Goal: Task Accomplishment & Management: Complete application form

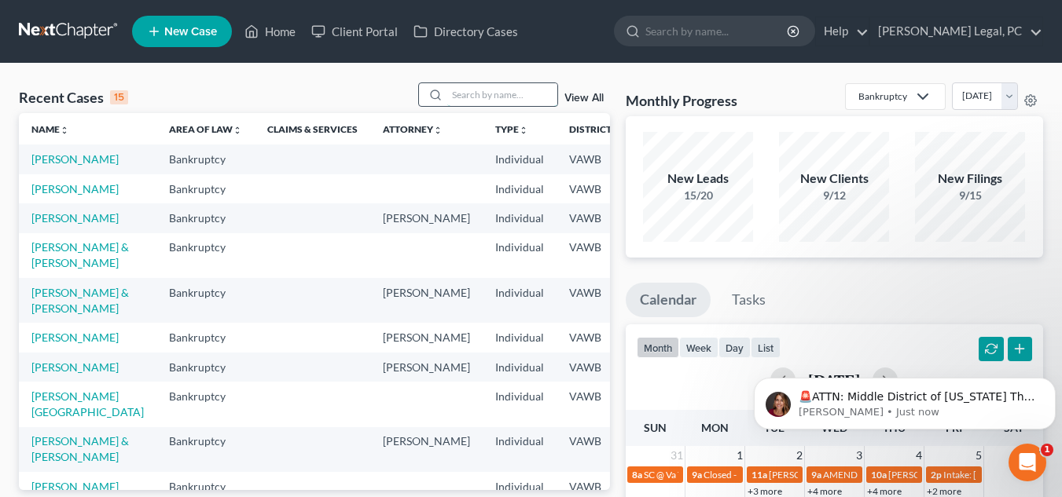
click at [500, 88] on input "search" at bounding box center [502, 94] width 110 height 23
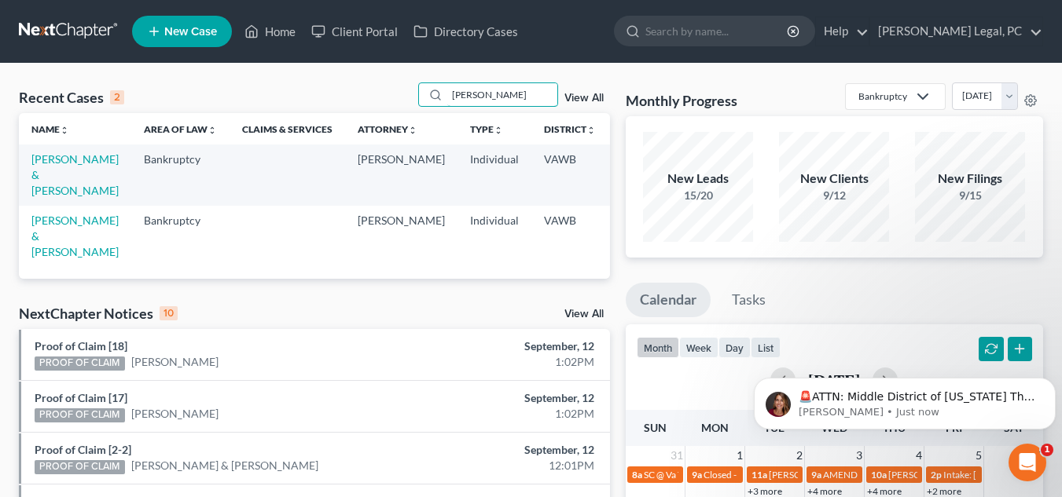
type input "robbin"
click at [53, 165] on link "Robbins, Cecil & Glenna" at bounding box center [74, 174] width 87 height 45
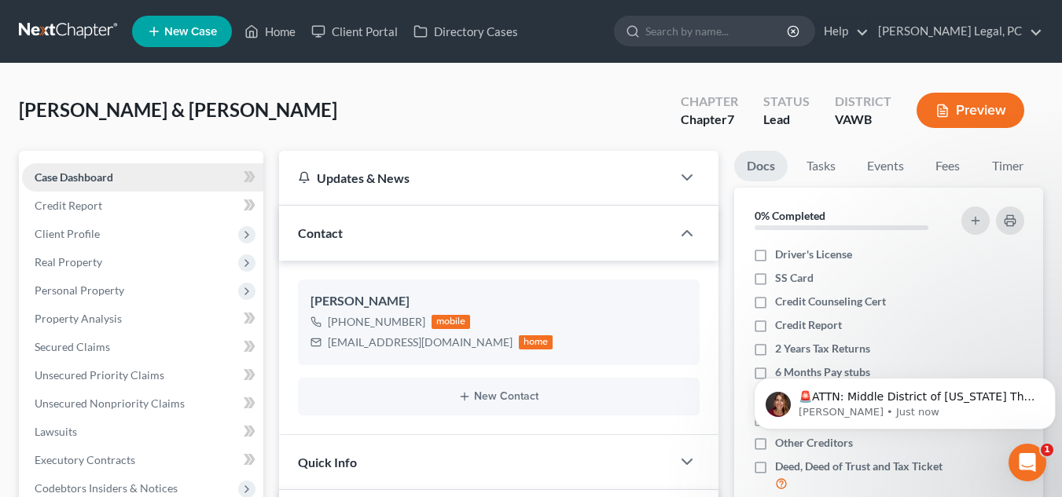
scroll to position [980, 0]
click at [152, 209] on link "Credit Report" at bounding box center [142, 206] width 241 height 28
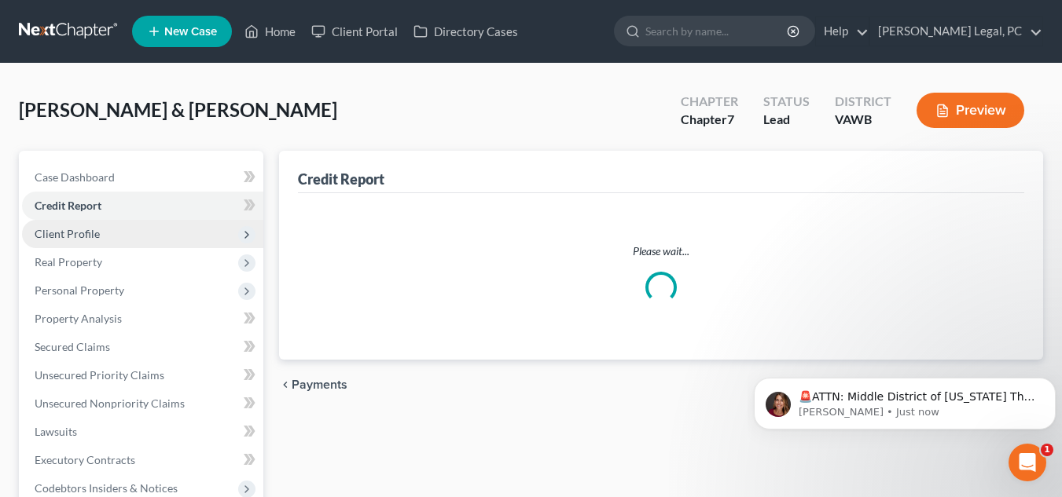
click at [145, 233] on span "Client Profile" at bounding box center [142, 234] width 241 height 28
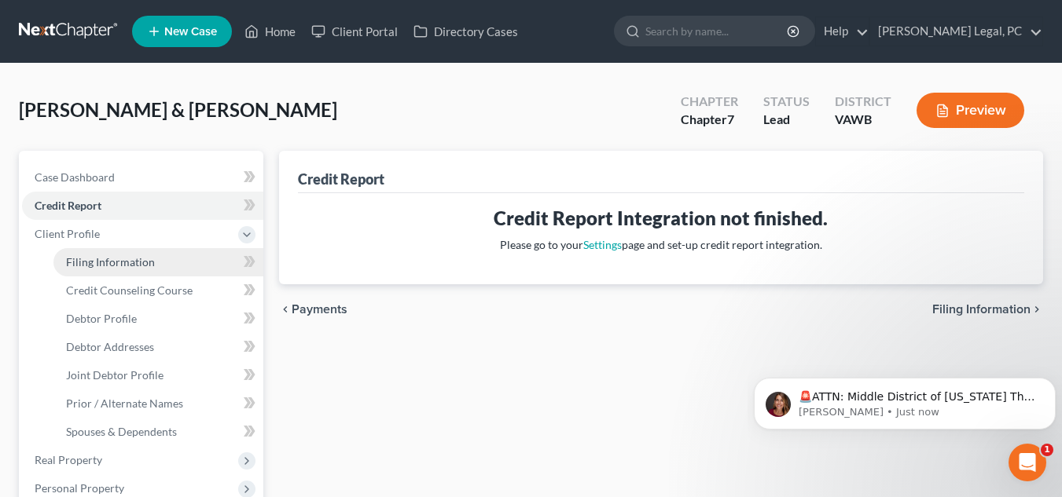
click at [165, 271] on link "Filing Information" at bounding box center [158, 262] width 210 height 28
select select "1"
select select "0"
select select "84"
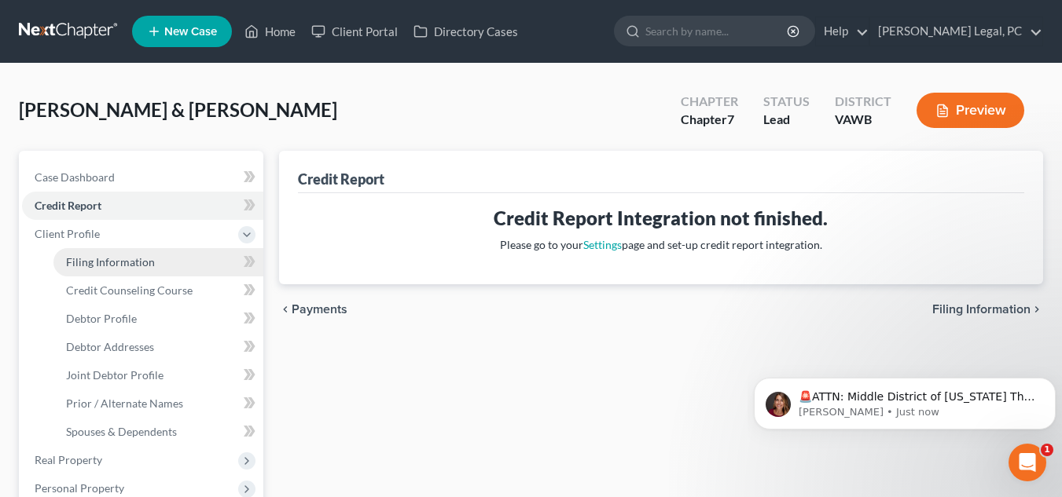
select select "0"
select select "48"
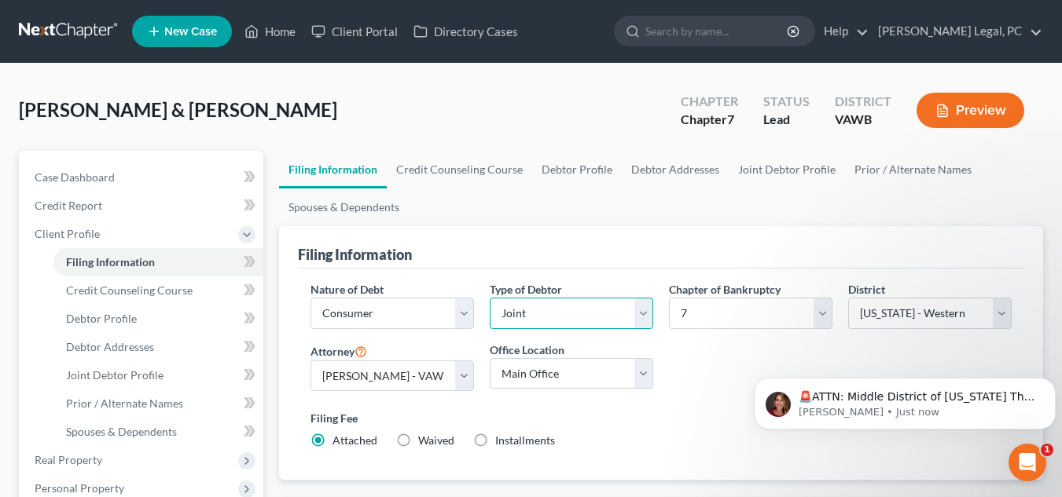
click at [580, 325] on select "Select Individual Joint" at bounding box center [571, 313] width 163 height 31
select select "0"
click at [490, 298] on select "Select Individual Joint" at bounding box center [571, 313] width 163 height 31
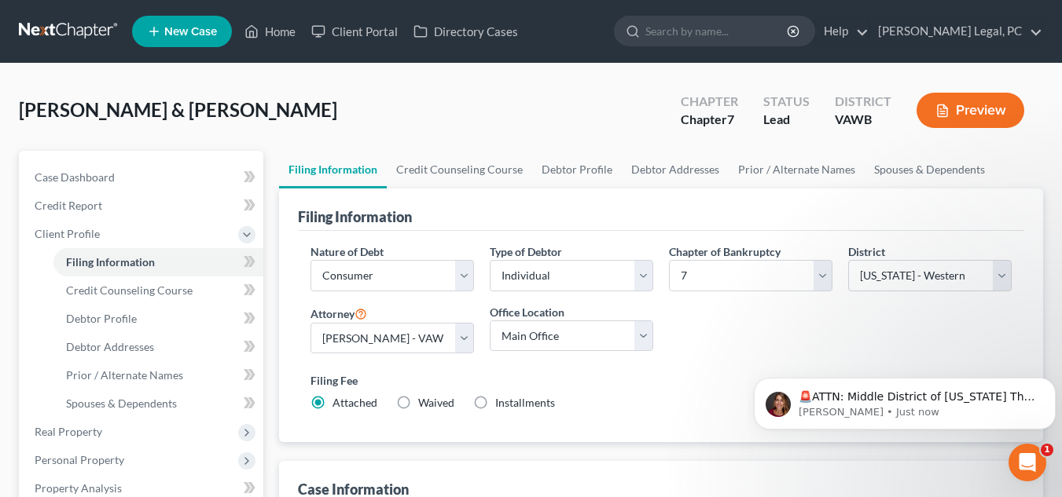
click at [744, 338] on div "Nature of Debt Select Business Consumer Other Nature of Business Select Clearin…" at bounding box center [661, 334] width 717 height 181
click at [453, 161] on link "Credit Counseling Course" at bounding box center [459, 170] width 145 height 38
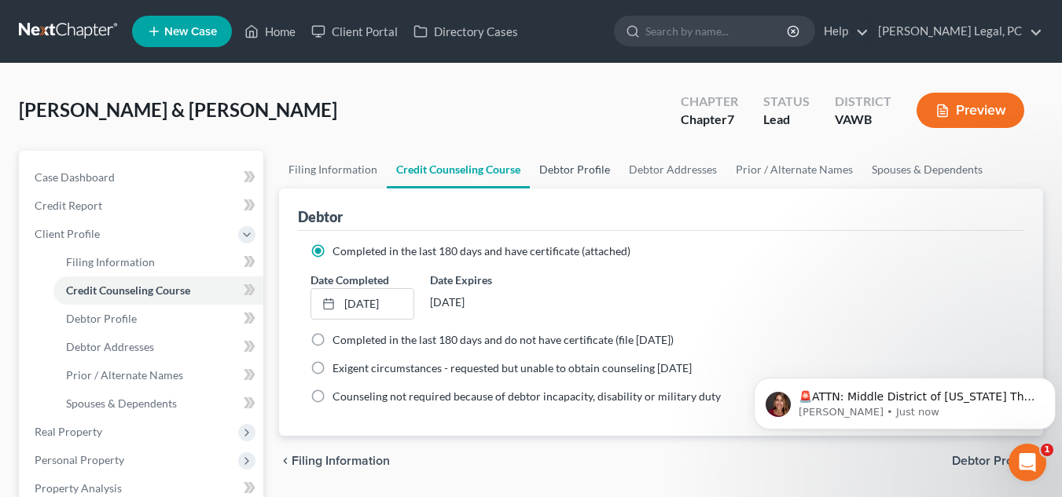
click at [601, 171] on link "Debtor Profile" at bounding box center [575, 170] width 90 height 38
select select "1"
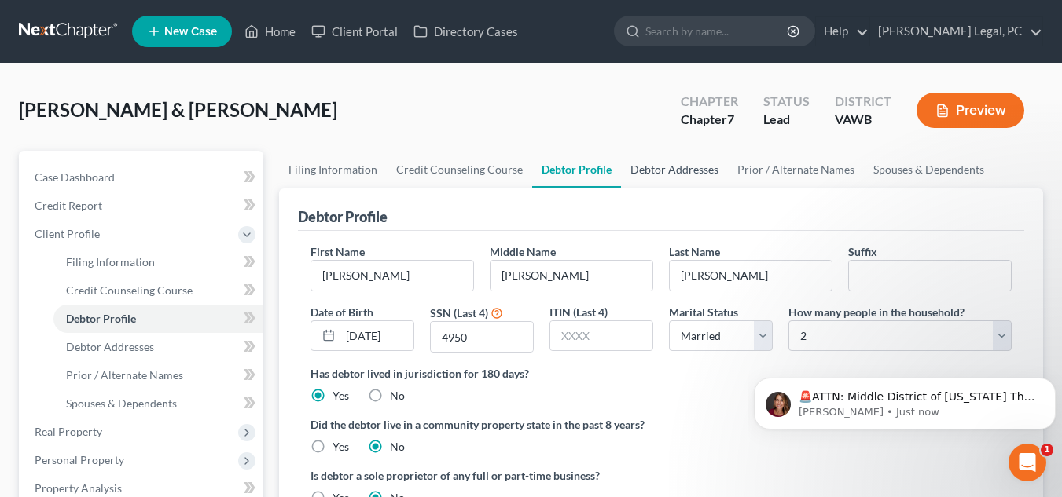
click at [682, 185] on link "Debtor Addresses" at bounding box center [674, 170] width 107 height 38
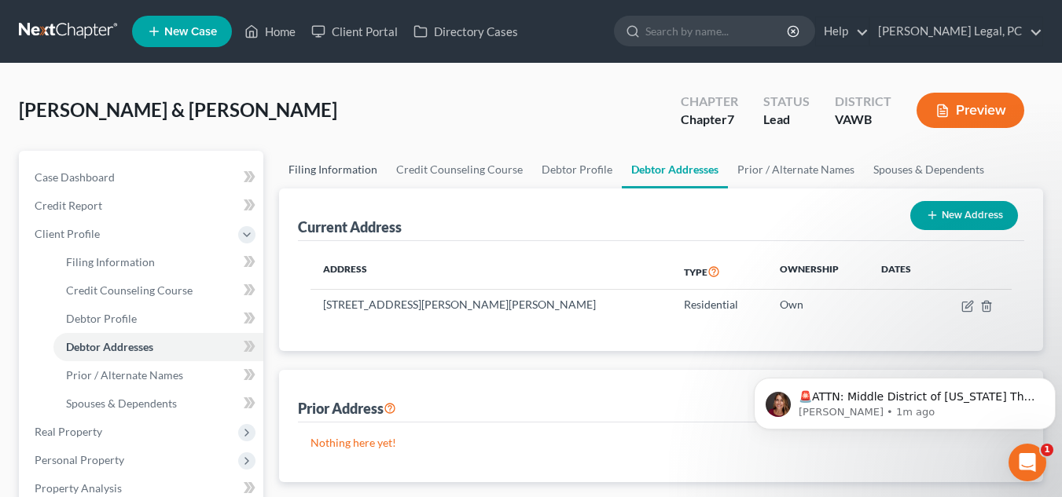
click at [376, 158] on link "Filing Information" at bounding box center [333, 170] width 108 height 38
select select "1"
select select "0"
select select "84"
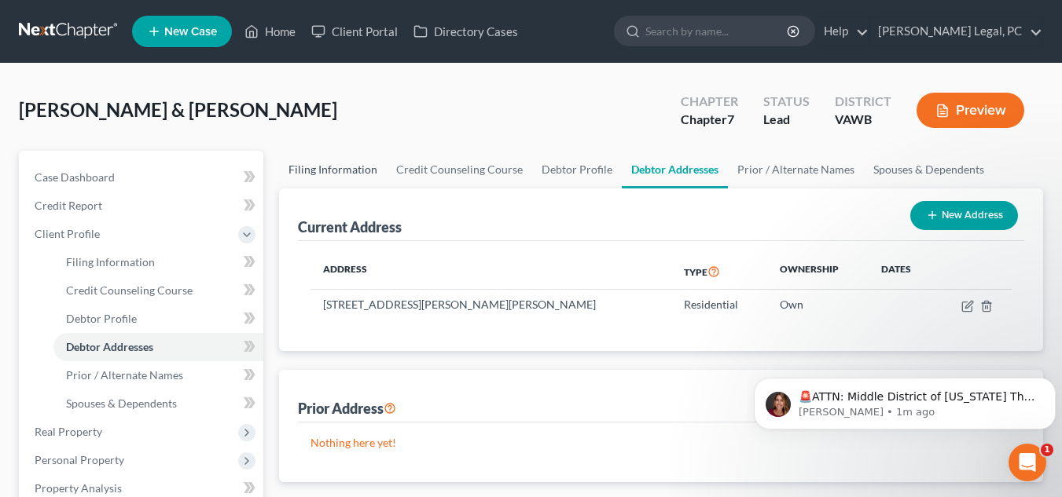
select select "0"
select select "48"
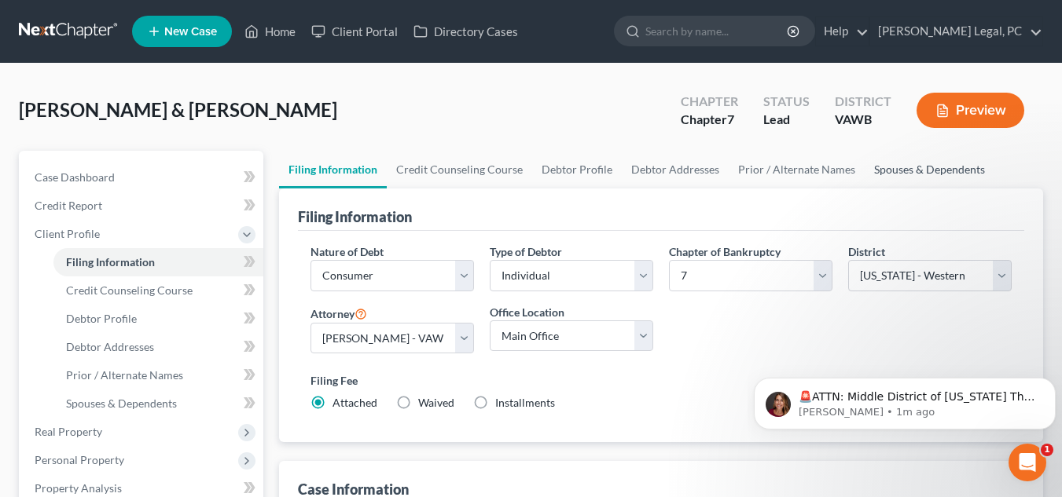
click at [909, 173] on link "Spouses & Dependents" at bounding box center [929, 170] width 130 height 38
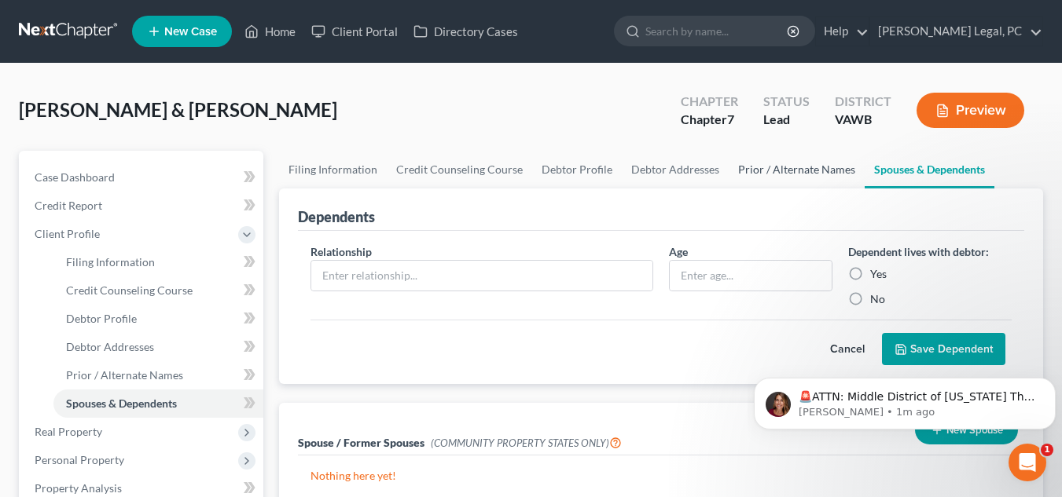
click at [784, 164] on link "Prior / Alternate Names" at bounding box center [796, 170] width 136 height 38
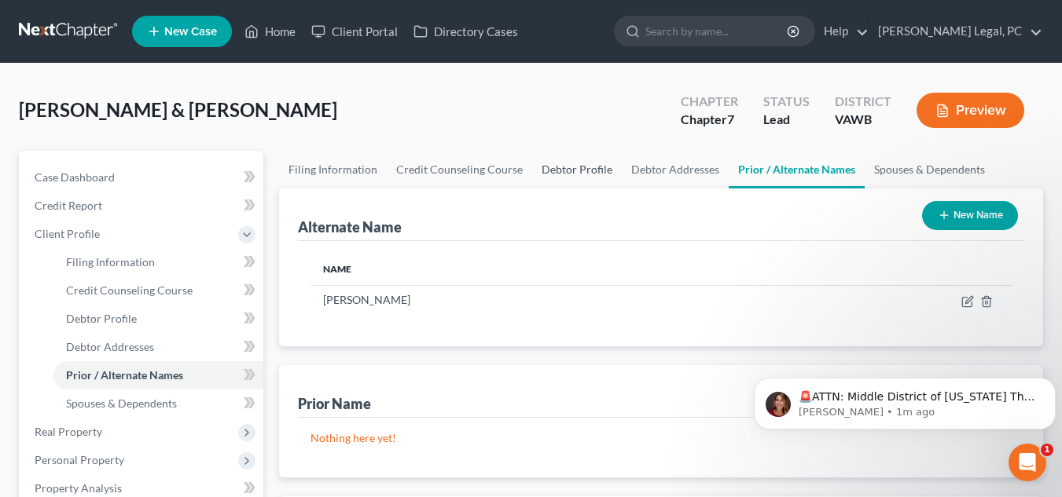
click at [573, 171] on link "Debtor Profile" at bounding box center [577, 170] width 90 height 38
select select "1"
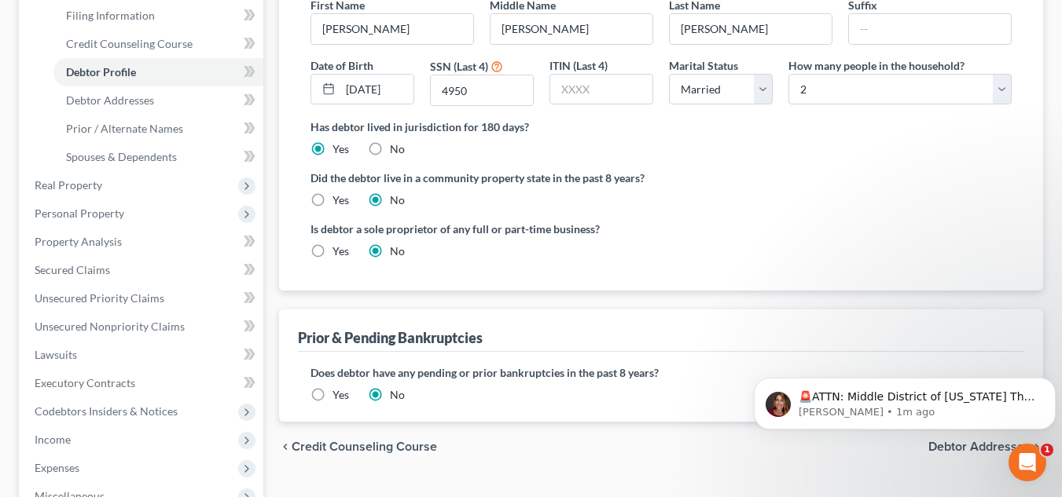
scroll to position [269, 0]
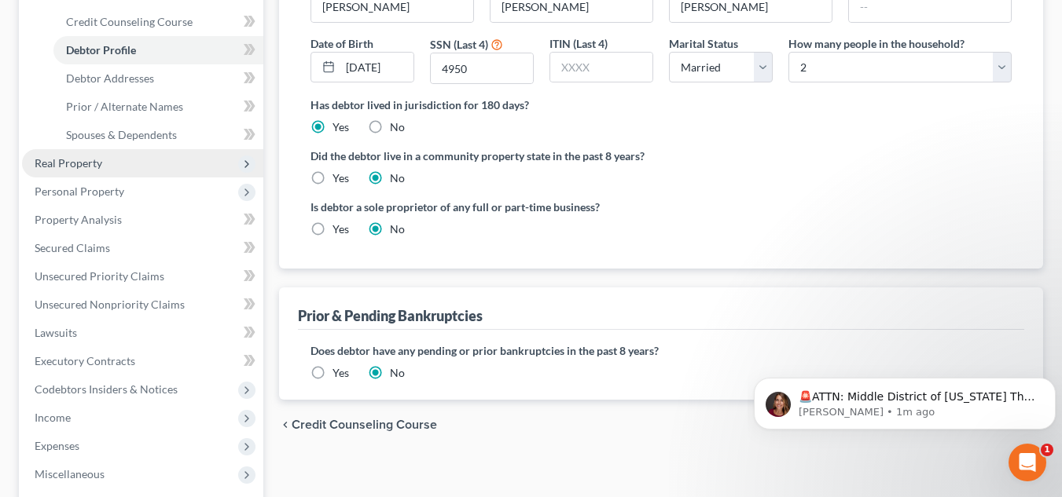
click at [163, 153] on span "Real Property" at bounding box center [142, 163] width 241 height 28
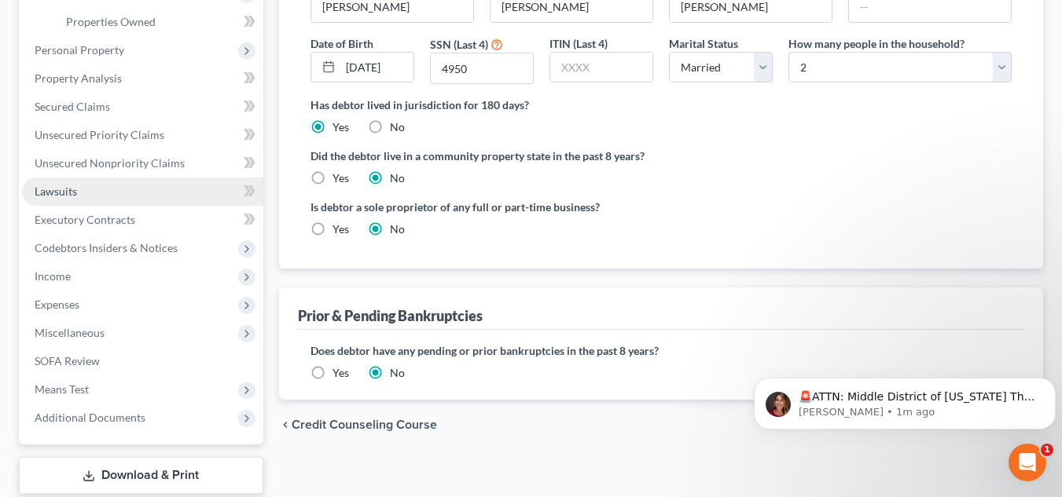
click at [114, 189] on link "Lawsuits" at bounding box center [142, 192] width 241 height 28
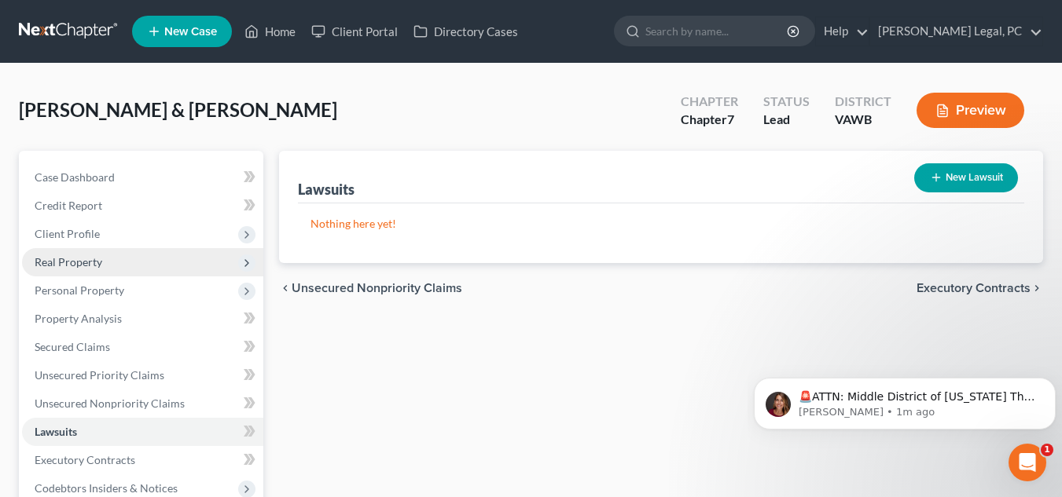
click at [108, 261] on span "Real Property" at bounding box center [142, 262] width 241 height 28
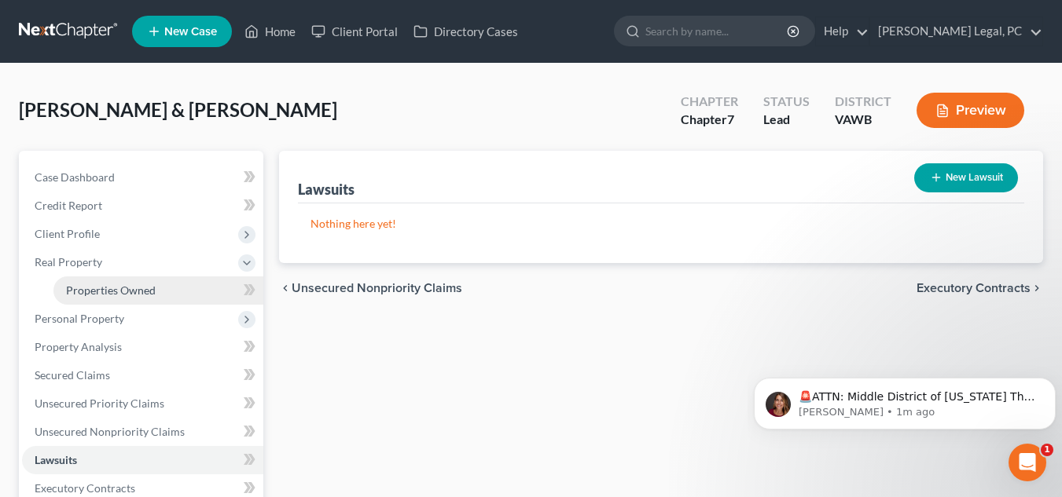
click at [108, 290] on span "Properties Owned" at bounding box center [111, 290] width 90 height 13
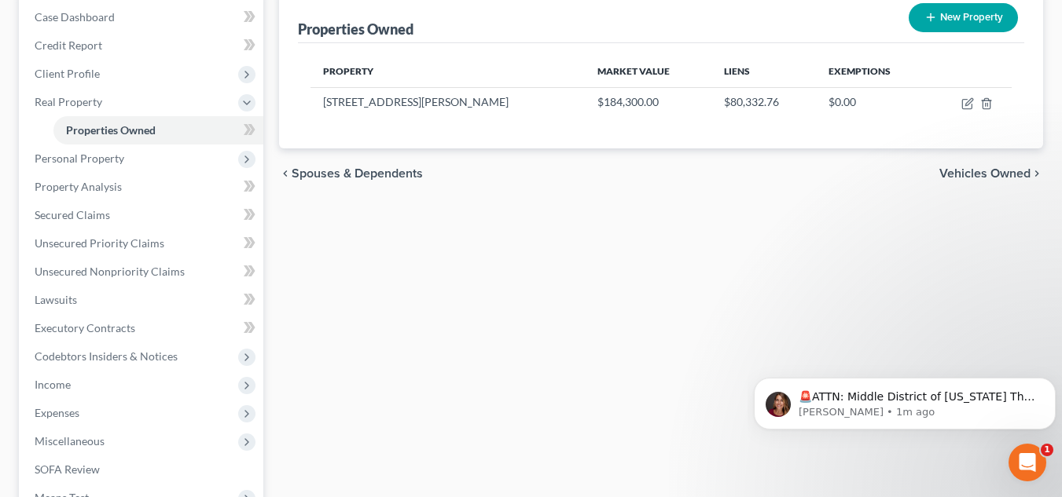
scroll to position [182, 0]
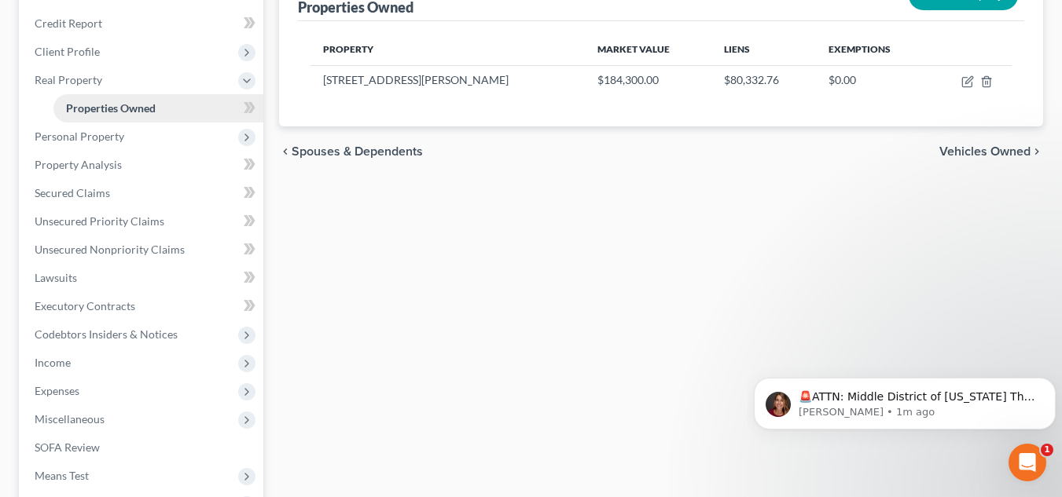
click at [123, 120] on link "Properties Owned" at bounding box center [158, 108] width 210 height 28
click at [112, 151] on link "Property Analysis" at bounding box center [142, 165] width 241 height 28
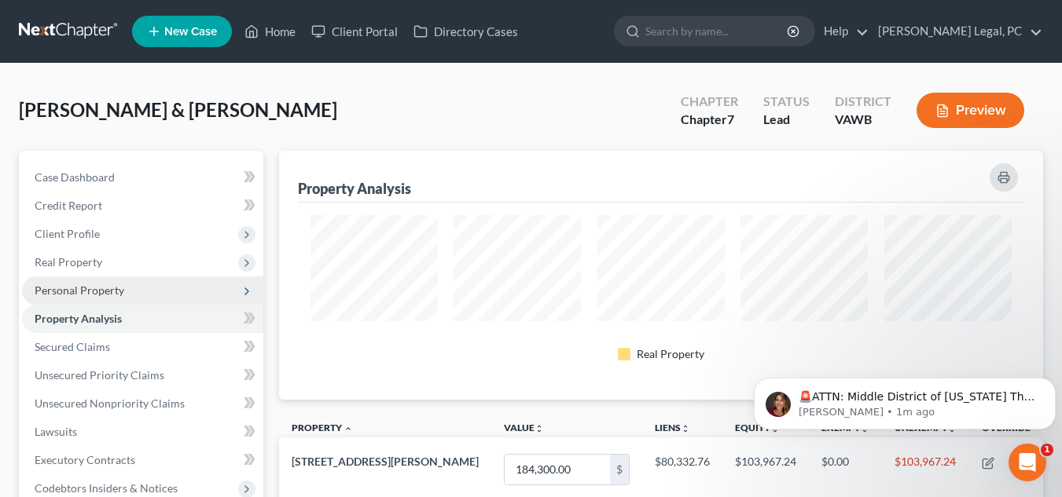
click at [122, 289] on span "Personal Property" at bounding box center [80, 290] width 90 height 13
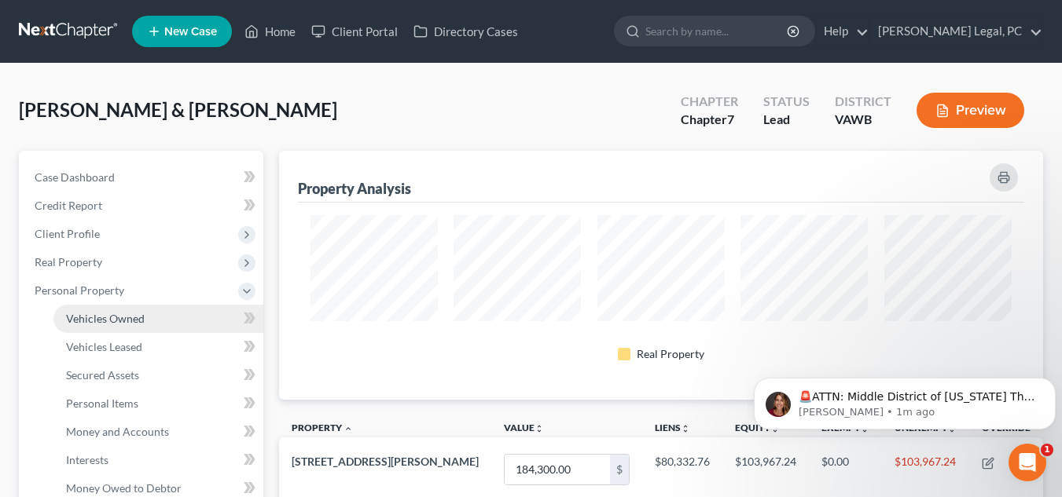
click at [123, 306] on link "Vehicles Owned" at bounding box center [158, 319] width 210 height 28
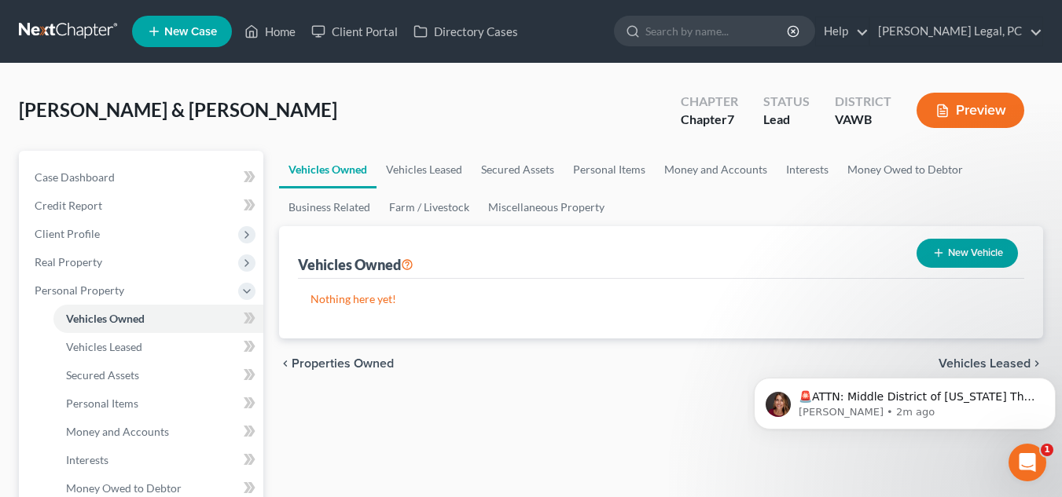
click at [981, 272] on div "New Vehicle" at bounding box center [967, 254] width 114 height 42
click at [978, 258] on button "New Vehicle" at bounding box center [966, 253] width 101 height 29
select select "0"
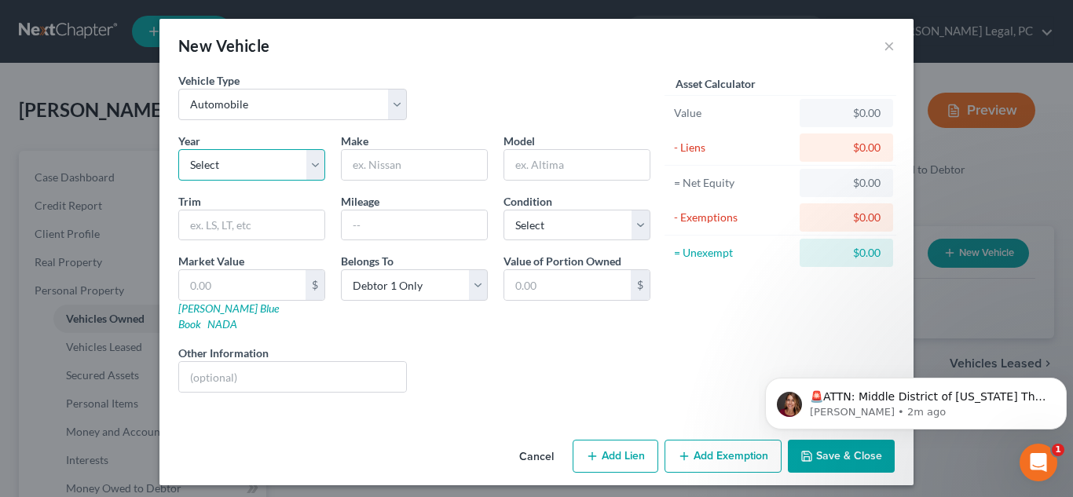
click at [221, 162] on select "Select 2026 2025 2024 2023 2022 2021 2020 2019 2018 2017 2016 2015 2014 2013 20…" at bounding box center [251, 164] width 147 height 31
click at [178, 149] on select "Select 2026 2025 2024 2023 2022 2021 2020 2019 2018 2017 2016 2015 2014 2013 20…" at bounding box center [251, 164] width 147 height 31
click at [260, 173] on select "Select 2026 2025 2024 2023 2022 2021 2020 2019 2018 2017 2016 2015 2014 2013 20…" at bounding box center [251, 164] width 147 height 31
select select "9"
click at [178, 149] on select "Select 2026 2025 2024 2023 2022 2021 2020 2019 2018 2017 2016 2015 2014 2013 20…" at bounding box center [251, 164] width 147 height 31
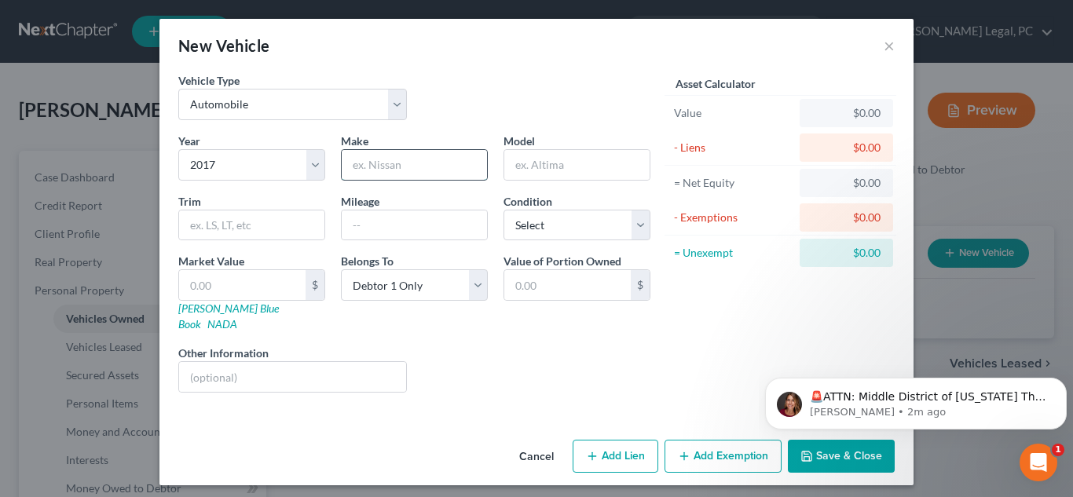
click at [422, 169] on input "text" at bounding box center [414, 165] width 145 height 30
type input "Ford"
type input "Club Wagon"
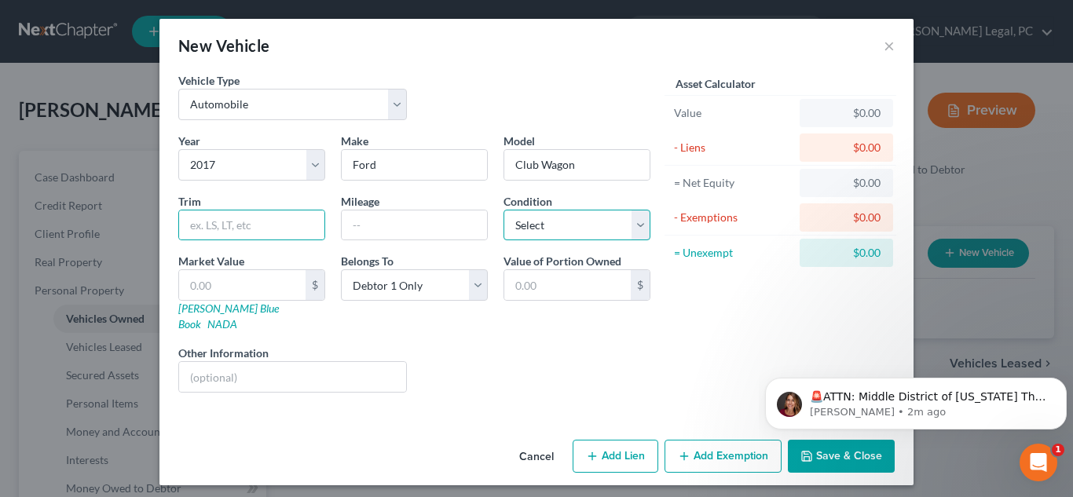
click at [568, 213] on select "Select Excellent Very Good Good Fair Poor" at bounding box center [577, 225] width 147 height 31
select select "2"
click at [504, 210] on select "Select Excellent Very Good Good Fair Poor" at bounding box center [577, 225] width 147 height 31
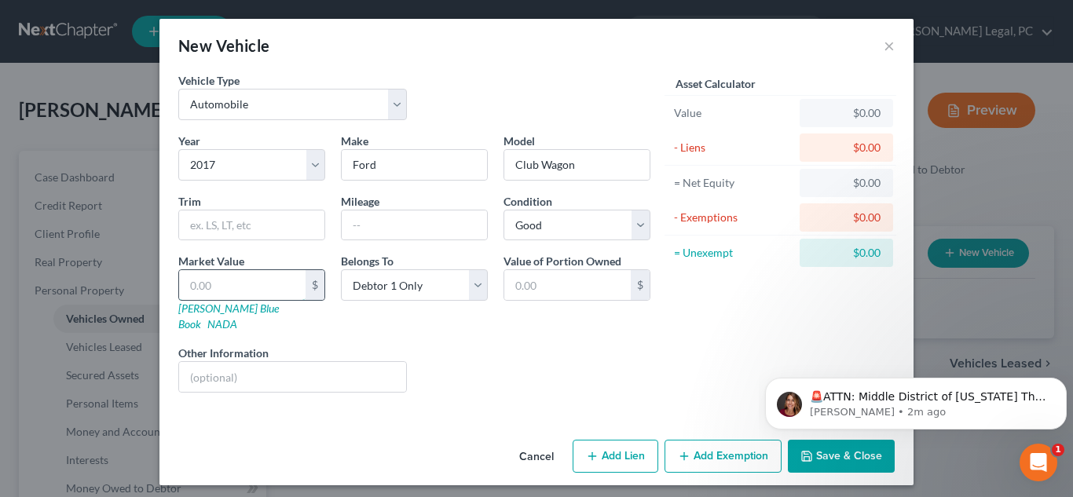
click at [275, 279] on input "text" at bounding box center [242, 285] width 127 height 30
click at [397, 222] on input "text" at bounding box center [414, 226] width 145 height 30
type input "175,000"
click at [822, 438] on body "🚨ATTN: Middle District of Florida The court has added a new Credit Counseling F…" at bounding box center [916, 399] width 302 height 97
click at [1051, 460] on div "Open Intercom Messenger" at bounding box center [1037, 461] width 52 height 52
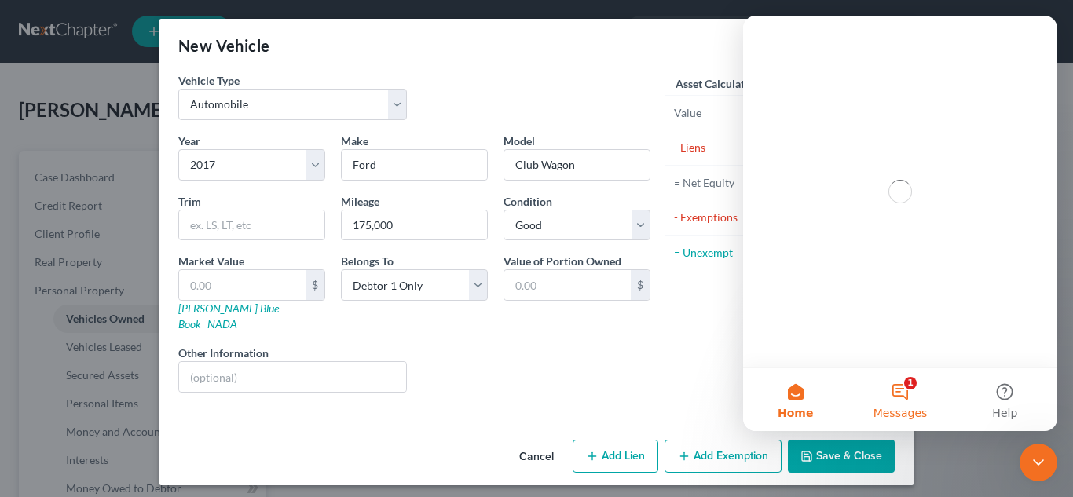
click at [895, 380] on button "1 Messages" at bounding box center [900, 400] width 105 height 63
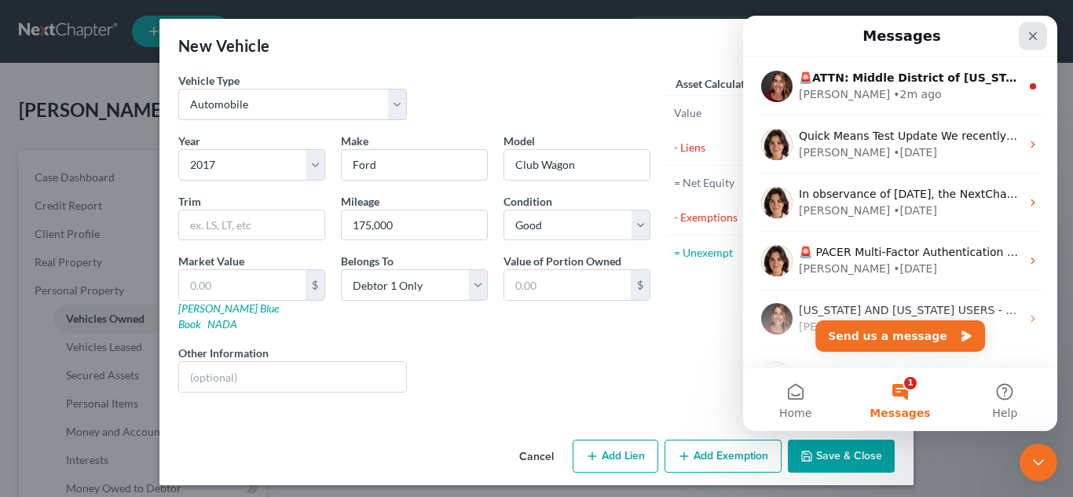
click at [1031, 39] on icon "Close" at bounding box center [1033, 36] width 9 height 9
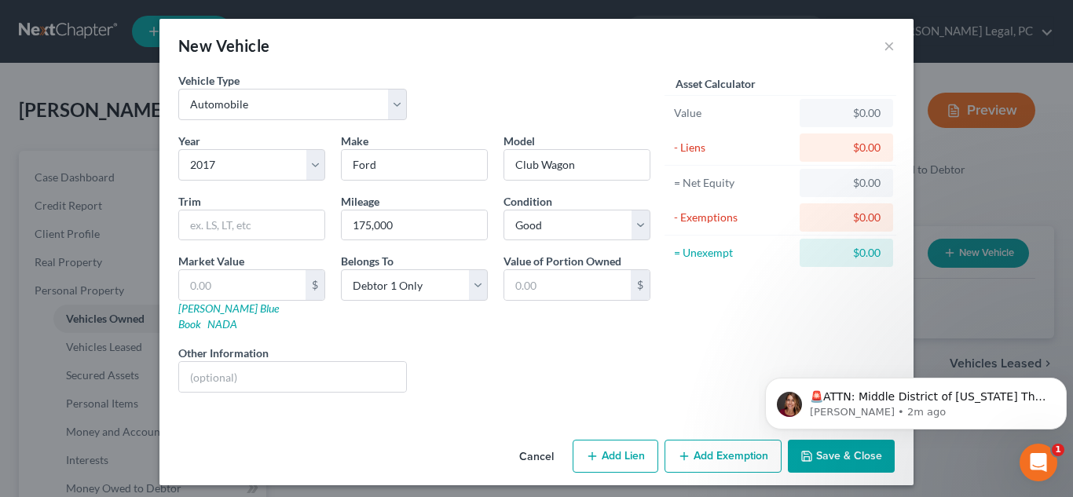
drag, startPoint x: 857, startPoint y: 455, endPoint x: 90, endPoint y: 109, distance: 841.3
click at [857, 455] on button "Save & Close" at bounding box center [841, 456] width 107 height 33
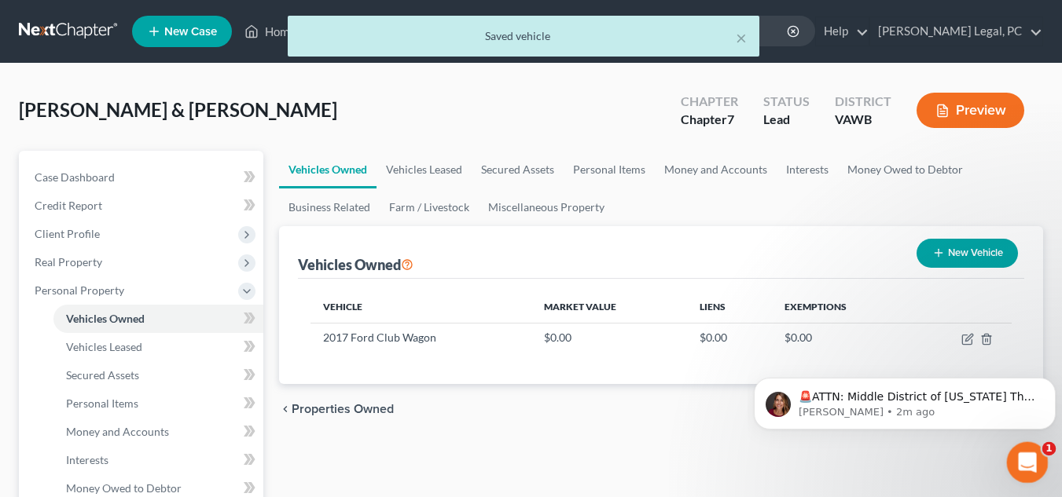
click at [1044, 456] on html at bounding box center [1025, 461] width 38 height 38
click at [1027, 424] on div "🚨ATTN: Middle District of Florida The court has added a new Credit Counseling F…" at bounding box center [905, 404] width 302 height 52
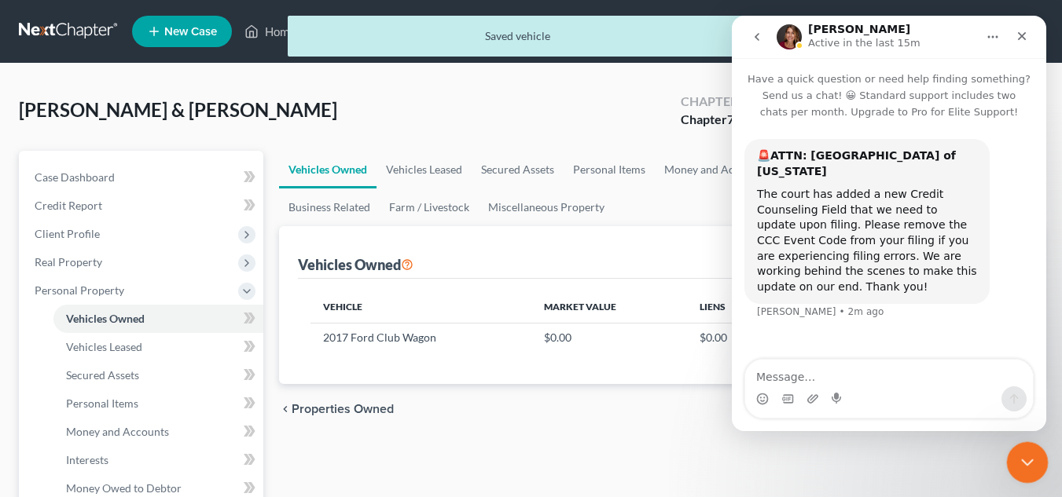
click at [1029, 458] on icon "Close Intercom Messenger" at bounding box center [1024, 460] width 19 height 19
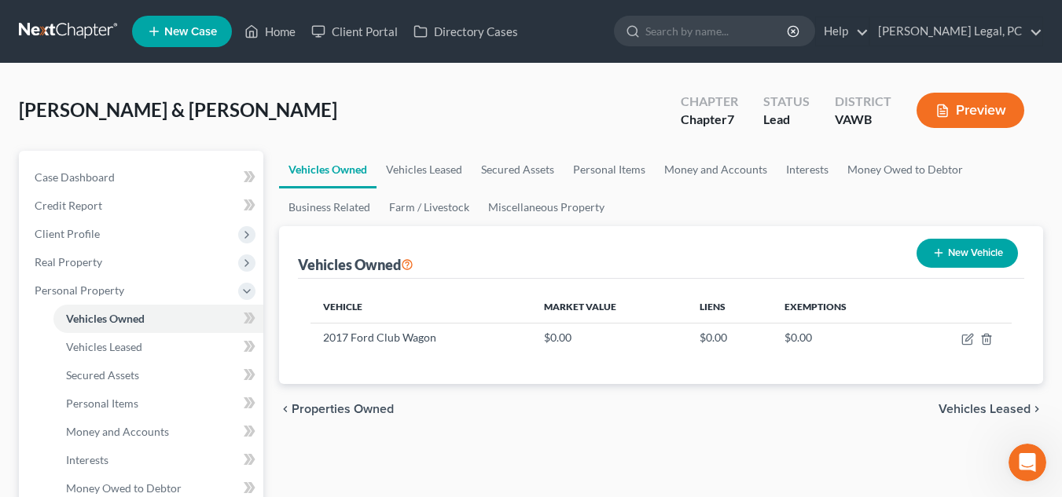
click at [398, 251] on div "Vehicles Owned New Vehicle" at bounding box center [661, 252] width 726 height 53
click at [970, 262] on button "New Vehicle" at bounding box center [966, 253] width 101 height 29
select select "0"
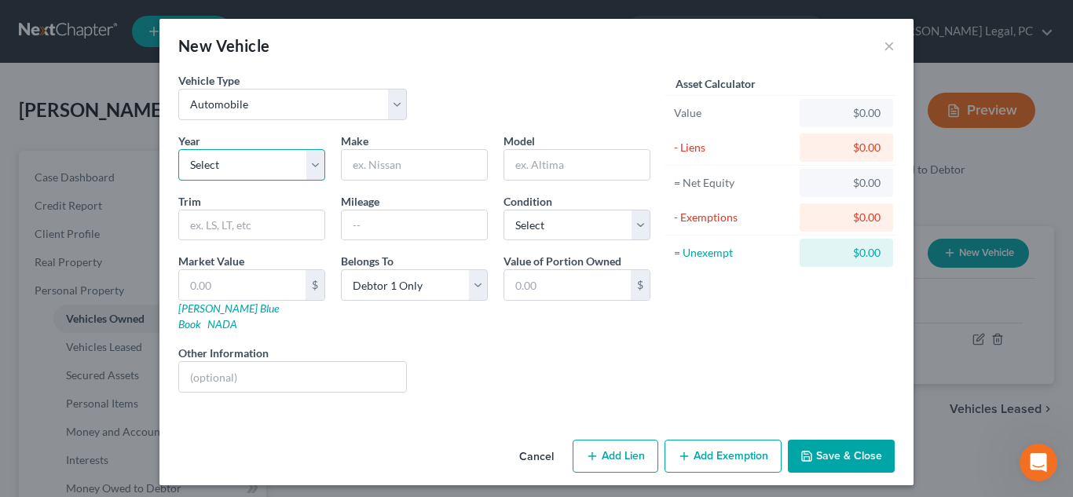
click at [272, 171] on select "Select 2026 2025 2024 2023 2022 2021 2020 2019 2018 2017 2016 2015 2014 2013 20…" at bounding box center [251, 164] width 147 height 31
select select "9"
click at [178, 149] on select "Select 2026 2025 2024 2023 2022 2021 2020 2019 2018 2017 2016 2015 2014 2013 20…" at bounding box center [251, 164] width 147 height 31
click at [429, 167] on input "text" at bounding box center [414, 165] width 145 height 30
type input "Ford"
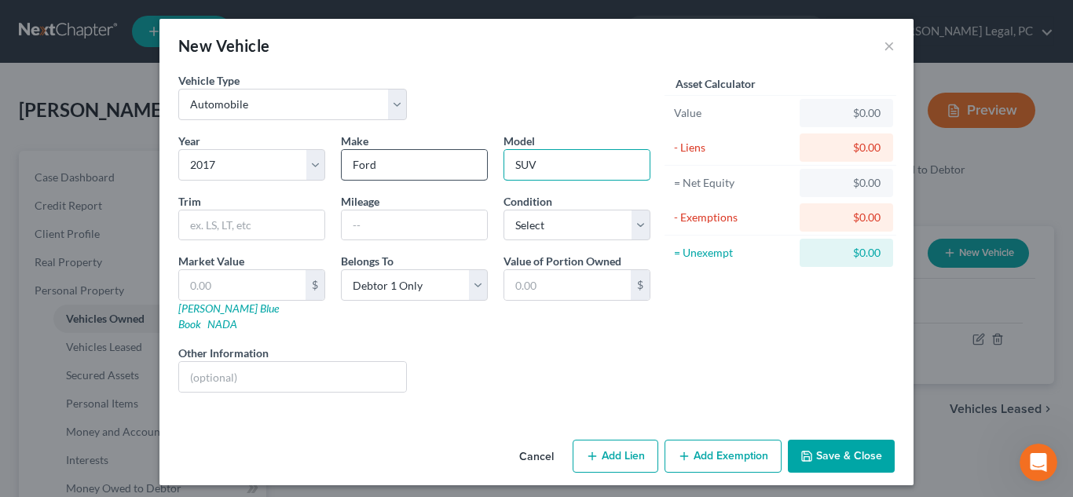
type input "SUV"
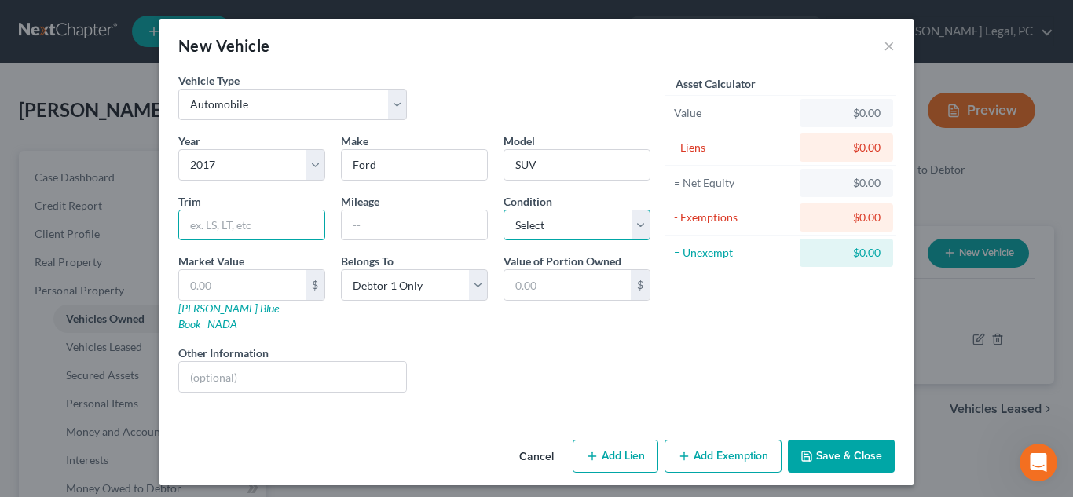
click at [559, 223] on select "Select Excellent Very Good Good Fair Poor" at bounding box center [577, 225] width 147 height 31
select select "2"
click at [504, 210] on select "Select Excellent Very Good Good Fair Poor" at bounding box center [577, 225] width 147 height 31
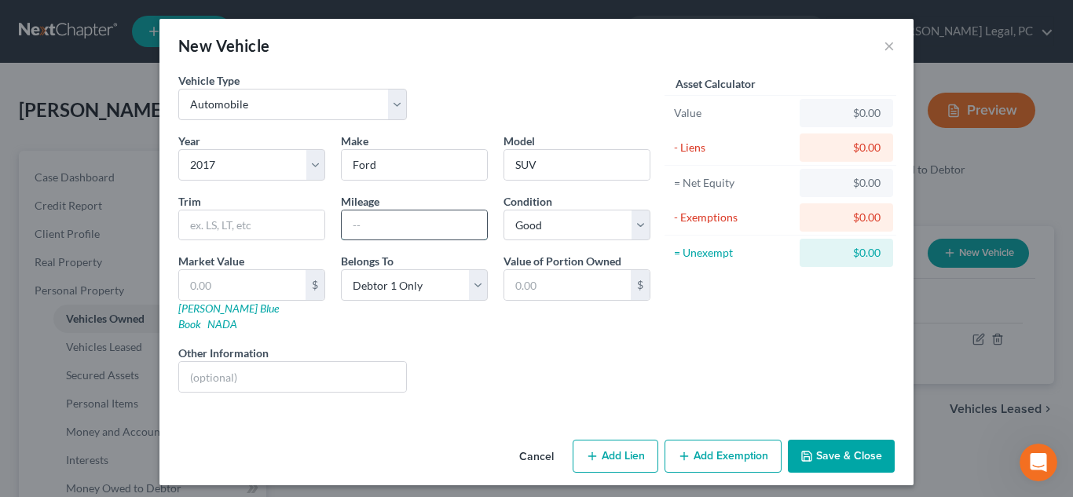
click at [422, 224] on input "text" at bounding box center [414, 226] width 145 height 30
type input "180,000"
click at [835, 440] on button "Save & Close" at bounding box center [841, 456] width 107 height 33
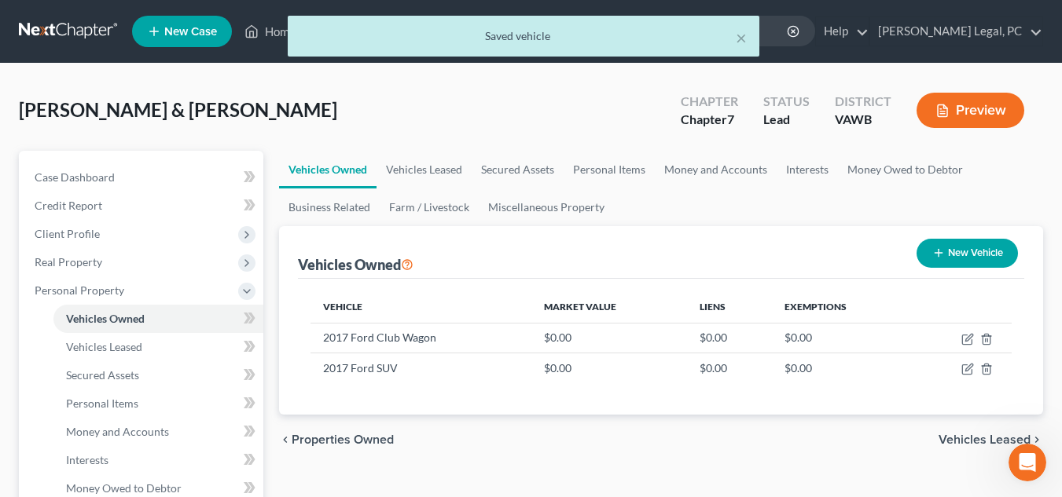
click at [486, 239] on div "Vehicles Owned New Vehicle" at bounding box center [661, 252] width 726 height 53
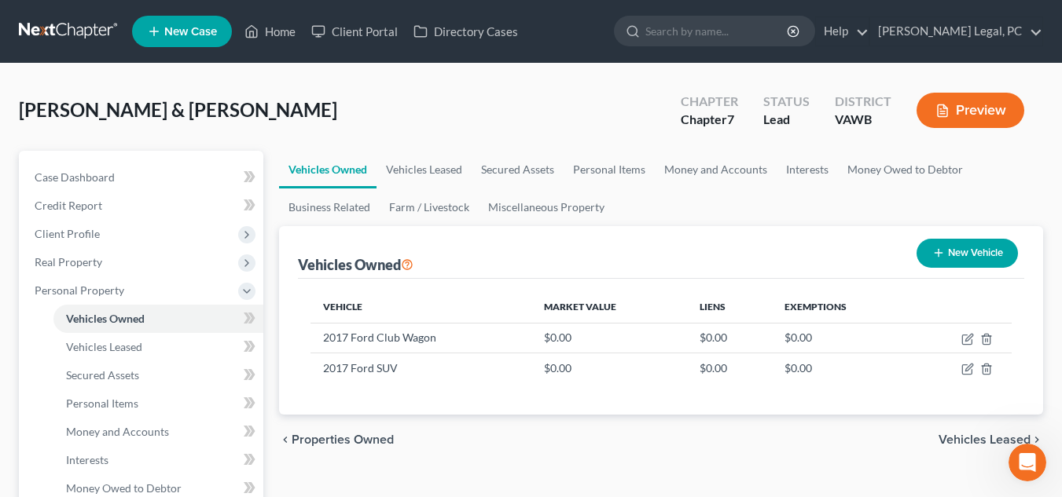
click at [421, 233] on div "Vehicles Owned New Vehicle" at bounding box center [661, 252] width 726 height 53
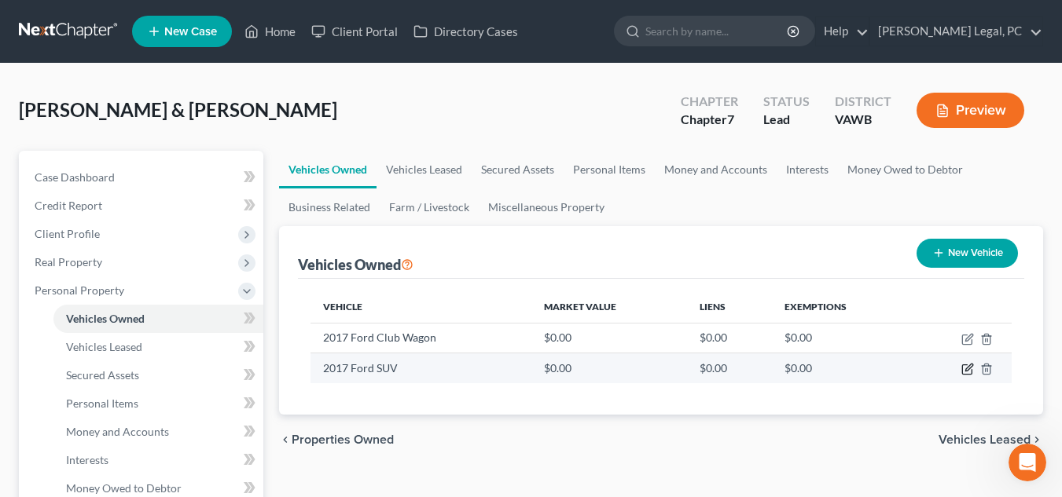
click at [967, 370] on icon "button" at bounding box center [967, 369] width 13 height 13
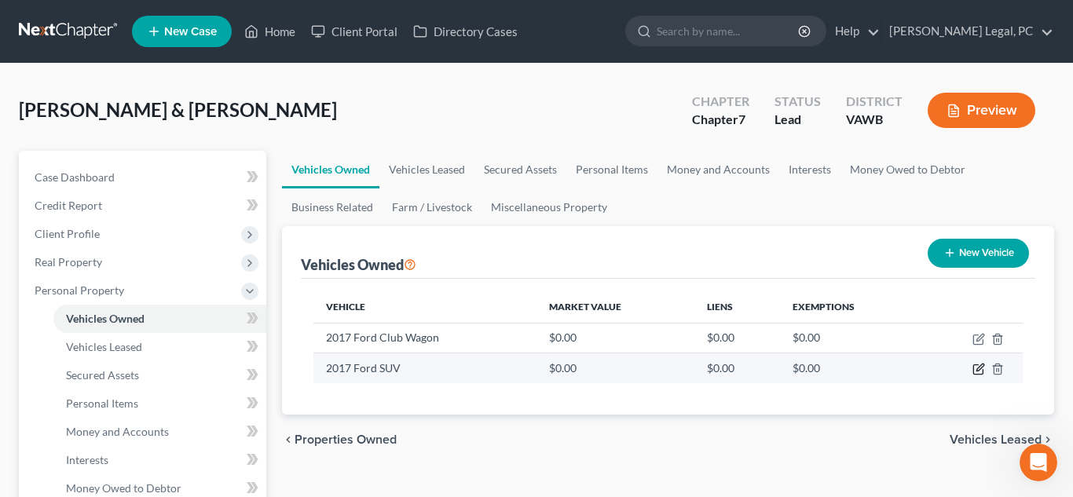
select select "0"
select select "9"
select select "2"
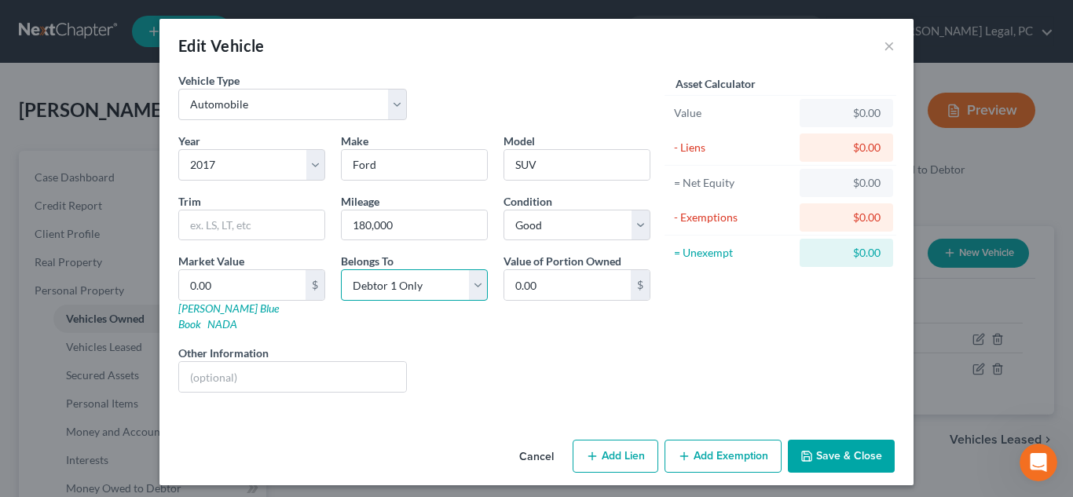
click at [422, 299] on select "Select Debtor 1 Only Debtor 2 Only Debtor 1 And Debtor 2 Only At Least One Of T…" at bounding box center [414, 285] width 147 height 31
select select "3"
click at [341, 270] on select "Select Debtor 1 Only Debtor 2 Only Debtor 1 And Debtor 2 Only At Least One Of T…" at bounding box center [414, 285] width 147 height 31
click at [588, 350] on div "Liens Select" at bounding box center [537, 369] width 244 height 48
click at [311, 362] on input "text" at bounding box center [292, 377] width 227 height 30
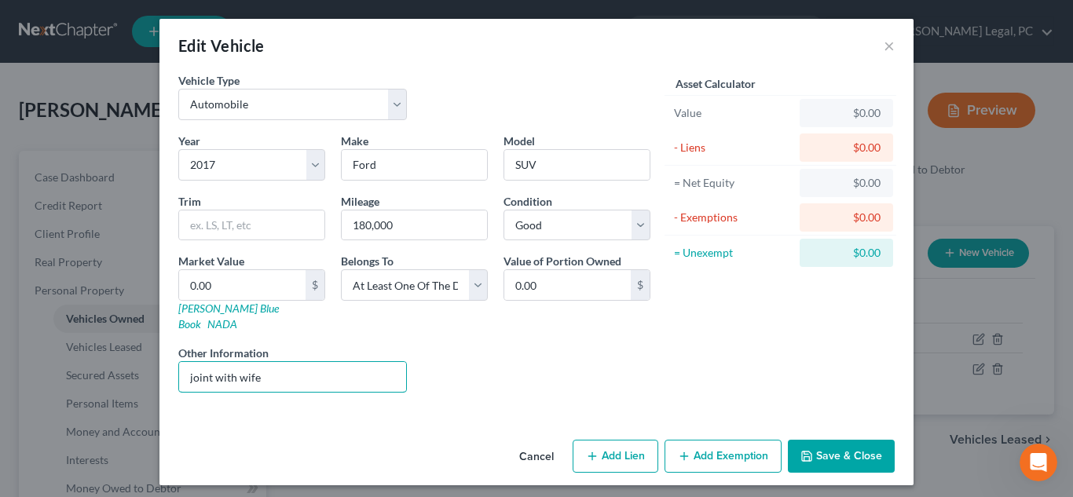
type input "joint with wife"
click at [840, 446] on button "Save & Close" at bounding box center [841, 456] width 107 height 33
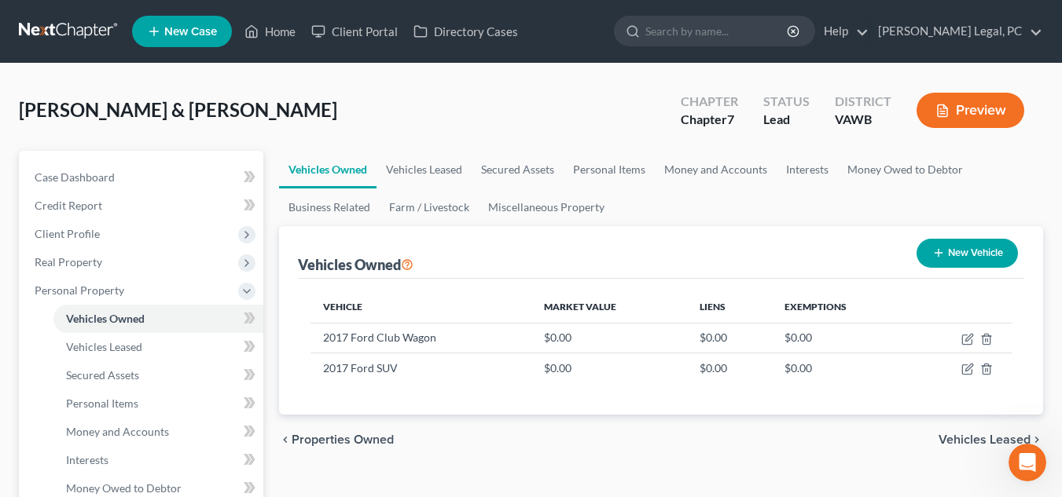
click at [463, 293] on th "Vehicle" at bounding box center [420, 307] width 221 height 31
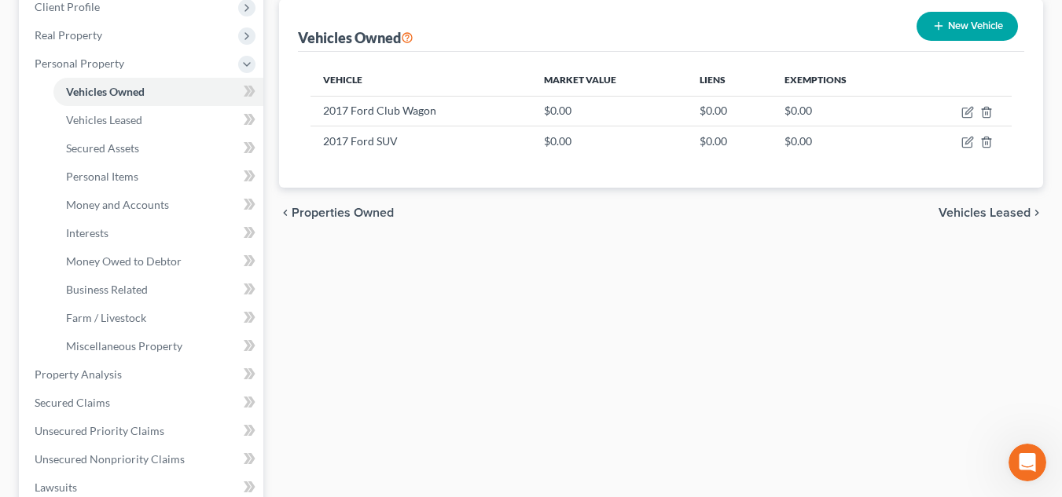
scroll to position [229, 0]
click at [629, 258] on div "Vehicles Owned Vehicles Leased Secured Assets Personal Items Money and Accounts…" at bounding box center [661, 376] width 780 height 908
click at [321, 369] on div "Vehicles Owned Vehicles Leased Secured Assets Personal Items Money and Accounts…" at bounding box center [661, 376] width 780 height 908
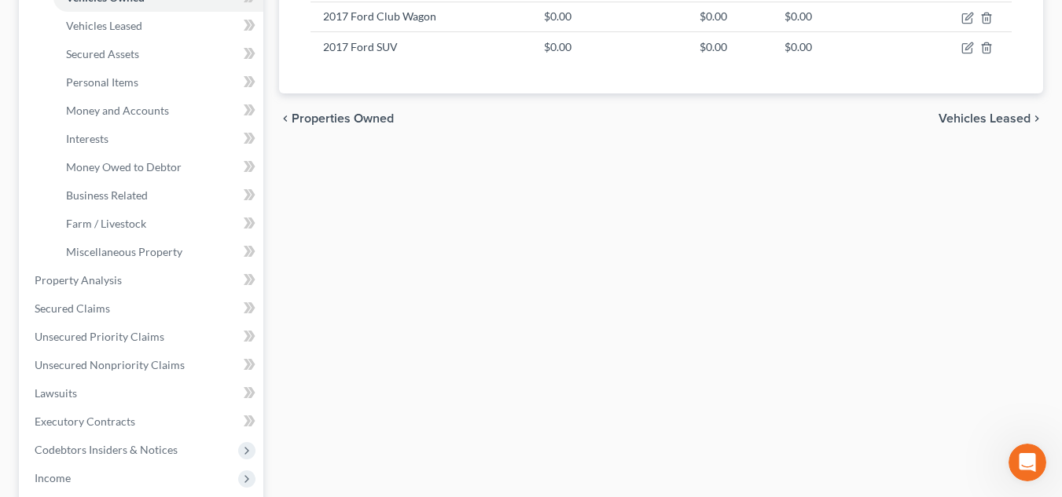
scroll to position [354, 0]
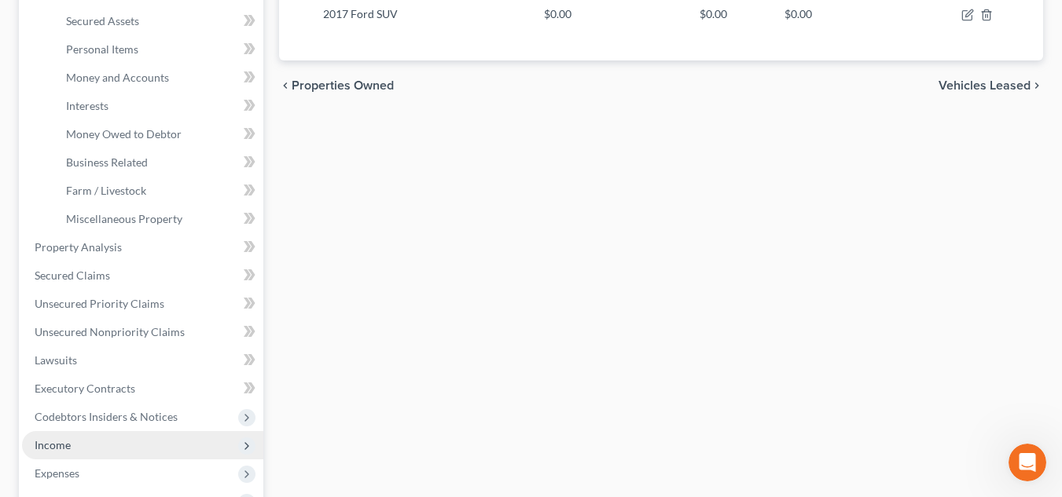
click at [156, 434] on span "Income" at bounding box center [142, 445] width 241 height 28
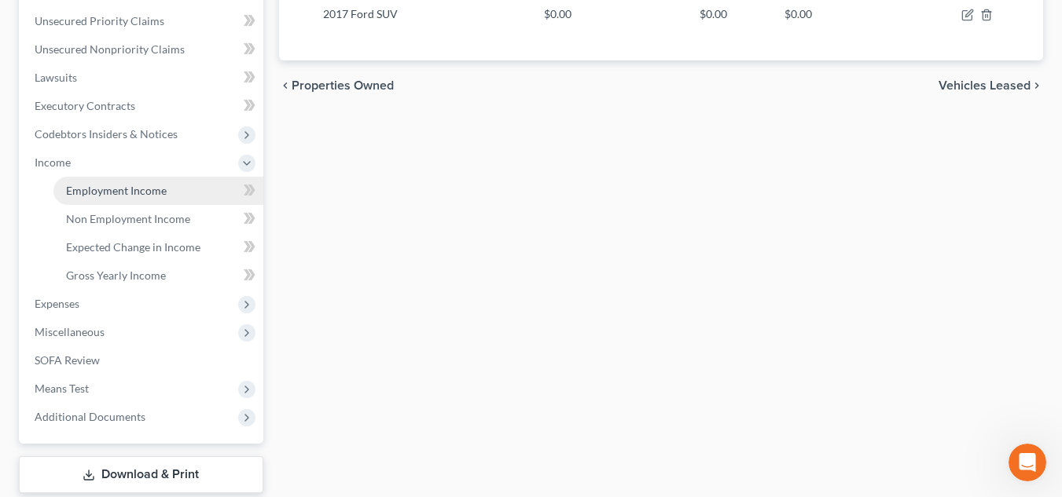
click at [109, 195] on span "Employment Income" at bounding box center [116, 190] width 101 height 13
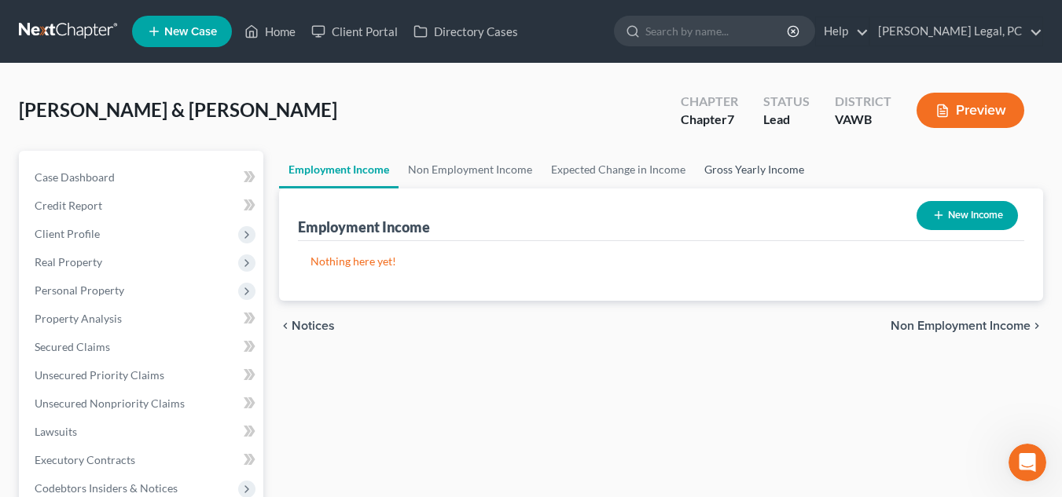
click at [738, 163] on link "Gross Yearly Income" at bounding box center [754, 170] width 119 height 38
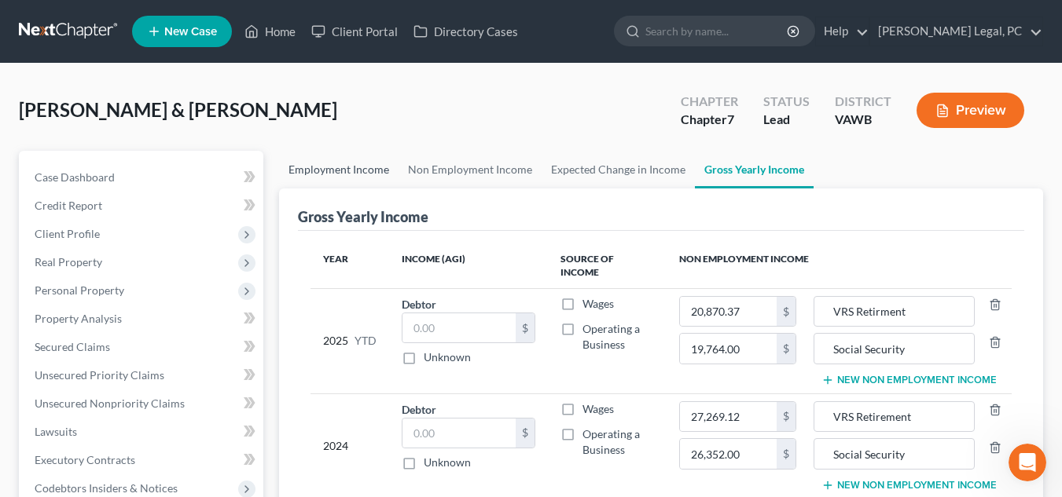
click at [338, 164] on link "Employment Income" at bounding box center [338, 170] width 119 height 38
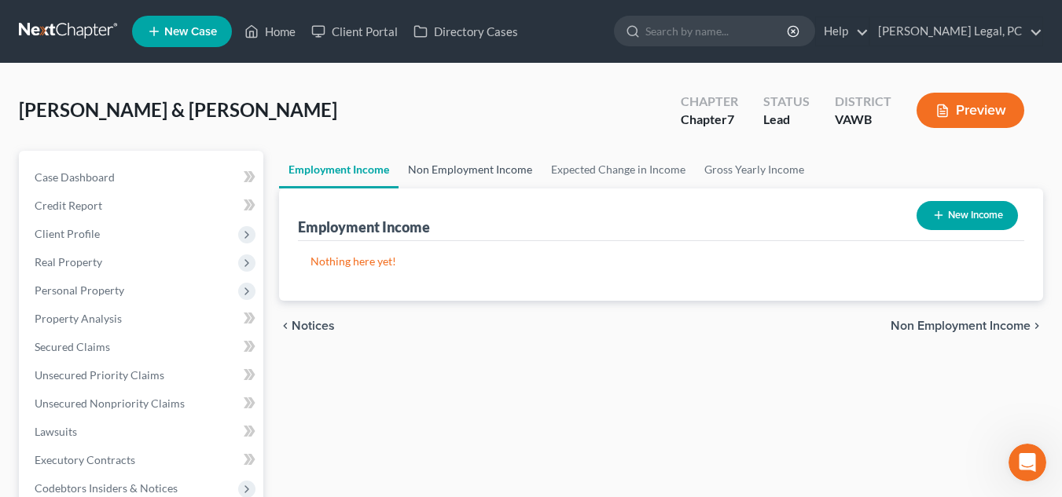
click at [466, 171] on link "Non Employment Income" at bounding box center [469, 170] width 143 height 38
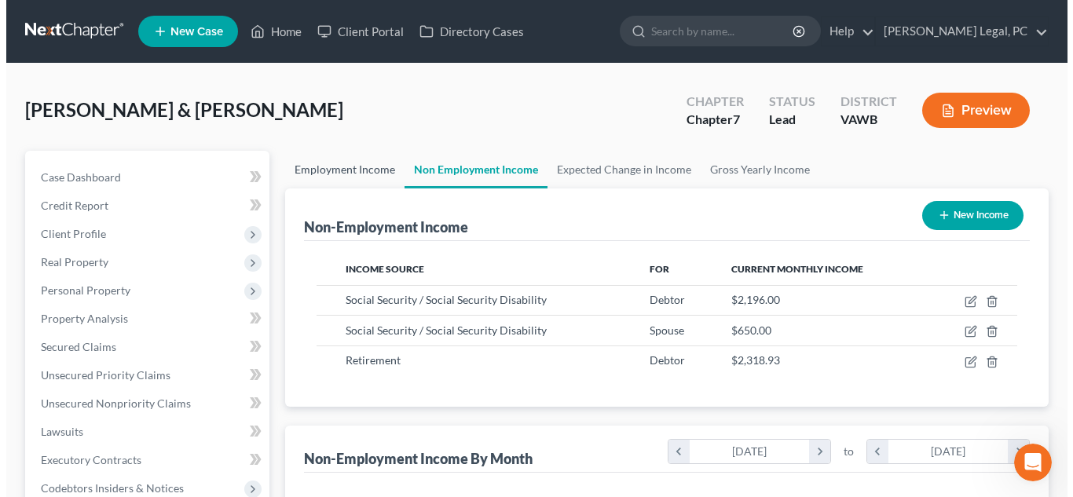
scroll to position [282, 427]
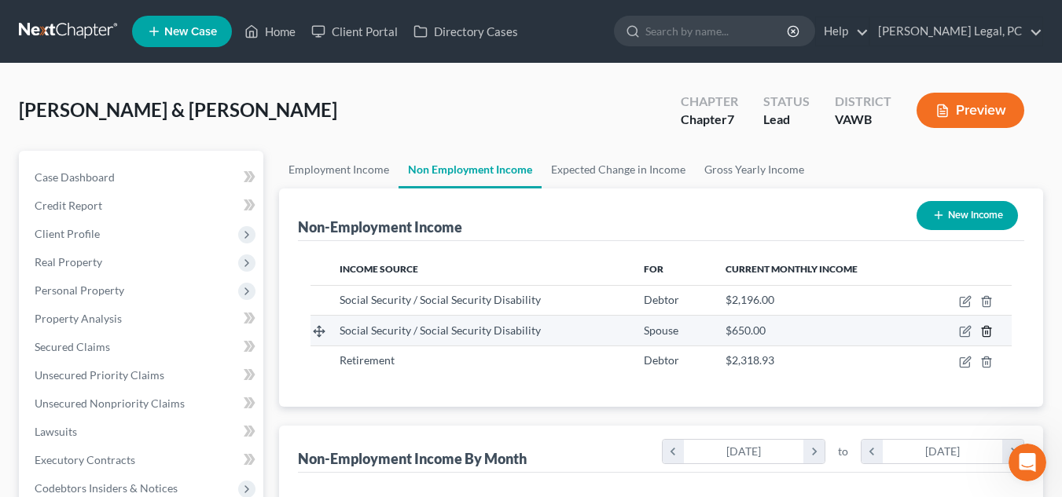
click at [989, 330] on icon "button" at bounding box center [985, 332] width 7 height 10
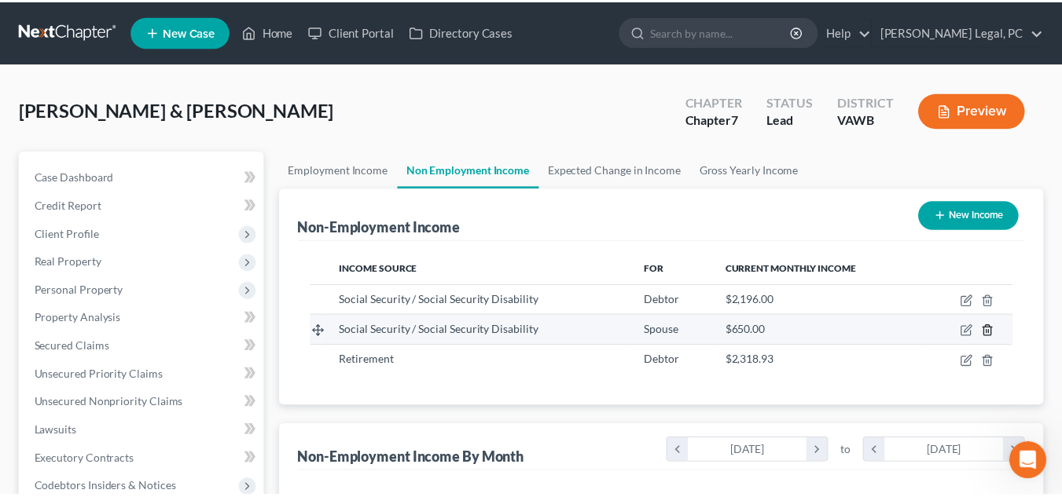
scroll to position [282, 433]
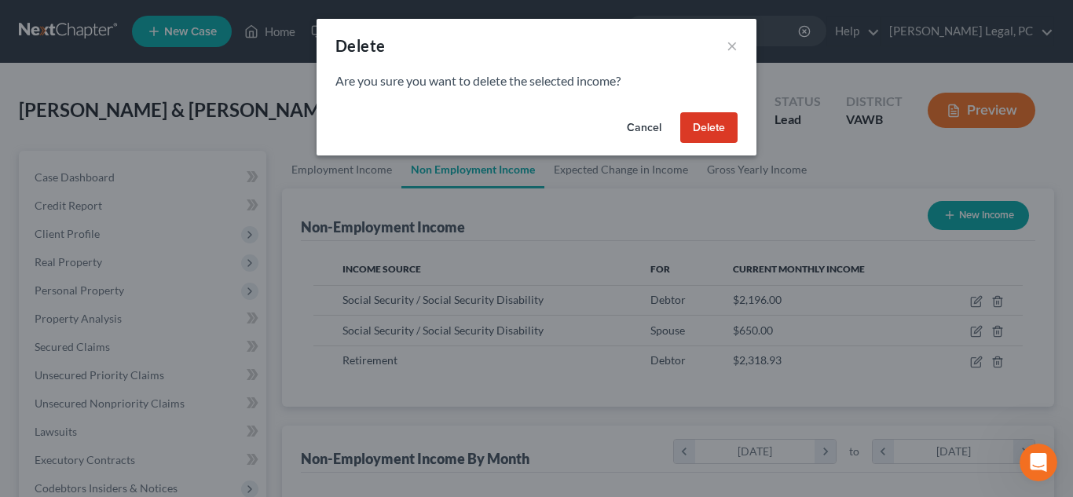
click at [642, 127] on button "Cancel" at bounding box center [644, 127] width 60 height 31
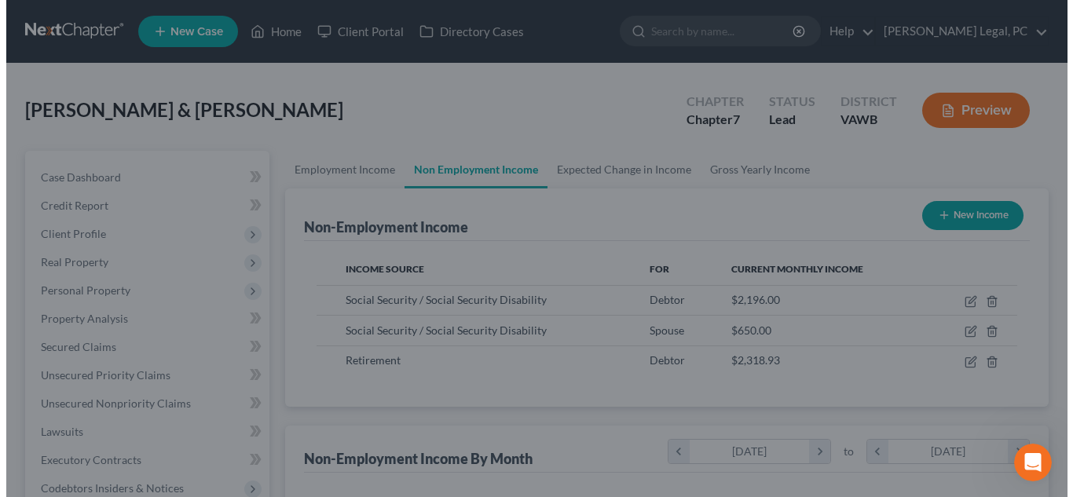
scroll to position [785517, 785371]
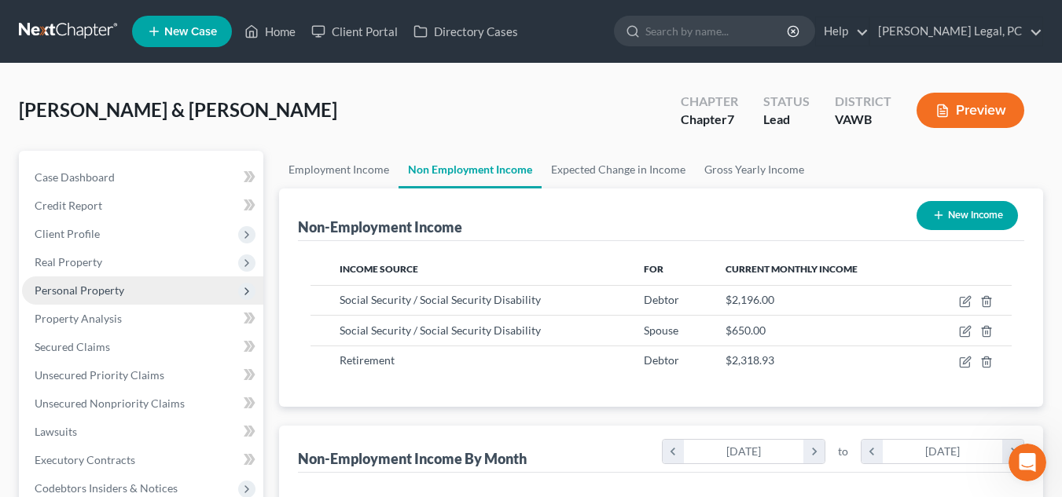
click at [150, 289] on span "Personal Property" at bounding box center [142, 291] width 241 height 28
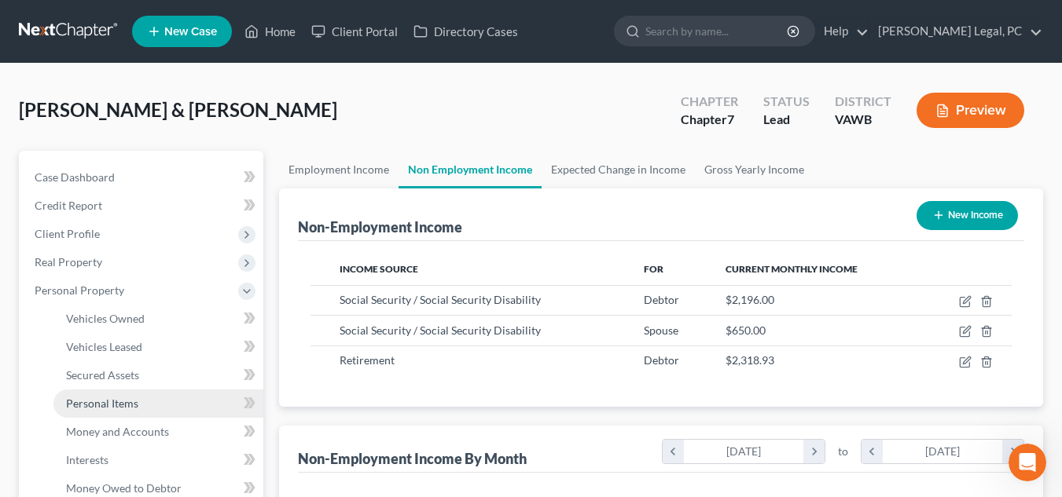
click at [144, 395] on link "Personal Items" at bounding box center [158, 404] width 210 height 28
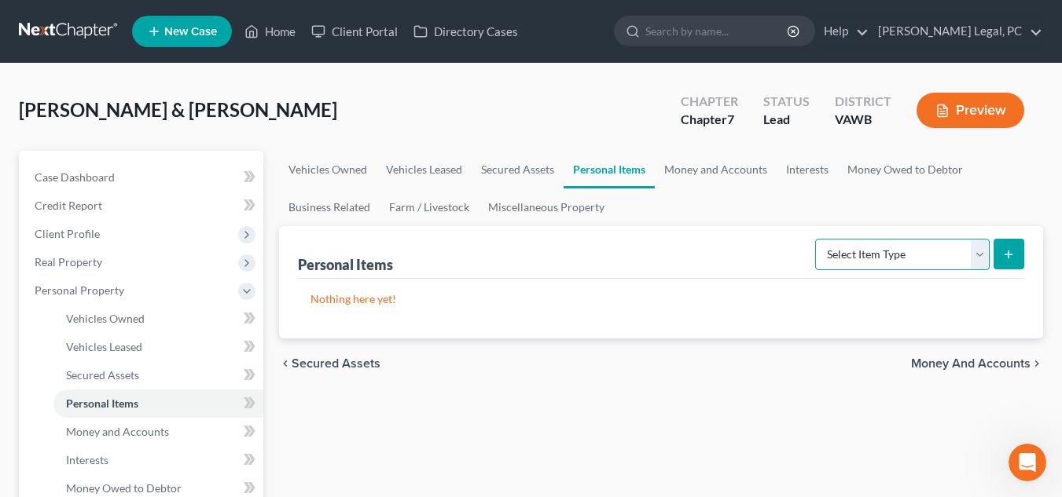
click at [929, 248] on select "Select Item Type Clothing Collectibles Of Value Electronics Firearms Household …" at bounding box center [902, 254] width 174 height 31
select select "clothing"
click at [816, 239] on select "Select Item Type Clothing Collectibles Of Value Electronics Firearms Household …" at bounding box center [902, 254] width 174 height 31
click at [1011, 251] on icon "submit" at bounding box center [1008, 254] width 13 height 13
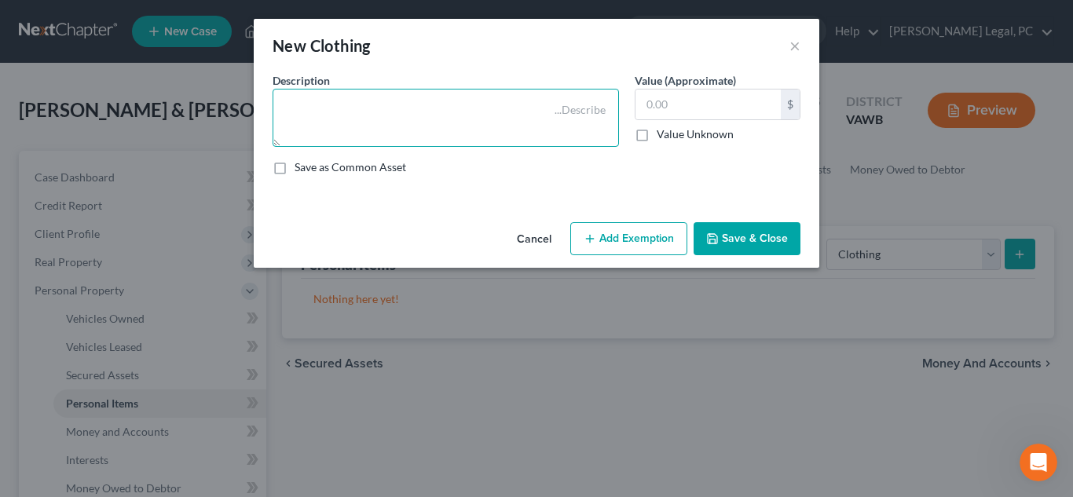
click at [547, 101] on textarea at bounding box center [446, 118] width 347 height 58
type textarea "w"
click at [537, 105] on textarea at bounding box center [446, 118] width 347 height 58
click at [553, 240] on button "Cancel" at bounding box center [534, 239] width 60 height 31
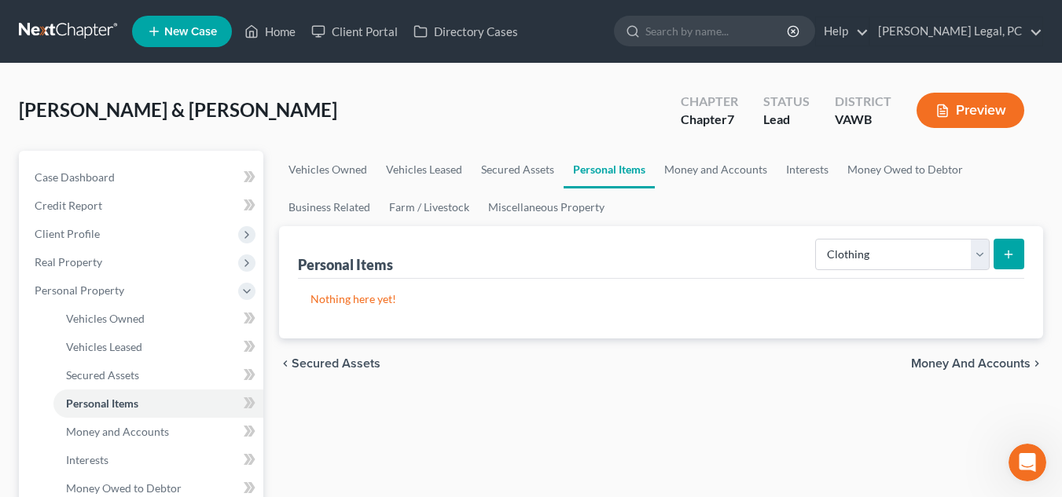
click at [1000, 262] on button "submit" at bounding box center [1008, 254] width 31 height 31
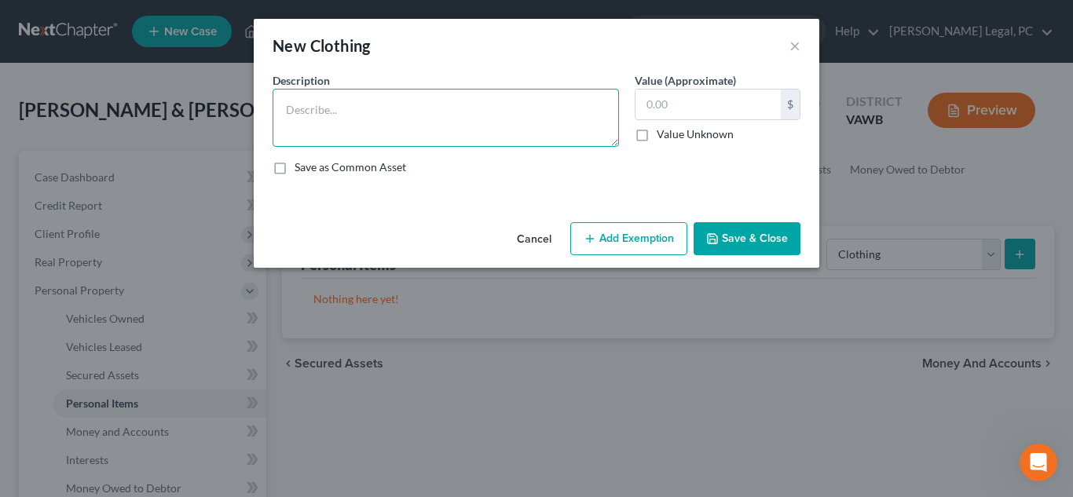
click at [378, 107] on textarea at bounding box center [446, 118] width 347 height 58
type textarea "W"
type textarea "Wearing Apparel"
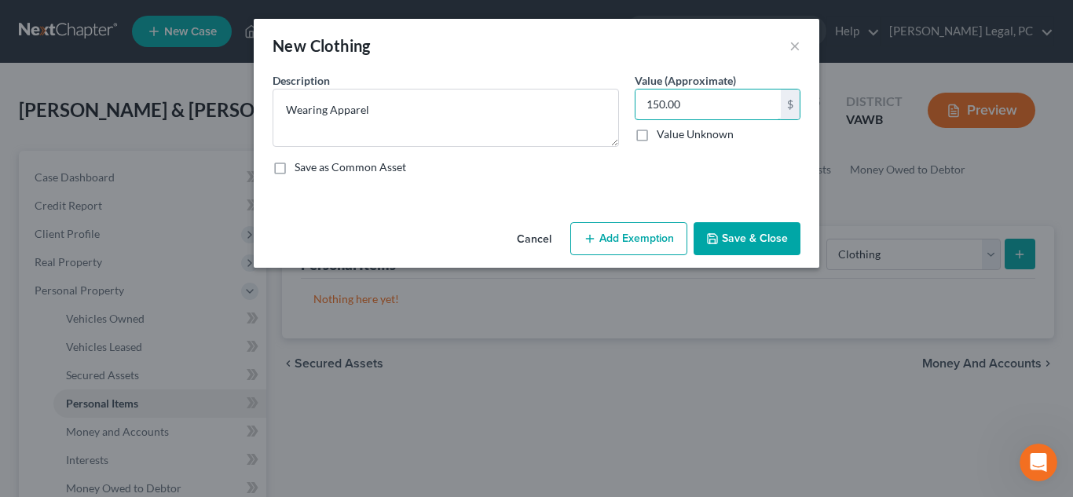
type input "150.00"
click at [625, 230] on button "Add Exemption" at bounding box center [628, 238] width 117 height 33
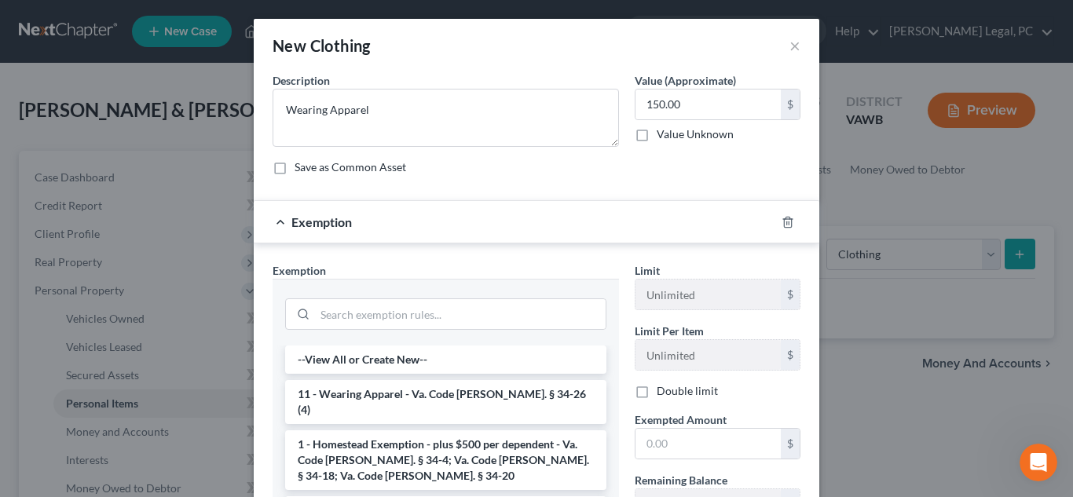
scroll to position [163, 0]
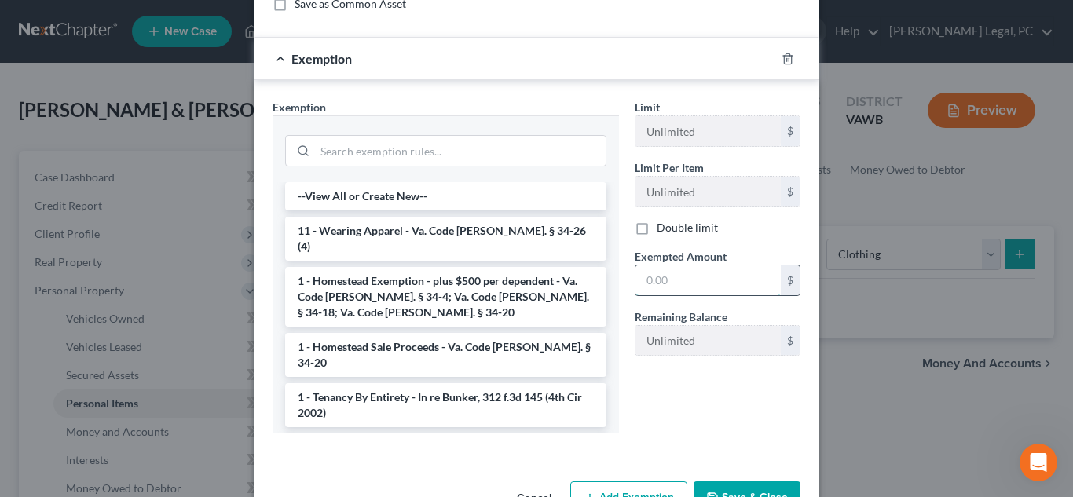
click at [640, 288] on input "text" at bounding box center [708, 281] width 145 height 30
type input "150.00"
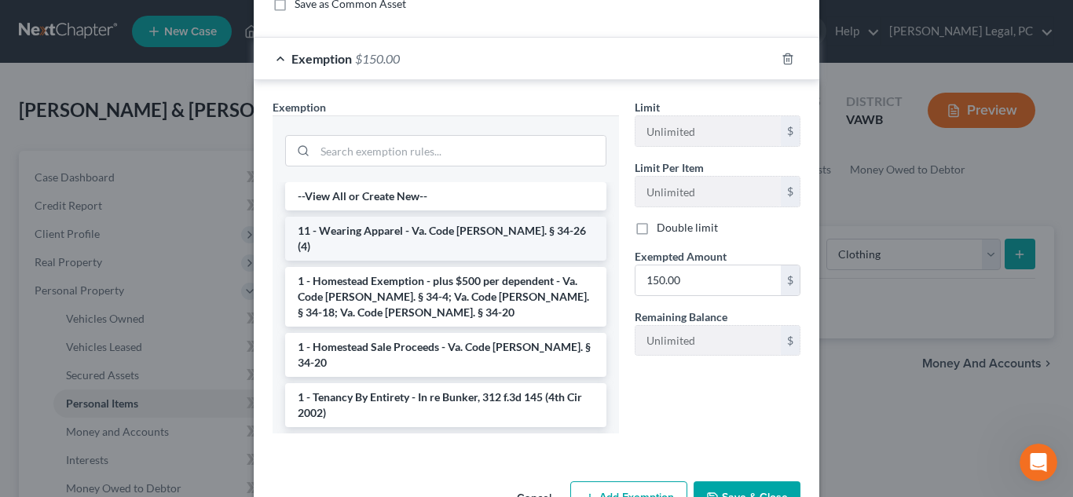
click at [442, 237] on li "11 - Wearing Apparel - Va. Code Ann. § 34-26 (4)" at bounding box center [445, 239] width 321 height 44
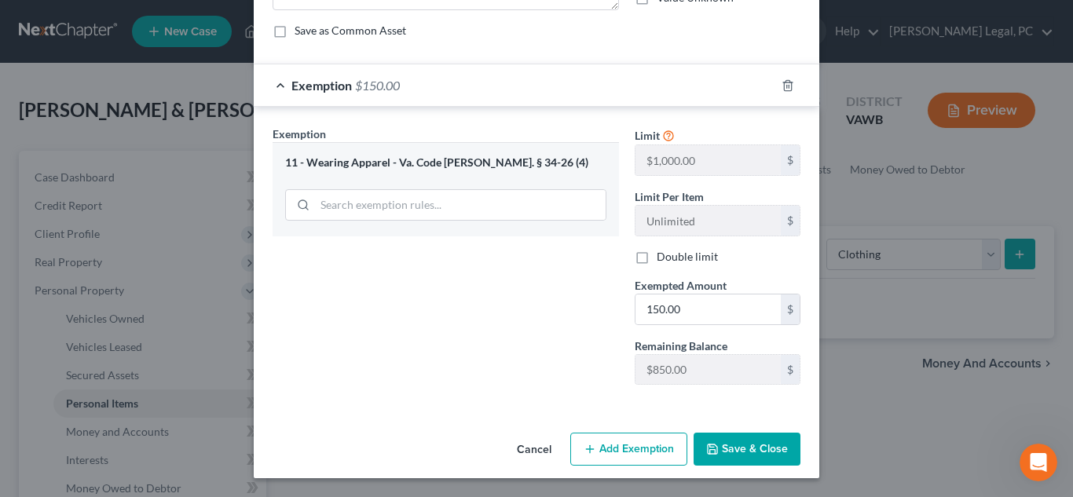
click at [754, 452] on button "Save & Close" at bounding box center [747, 449] width 107 height 33
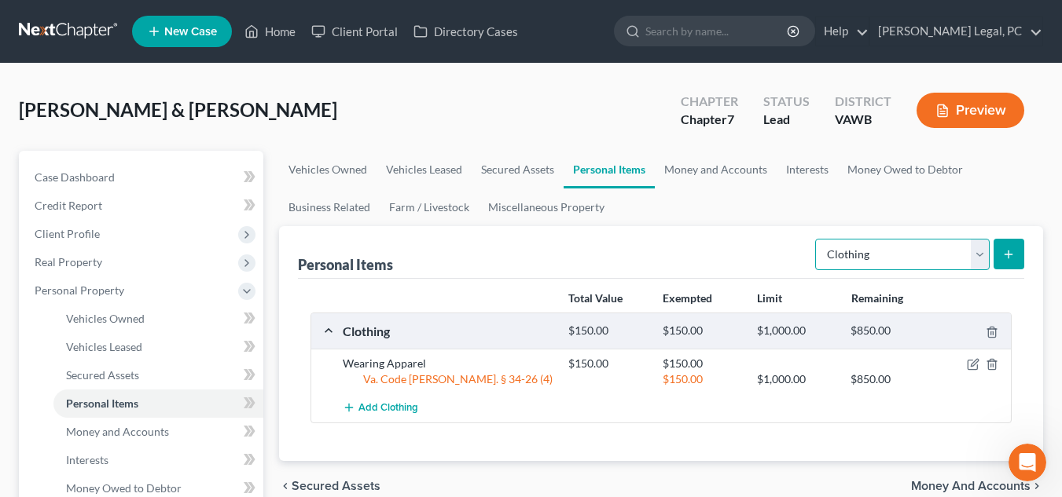
click at [923, 263] on select "Select Item Type Clothing Collectibles Of Value Electronics Firearms Household …" at bounding box center [902, 254] width 174 height 31
select select "jewelry"
click at [816, 239] on select "Select Item Type Clothing Collectibles Of Value Electronics Firearms Household …" at bounding box center [902, 254] width 174 height 31
click at [1003, 257] on icon "submit" at bounding box center [1008, 254] width 13 height 13
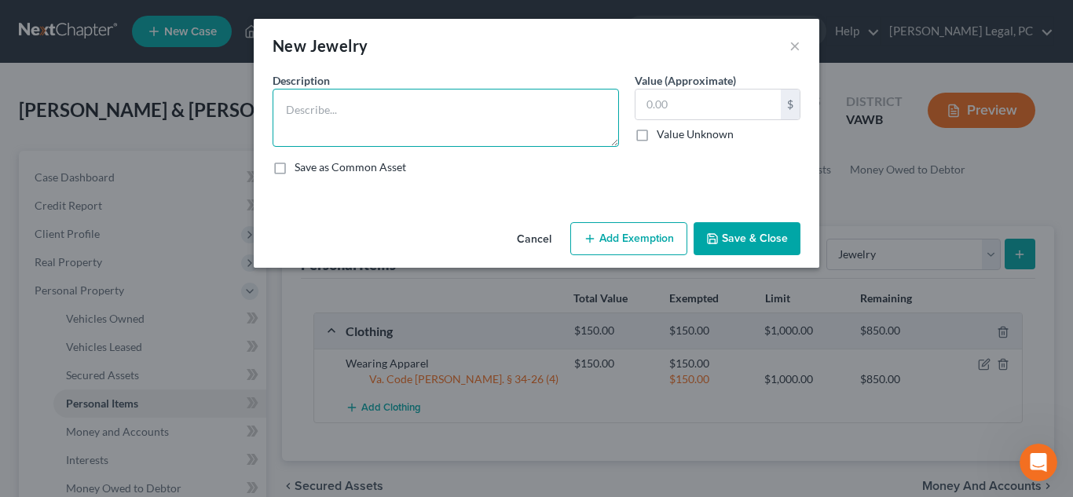
click at [427, 138] on textarea at bounding box center [446, 118] width 347 height 58
type textarea "w"
type textarea "Wedding Ring"
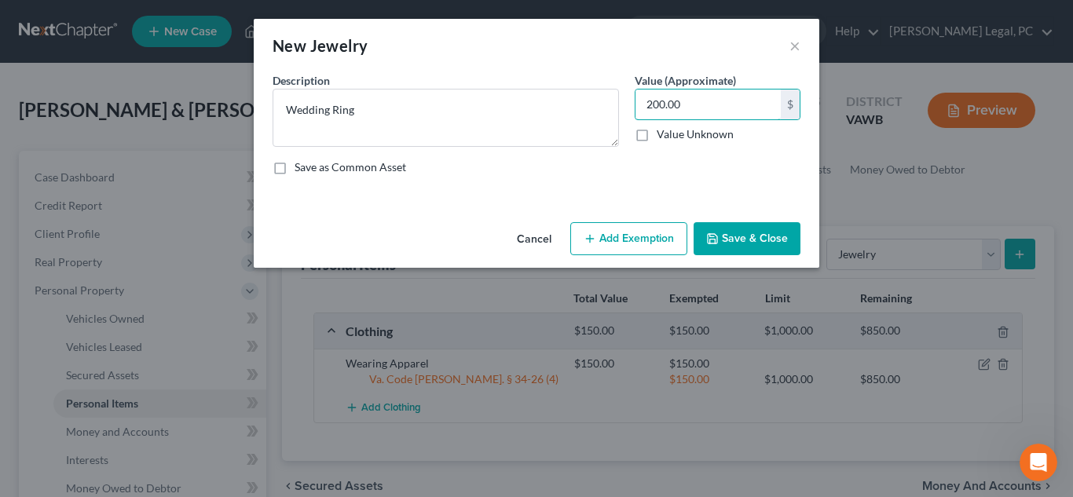
type input "200.00"
click at [644, 252] on button "Add Exemption" at bounding box center [628, 238] width 117 height 33
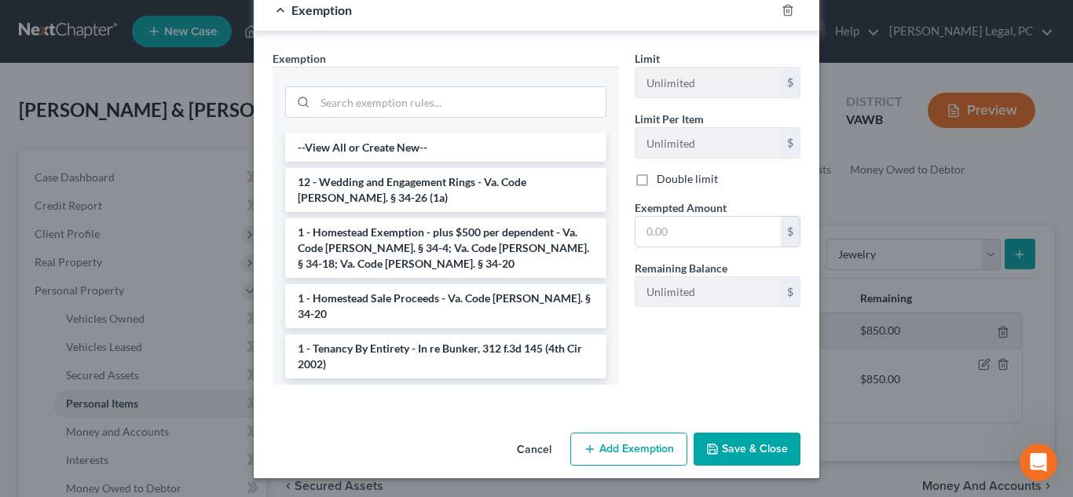
scroll to position [0, 0]
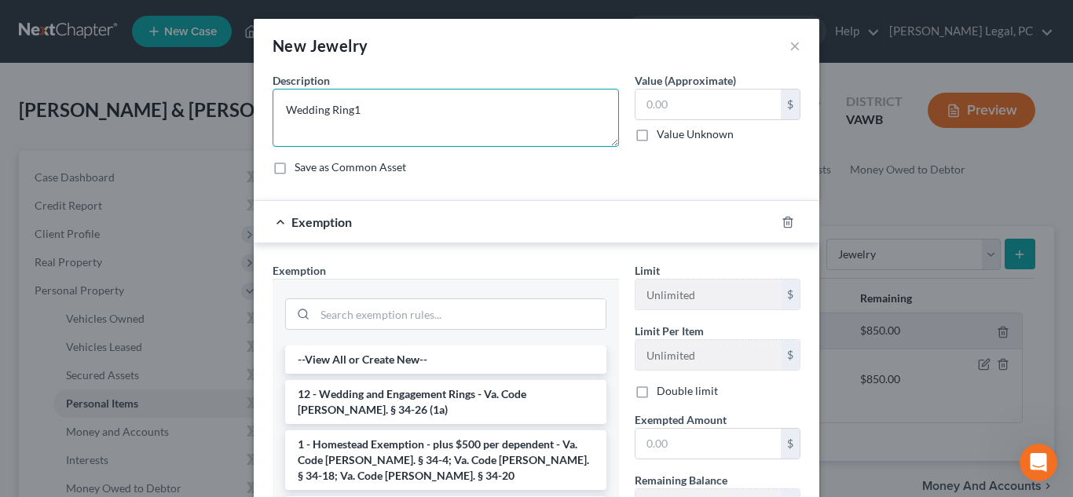
type textarea "Wedding Ring"
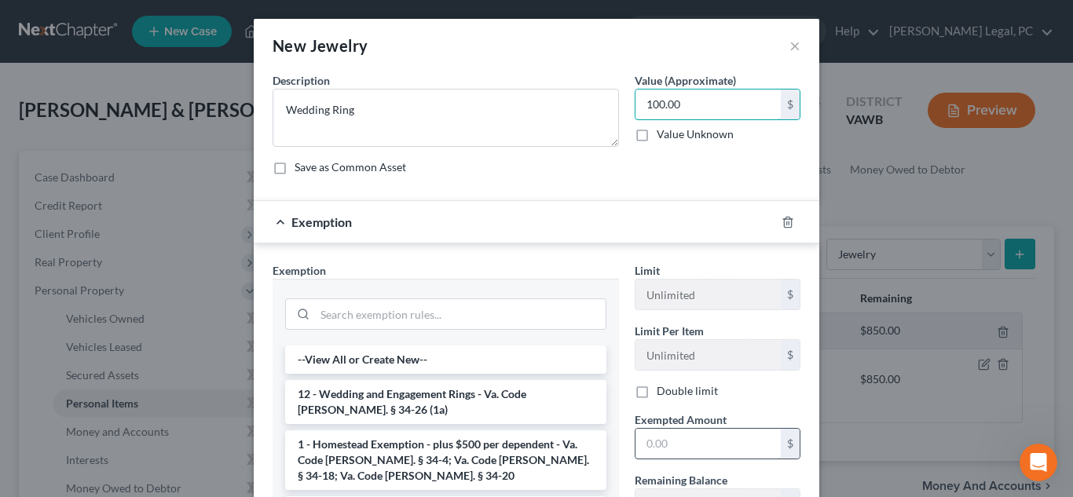
type input "100.00"
click at [743, 446] on input "text" at bounding box center [708, 444] width 145 height 30
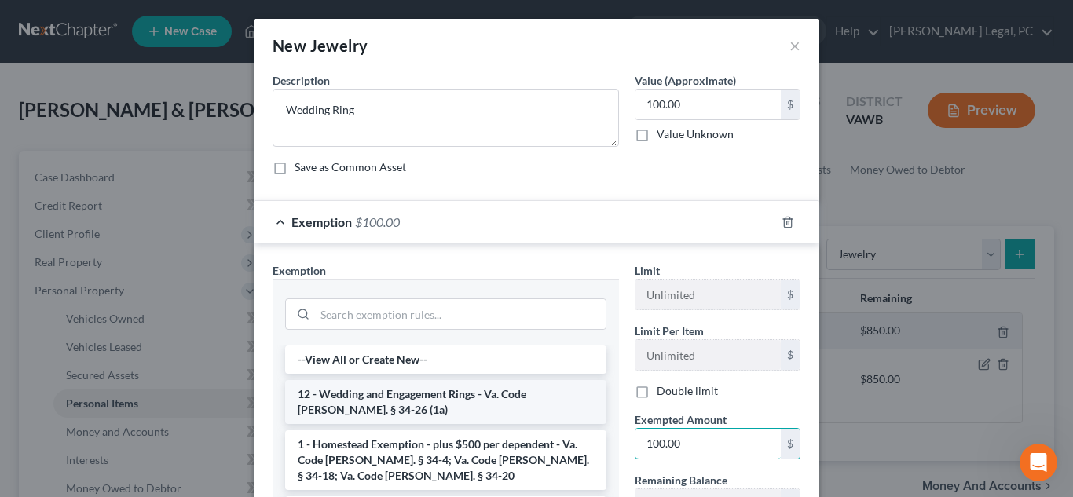
type input "100.00"
click at [502, 393] on li "12 - Wedding and Engagement Rings - Va. Code Ann. § 34-26 (1a)" at bounding box center [445, 402] width 321 height 44
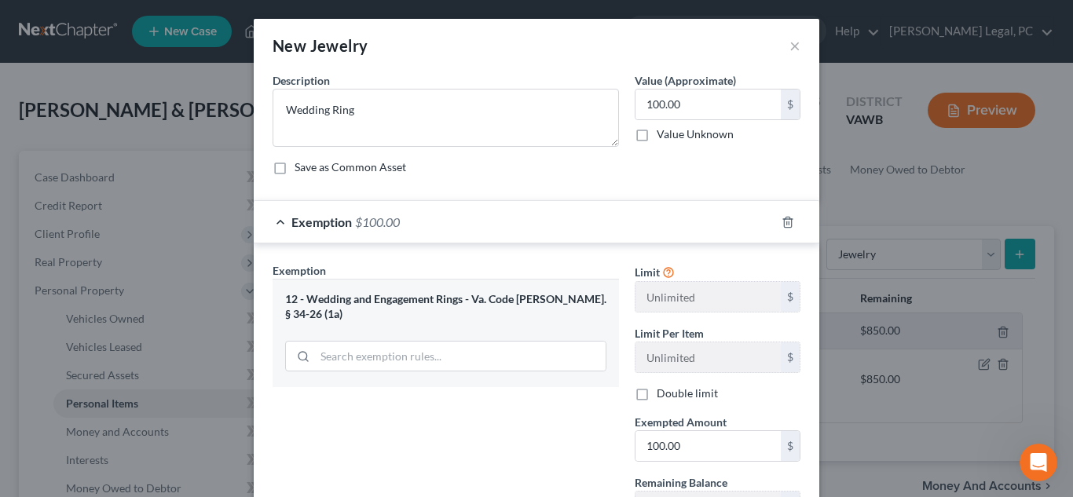
scroll to position [137, 0]
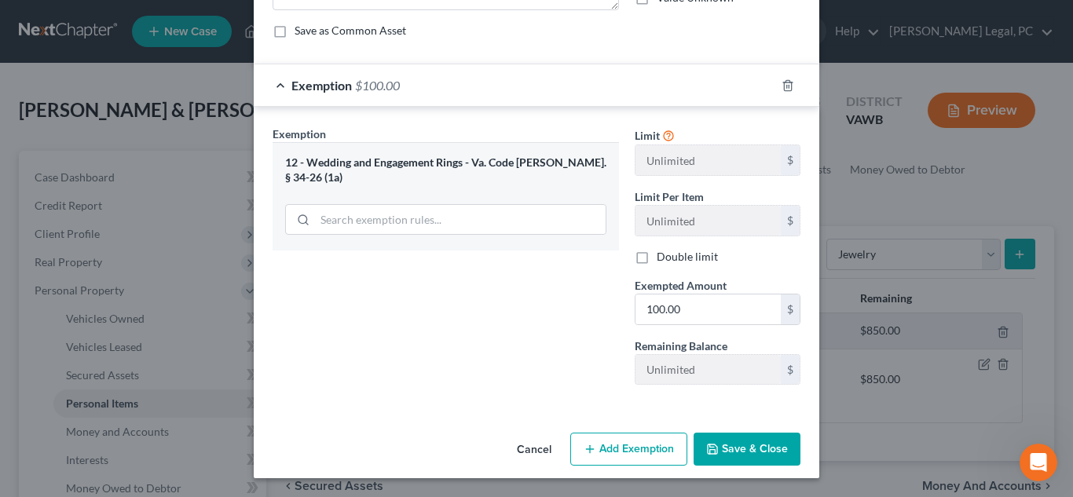
click at [741, 440] on button "Save & Close" at bounding box center [747, 449] width 107 height 33
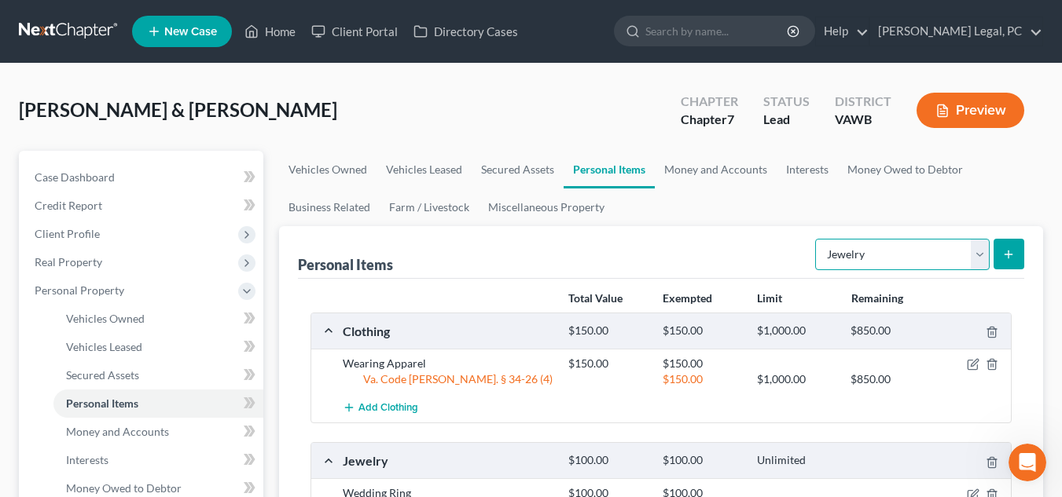
click at [958, 250] on select "Select Item Type Clothing Collectibles Of Value Electronics Firearms Household …" at bounding box center [902, 254] width 174 height 31
select select "household_goods"
click at [816, 239] on select "Select Item Type Clothing Collectibles Of Value Electronics Firearms Household …" at bounding box center [902, 254] width 174 height 31
click at [1006, 255] on line "submit" at bounding box center [1008, 255] width 7 height 0
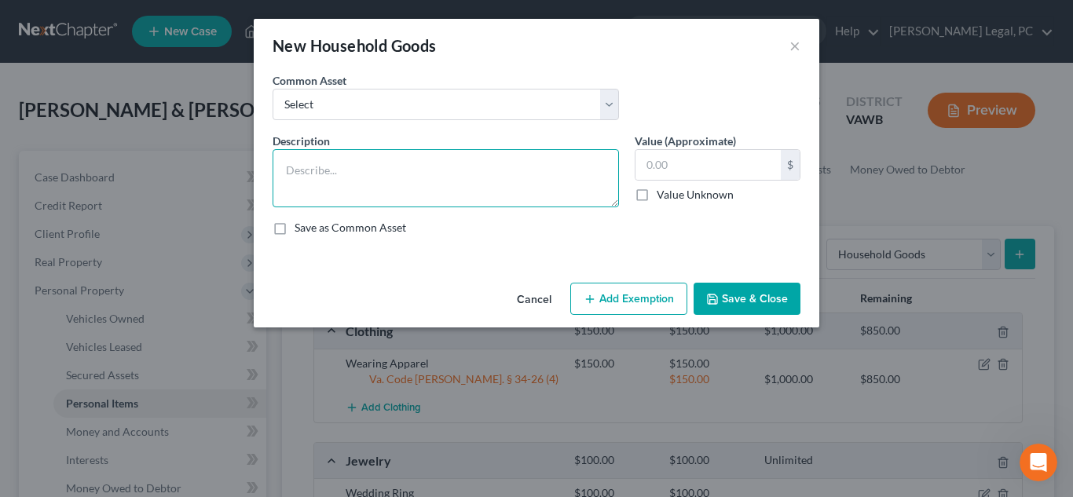
click at [430, 176] on textarea at bounding box center [446, 178] width 347 height 58
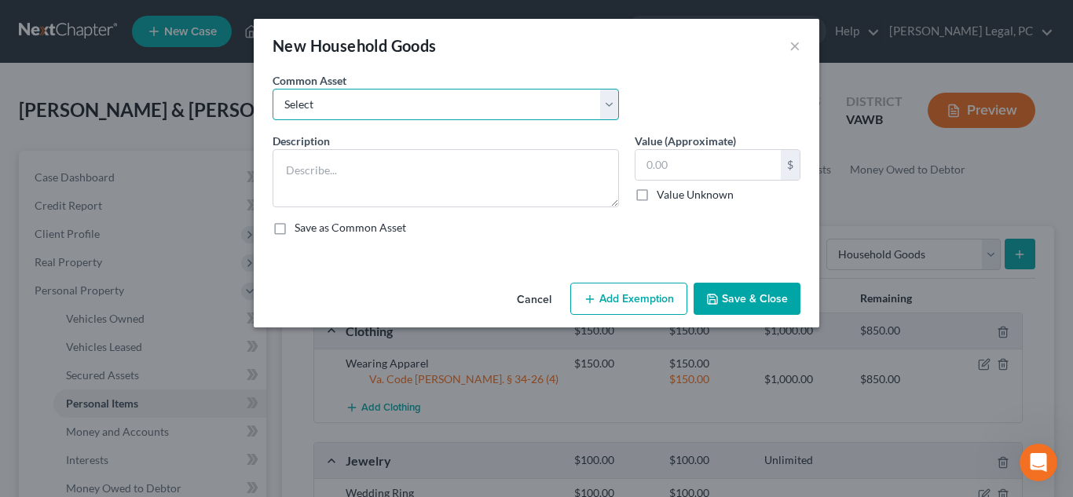
click at [381, 99] on select "Select night table 2 end tables microwave oven refrigerator sofa night table cu…" at bounding box center [446, 104] width 347 height 31
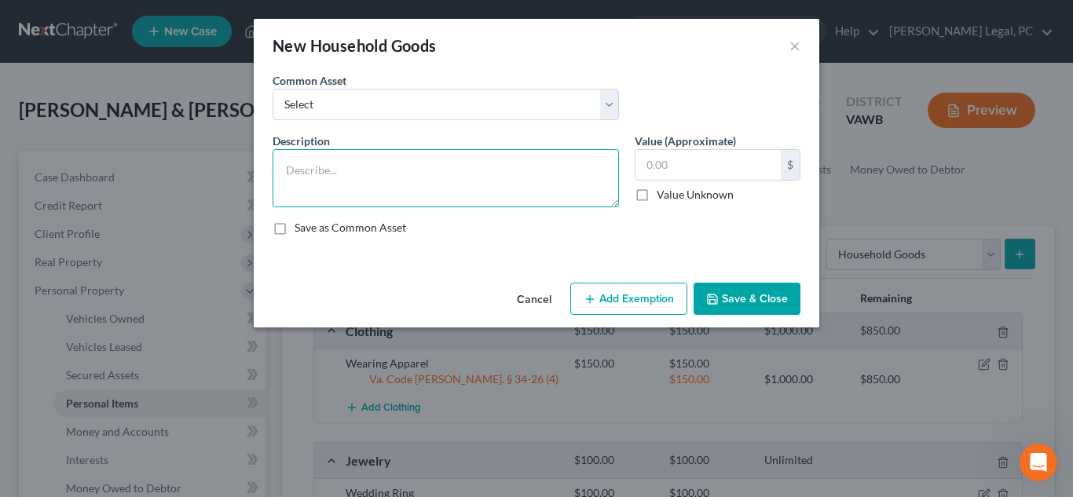
click at [379, 169] on textarea at bounding box center [446, 178] width 347 height 58
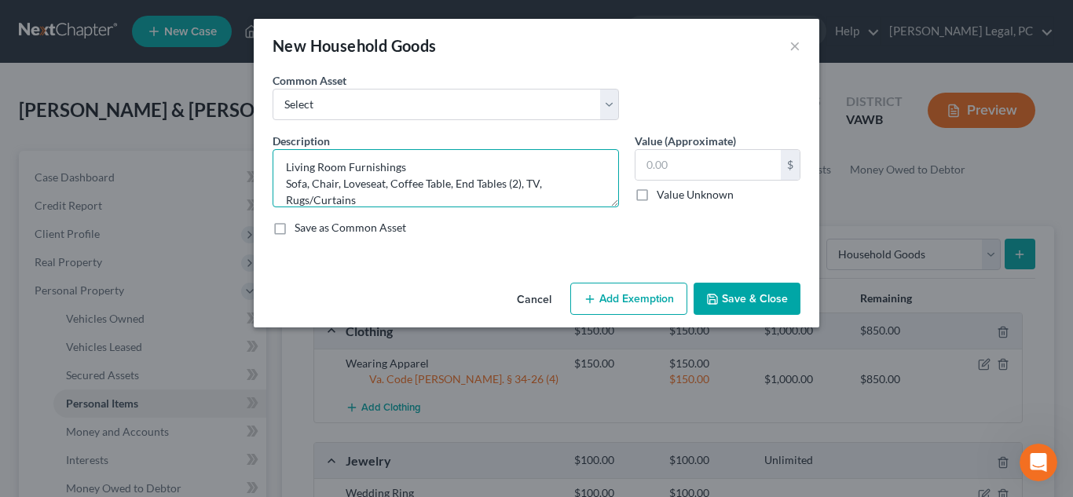
type textarea "Living Room Furnishings Sofa, Chair, Loveseat, Coffee Table, End Tables (2), TV…"
type input "350.00"
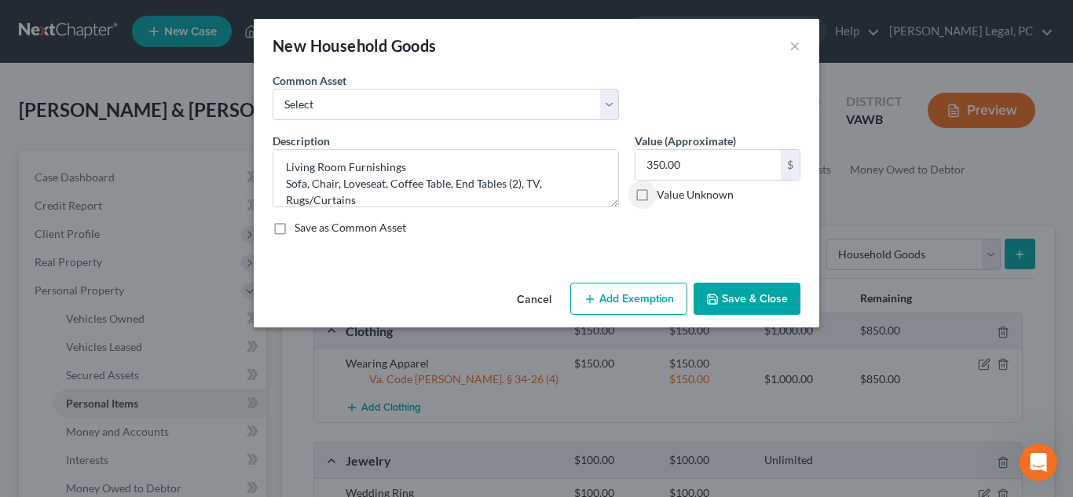
click at [652, 283] on button "Add Exemption" at bounding box center [628, 299] width 117 height 33
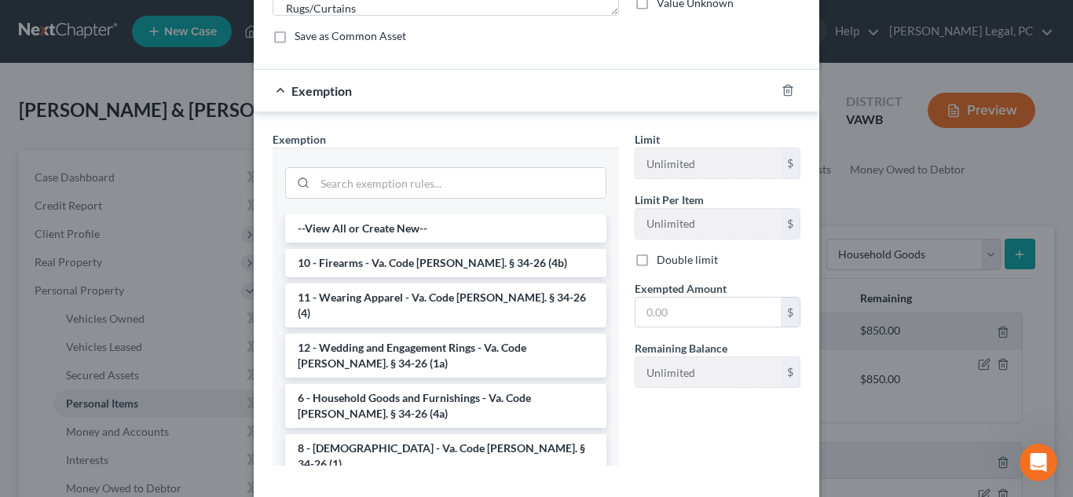
scroll to position [260, 0]
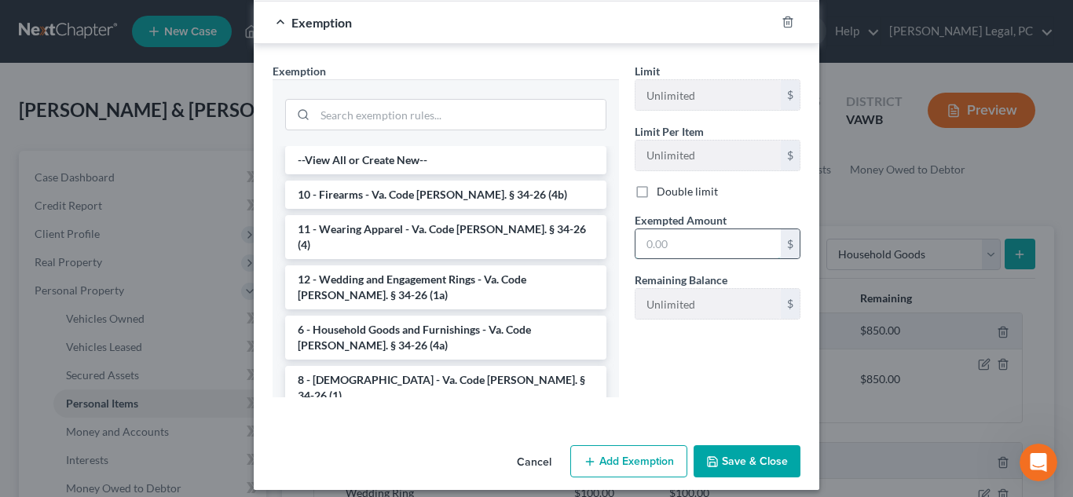
click at [686, 244] on input "text" at bounding box center [708, 244] width 145 height 30
type input "350.00"
click at [409, 321] on li "6 - Household Goods and Furnishings - Va. Code Ann. § 34-26 (4a)" at bounding box center [445, 338] width 321 height 44
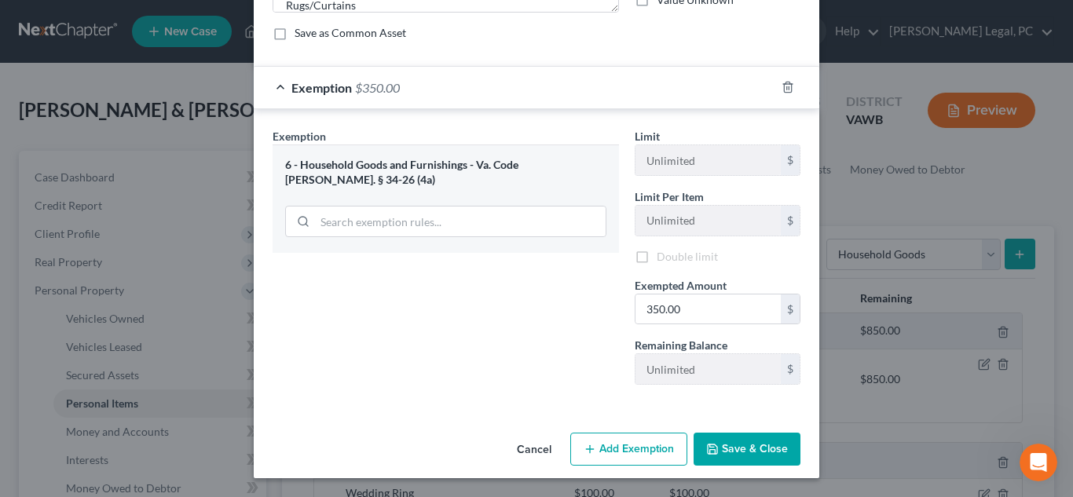
scroll to position [197, 0]
click at [742, 451] on button "Save & Close" at bounding box center [747, 449] width 107 height 33
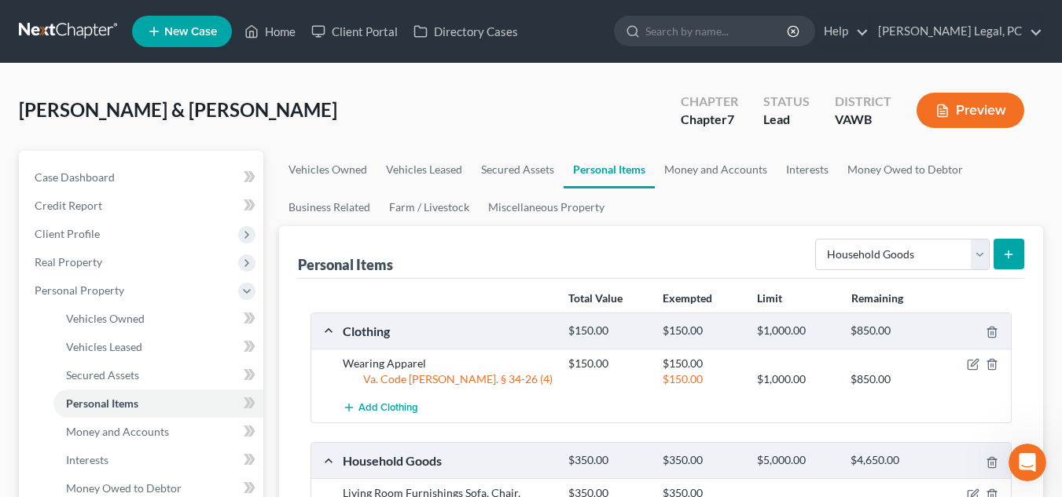
click at [1008, 257] on line "submit" at bounding box center [1008, 254] width 0 height 7
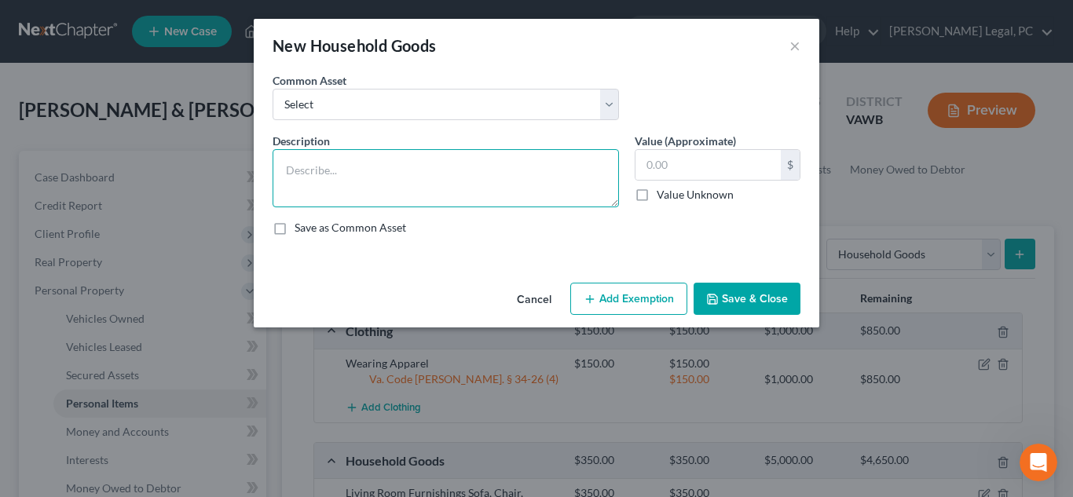
click at [581, 160] on textarea at bounding box center [446, 178] width 347 height 58
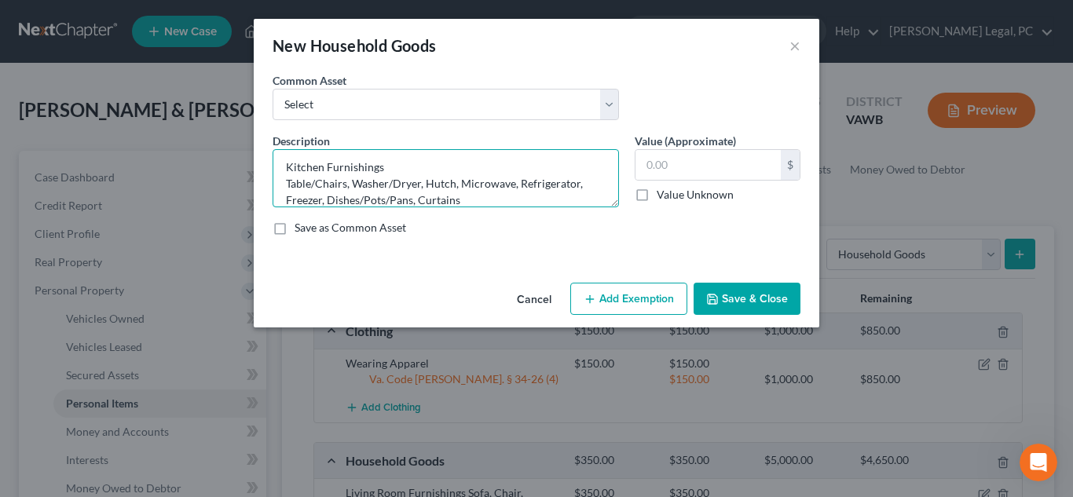
type textarea "Kitchen Furnishings Table/Chairs, Washer/Dryer, Hutch, Microwave, Refrigerator,…"
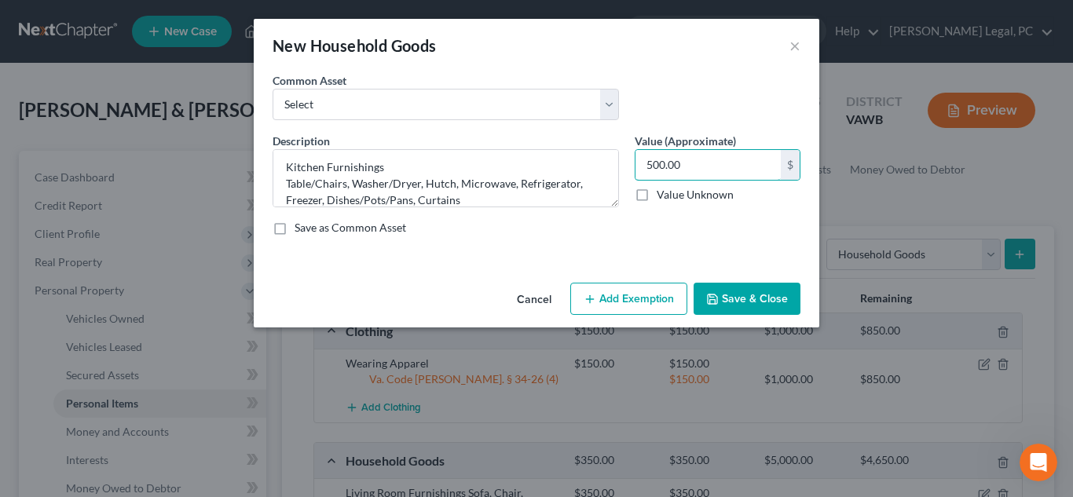
type input "500.00"
click at [663, 295] on button "Add Exemption" at bounding box center [628, 299] width 117 height 33
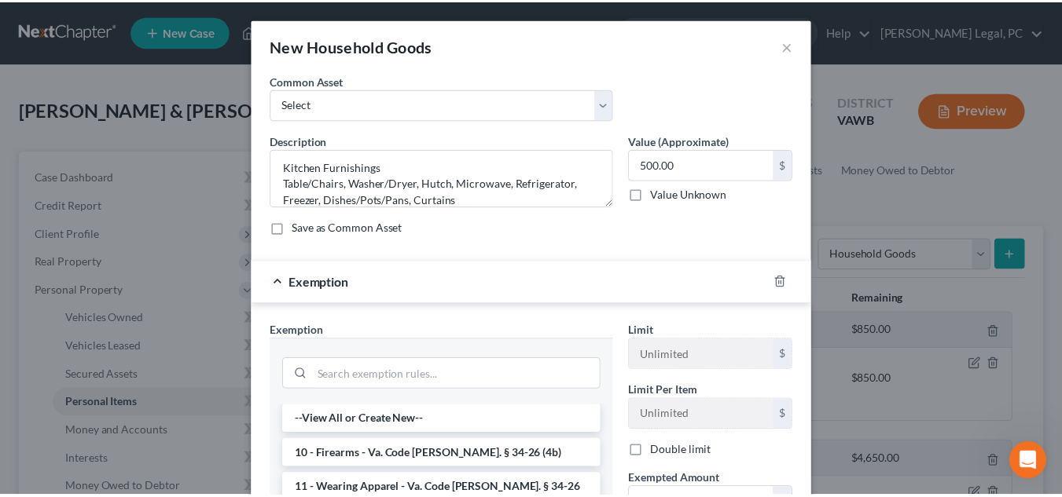
scroll to position [163, 0]
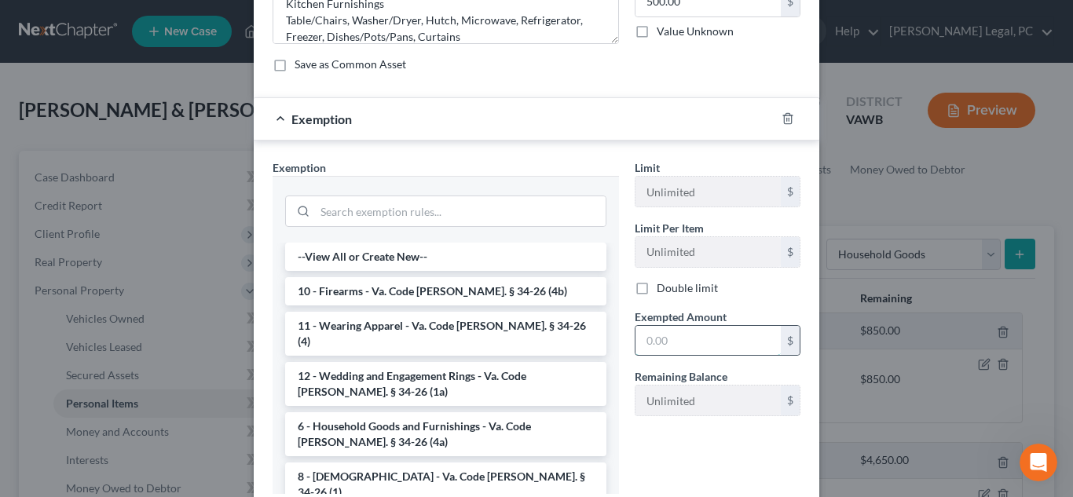
click at [714, 339] on input "text" at bounding box center [708, 341] width 145 height 30
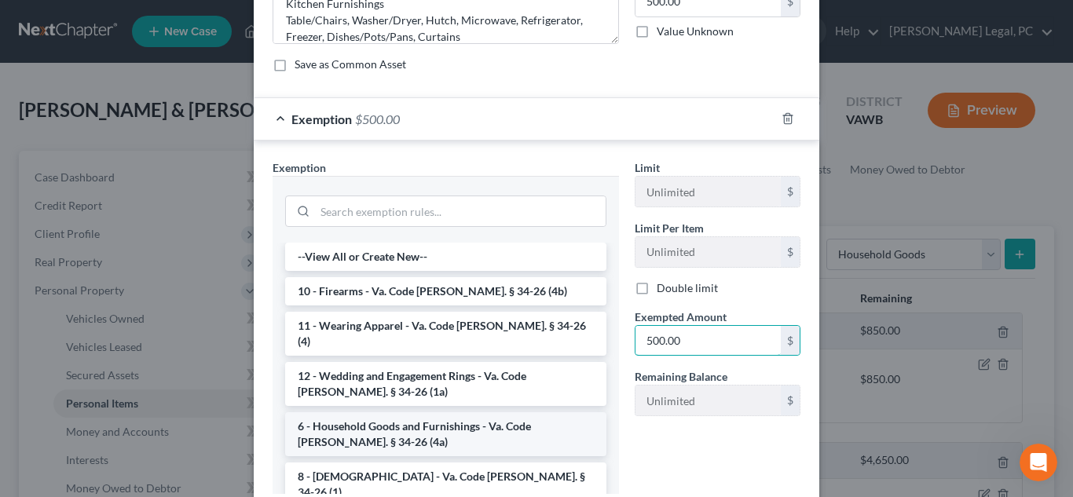
type input "500.00"
click at [383, 413] on li "6 - Household Goods and Furnishings - Va. Code Ann. § 34-26 (4a)" at bounding box center [445, 435] width 321 height 44
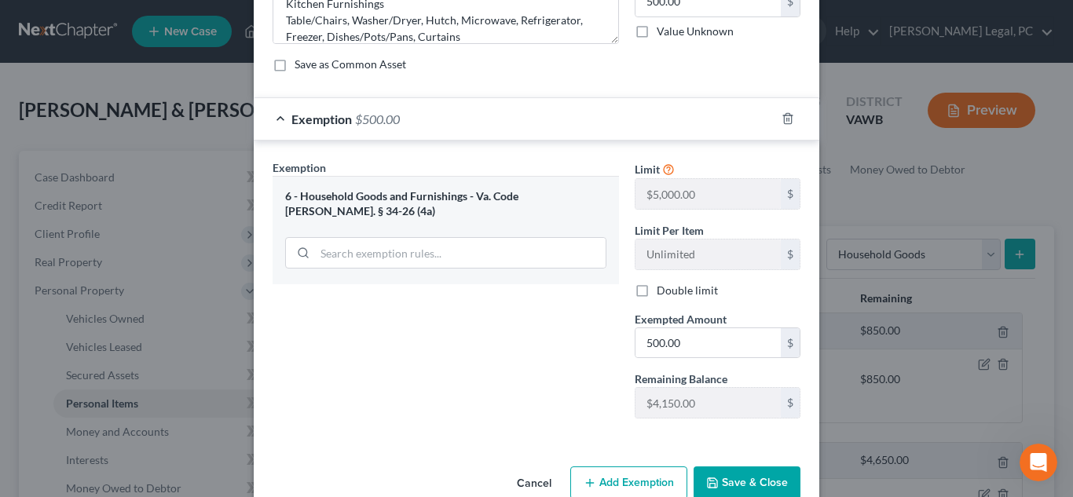
click at [719, 486] on button "Save & Close" at bounding box center [747, 483] width 107 height 33
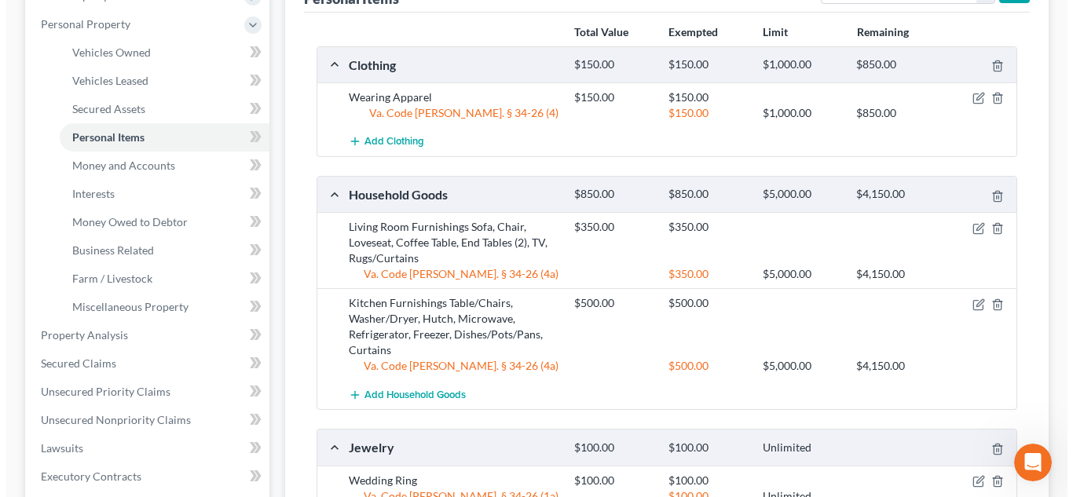
scroll to position [268, 0]
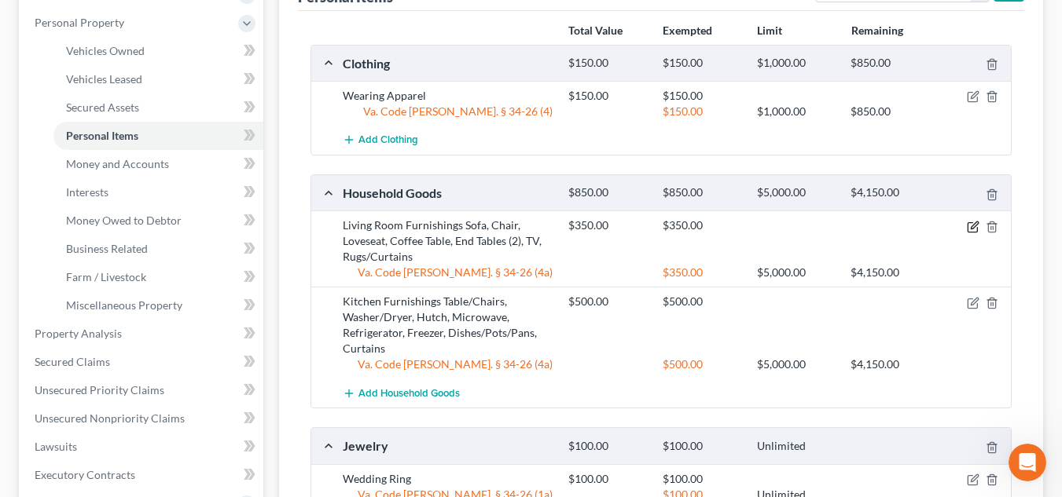
click at [970, 228] on icon "button" at bounding box center [973, 227] width 13 height 13
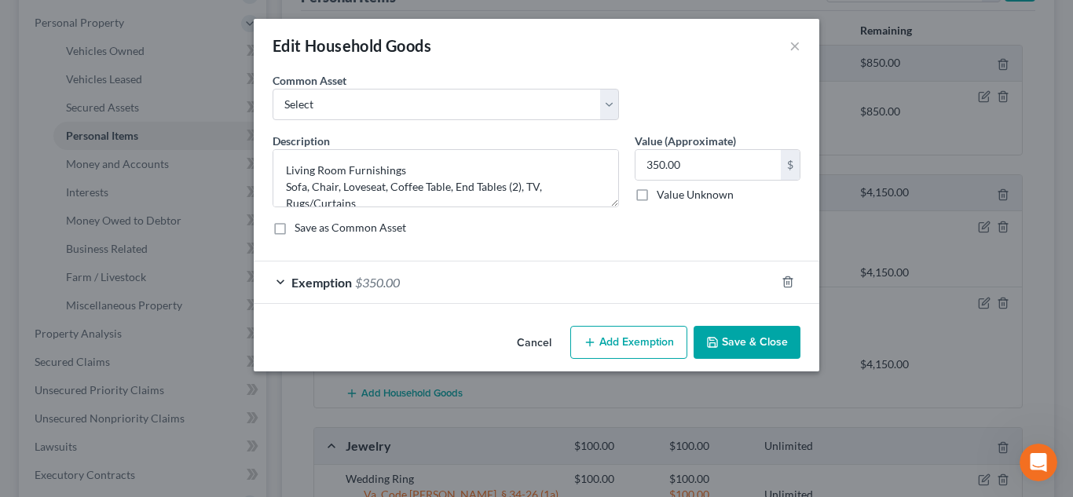
click at [719, 285] on div "Exemption $350.00" at bounding box center [515, 283] width 522 height 42
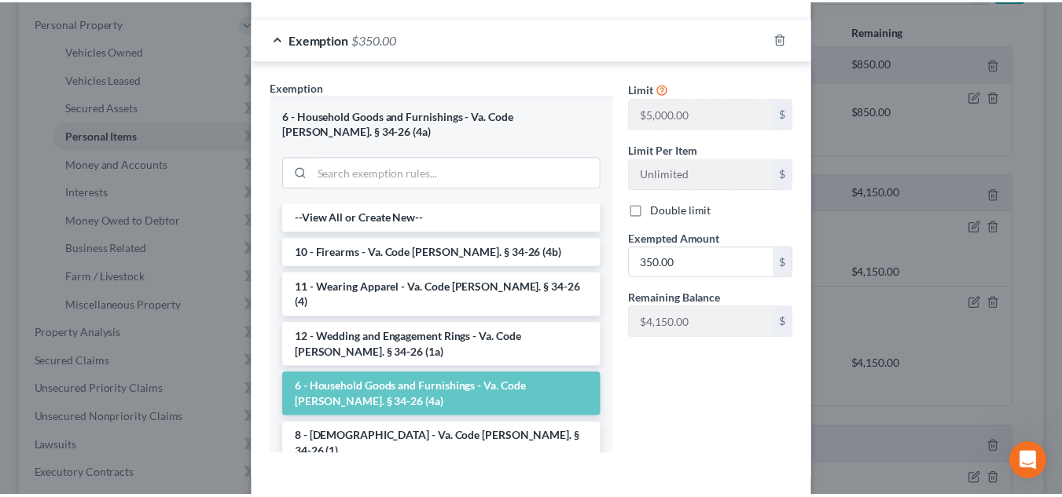
scroll to position [271, 0]
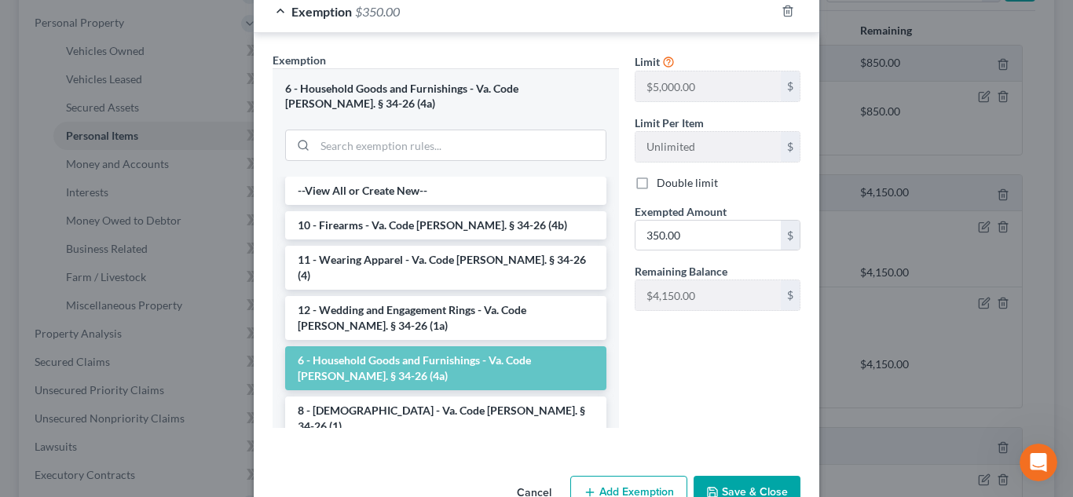
click at [730, 482] on button "Save & Close" at bounding box center [747, 492] width 107 height 33
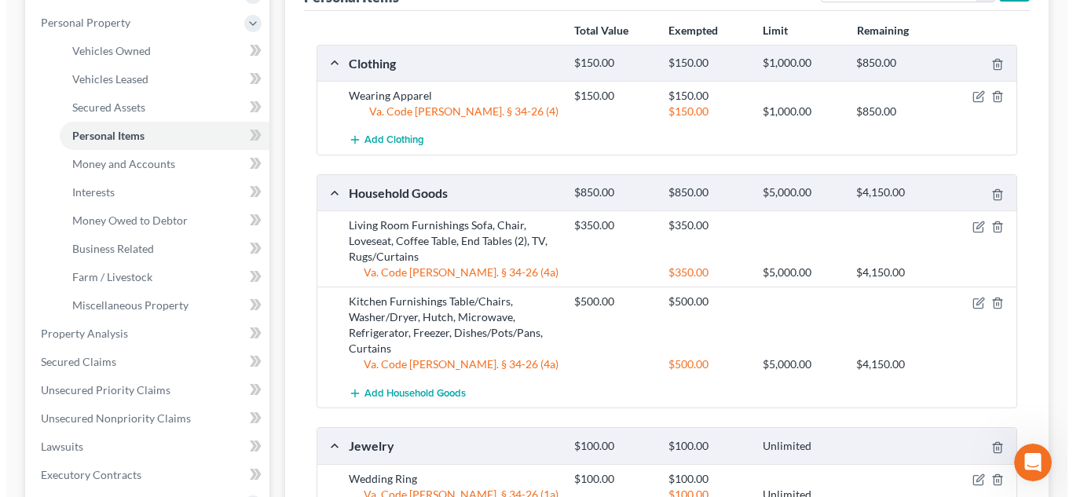
scroll to position [0, 0]
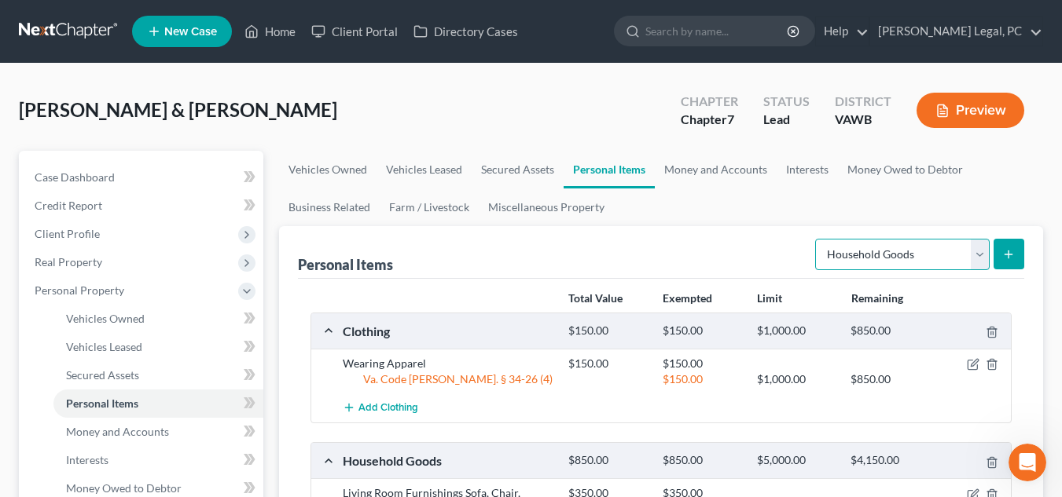
click at [893, 265] on select "Select Item Type Clothing Collectibles Of Value Electronics Firearms Household …" at bounding box center [902, 254] width 174 height 31
click at [1006, 249] on icon "submit" at bounding box center [1008, 254] width 13 height 13
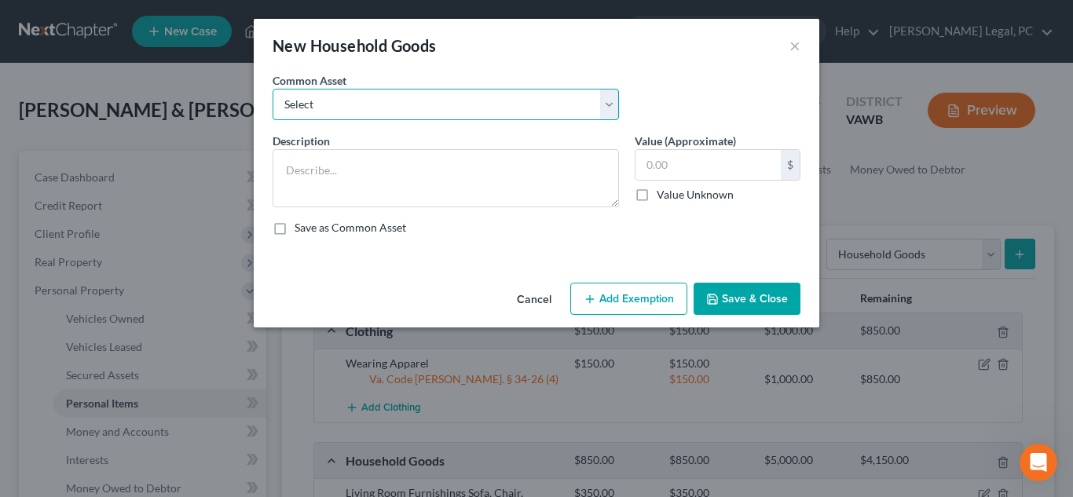
click at [383, 115] on select "Select night table 2 end tables microwave oven refrigerator sofa night table cu…" at bounding box center [446, 104] width 347 height 31
click at [387, 101] on select "Select night table 2 end tables microwave oven refrigerator sofa night table cu…" at bounding box center [446, 104] width 347 height 31
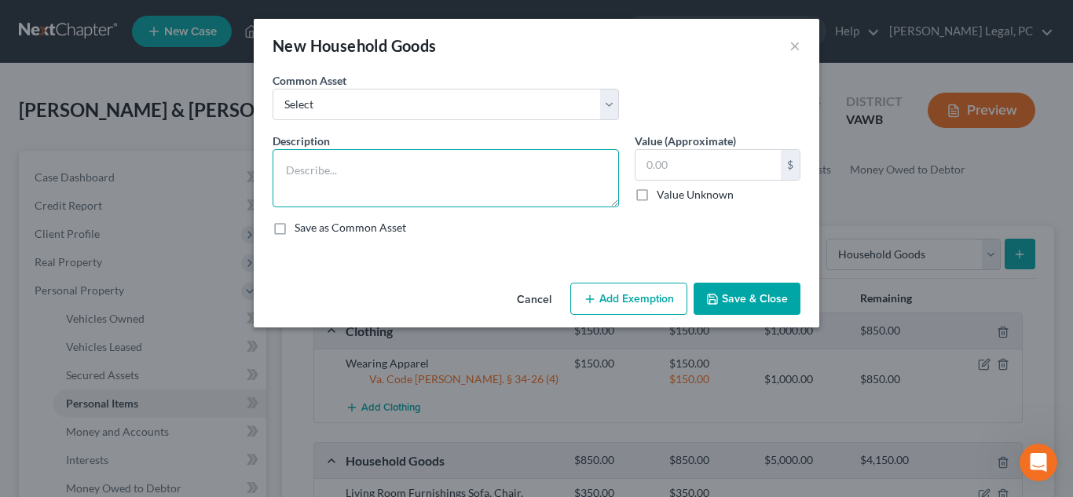
click at [387, 157] on textarea at bounding box center [446, 178] width 347 height 58
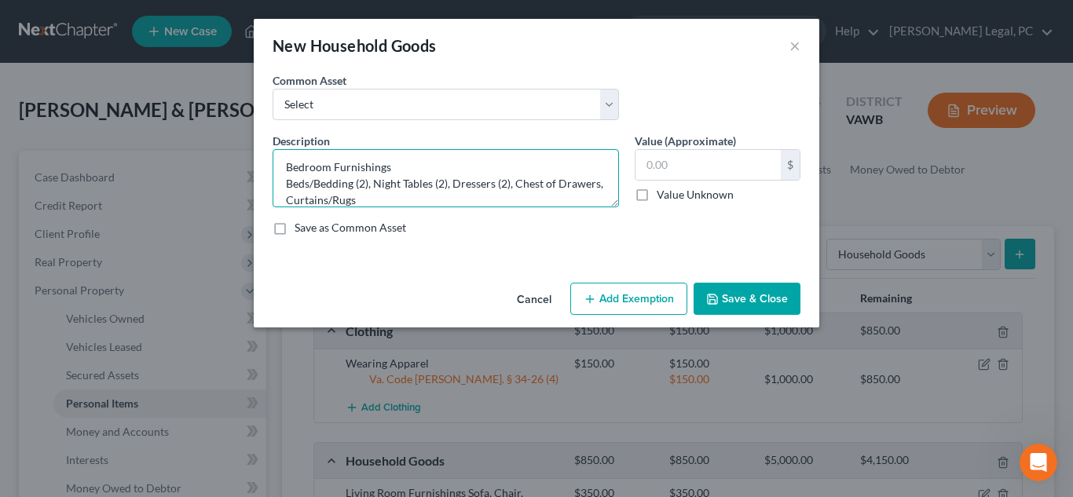
type textarea "Bedroom Furnishings Beds/Bedding (2), Night Tables (2), Dressers (2), Chest of …"
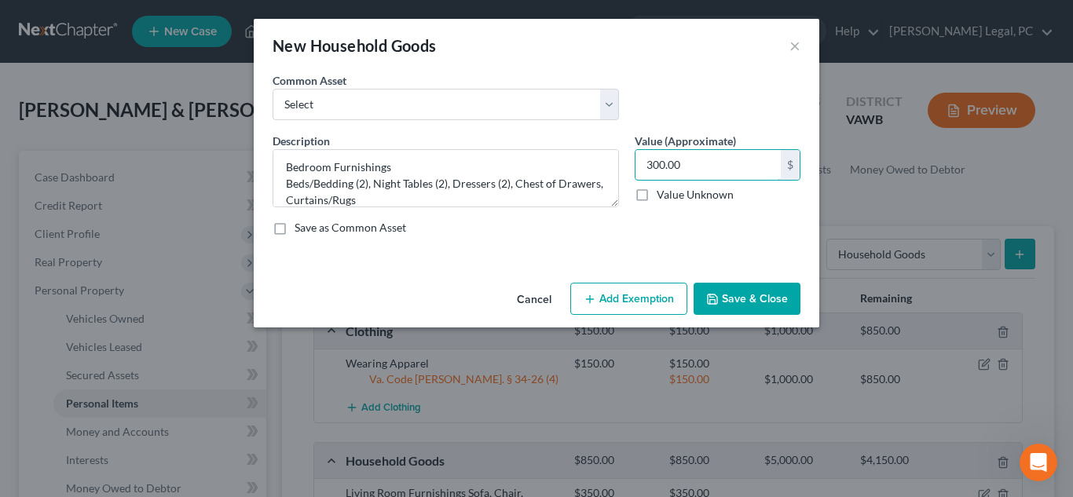
type input "300.00"
click at [628, 299] on button "Add Exemption" at bounding box center [628, 299] width 117 height 33
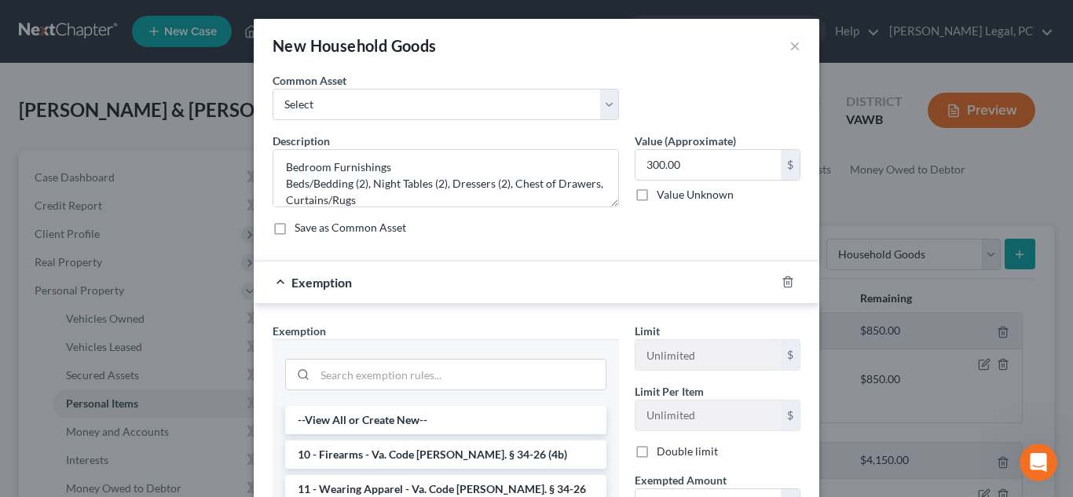
scroll to position [214, 0]
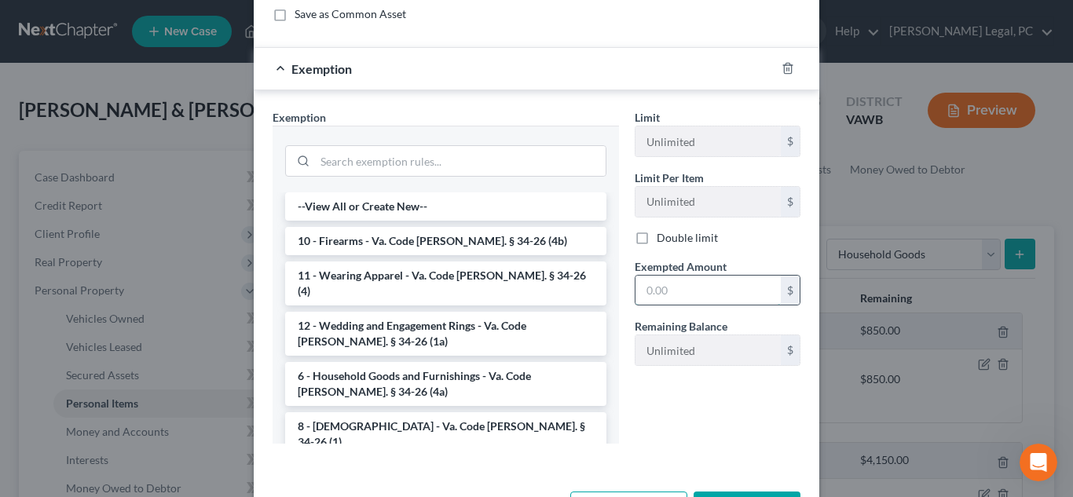
click at [647, 287] on input "text" at bounding box center [708, 291] width 145 height 30
type input "300.00"
click at [449, 364] on li "6 - Household Goods and Furnishings - Va. Code Ann. § 34-26 (4a)" at bounding box center [445, 384] width 321 height 44
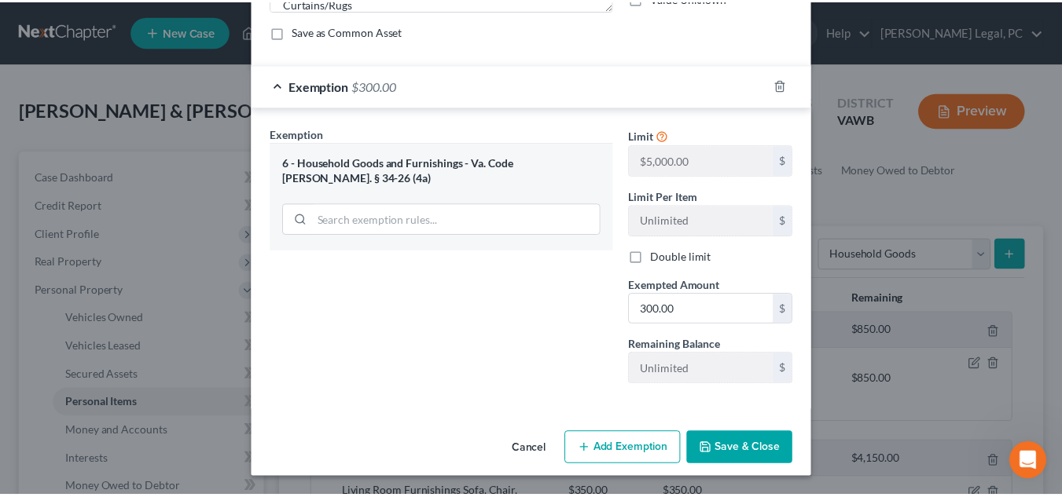
scroll to position [197, 0]
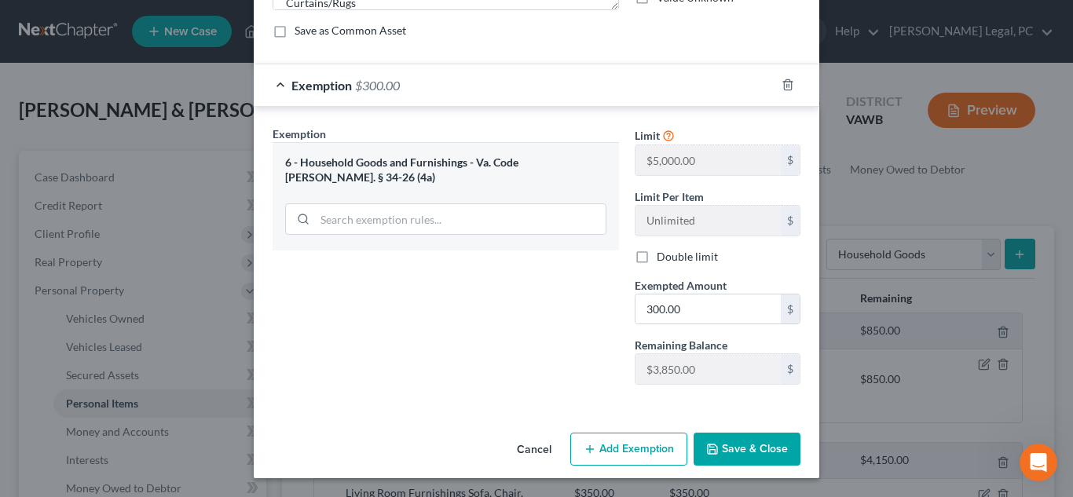
click at [739, 441] on button "Save & Close" at bounding box center [747, 449] width 107 height 33
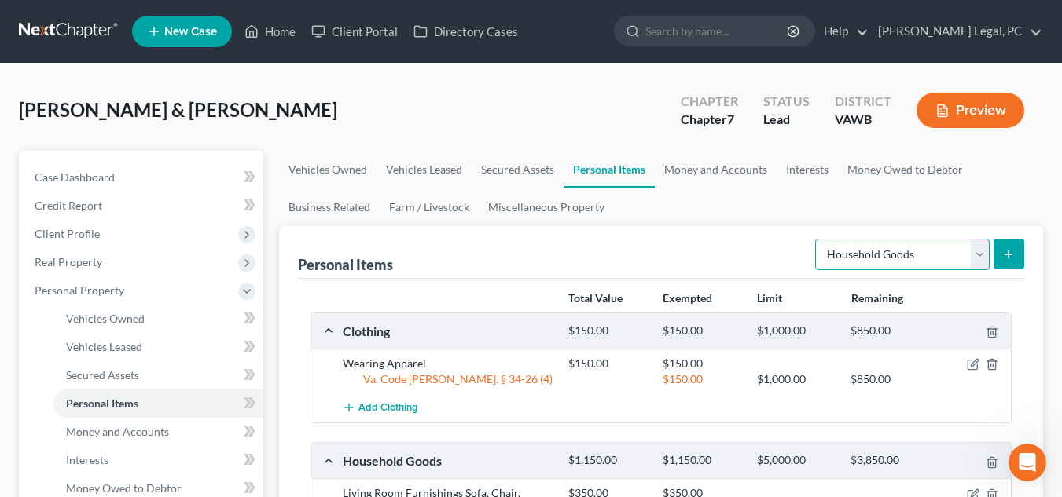
click at [939, 259] on select "Select Item Type Clothing Collectibles Of Value Electronics Firearms Household …" at bounding box center [902, 254] width 174 height 31
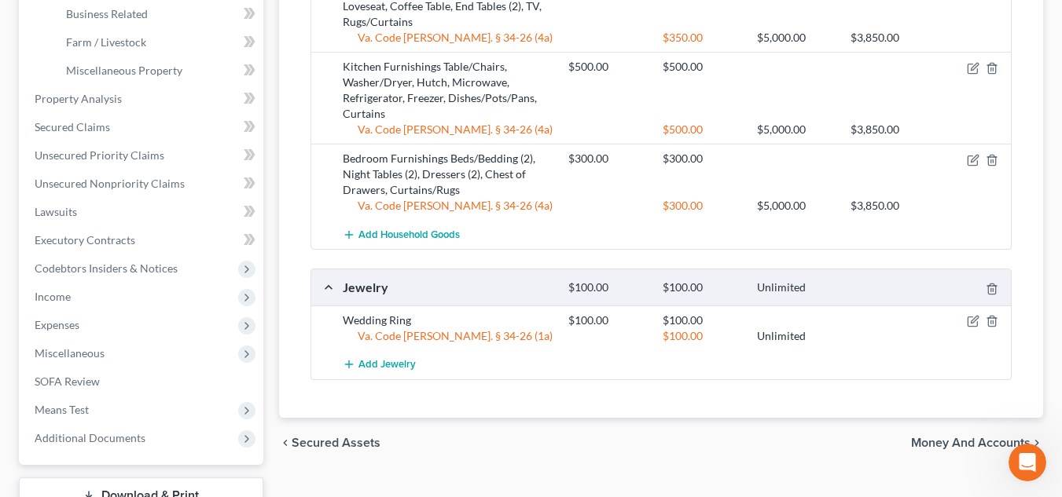
scroll to position [534, 0]
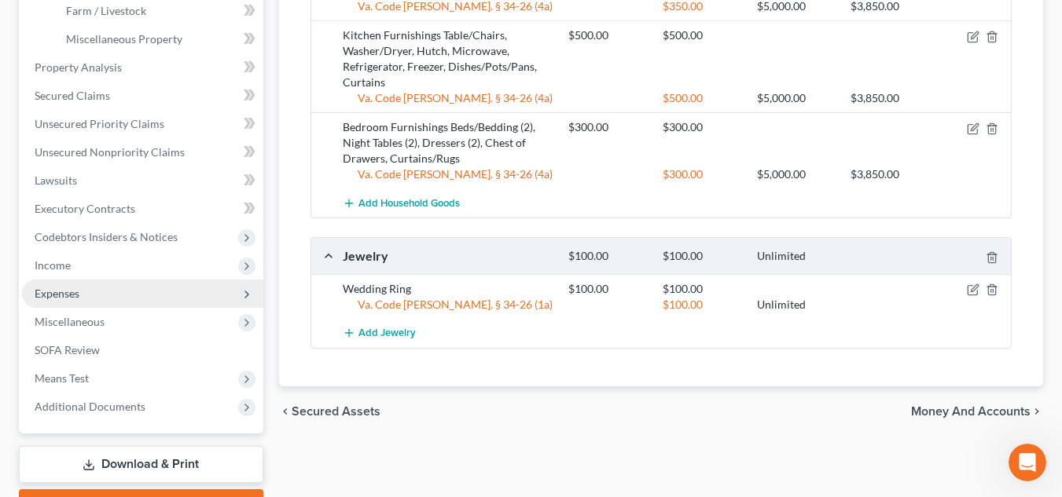
click at [167, 293] on span "Expenses" at bounding box center [142, 294] width 241 height 28
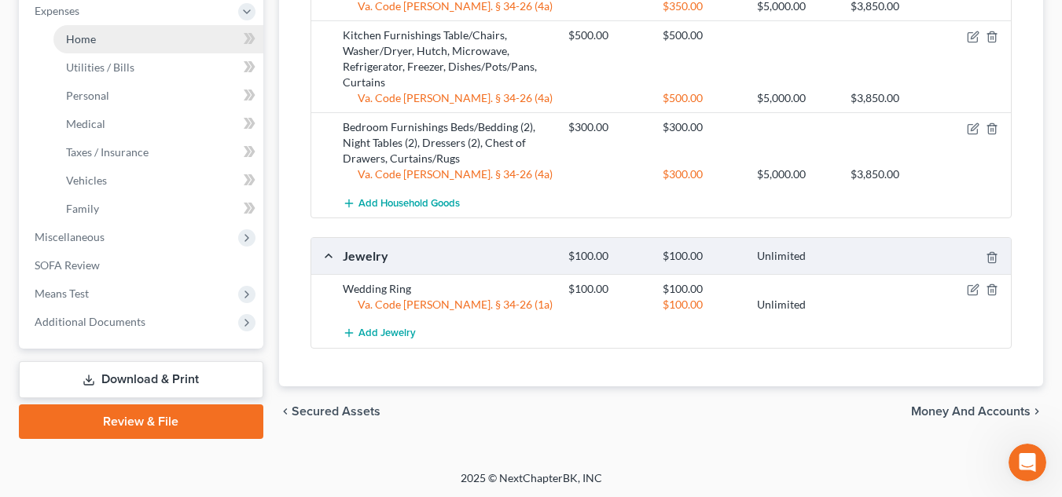
click at [106, 39] on link "Home" at bounding box center [158, 39] width 210 height 28
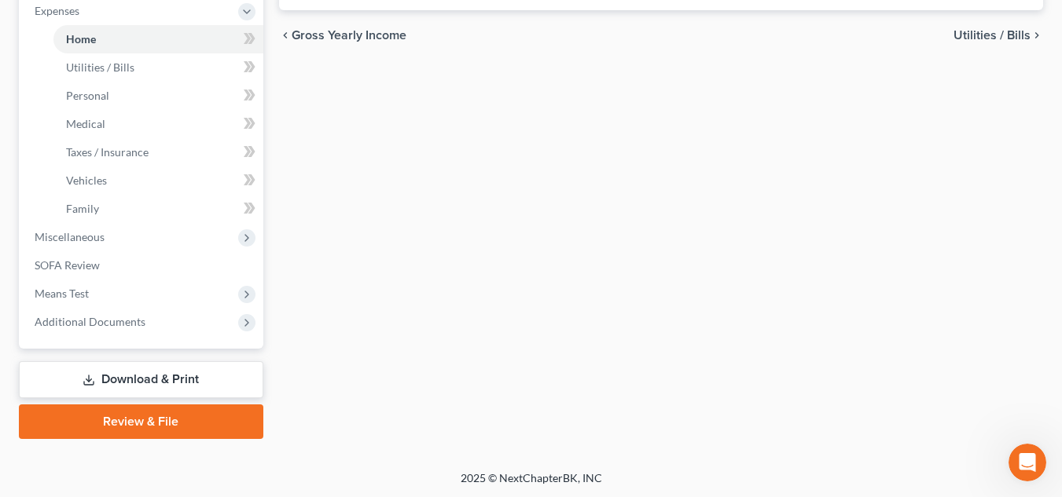
type input "807.35"
type input "0.00"
radio input "true"
type input "0.00"
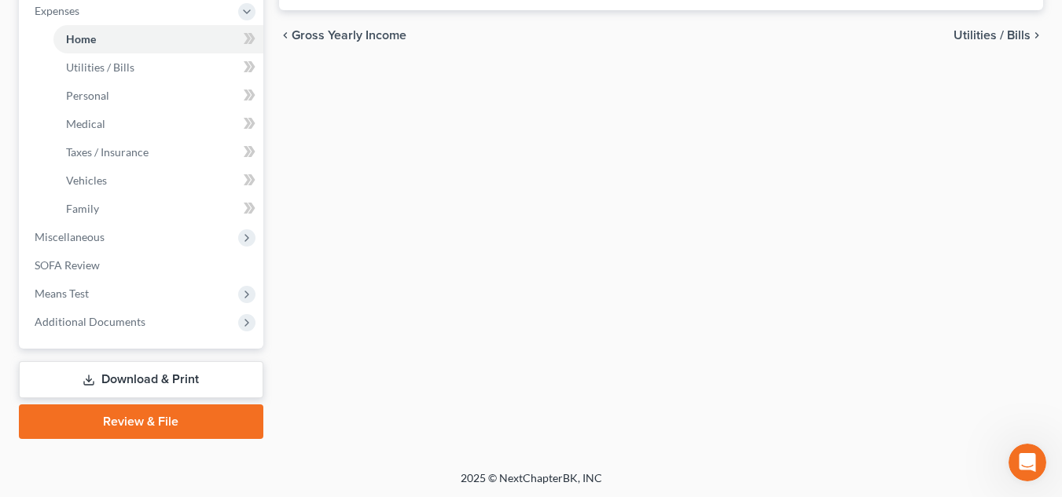
type input "0.00"
type input "150.00"
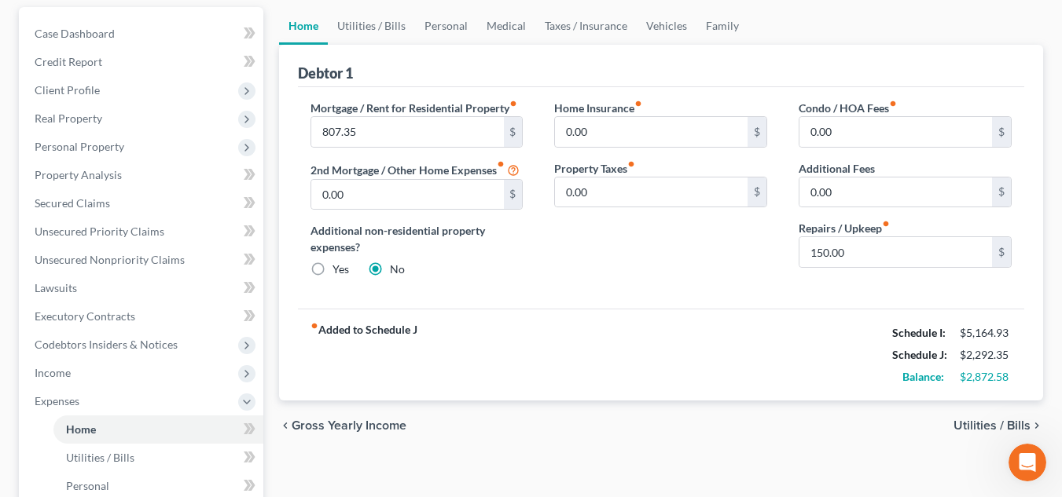
scroll to position [150, 0]
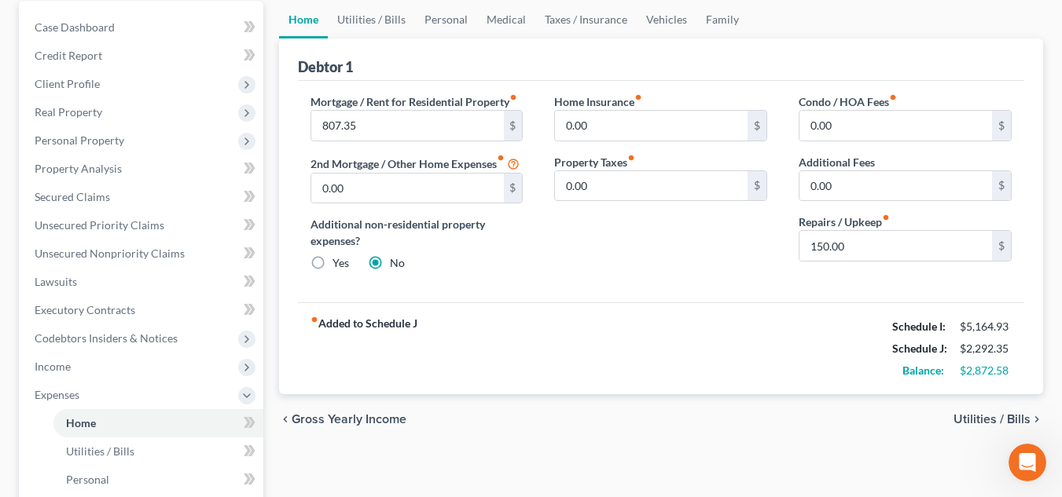
click at [983, 424] on span "Utilities / Bills" at bounding box center [991, 419] width 77 height 13
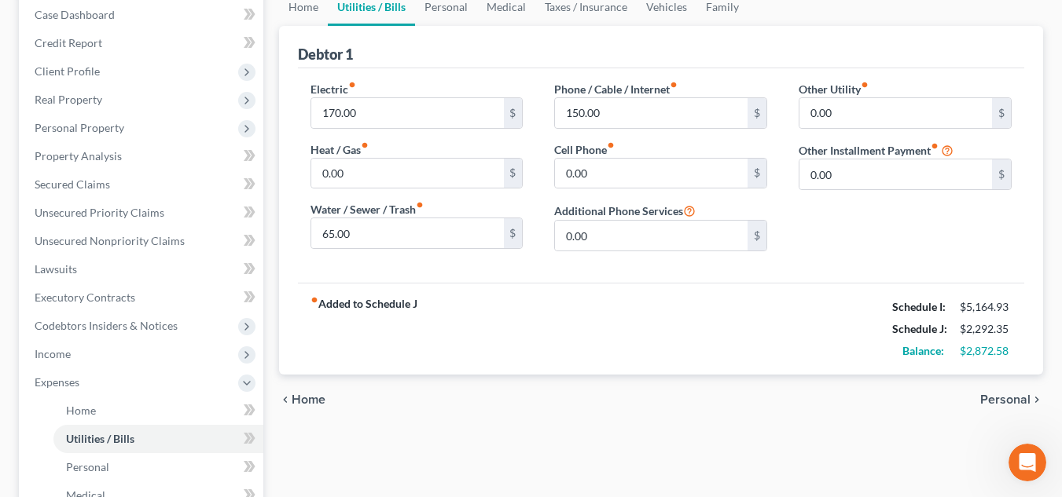
scroll to position [173, 0]
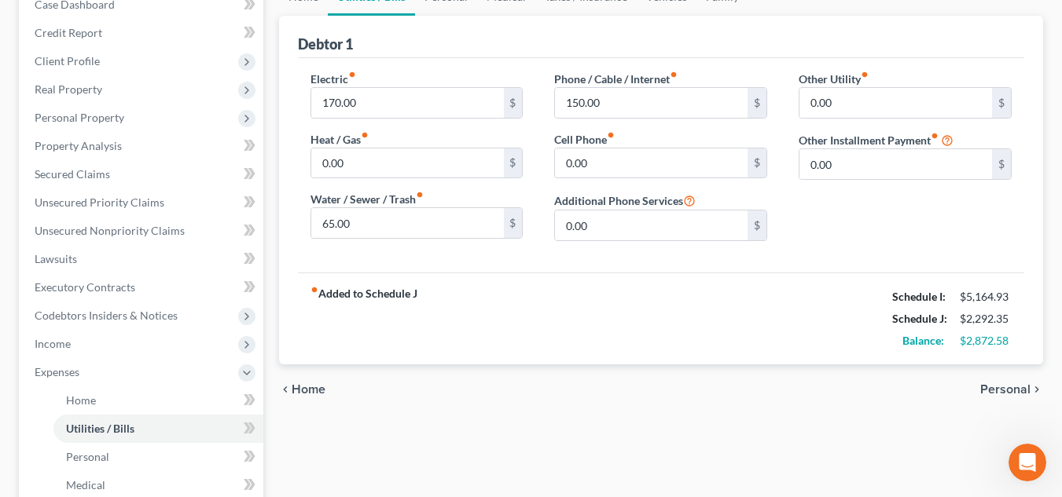
click at [303, 389] on span "Home" at bounding box center [309, 389] width 34 height 13
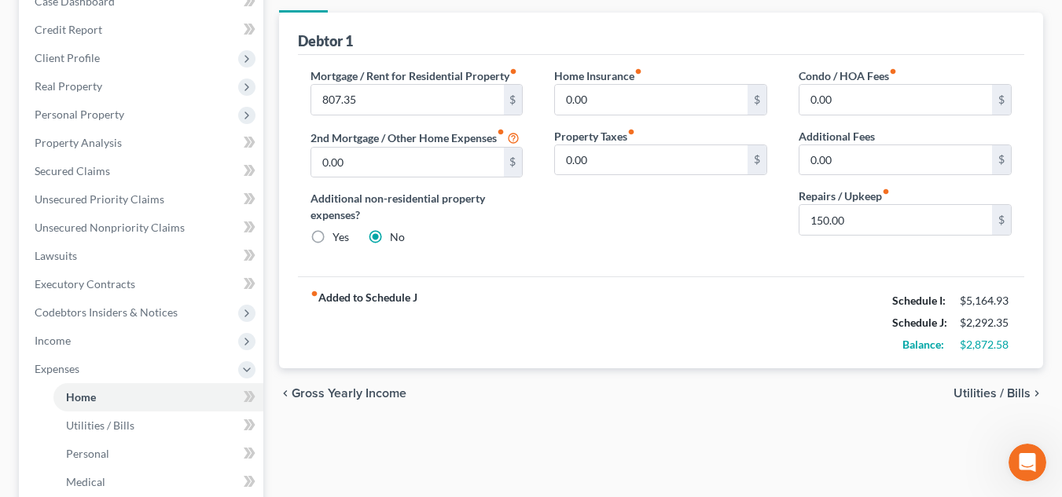
scroll to position [259, 0]
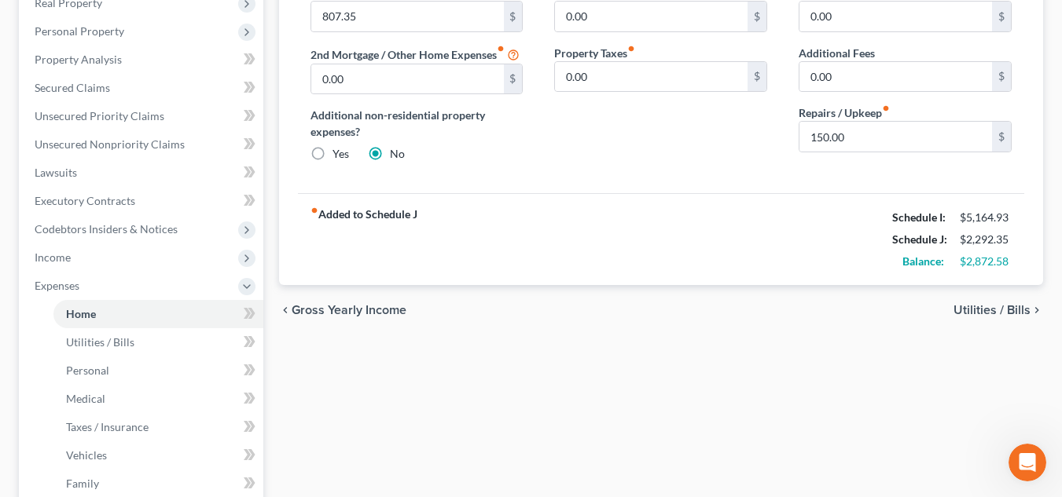
click at [992, 321] on div "chevron_left Gross Yearly Income Utilities / Bills chevron_right" at bounding box center [661, 310] width 764 height 50
click at [989, 314] on span "Utilities / Bills" at bounding box center [991, 310] width 77 height 13
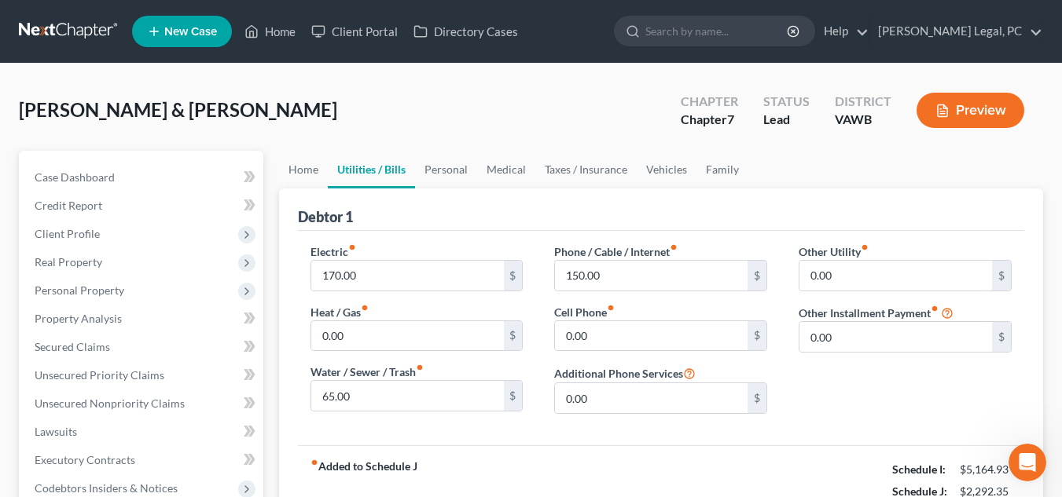
scroll to position [285, 0]
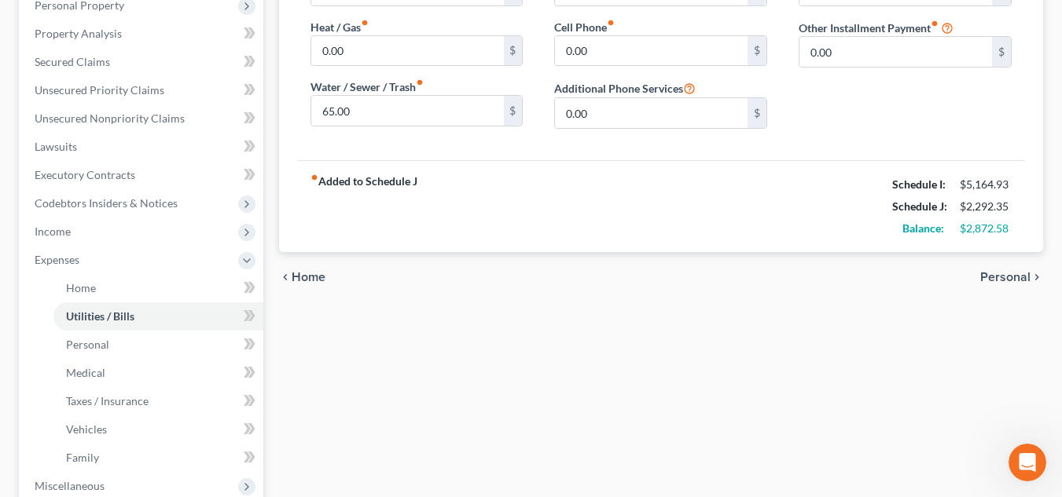
click at [1015, 276] on span "Personal" at bounding box center [1005, 277] width 50 height 13
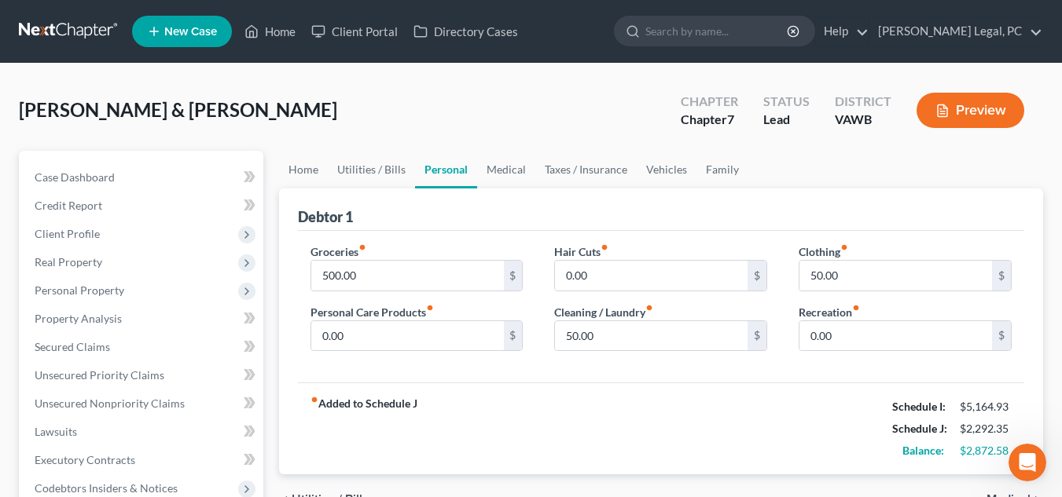
scroll to position [167, 0]
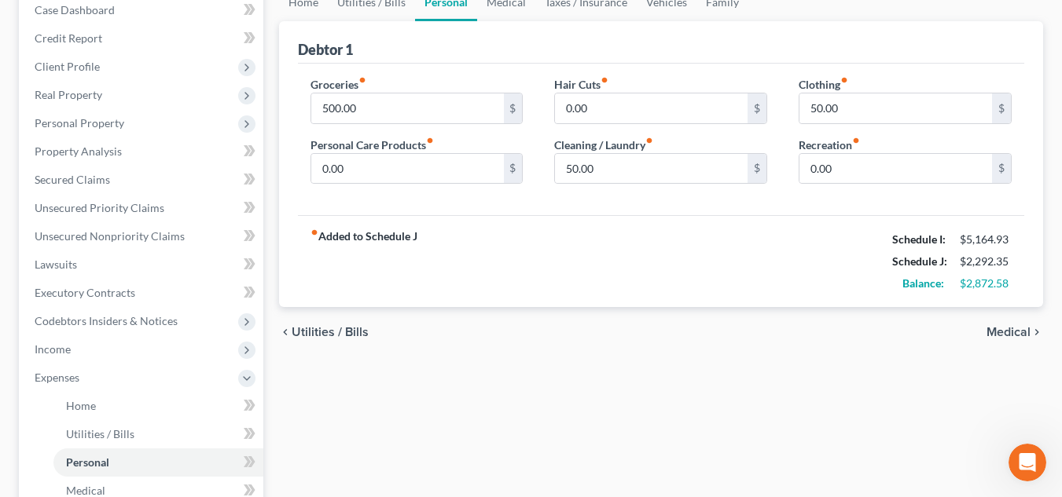
click at [1015, 333] on span "Medical" at bounding box center [1008, 332] width 44 height 13
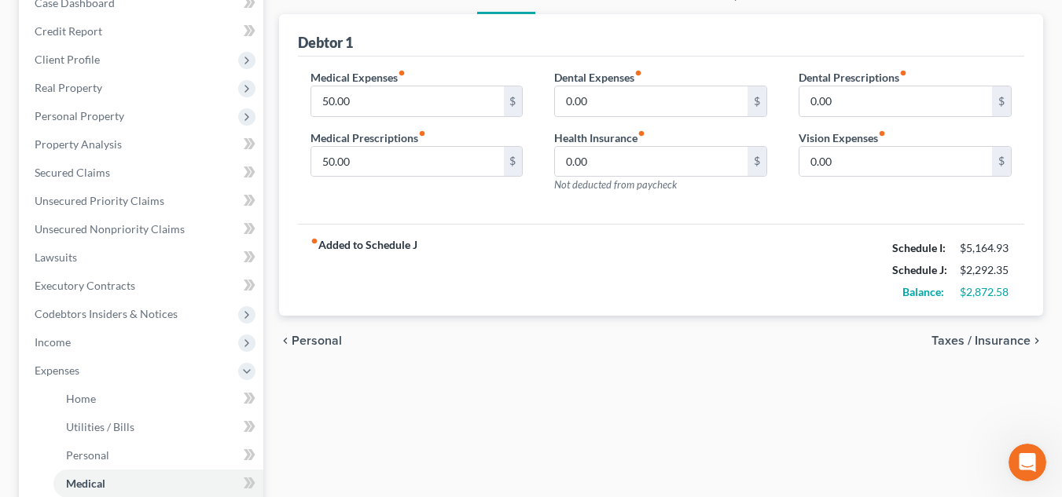
scroll to position [178, 0]
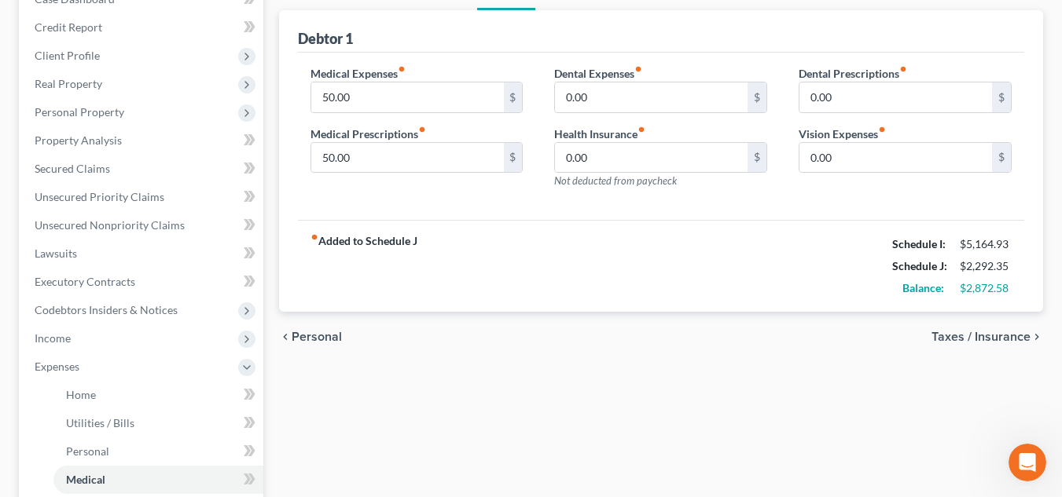
click at [976, 339] on span "Taxes / Insurance" at bounding box center [980, 337] width 99 height 13
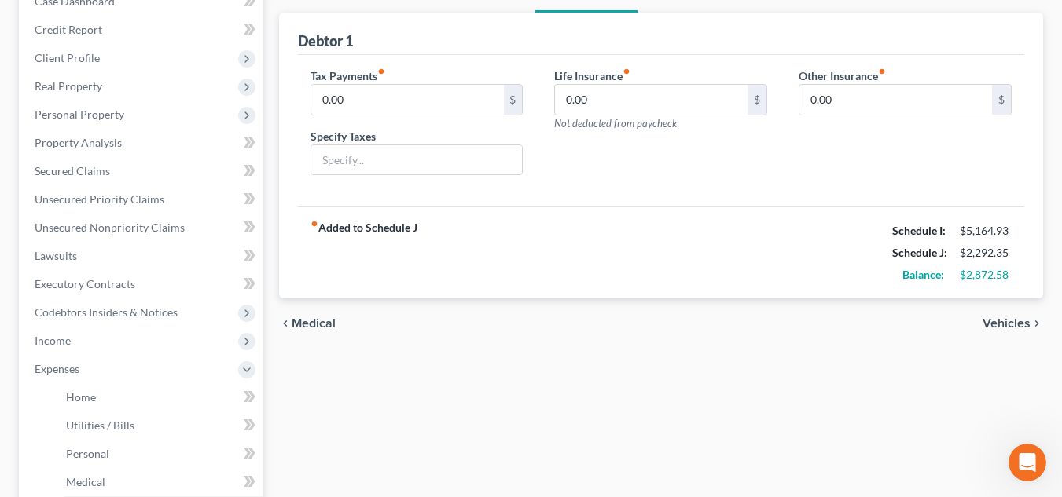
scroll to position [183, 0]
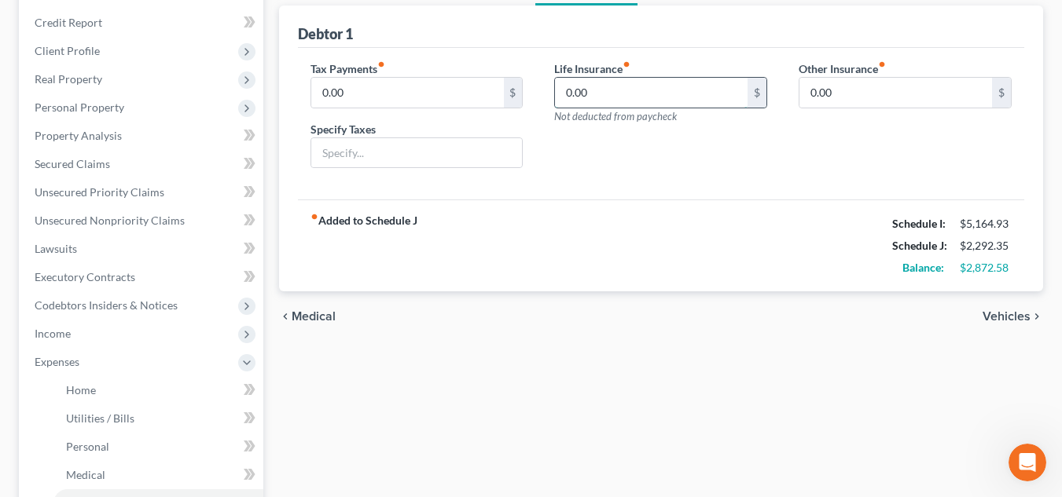
click at [698, 96] on input "0.00" at bounding box center [651, 93] width 193 height 30
type input "100.00"
drag, startPoint x: 1007, startPoint y: 328, endPoint x: 1000, endPoint y: 314, distance: 15.5
click at [1000, 314] on div "chevron_left Medical Vehicles chevron_right" at bounding box center [661, 317] width 764 height 50
click at [1001, 316] on span "Vehicles" at bounding box center [1006, 316] width 48 height 13
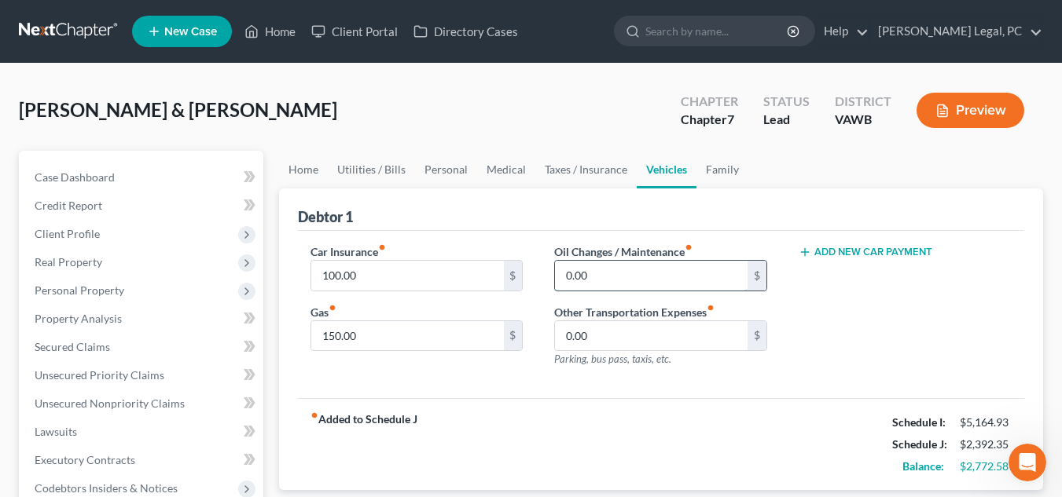
click at [612, 270] on input "0.00" at bounding box center [651, 276] width 193 height 30
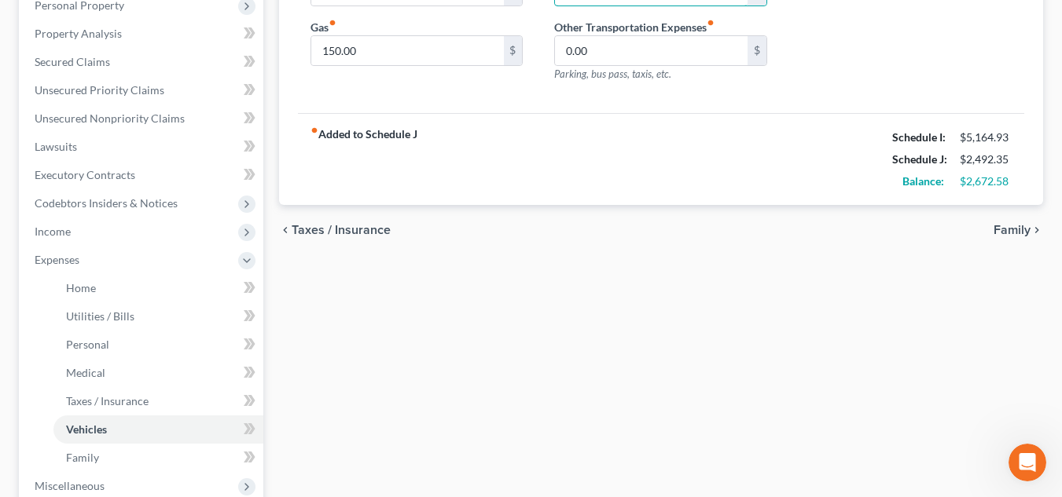
type input "100.00"
click at [1014, 229] on span "Family" at bounding box center [1011, 230] width 37 height 13
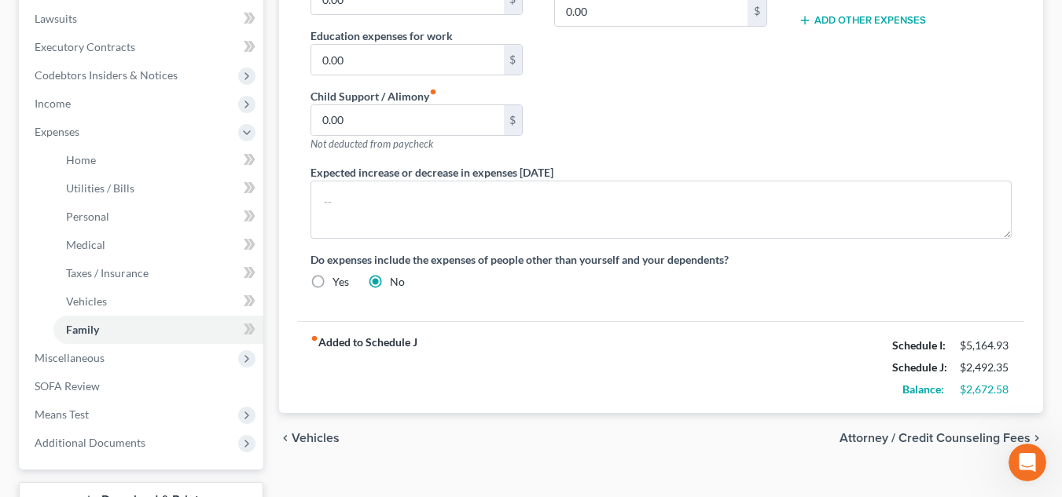
scroll to position [425, 0]
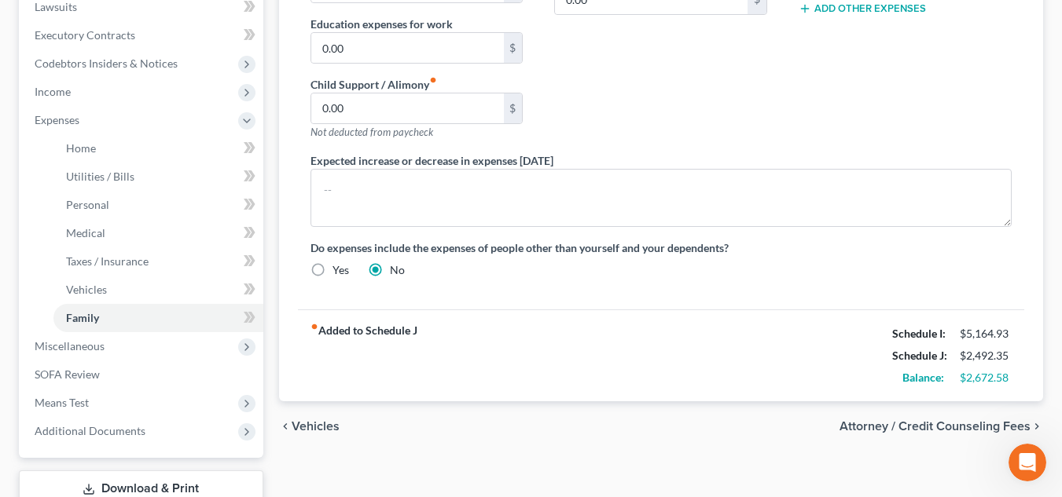
click at [847, 429] on span "Attorney / Credit Counseling Fees" at bounding box center [934, 426] width 191 height 13
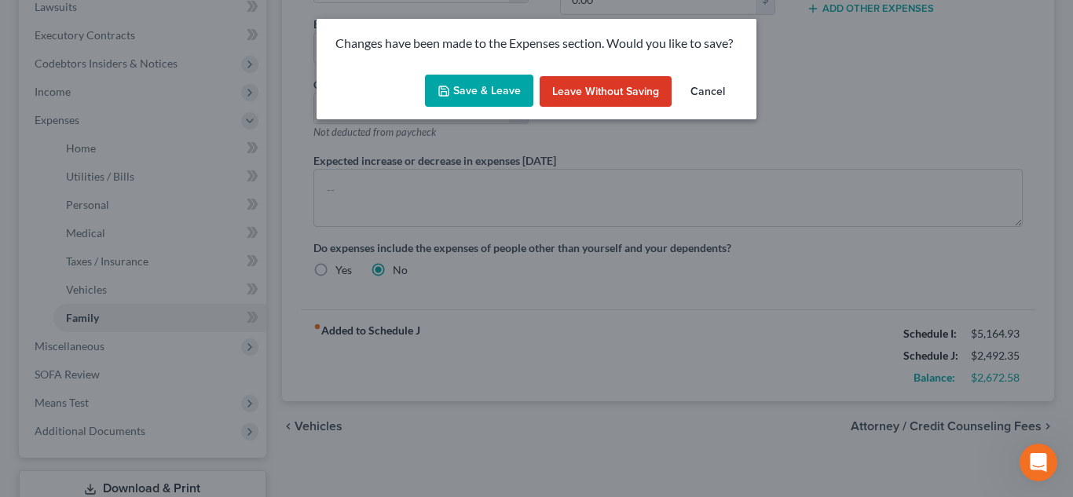
click at [485, 94] on button "Save & Leave" at bounding box center [479, 91] width 108 height 33
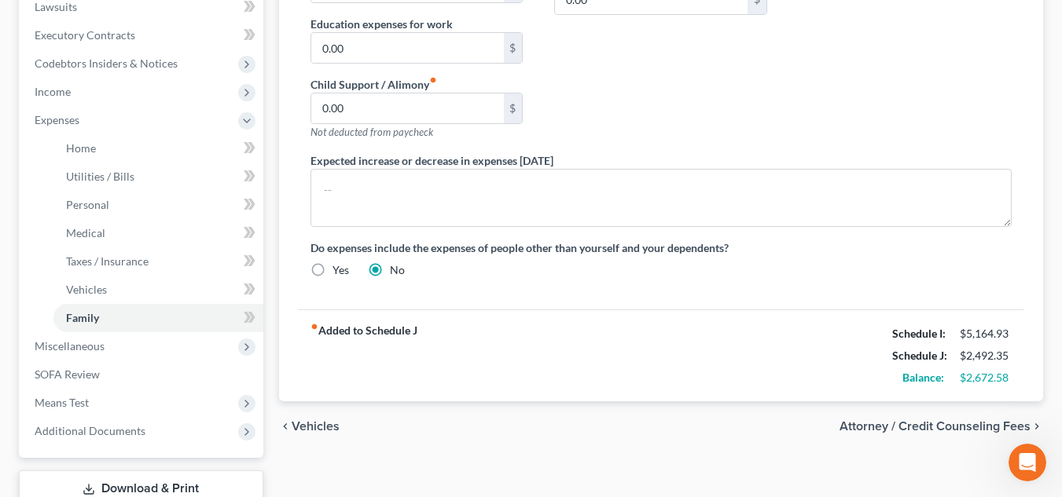
select select "0"
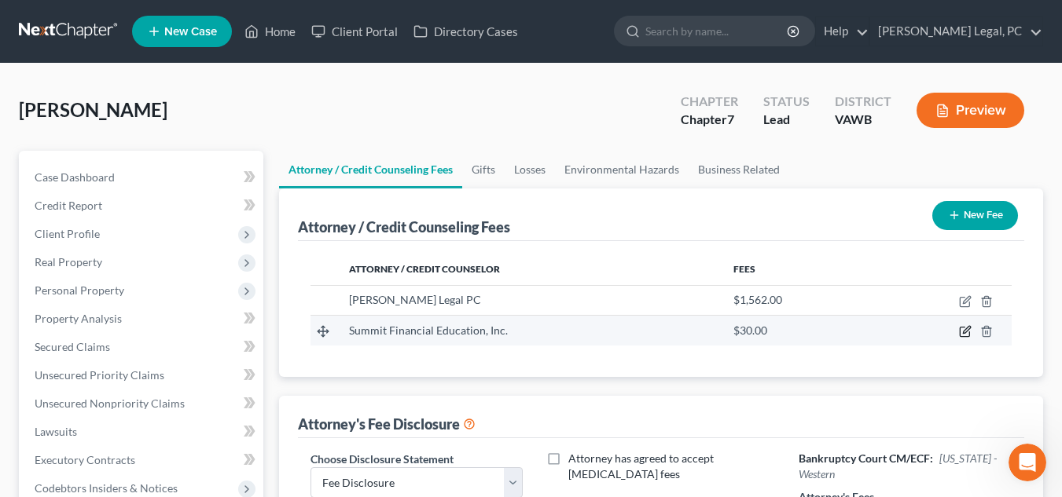
click at [961, 328] on icon "button" at bounding box center [963, 332] width 9 height 9
select select "3"
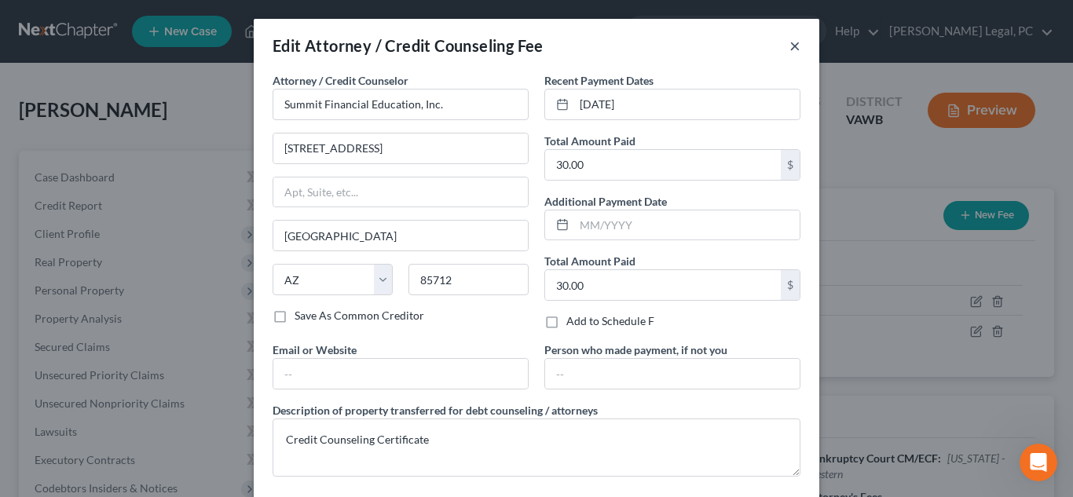
click at [790, 50] on button "×" at bounding box center [795, 45] width 11 height 19
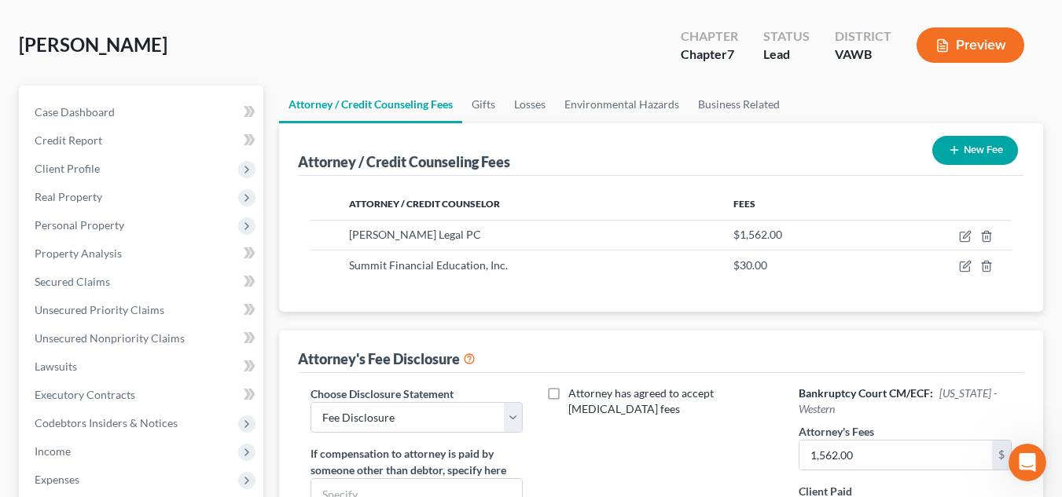
scroll to position [12, 0]
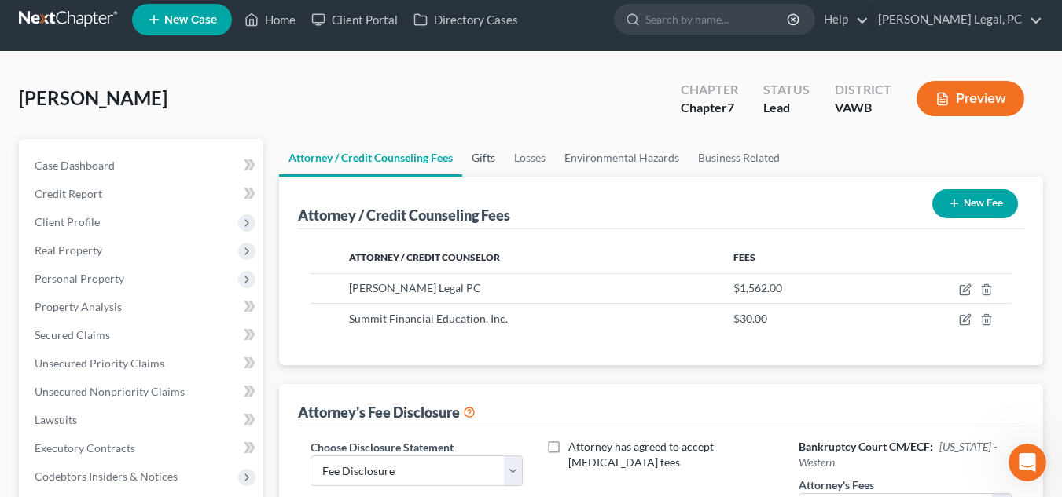
click at [490, 145] on link "Gifts" at bounding box center [483, 158] width 42 height 38
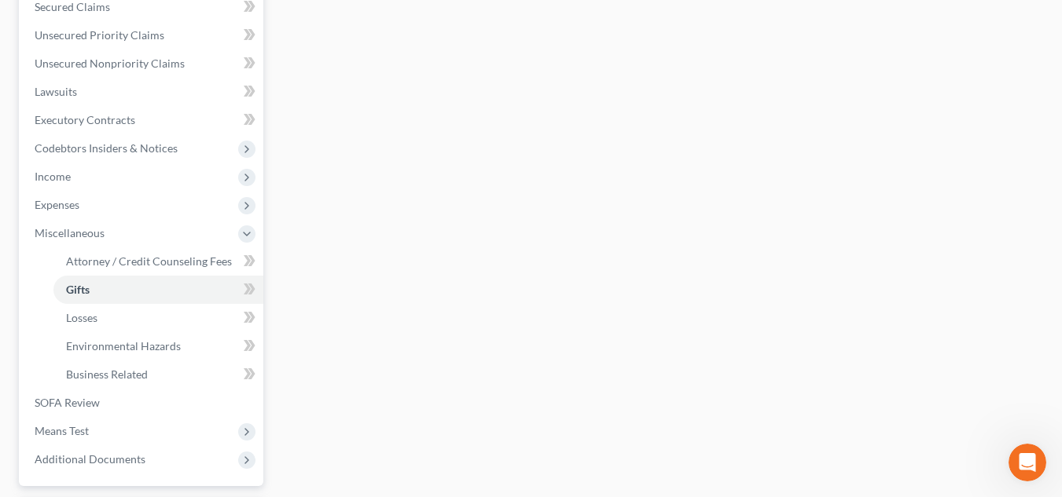
scroll to position [343, 0]
click at [119, 197] on span "Expenses" at bounding box center [142, 202] width 241 height 28
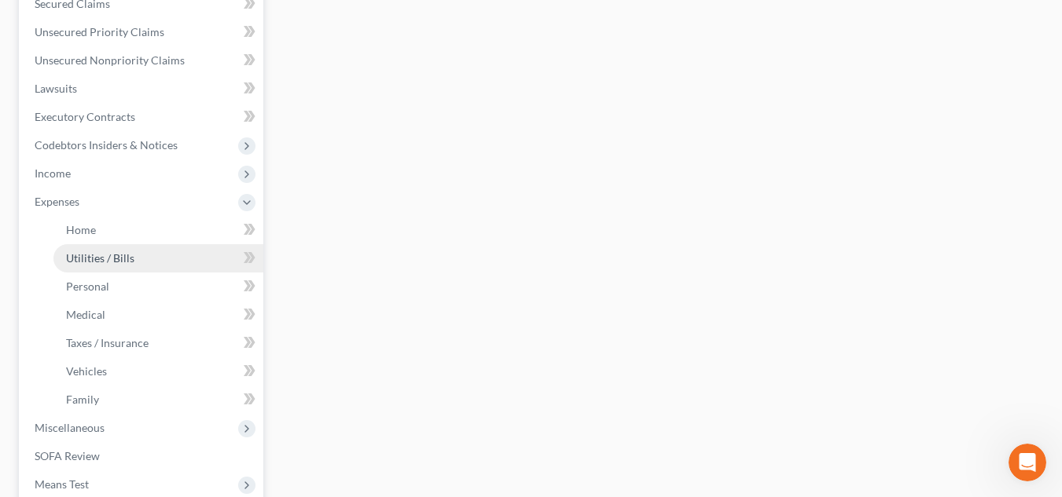
click at [123, 245] on link "Utilities / Bills" at bounding box center [158, 258] width 210 height 28
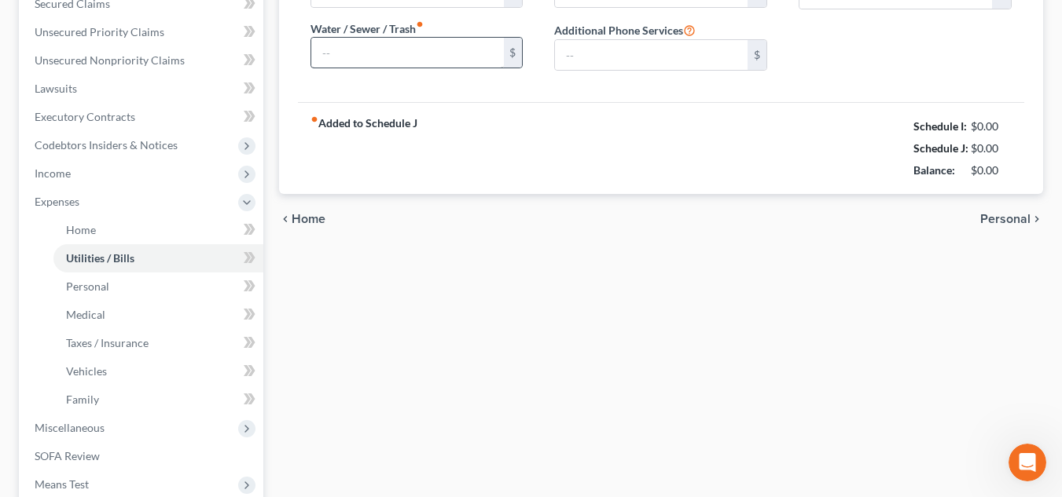
type input "170.00"
type input "0.00"
type input "65.00"
type input "150.00"
type input "0.00"
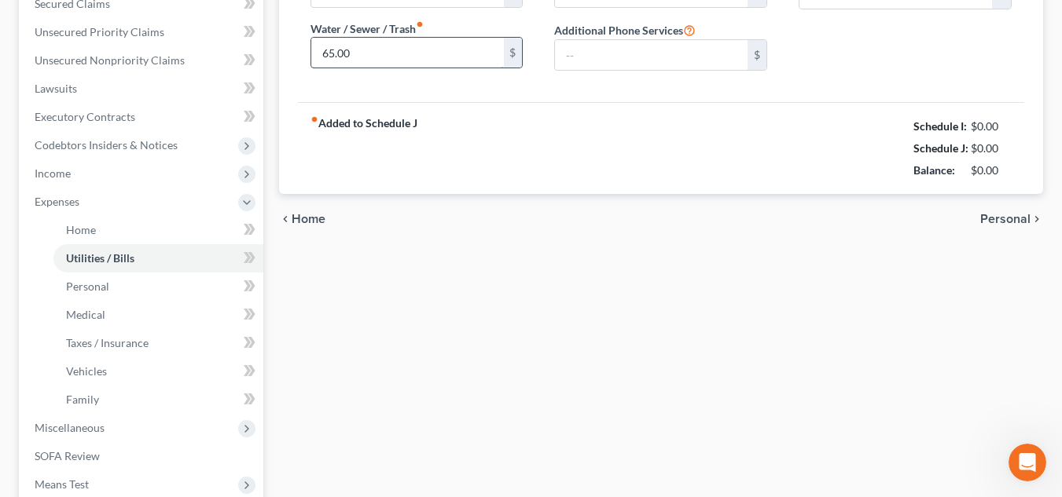
type input "0.00"
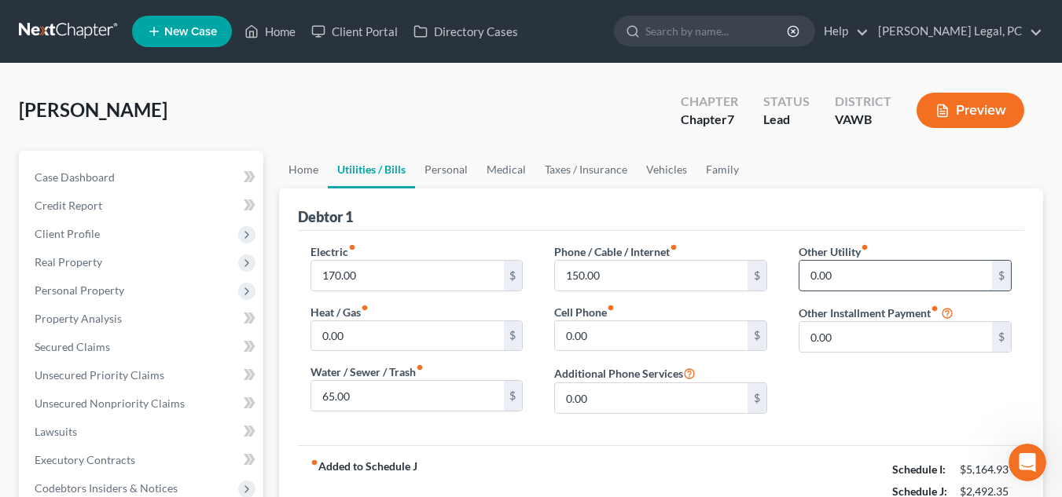
click at [854, 278] on input "0.00" at bounding box center [895, 276] width 193 height 30
type input "100.00"
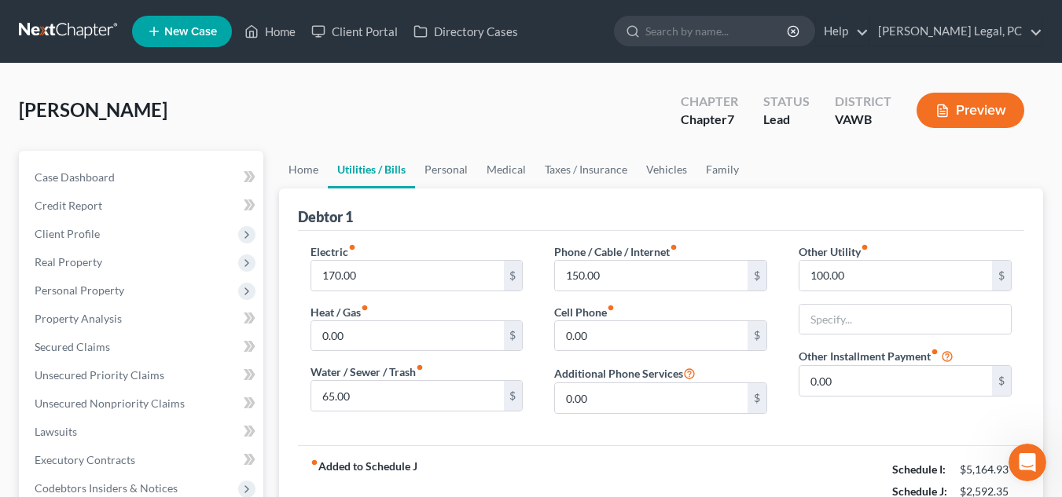
click at [841, 173] on ul "Home Utilities / Bills Personal Medical Taxes / Insurance Vehicles Family" at bounding box center [661, 170] width 764 height 38
click at [402, 244] on div "Electric fiber_manual_record 170.00 $" at bounding box center [416, 268] width 213 height 48
click at [663, 174] on link "Vehicles" at bounding box center [666, 170] width 60 height 38
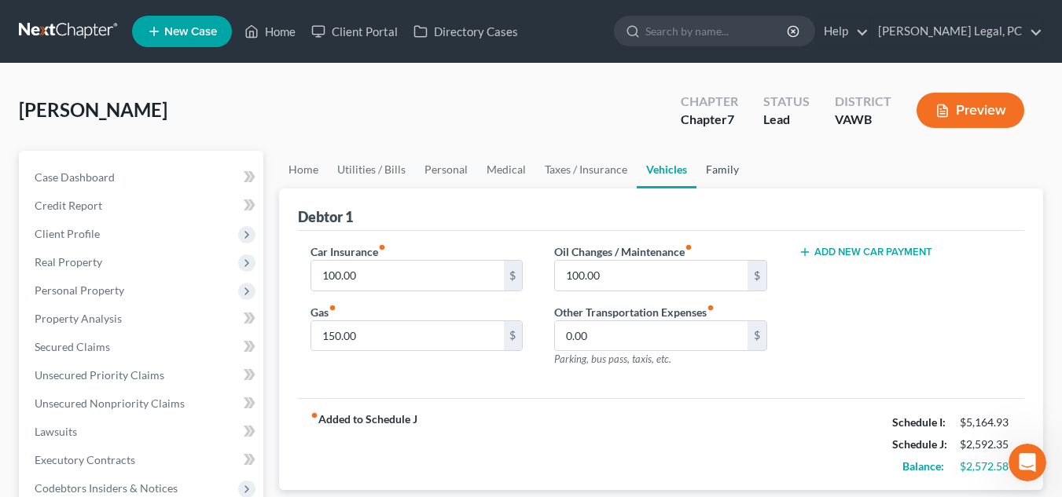
click at [703, 171] on link "Family" at bounding box center [722, 170] width 52 height 38
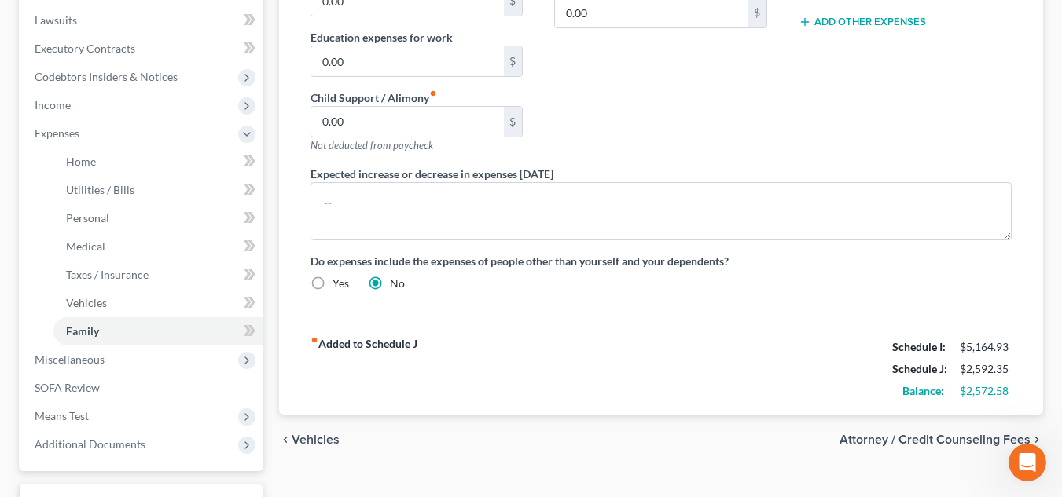
scroll to position [424, 0]
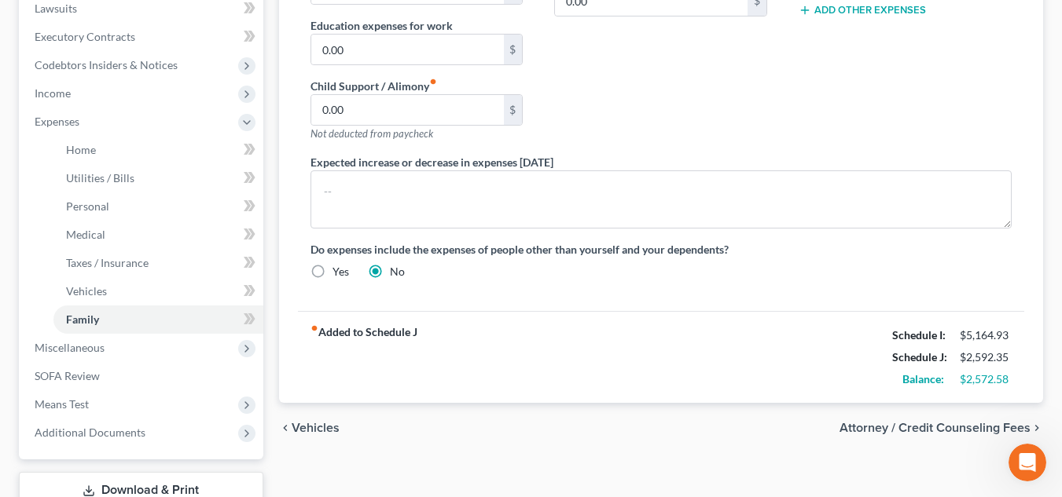
click at [317, 422] on span "Vehicles" at bounding box center [316, 428] width 48 height 13
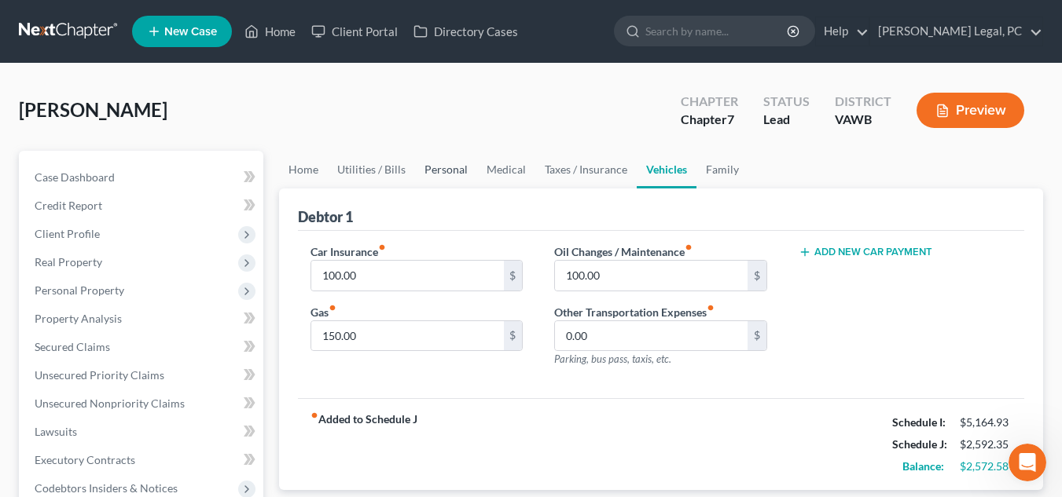
click at [466, 183] on link "Personal" at bounding box center [446, 170] width 62 height 38
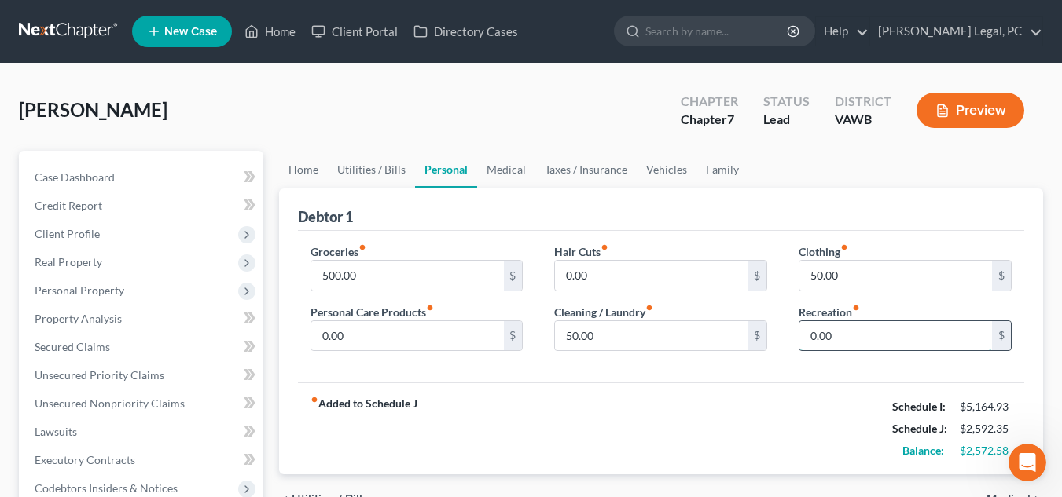
click at [855, 342] on input "0.00" at bounding box center [895, 336] width 193 height 30
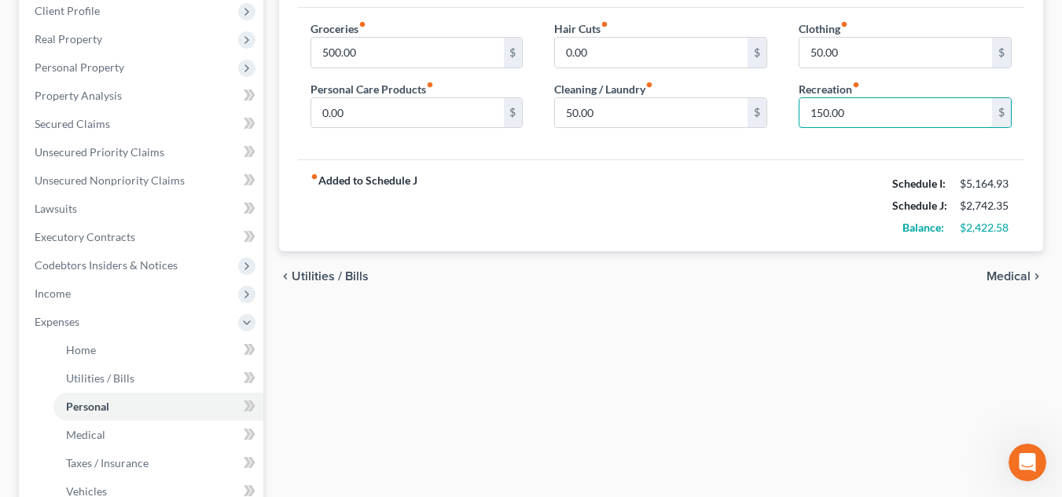
type input "150.00"
click at [1018, 283] on span "Medical" at bounding box center [1008, 276] width 44 height 13
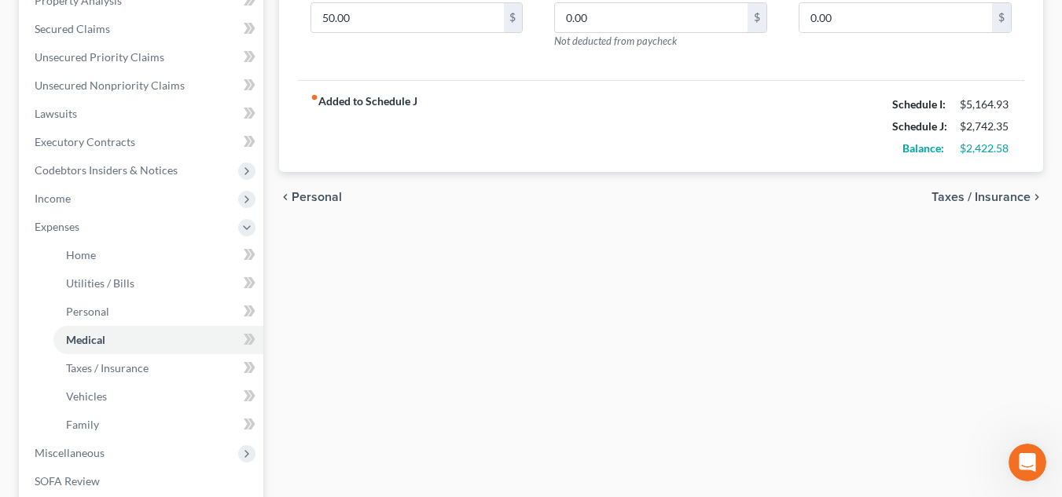
scroll to position [327, 0]
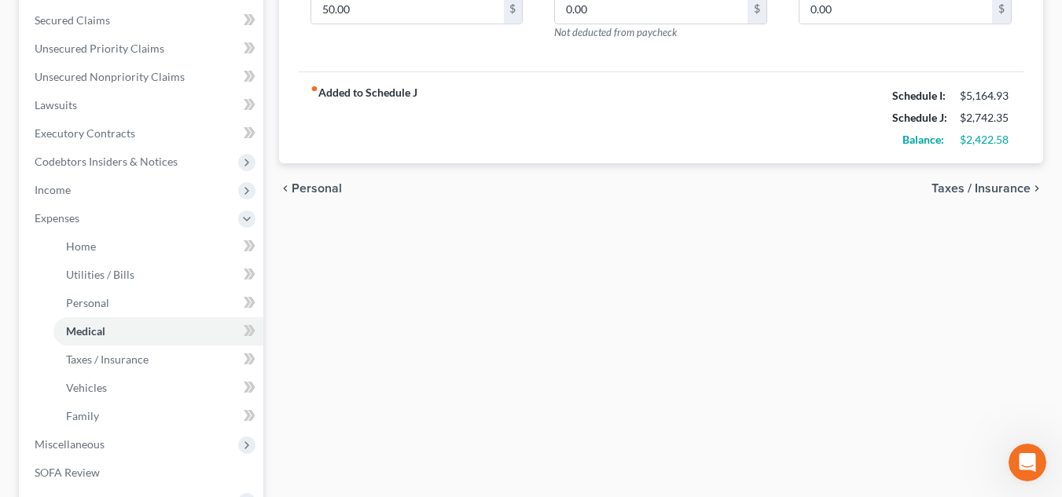
click at [477, 217] on div "Home Utilities / Bills Personal Medical Taxes / Insurance Vehicles Family Debto…" at bounding box center [661, 235] width 780 height 823
click at [120, 87] on link "Unsecured Nonpriority Claims" at bounding box center [142, 77] width 241 height 28
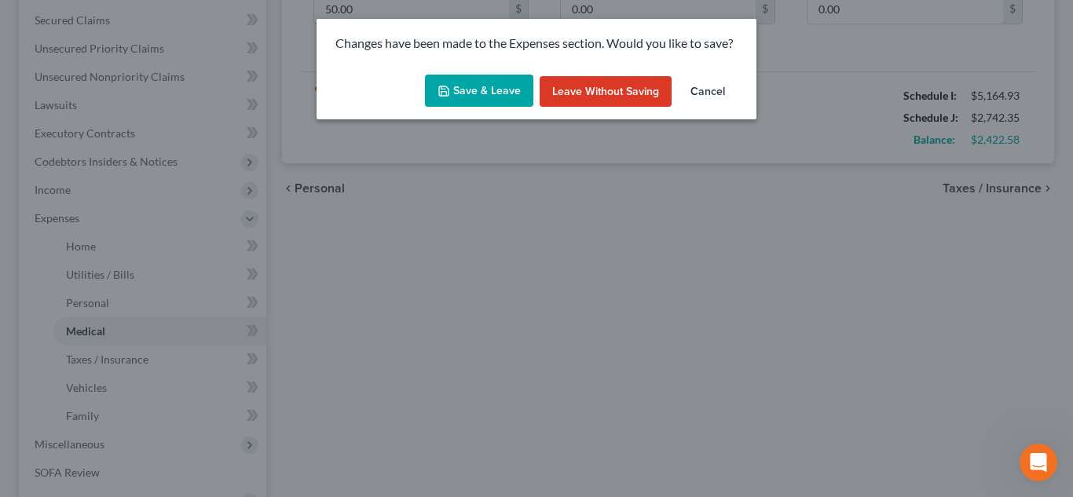
click at [445, 92] on icon "button" at bounding box center [444, 91] width 13 height 13
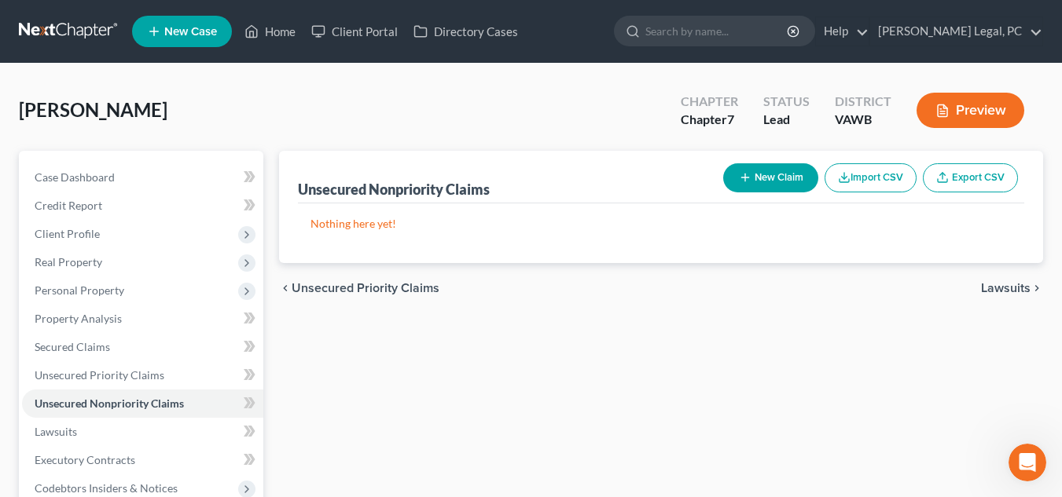
click at [779, 182] on button "New Claim" at bounding box center [770, 177] width 95 height 29
select select "0"
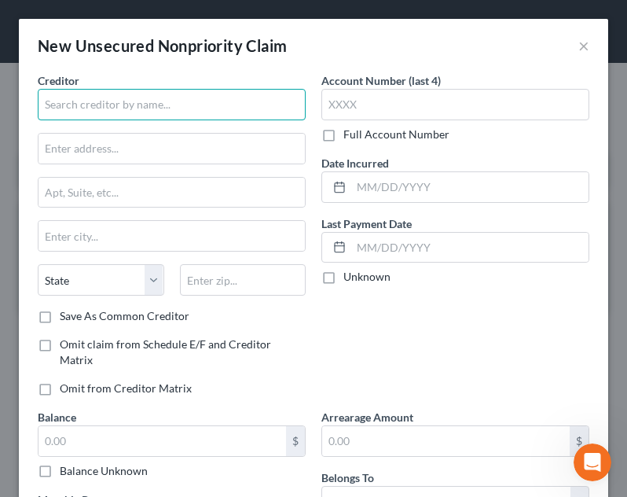
click at [242, 119] on input "text" at bounding box center [172, 104] width 268 height 31
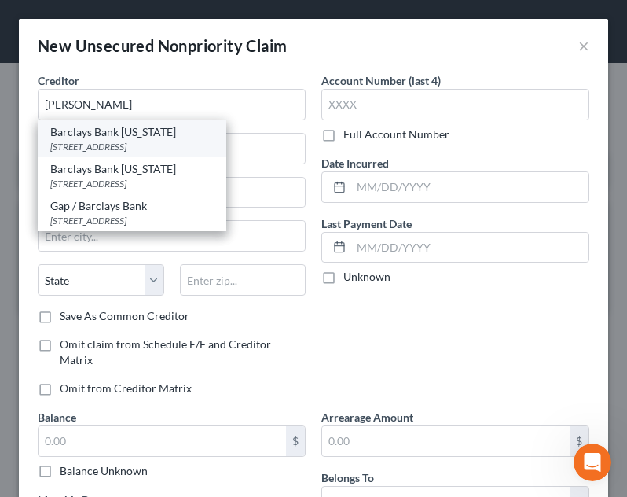
click at [193, 130] on div "Barclays Bank Delaware" at bounding box center [131, 132] width 163 height 16
type input "Barclays Bank Delaware"
type input "PO Box 8803"
type input "Wilmington"
select select "7"
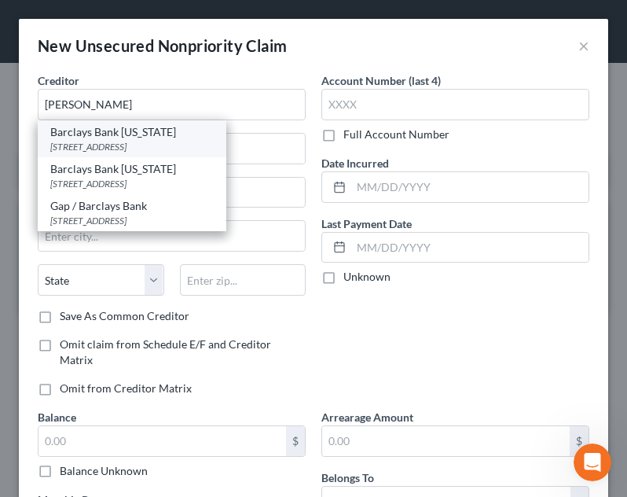
type input "19899"
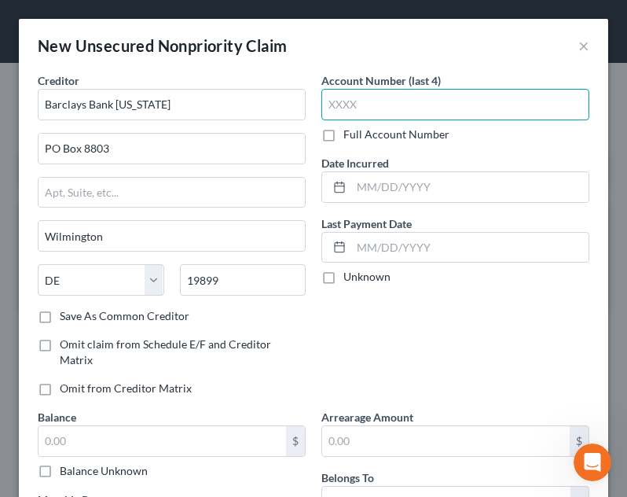
click at [360, 108] on input "text" at bounding box center [455, 104] width 268 height 31
type input "4492"
click at [443, 159] on div "Date Incurred" at bounding box center [455, 179] width 268 height 48
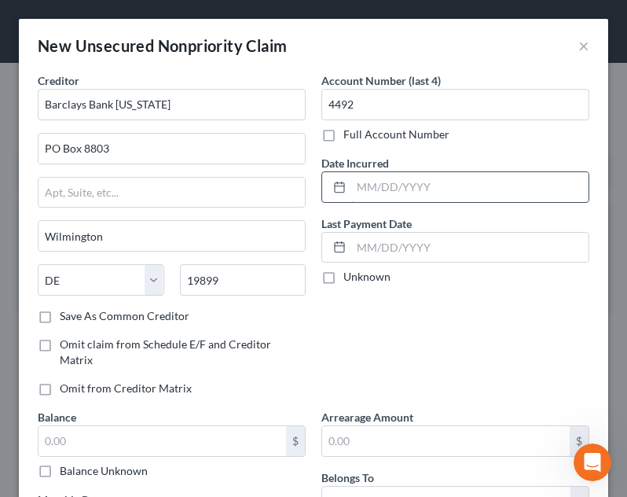
click at [445, 182] on input "text" at bounding box center [469, 187] width 237 height 30
type input "01/24/2024"
click at [446, 168] on div "Date Incurred 01/24/2024" at bounding box center [455, 179] width 268 height 48
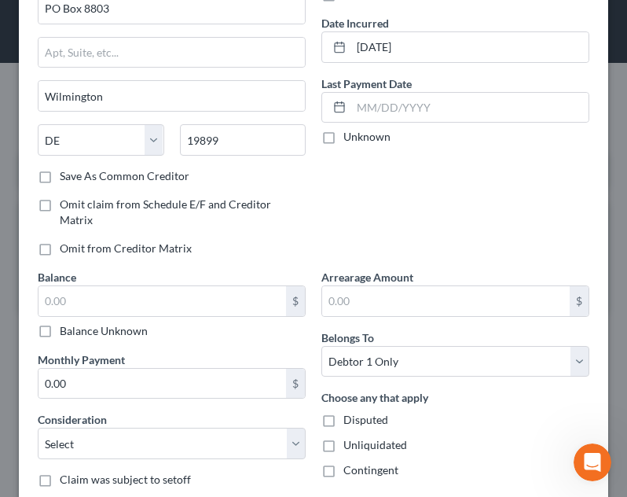
scroll to position [145, 0]
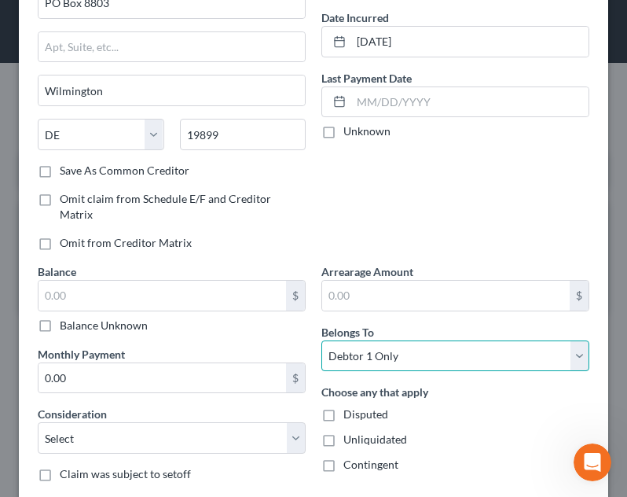
click at [402, 359] on select "Select Debtor 1 Only Debtor 2 Only Debtor 1 And Debtor 2 Only At Least One Of T…" at bounding box center [455, 355] width 268 height 31
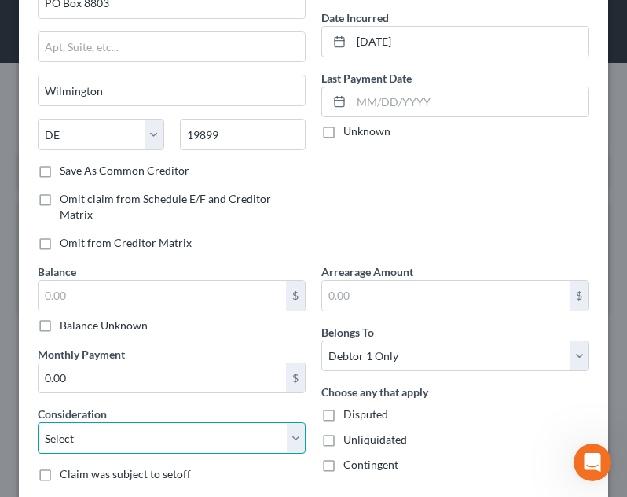
click at [172, 434] on select "Select Cable / Satellite Services Collection Agency Credit Card Debt Debt Couns…" at bounding box center [172, 437] width 268 height 31
select select "2"
click at [38, 422] on select "Select Cable / Satellite Services Collection Agency Credit Card Debt Debt Couns…" at bounding box center [172, 437] width 268 height 31
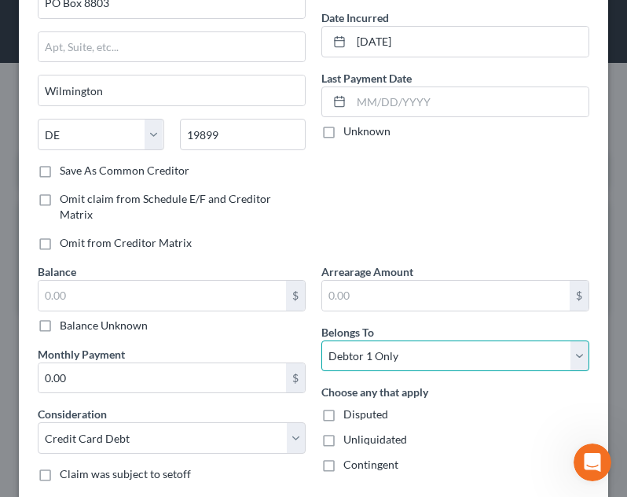
click at [405, 354] on select "Select Debtor 1 Only Debtor 2 Only Debtor 1 And Debtor 2 Only At Least One Of T…" at bounding box center [455, 355] width 268 height 31
select select "3"
click at [321, 340] on select "Select Debtor 1 Only Debtor 2 Only Debtor 1 And Debtor 2 Only At Least One Of T…" at bounding box center [455, 355] width 268 height 31
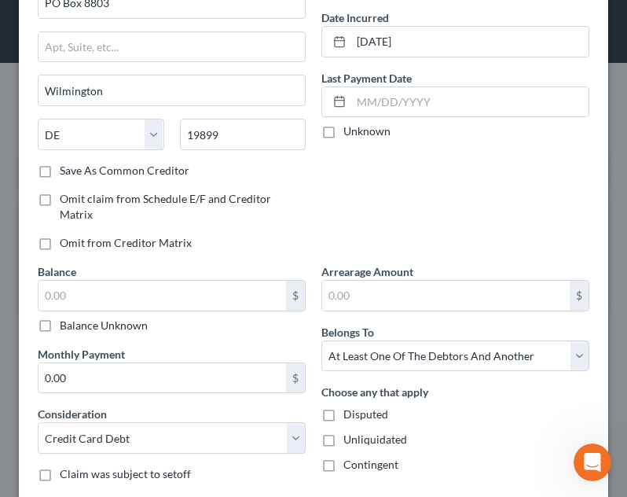
click at [485, 242] on div "Account Number (last 4) 4492 Full Account Number Date Incurred 01/24/2024 Last …" at bounding box center [456, 95] width 284 height 336
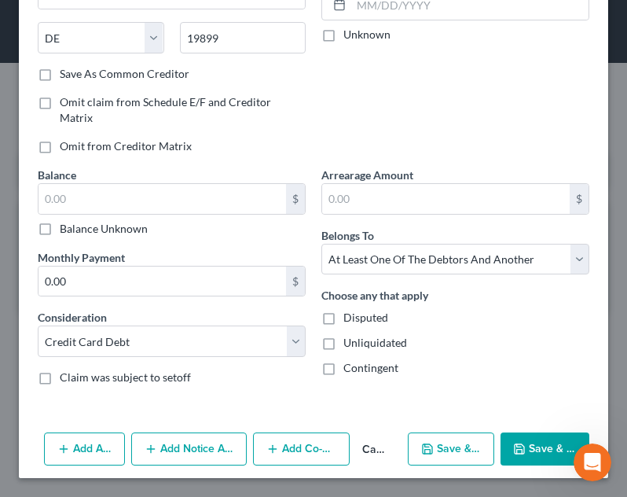
click at [501, 440] on button "Save & Close" at bounding box center [545, 448] width 89 height 33
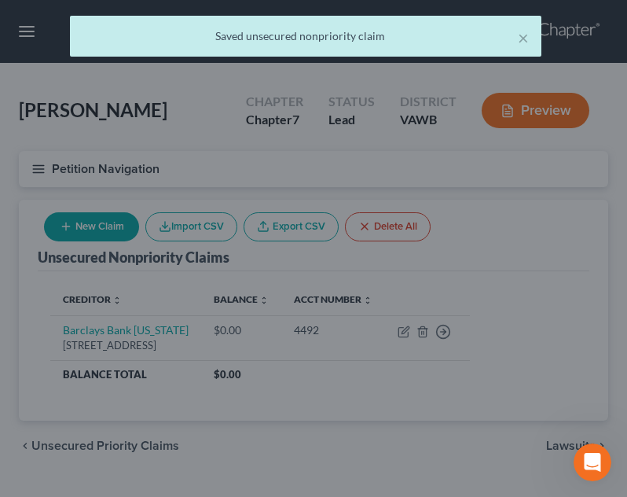
type input "0.00"
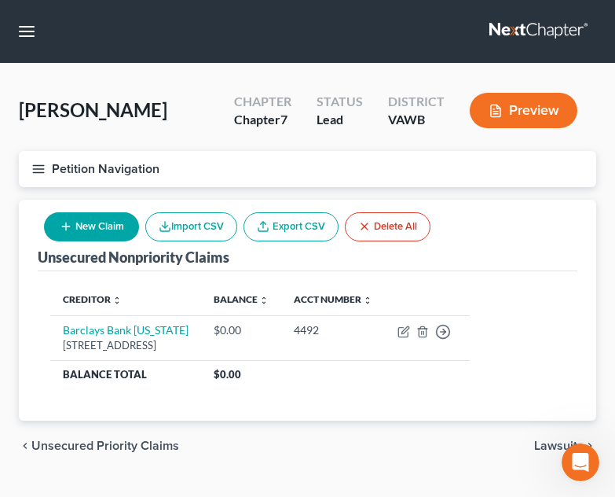
click at [98, 225] on button "New Claim" at bounding box center [91, 226] width 95 height 29
select select "0"
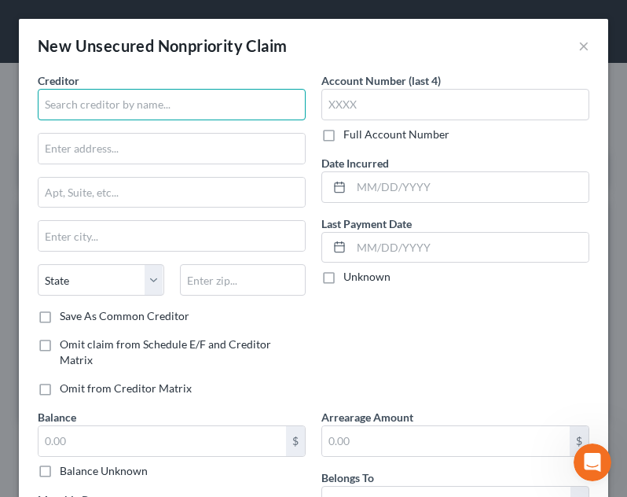
click at [157, 117] on input "text" at bounding box center [172, 104] width 268 height 31
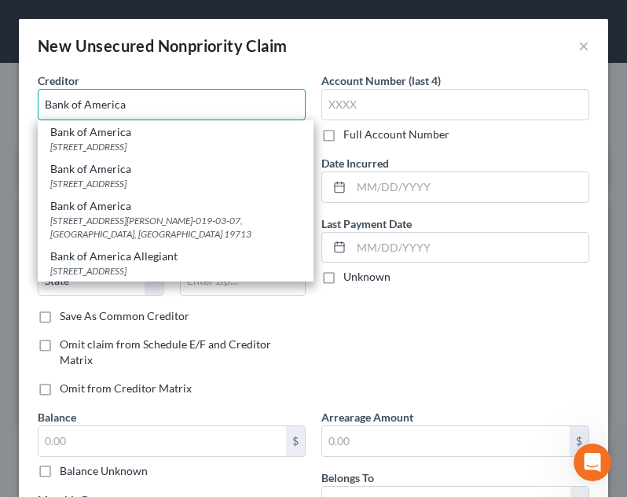
type input "Bank of America"
click at [156, 130] on div "Bank of America" at bounding box center [175, 132] width 251 height 16
type input "PO Box 15019"
type input "Wilington"
select select "7"
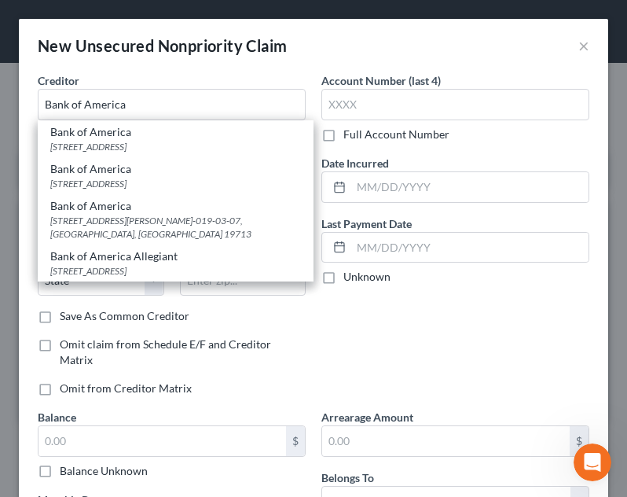
type input "19886"
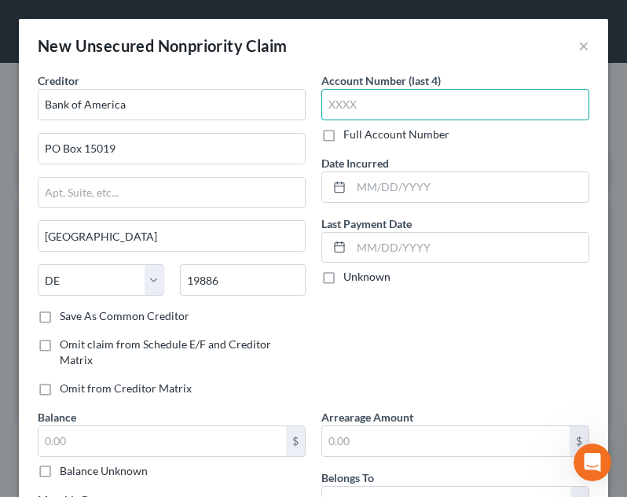
click at [398, 98] on input "text" at bounding box center [455, 104] width 268 height 31
type input "3283"
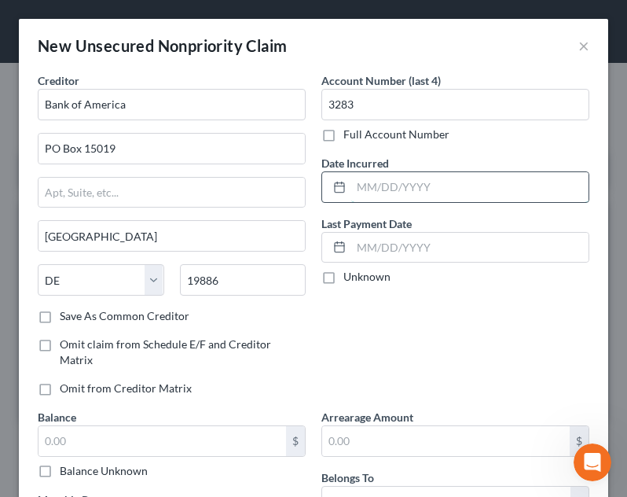
click at [453, 191] on input "text" at bounding box center [469, 187] width 237 height 30
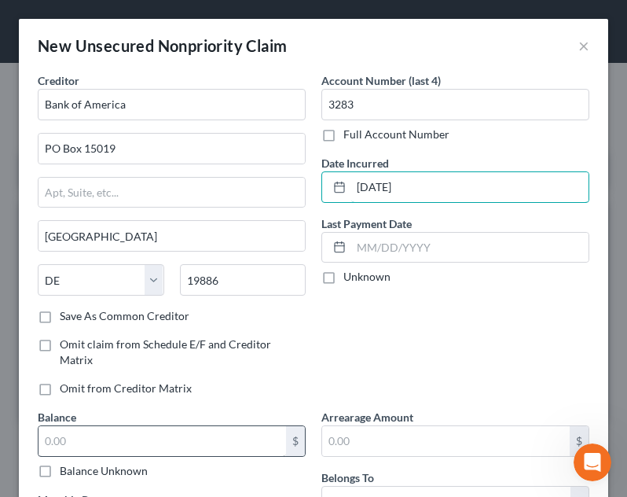
type input "12/09/2011"
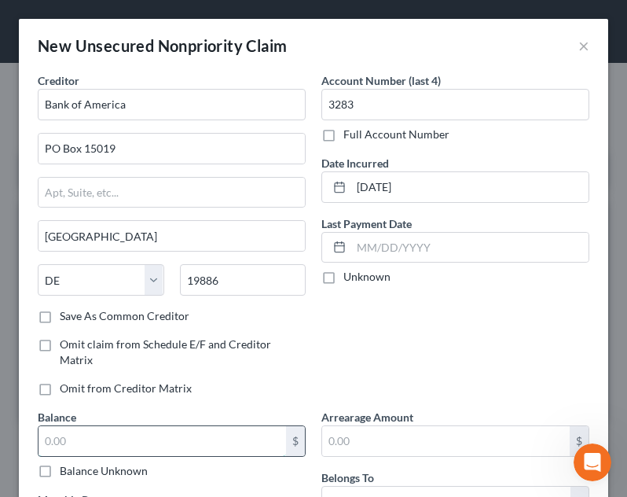
click at [178, 432] on input "text" at bounding box center [163, 441] width 248 height 30
type input "8,031.14"
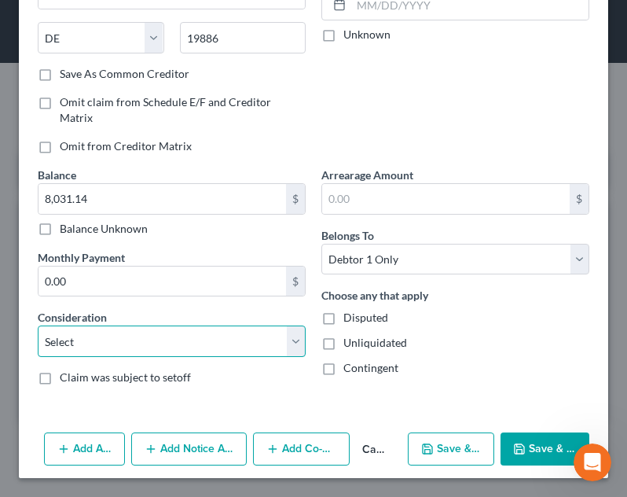
click at [234, 340] on select "Select Cable / Satellite Services Collection Agency Credit Card Debt Debt Couns…" at bounding box center [172, 340] width 268 height 31
select select "2"
click at [38, 325] on select "Select Cable / Satellite Services Collection Agency Credit Card Debt Debt Couns…" at bounding box center [172, 340] width 268 height 31
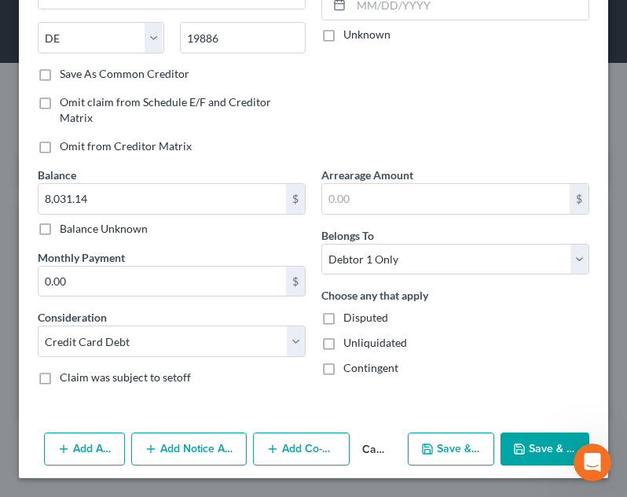
click at [521, 449] on button "Save & Close" at bounding box center [545, 448] width 89 height 33
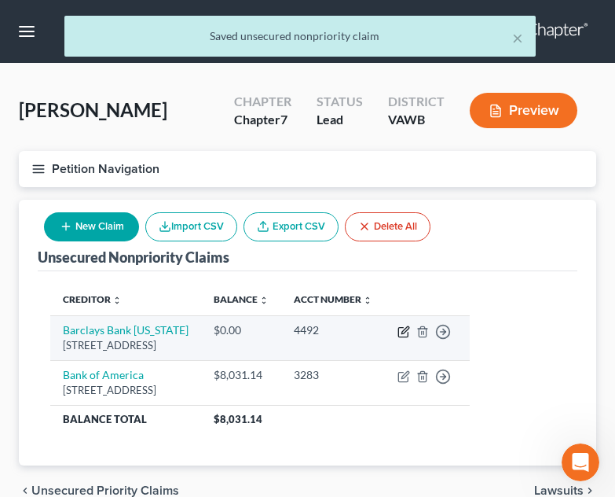
click at [410, 330] on icon "button" at bounding box center [404, 331] width 13 height 13
select select "7"
select select "2"
select select "3"
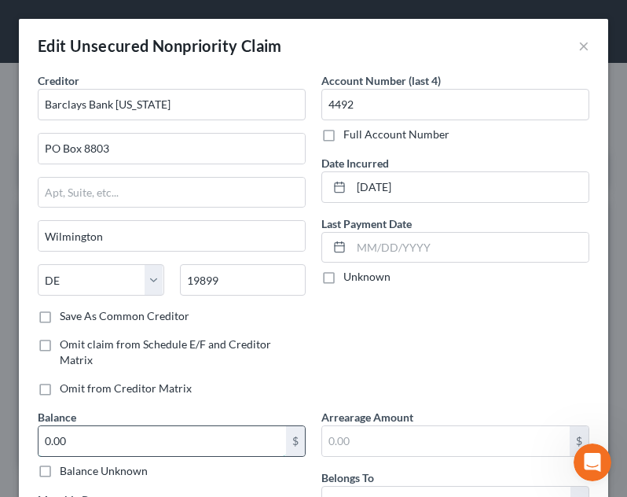
click at [129, 442] on input "0.00" at bounding box center [163, 441] width 248 height 30
type input "2,718.40"
click at [463, 365] on div "Account Number (last 4) 4492 Full Account Number Date Incurred 01/24/2024 Last …" at bounding box center [456, 240] width 284 height 336
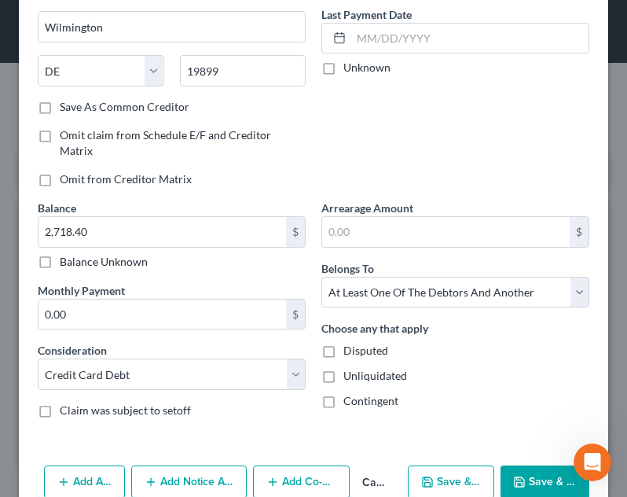
scroll to position [212, 0]
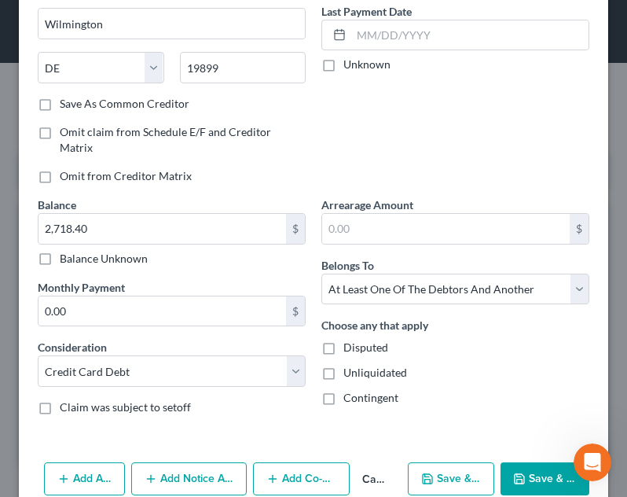
click at [520, 485] on button "Save & Close" at bounding box center [545, 478] width 89 height 33
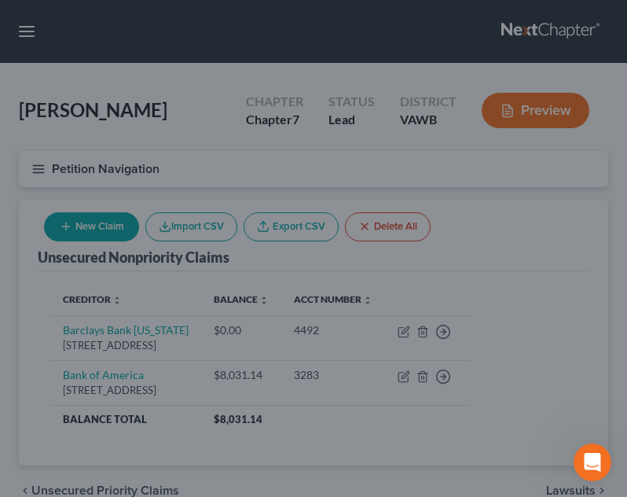
type input "0"
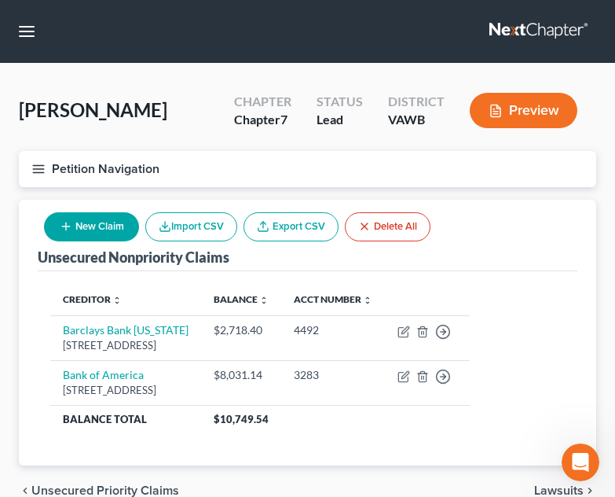
click at [100, 233] on button "New Claim" at bounding box center [91, 226] width 95 height 29
select select "0"
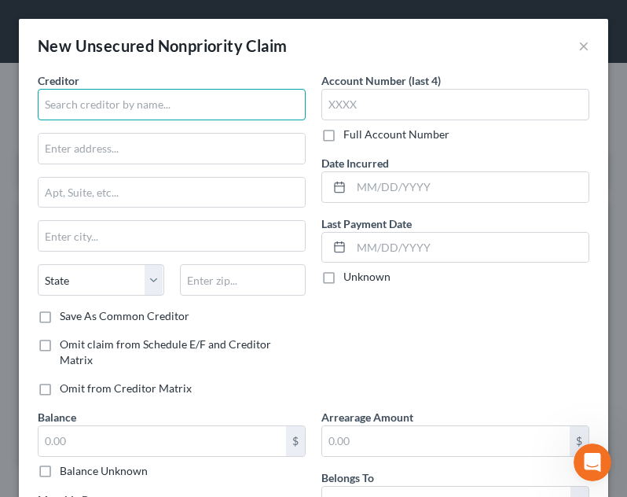
click at [112, 94] on input "text" at bounding box center [172, 104] width 268 height 31
type input "Triverity Inc."
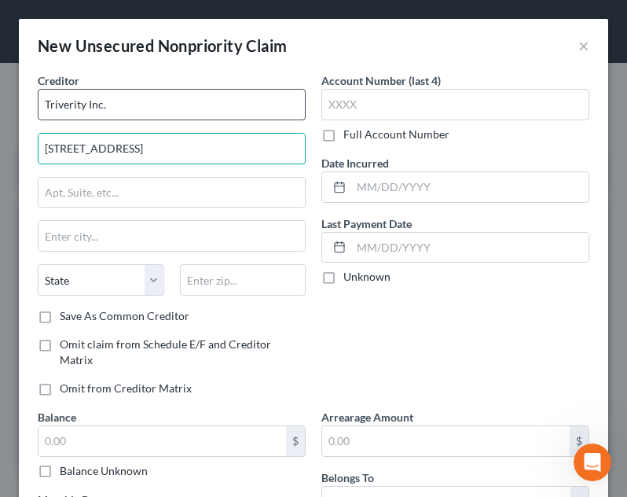
type input "26263 Forest Blvd"
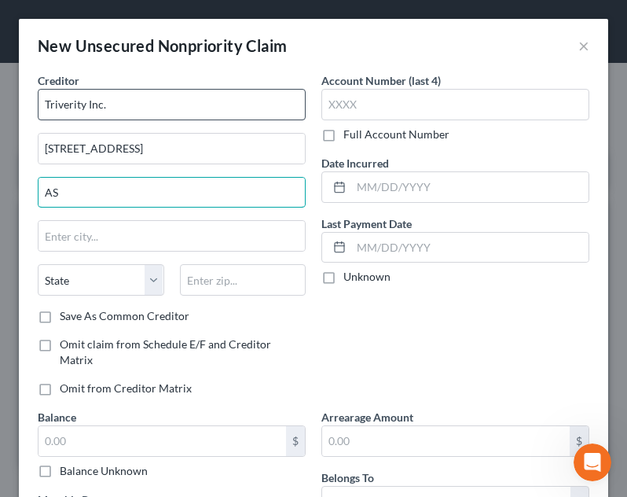
type input "A"
type input "Ste. 100"
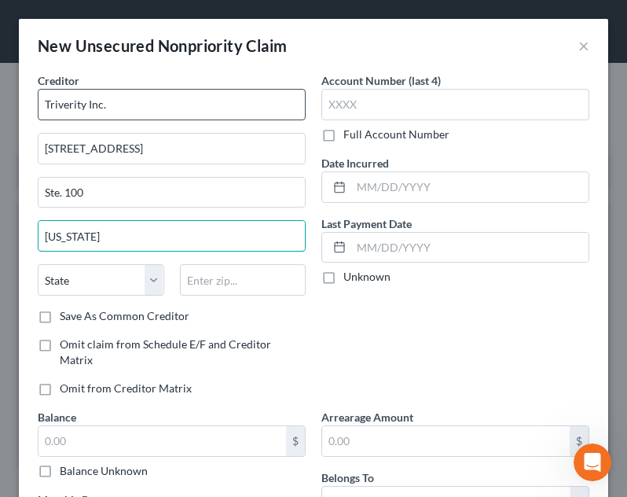
type input "Wyoming"
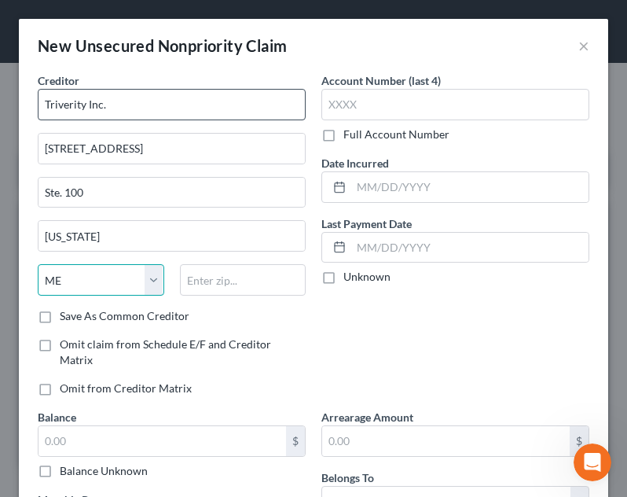
select select "24"
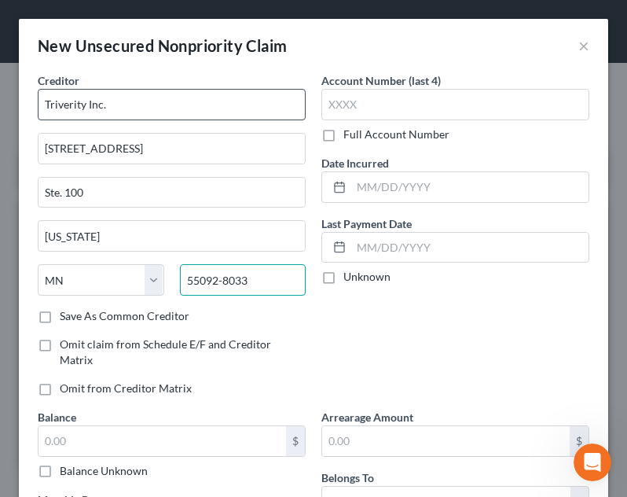
type input "55092-8033"
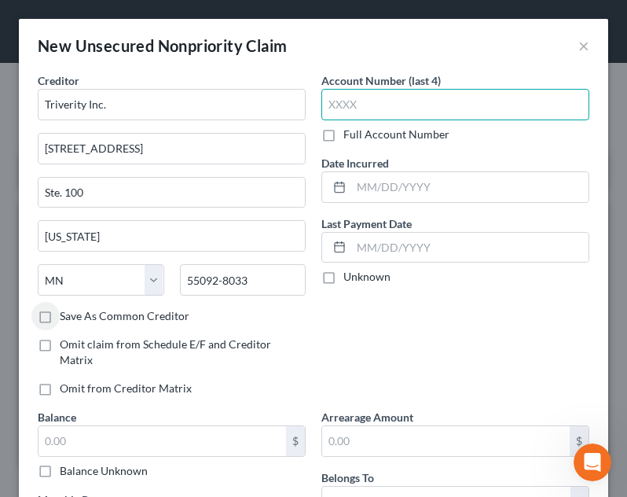
click at [460, 106] on input "text" at bounding box center [455, 104] width 268 height 31
type input "9033"
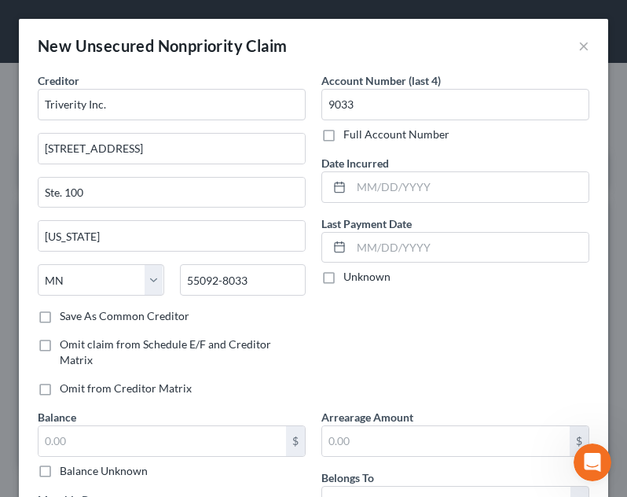
click at [475, 203] on div "Account Number (last 4) 9033 Full Account Number Date Incurred Last Payment Dat…" at bounding box center [456, 240] width 284 height 336
click at [471, 192] on input "text" at bounding box center [469, 187] width 237 height 30
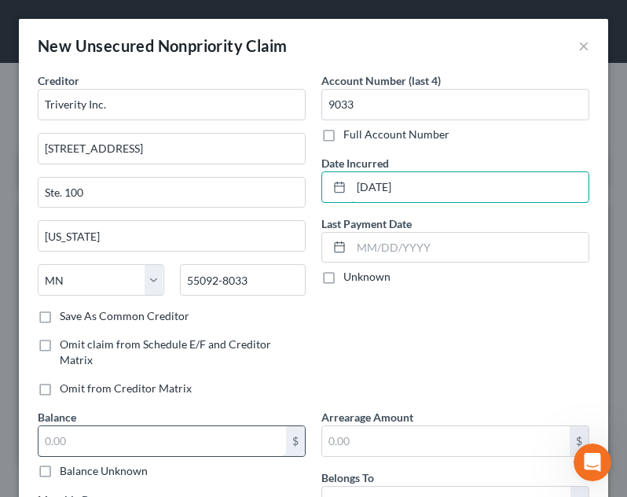
type input "06/04/2022"
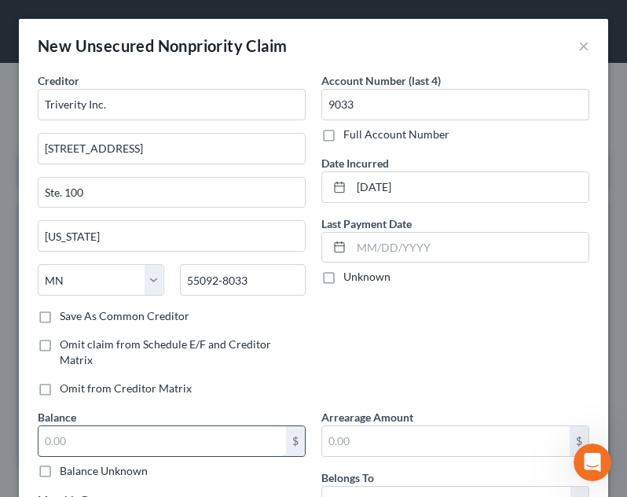
click at [177, 433] on input "text" at bounding box center [163, 441] width 248 height 30
type input "6,349.57"
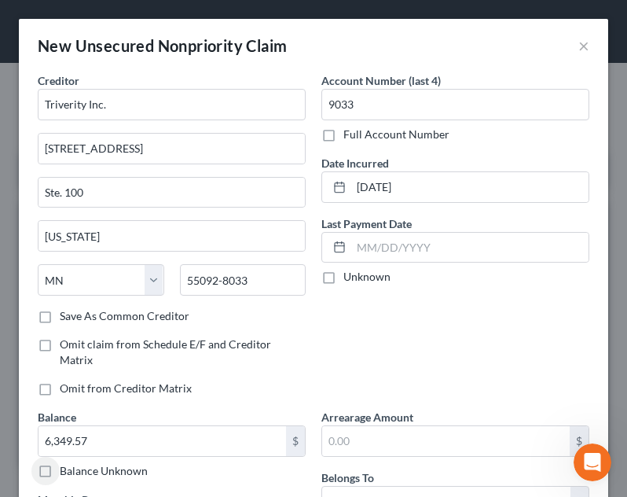
scroll to position [242, 0]
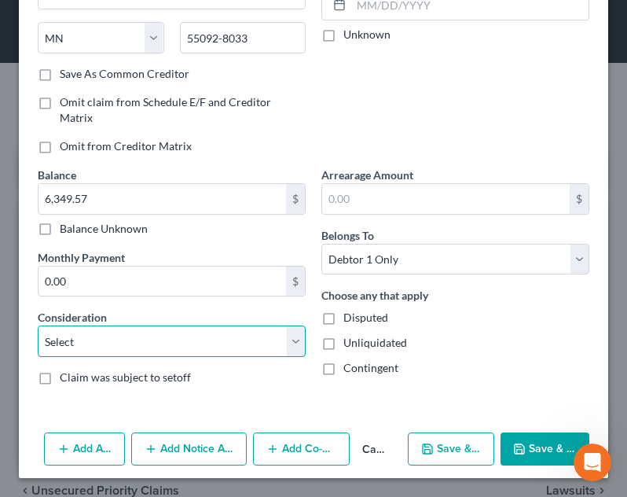
click at [173, 344] on select "Select Cable / Satellite Services Collection Agency Credit Card Debt Debt Couns…" at bounding box center [172, 340] width 268 height 31
select select "14"
click at [38, 325] on select "Select Cable / Satellite Services Collection Agency Credit Card Debt Debt Couns…" at bounding box center [172, 340] width 268 height 31
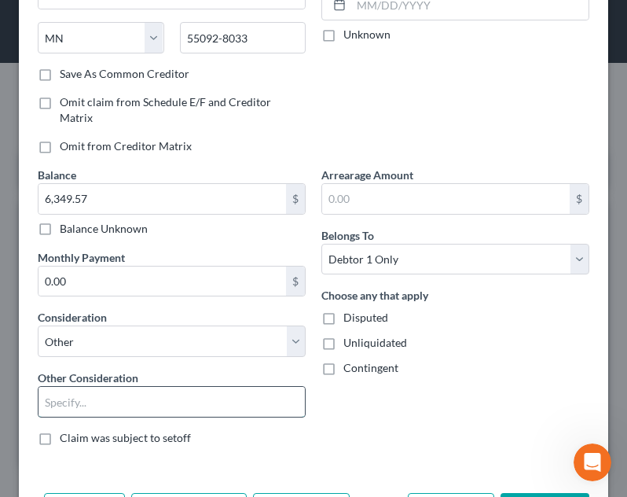
click at [143, 410] on input "text" at bounding box center [172, 402] width 266 height 30
type input "personal loan"
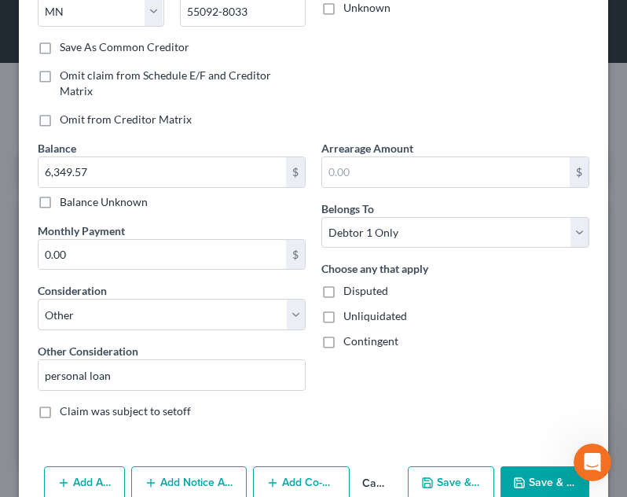
scroll to position [273, 0]
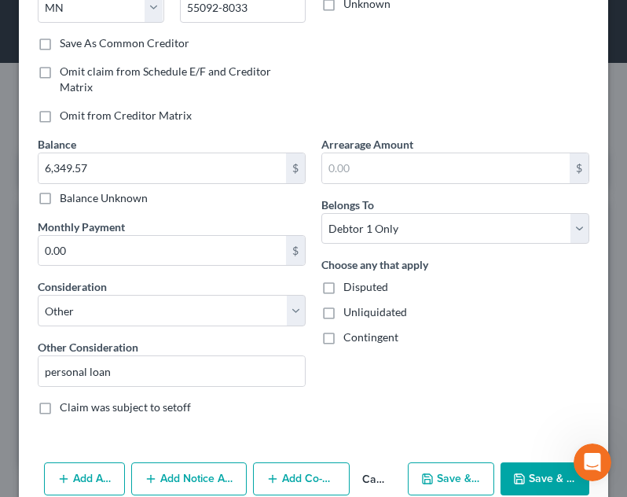
click at [513, 473] on icon "button" at bounding box center [519, 478] width 13 height 13
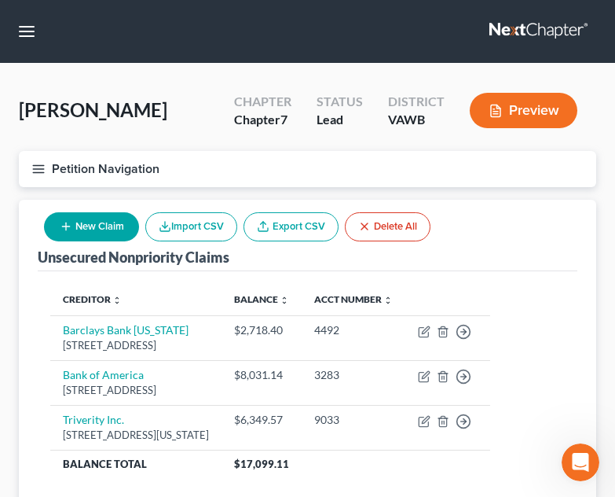
click at [95, 237] on button "New Claim" at bounding box center [91, 226] width 95 height 29
select select "0"
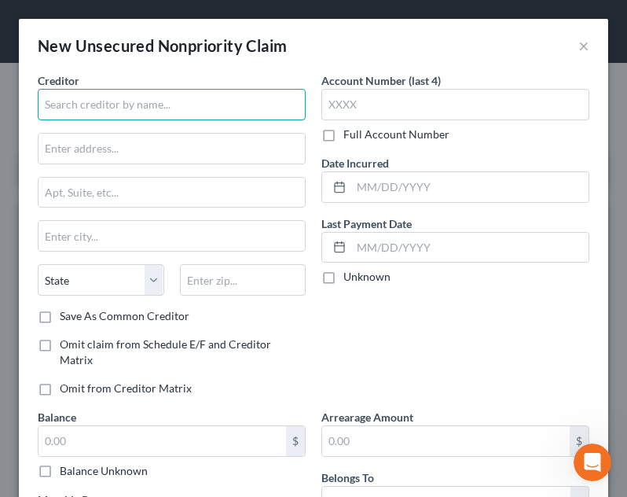
click at [179, 102] on input "text" at bounding box center [172, 104] width 268 height 31
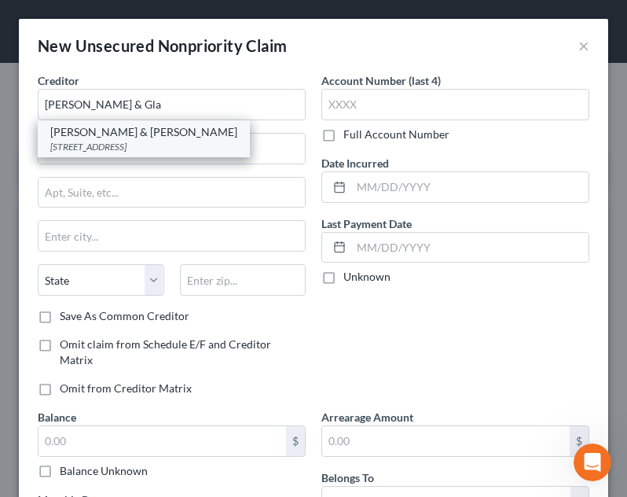
click at [154, 152] on div "PO Box 3400, Norfolk, VA 23514" at bounding box center [143, 146] width 187 height 13
type input "Glasser & Glasser"
type input "PO Box 3400"
type input "Norfolk"
select select "48"
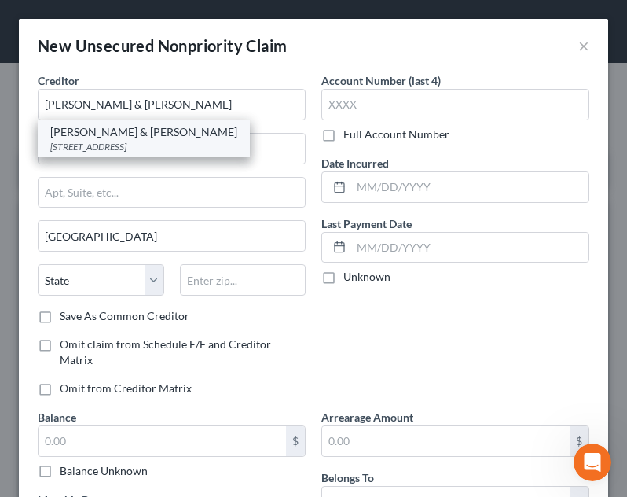
type input "23514"
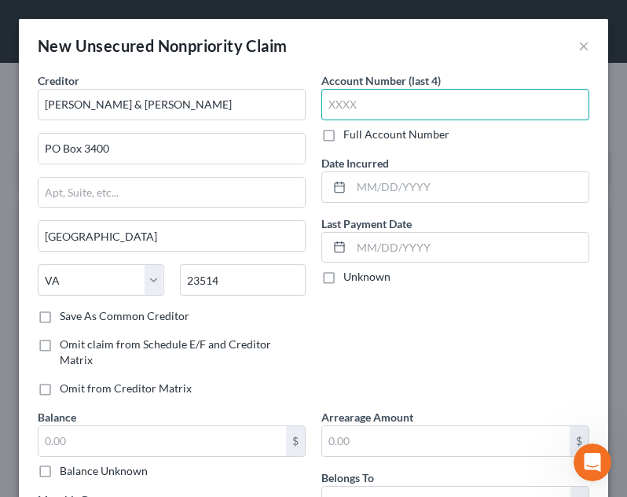
click at [386, 106] on input "text" at bounding box center [455, 104] width 268 height 31
type input "7842"
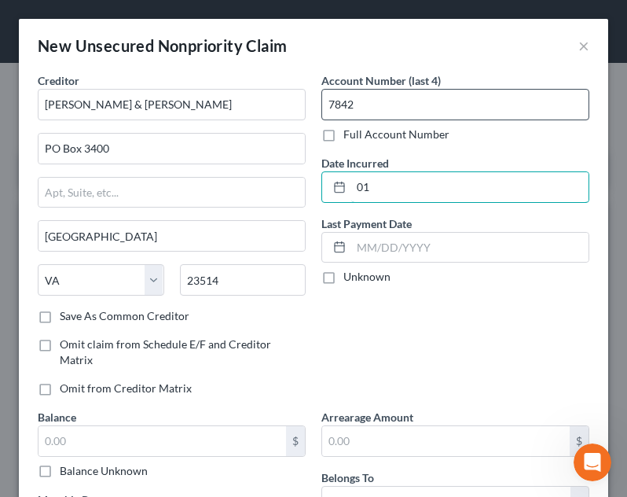
type input "0"
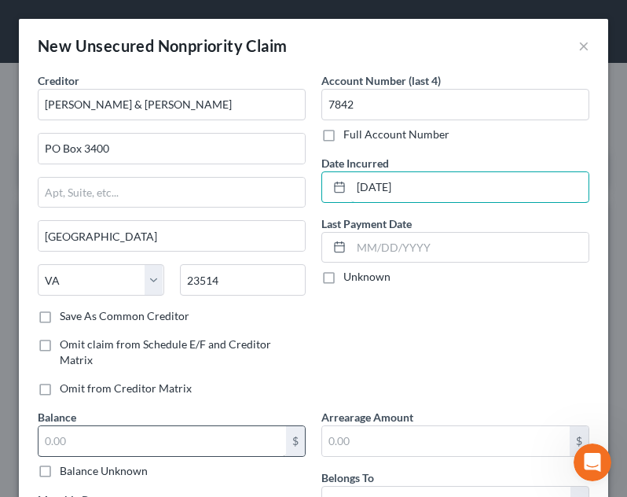
type input "12/31/2024"
click at [153, 446] on input "text" at bounding box center [163, 441] width 248 height 30
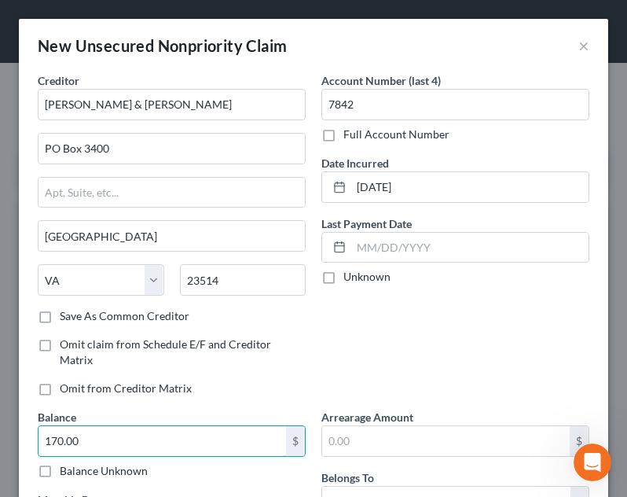
type input "170.00"
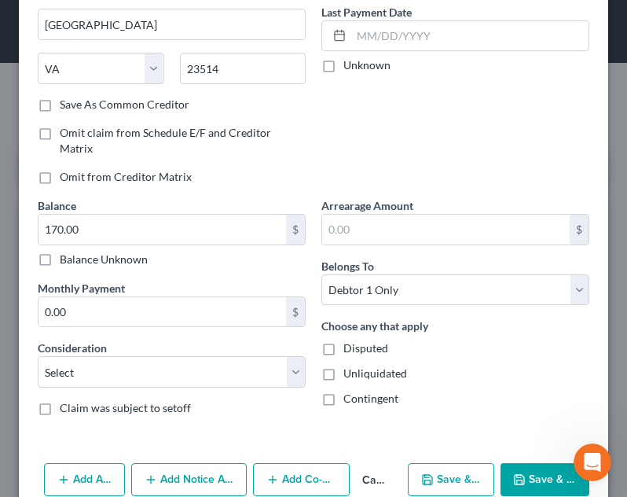
scroll to position [242, 0]
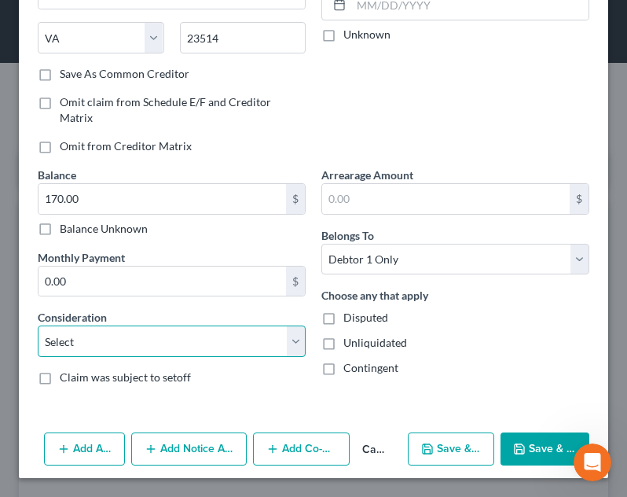
click at [168, 347] on select "Select Cable / Satellite Services Collection Agency Credit Card Debt Debt Couns…" at bounding box center [172, 340] width 268 height 31
click at [38, 325] on select "Select Cable / Satellite Services Collection Agency Credit Card Debt Debt Couns…" at bounding box center [172, 340] width 268 height 31
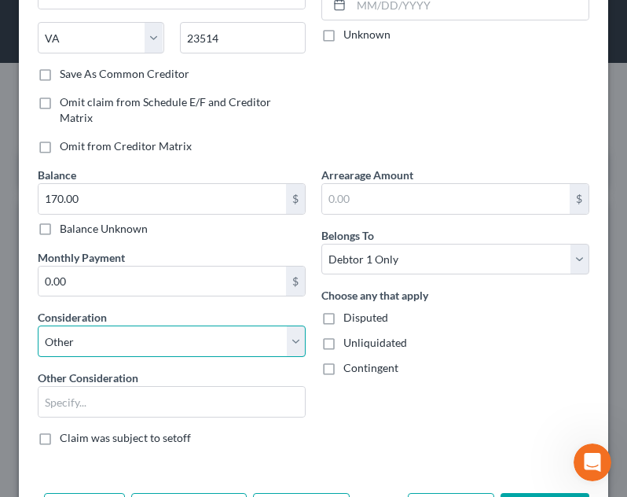
click at [162, 344] on select "Select Cable / Satellite Services Collection Agency Credit Card Debt Debt Couns…" at bounding box center [172, 340] width 268 height 31
select select "3"
click at [38, 357] on select "Select Cable / Satellite Services Collection Agency Credit Card Debt Debt Couns…" at bounding box center [172, 340] width 268 height 31
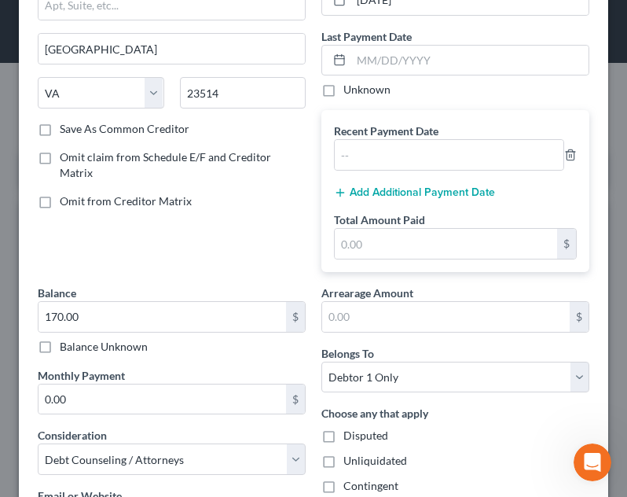
scroll to position [196, 0]
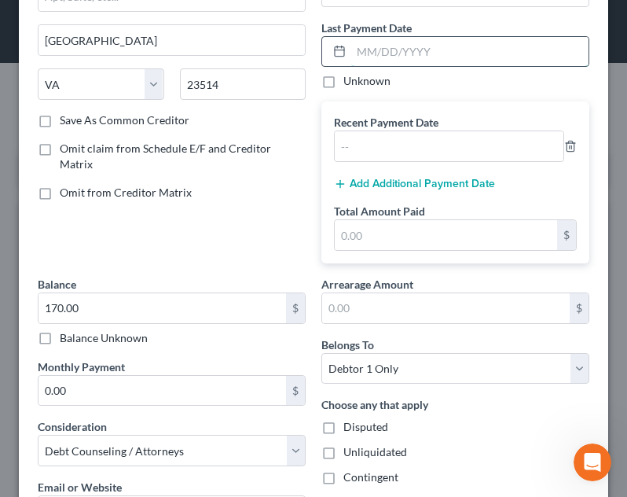
click at [422, 50] on input "text" at bounding box center [469, 52] width 237 height 30
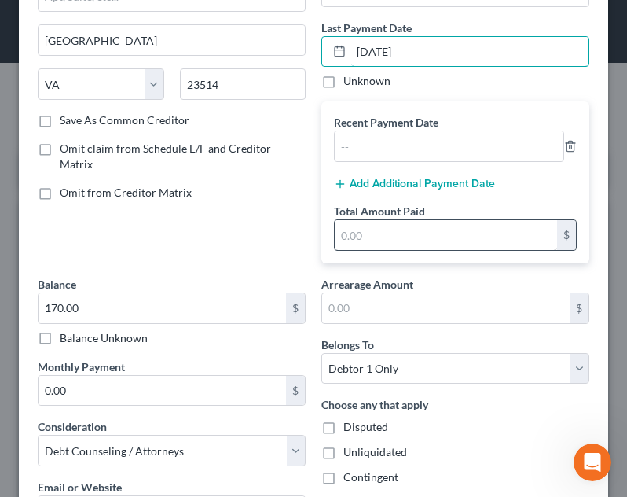
type input "01/10/2025"
click at [471, 222] on input "text" at bounding box center [446, 235] width 222 height 30
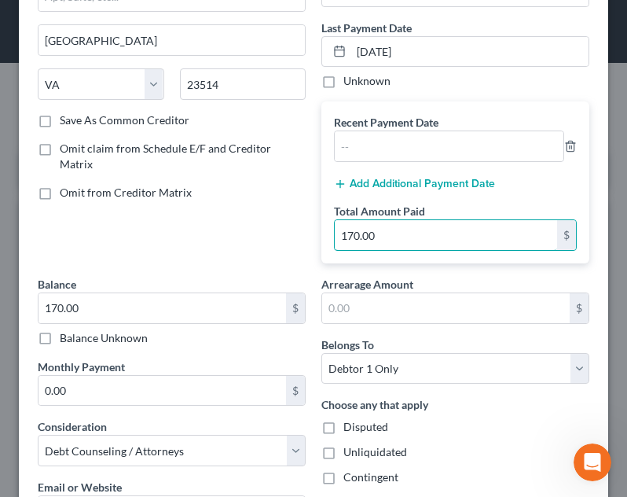
type input "170.00"
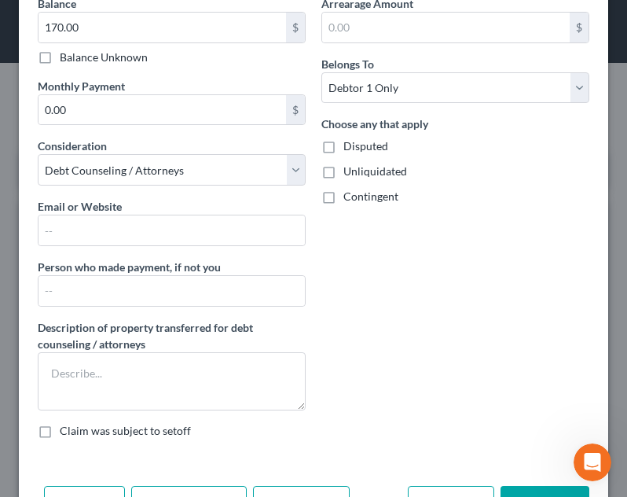
click at [521, 486] on button "Save & Close" at bounding box center [545, 502] width 89 height 33
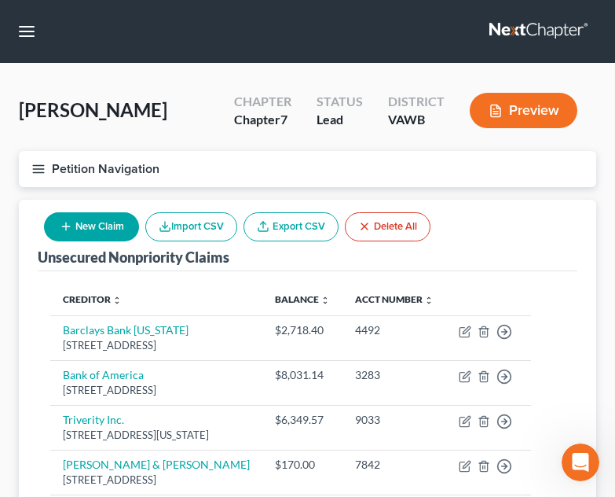
click at [39, 165] on line "button" at bounding box center [38, 165] width 11 height 0
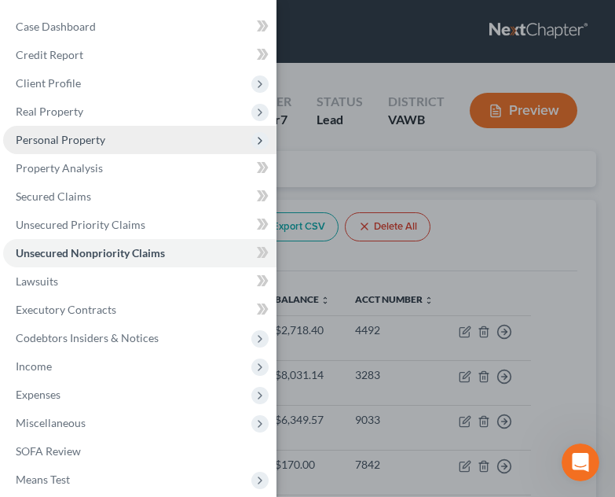
click at [164, 136] on span "Personal Property" at bounding box center [139, 140] width 273 height 28
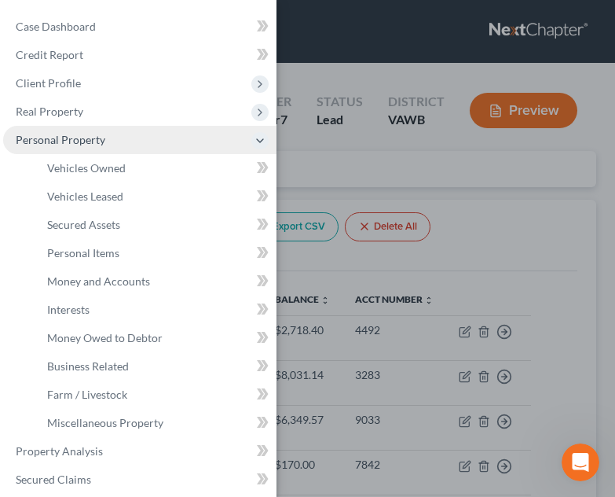
click at [164, 136] on span "Personal Property" at bounding box center [139, 140] width 273 height 28
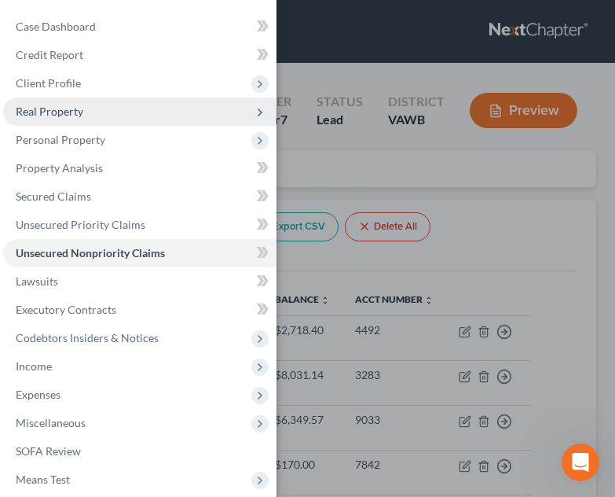
click at [154, 110] on span "Real Property" at bounding box center [139, 111] width 273 height 28
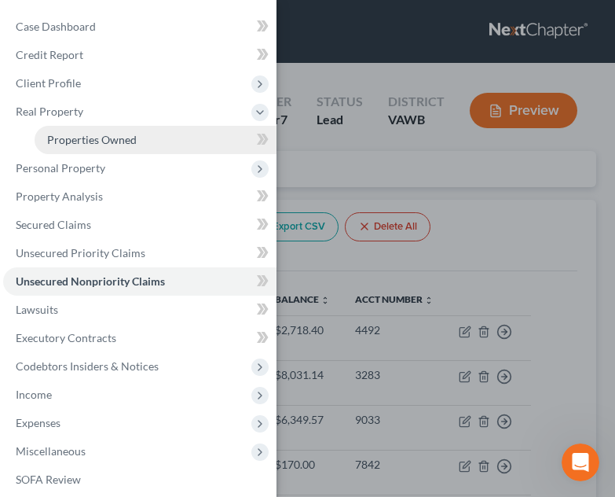
click at [223, 138] on link "Properties Owned" at bounding box center [156, 140] width 242 height 28
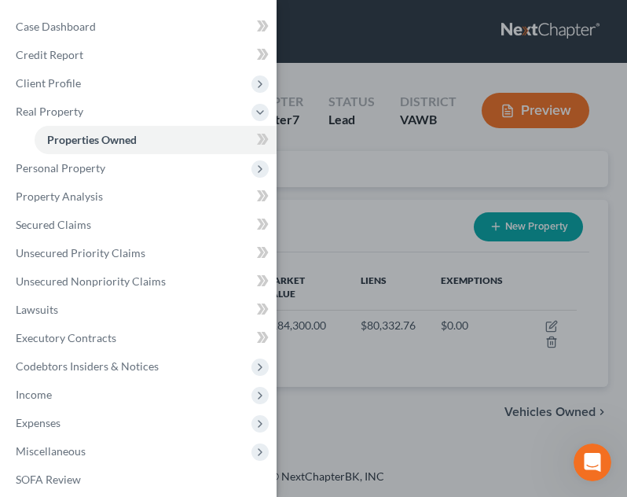
click at [494, 355] on div "Case Dashboard Payments Invoices Payments Payments Credit Report Client Profile" at bounding box center [313, 248] width 627 height 497
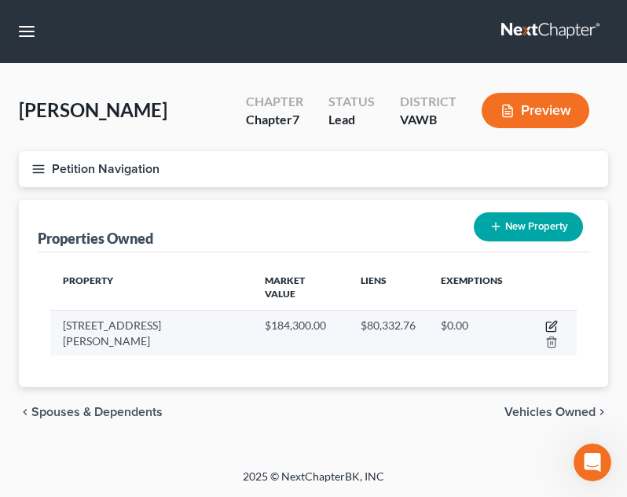
click at [546, 322] on icon "button" at bounding box center [550, 326] width 9 height 9
select select "48"
select select "34"
select select "3"
select select "1"
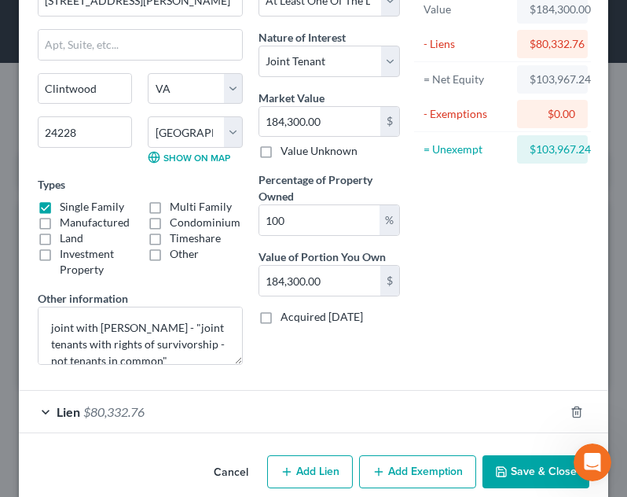
scroll to position [105, 0]
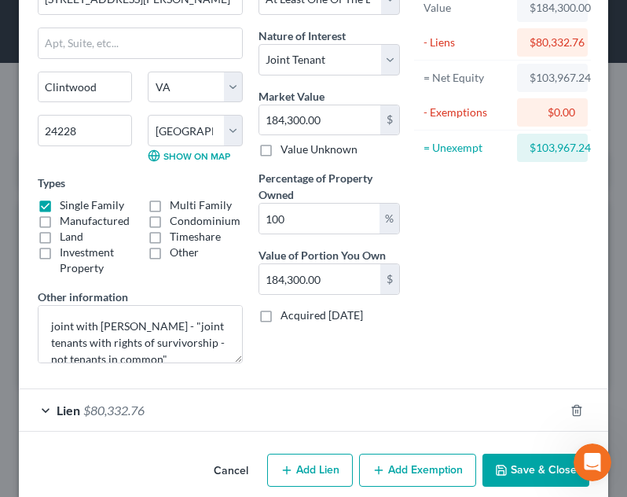
click at [367, 409] on div "Lien $80,332.76" at bounding box center [291, 410] width 545 height 42
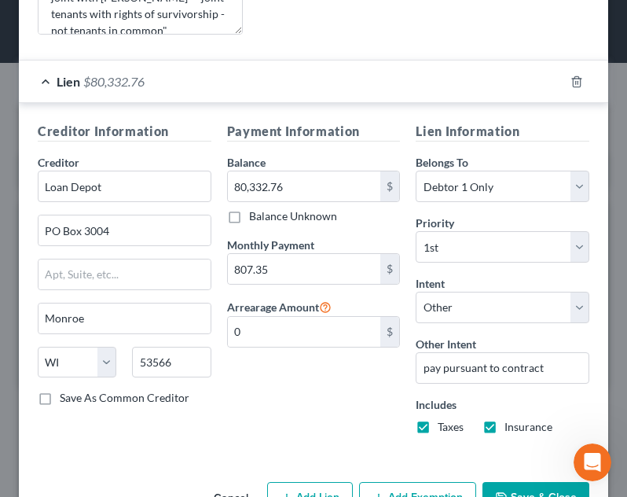
scroll to position [0, 0]
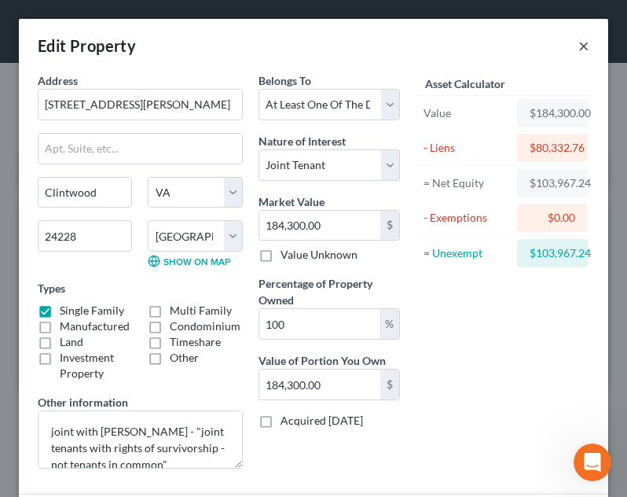
click at [578, 40] on button "×" at bounding box center [583, 45] width 11 height 19
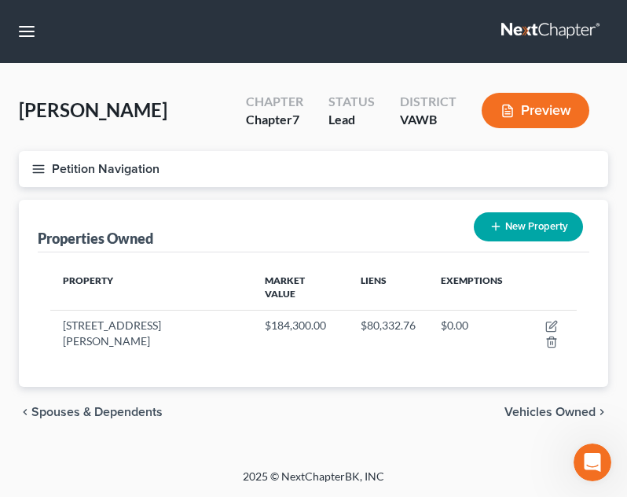
click at [27, 166] on button "Petition Navigation" at bounding box center [313, 169] width 589 height 36
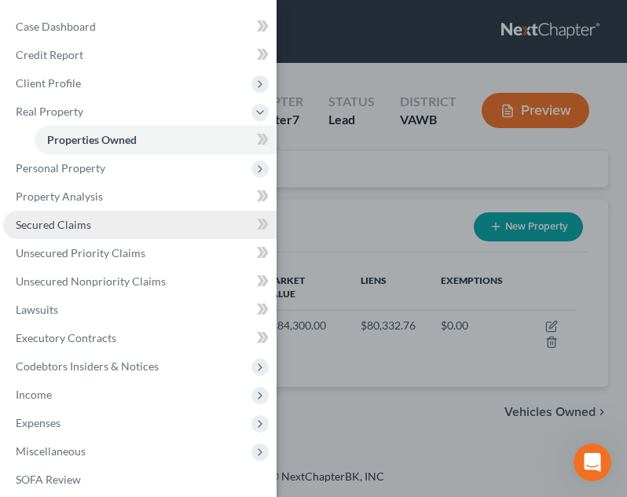
click at [91, 223] on link "Secured Claims" at bounding box center [139, 225] width 273 height 28
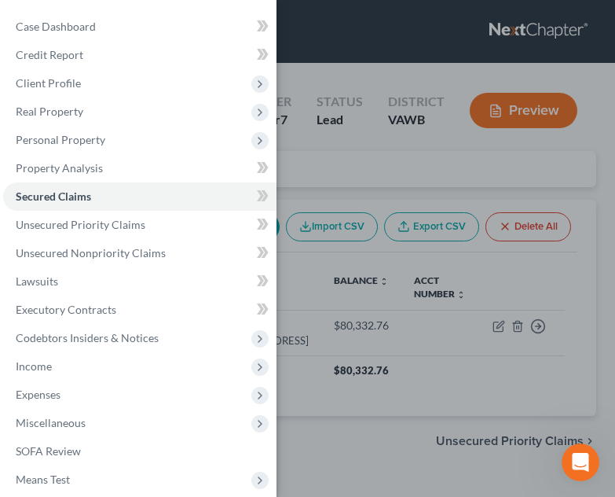
click at [402, 321] on div "Case Dashboard Payments Invoices Payments Payments Credit Report Client Profile" at bounding box center [307, 248] width 615 height 497
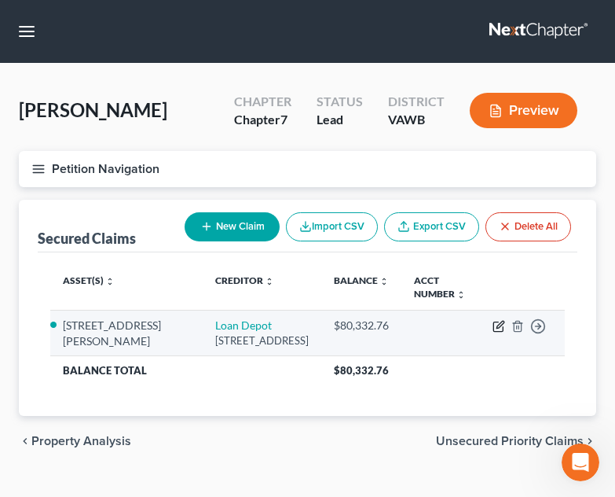
click at [497, 324] on icon "button" at bounding box center [499, 326] width 13 height 13
select select "52"
select select "3"
select select "2"
select select "4"
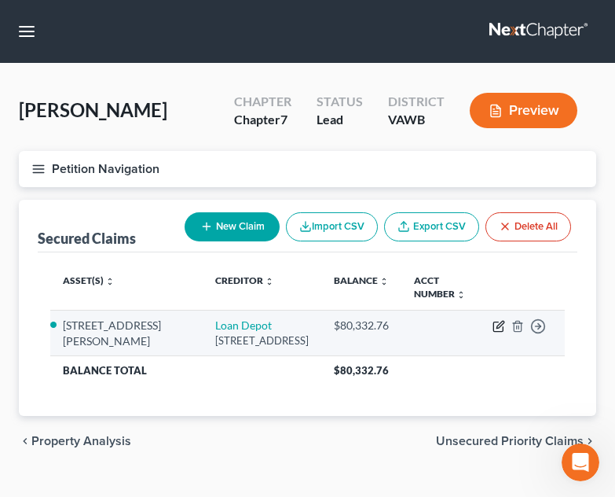
select select "0"
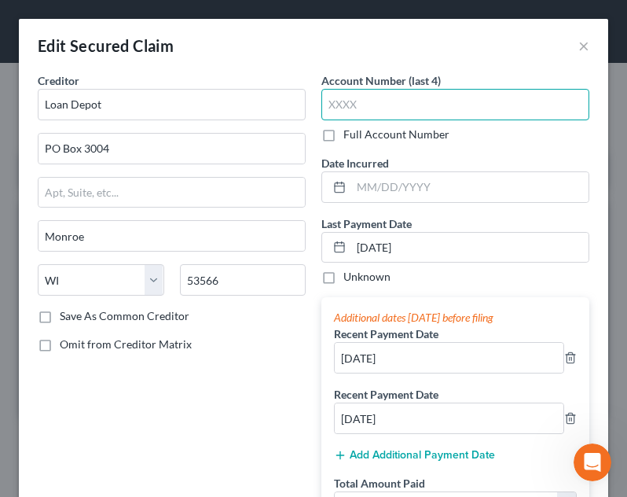
click at [362, 95] on input "text" at bounding box center [455, 104] width 268 height 31
type input "9999"
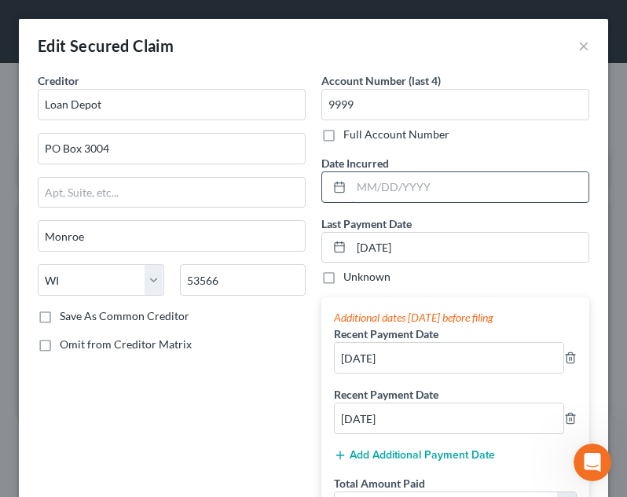
click at [420, 185] on input "text" at bounding box center [469, 187] width 237 height 30
type input "11/04/2024"
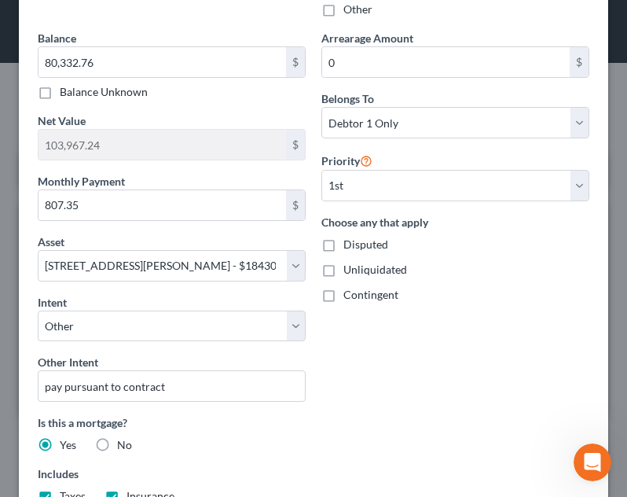
scroll to position [728, 0]
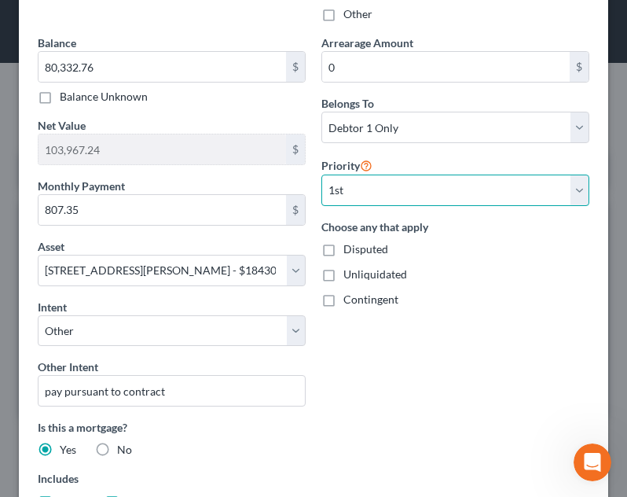
click at [435, 199] on select "Select 1st 2nd 3rd 4th 5th 6th 7th 8th 9th 10th 11th 12th 13th 14th 15th 16th 1…" at bounding box center [455, 189] width 268 height 31
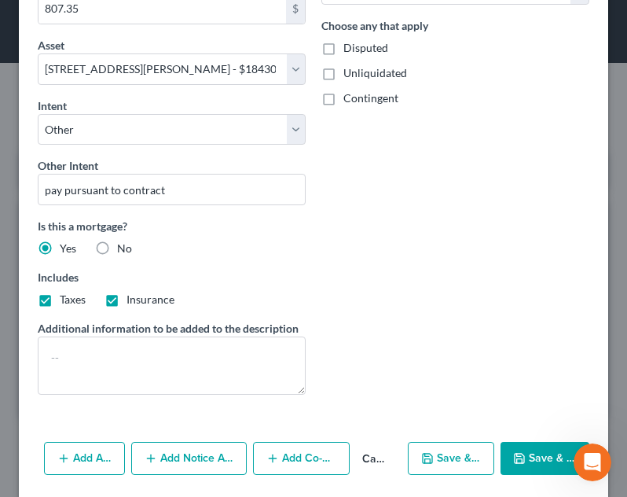
scroll to position [951, 0]
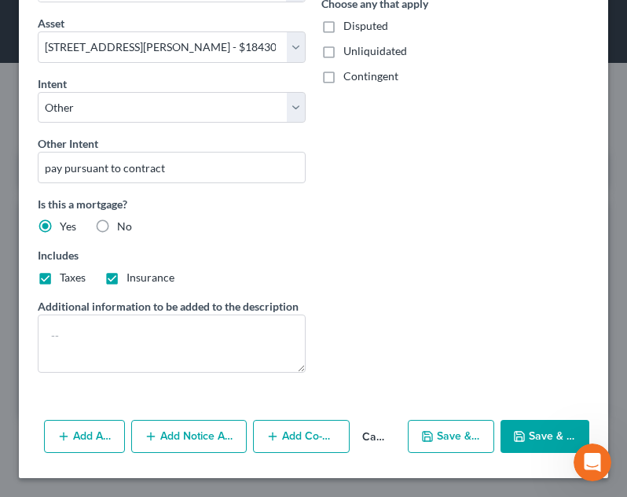
click at [537, 448] on button "Save & Close" at bounding box center [545, 436] width 89 height 33
select select
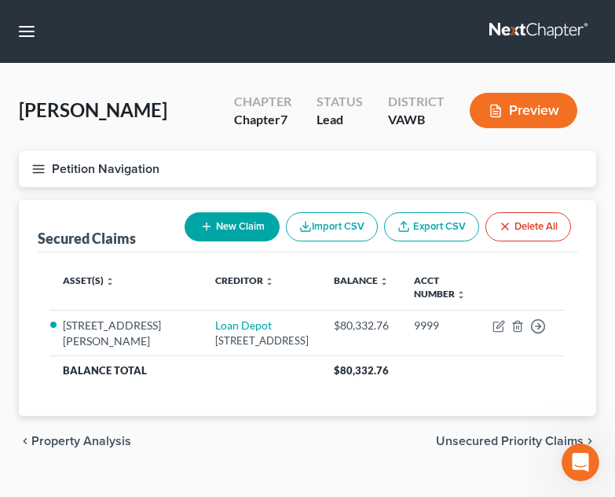
click at [48, 174] on button "Petition Navigation" at bounding box center [308, 169] width 578 height 36
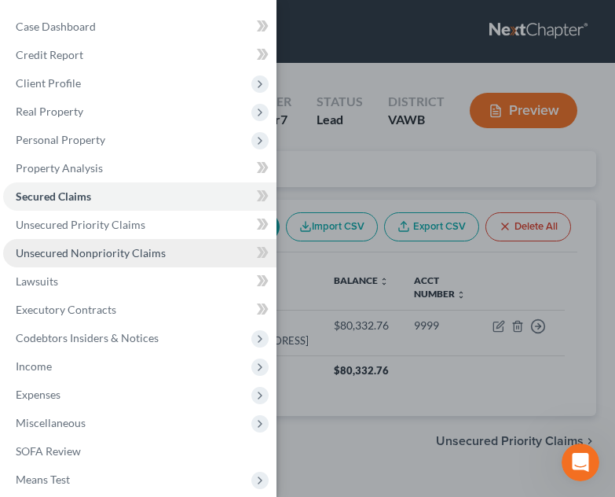
click at [152, 249] on span "Unsecured Nonpriority Claims" at bounding box center [91, 252] width 150 height 13
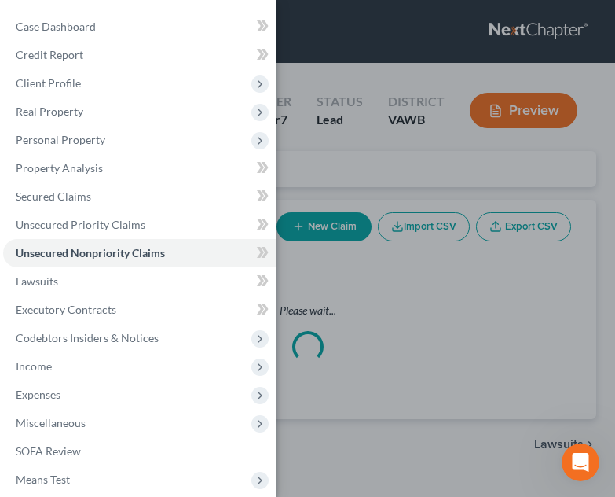
click at [481, 348] on div "Case Dashboard Payments Invoices Payments Payments Credit Report Client Profile" at bounding box center [307, 248] width 615 height 497
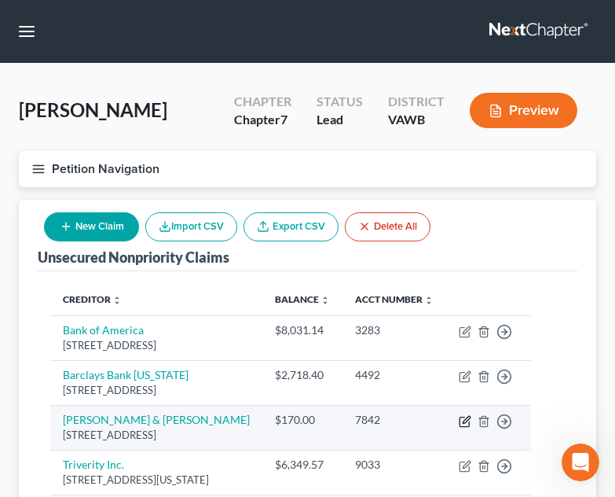
click at [471, 427] on icon "button" at bounding box center [465, 421] width 13 height 13
select select "48"
select select "3"
select select "0"
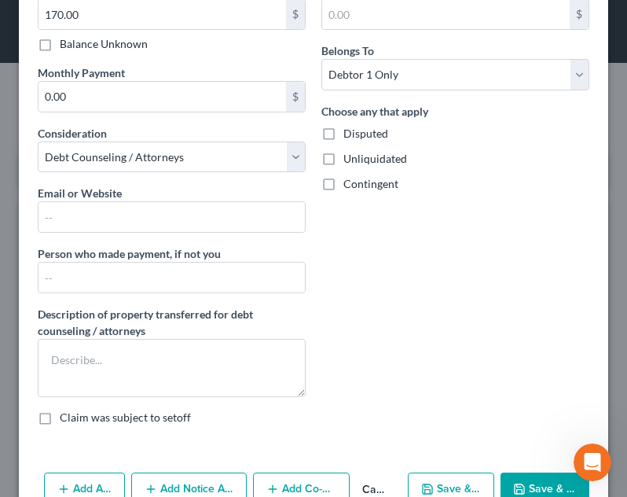
scroll to position [477, 0]
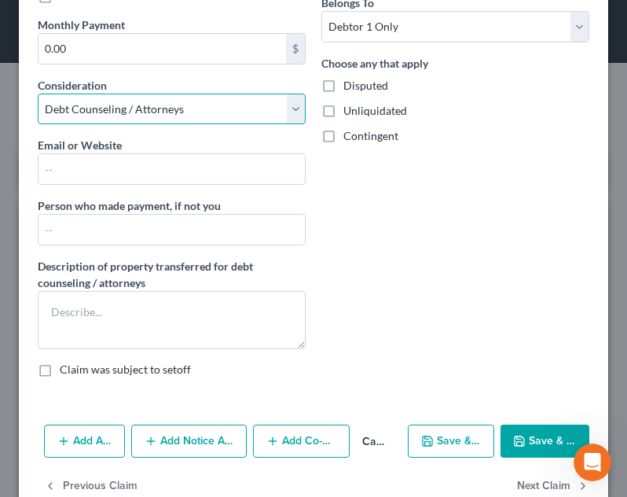
click at [144, 113] on select "Select Cable / Satellite Services Collection Agency Credit Card Debt Debt Couns…" at bounding box center [172, 109] width 268 height 31
select select "1"
click at [38, 125] on select "Select Cable / Satellite Services Collection Agency Credit Card Debt Debt Couns…" at bounding box center [172, 109] width 268 height 31
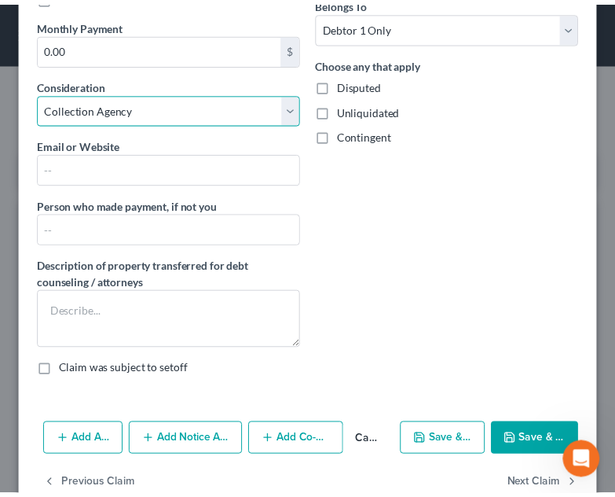
scroll to position [287, 0]
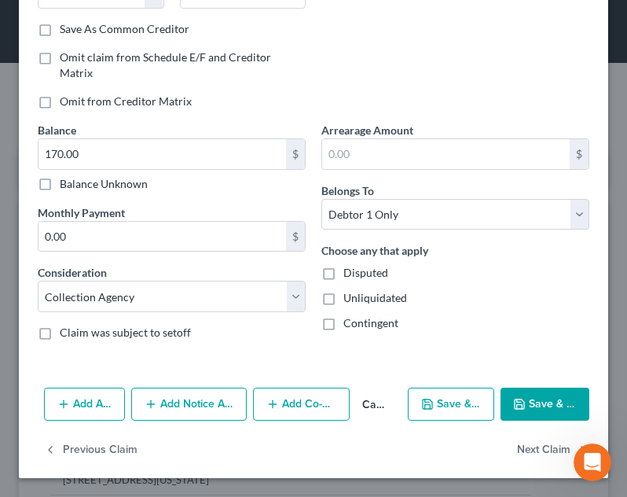
click at [542, 398] on button "Save & Close" at bounding box center [545, 403] width 89 height 33
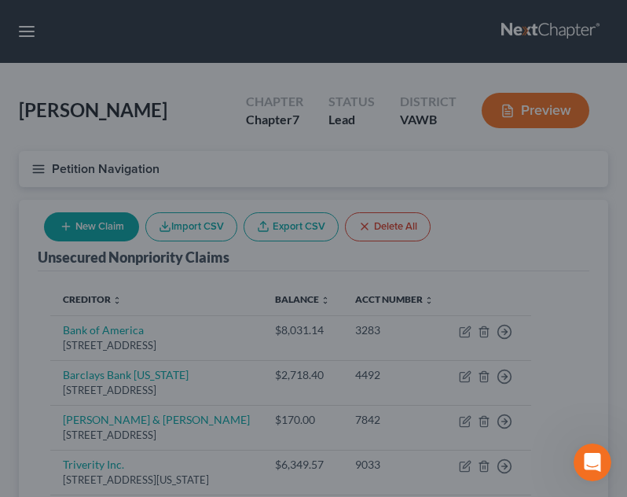
type input "0"
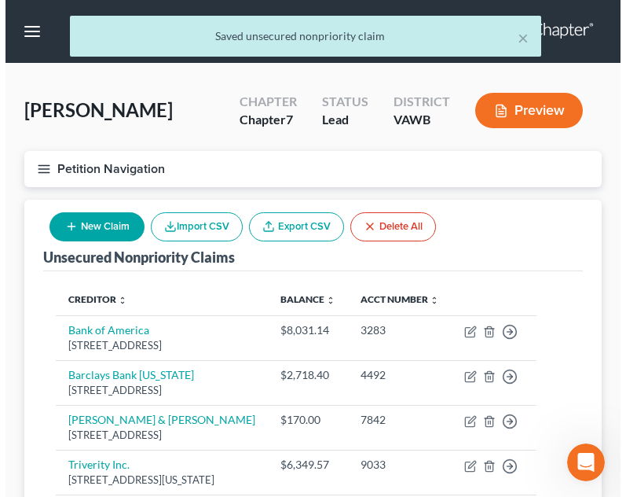
scroll to position [170, 0]
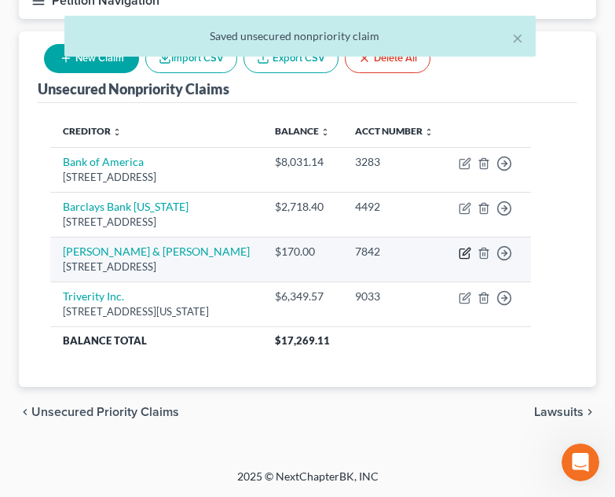
click at [471, 259] on icon "button" at bounding box center [465, 253] width 13 height 13
select select "48"
select select "1"
select select "0"
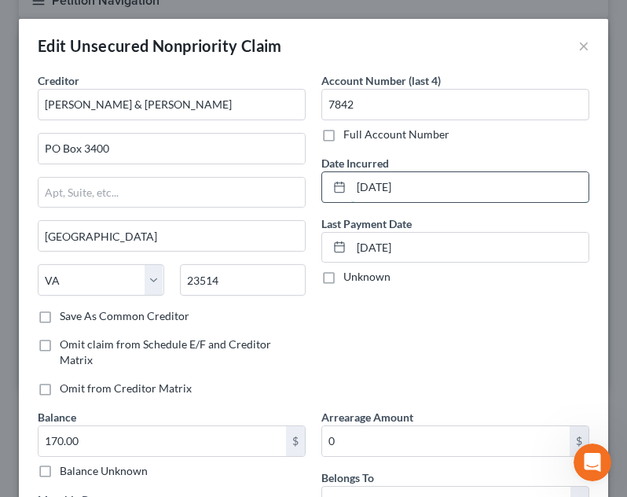
drag, startPoint x: 350, startPoint y: 177, endPoint x: 326, endPoint y: 185, distance: 25.8
click at [326, 185] on div "12/31/2024" at bounding box center [455, 186] width 268 height 31
type input "09/30/2024"
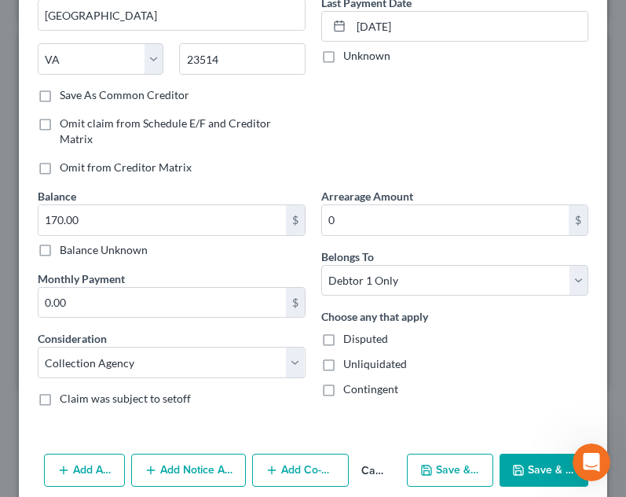
click at [526, 455] on button "Save & Close" at bounding box center [544, 469] width 89 height 33
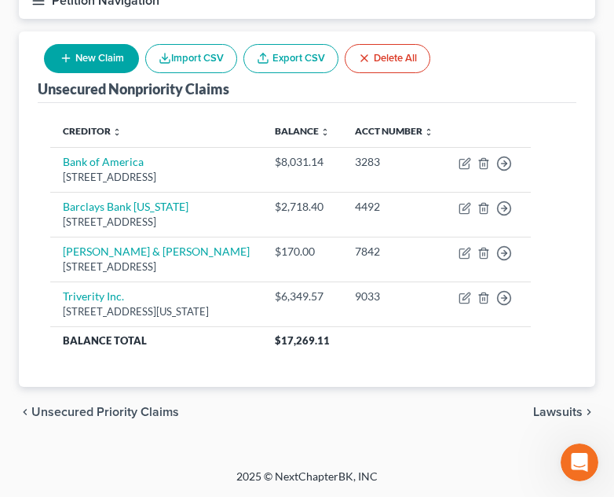
click at [110, 60] on button "New Claim" at bounding box center [91, 58] width 95 height 29
select select "0"
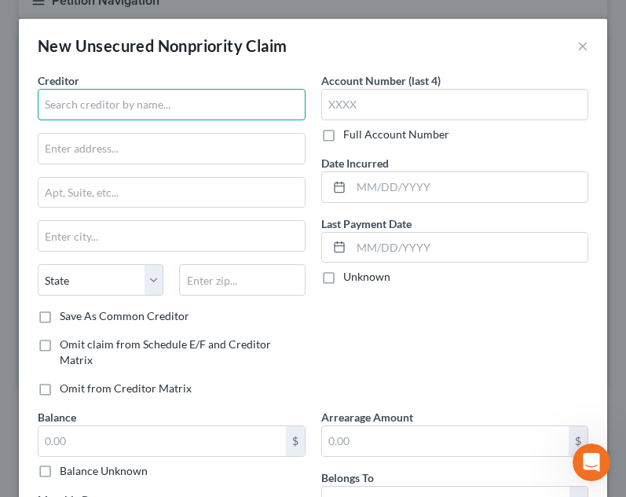
click at [197, 104] on input "text" at bounding box center [172, 104] width 268 height 31
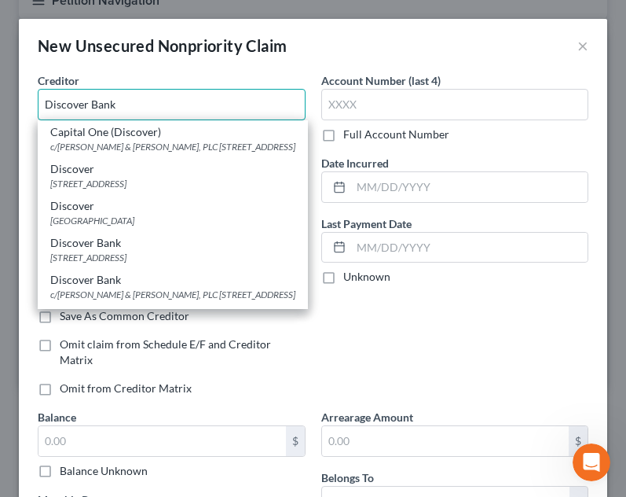
type input "Discover Bank"
type input "PO Box 30939"
type input "Salt Lake City"
select select "46"
type input "84130"
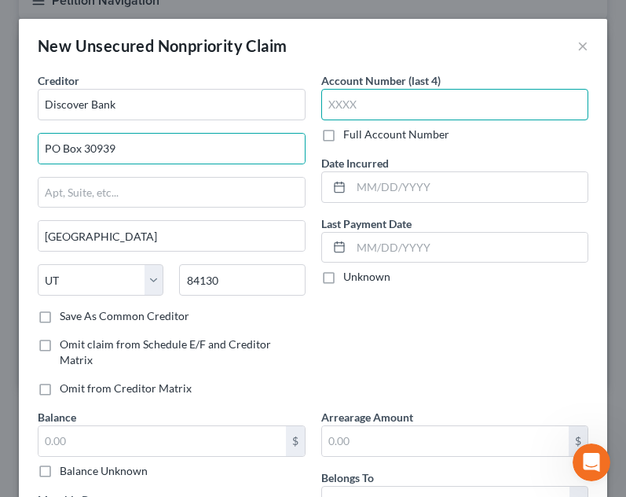
click at [417, 97] on input "text" at bounding box center [455, 104] width 268 height 31
type input "2049"
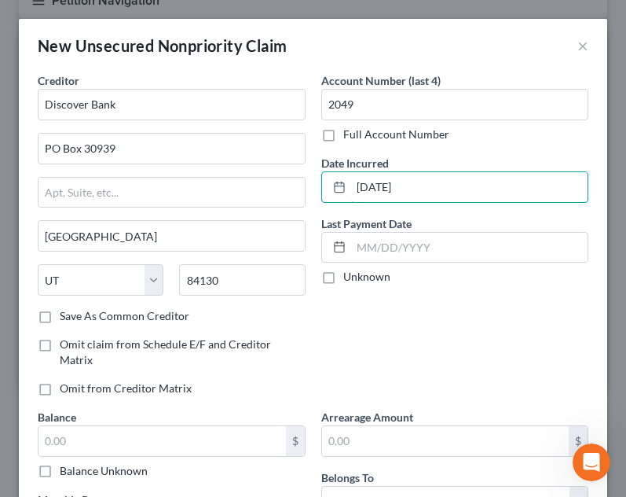
type input "[DATE]"
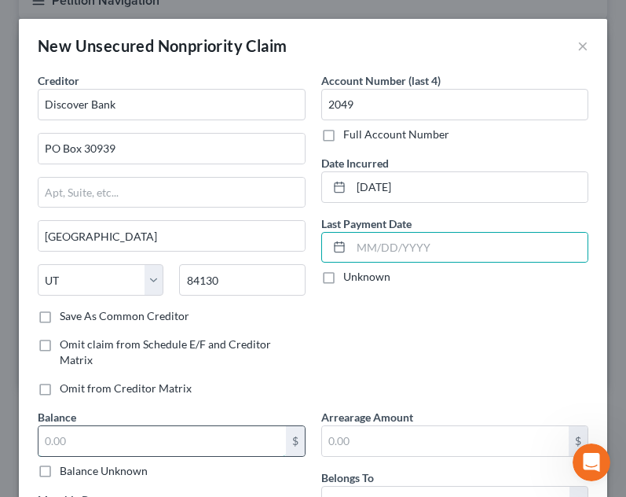
click at [229, 442] on input "text" at bounding box center [163, 441] width 248 height 30
type input "1"
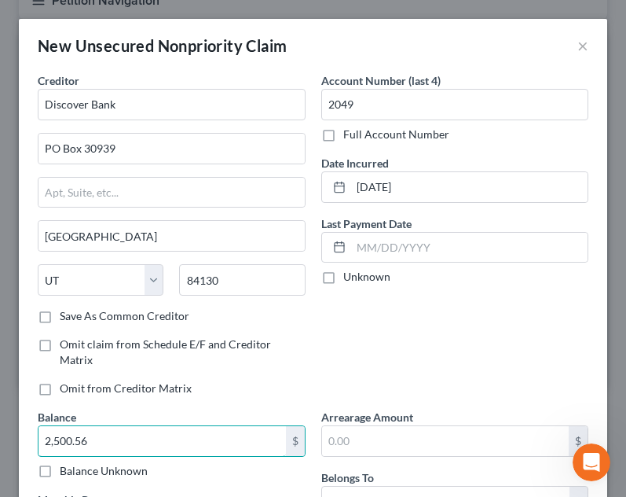
type input "2,500.56"
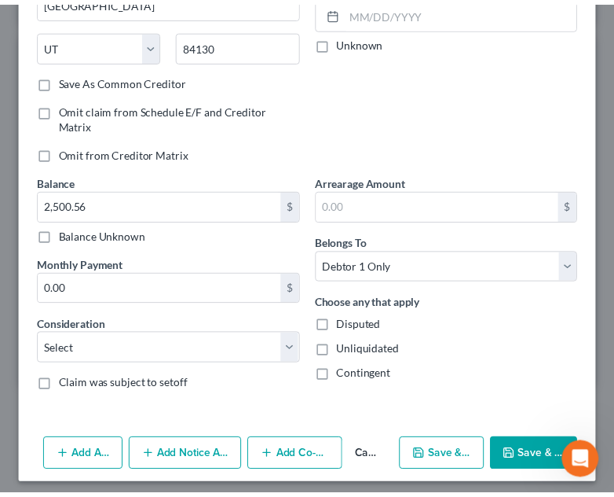
scroll to position [237, 0]
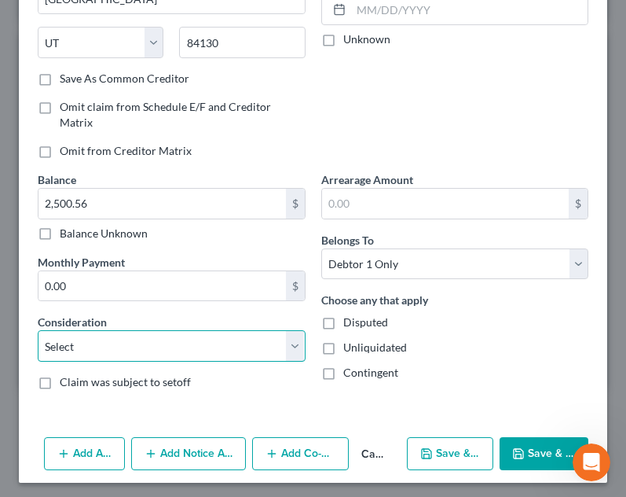
click at [250, 345] on select "Select Cable / Satellite Services Collection Agency Credit Card Debt Debt Couns…" at bounding box center [172, 345] width 268 height 31
select select "2"
click at [38, 330] on select "Select Cable / Satellite Services Collection Agency Credit Card Debt Debt Couns…" at bounding box center [172, 345] width 268 height 31
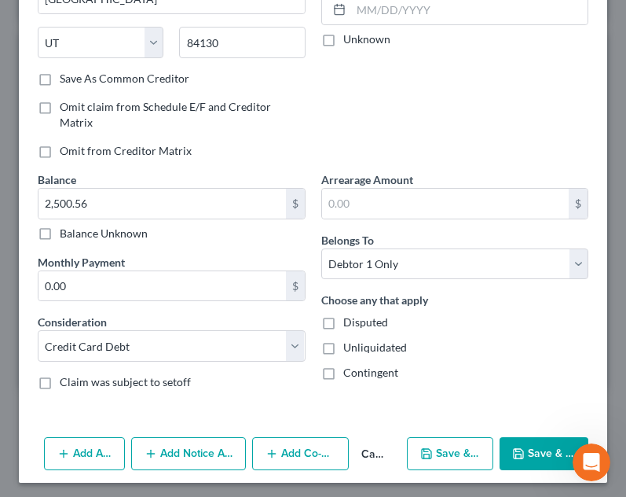
click at [544, 447] on button "Save & Close" at bounding box center [544, 453] width 89 height 33
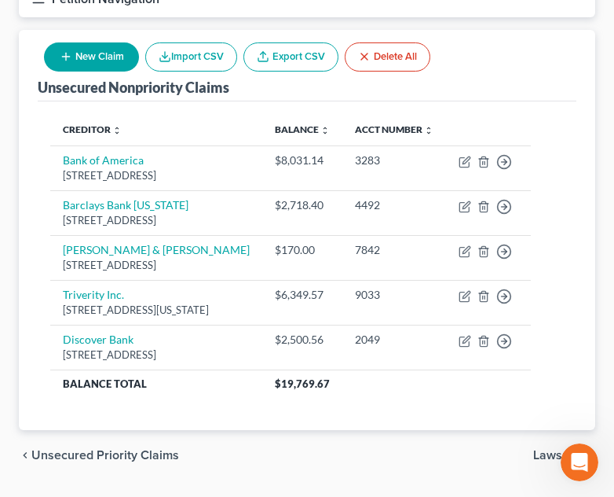
drag, startPoint x: 42, startPoint y: 9, endPoint x: 57, endPoint y: 36, distance: 31.3
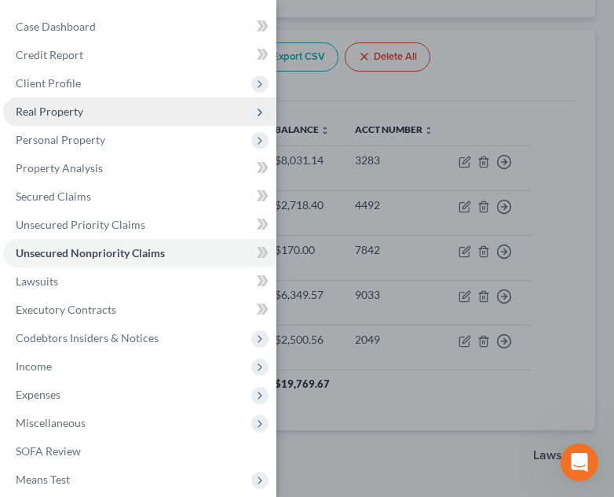
click at [86, 108] on span "Real Property" at bounding box center [139, 111] width 273 height 28
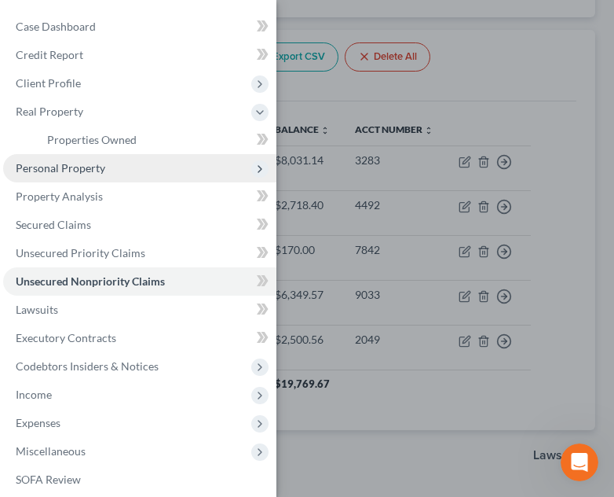
click at [86, 171] on span "Personal Property" at bounding box center [61, 167] width 90 height 13
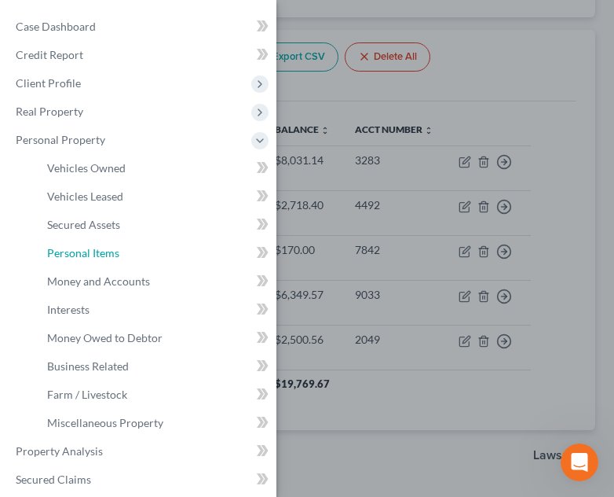
click at [106, 249] on span "Personal Items" at bounding box center [83, 252] width 72 height 13
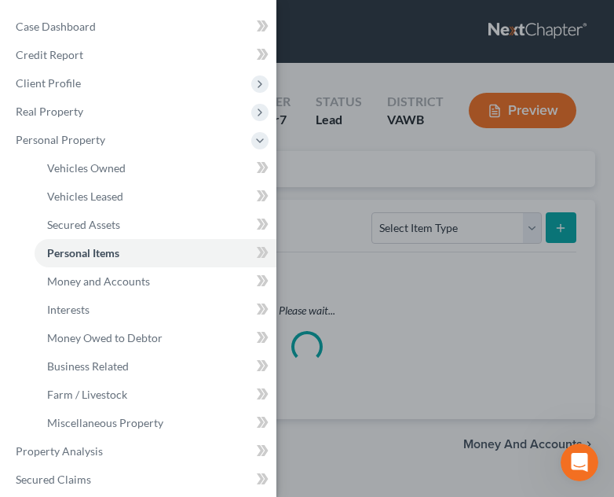
click at [409, 200] on div "Case Dashboard Payments Invoices Payments Payments Credit Report Client Profile" at bounding box center [307, 248] width 614 height 497
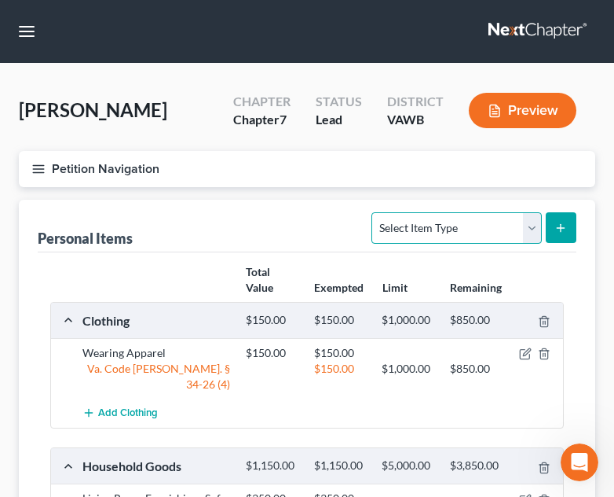
click at [433, 230] on select "Select Item Type Clothing Collectibles Of Value Electronics Firearms Household …" at bounding box center [457, 227] width 170 height 31
select select "pets"
click at [374, 212] on select "Select Item Type Clothing Collectibles Of Value Electronics Firearms Household …" at bounding box center [457, 227] width 170 height 31
click at [548, 237] on button "submit" at bounding box center [561, 227] width 31 height 31
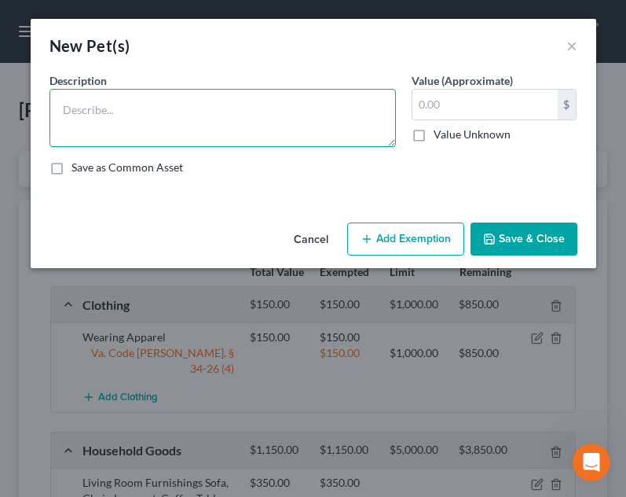
click at [160, 123] on textarea at bounding box center [223, 118] width 347 height 58
type textarea "1 dog"
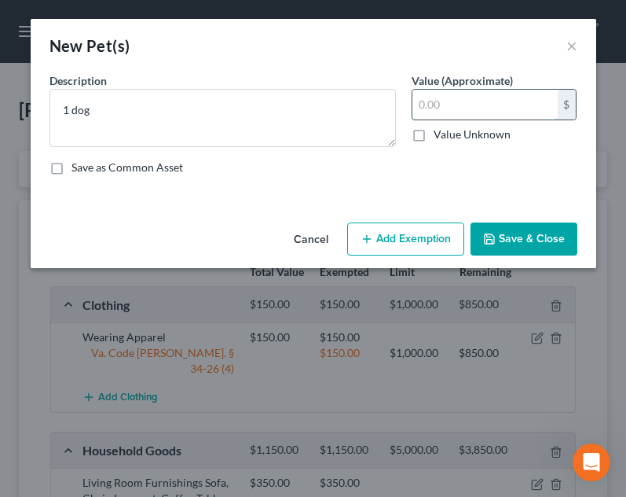
click at [431, 105] on input "text" at bounding box center [485, 105] width 145 height 30
type input "50.00"
click at [419, 233] on button "Add Exemption" at bounding box center [405, 238] width 117 height 33
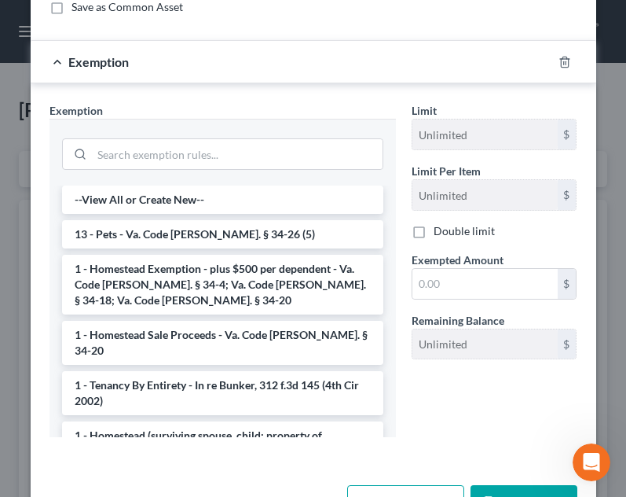
scroll to position [163, 0]
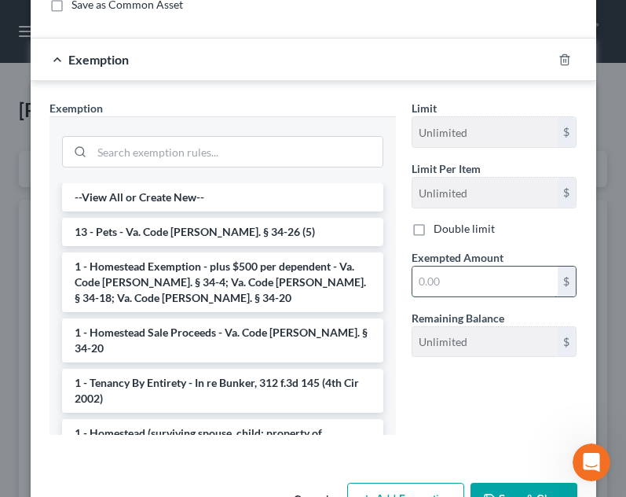
click at [467, 295] on input "text" at bounding box center [485, 281] width 145 height 30
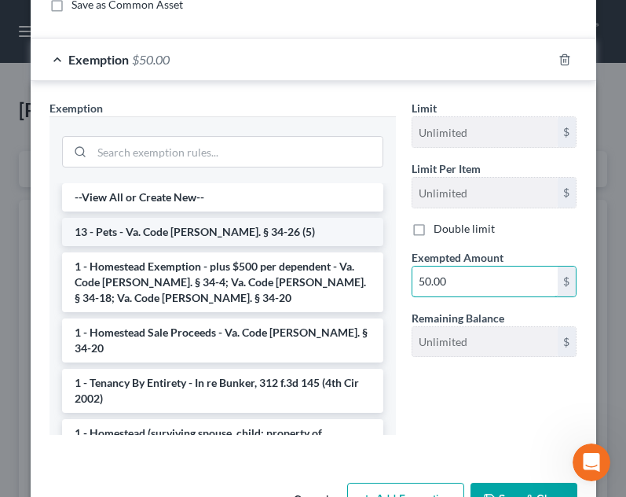
type input "50.00"
click at [231, 231] on li "13 - Pets - Va. Code Ann. § 34-26 (5)" at bounding box center [222, 232] width 321 height 28
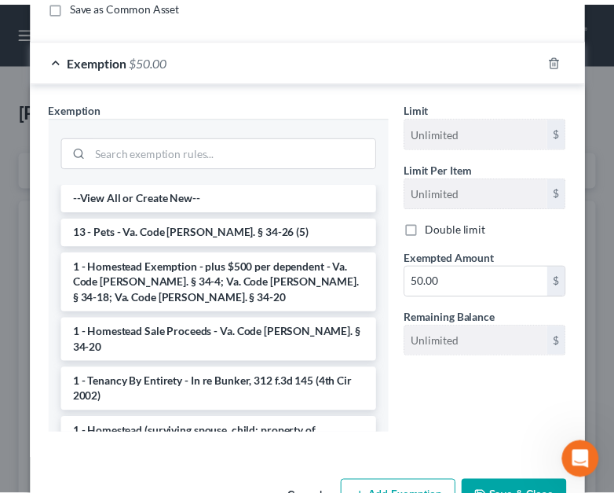
scroll to position [138, 0]
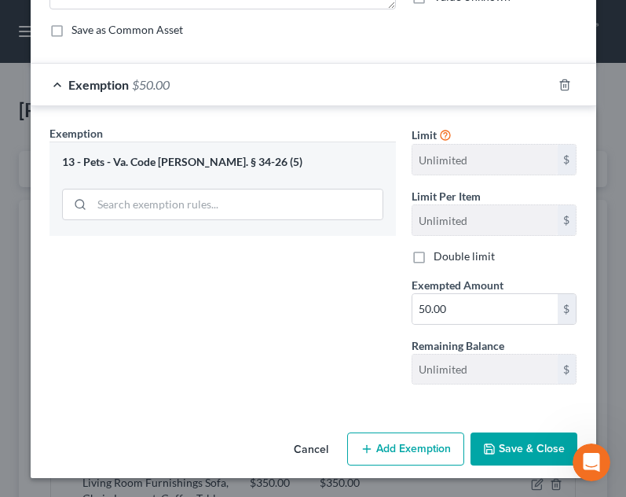
click at [519, 457] on button "Save & Close" at bounding box center [524, 448] width 107 height 33
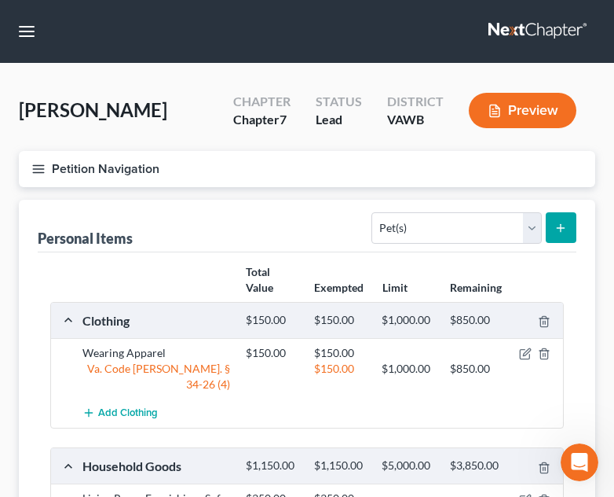
click at [33, 166] on icon "button" at bounding box center [38, 169] width 14 height 14
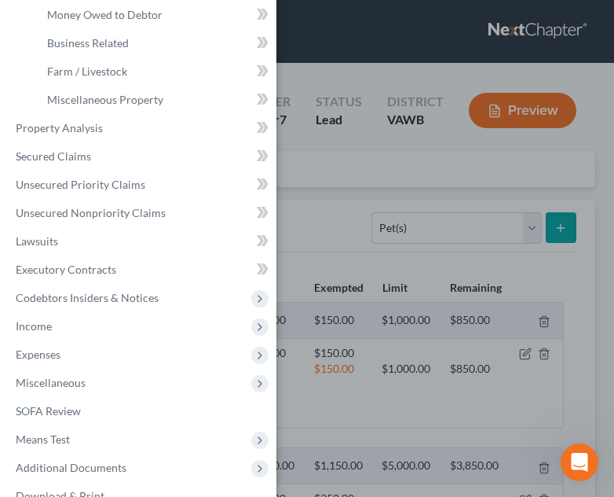
scroll to position [338, 0]
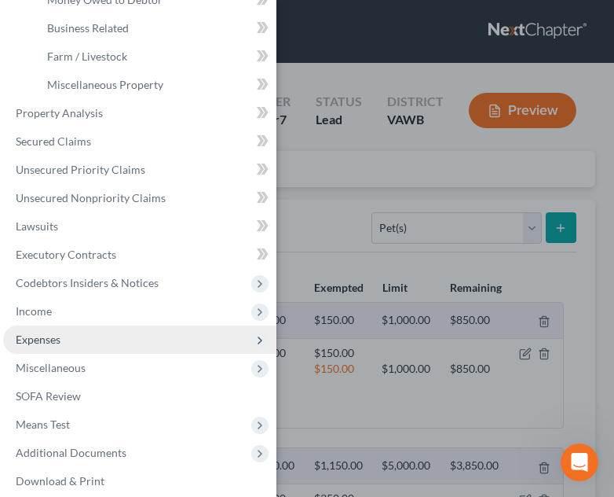
click at [157, 334] on span "Expenses" at bounding box center [139, 339] width 273 height 28
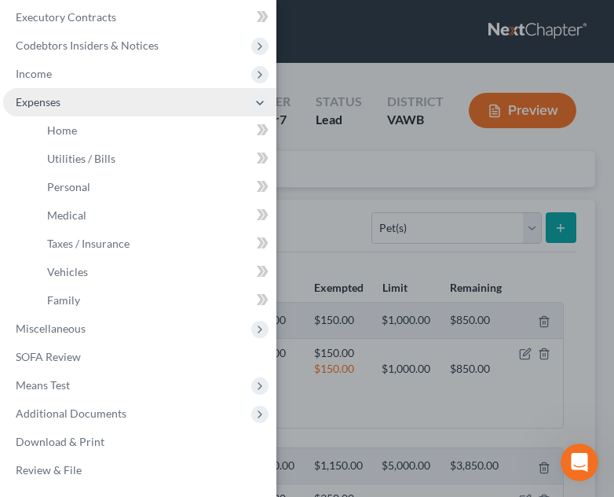
scroll to position [292, 0]
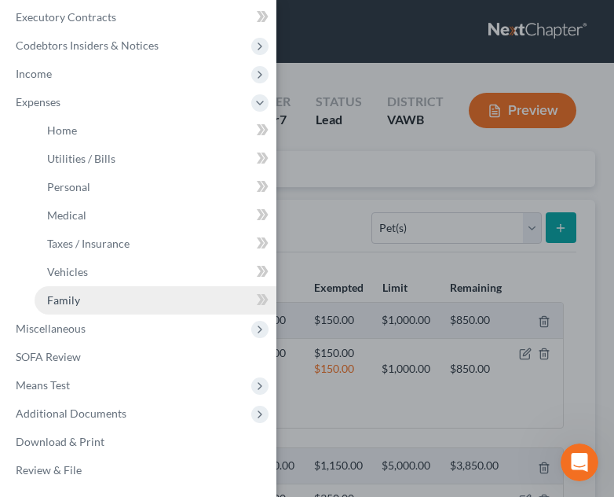
click at [79, 292] on link "Family" at bounding box center [156, 300] width 242 height 28
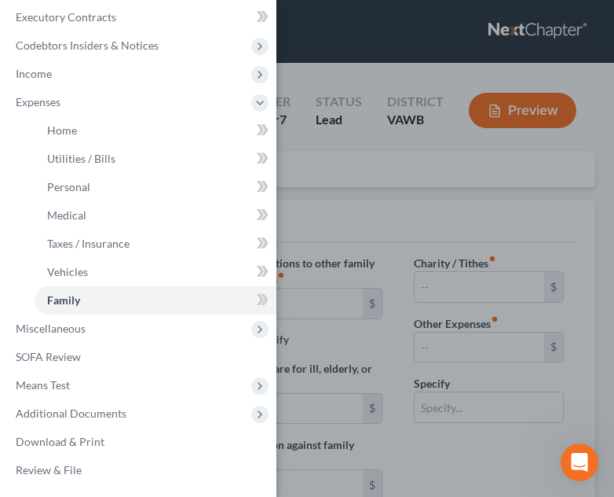
type input "0.00"
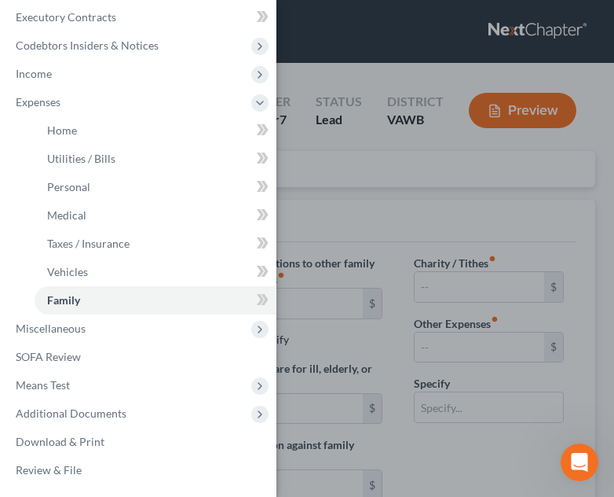
type input "0.00"
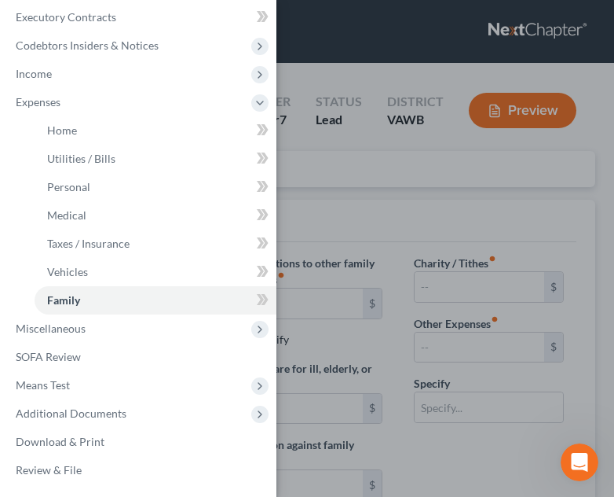
radio input "true"
click at [370, 280] on div "Case Dashboard Payments Invoices Payments Payments Credit Report Client Profile" at bounding box center [307, 248] width 614 height 497
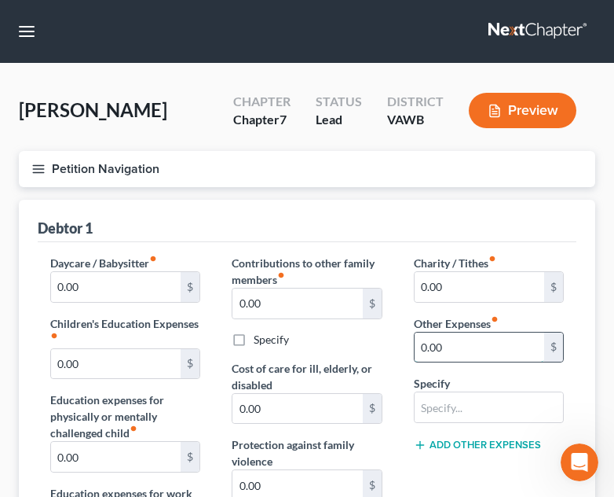
click at [472, 344] on input "0.00" at bounding box center [480, 347] width 130 height 30
type input "150.00"
type input "Pet Expenses"
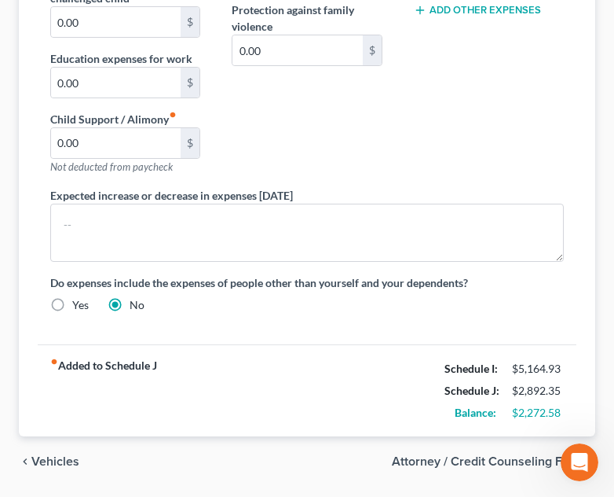
click at [497, 201] on div "Expected increase or decrease in expenses within one year" at bounding box center [307, 224] width 545 height 75
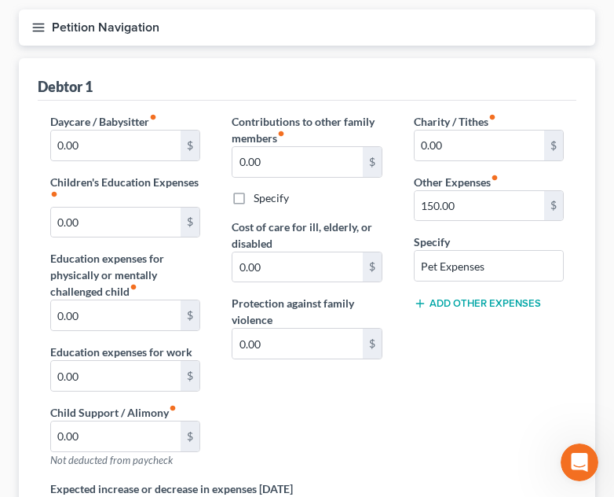
scroll to position [112, 0]
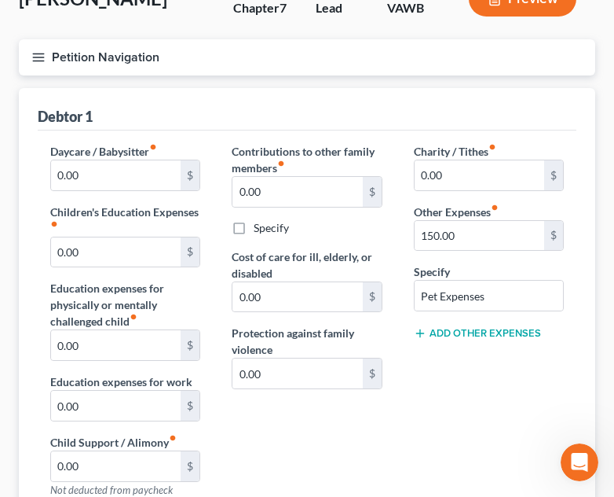
click at [36, 53] on line "button" at bounding box center [38, 53] width 11 height 0
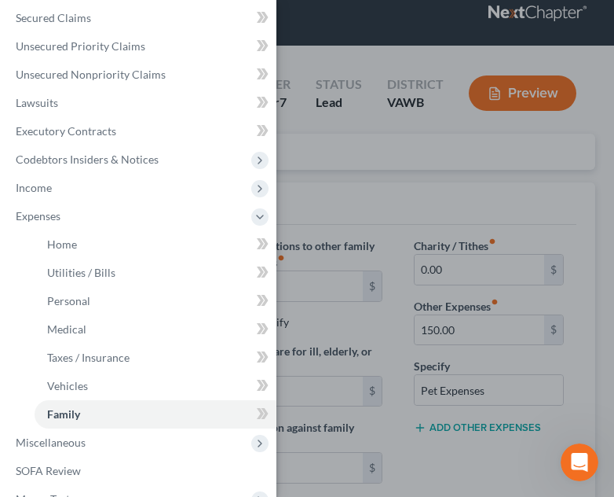
scroll to position [167, 0]
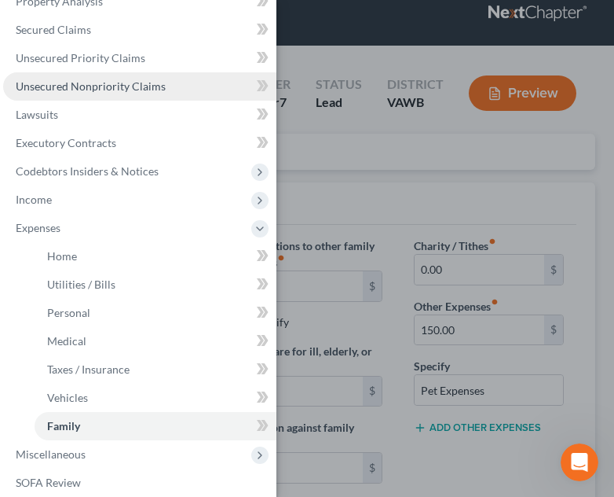
click at [130, 85] on span "Unsecured Nonpriority Claims" at bounding box center [91, 85] width 150 height 13
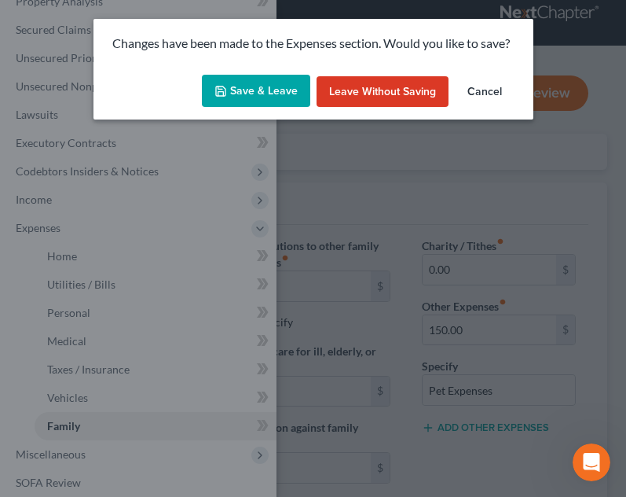
click at [271, 94] on button "Save & Leave" at bounding box center [256, 91] width 108 height 33
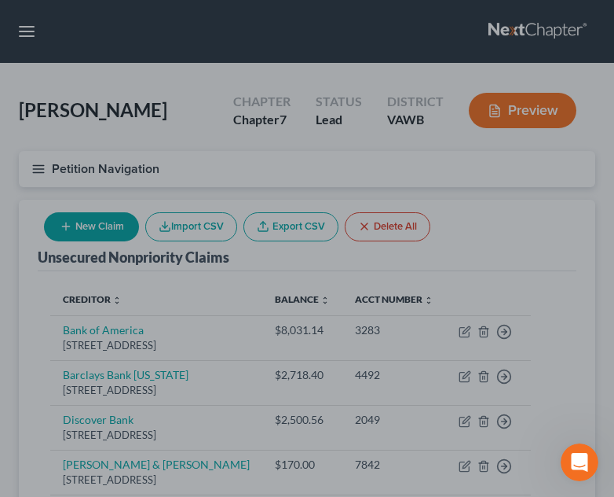
click at [481, 218] on div at bounding box center [307, 248] width 614 height 497
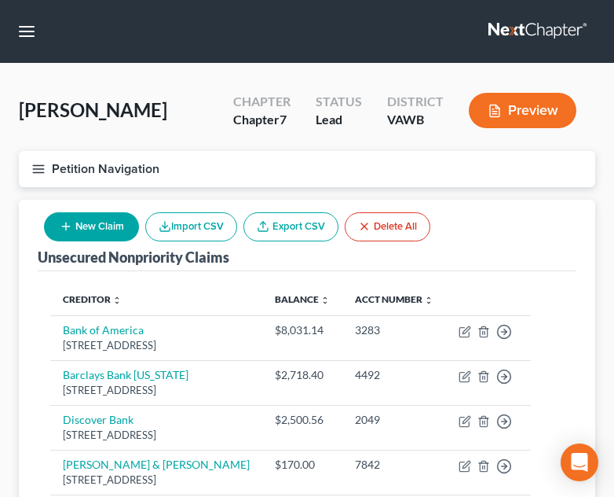
click at [380, 305] on th "Acct Number expand_more expand_less unfold_more" at bounding box center [395, 299] width 104 height 31
click at [29, 166] on button "Petition Navigation" at bounding box center [307, 169] width 577 height 36
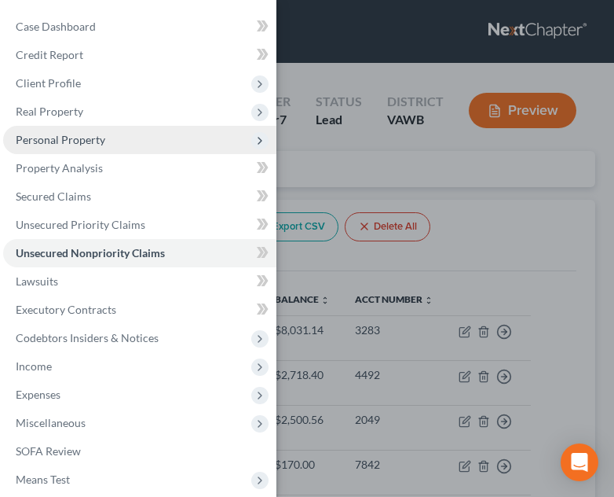
click at [94, 139] on span "Personal Property" at bounding box center [61, 139] width 90 height 13
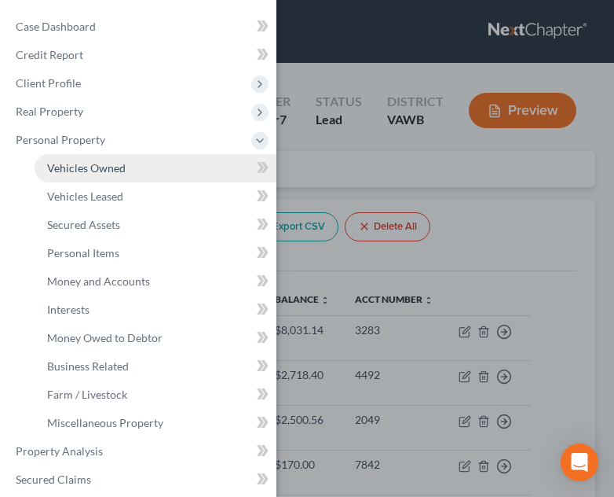
click at [101, 158] on link "Vehicles Owned" at bounding box center [156, 168] width 242 height 28
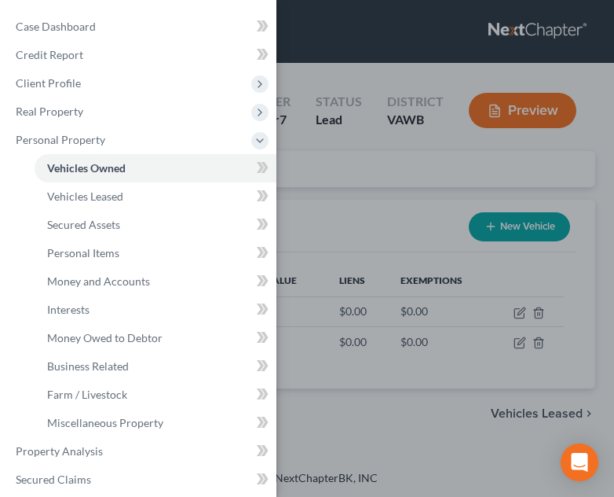
click at [433, 246] on div "Case Dashboard Payments Invoices Payments Payments Credit Report Client Profile" at bounding box center [307, 248] width 614 height 497
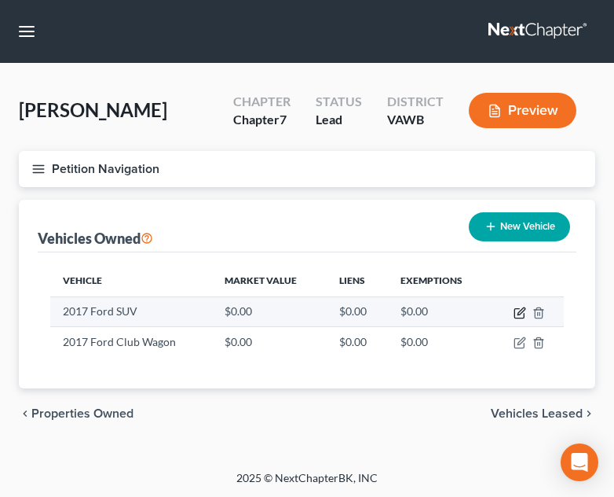
click at [519, 312] on icon "button" at bounding box center [521, 310] width 7 height 7
select select "0"
select select "9"
select select "2"
select select "3"
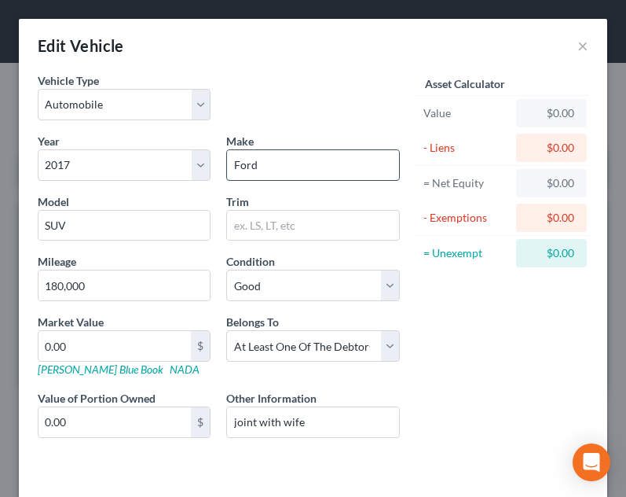
click at [295, 174] on input "Ford" at bounding box center [312, 165] width 171 height 30
type input "Ford"
click at [578, 43] on button "×" at bounding box center [583, 45] width 11 height 19
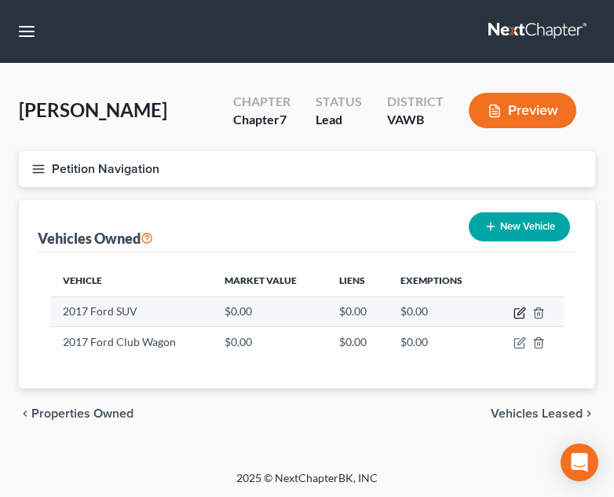
click at [516, 312] on icon "button" at bounding box center [520, 312] width 13 height 13
select select "0"
select select "9"
select select "2"
select select "3"
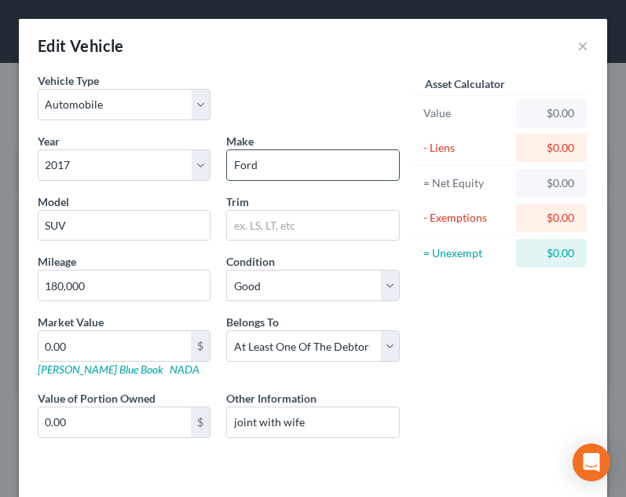
click at [296, 167] on input "Ford" at bounding box center [312, 165] width 171 height 30
click at [27, 234] on div "Vehicle Type Select Automobile Truck Trailer Watercraft Aircraft Motor Home Atv…" at bounding box center [313, 282] width 589 height 420
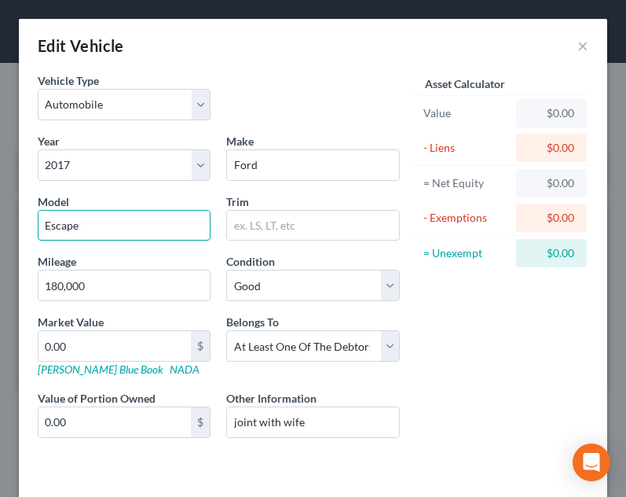
type input "Escape"
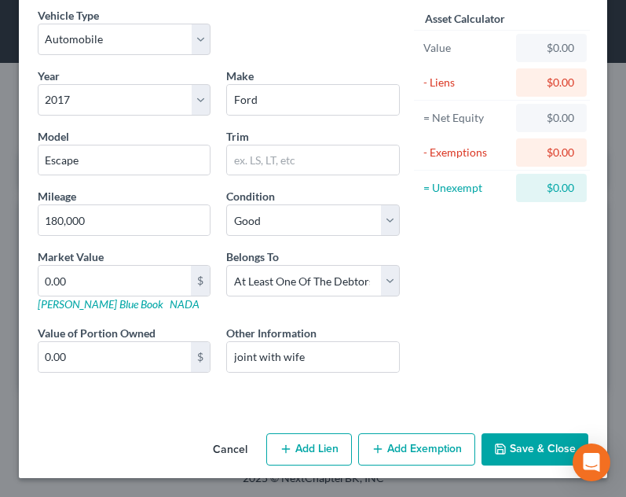
click at [526, 455] on button "Save & Close" at bounding box center [535, 449] width 107 height 33
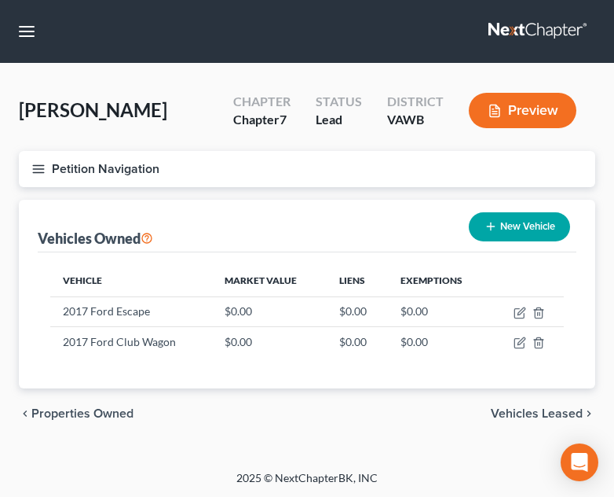
click at [526, 222] on button "New Vehicle" at bounding box center [519, 226] width 101 height 29
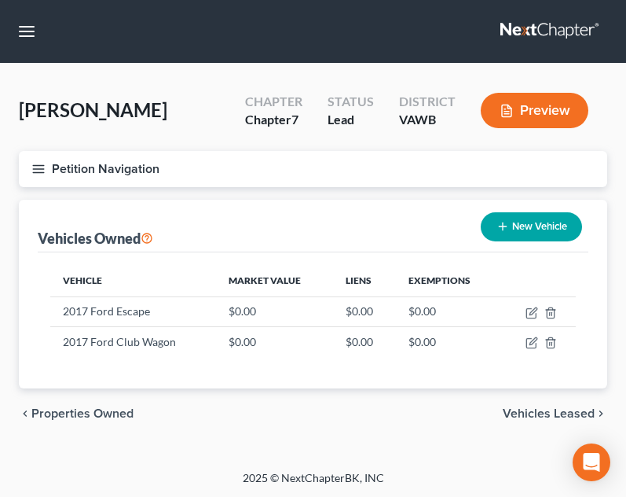
select select "0"
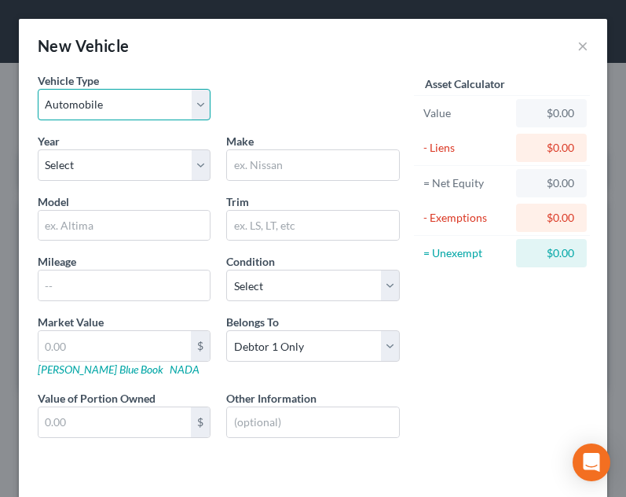
click at [124, 108] on select "Select Automobile Truck Trailer Watercraft Aircraft Motor Home Atv Other Vehicle" at bounding box center [124, 104] width 173 height 31
select select "7"
click at [38, 89] on select "Select Automobile Truck Trailer Watercraft Aircraft Motor Home Atv Other Vehicle" at bounding box center [124, 104] width 173 height 31
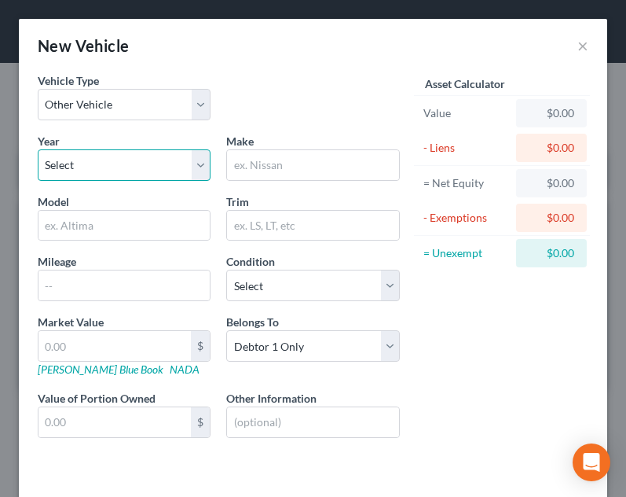
click at [128, 171] on select "Select 2026 2025 2024 2023 2022 2021 2020 2019 2018 2017 2016 2015 2014 2013 20…" at bounding box center [124, 164] width 173 height 31
select select "7"
click at [38, 149] on select "Select 2026 2025 2024 2023 2022 2021 2020 2019 2018 2017 2016 2015 2014 2013 20…" at bounding box center [124, 164] width 173 height 31
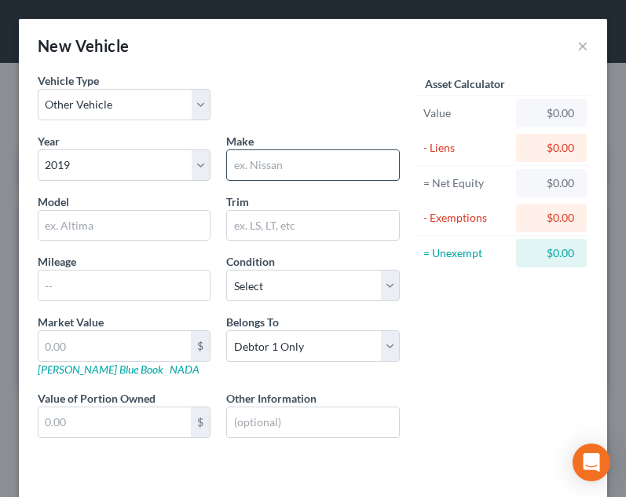
click at [288, 161] on input "text" at bounding box center [312, 165] width 171 height 30
type input "Ford"
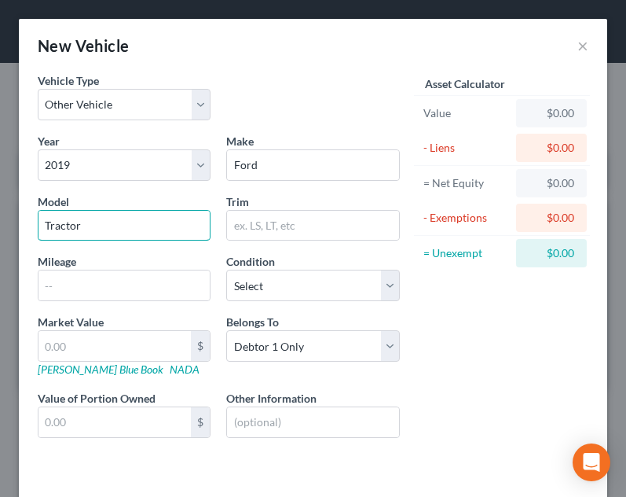
type input "Tractor"
click at [304, 306] on div "Year Select 2026 2025 2024 2023 2022 2021 2020 2019 2018 2017 2016 2015 2014 20…" at bounding box center [219, 298] width 378 height 331
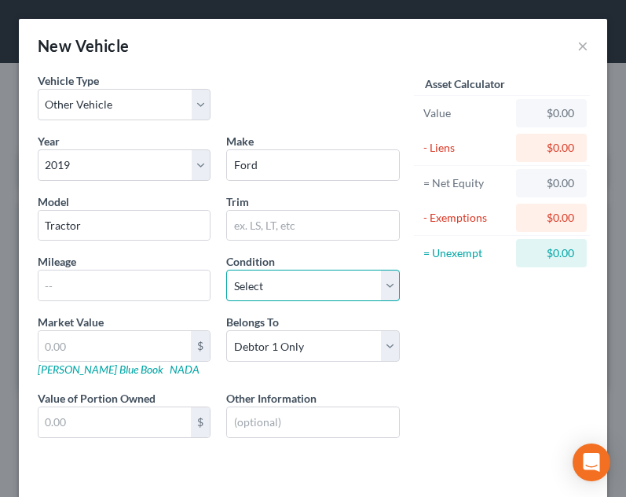
click at [303, 295] on select "Select Excellent Very Good Good Fair Poor" at bounding box center [312, 285] width 173 height 31
select select "2"
click at [226, 270] on select "Select Excellent Very Good Good Fair Poor" at bounding box center [312, 285] width 173 height 31
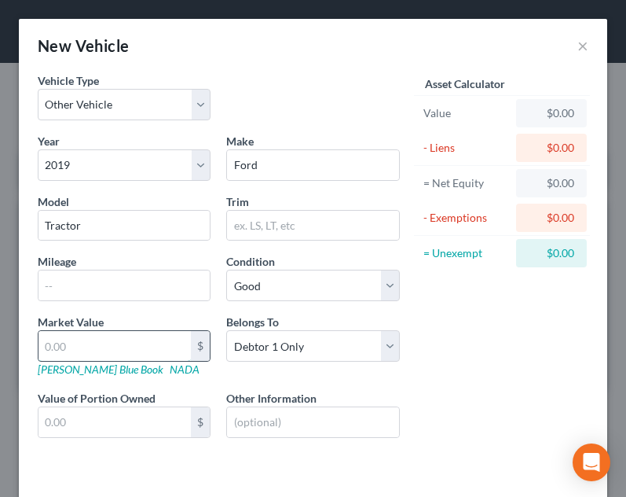
click at [158, 347] on input "text" at bounding box center [115, 346] width 152 height 30
type input "9"
type input "9.00"
type input "90"
type input "90.00"
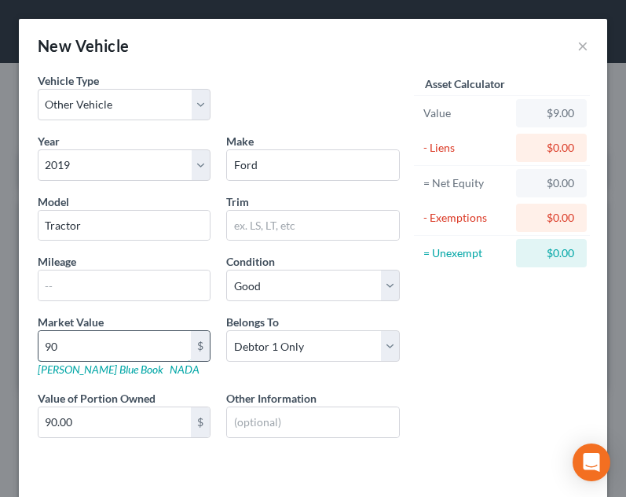
type input "900"
type input "900.00"
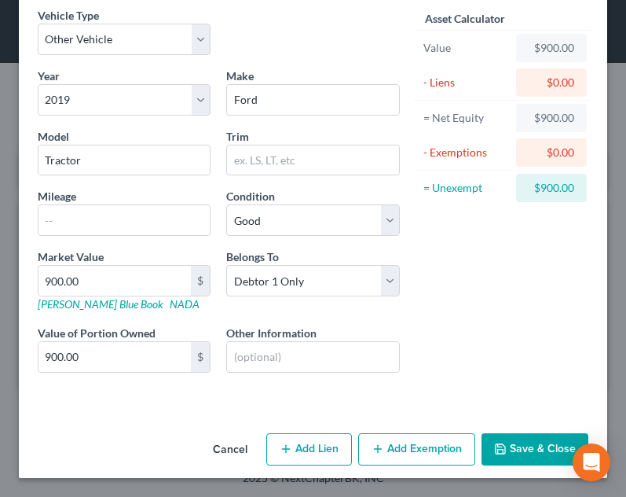
click at [538, 427] on div "Cancel Add Lien Add Lease Add Exemption Save & Close" at bounding box center [313, 453] width 589 height 52
click at [538, 435] on button "Save & Close" at bounding box center [535, 449] width 107 height 33
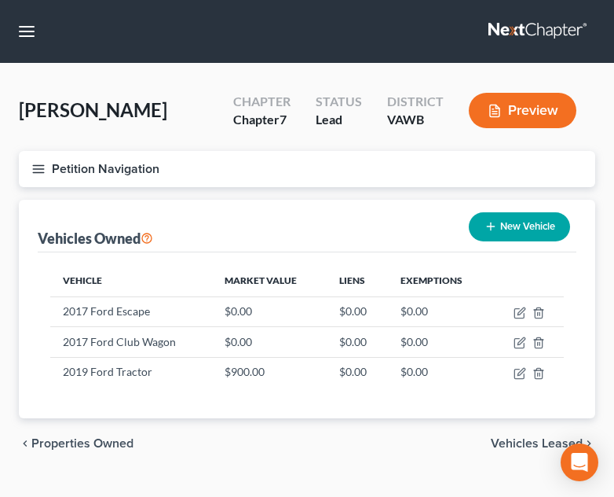
click at [527, 218] on button "New Vehicle" at bounding box center [519, 226] width 101 height 29
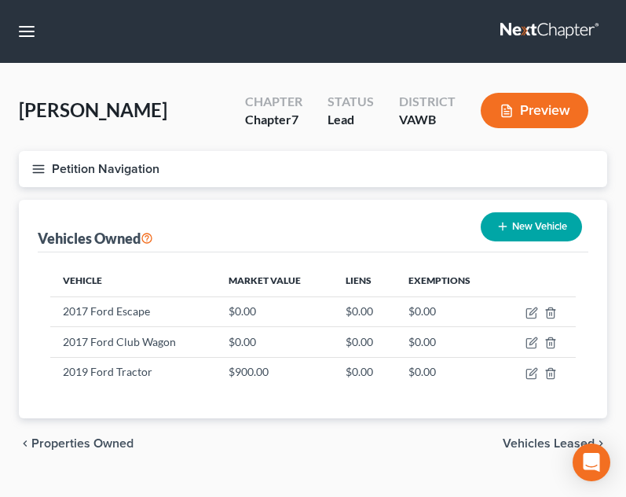
select select "0"
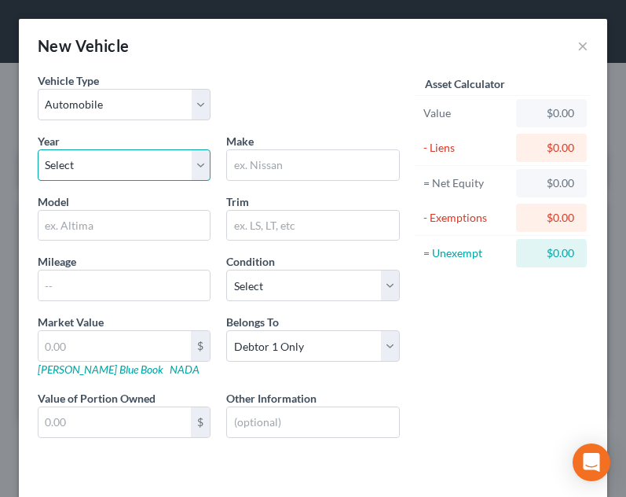
click at [103, 159] on select "Select 2026 2025 2024 2023 2022 2021 2020 2019 2018 2017 2016 2015 2014 2013 20…" at bounding box center [124, 164] width 173 height 31
select select "9"
click at [38, 149] on select "Select 2026 2025 2024 2023 2022 2021 2020 2019 2018 2017 2016 2015 2014 2013 20…" at bounding box center [124, 164] width 173 height 31
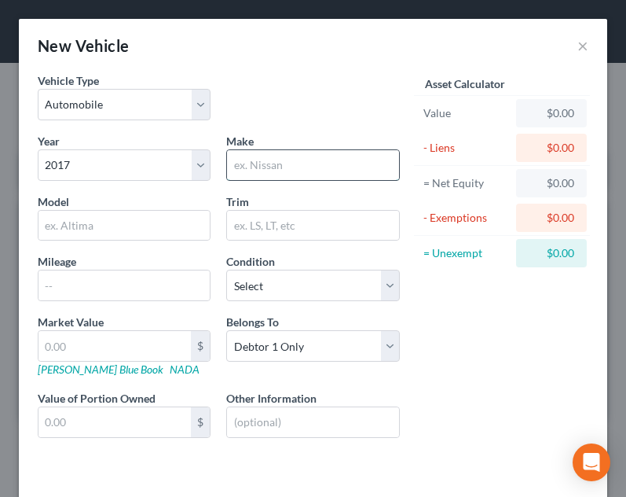
click at [270, 174] on input "text" at bounding box center [312, 165] width 171 height 30
type input "Ford"
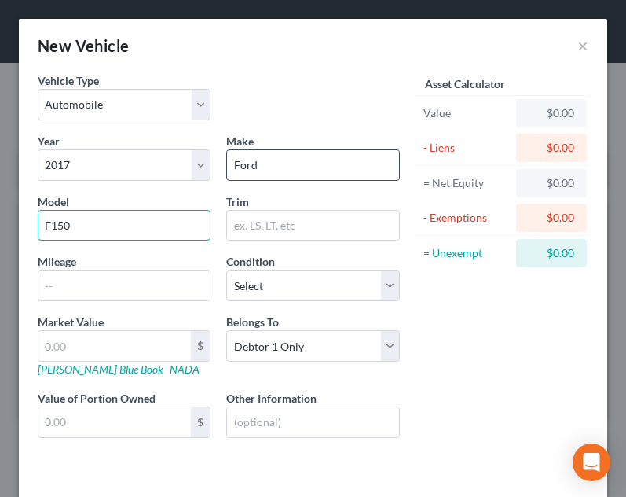
type input "F150"
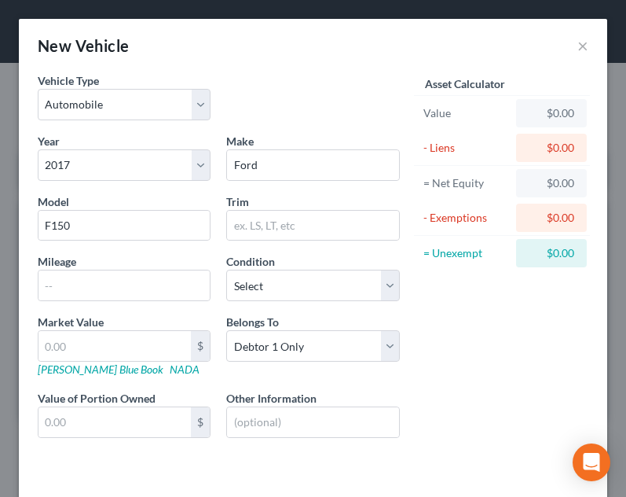
click at [281, 306] on div "Year Select 2026 2025 2024 2023 2022 2021 2020 2019 2018 2017 2016 2015 2014 20…" at bounding box center [219, 298] width 378 height 331
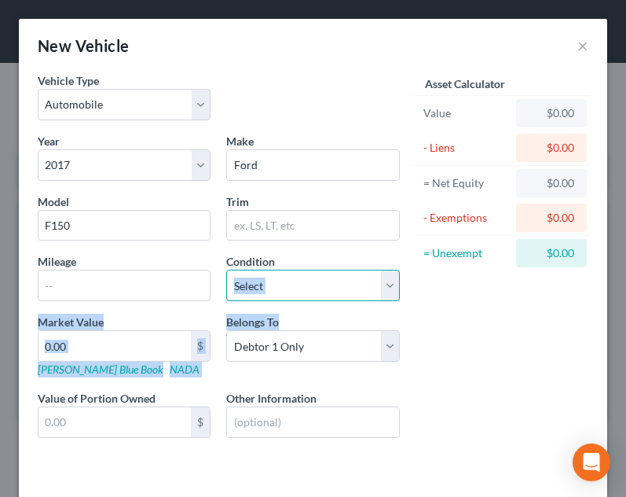
click at [278, 291] on select "Select Excellent Very Good Good Fair Poor" at bounding box center [312, 285] width 173 height 31
select select "2"
click at [226, 270] on select "Select Excellent Very Good Good Fair Poor" at bounding box center [312, 285] width 173 height 31
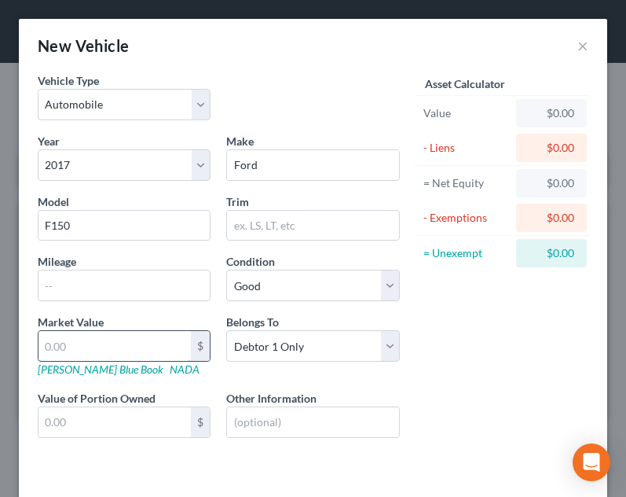
click at [155, 335] on input "text" at bounding box center [115, 346] width 152 height 30
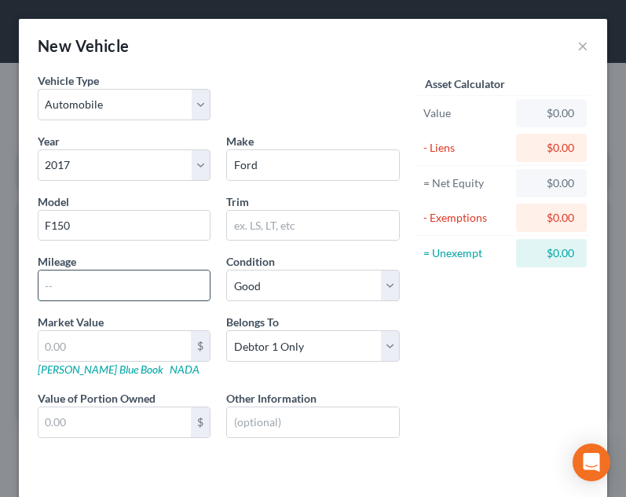
click at [59, 295] on input "text" at bounding box center [124, 285] width 171 height 30
type input "185,000"
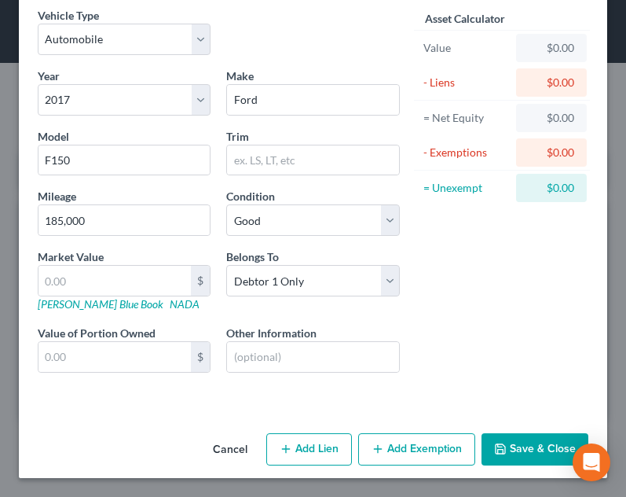
click at [523, 450] on button "Save & Close" at bounding box center [535, 449] width 107 height 33
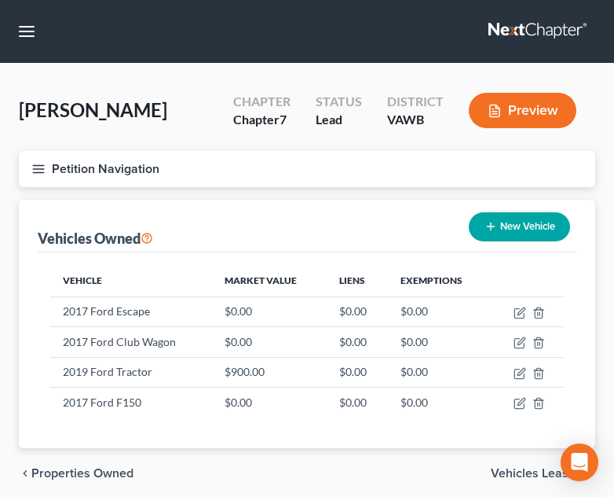
click at [353, 460] on div "chevron_left Properties Owned Vehicles Leased chevron_right" at bounding box center [307, 473] width 577 height 50
click at [532, 211] on div "New Vehicle" at bounding box center [520, 227] width 114 height 42
drag, startPoint x: 34, startPoint y: 163, endPoint x: 394, endPoint y: 211, distance: 364.0
click at [394, 211] on div "Vehicles Owned New Vehicle" at bounding box center [307, 226] width 539 height 53
click at [41, 172] on line "button" at bounding box center [38, 172] width 11 height 0
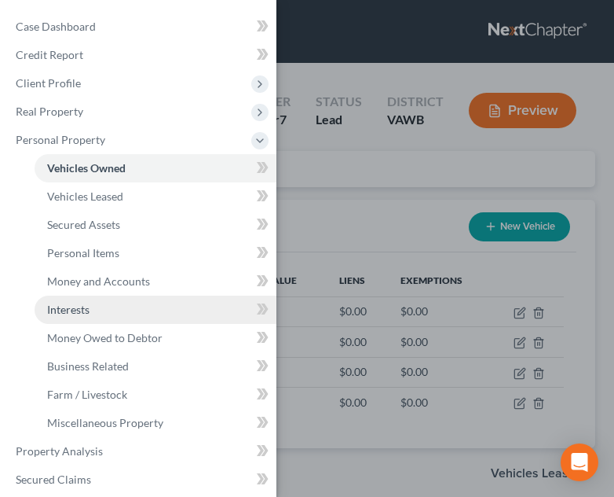
click at [137, 304] on link "Interests" at bounding box center [156, 309] width 242 height 28
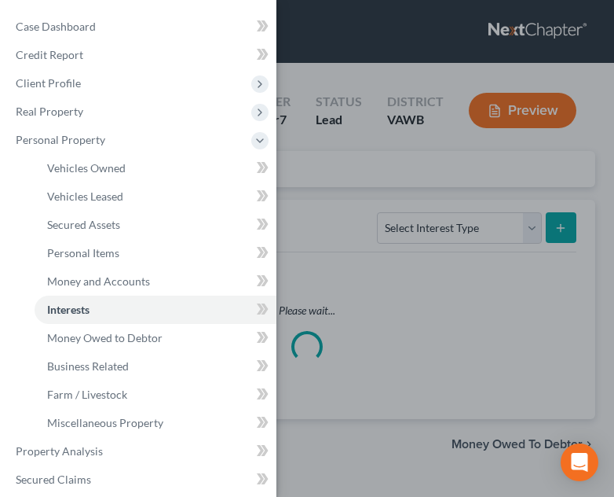
click at [411, 322] on div "Case Dashboard Payments Invoices Payments Payments Credit Report Client Profile" at bounding box center [307, 248] width 614 height 497
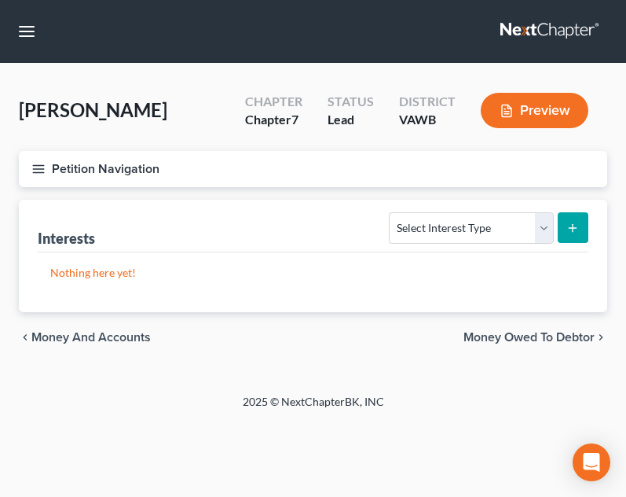
click at [460, 208] on div "Select Interest Type 401K Annuity Bond Education IRA Government Bond Government…" at bounding box center [486, 227] width 206 height 42
click at [457, 231] on select "Select Interest Type 401K Annuity Bond Education IRA Government Bond Government…" at bounding box center [471, 227] width 164 height 31
select select "whole_life_insurance"
click at [391, 212] on select "Select Interest Type 401K Annuity Bond Education IRA Government Bond Government…" at bounding box center [471, 227] width 164 height 31
click at [566, 229] on button "submit" at bounding box center [573, 227] width 31 height 31
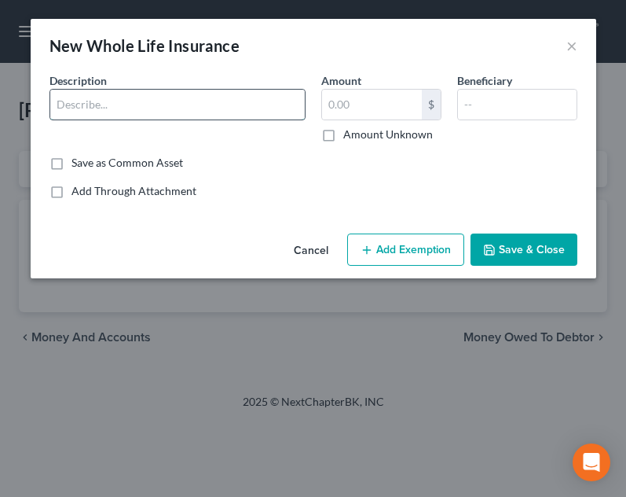
click at [203, 100] on input "text" at bounding box center [177, 105] width 255 height 30
type input "Settlers Whole Life Insurance"
type input "0.00"
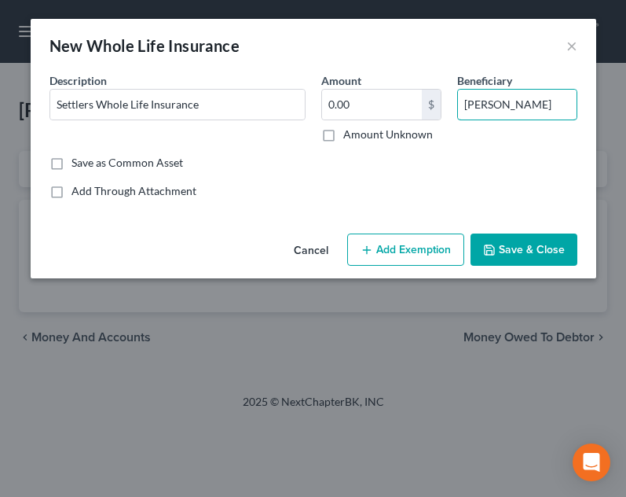
type input "Glenna Robbins"
click at [509, 242] on button "Save & Close" at bounding box center [524, 249] width 107 height 33
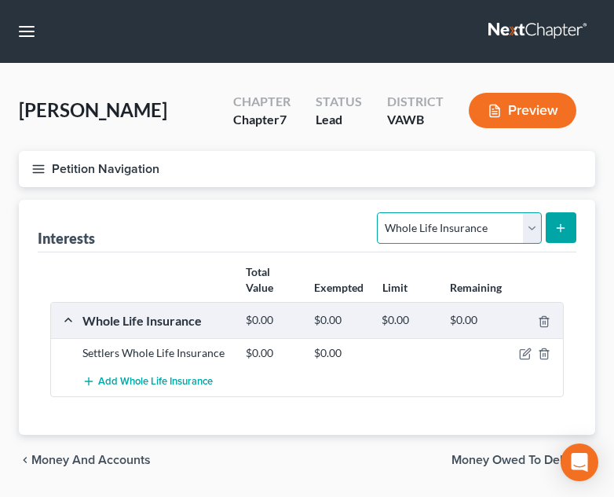
click at [499, 217] on select "Select Interest Type 401K Annuity Bond Education IRA Government Bond Government…" at bounding box center [459, 227] width 164 height 31
click at [380, 212] on select "Select Interest Type 401K Annuity Bond Education IRA Government Bond Government…" at bounding box center [459, 227] width 164 height 31
click at [500, 233] on select "Select Interest Type 401K Annuity Bond Education IRA Government Bond Government…" at bounding box center [459, 227] width 164 height 31
select select "annuity"
click at [380, 212] on select "Select Interest Type 401K Annuity Bond Education IRA Government Bond Government…" at bounding box center [459, 227] width 164 height 31
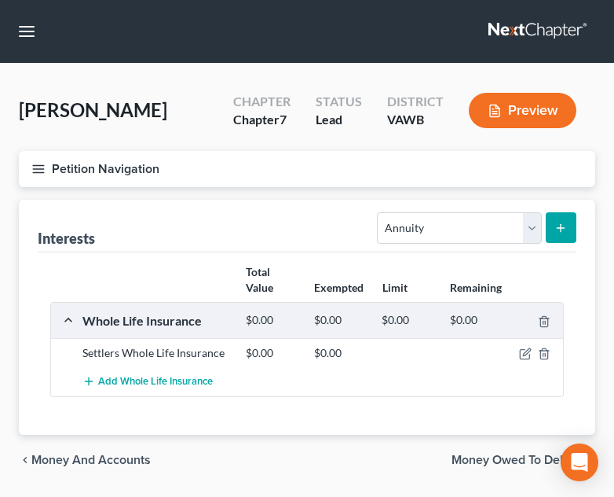
click at [564, 229] on icon "submit" at bounding box center [561, 228] width 13 height 13
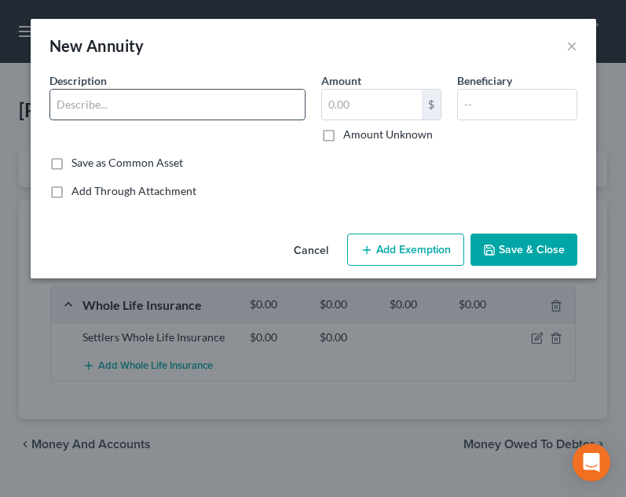
click at [108, 108] on input "text" at bounding box center [177, 105] width 255 height 30
type input "Modern Woodmen"
type input "4,397.16"
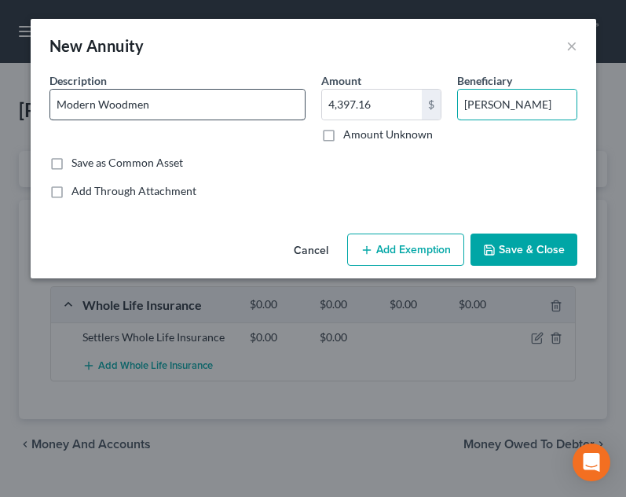
type input "Glenna Robbins"
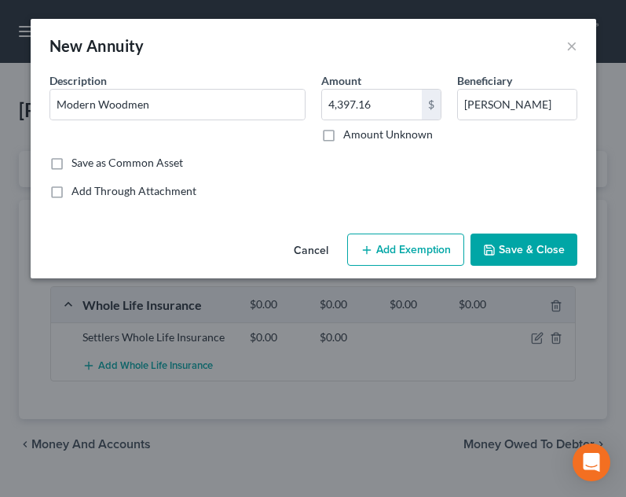
click at [402, 245] on button "Add Exemption" at bounding box center [405, 249] width 117 height 33
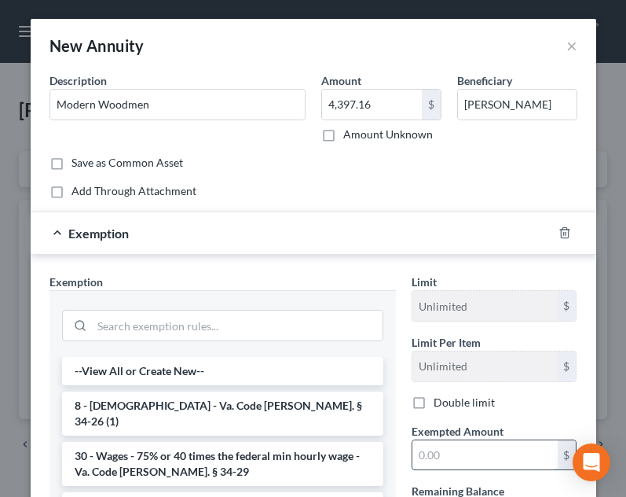
click at [444, 460] on input "text" at bounding box center [485, 455] width 145 height 30
type input "4,397.16"
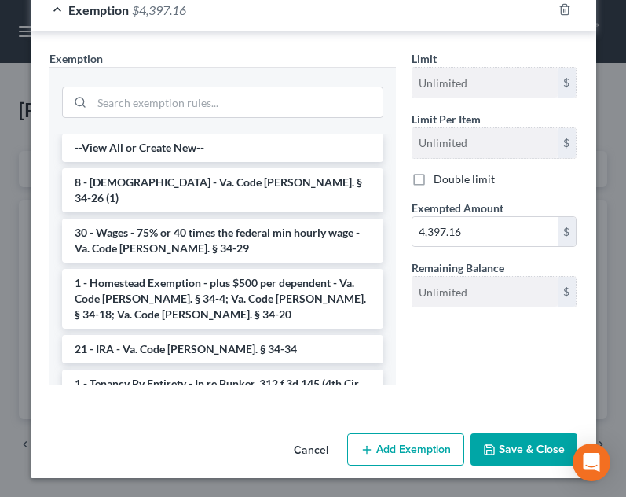
click at [498, 450] on button "Save & Close" at bounding box center [524, 449] width 107 height 33
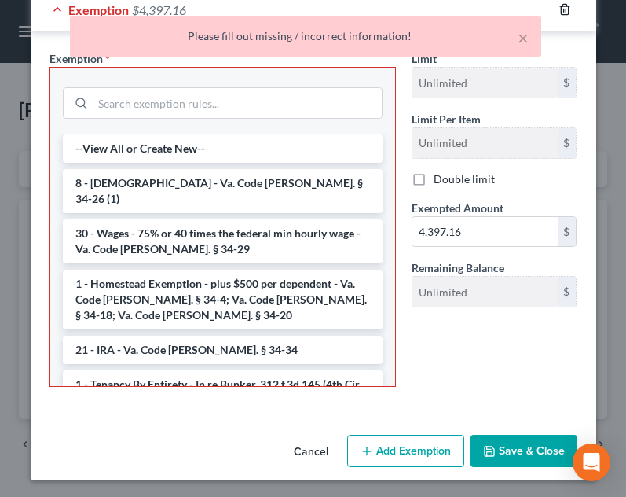
click at [563, 12] on line "button" at bounding box center [563, 10] width 0 height 3
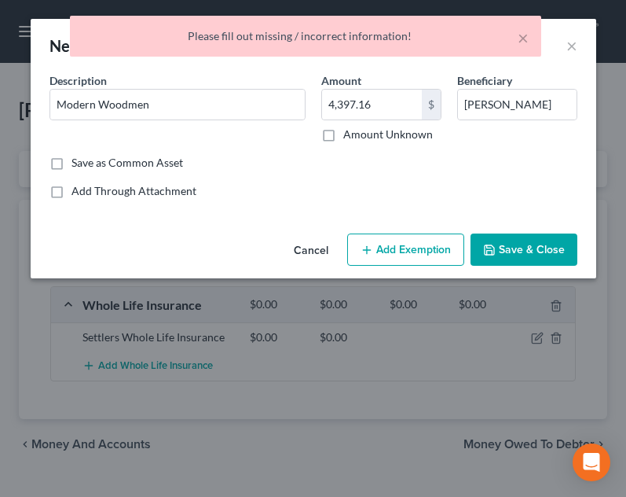
click at [531, 257] on button "Save & Close" at bounding box center [524, 249] width 107 height 33
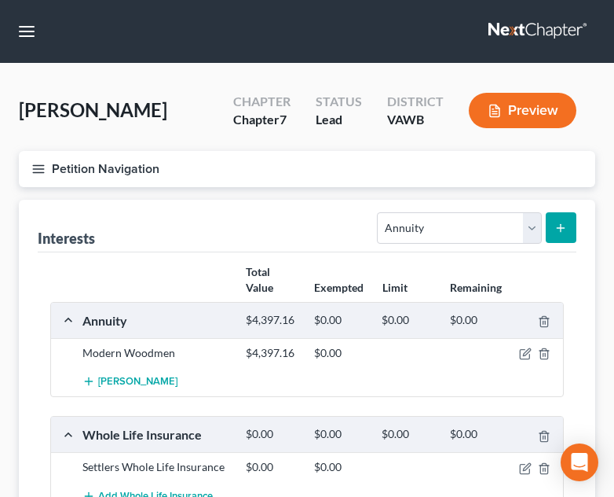
click at [46, 176] on button "Petition Navigation" at bounding box center [307, 169] width 577 height 36
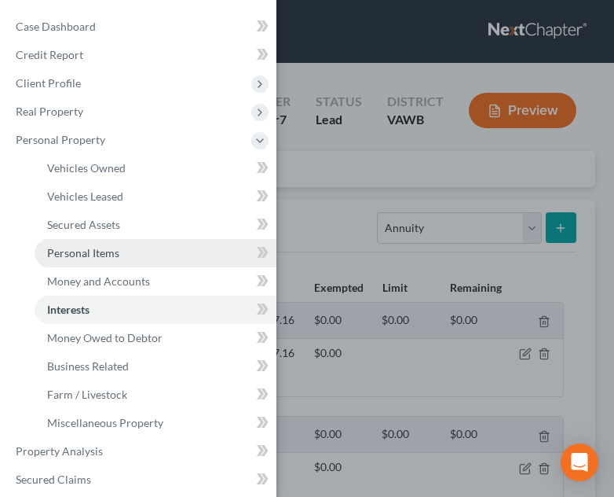
click at [111, 252] on span "Personal Items" at bounding box center [83, 252] width 72 height 13
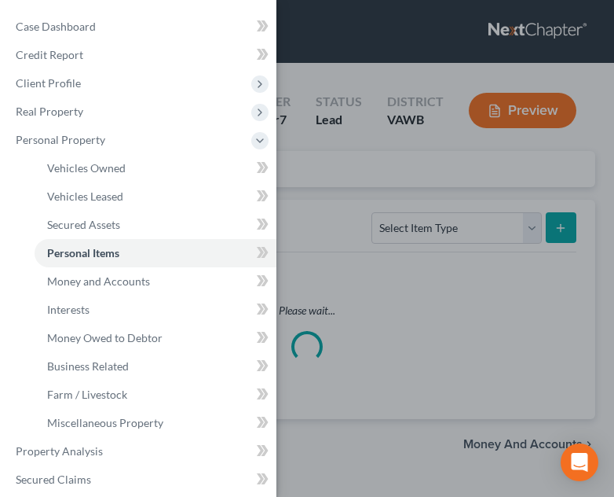
click at [372, 283] on div "Case Dashboard Payments Invoices Payments Payments Credit Report Client Profile" at bounding box center [307, 248] width 614 height 497
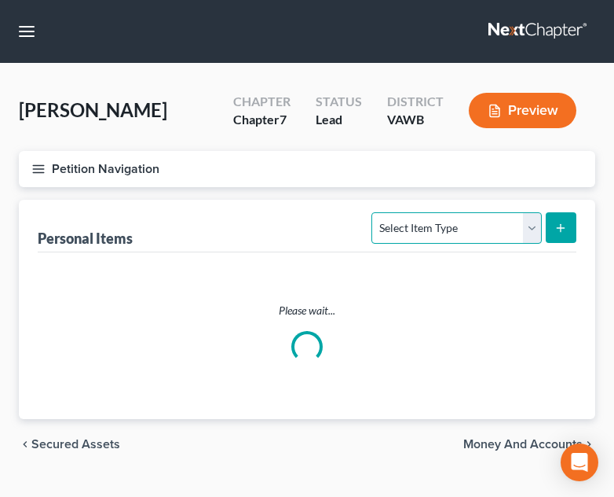
click at [453, 227] on select "Select Item Type Clothing Collectibles Of Value Electronics Firearms Household …" at bounding box center [457, 227] width 170 height 31
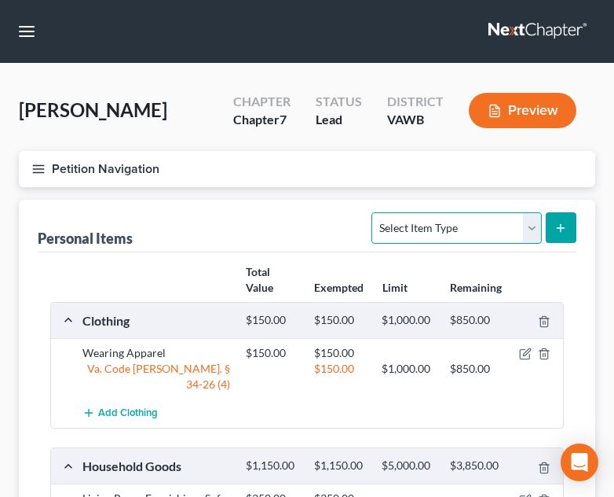
select select "jewelry"
click at [374, 212] on select "Select Item Type Clothing Collectibles Of Value Electronics Firearms Household …" at bounding box center [457, 227] width 170 height 31
click at [561, 227] on line "submit" at bounding box center [561, 227] width 0 height 7
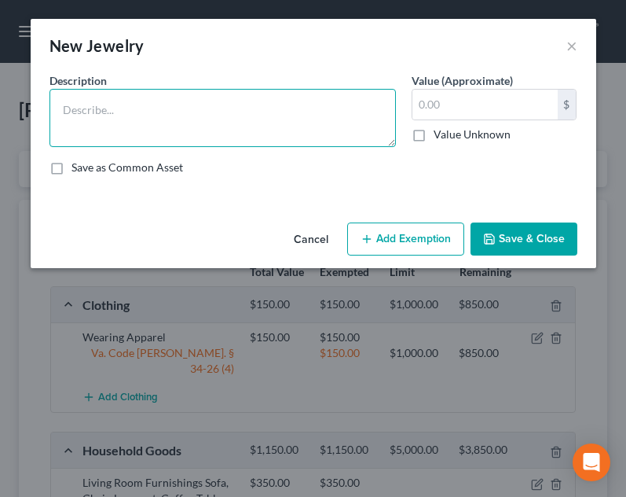
click at [198, 136] on textarea at bounding box center [223, 118] width 347 height 58
type textarea "Watches/Necklaces"
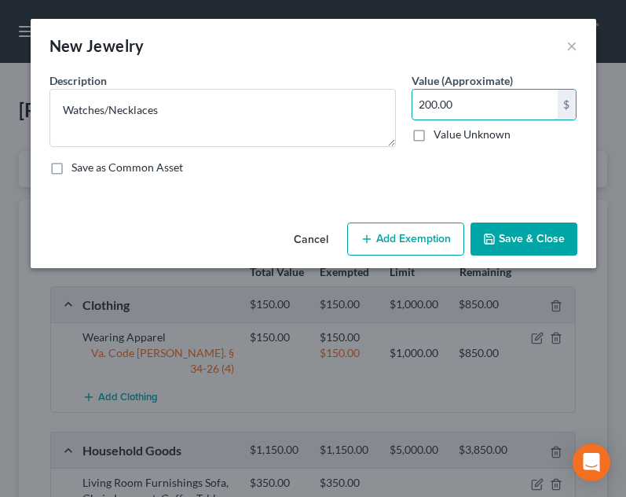
type input "200.00"
click at [373, 247] on button "Add Exemption" at bounding box center [405, 238] width 117 height 33
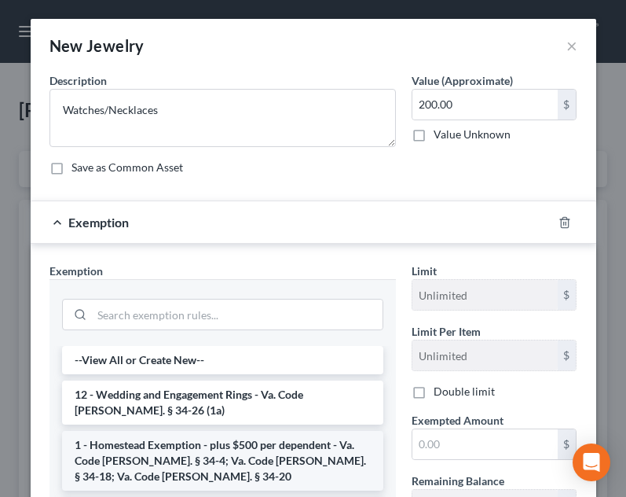
click at [226, 462] on li "1 - Homestead Exemption - plus $500 per dependent - Va. Code Ann. § 34-4; Va. C…" at bounding box center [222, 461] width 321 height 60
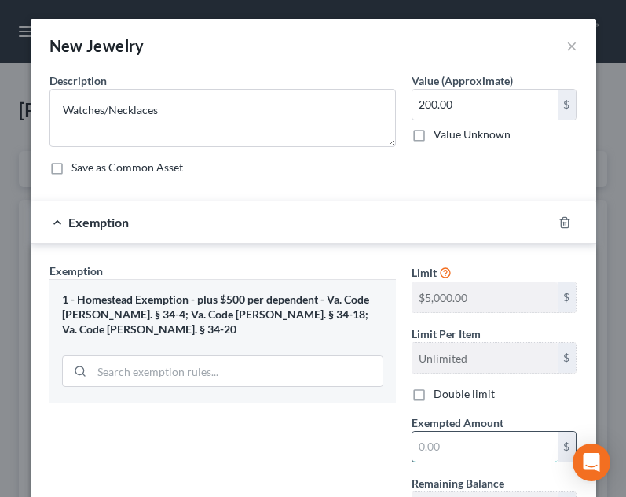
click at [448, 438] on input "text" at bounding box center [485, 446] width 145 height 30
type input "200.00"
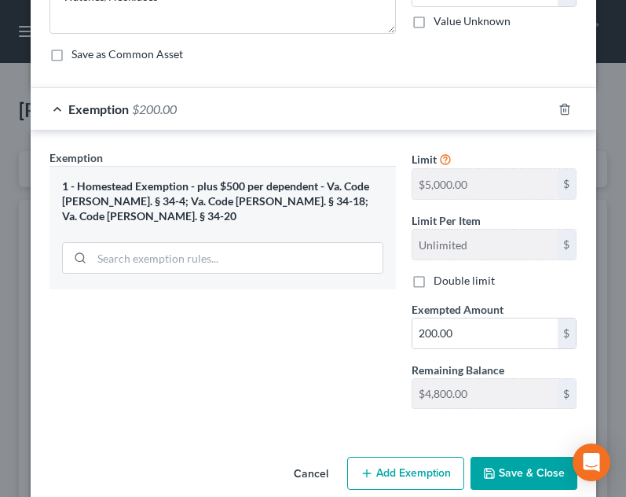
scroll to position [138, 0]
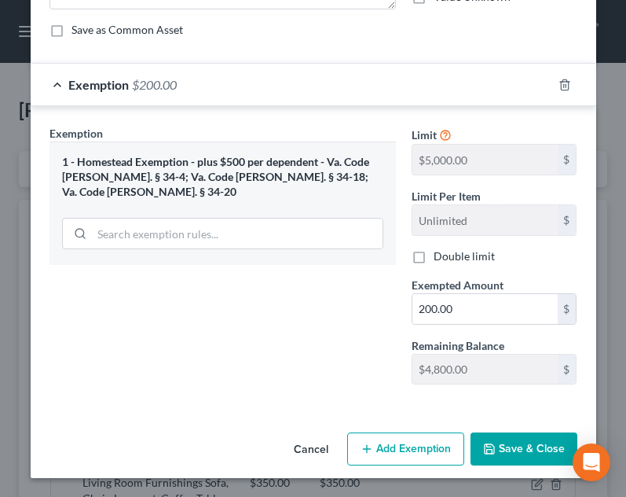
click at [506, 449] on button "Save & Close" at bounding box center [524, 448] width 107 height 33
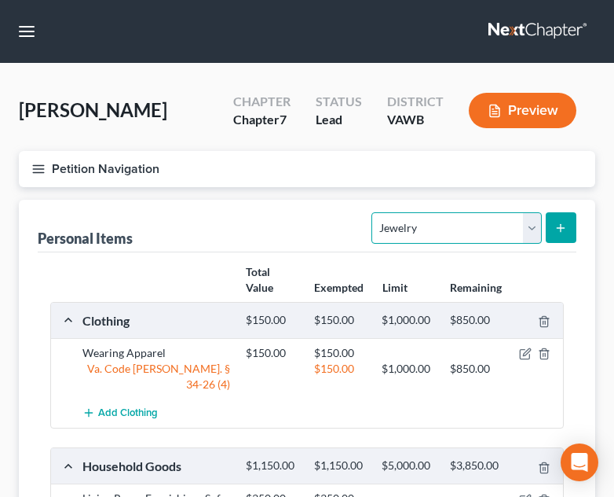
click at [482, 224] on select "Select Item Type Clothing Collectibles Of Value Electronics Firearms Household …" at bounding box center [457, 227] width 170 height 31
select select "firearms"
click at [374, 212] on select "Select Item Type Clothing Collectibles Of Value Electronics Firearms Household …" at bounding box center [457, 227] width 170 height 31
click at [559, 228] on line "submit" at bounding box center [561, 228] width 7 height 0
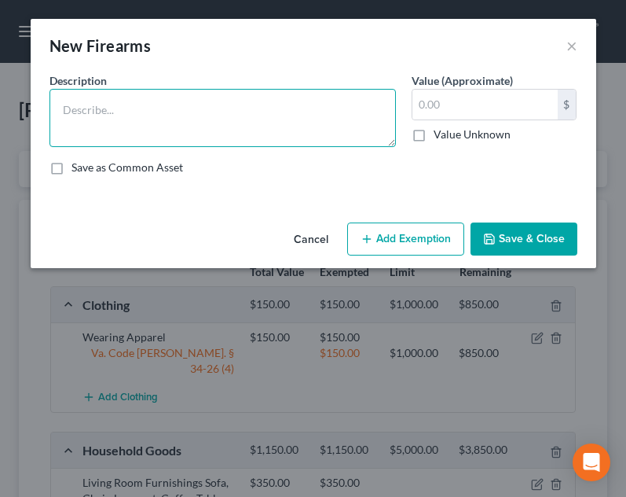
click at [233, 127] on textarea at bounding box center [223, 118] width 347 height 58
drag, startPoint x: 226, startPoint y: 99, endPoint x: 176, endPoint y: 113, distance: 52.2
click at [176, 113] on textarea "30-30 Rifle, .54 caliber mucle" at bounding box center [223, 118] width 347 height 58
type textarea "30-30 Rifle, .54 caliber muzzle load"
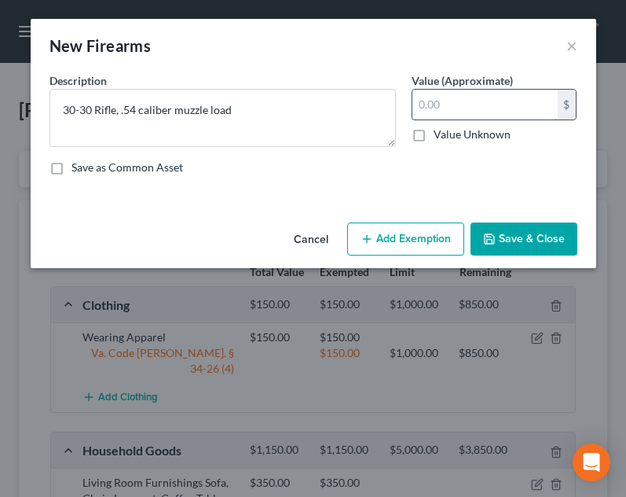
click at [455, 103] on input "text" at bounding box center [485, 105] width 145 height 30
type input "300.00"
click at [413, 238] on button "Add Exemption" at bounding box center [405, 238] width 117 height 33
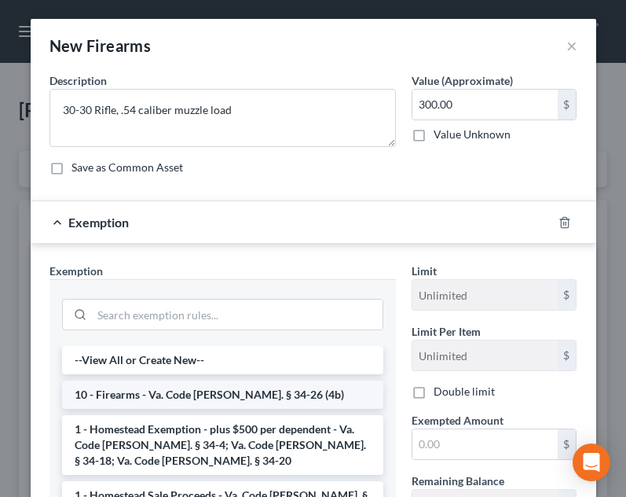
click at [234, 402] on li "10 - Firearms - Va. Code Ann. § 34-26 (4b)" at bounding box center [222, 394] width 321 height 28
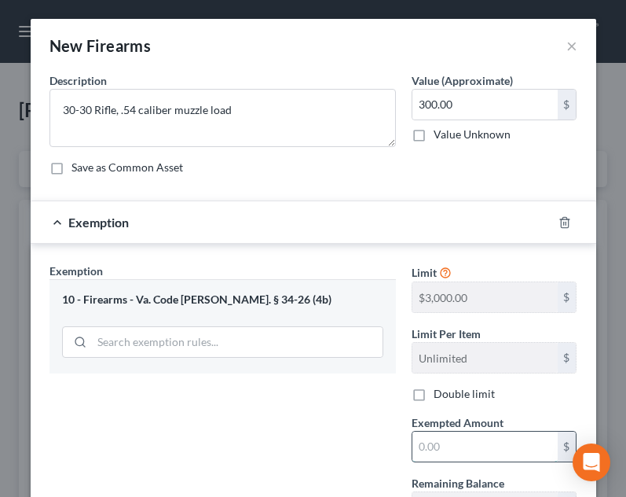
click at [486, 453] on input "text" at bounding box center [485, 446] width 145 height 30
type input "300.00"
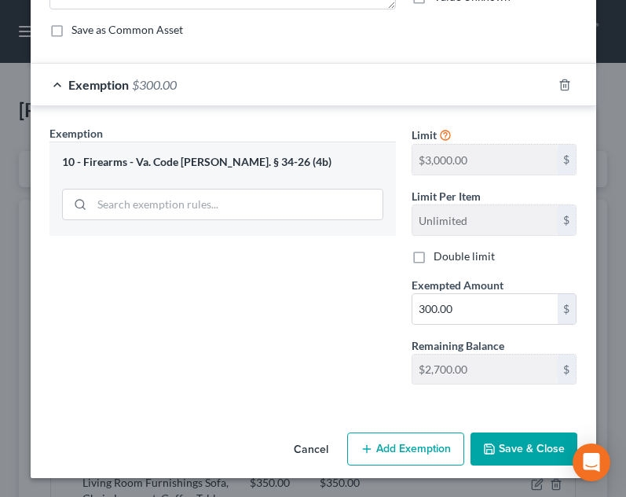
click at [519, 436] on button "Save & Close" at bounding box center [524, 448] width 107 height 33
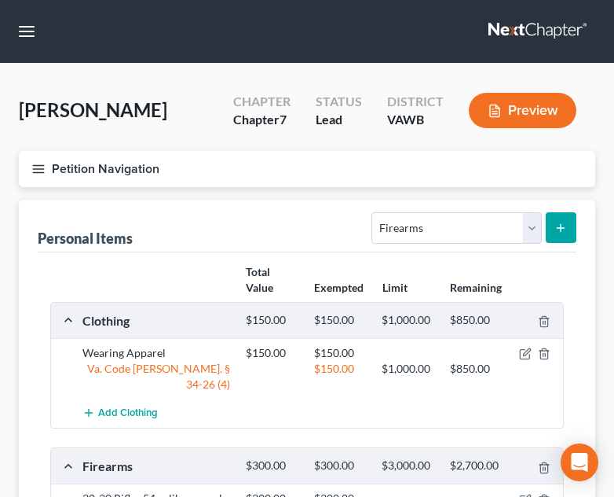
click at [49, 176] on button "Petition Navigation" at bounding box center [307, 169] width 577 height 36
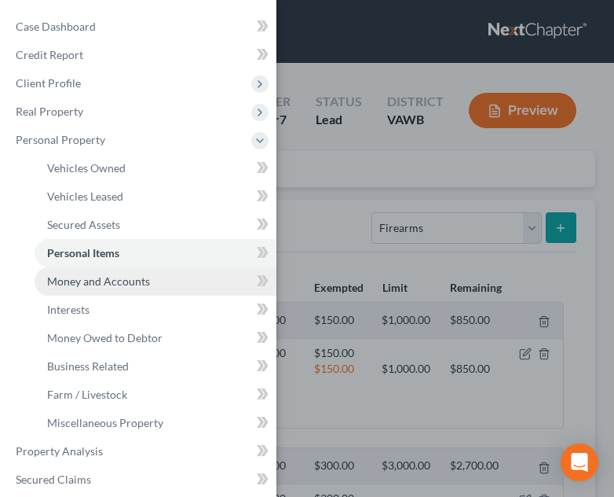
click at [151, 276] on link "Money and Accounts" at bounding box center [156, 281] width 242 height 28
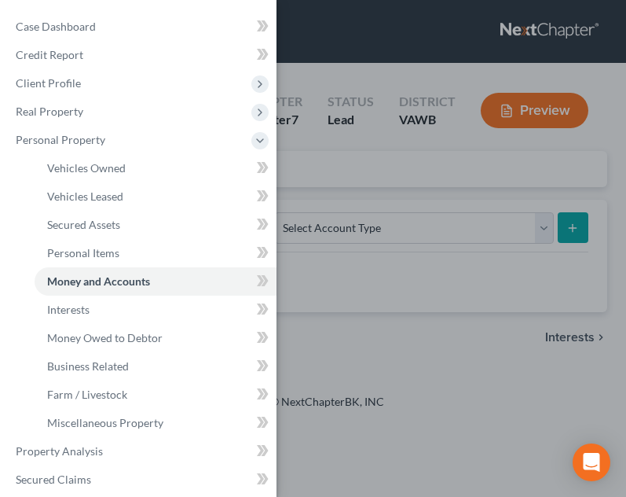
click at [390, 277] on div "Case Dashboard Payments Invoices Payments Payments Credit Report Client Profile" at bounding box center [313, 248] width 626 height 497
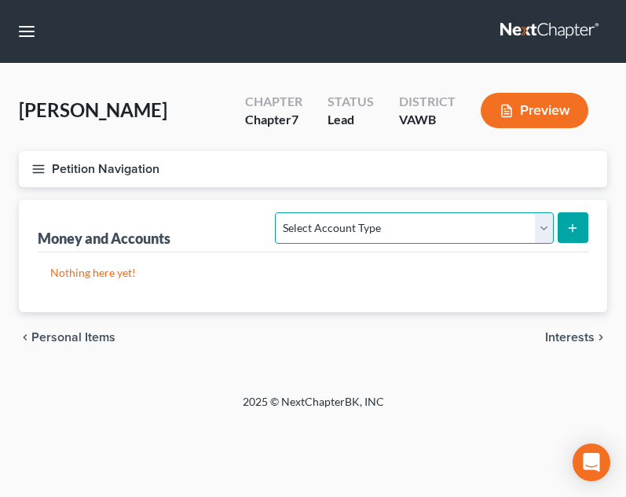
click at [381, 234] on select "Select Account Type Brokerage Cash on Hand Certificates of Deposit Checking Acc…" at bounding box center [414, 227] width 278 height 31
select select "checking"
click at [279, 212] on select "Select Account Type Brokerage Cash on Hand Certificates of Deposit Checking Acc…" at bounding box center [414, 227] width 278 height 31
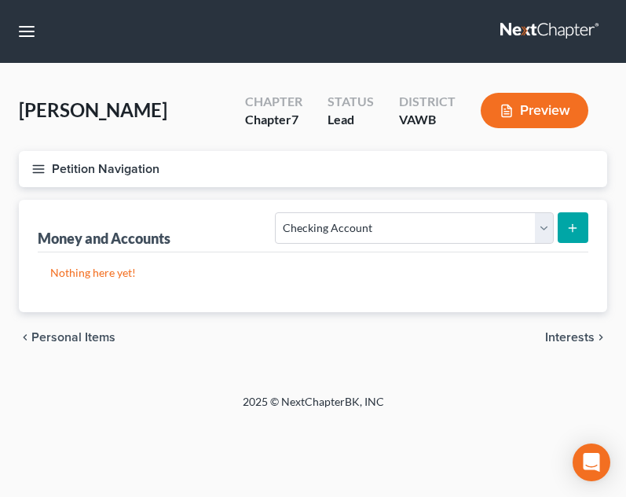
click at [574, 226] on icon "submit" at bounding box center [573, 228] width 13 height 13
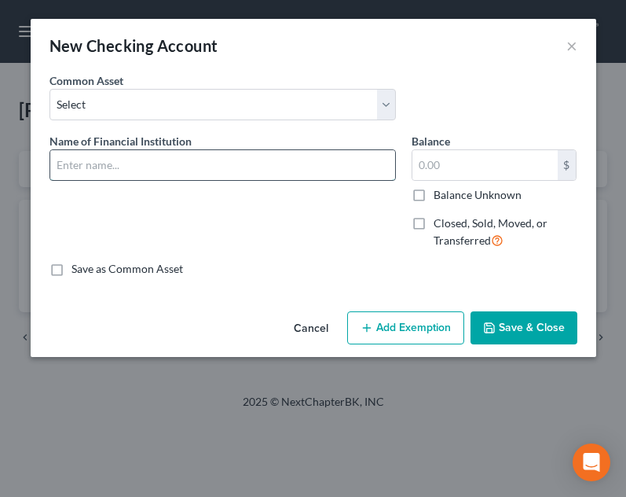
click at [193, 172] on input "text" at bounding box center [222, 165] width 345 height 30
type input "E"
type input "New People's Bank"
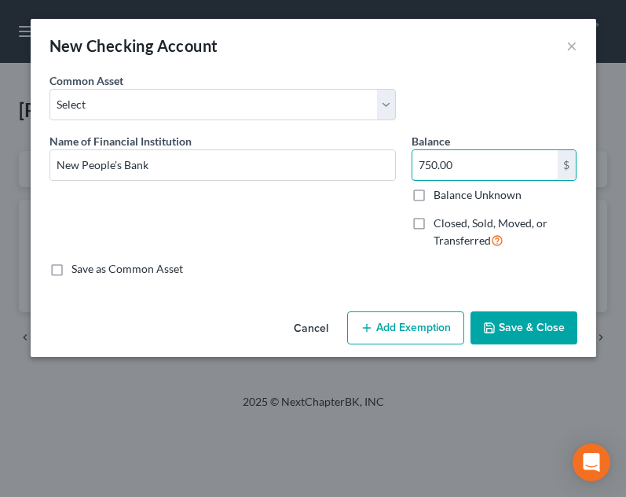
type input "750.00"
click at [395, 328] on button "Add Exemption" at bounding box center [405, 327] width 117 height 33
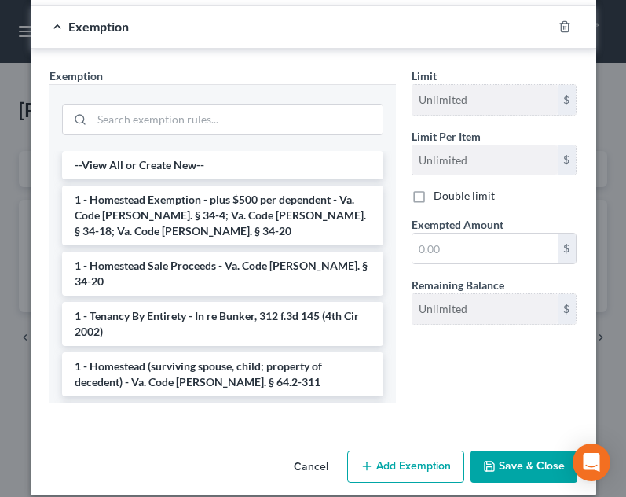
scroll to position [288, 0]
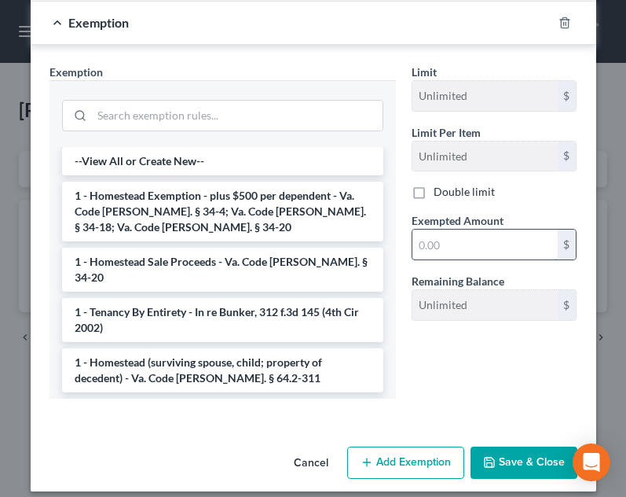
click at [476, 237] on input "text" at bounding box center [485, 244] width 145 height 30
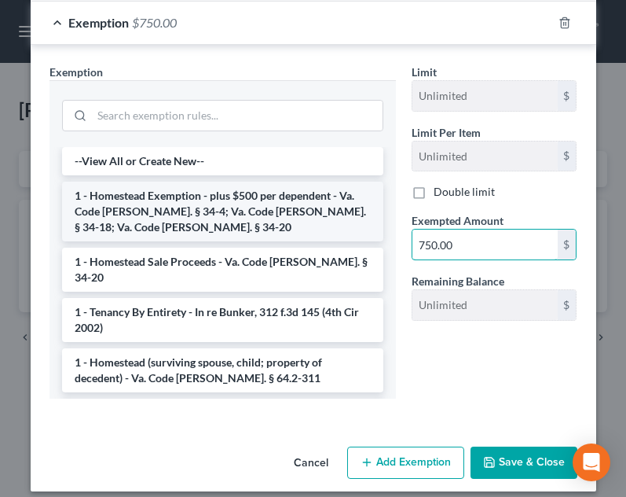
type input "750.00"
click at [206, 190] on li "1 - Homestead Exemption - plus $500 per dependent - Va. Code Ann. § 34-4; Va. C…" at bounding box center [222, 212] width 321 height 60
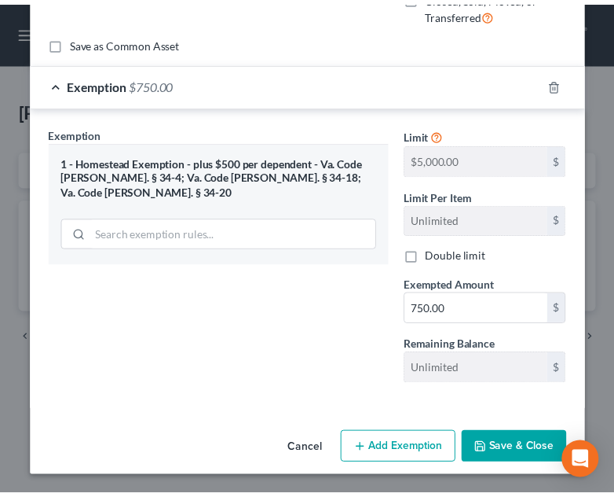
scroll to position [226, 0]
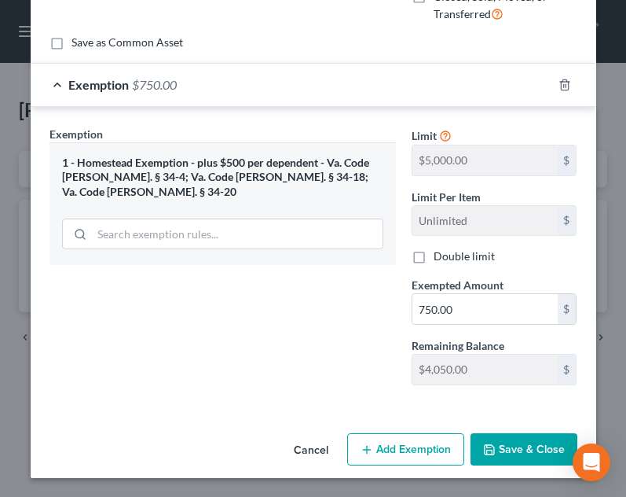
click at [493, 442] on button "Save & Close" at bounding box center [524, 449] width 107 height 33
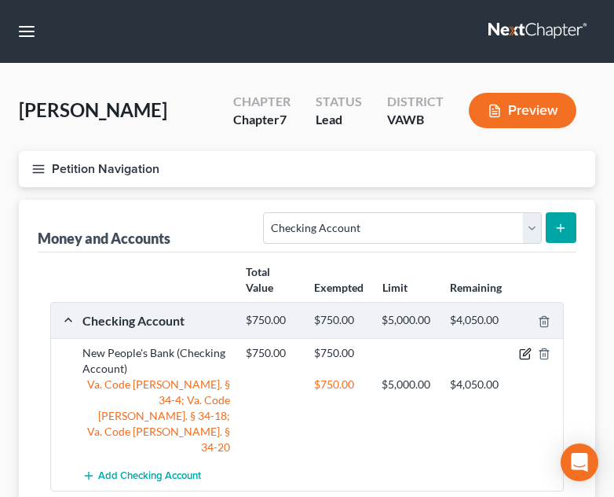
click at [525, 350] on icon "button" at bounding box center [525, 353] width 13 height 13
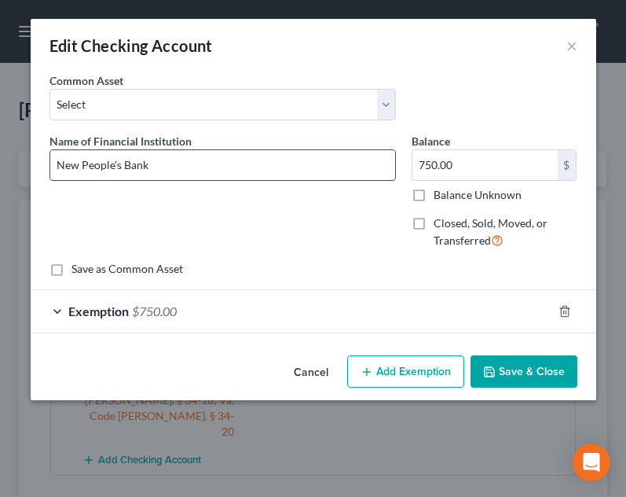
click at [255, 164] on input "New People's Bank" at bounding box center [222, 165] width 345 height 30
type input "New People's Bank - joint with wife"
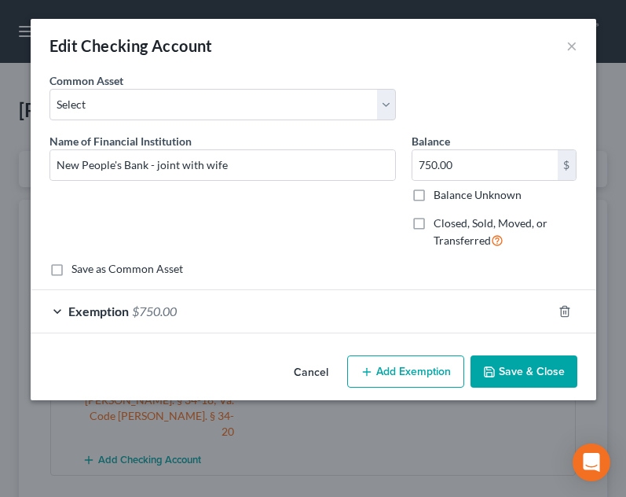
click at [534, 367] on button "Save & Close" at bounding box center [524, 371] width 107 height 33
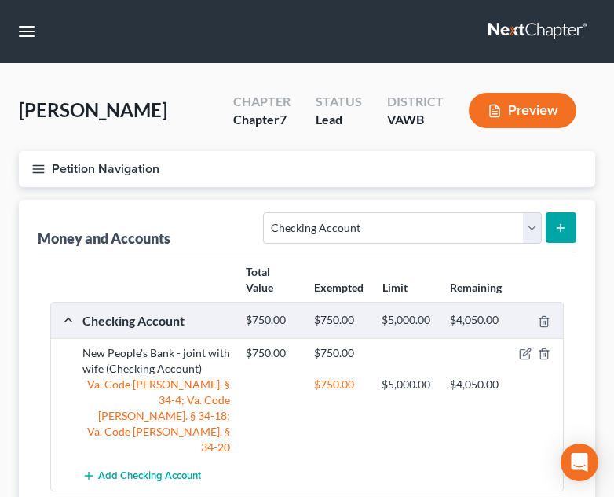
click at [319, 461] on div "Add Checking Account" at bounding box center [320, 475] width 490 height 29
click at [531, 352] on icon "button" at bounding box center [525, 353] width 13 height 13
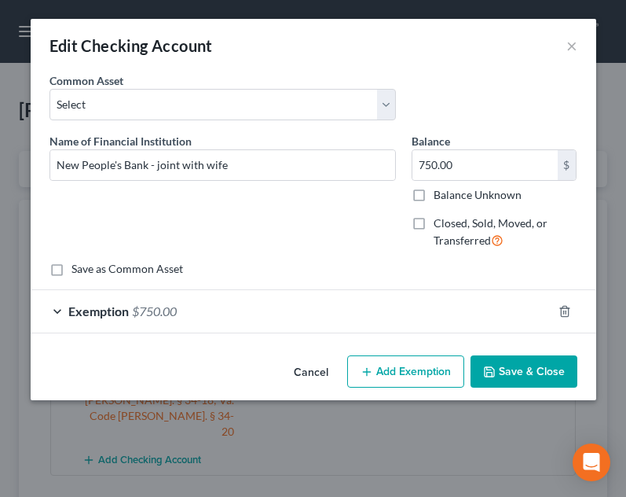
click at [293, 146] on div "Name of Financial Institution * New People's Bank - joint with wife" at bounding box center [223, 157] width 347 height 48
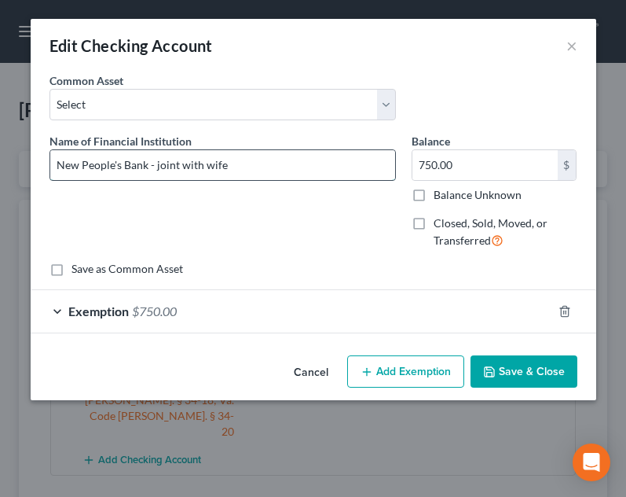
click at [293, 159] on input "New People's Bank - joint with wife" at bounding box center [222, 165] width 345 height 30
type input "New People's Bank - joint with wife #7059"
click at [529, 363] on button "Save & Close" at bounding box center [524, 371] width 107 height 33
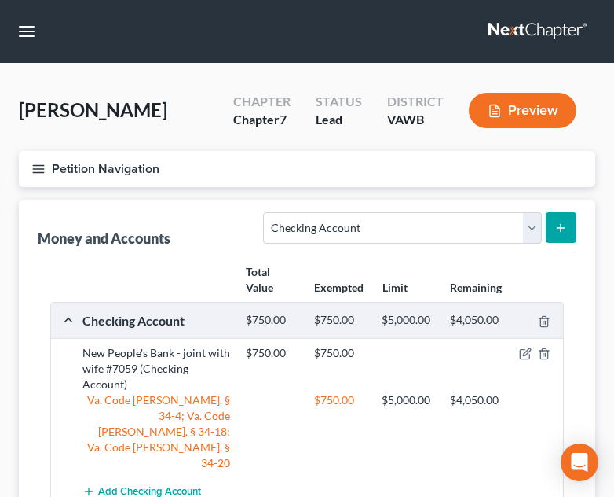
click at [577, 233] on div "Money and Accounts Select Account Type Brokerage Cash on Hand Certificates of D…" at bounding box center [307, 372] width 577 height 345
click at [567, 233] on icon "submit" at bounding box center [561, 228] width 13 height 13
click at [479, 222] on select "Select Account Type Brokerage Cash on Hand Certificates of Deposit Checking Acc…" at bounding box center [402, 227] width 278 height 31
select select "safe_deposit_box"
click at [267, 212] on select "Select Account Type Brokerage Cash on Hand Certificates of Deposit Checking Acc…" at bounding box center [402, 227] width 278 height 31
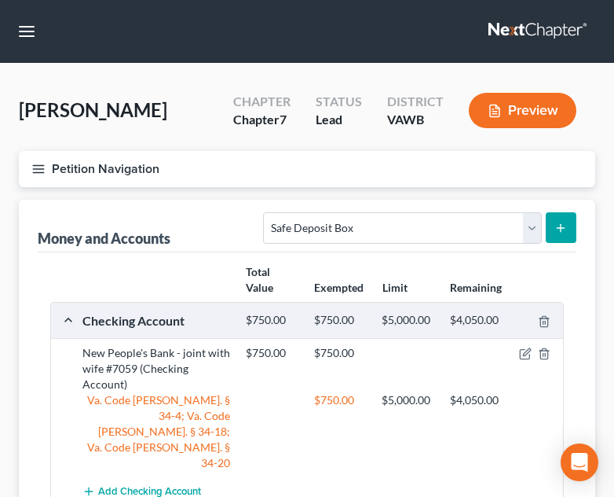
click at [555, 229] on icon "submit" at bounding box center [561, 228] width 13 height 13
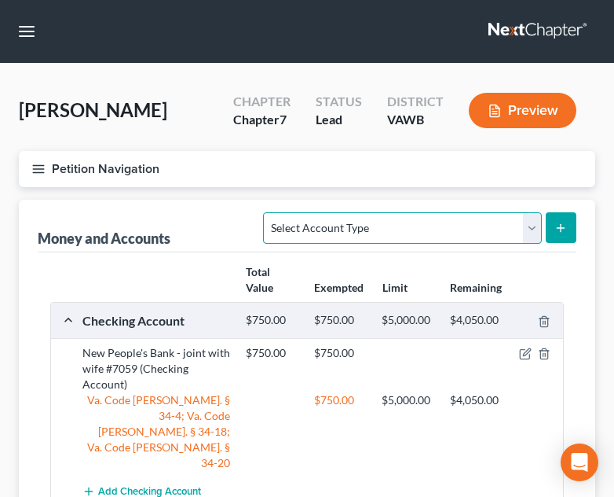
click at [414, 221] on select "Select Account Type Brokerage Cash on Hand Certificates of Deposit Checking Acc…" at bounding box center [402, 227] width 278 height 31
select select "checking"
click at [267, 212] on select "Select Account Type Brokerage Cash on Hand Certificates of Deposit Checking Acc…" at bounding box center [402, 227] width 278 height 31
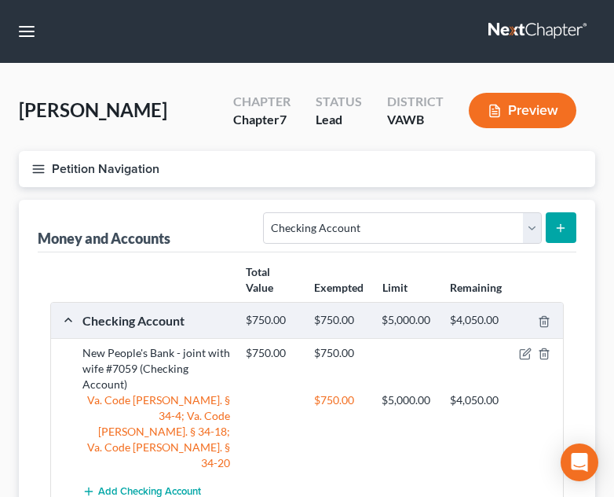
click at [559, 240] on button "submit" at bounding box center [561, 227] width 31 height 31
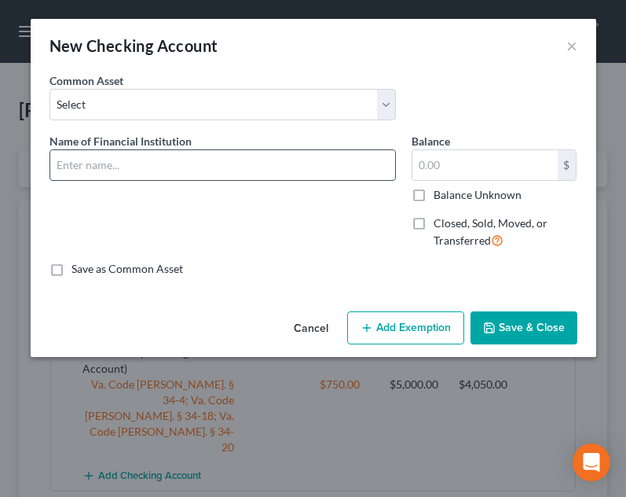
click at [222, 159] on input "text" at bounding box center [222, 165] width 345 height 30
type input "F"
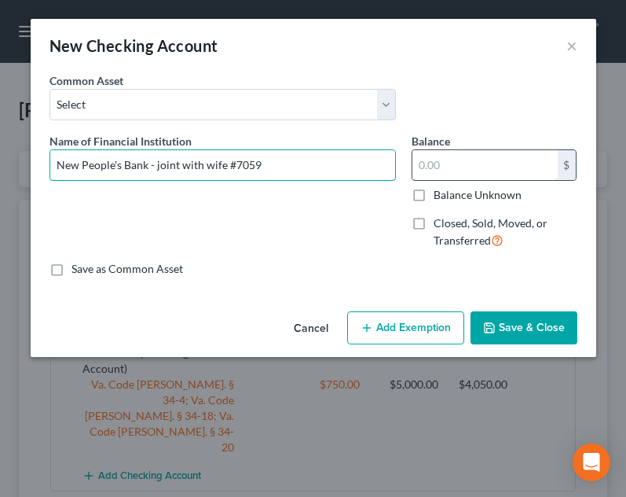
type input "New People's Bank - joint with wife #7059"
click at [501, 178] on input "text" at bounding box center [485, 165] width 145 height 30
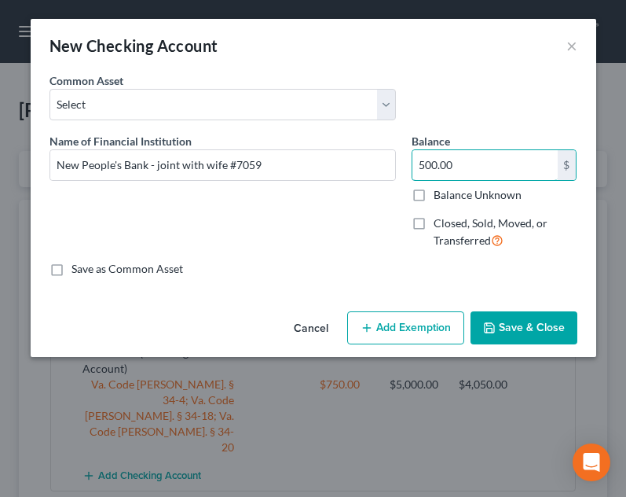
type input "500.00"
click at [449, 327] on button "Add Exemption" at bounding box center [405, 327] width 117 height 33
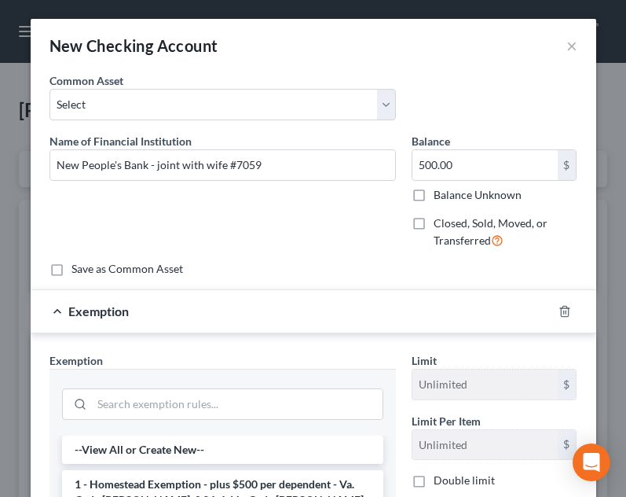
scroll to position [74, 0]
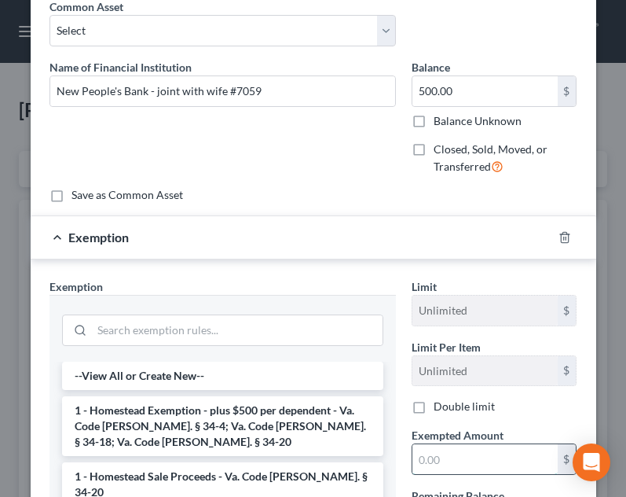
click at [443, 460] on input "text" at bounding box center [485, 459] width 145 height 30
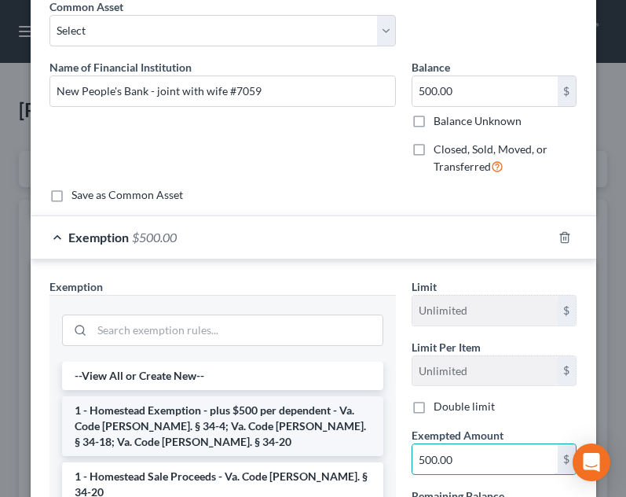
type input "500.00"
click at [226, 409] on li "1 - Homestead Exemption - plus $500 per dependent - Va. Code Ann. § 34-4; Va. C…" at bounding box center [222, 426] width 321 height 60
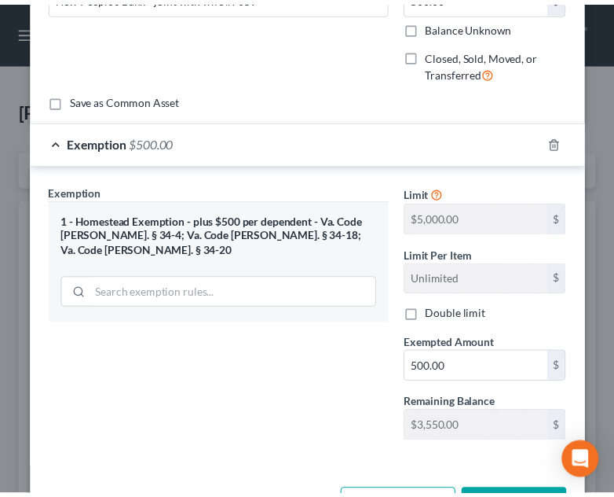
scroll to position [226, 0]
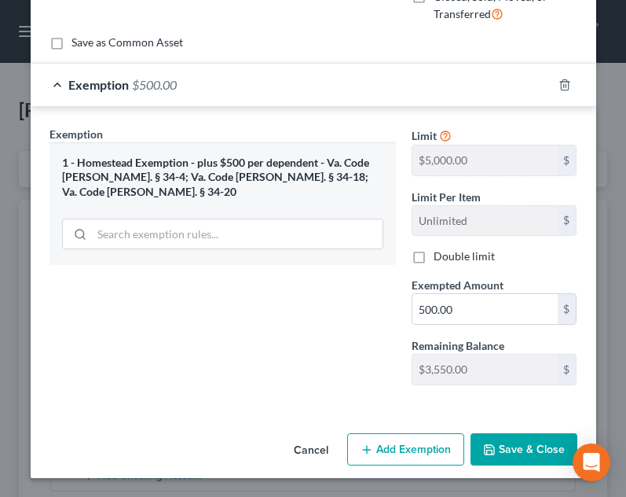
click at [530, 458] on button "Save & Close" at bounding box center [524, 449] width 107 height 33
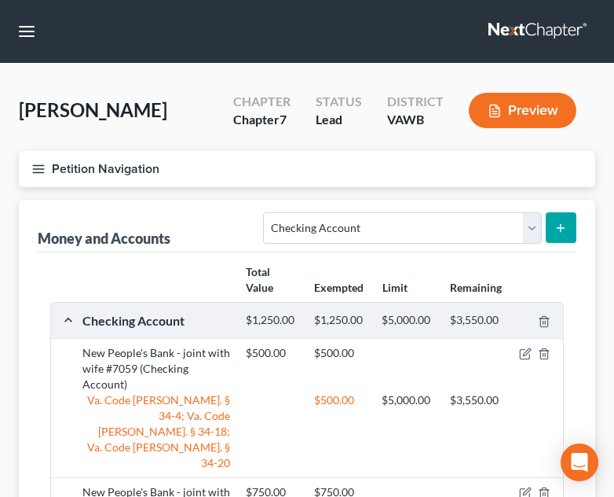
click at [40, 159] on button "Petition Navigation" at bounding box center [307, 169] width 577 height 36
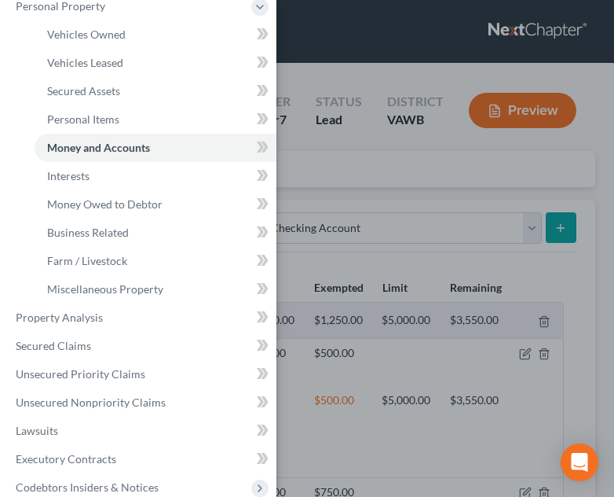
scroll to position [142, 0]
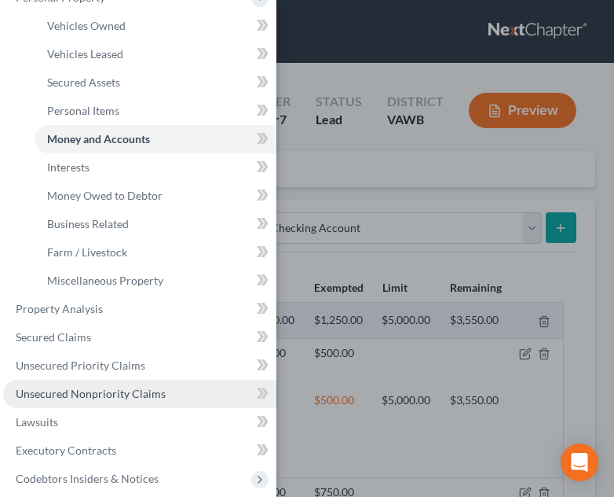
click at [138, 383] on link "Unsecured Nonpriority Claims" at bounding box center [139, 394] width 273 height 28
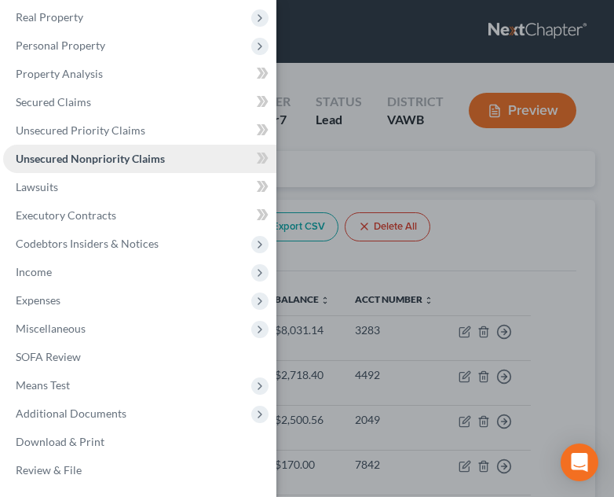
scroll to position [94, 0]
click at [450, 282] on div "Case Dashboard Payments Invoices Payments Payments Credit Report Client Profile" at bounding box center [307, 248] width 614 height 497
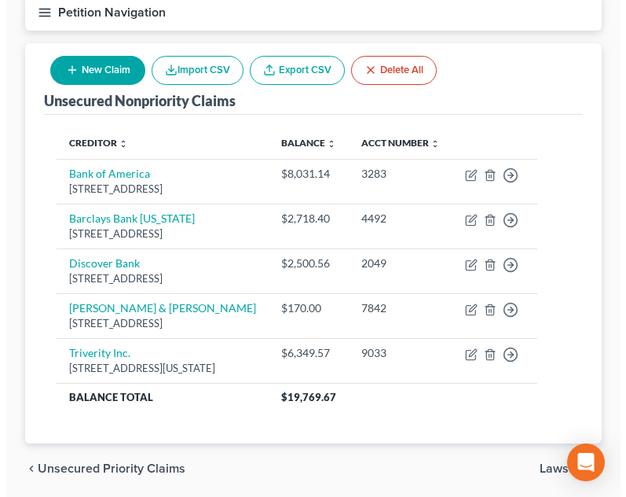
scroll to position [159, 0]
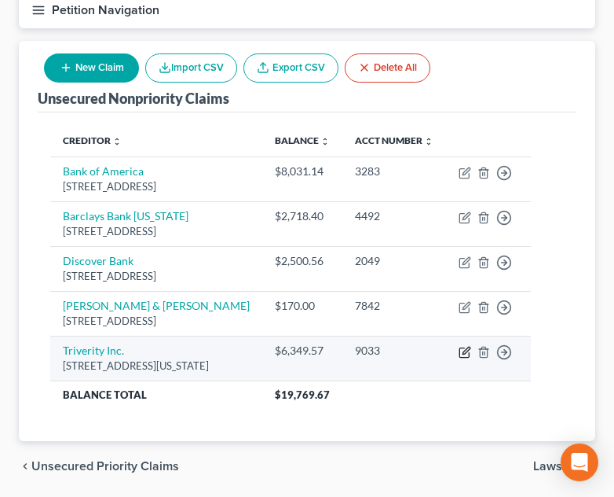
click at [471, 358] on icon "button" at bounding box center [465, 352] width 13 height 13
select select "24"
select select "14"
select select "0"
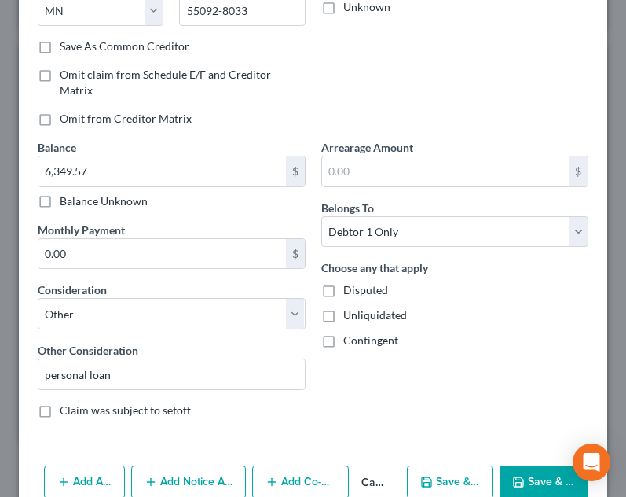
scroll to position [272, 0]
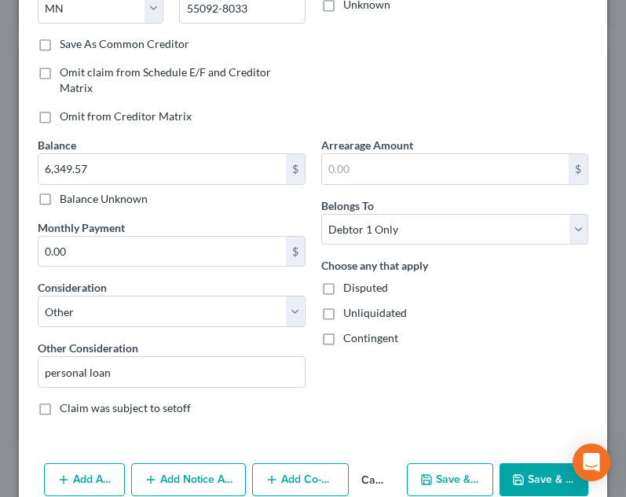
click at [214, 477] on button "Add Notice Address" at bounding box center [189, 479] width 116 height 33
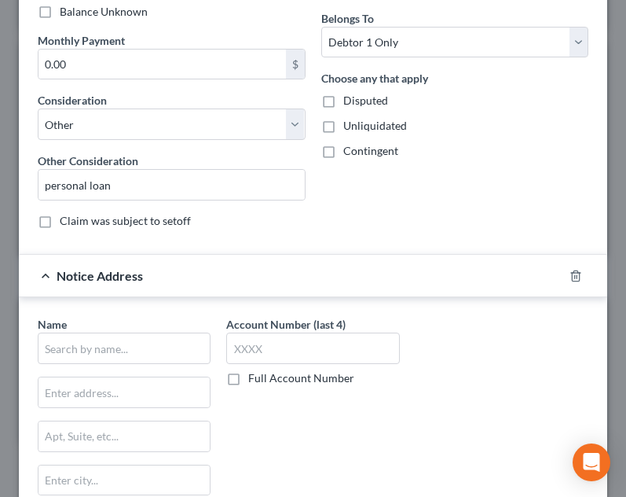
scroll to position [475, 0]
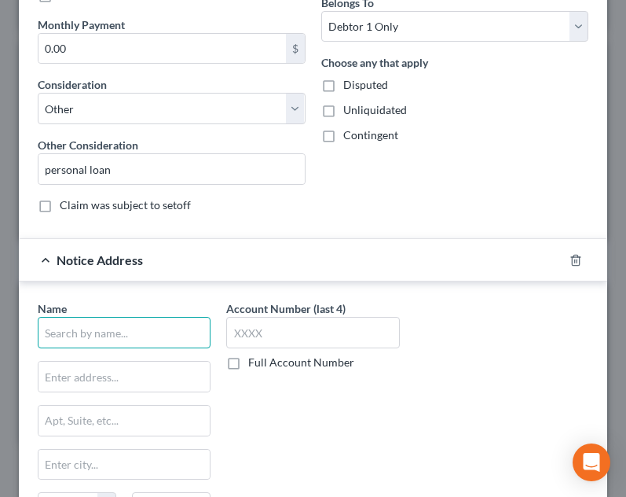
click at [151, 330] on input "text" at bounding box center [124, 332] width 173 height 31
type input "Redstone Federal Credit Union"
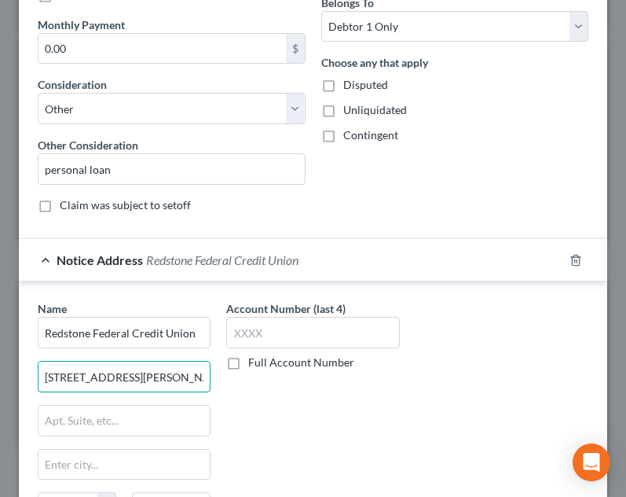
type input "220 Wynn Drive"
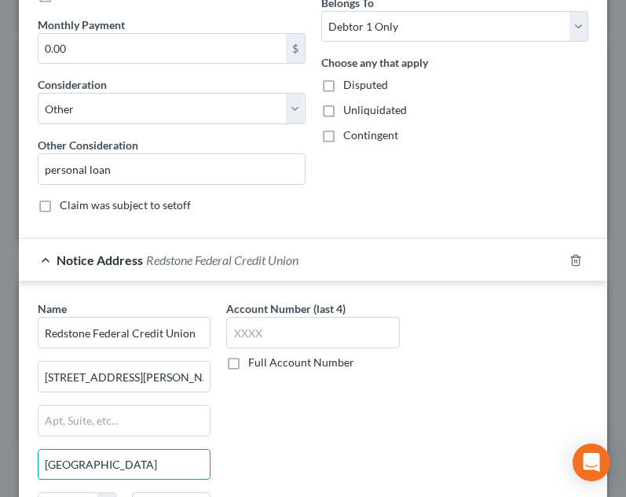
type input "Huntsville"
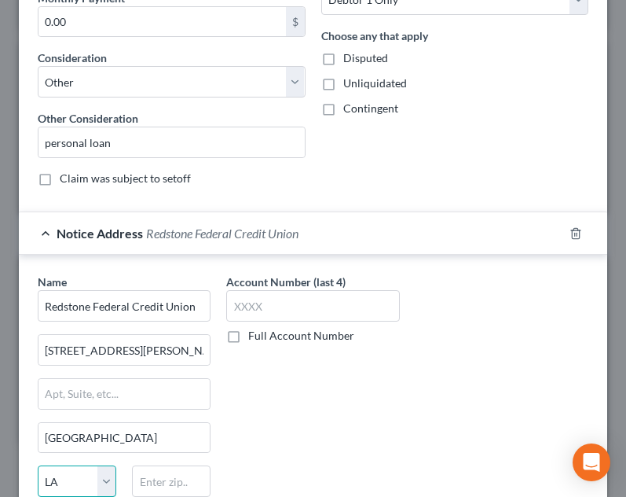
select select "0"
type input "35893"
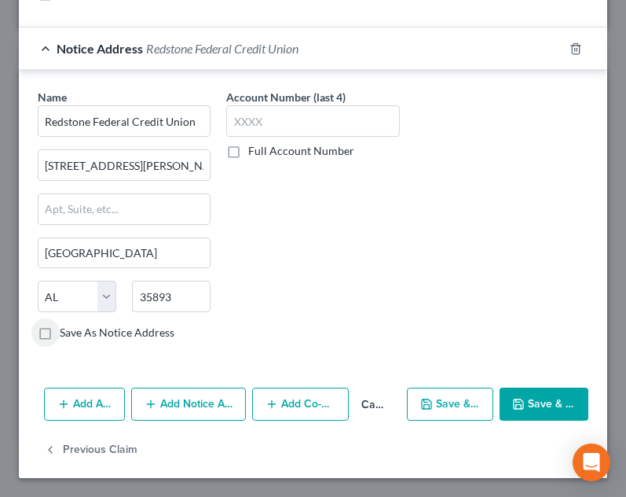
click at [141, 333] on label "Save As Notice Address" at bounding box center [117, 333] width 115 height 16
click at [76, 333] on input "Save As Notice Address" at bounding box center [71, 330] width 10 height 10
click at [526, 401] on button "Save & Close" at bounding box center [544, 403] width 89 height 33
checkbox input "false"
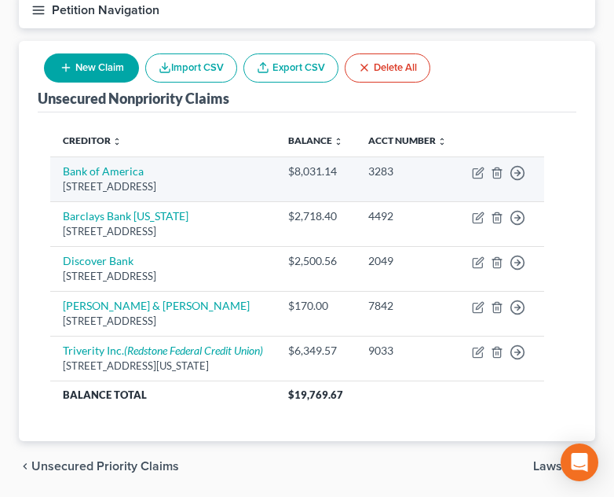
click at [326, 178] on div "$8,031.14" at bounding box center [315, 171] width 55 height 16
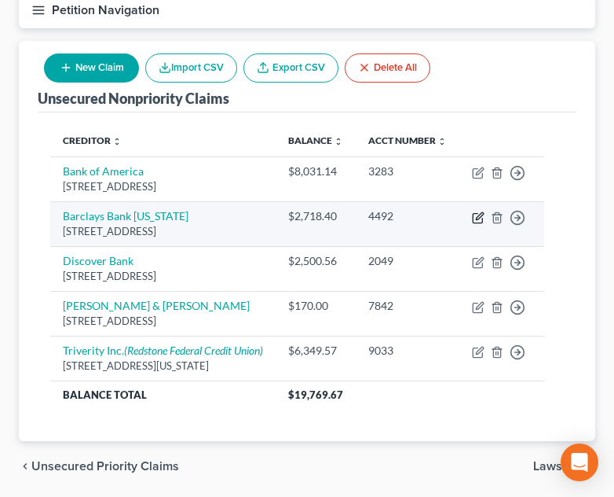
click at [485, 224] on icon "button" at bounding box center [478, 217] width 13 height 13
select select "7"
select select "2"
select select "3"
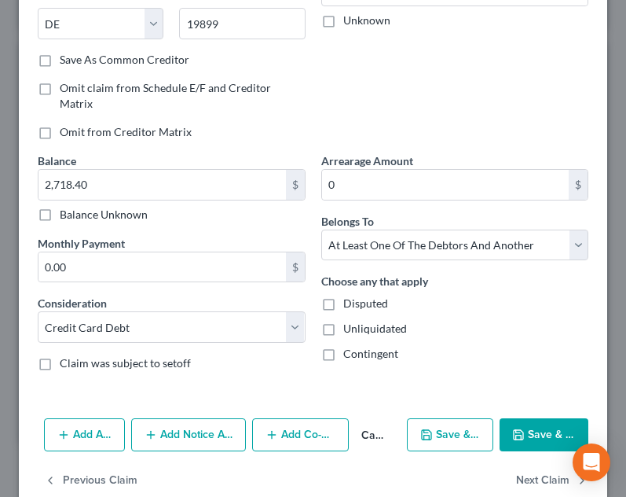
scroll to position [287, 0]
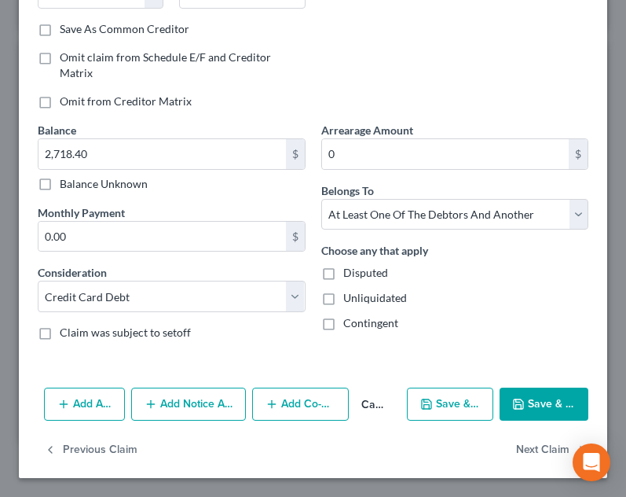
click at [195, 411] on button "Add Notice Address" at bounding box center [189, 403] width 116 height 33
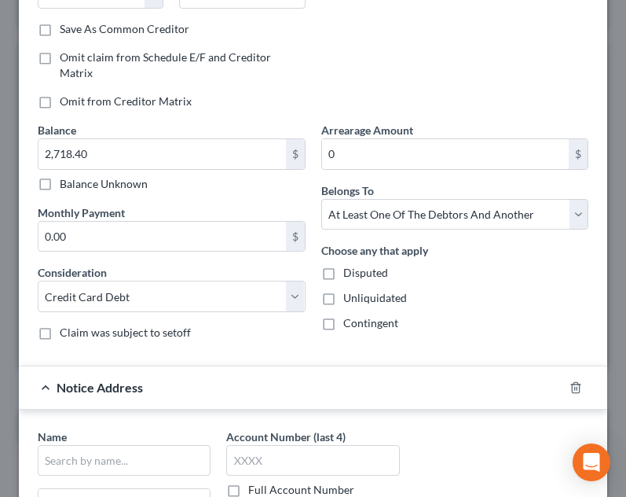
scroll to position [530, 0]
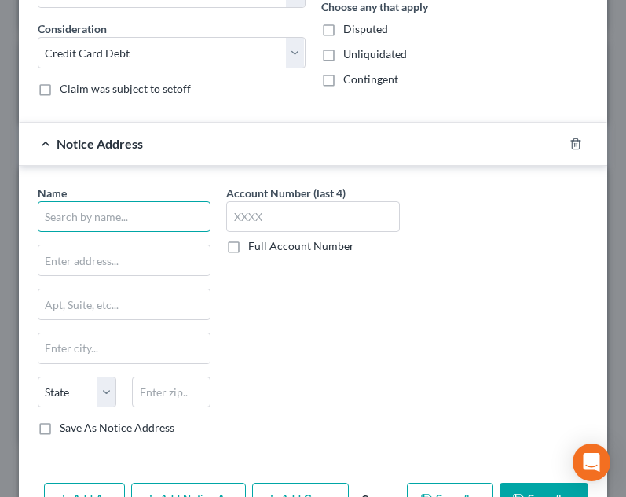
click at [63, 215] on input "text" at bounding box center [124, 216] width 173 height 31
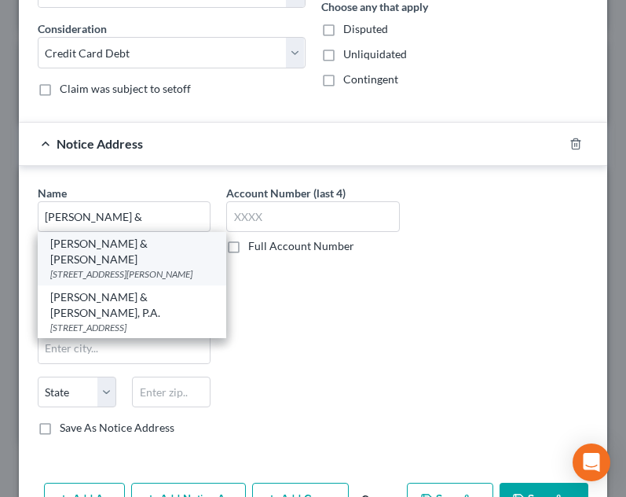
click at [109, 248] on div "Tenaglia & Hunt" at bounding box center [131, 251] width 163 height 31
type input "Tenaglia & Hunt"
type input "365 West Passic Street"
type input "Ste. 405"
type input "Rochelle Park"
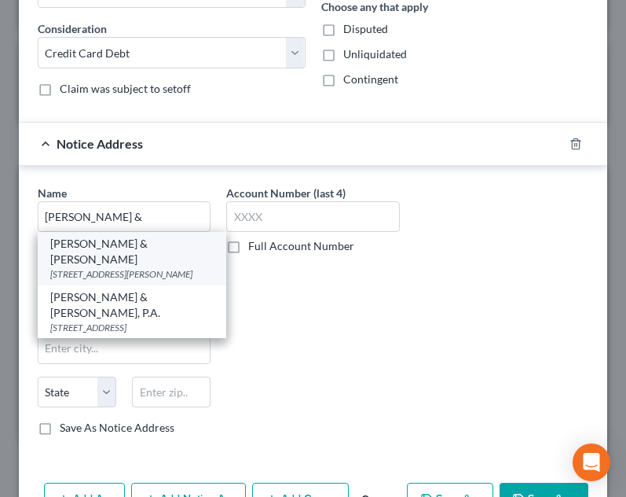
select select "33"
type input "07662"
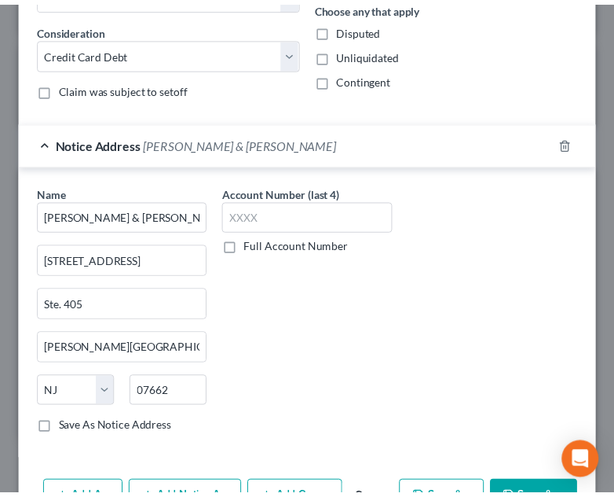
scroll to position [626, 0]
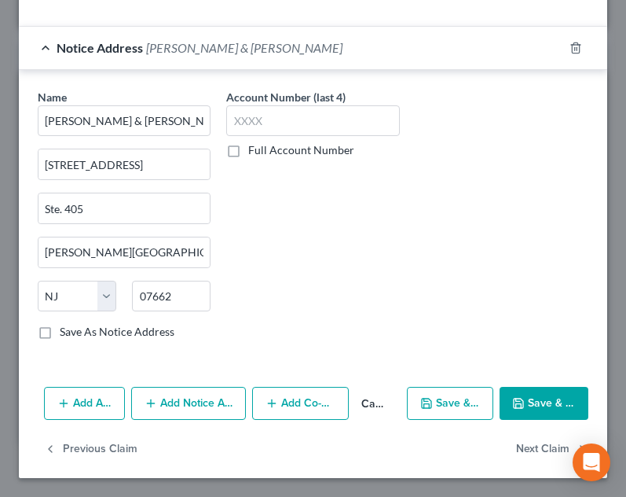
click at [520, 411] on button "Save & Close" at bounding box center [544, 403] width 89 height 33
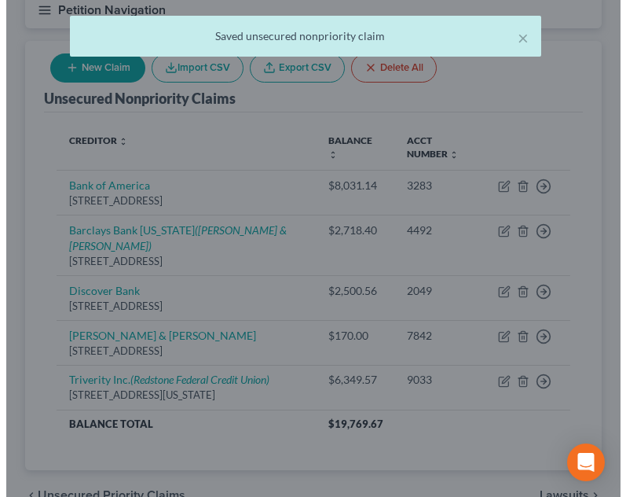
scroll to position [0, 0]
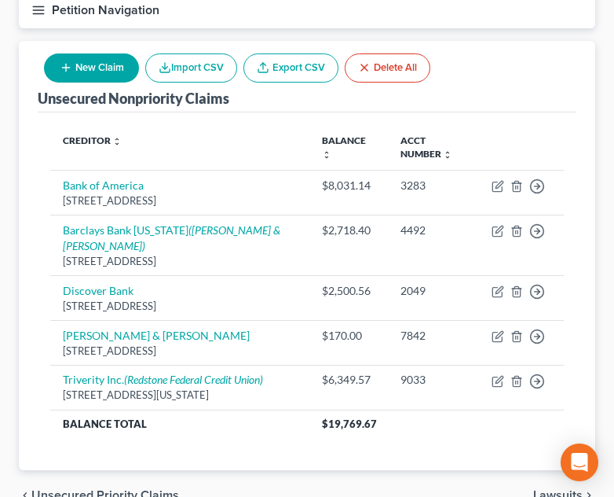
click at [427, 440] on div "Creditor expand_more expand_less unfold_more Balance expand_more expand_less un…" at bounding box center [307, 291] width 539 height 358
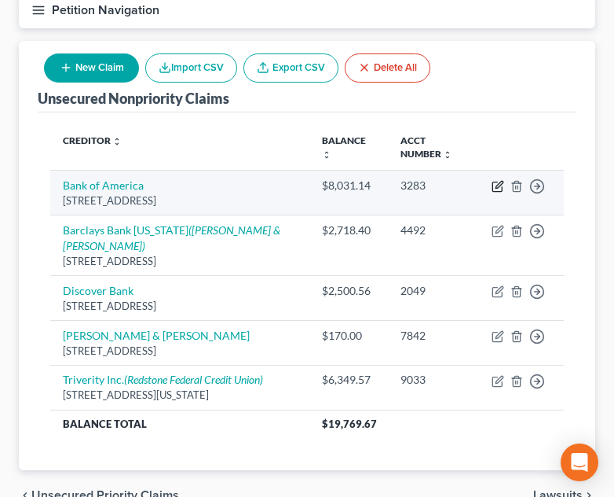
click at [497, 187] on icon "button" at bounding box center [499, 184] width 7 height 7
select select "7"
select select "2"
select select "0"
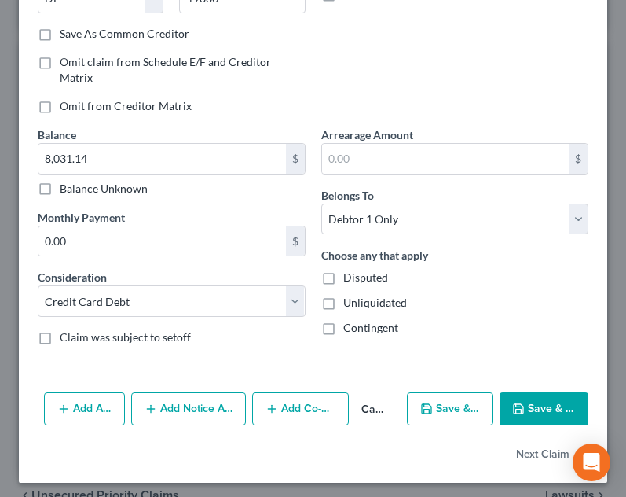
scroll to position [287, 0]
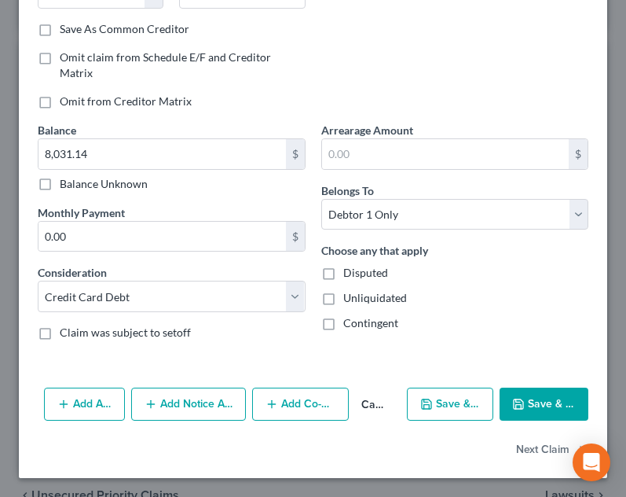
click at [188, 402] on button "Add Notice Address" at bounding box center [189, 403] width 116 height 33
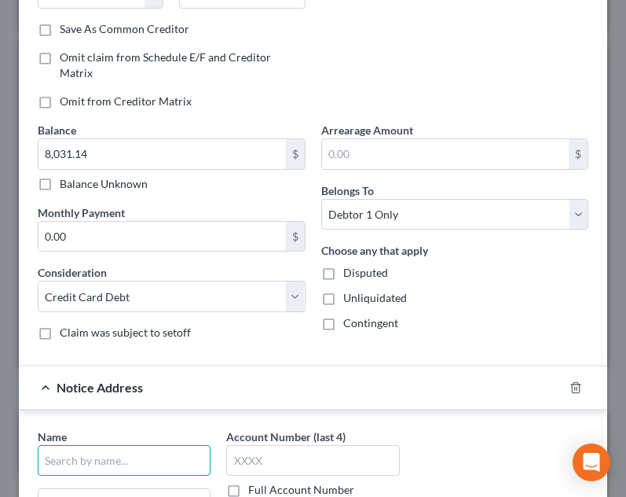
click at [156, 462] on input "text" at bounding box center [124, 460] width 173 height 31
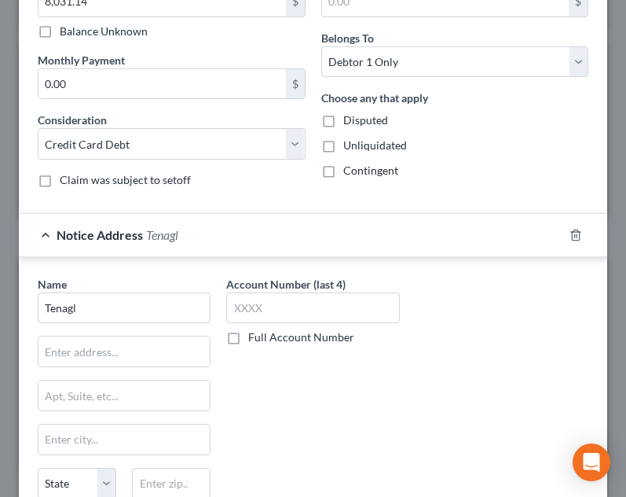
scroll to position [447, 0]
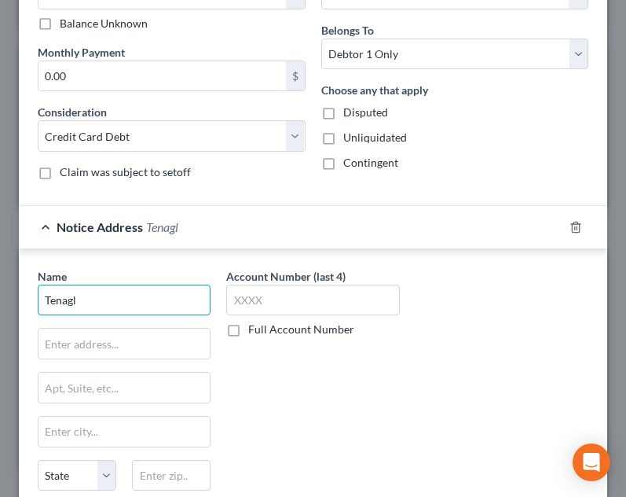
click at [104, 314] on input "Tenagl" at bounding box center [124, 299] width 173 height 31
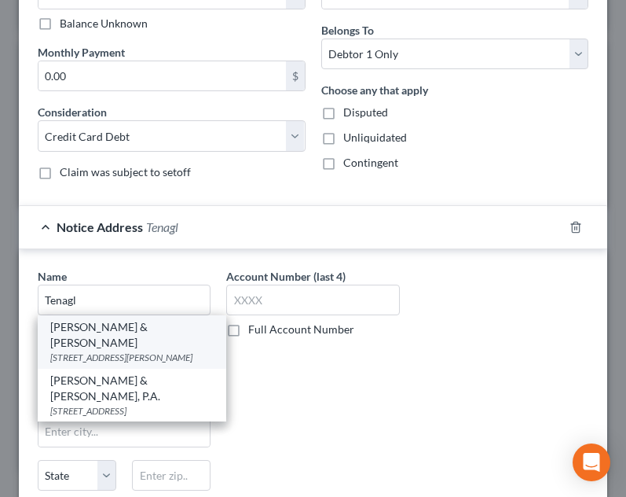
click at [105, 331] on div "Tenaglia & Hunt" at bounding box center [131, 334] width 163 height 31
type input "Tenaglia & Hunt"
type input "365 West Passic Street"
type input "Ste. 405"
type input "Rochelle Park"
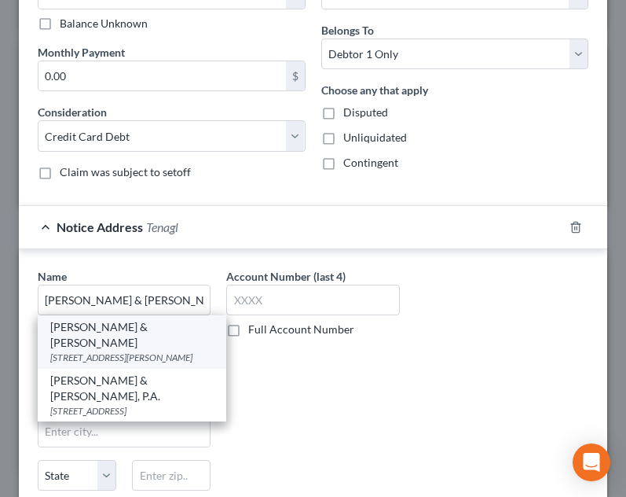
select select "33"
type input "07662"
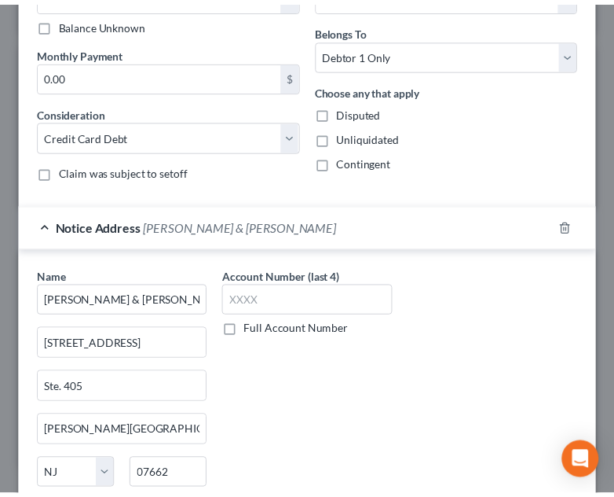
scroll to position [626, 0]
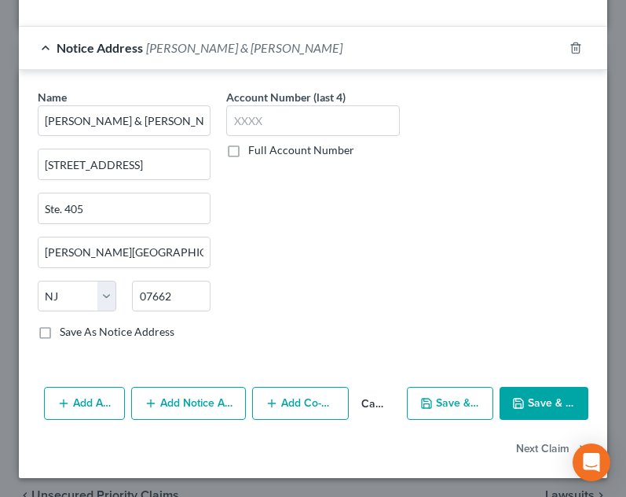
click at [527, 402] on button "Save & Close" at bounding box center [544, 403] width 89 height 33
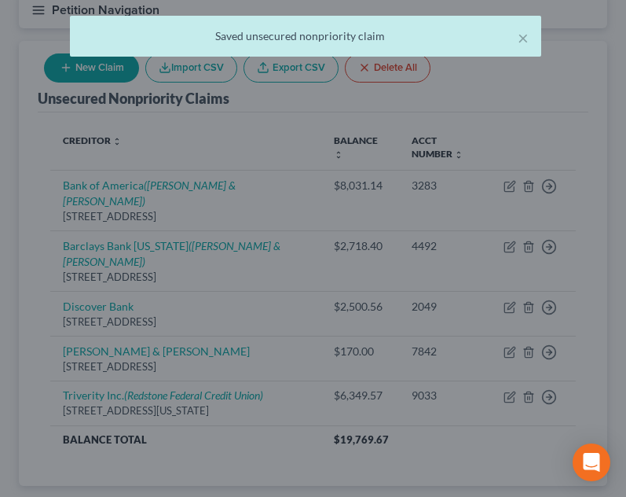
scroll to position [0, 0]
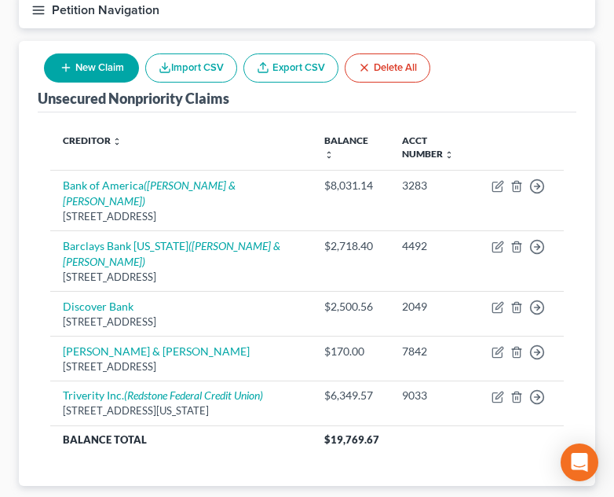
click at [105, 69] on button "New Claim" at bounding box center [91, 67] width 95 height 29
select select "0"
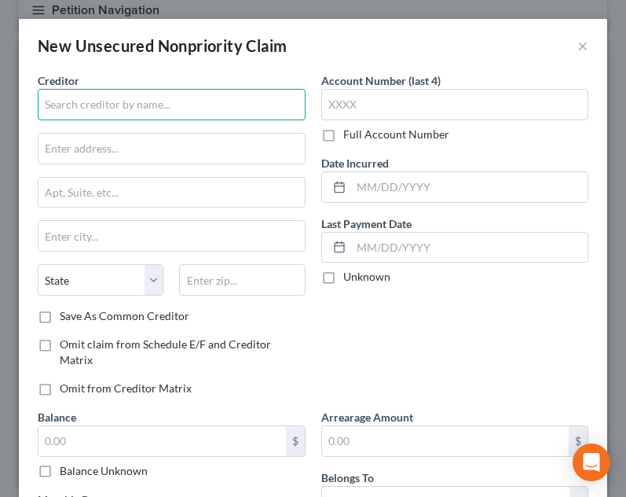
click at [178, 100] on input "text" at bounding box center [172, 104] width 268 height 31
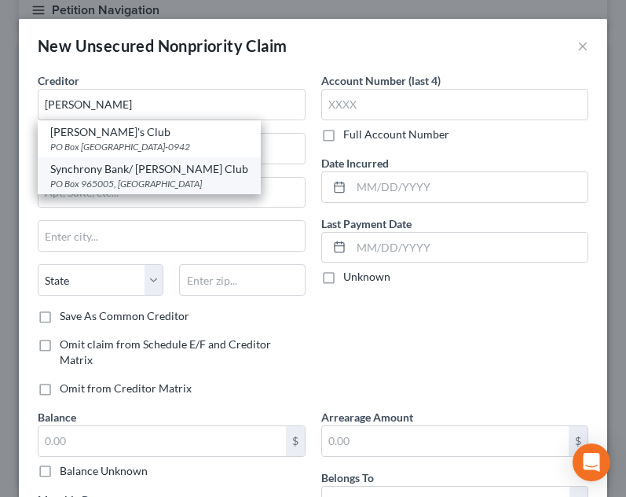
click at [147, 169] on div "Synchrony Bank/ Sams Club" at bounding box center [149, 169] width 198 height 16
type input "Synchrony Bank/ Sams Club"
type input "PO Box 965005"
type input "Orlando"
select select "9"
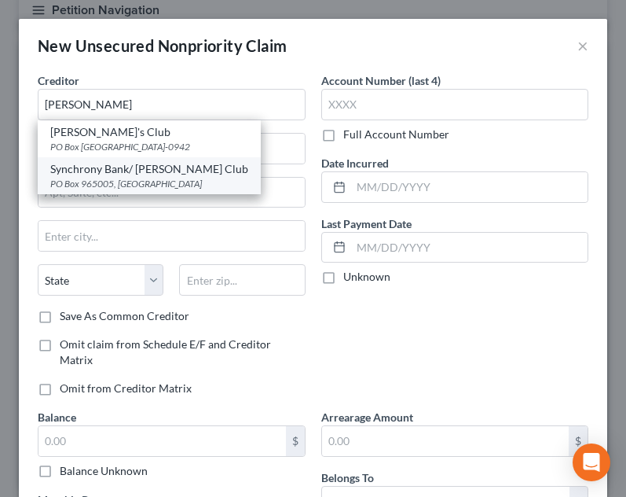
type input "32896"
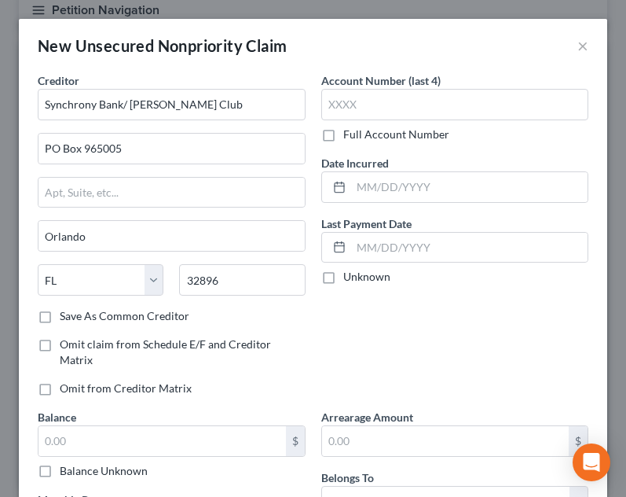
click at [455, 72] on div "New Unsecured Nonpriority Claim ×" at bounding box center [313, 45] width 589 height 53
click at [459, 93] on input "text" at bounding box center [455, 104] width 268 height 31
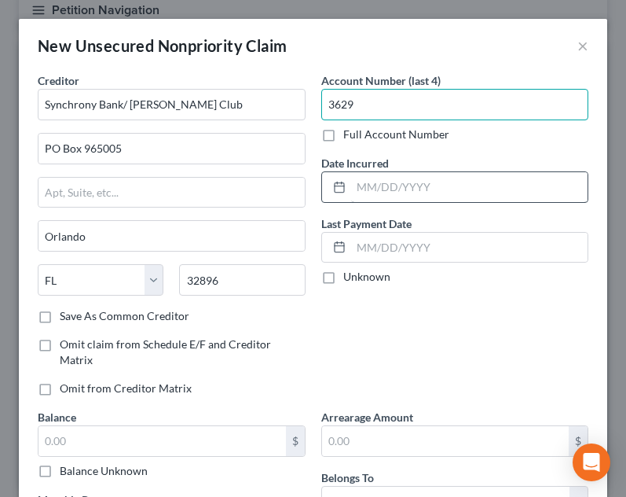
type input "3629"
click at [381, 185] on input "text" at bounding box center [469, 187] width 237 height 30
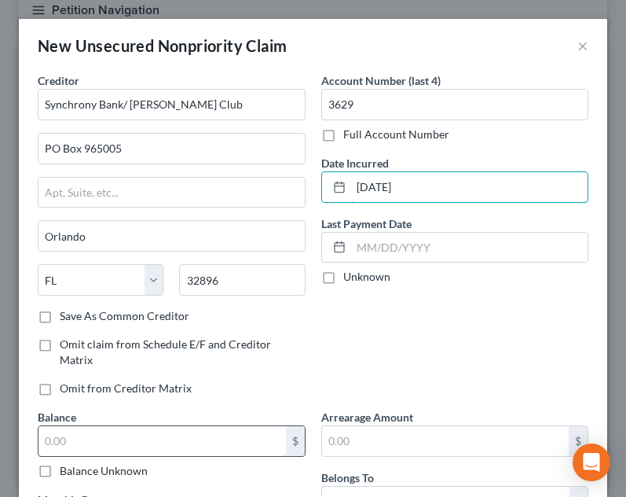
type input "11/10/2024"
click at [133, 436] on input "text" at bounding box center [163, 441] width 248 height 30
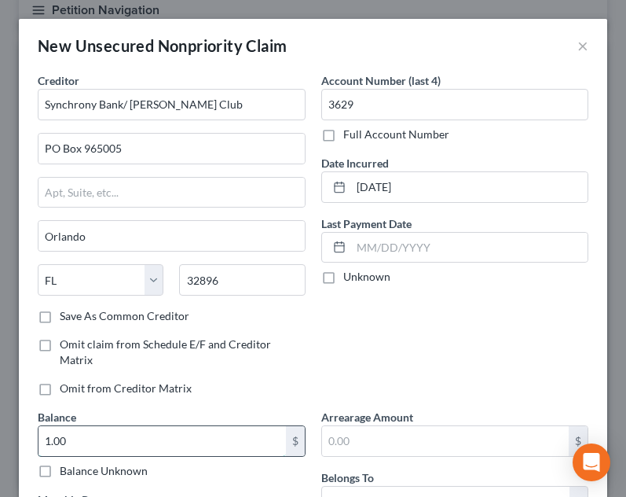
click at [123, 440] on input "1.00" at bounding box center [163, 441] width 248 height 30
type input "100.00"
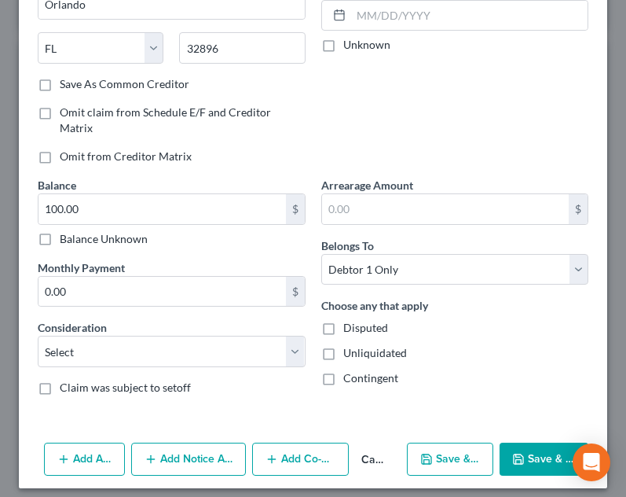
scroll to position [242, 0]
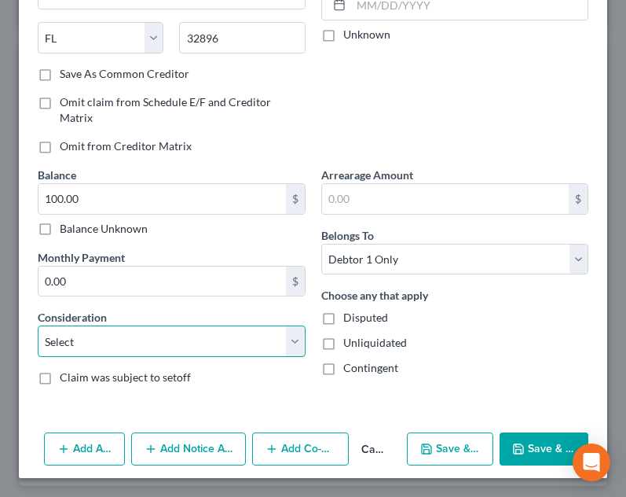
click at [158, 348] on select "Select Cable / Satellite Services Collection Agency Credit Card Debt Debt Couns…" at bounding box center [172, 340] width 268 height 31
select select "2"
click at [38, 325] on select "Select Cable / Satellite Services Collection Agency Credit Card Debt Debt Couns…" at bounding box center [172, 340] width 268 height 31
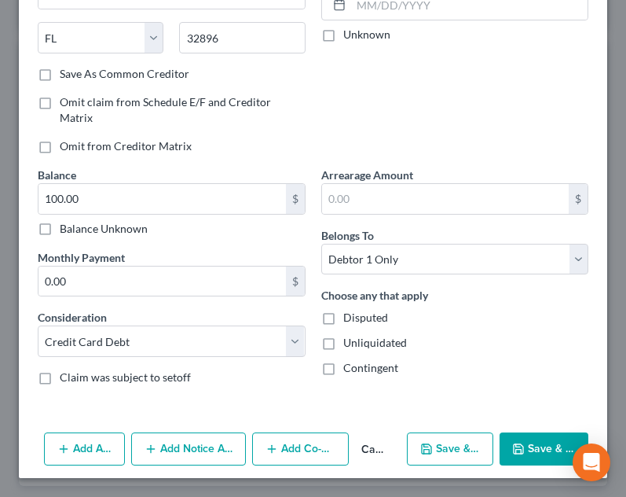
click at [167, 442] on button "Add Notice Address" at bounding box center [189, 448] width 116 height 33
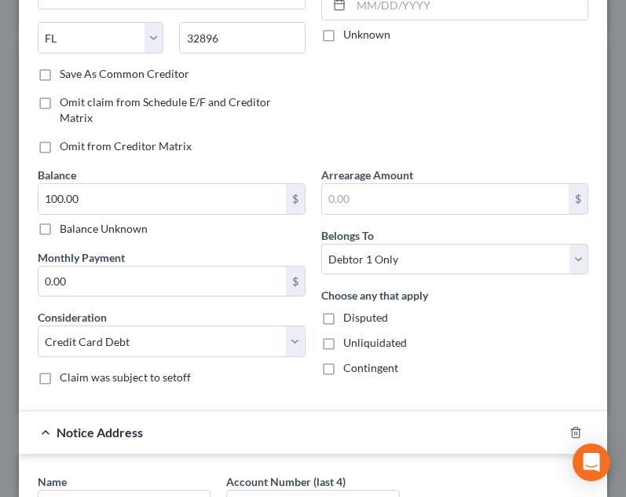
scroll to position [581, 0]
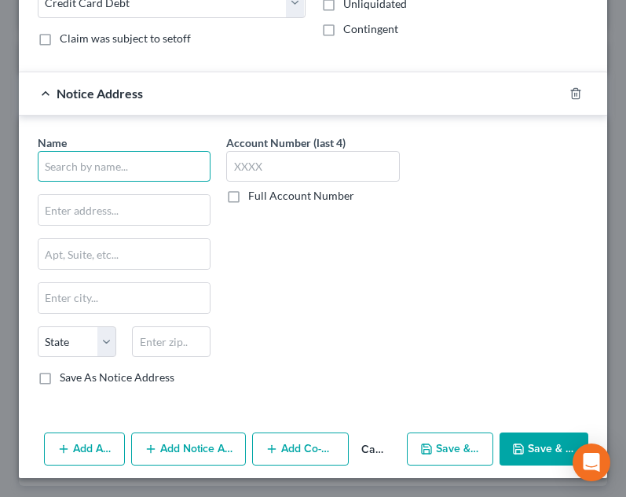
click at [150, 180] on input "text" at bounding box center [124, 166] width 173 height 31
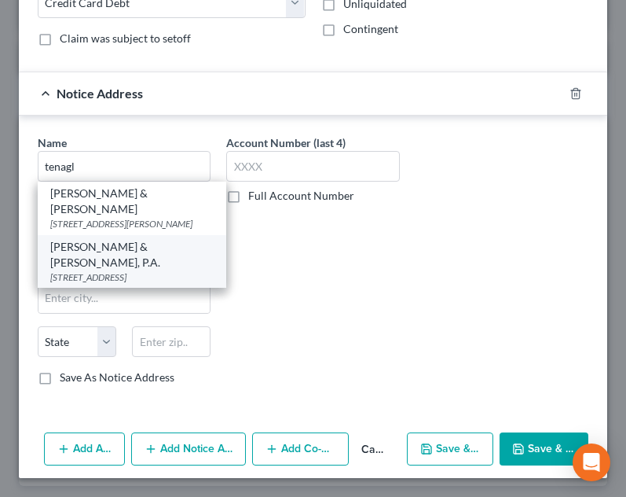
click at [134, 270] on div "9211 Corporate Blvd., Suite 130, Rockville, MD 20850" at bounding box center [131, 276] width 163 height 13
type input "Tenaglia & Hunt, P.A."
type input "9211 Corporate Blvd., Suite 130"
type input "Rockville"
select select "21"
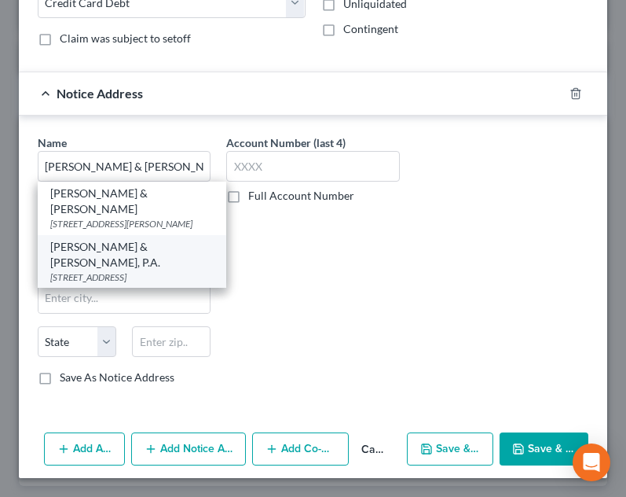
type input "20850"
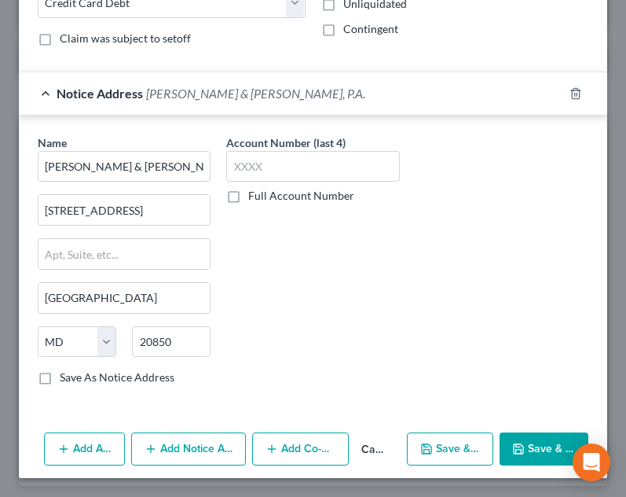
click at [517, 453] on button "Save & Close" at bounding box center [544, 448] width 89 height 33
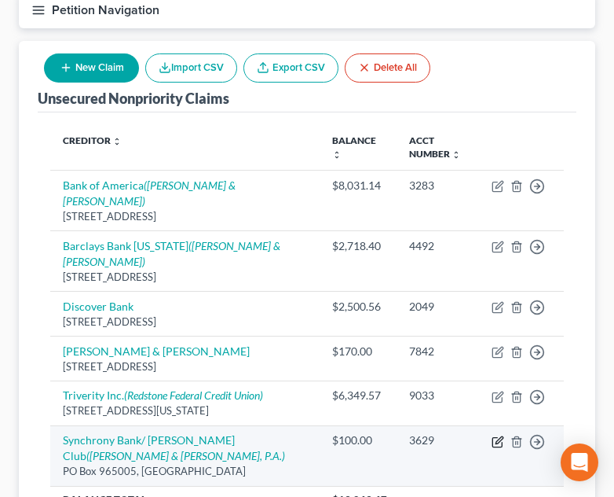
click at [503, 435] on icon "button" at bounding box center [498, 441] width 13 height 13
select select "9"
select select "2"
select select "0"
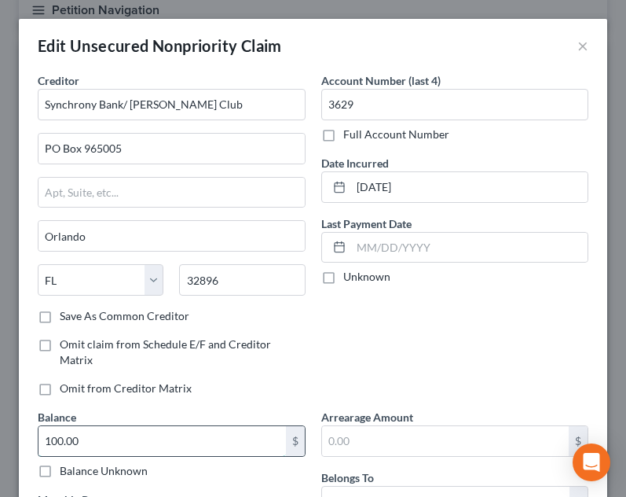
click at [196, 439] on input "100.00" at bounding box center [163, 441] width 248 height 30
type input "1,242.90"
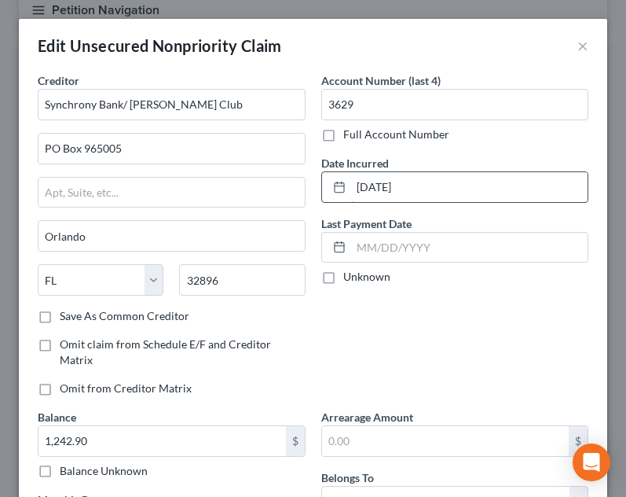
drag, startPoint x: 383, startPoint y: 207, endPoint x: 335, endPoint y: 199, distance: 48.7
click at [335, 199] on div "11/10/2024" at bounding box center [455, 186] width 268 height 31
type input "08/22/2023"
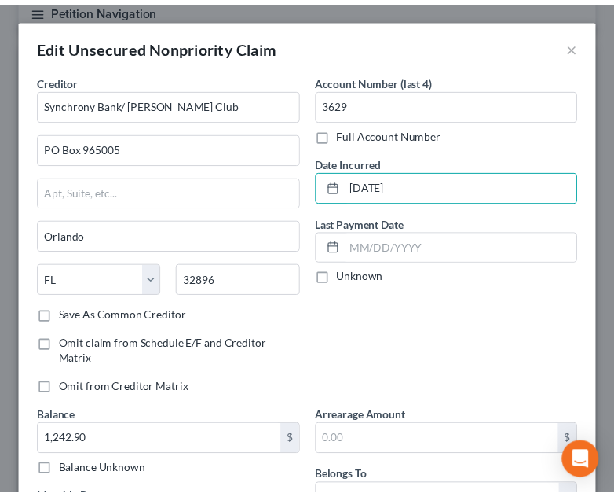
scroll to position [331, 0]
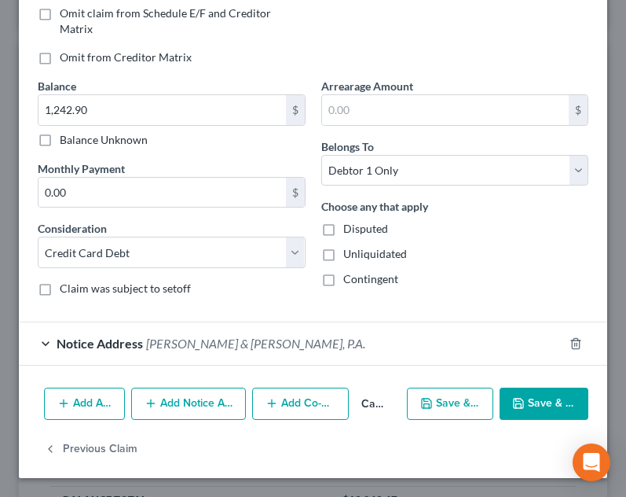
click at [545, 403] on button "Save & Close" at bounding box center [544, 403] width 89 height 33
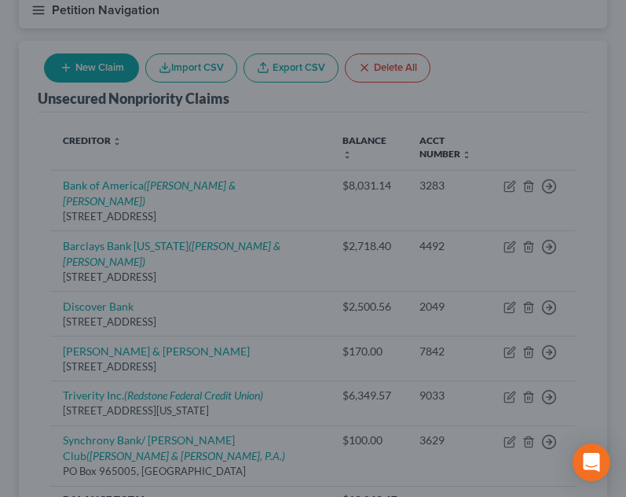
type input "0"
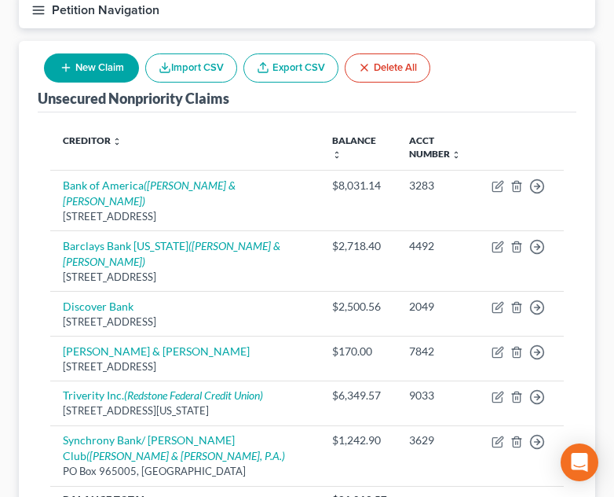
click at [39, 3] on icon "button" at bounding box center [38, 10] width 14 height 14
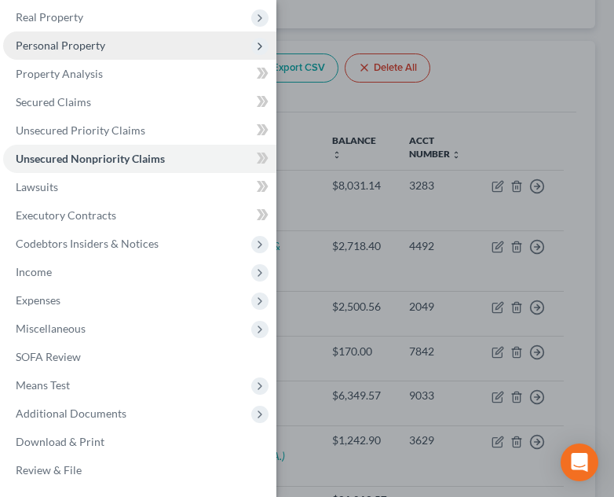
click at [95, 54] on span "Personal Property" at bounding box center [139, 45] width 273 height 28
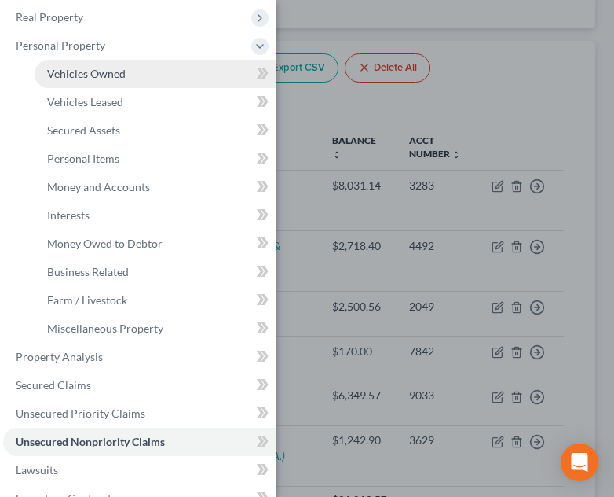
click at [101, 74] on span "Vehicles Owned" at bounding box center [86, 73] width 79 height 13
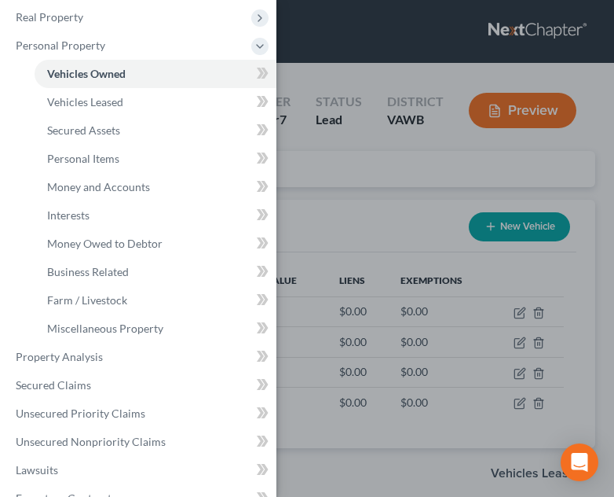
click at [372, 211] on div "Case Dashboard Payments Invoices Payments Payments Credit Report Client Profile" at bounding box center [307, 248] width 614 height 497
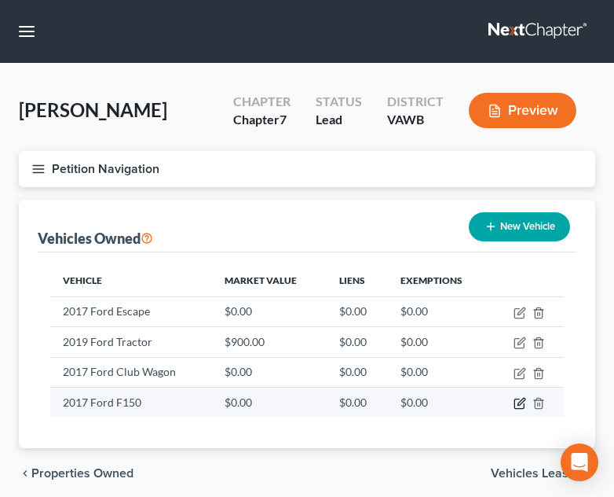
click at [523, 398] on icon "button" at bounding box center [520, 403] width 13 height 13
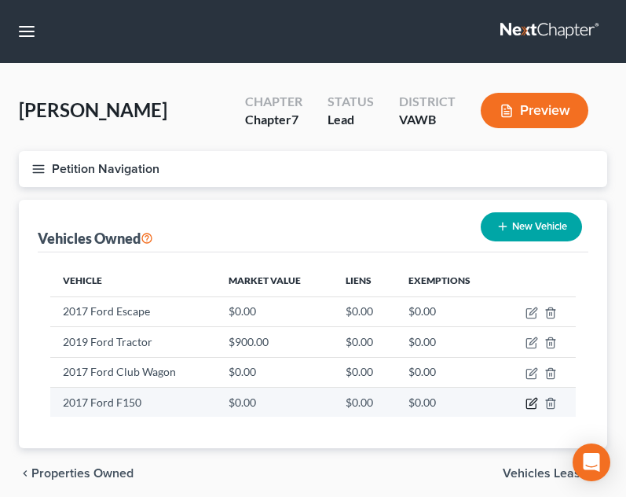
select select "0"
select select "9"
select select "2"
select select "0"
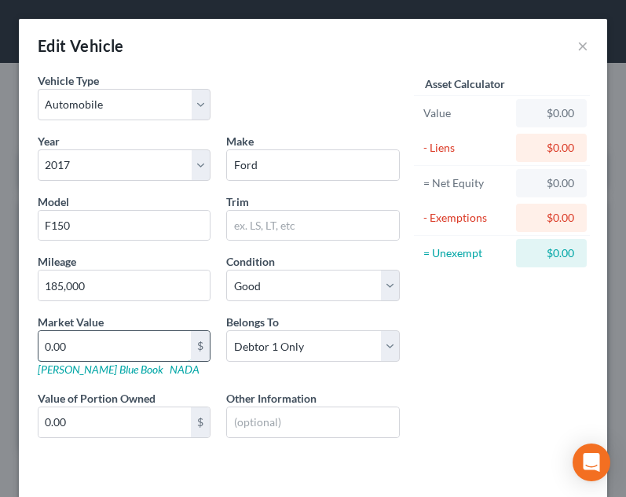
click at [154, 345] on input "0.00" at bounding box center [115, 346] width 152 height 30
type input "1"
type input "1.00"
type input "13"
type input "13.00"
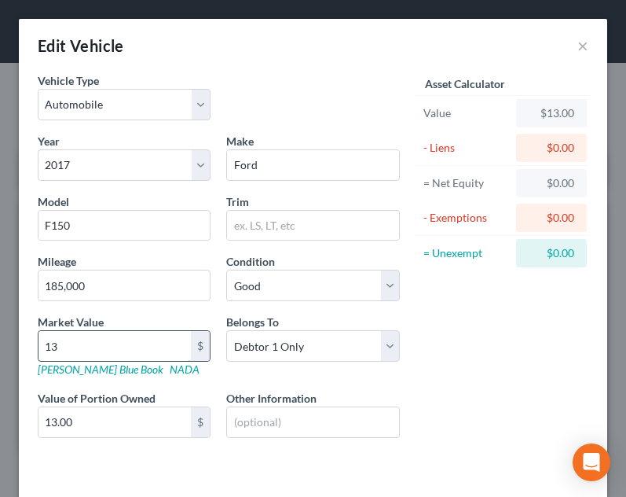
type input "133"
type input "133.00"
type input "1338"
type input "1,338.00"
type input "1,3380"
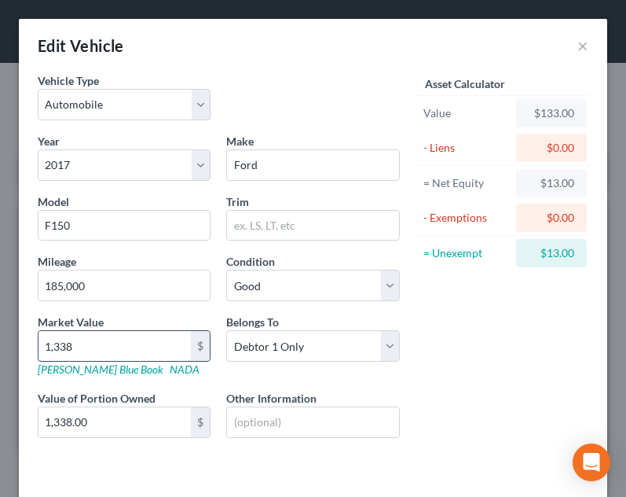
type input "13,380.00"
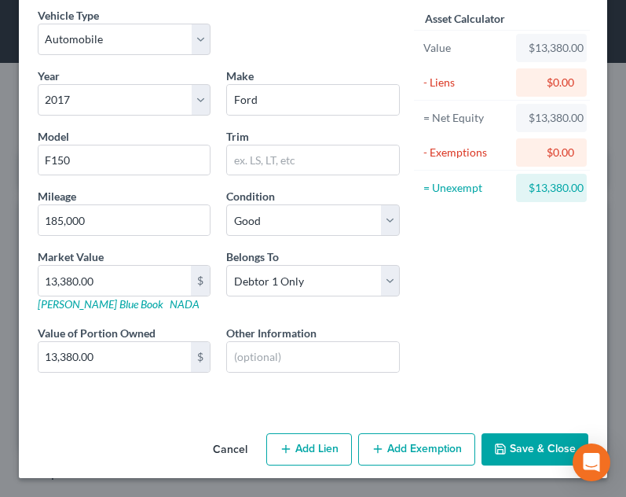
click at [504, 438] on button "Save & Close" at bounding box center [535, 449] width 107 height 33
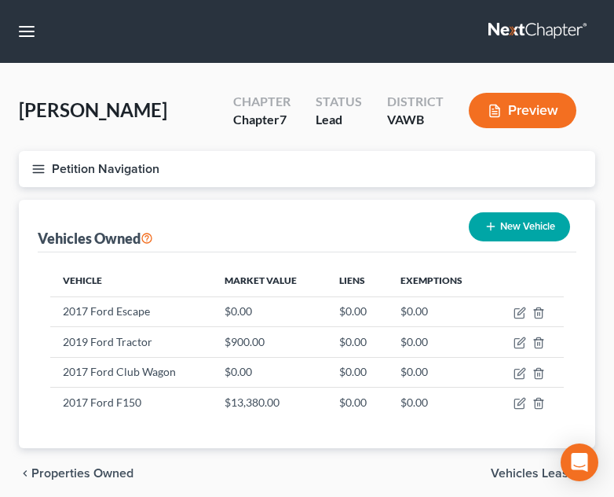
click at [424, 432] on div "Vehicle Market Value Liens Exemptions 2017 Ford Escape $0.00 $0.00 $0.00 2019 F…" at bounding box center [307, 350] width 539 height 196
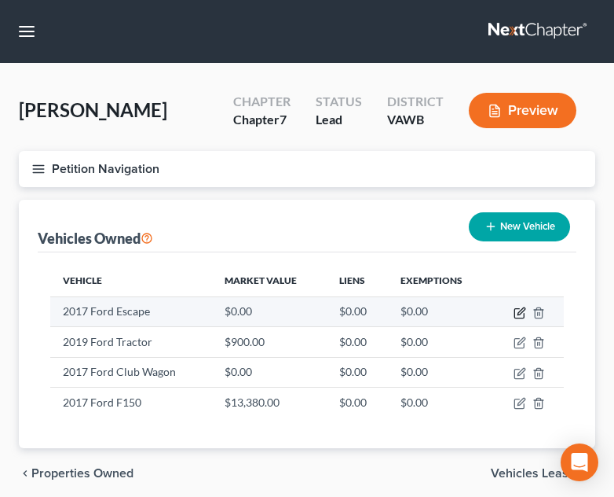
click at [519, 312] on icon "button" at bounding box center [521, 310] width 7 height 7
select select "0"
select select "9"
select select "2"
select select "3"
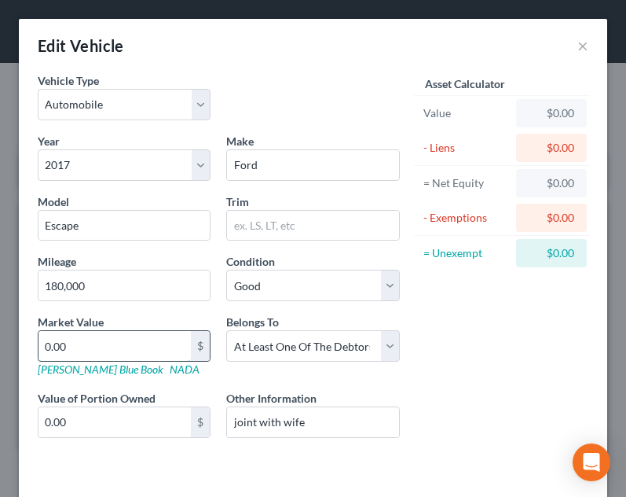
click at [139, 356] on input "0.00" at bounding box center [115, 346] width 152 height 30
type input "7"
type input "7.00"
type input "78"
type input "78.00"
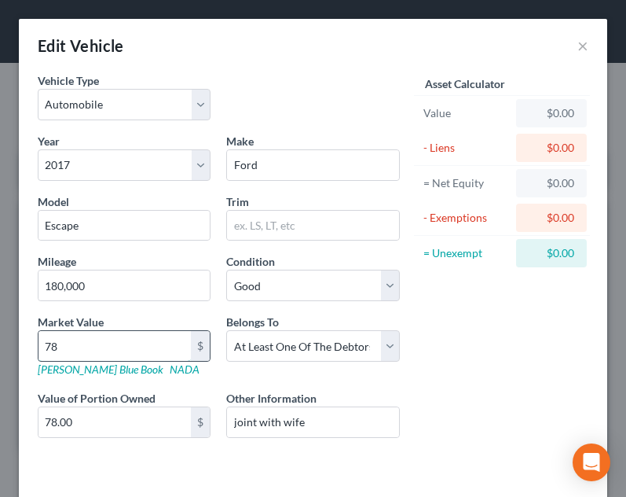
type input "780"
type input "780.00"
type input "7807"
type input "7,807.00"
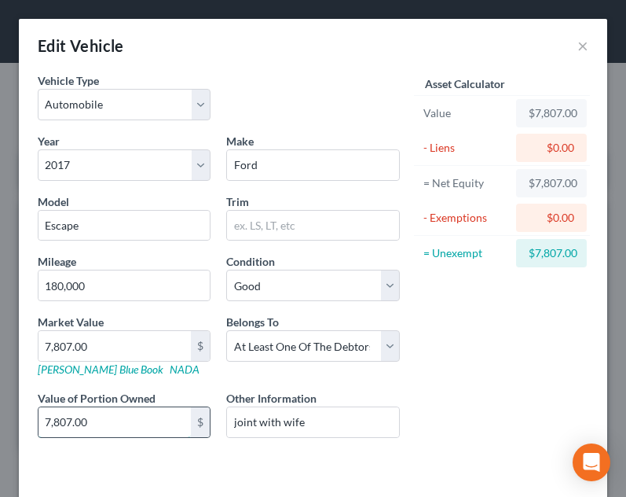
click at [124, 430] on input "7,807.00" at bounding box center [115, 422] width 152 height 30
type input "3,903.50"
click at [177, 464] on div "Vehicle Type Select Automobile Truck Trailer Watercraft Aircraft Motor Home Atv…" at bounding box center [313, 282] width 589 height 420
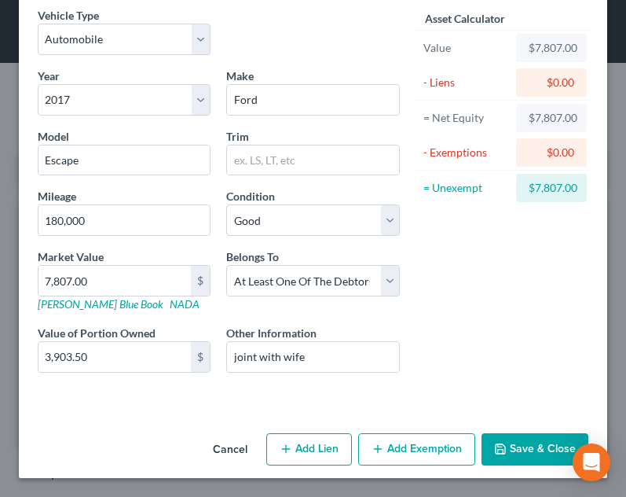
click at [513, 460] on button "Save & Close" at bounding box center [535, 449] width 107 height 33
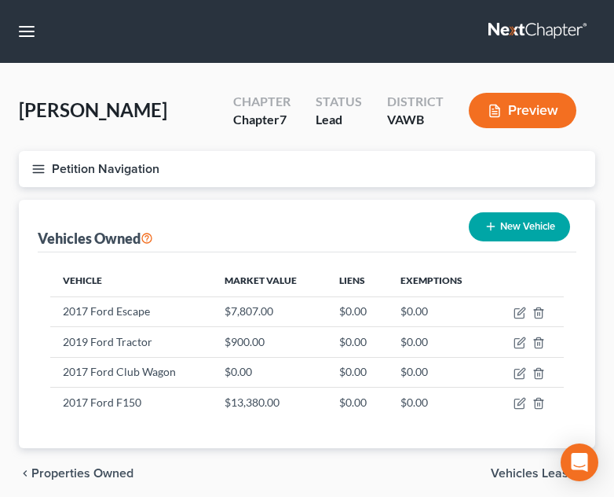
click at [300, 435] on div "Vehicle Market Value Liens Exemptions 2017 Ford Escape $7,807.00 $0.00 $0.00 20…" at bounding box center [307, 350] width 539 height 196
click at [34, 179] on button "Petition Navigation" at bounding box center [307, 169] width 577 height 36
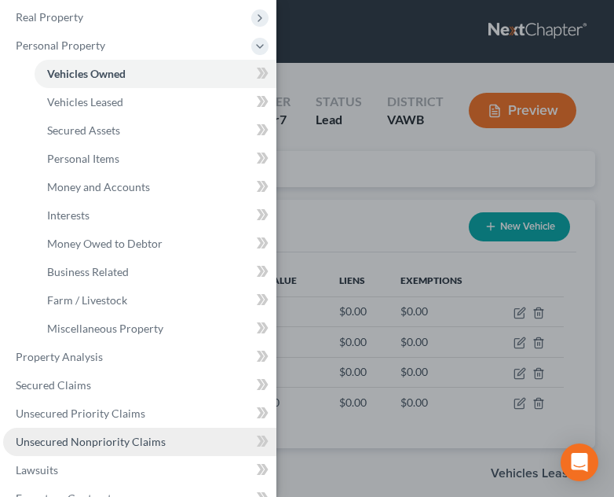
click at [128, 435] on span "Unsecured Nonpriority Claims" at bounding box center [91, 441] width 150 height 13
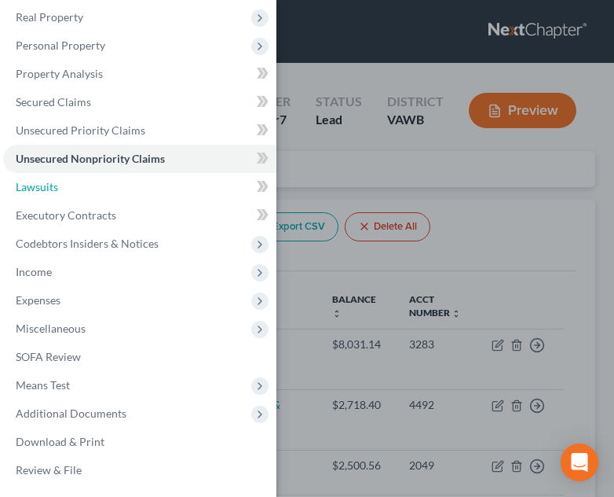
drag, startPoint x: 128, startPoint y: 435, endPoint x: 317, endPoint y: 248, distance: 266.2
click at [317, 248] on div "Case Dashboard Payments Invoices Payments Payments Credit Report Client Profile" at bounding box center [307, 248] width 614 height 497
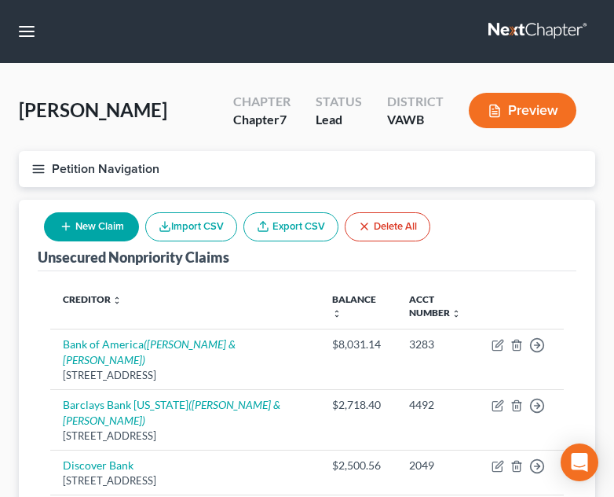
click at [117, 226] on button "New Claim" at bounding box center [91, 226] width 95 height 29
select select "0"
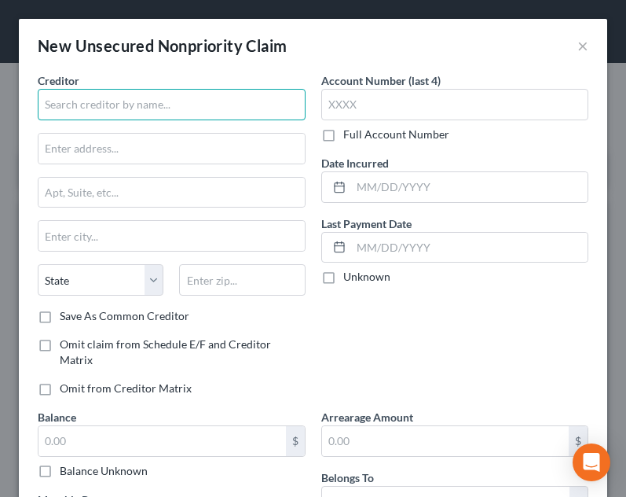
click at [195, 105] on input "text" at bounding box center [172, 104] width 268 height 31
type input "a"
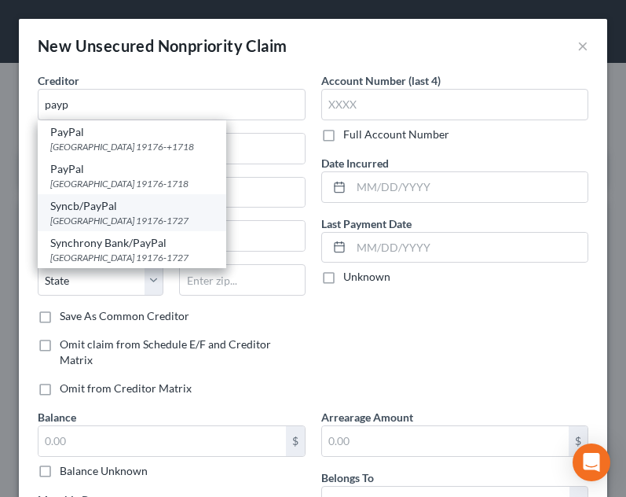
click at [158, 204] on div "Syncb/PayPal" at bounding box center [131, 206] width 163 height 16
type input "Syncb/PayPal"
type input "PO Box 71727"
type input "Philadelphia"
select select "39"
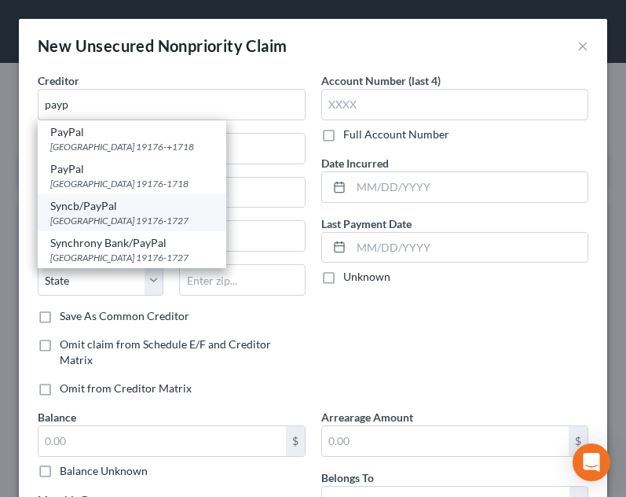
type input "19176-1727"
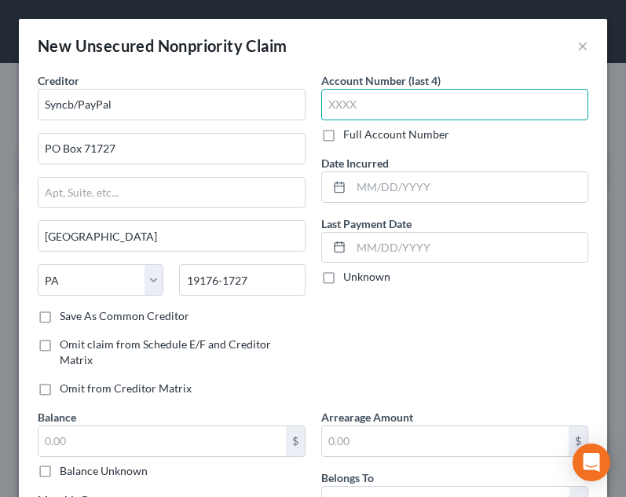
click at [450, 100] on input "text" at bounding box center [455, 104] width 268 height 31
type input "4698"
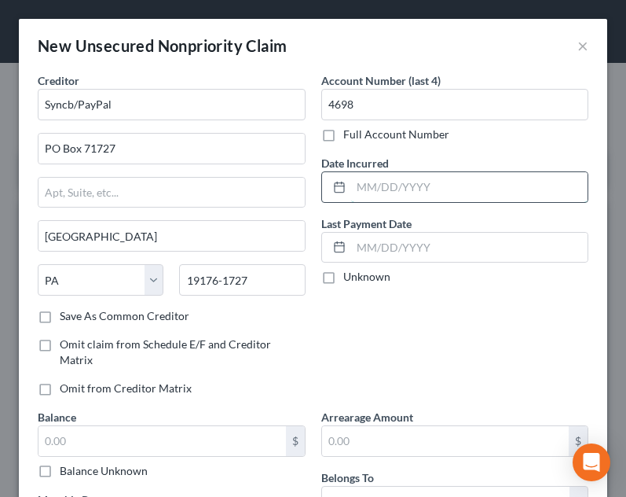
click at [392, 185] on input "text" at bounding box center [469, 187] width 237 height 30
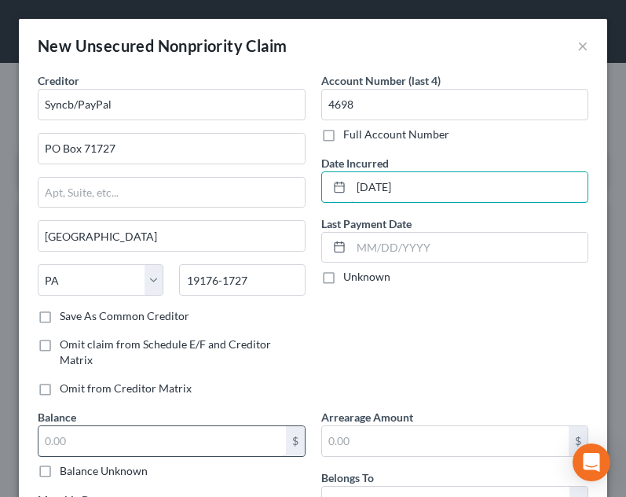
type input "09/10/2021"
click at [203, 448] on input "text" at bounding box center [163, 441] width 248 height 30
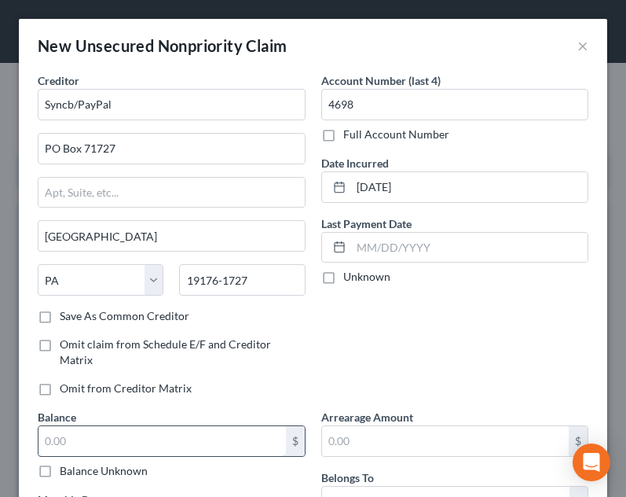
type input "1"
type input "99.00"
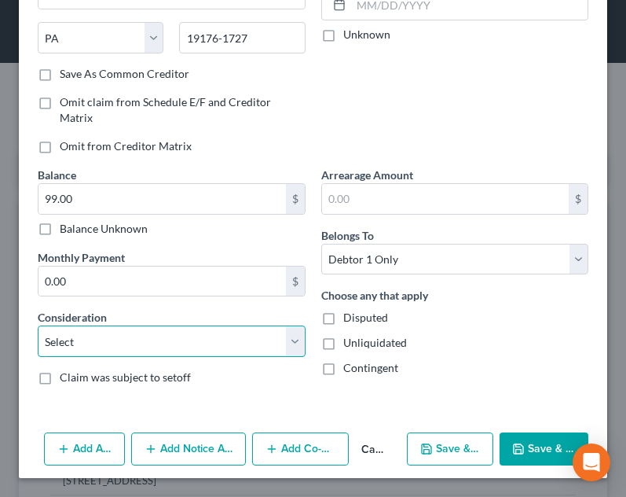
click at [218, 337] on select "Select Cable / Satellite Services Collection Agency Credit Card Debt Debt Couns…" at bounding box center [172, 340] width 268 height 31
click at [38, 357] on select "Select Cable / Satellite Services Collection Agency Credit Card Debt Debt Couns…" at bounding box center [172, 340] width 268 height 31
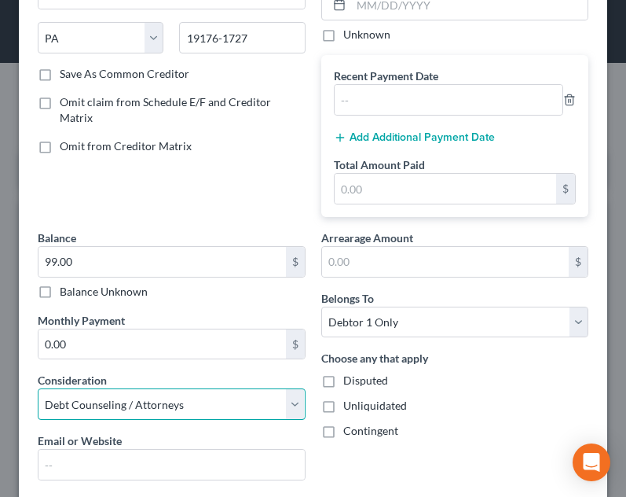
click at [181, 394] on select "Select Cable / Satellite Services Collection Agency Credit Card Debt Debt Couns…" at bounding box center [172, 403] width 268 height 31
select select "2"
click at [38, 388] on select "Select Cable / Satellite Services Collection Agency Credit Card Debt Debt Couns…" at bounding box center [172, 403] width 268 height 31
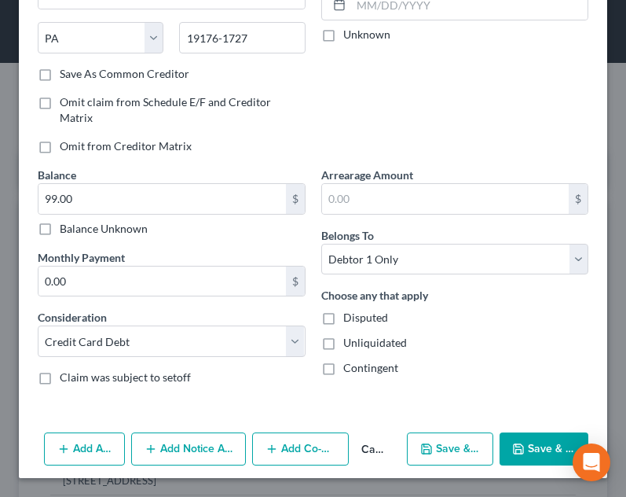
click at [529, 451] on button "Save & Close" at bounding box center [544, 448] width 89 height 33
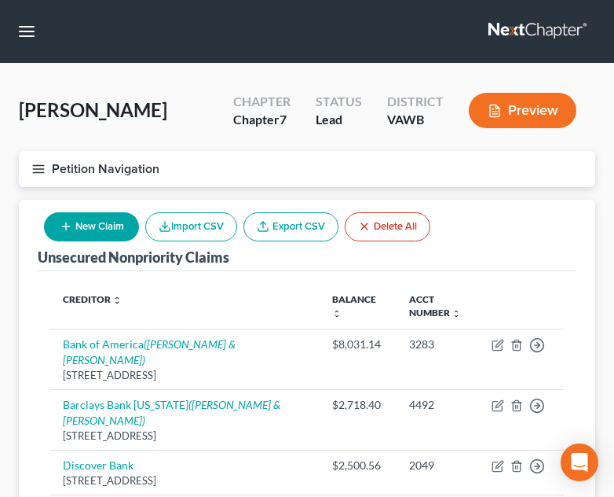
click at [42, 176] on button "Petition Navigation" at bounding box center [307, 169] width 577 height 36
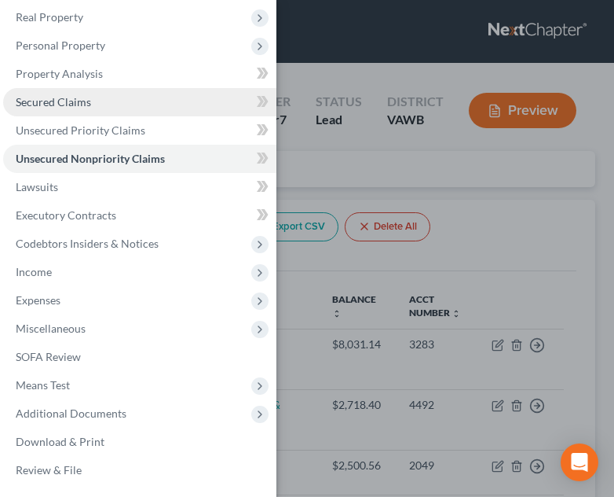
click at [138, 101] on link "Secured Claims" at bounding box center [139, 102] width 273 height 28
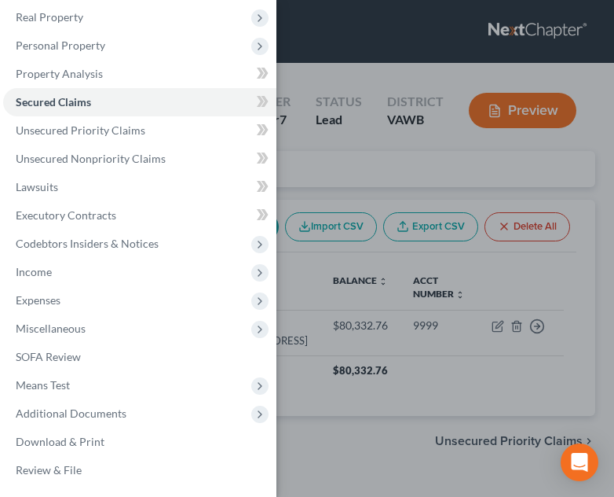
click at [401, 276] on div "Case Dashboard Payments Invoices Payments Payments Credit Report Client Profile" at bounding box center [307, 248] width 614 height 497
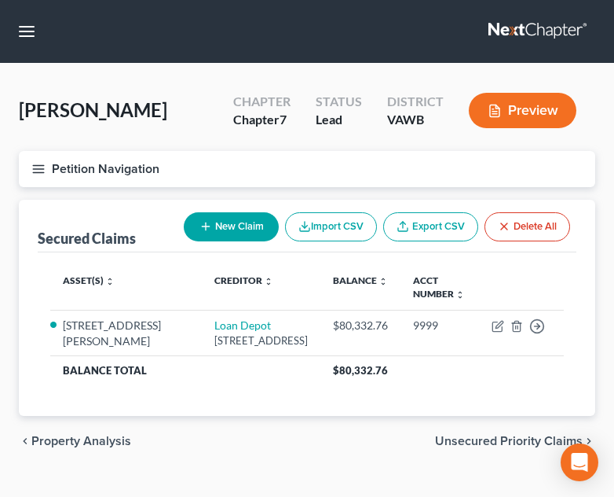
click at [240, 221] on button "New Claim" at bounding box center [231, 226] width 95 height 29
select select "0"
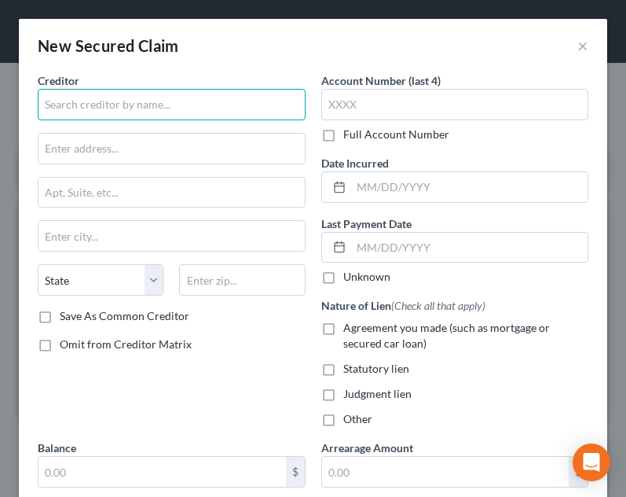
click at [142, 101] on input "text" at bounding box center [172, 104] width 268 height 31
type input "G"
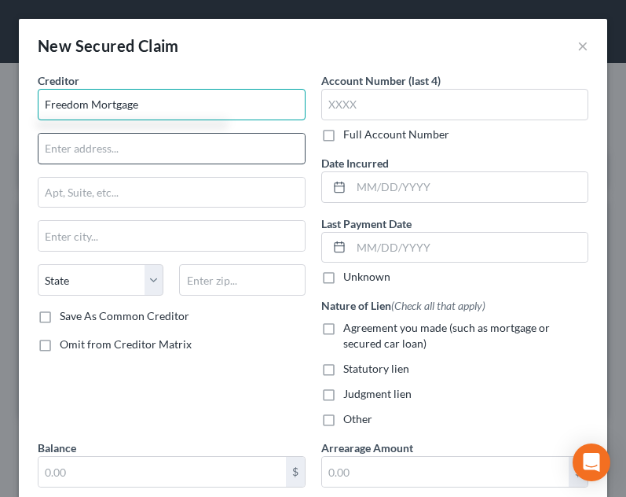
type input "Freedom Mortgage"
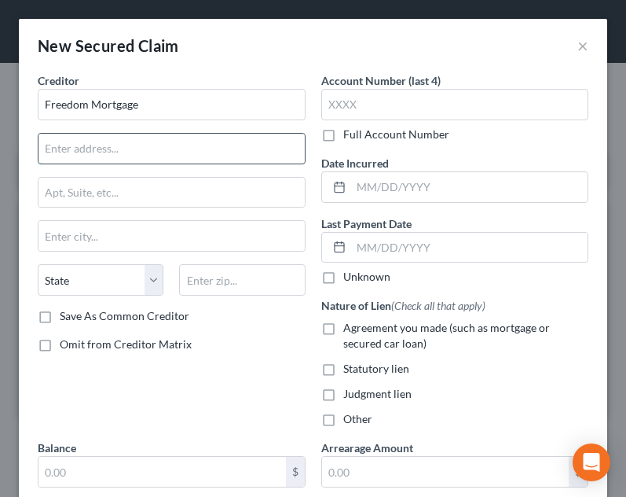
click at [177, 152] on input "text" at bounding box center [172, 149] width 266 height 30
type input "11988 Exit 5 Parkway"
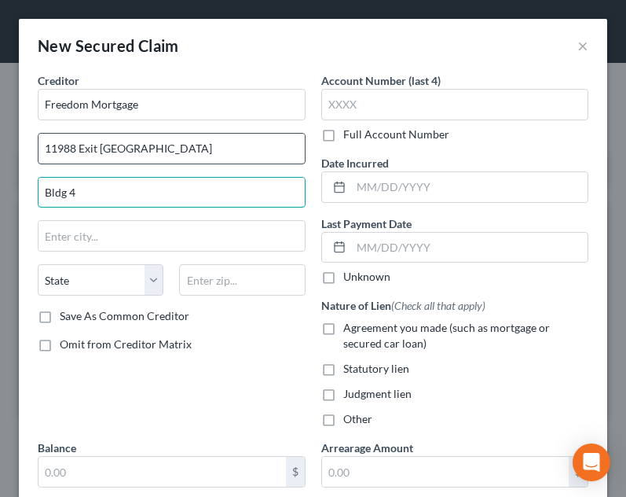
type input "Bldg 4"
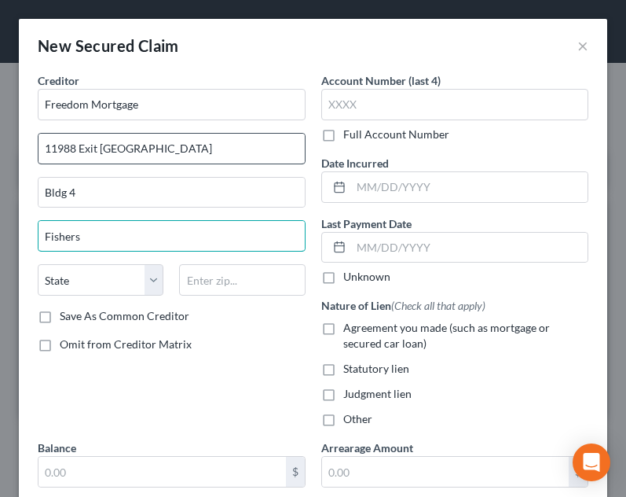
type input "Fishers"
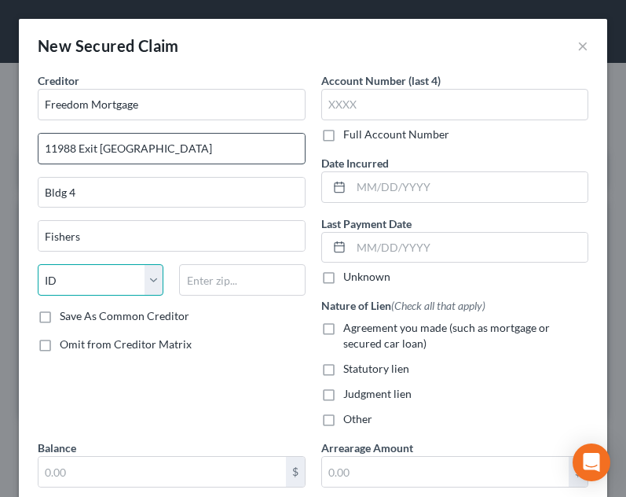
select select "15"
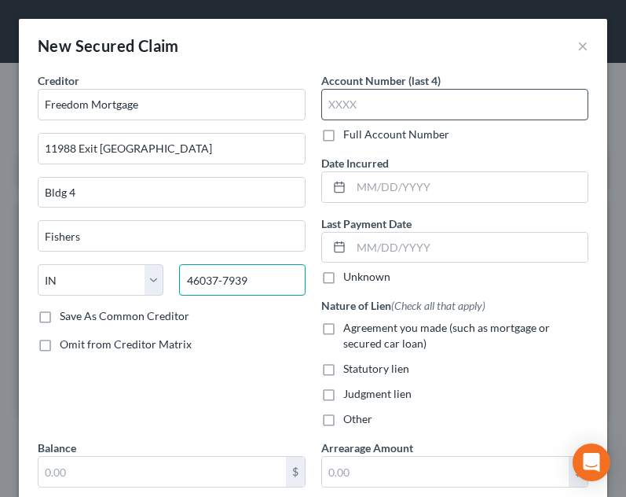
type input "46037-7939"
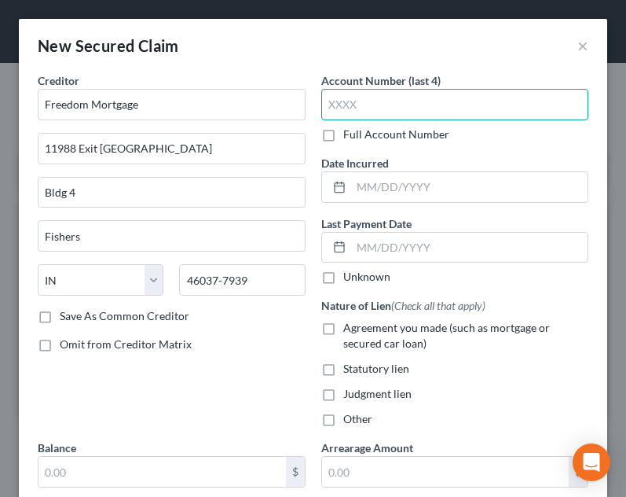
click at [497, 95] on input "text" at bounding box center [455, 104] width 268 height 31
type input "2348"
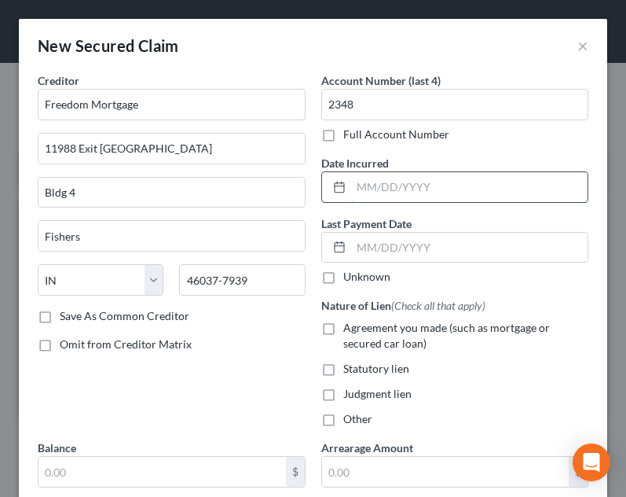
click at [478, 184] on input "text" at bounding box center [469, 187] width 237 height 30
type input "04/27/2021"
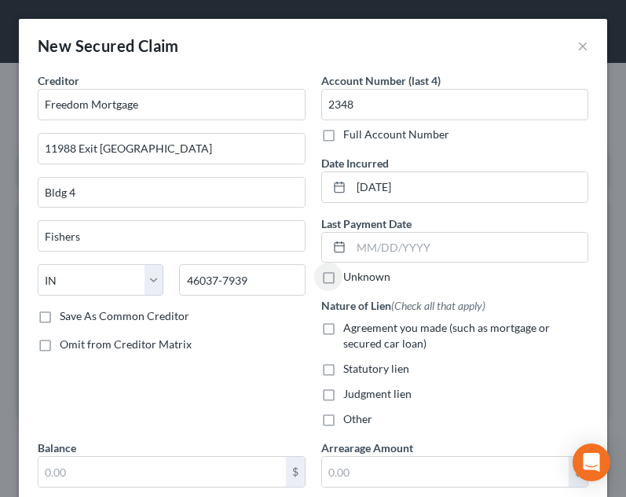
click at [389, 354] on div "Nature of Lien (Check all that apply) Agreement you made (such as mortgage or s…" at bounding box center [455, 362] width 268 height 130
click at [385, 325] on span "Agreement you made (such as mortgage or secured car loan)" at bounding box center [446, 335] width 207 height 29
click at [360, 325] on input "Agreement you made (such as mortgage or secured car loan)" at bounding box center [355, 325] width 10 height 10
checkbox input "true"
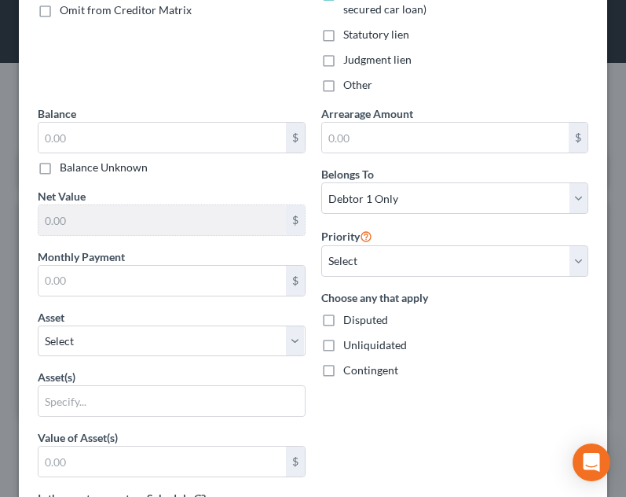
scroll to position [339, 0]
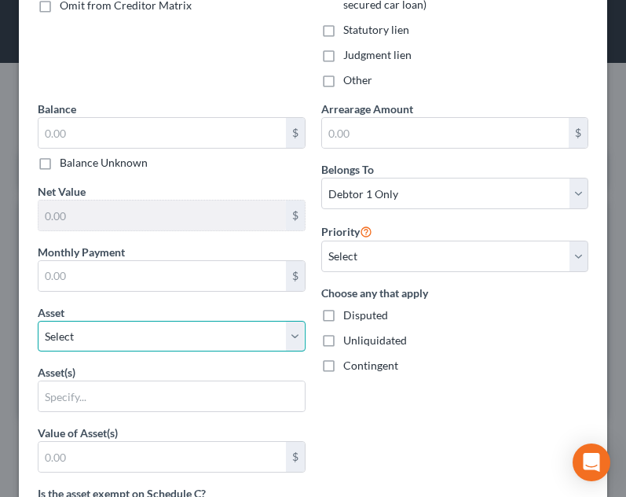
click at [184, 345] on select "Select Other Multiple Assets 294 Robbins Lane - $184300.0 Household Goods - Liv…" at bounding box center [172, 336] width 268 height 31
select select "2"
click at [38, 321] on select "Select Other Multiple Assets 294 Robbins Lane - $184300.0 Household Goods - Liv…" at bounding box center [172, 336] width 268 height 31
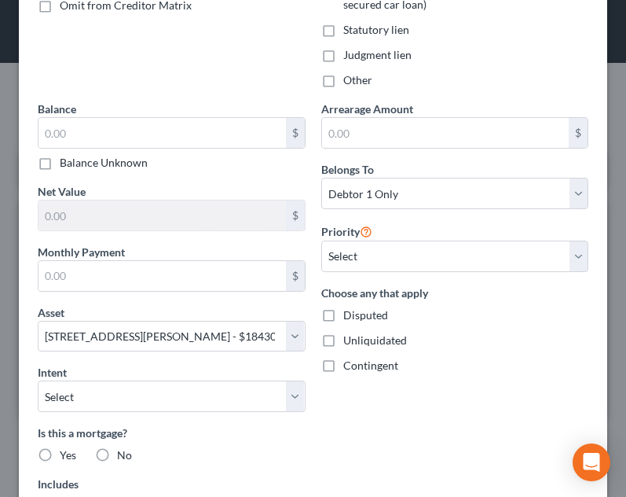
click at [413, 274] on div "Arrearage Amount $ Belongs To * Select Debtor 1 Only Debtor 2 Only Debtor 1 And…" at bounding box center [456, 357] width 284 height 513
click at [409, 262] on select "Select 2nd 3rd 4th 5th 6th 7th 8th 9th 10th 11th 12th 13th 14th 15th 16th 17th …" at bounding box center [455, 255] width 268 height 31
select select "0"
click at [321, 240] on select "Select 2nd 3rd 4th 5th 6th 7th 8th 9th 10th 11th 12th 13th 14th 15th 16th 17th …" at bounding box center [455, 255] width 268 height 31
click at [212, 394] on select "Select Surrender Redeem Reaffirm Avoid Other" at bounding box center [172, 395] width 268 height 31
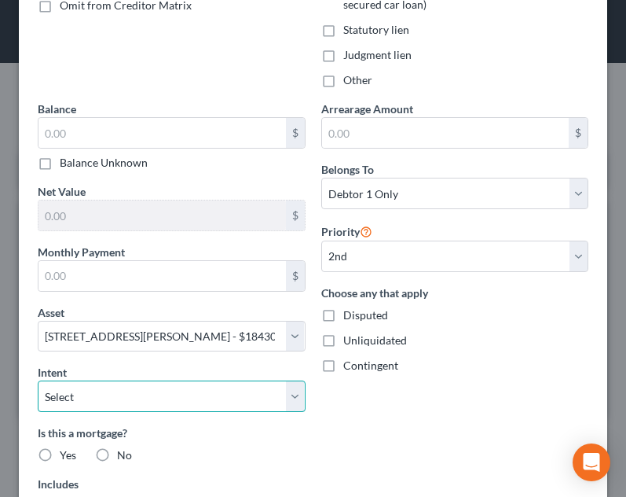
select select "4"
click at [38, 380] on select "Select Surrender Redeem Reaffirm Avoid Other" at bounding box center [172, 395] width 268 height 31
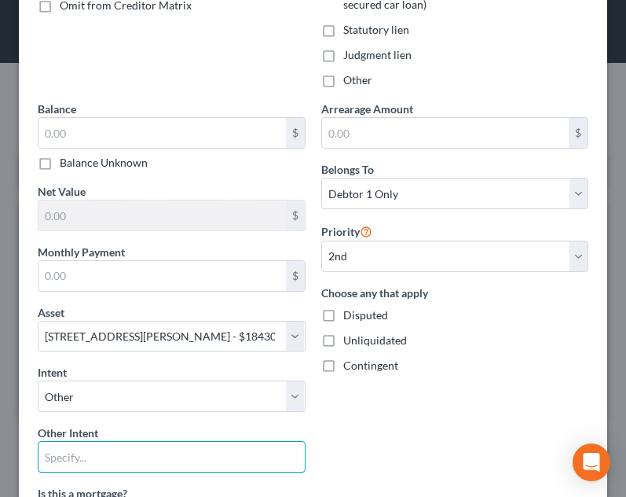
click at [133, 467] on input "text" at bounding box center [172, 456] width 268 height 31
type input "pay pursuant to contract"
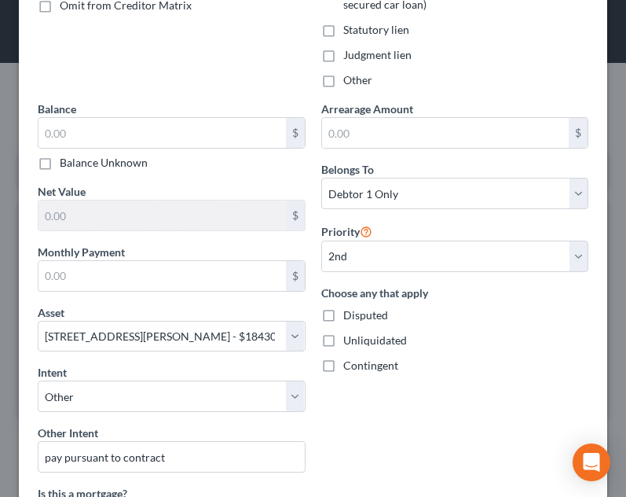
scroll to position [536, 0]
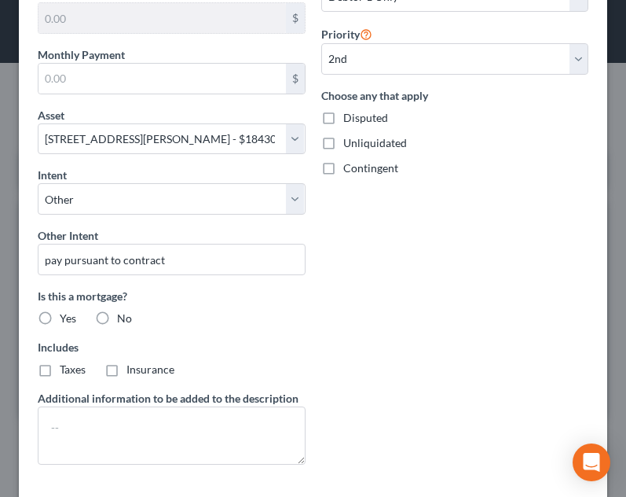
click at [64, 313] on span "Yes" at bounding box center [68, 317] width 17 height 13
click at [66, 313] on input "Yes" at bounding box center [71, 315] width 10 height 10
radio input "true"
click at [75, 374] on span "Taxes" at bounding box center [73, 368] width 26 height 13
click at [75, 372] on input "Taxes" at bounding box center [71, 366] width 10 height 10
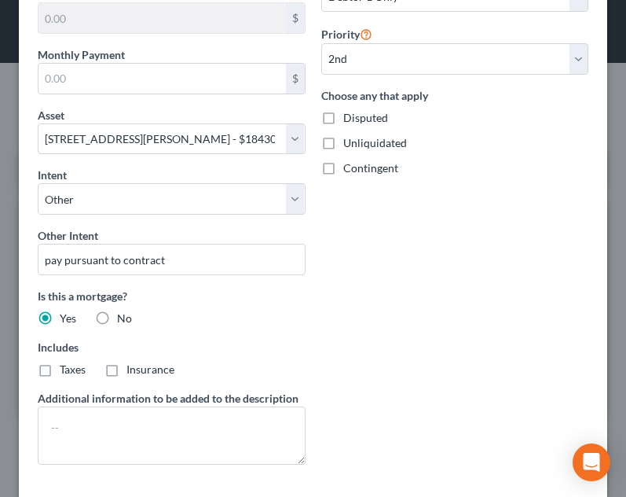
checkbox input "true"
click at [149, 376] on span "Insurance" at bounding box center [151, 368] width 48 height 13
click at [143, 372] on input "Insurance" at bounding box center [138, 366] width 10 height 10
checkbox input "true"
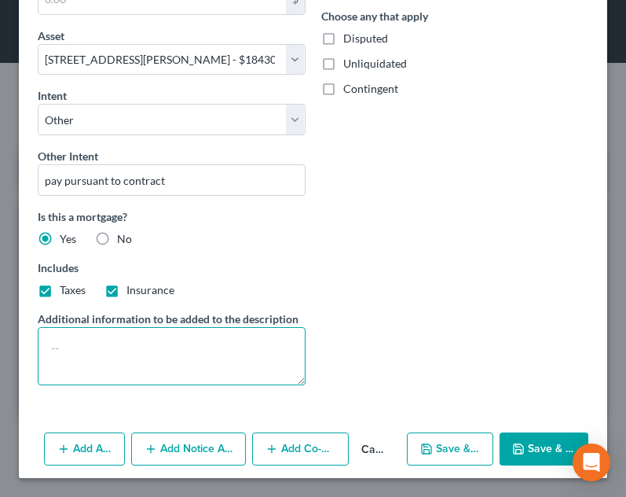
click at [197, 340] on textarea at bounding box center [172, 356] width 268 height 58
type textarea "2nd mortgage?"
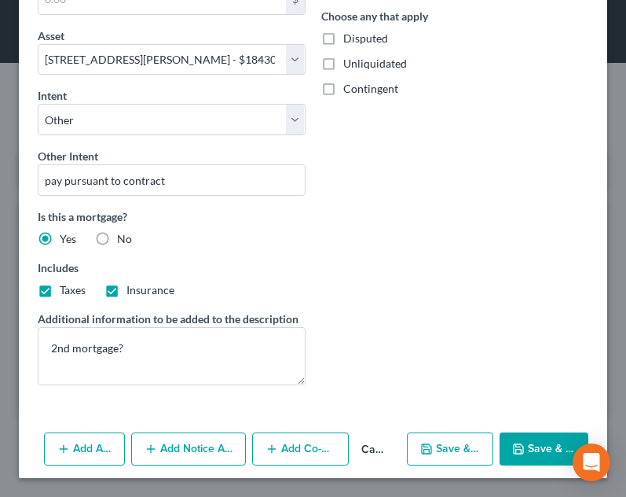
click at [534, 440] on button "Save & Close" at bounding box center [544, 448] width 89 height 33
select select
type input "0.00"
type input "103,967.24"
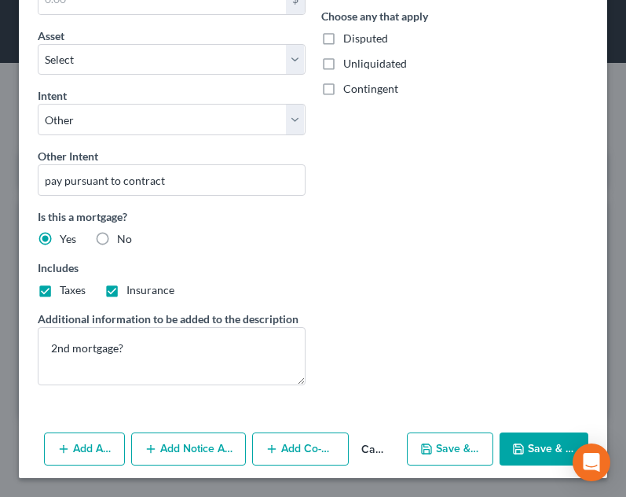
type input "0.00"
select select "2"
select select "0"
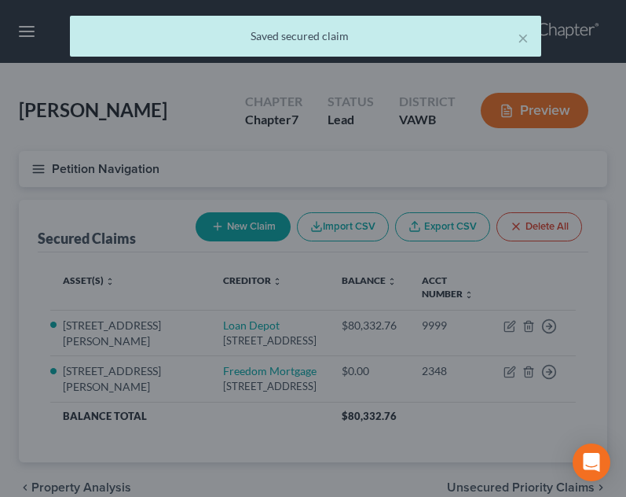
scroll to position [0, 0]
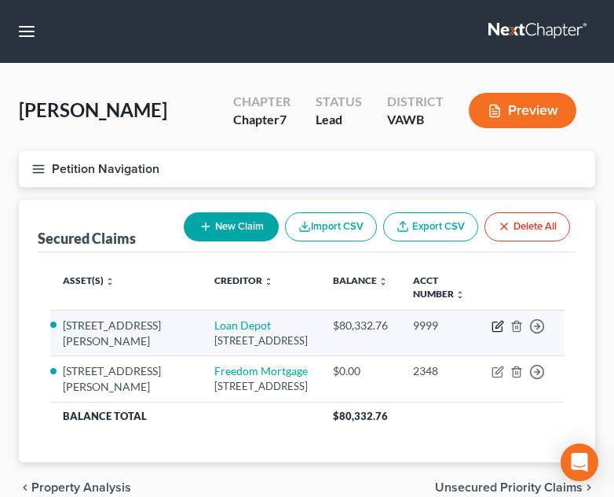
click at [497, 332] on icon "button" at bounding box center [498, 326] width 13 height 13
select select "52"
select select "3"
select select "2"
select select "4"
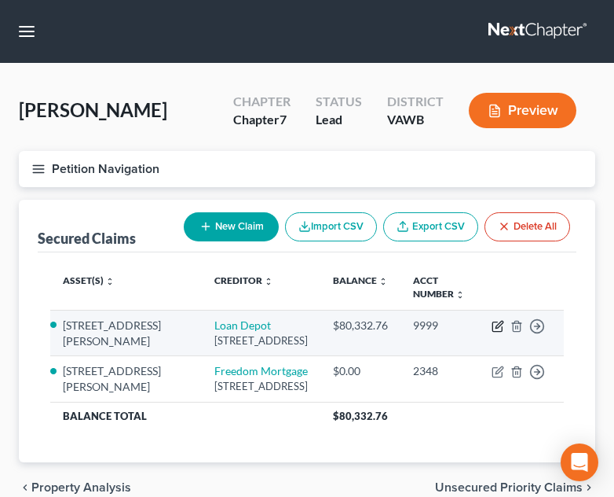
select select "0"
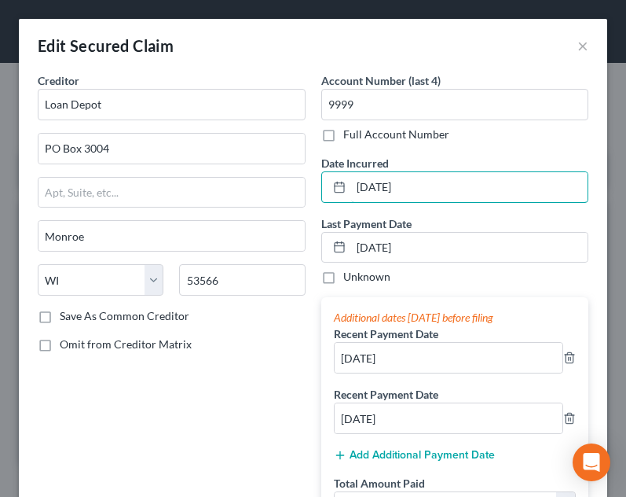
drag, startPoint x: 432, startPoint y: 195, endPoint x: 307, endPoint y: 202, distance: 125.1
click at [314, 202] on div "Account Number (last 4) 9999 Full Account Number Date Incurred 11/04/2024 Last …" at bounding box center [456, 417] width 284 height 690
type input "02/26/2024"
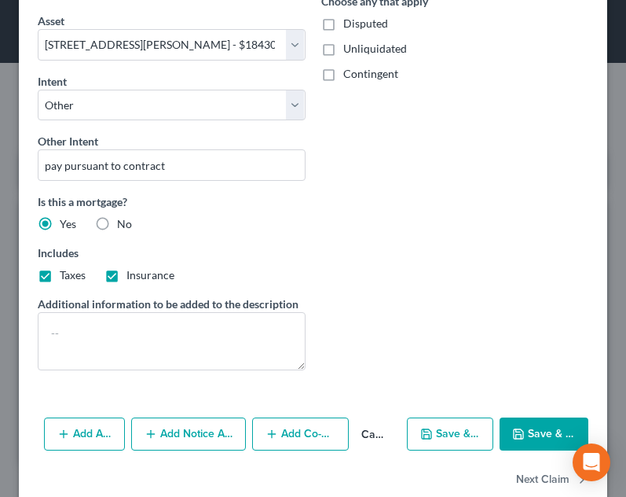
scroll to position [956, 0]
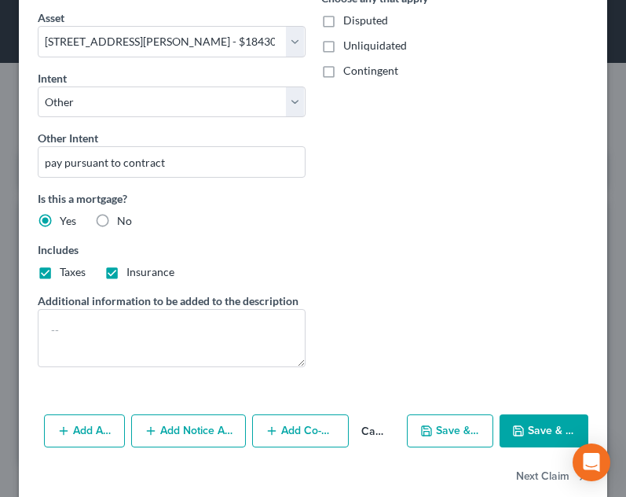
click at [512, 430] on icon "button" at bounding box center [518, 430] width 13 height 13
select select
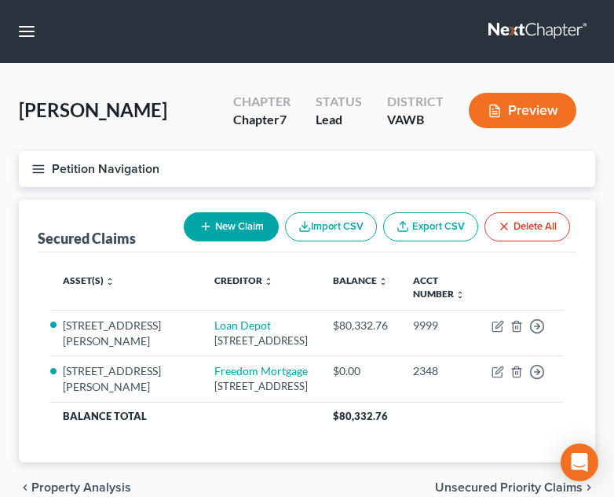
click at [28, 173] on button "Petition Navigation" at bounding box center [307, 169] width 577 height 36
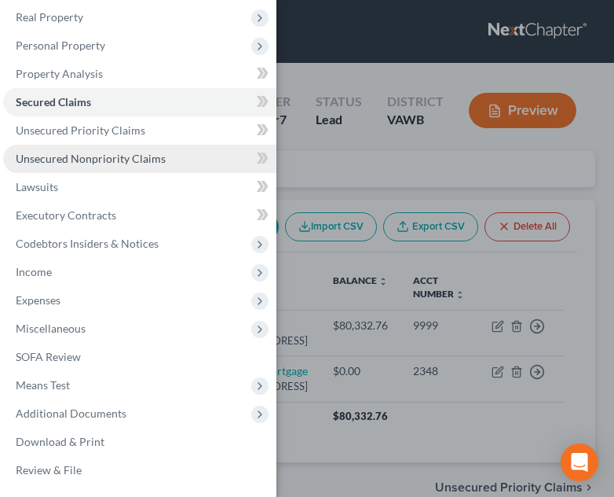
click at [131, 166] on link "Unsecured Nonpriority Claims" at bounding box center [139, 159] width 273 height 28
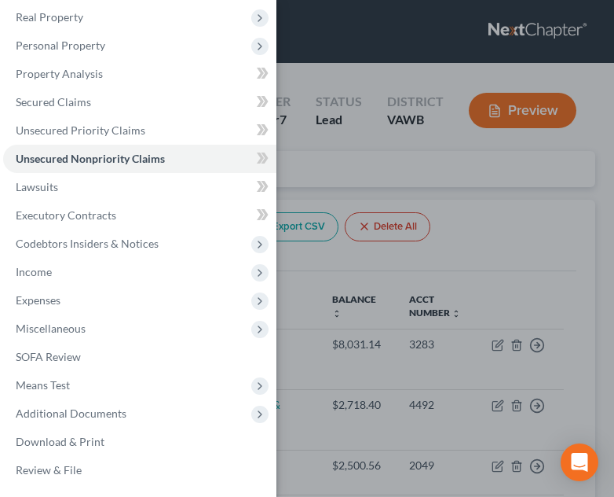
click at [417, 336] on div "Case Dashboard Payments Invoices Payments Payments Credit Report Client Profile" at bounding box center [307, 248] width 614 height 497
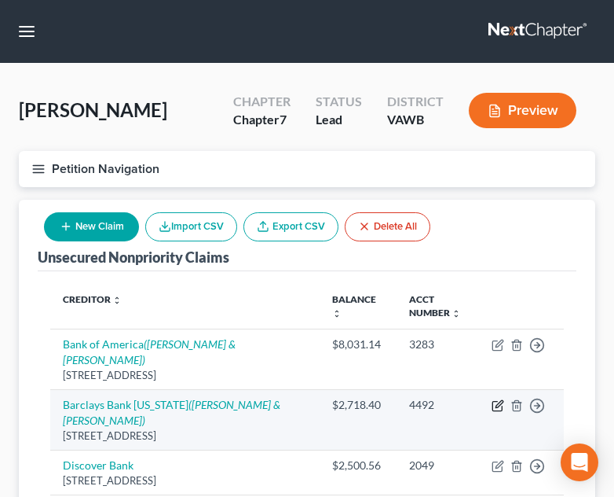
click at [499, 400] on icon "button" at bounding box center [499, 403] width 7 height 7
select select "7"
select select "2"
select select "3"
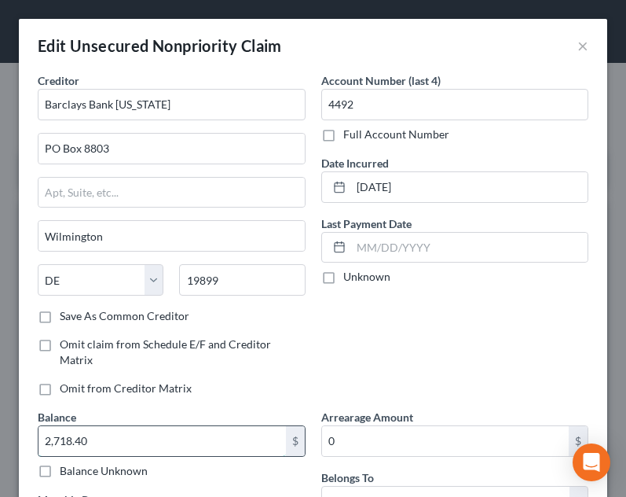
click at [158, 452] on input "2,718.40" at bounding box center [163, 441] width 248 height 30
type input "2,875.00"
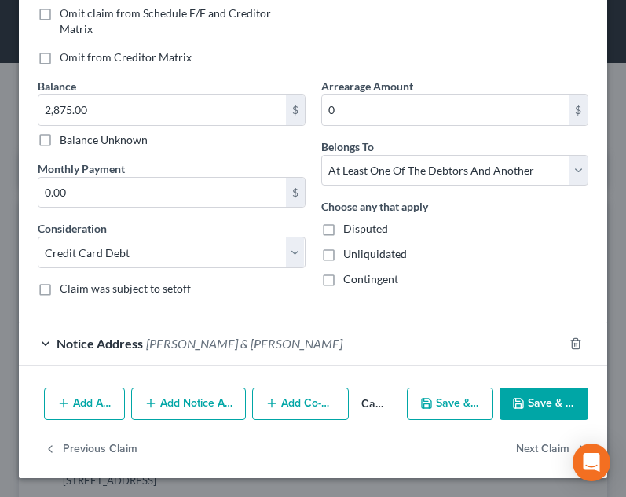
click at [538, 397] on button "Save & Close" at bounding box center [544, 403] width 89 height 33
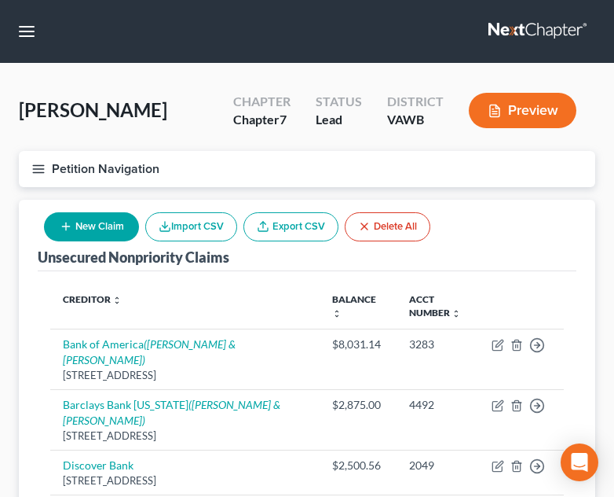
click at [112, 236] on button "New Claim" at bounding box center [91, 226] width 95 height 29
select select "0"
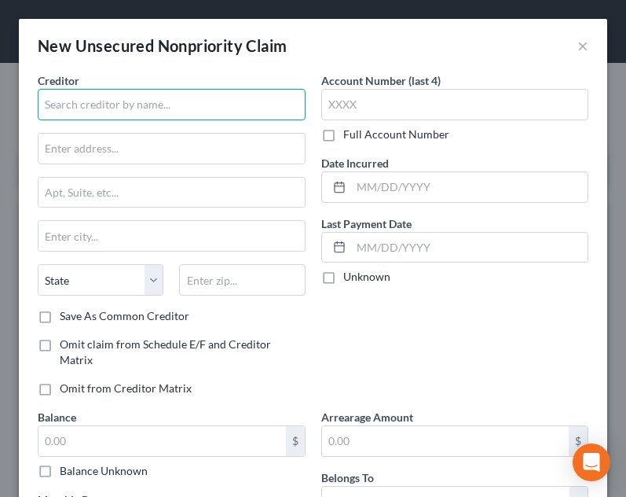
click at [229, 108] on input "text" at bounding box center [172, 104] width 268 height 31
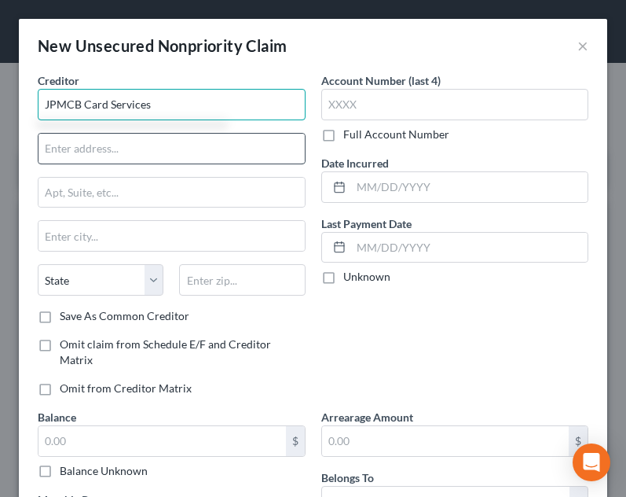
type input "JPMCB Card Services"
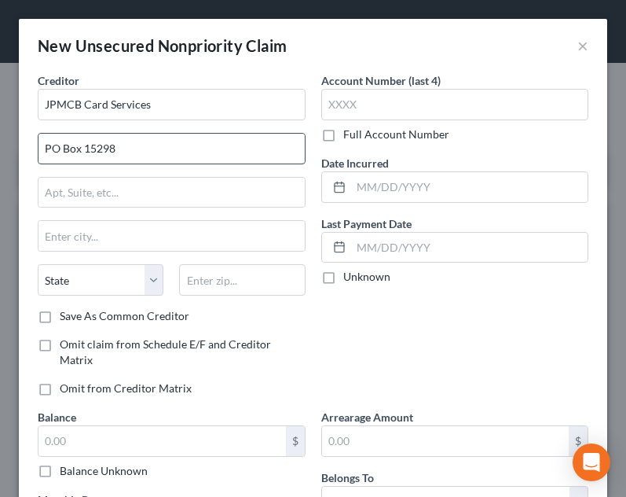
type input "PO Box 15298"
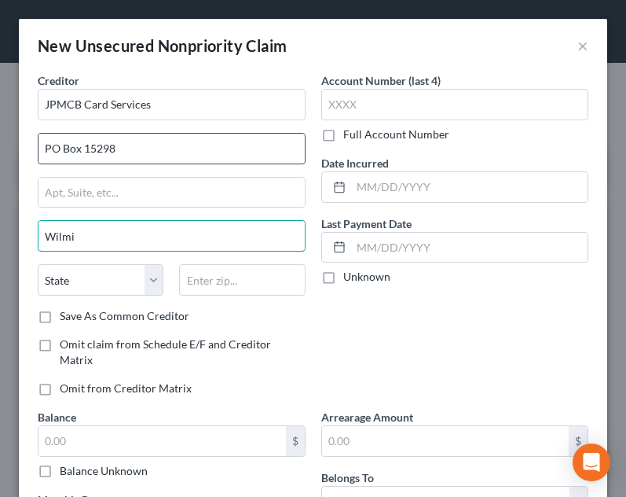
type input "Wilmington"
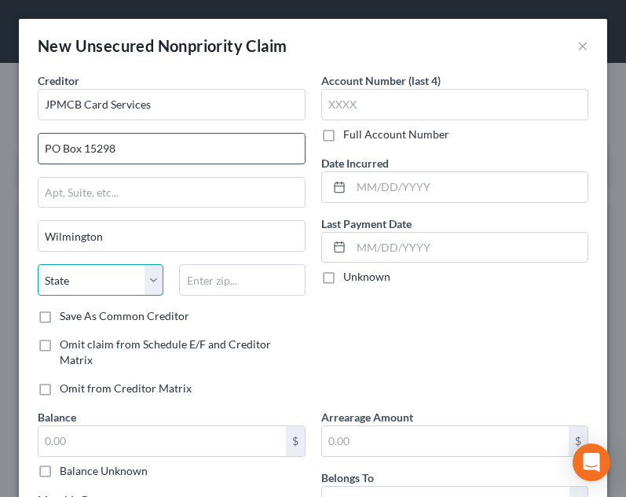
select select "7"
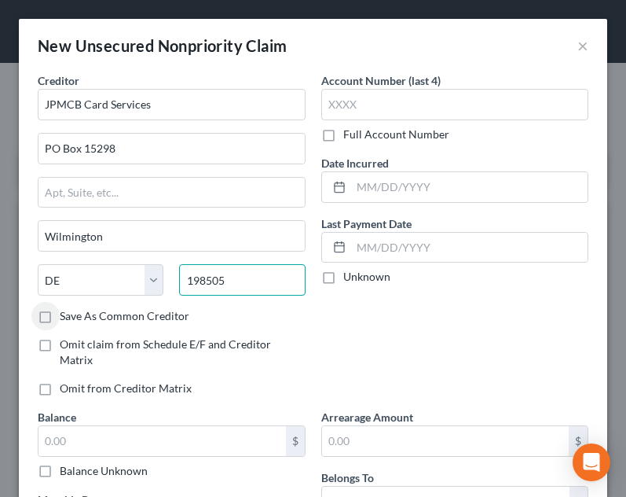
click at [259, 274] on input "198505" at bounding box center [242, 279] width 126 height 31
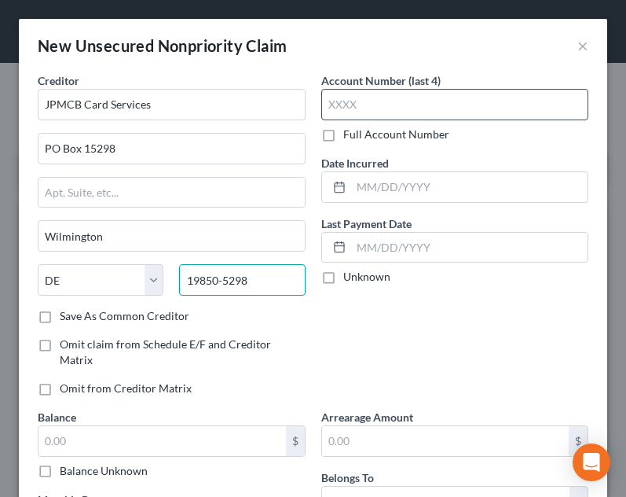
type input "19850-5298"
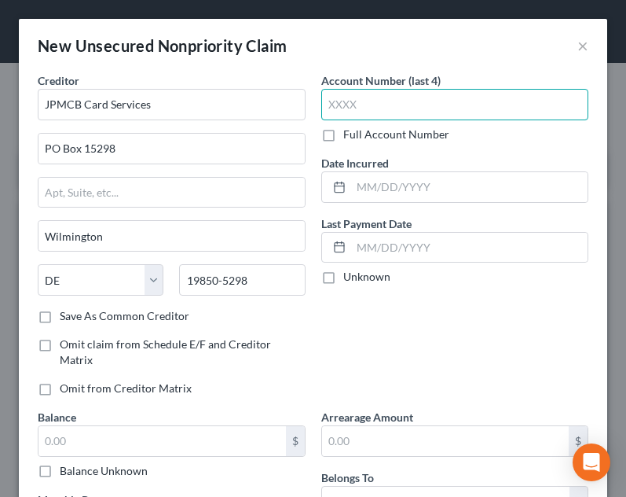
click at [547, 99] on input "text" at bounding box center [455, 104] width 268 height 31
type input "7593"
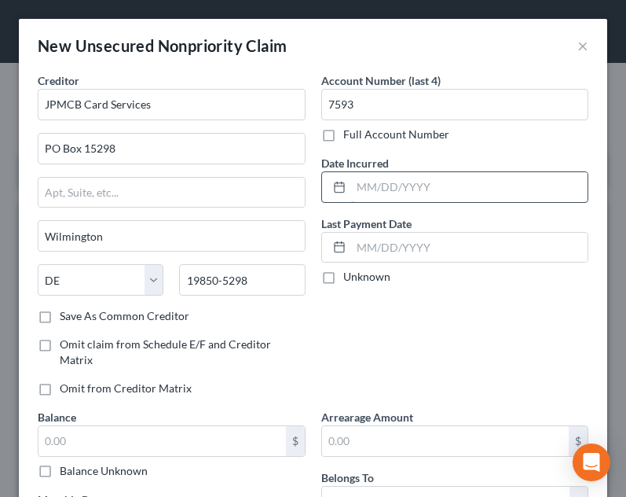
click at [470, 187] on input "text" at bounding box center [469, 187] width 237 height 30
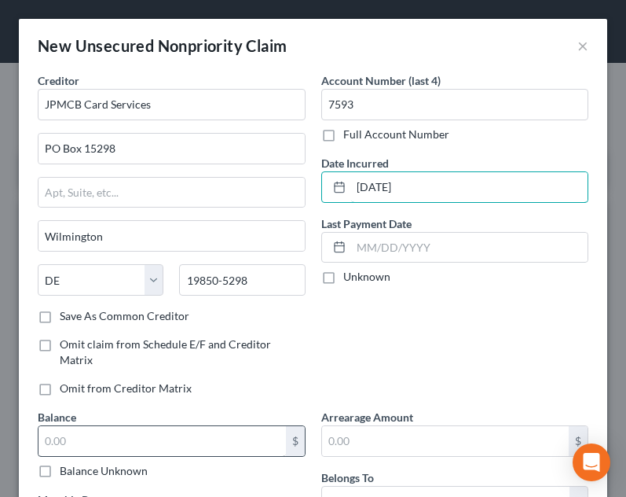
type input "05/03/2016"
click at [145, 438] on input "text" at bounding box center [163, 441] width 248 height 30
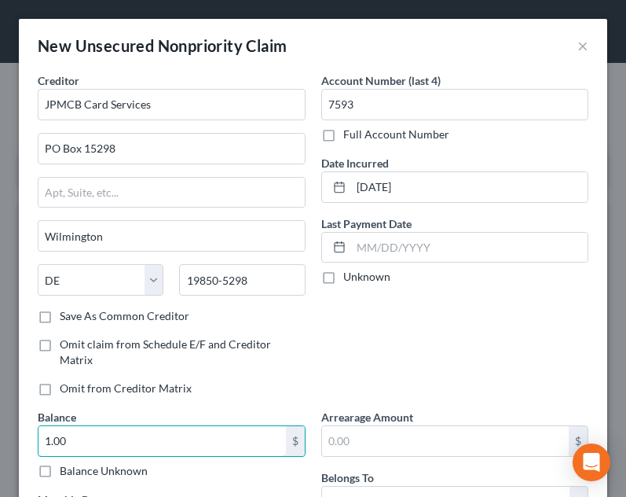
type input "1.00"
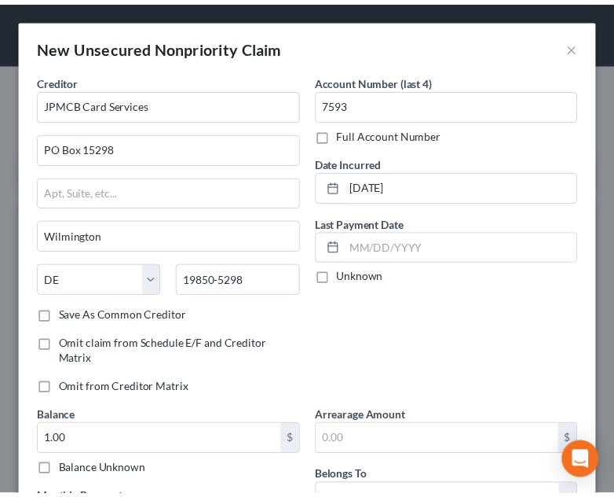
scroll to position [242, 0]
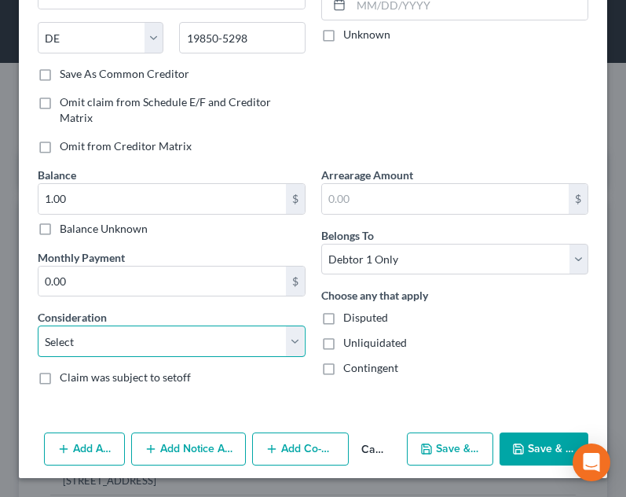
click at [212, 332] on select "Select Cable / Satellite Services Collection Agency Credit Card Debt Debt Couns…" at bounding box center [172, 340] width 268 height 31
select select "2"
click at [38, 325] on select "Select Cable / Satellite Services Collection Agency Credit Card Debt Debt Couns…" at bounding box center [172, 340] width 268 height 31
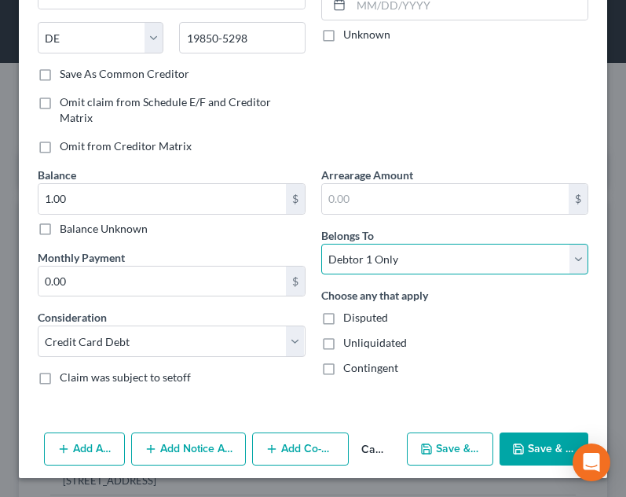
click at [448, 251] on select "Select Debtor 1 Only Debtor 2 Only Debtor 1 And Debtor 2 Only At Least One Of T…" at bounding box center [455, 259] width 268 height 31
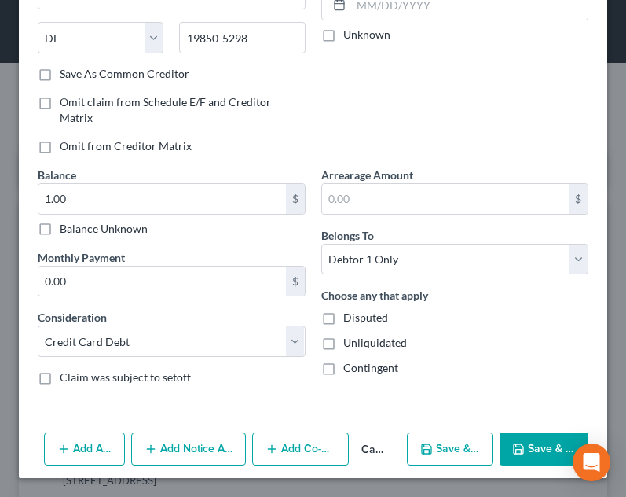
click at [535, 451] on button "Save & Close" at bounding box center [544, 448] width 89 height 33
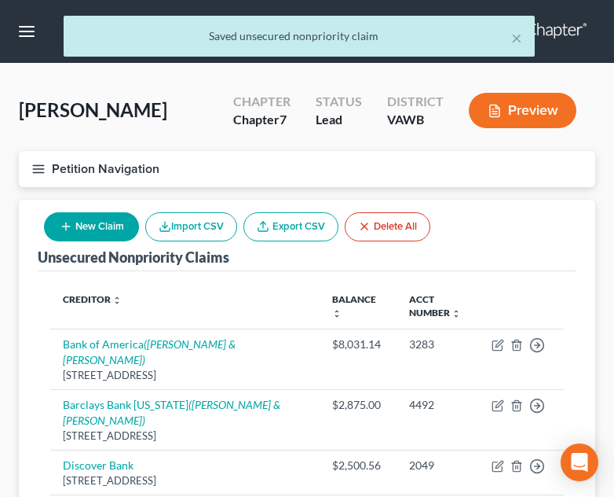
click at [423, 314] on th "Acct Number expand_more expand_less unfold_more" at bounding box center [438, 307] width 83 height 46
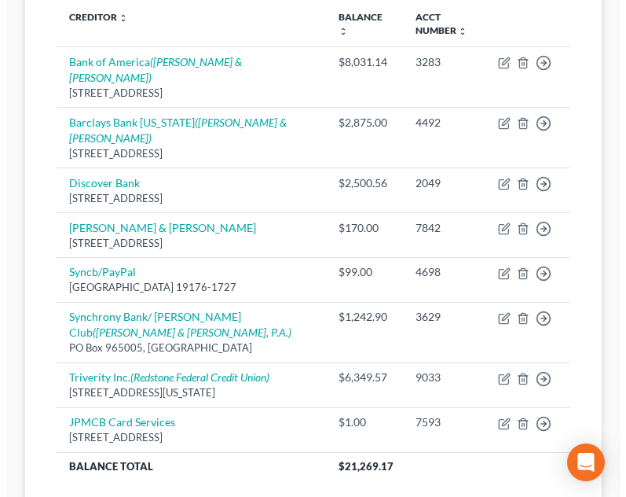
scroll to position [283, 0]
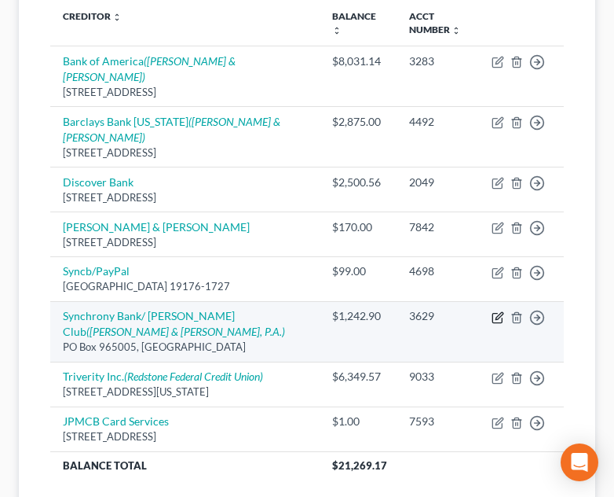
click at [499, 311] on icon "button" at bounding box center [498, 317] width 13 height 13
select select "9"
select select "2"
select select "0"
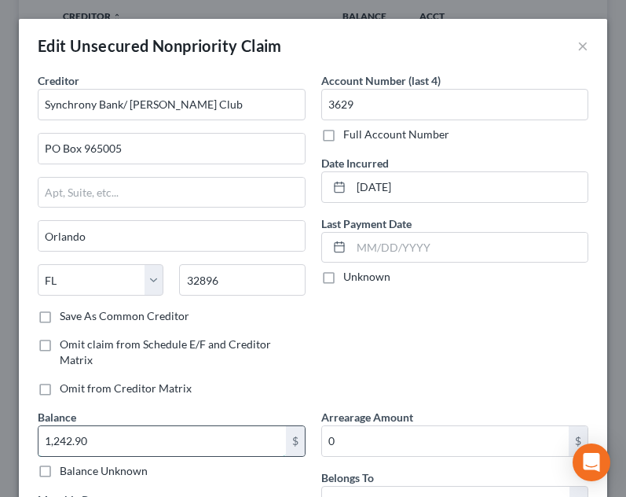
click at [156, 431] on input "1,242.90" at bounding box center [163, 441] width 248 height 30
type input "1,385.00"
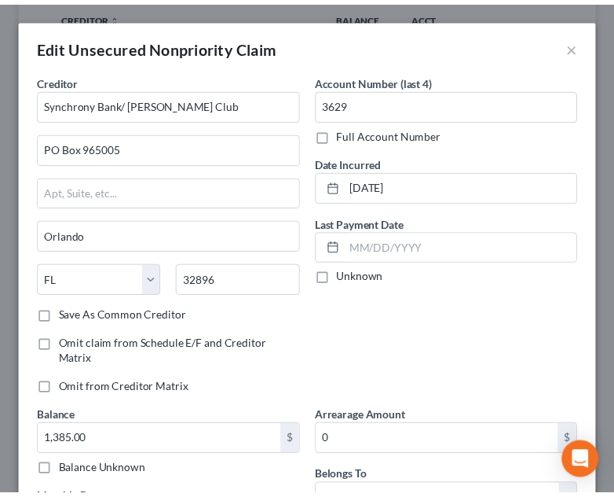
scroll to position [331, 0]
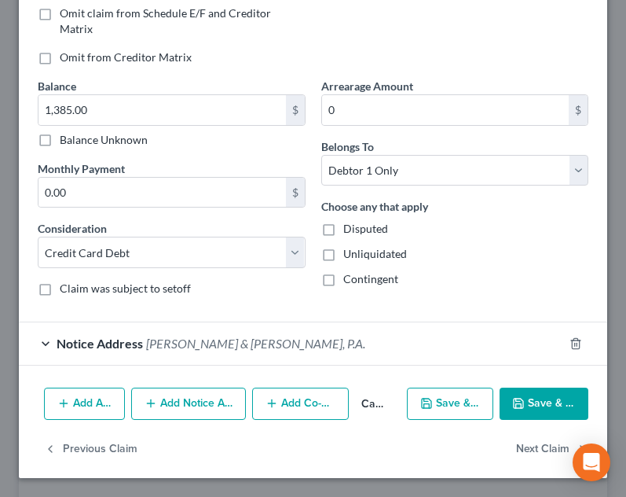
click at [532, 402] on button "Save & Close" at bounding box center [544, 403] width 89 height 33
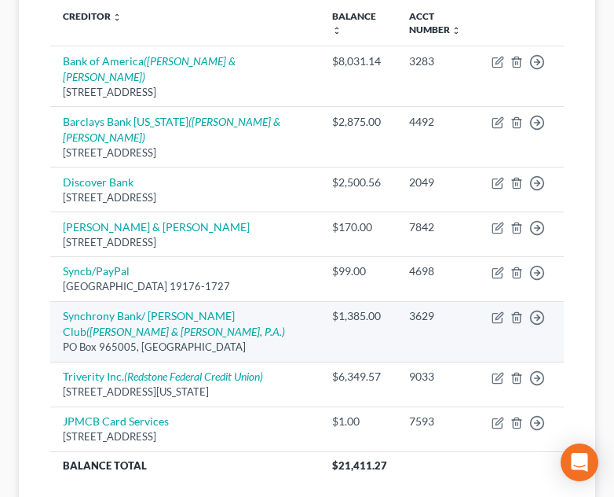
click at [371, 310] on td "$1,385.00" at bounding box center [358, 331] width 77 height 61
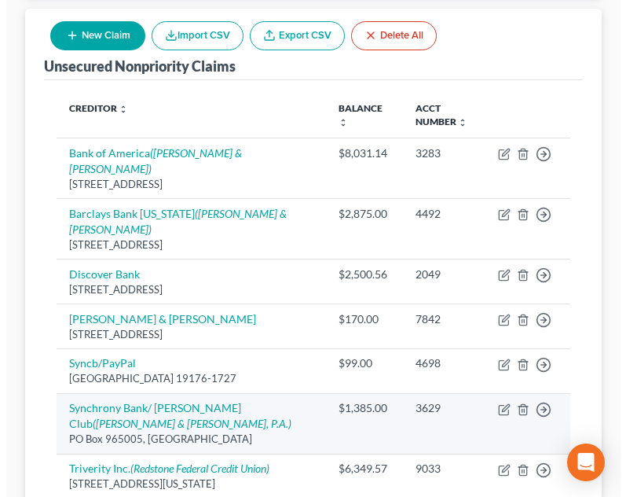
scroll to position [189, 0]
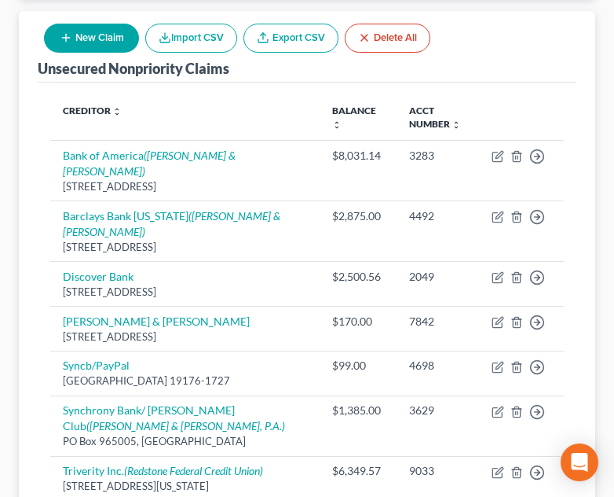
click at [116, 30] on button "New Claim" at bounding box center [91, 38] width 95 height 29
select select "0"
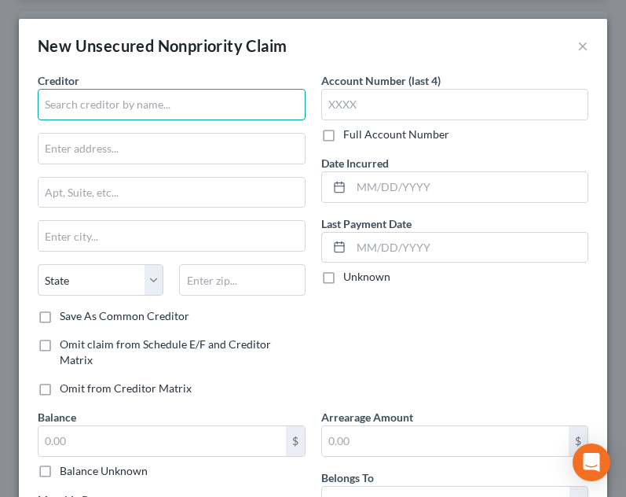
click at [156, 106] on input "text" at bounding box center [172, 104] width 268 height 31
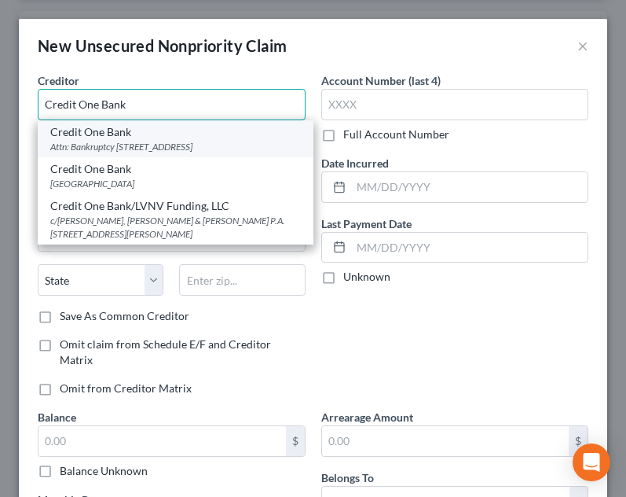
type input "Credit One Bank"
click at [144, 137] on div "Credit One Bank" at bounding box center [175, 132] width 251 height 16
type input "Attn: Bankruptcy"
type input "6801 Cimarron Rd"
type input "Las Vegas"
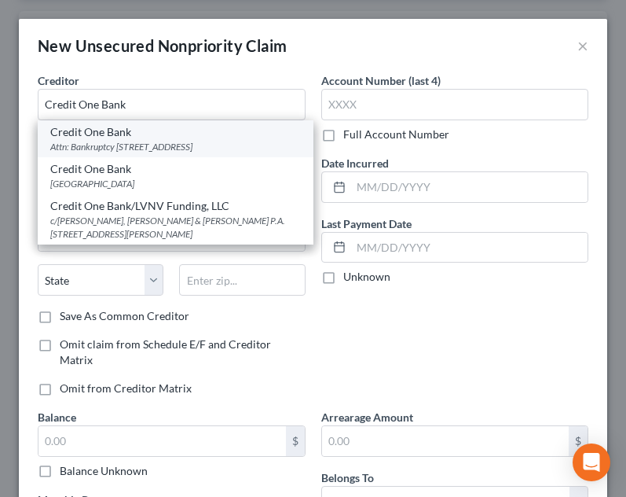
select select "31"
type input "89113"
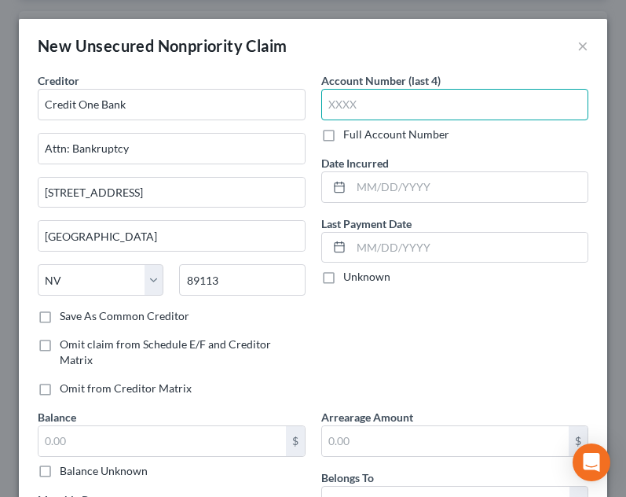
click at [432, 97] on input "text" at bounding box center [455, 104] width 268 height 31
type input "1687"
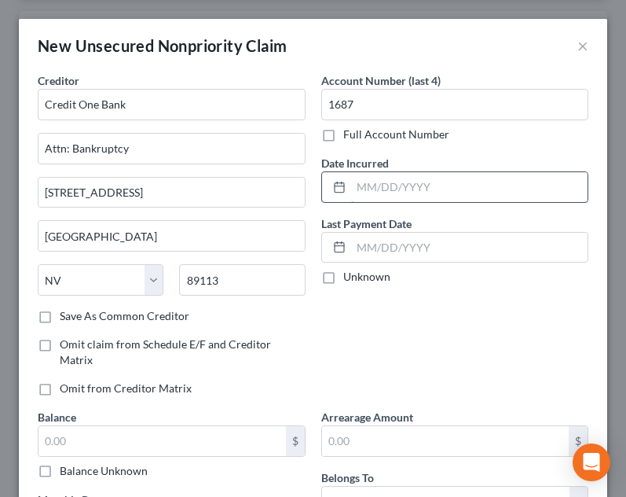
click at [452, 185] on input "text" at bounding box center [469, 187] width 237 height 30
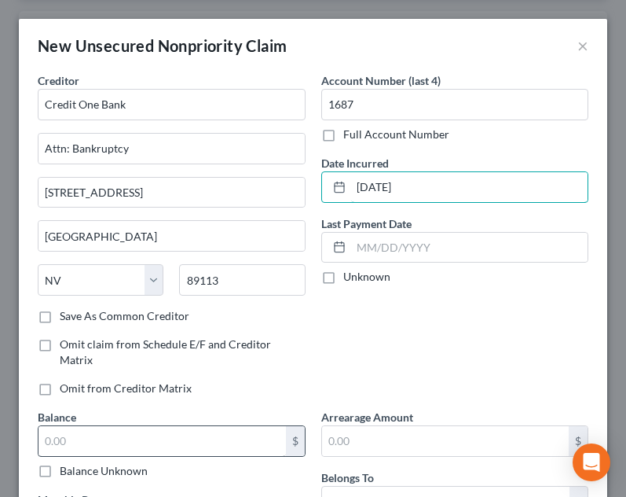
type input "05/14/2023"
click at [163, 442] on input "text" at bounding box center [163, 441] width 248 height 30
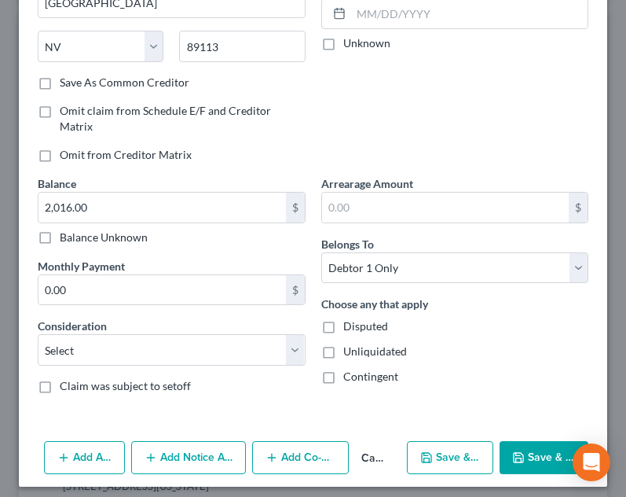
scroll to position [242, 0]
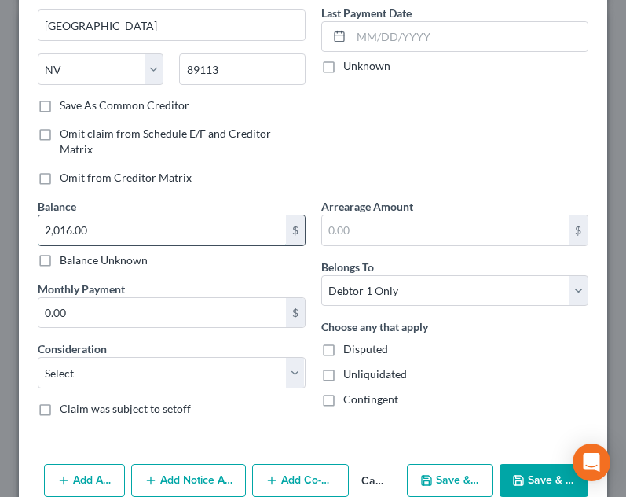
click at [101, 226] on input "2,016.00" at bounding box center [163, 230] width 248 height 30
type input "2,365.00"
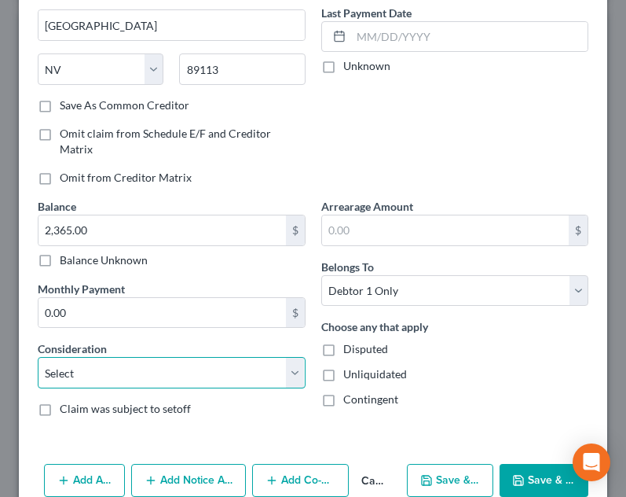
click at [92, 372] on select "Select Cable / Satellite Services Collection Agency Credit Card Debt Debt Couns…" at bounding box center [172, 372] width 268 height 31
select select "2"
click at [38, 357] on select "Select Cable / Satellite Services Collection Agency Credit Card Debt Debt Couns…" at bounding box center [172, 372] width 268 height 31
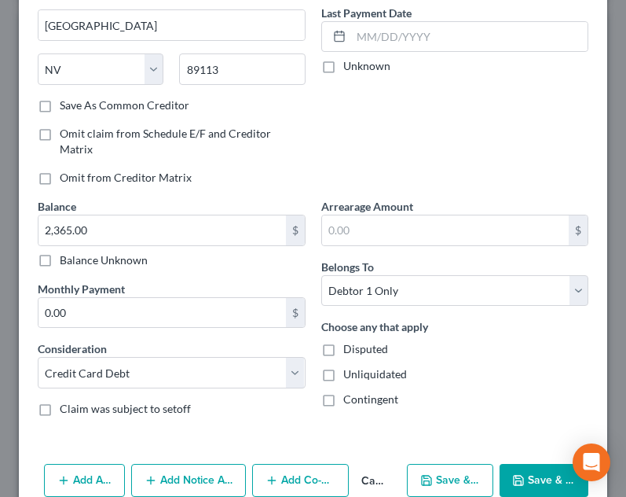
click at [485, 152] on div "Account Number (last 4) 1687 Full Account Number Date Incurred 05/14/2023 Last …" at bounding box center [456, 30] width 284 height 336
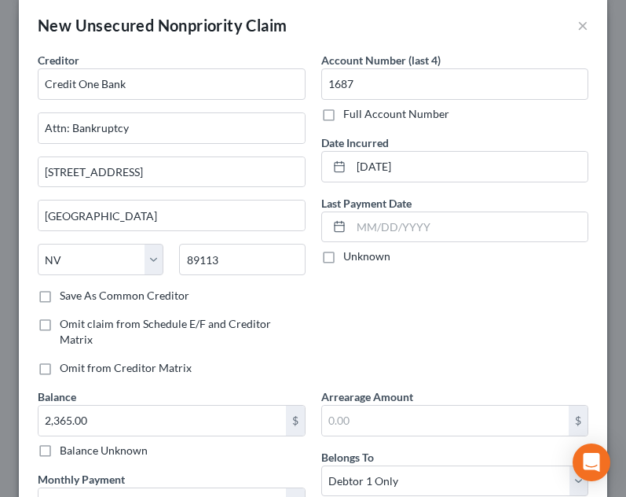
scroll to position [0, 0]
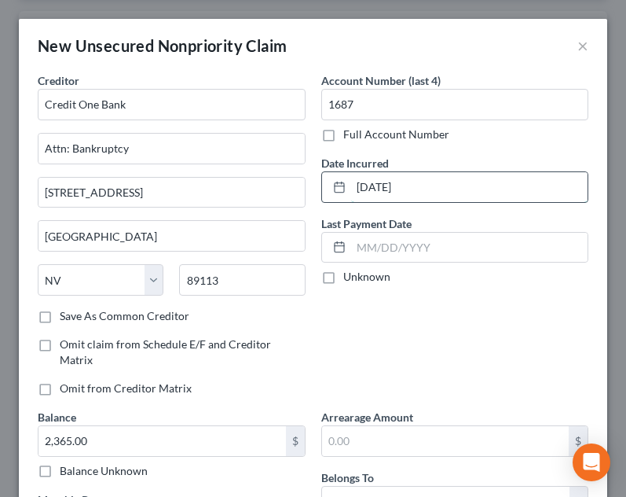
click at [475, 178] on input "05/14/2023" at bounding box center [469, 187] width 237 height 30
drag, startPoint x: 475, startPoint y: 178, endPoint x: 390, endPoint y: 179, distance: 84.9
click at [390, 179] on input "05/14/2023" at bounding box center [469, 187] width 237 height 30
type input "0"
type input "07/03/2020"
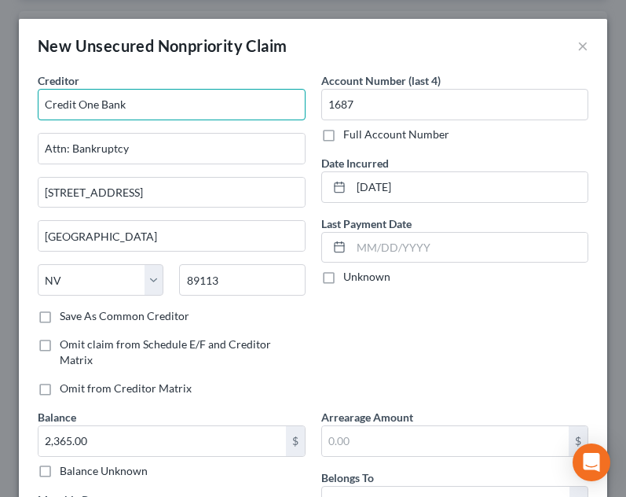
drag, startPoint x: 202, startPoint y: 108, endPoint x: 8, endPoint y: 98, distance: 194.3
click at [8, 98] on div "New Unsecured Nonpriority Claim × Creditor * Credit One Bank Attn: Bankruptcy 6…" at bounding box center [313, 248] width 626 height 497
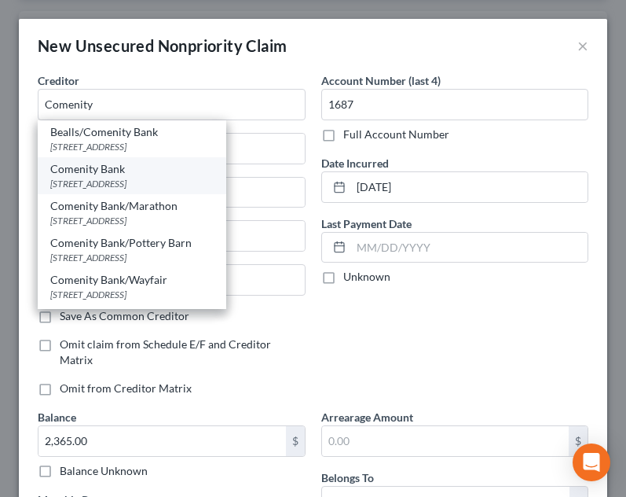
click at [111, 171] on div "Comenity Bank" at bounding box center [131, 169] width 163 height 16
type input "Comenity Bank"
type input "PO Box 182789"
type input "Columbus"
select select "36"
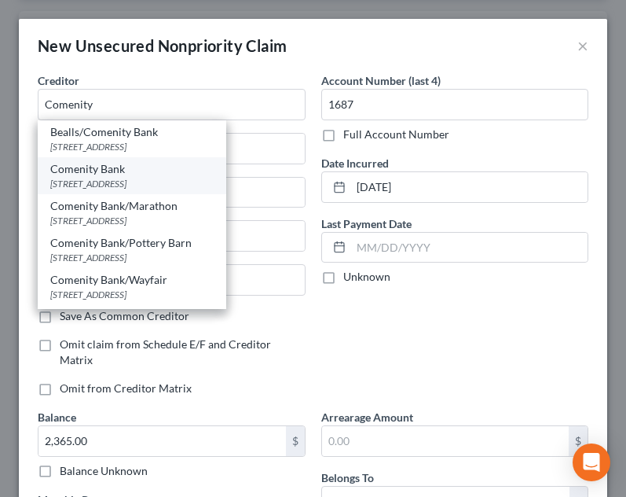
type input "43218-2789"
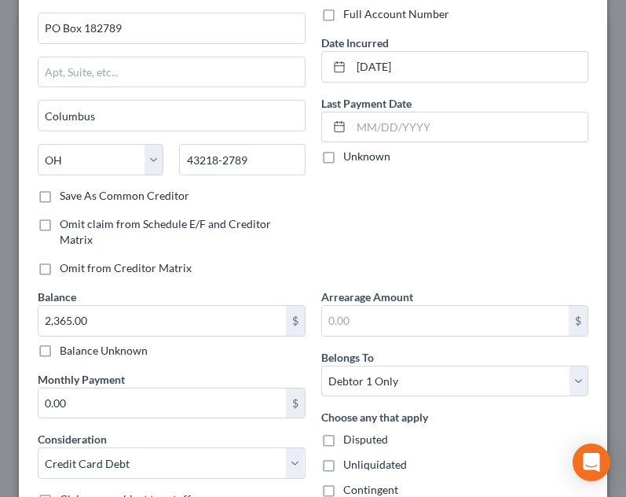
scroll to position [242, 0]
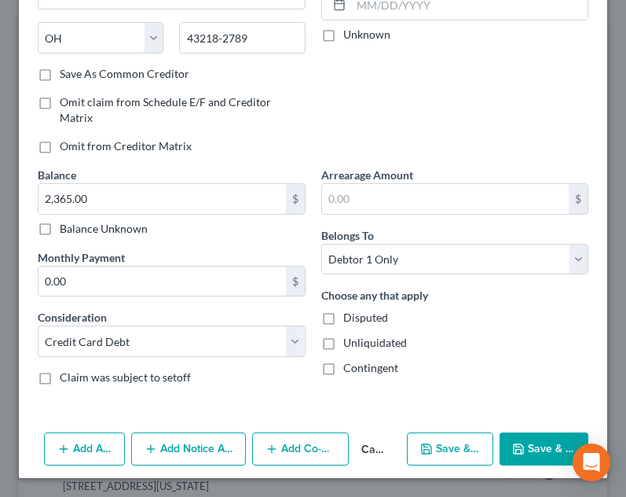
click at [547, 443] on button "Save & Close" at bounding box center [544, 448] width 89 height 33
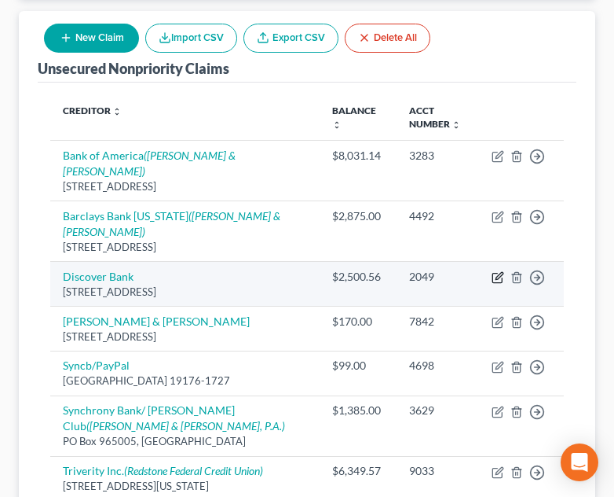
click at [497, 272] on icon "button" at bounding box center [499, 275] width 7 height 7
select select "46"
select select "2"
select select "0"
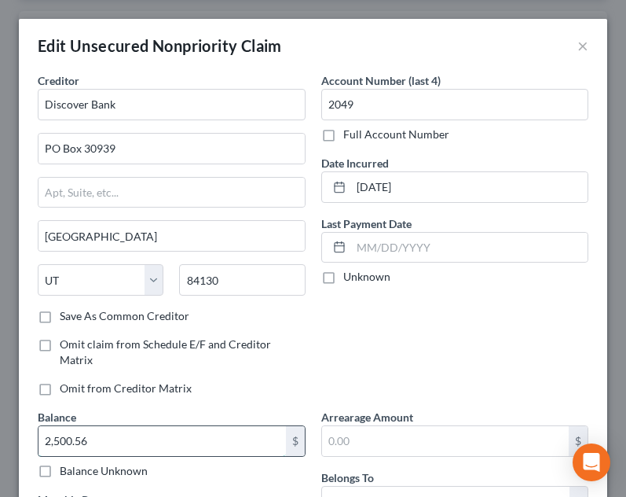
click at [176, 426] on input "2,500.56" at bounding box center [163, 441] width 248 height 30
type input "2,550.00"
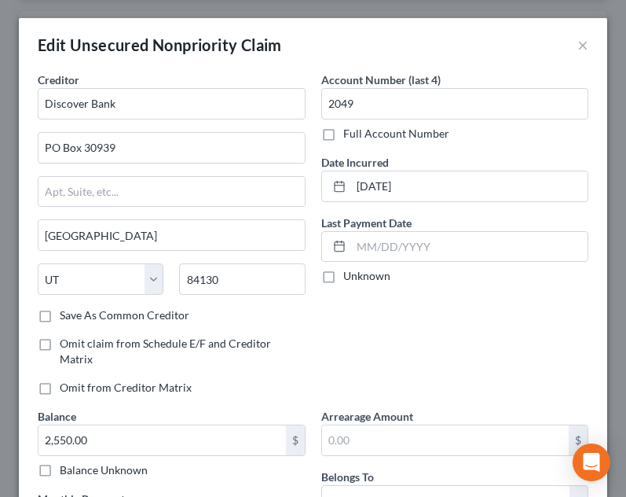
scroll to position [0, 0]
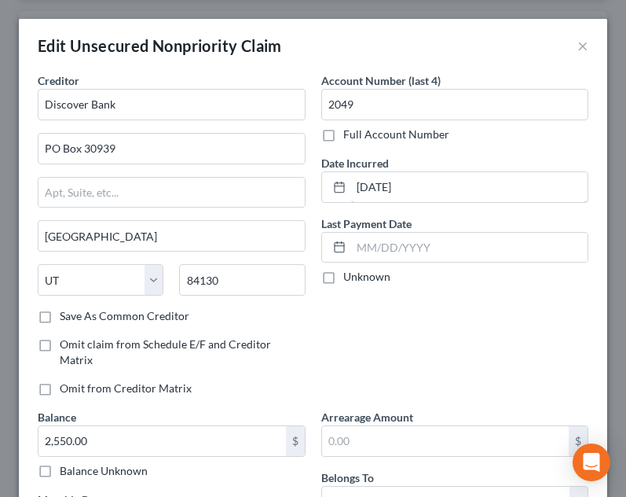
drag, startPoint x: 349, startPoint y: 196, endPoint x: 303, endPoint y: 196, distance: 46.4
click at [303, 196] on div "Creditor * Discover Bank PO Box 30939 Salt Lake City State AL AK AR AZ CA CO CT…" at bounding box center [313, 355] width 567 height 567
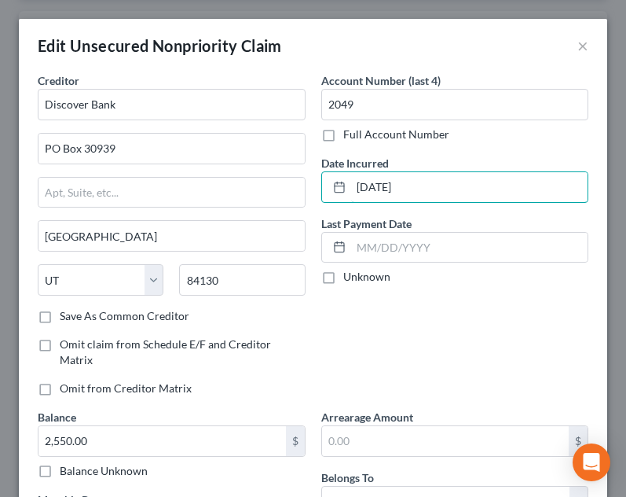
type input "07/07/2020"
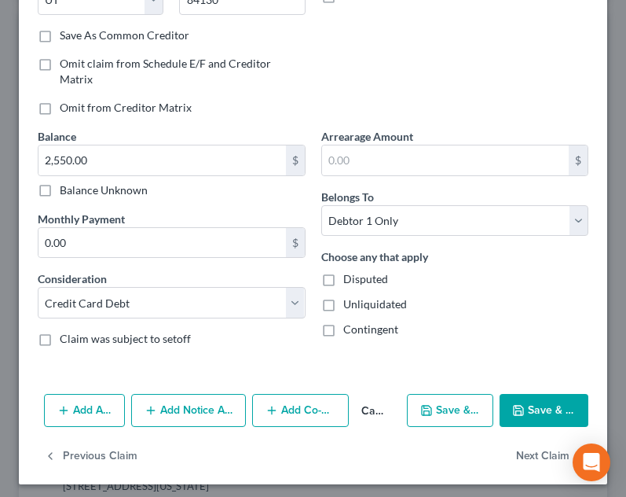
scroll to position [287, 0]
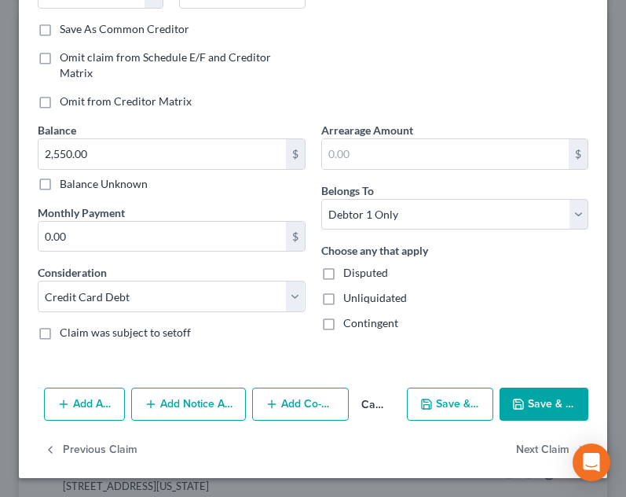
click at [545, 403] on button "Save & Close" at bounding box center [544, 403] width 89 height 33
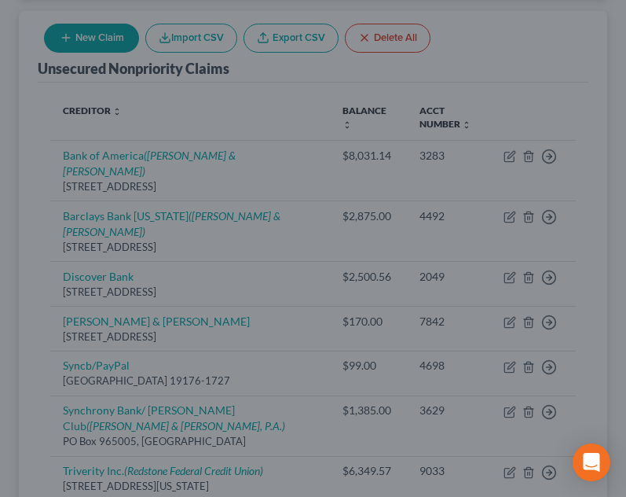
type input "0"
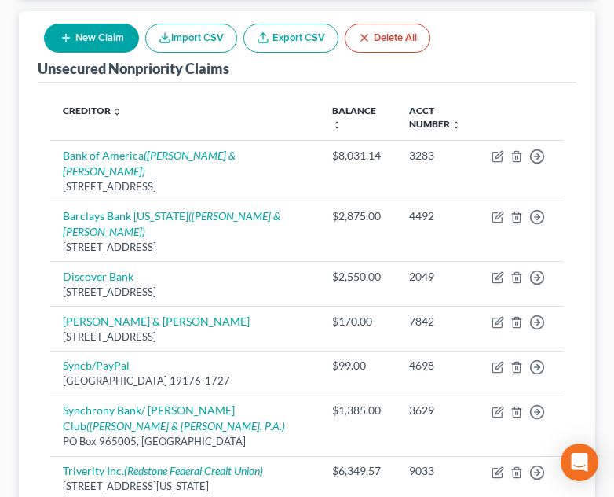
click at [94, 35] on button "New Claim" at bounding box center [91, 38] width 95 height 29
select select "0"
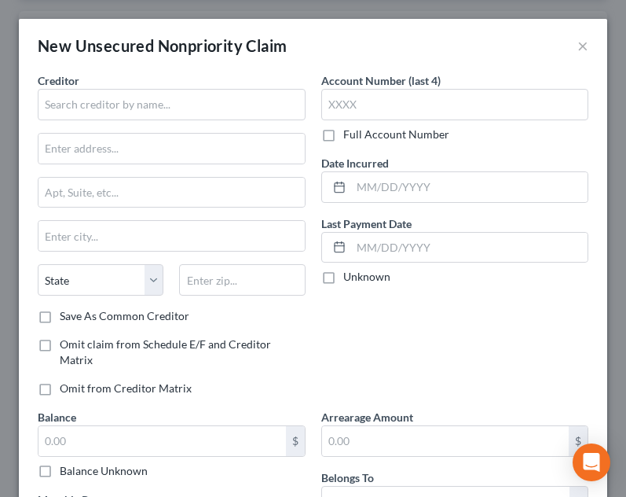
click at [134, 68] on div "New Unsecured Nonpriority Claim ×" at bounding box center [313, 45] width 589 height 53
click at [141, 108] on input "text" at bounding box center [172, 104] width 268 height 31
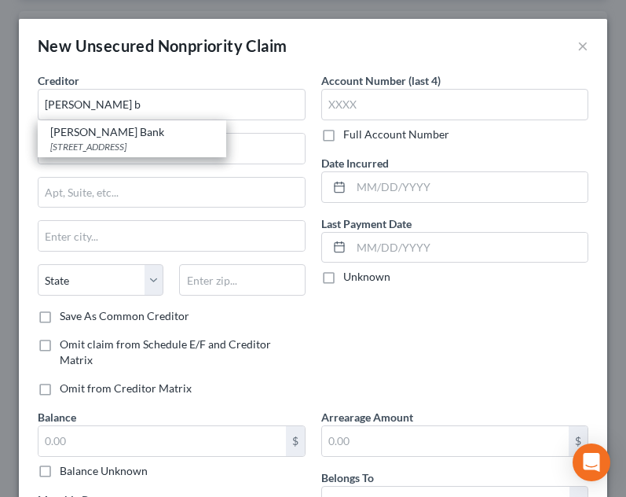
click at [125, 131] on div "Merrick Bank" at bounding box center [131, 132] width 163 height 16
type input "Merrick Bank"
type input "PO Box 9201"
type input "Old Bethpage"
select select "35"
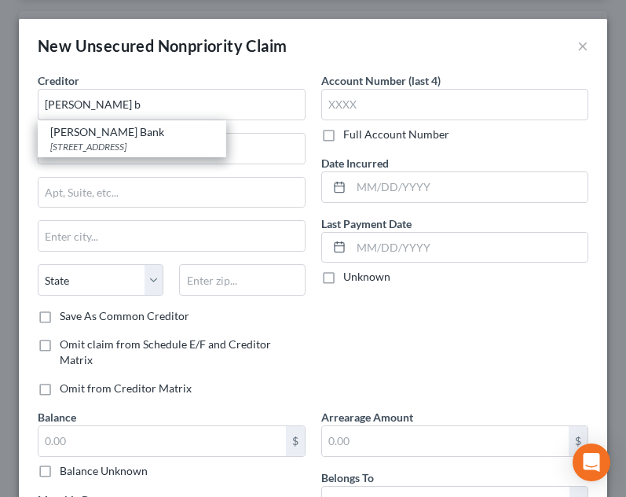
type input "11804"
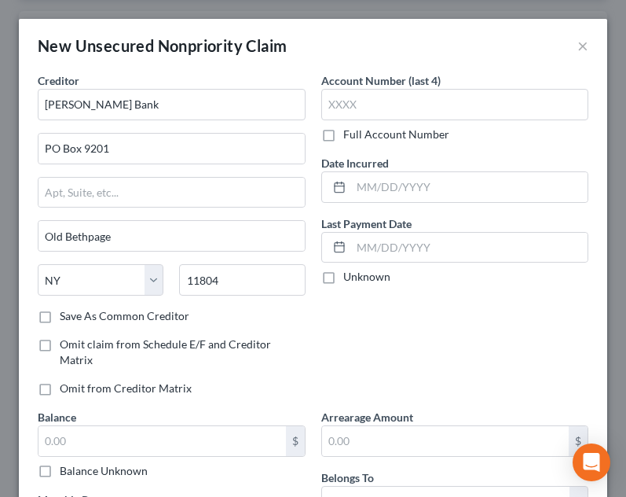
click at [409, 85] on label "Account Number (last 4)" at bounding box center [380, 80] width 119 height 17
click at [411, 94] on input "text" at bounding box center [455, 104] width 268 height 31
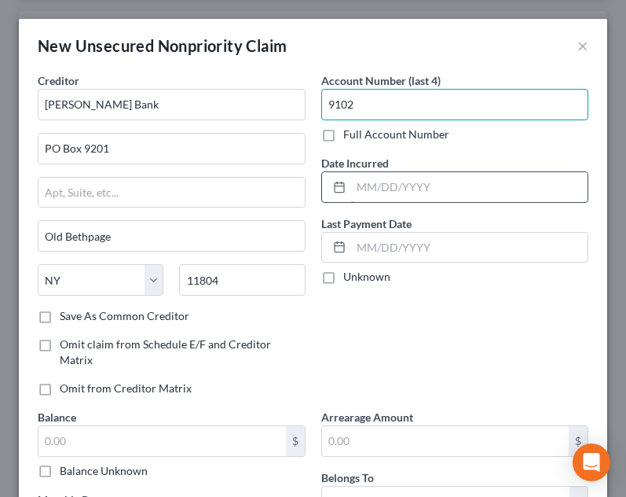
type input "9102"
click at [432, 187] on input "text" at bounding box center [469, 187] width 237 height 30
type input "12/06/2024"
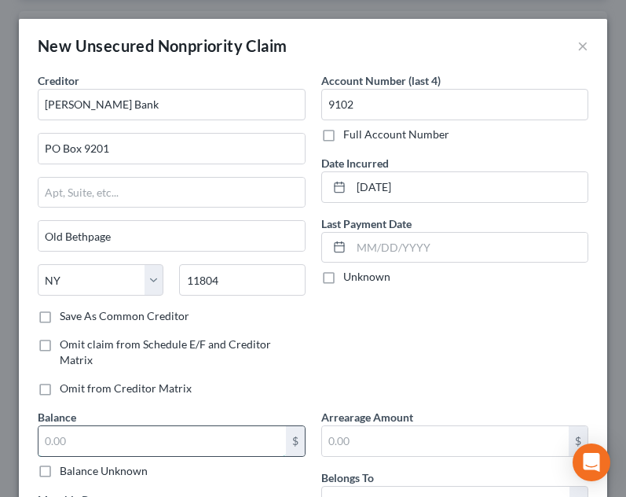
click at [218, 438] on input "text" at bounding box center [163, 441] width 248 height 30
type input "1.00"
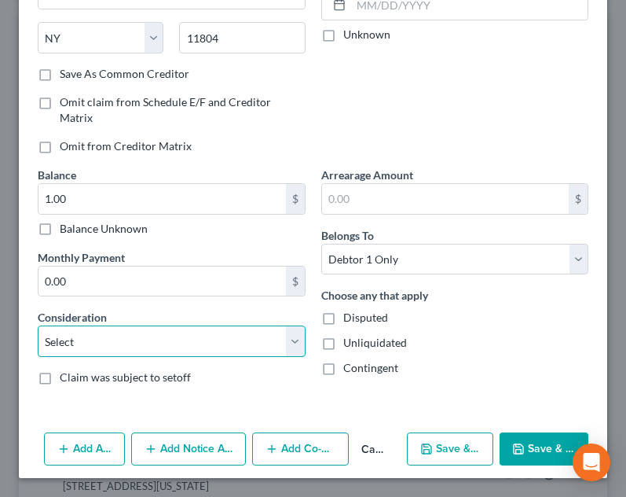
click at [218, 329] on select "Select Cable / Satellite Services Collection Agency Credit Card Debt Debt Couns…" at bounding box center [172, 340] width 268 height 31
select select "2"
click at [38, 325] on select "Select Cable / Satellite Services Collection Agency Credit Card Debt Debt Couns…" at bounding box center [172, 340] width 268 height 31
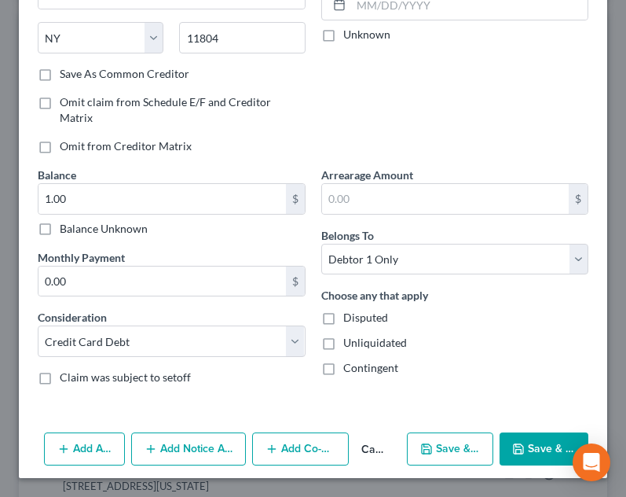
click at [544, 436] on button "Save & Close" at bounding box center [544, 448] width 89 height 33
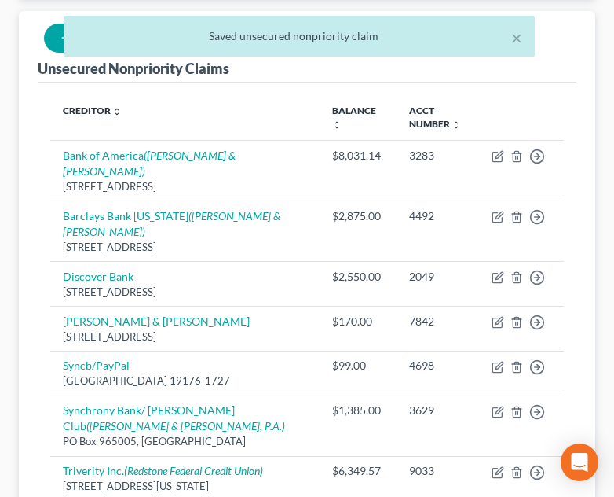
click at [51, 40] on div "× Saved unsecured nonpriority claim" at bounding box center [299, 40] width 614 height 49
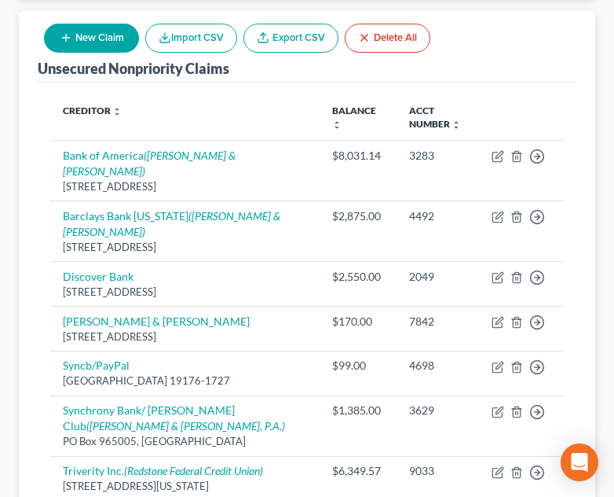
click at [57, 49] on button "New Claim" at bounding box center [91, 38] width 95 height 29
select select "0"
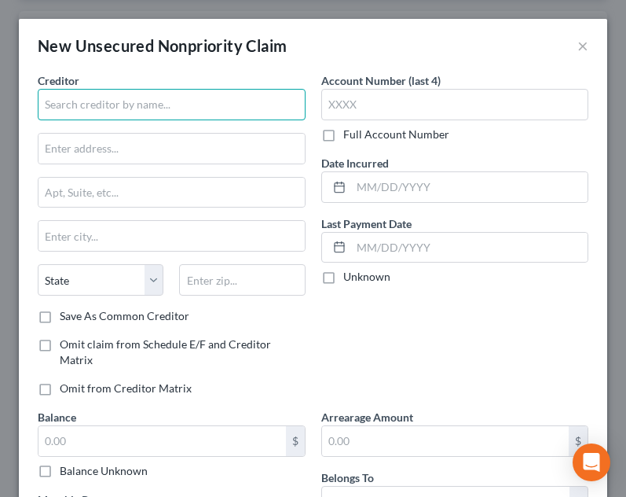
click at [174, 93] on input "text" at bounding box center [172, 104] width 268 height 31
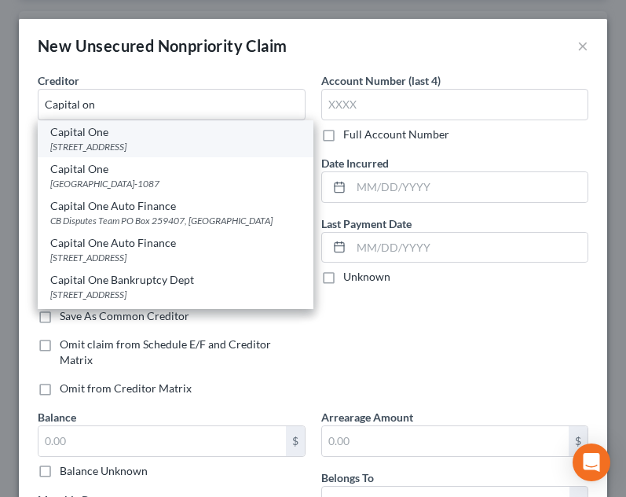
click at [138, 132] on div "Capital One" at bounding box center [175, 132] width 251 height 16
type input "Capital One"
type input "PO Box 31293"
type input "Salt Lake City"
select select "46"
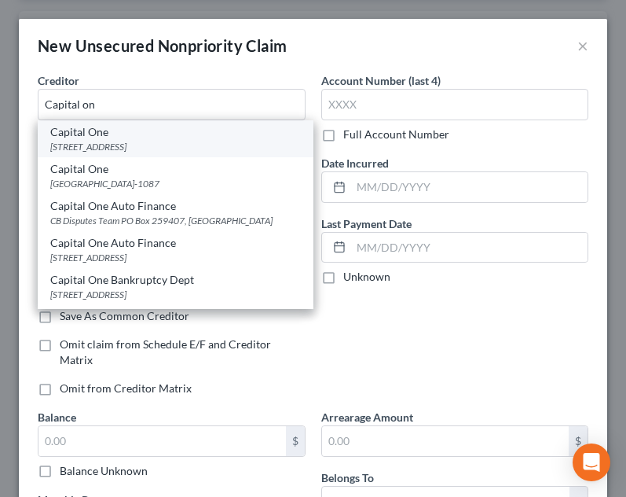
type input "84131"
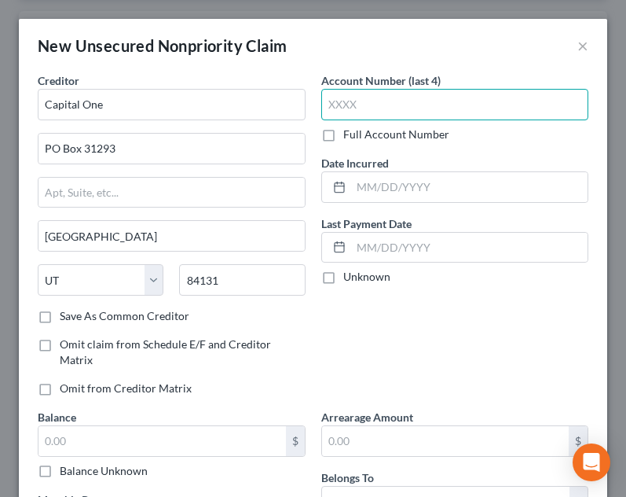
click at [407, 96] on input "text" at bounding box center [455, 104] width 268 height 31
type input "3909"
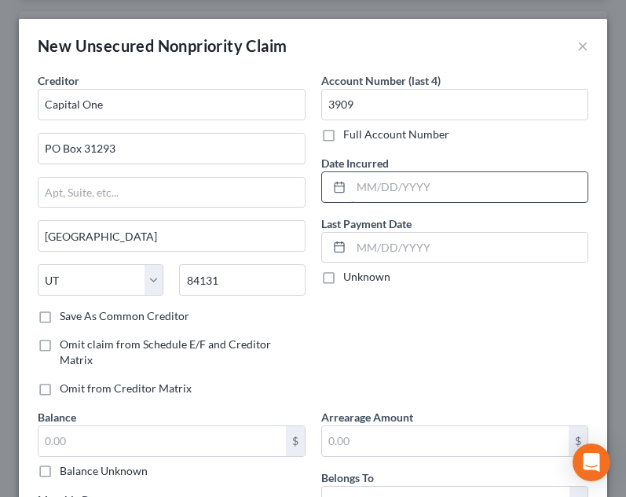
click at [446, 182] on input "text" at bounding box center [469, 187] width 237 height 30
type input "09/25/2024"
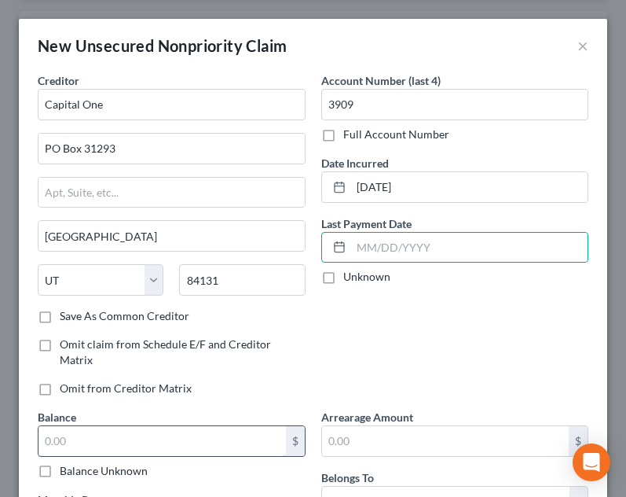
click at [231, 431] on input "text" at bounding box center [163, 441] width 248 height 30
type input "375.00"
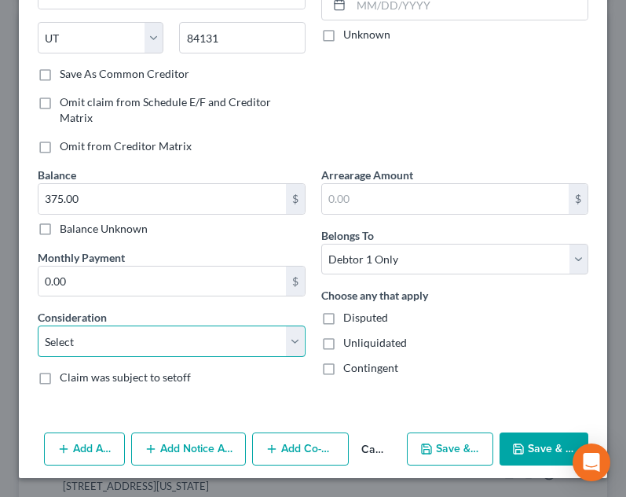
click at [188, 347] on select "Select Cable / Satellite Services Collection Agency Credit Card Debt Debt Couns…" at bounding box center [172, 340] width 268 height 31
select select "2"
click at [38, 325] on select "Select Cable / Satellite Services Collection Agency Credit Card Debt Debt Couns…" at bounding box center [172, 340] width 268 height 31
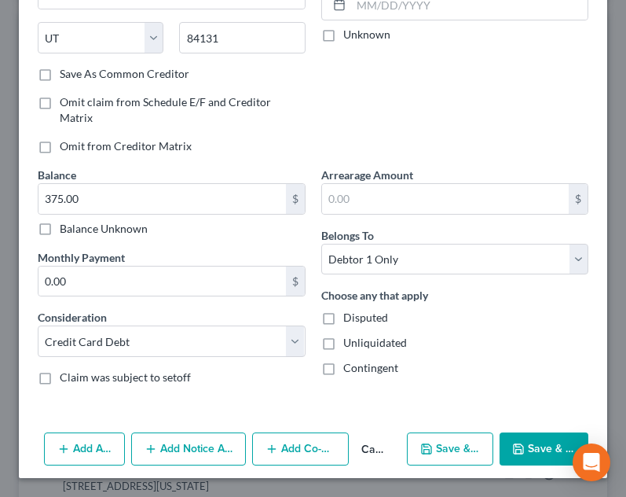
click at [544, 450] on button "Save & Close" at bounding box center [544, 448] width 89 height 33
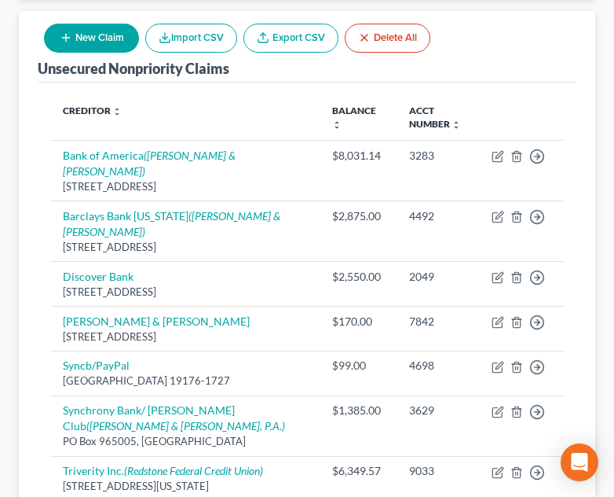
click at [79, 31] on button "New Claim" at bounding box center [91, 38] width 95 height 29
select select "0"
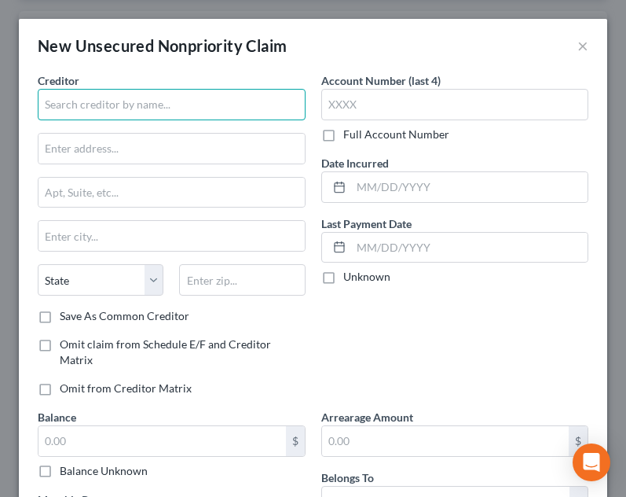
click at [138, 116] on input "text" at bounding box center [172, 104] width 268 height 31
type input "New People's Bank"
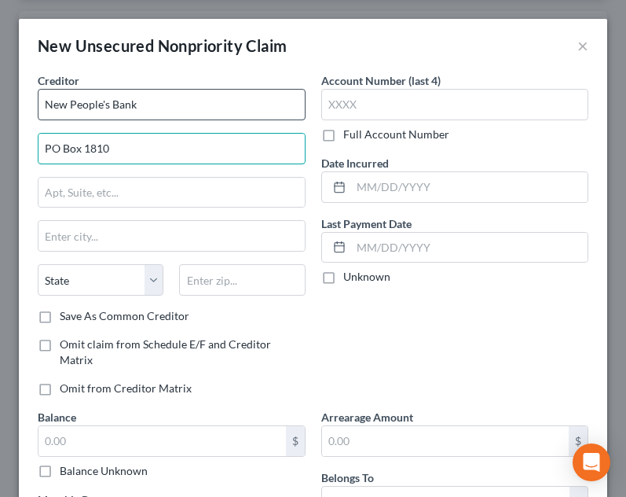
type input "PO Box 1810"
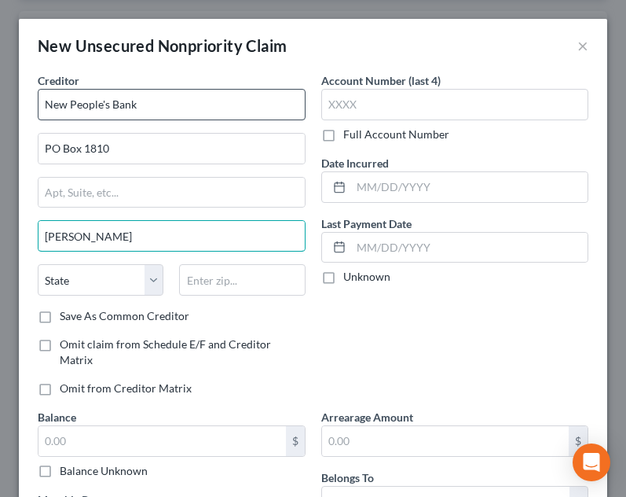
type input "Honaker"
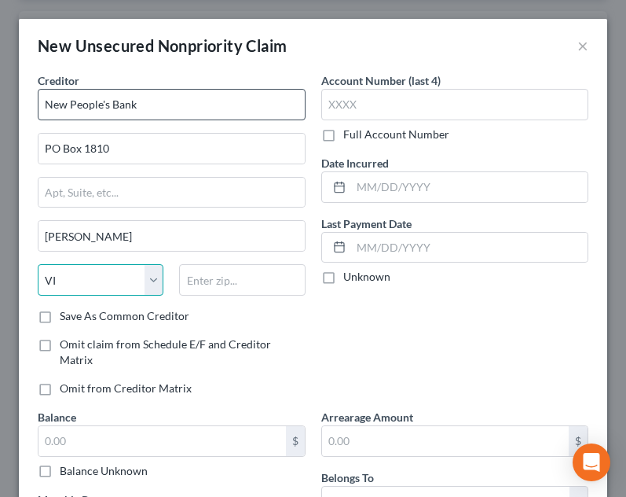
select select "48"
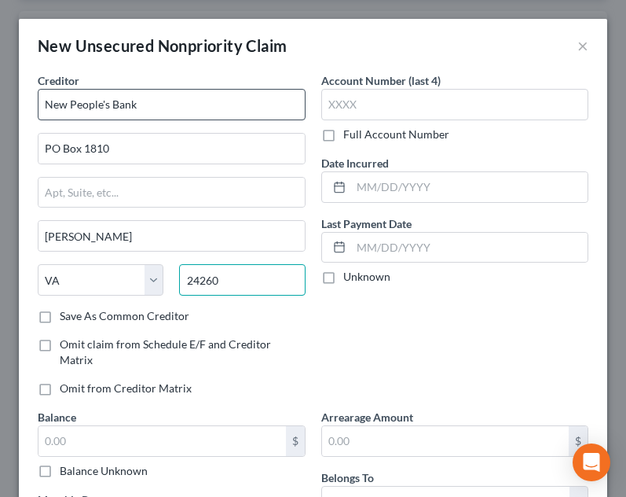
type input "24260"
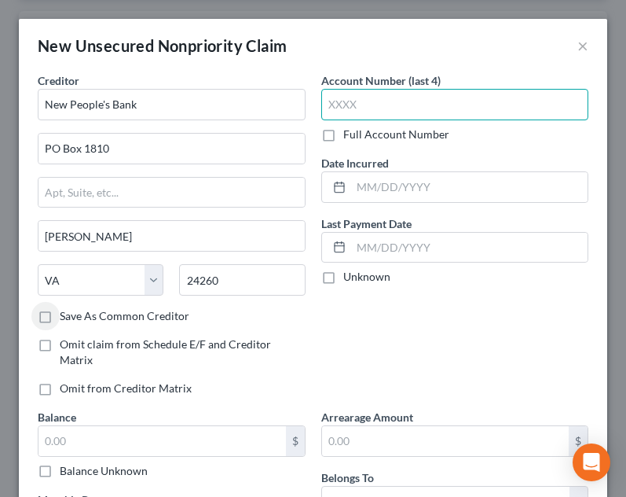
click at [427, 109] on input "text" at bounding box center [455, 104] width 268 height 31
type input "0721"
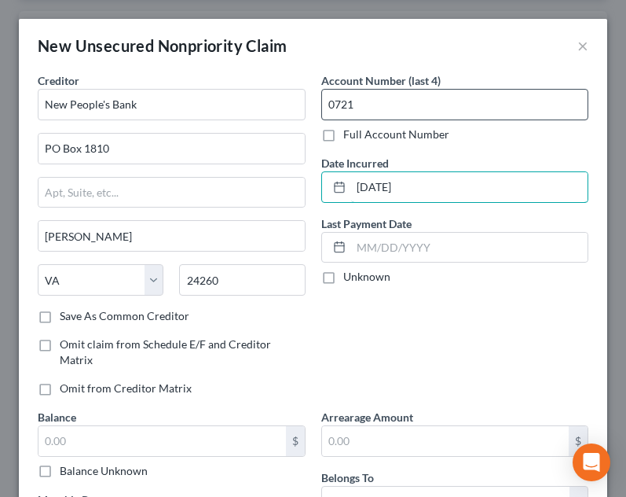
type input "07/01/2021"
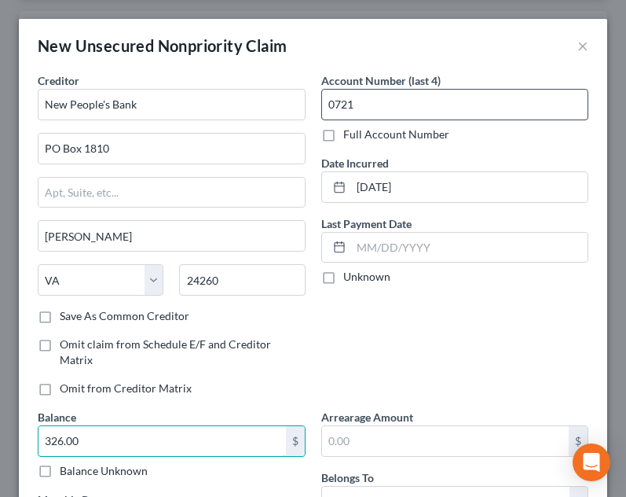
type input "326.00"
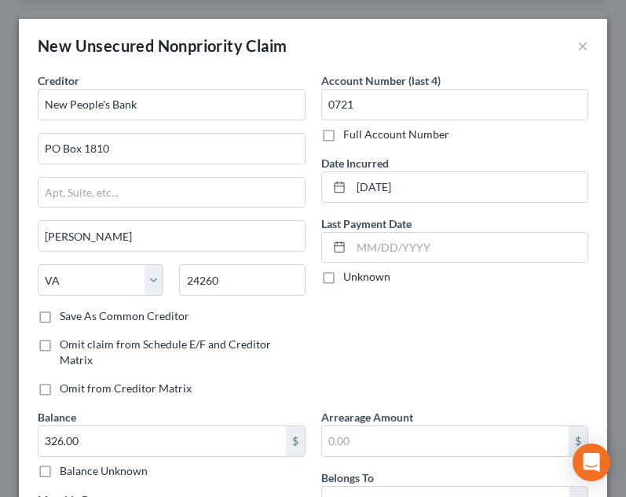
scroll to position [171, 0]
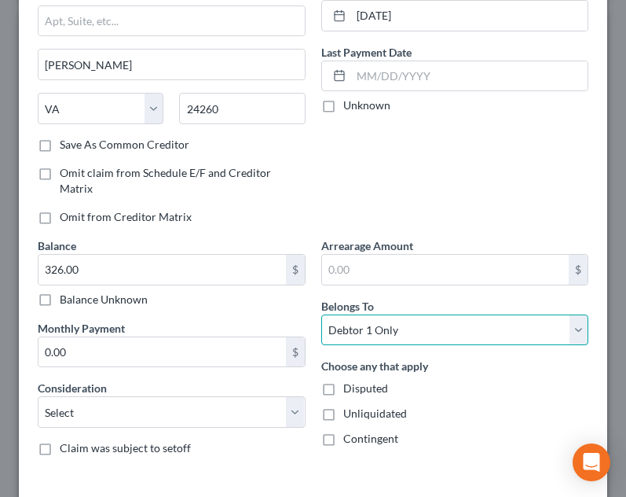
click at [375, 340] on select "Select Debtor 1 Only Debtor 2 Only Debtor 1 And Debtor 2 Only At Least One Of T…" at bounding box center [455, 329] width 268 height 31
select select "3"
click at [321, 314] on select "Select Debtor 1 Only Debtor 2 Only Debtor 1 And Debtor 2 Only At Least One Of T…" at bounding box center [455, 329] width 268 height 31
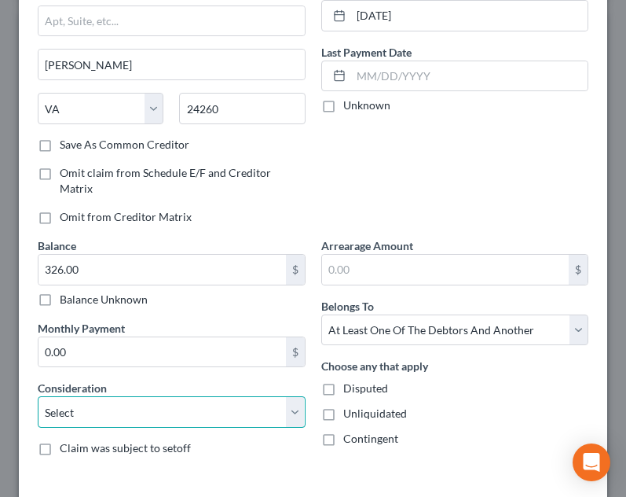
click at [190, 412] on select "Select Cable / Satellite Services Collection Agency Credit Card Debt Debt Couns…" at bounding box center [172, 411] width 268 height 31
click at [38, 396] on select "Select Cable / Satellite Services Collection Agency Credit Card Debt Debt Couns…" at bounding box center [172, 411] width 268 height 31
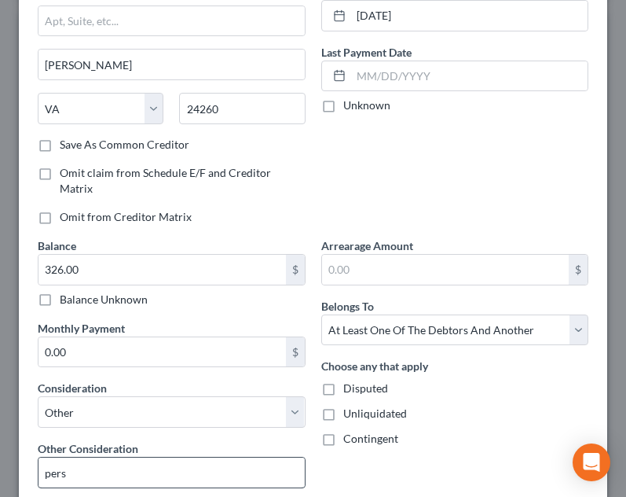
scroll to position [303, 0]
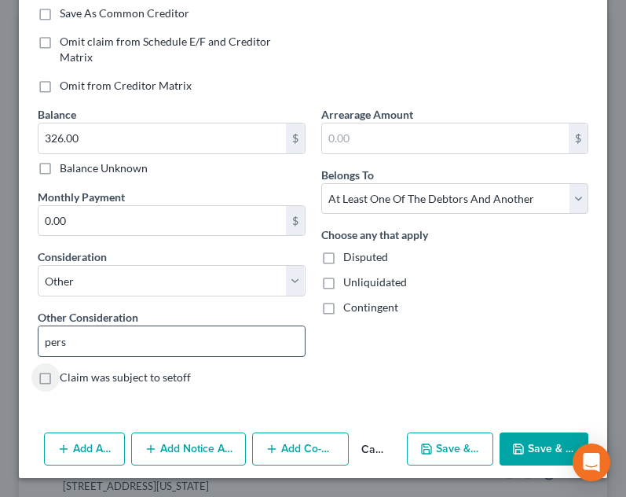
click at [120, 350] on input "pers" at bounding box center [172, 341] width 266 height 30
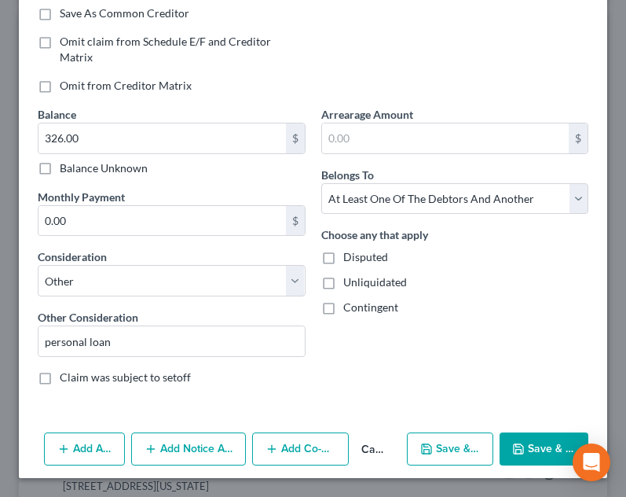
click at [266, 451] on icon "button" at bounding box center [272, 448] width 13 height 13
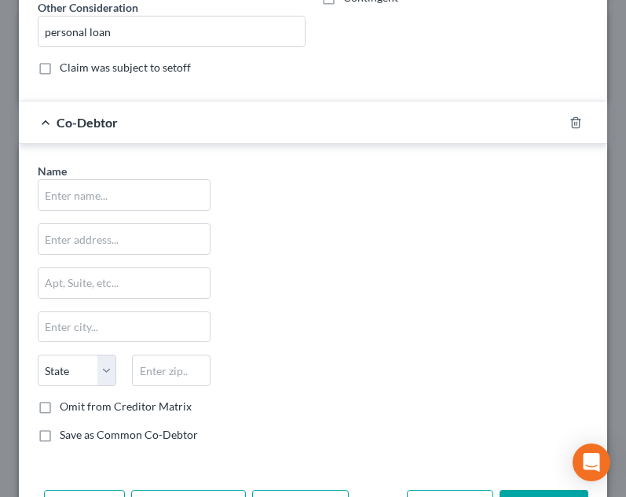
scroll to position [637, 0]
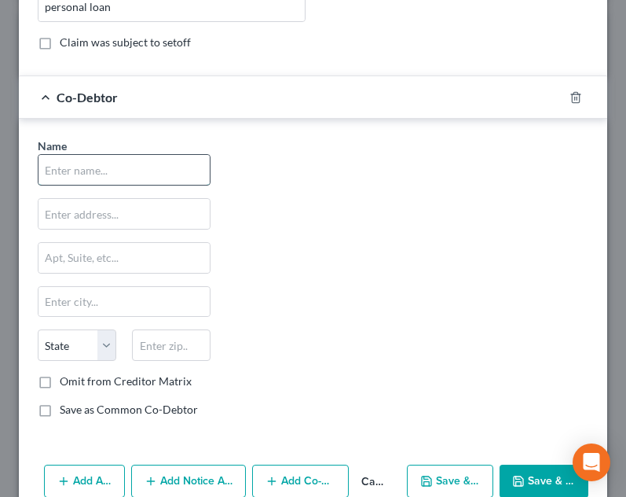
click at [178, 173] on input "text" at bounding box center [124, 170] width 171 height 30
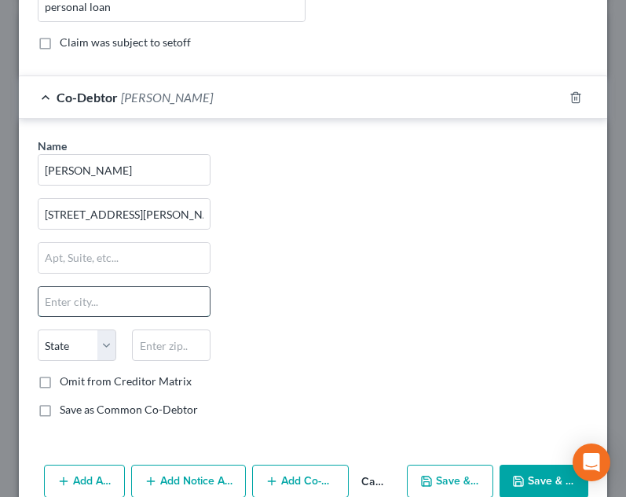
click at [159, 300] on input "text" at bounding box center [124, 302] width 171 height 30
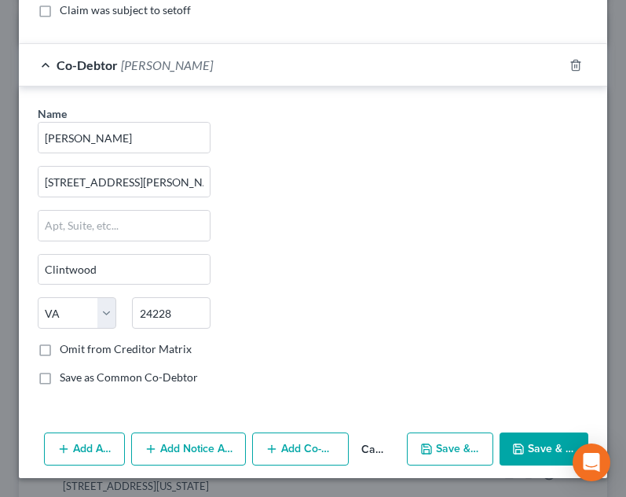
click at [550, 439] on button "Save & Close" at bounding box center [544, 448] width 89 height 33
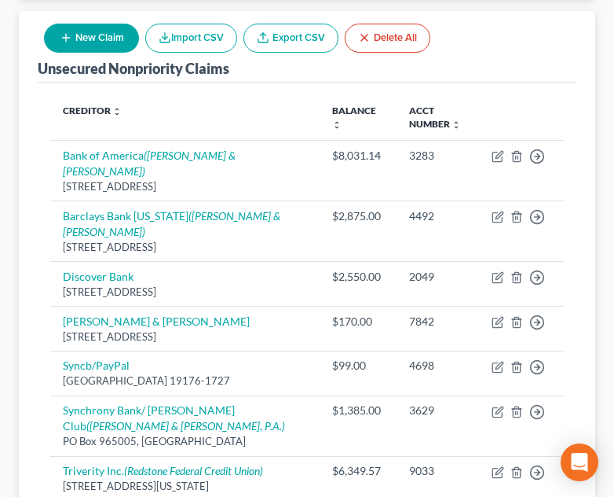
click at [105, 50] on button "New Claim" at bounding box center [91, 38] width 95 height 29
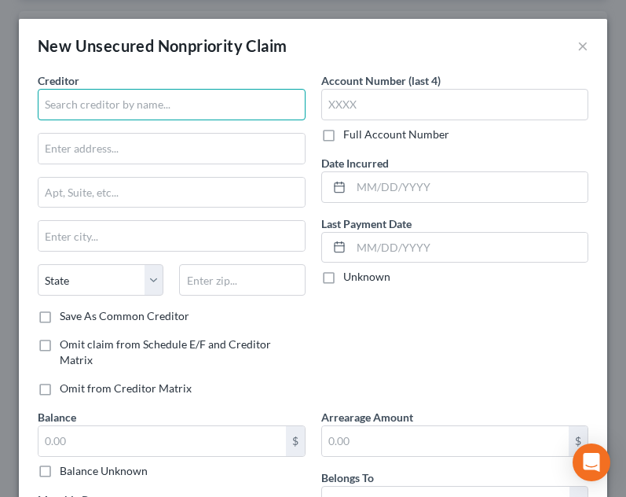
click at [90, 103] on input "text" at bounding box center [172, 104] width 268 height 31
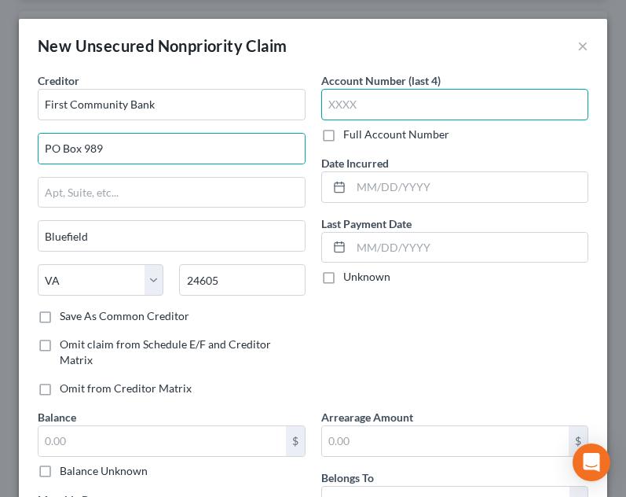
click at [427, 105] on input "text" at bounding box center [455, 104] width 268 height 31
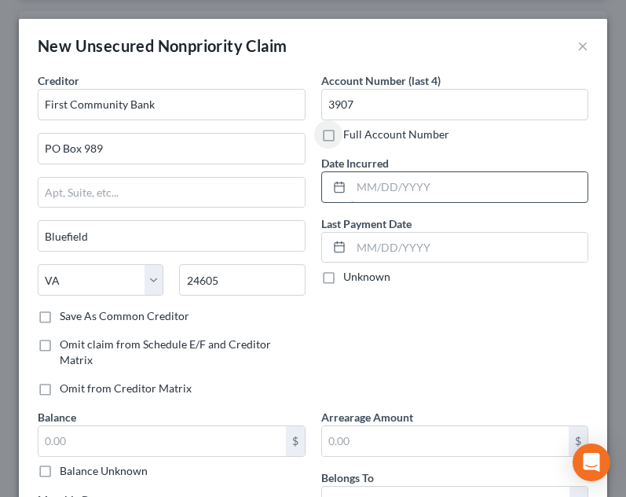
click at [437, 191] on input "text" at bounding box center [469, 187] width 237 height 30
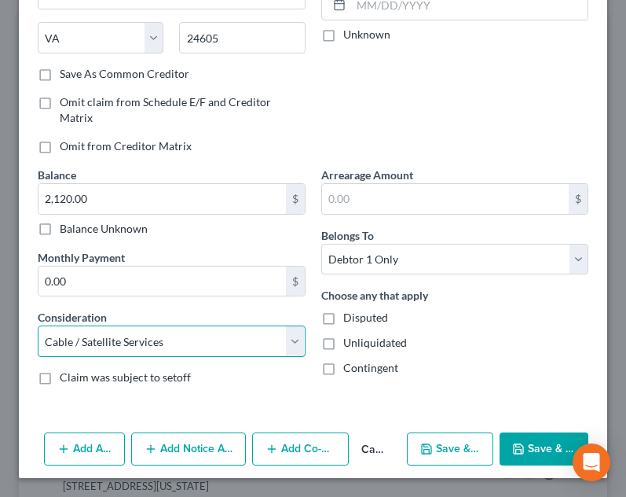
click at [219, 335] on select "Select Cable / Satellite Services Collection Agency Credit Card Debt Debt Couns…" at bounding box center [172, 340] width 268 height 31
click at [38, 325] on select "Select Cable / Satellite Services Collection Agency Credit Card Debt Debt Couns…" at bounding box center [172, 340] width 268 height 31
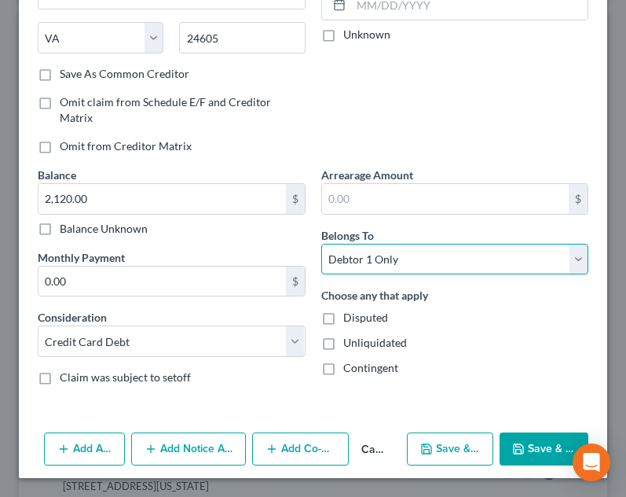
click at [478, 255] on select "Select Debtor 1 Only Debtor 2 Only Debtor 1 And Debtor 2 Only At Least One Of T…" at bounding box center [455, 259] width 268 height 31
click at [321, 244] on select "Select Debtor 1 Only Debtor 2 Only Debtor 1 And Debtor 2 Only At Least One Of T…" at bounding box center [455, 259] width 268 height 31
click at [426, 273] on select "Select Debtor 1 Only Debtor 2 Only Debtor 1 And Debtor 2 Only At Least One Of T…" at bounding box center [455, 259] width 268 height 31
click at [321, 244] on select "Select Debtor 1 Only Debtor 2 Only Debtor 1 And Debtor 2 Only At Least One Of T…" at bounding box center [455, 259] width 268 height 31
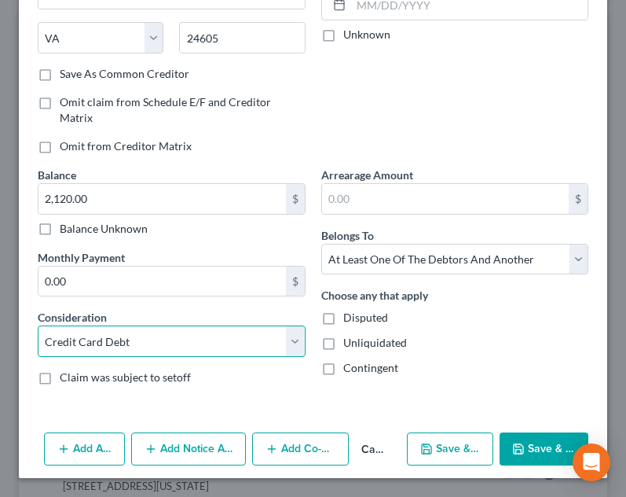
click at [208, 330] on select "Select Cable / Satellite Services Collection Agency Credit Card Debt Debt Couns…" at bounding box center [172, 340] width 268 height 31
click at [38, 325] on select "Select Cable / Satellite Services Collection Agency Credit Card Debt Debt Couns…" at bounding box center [172, 340] width 268 height 31
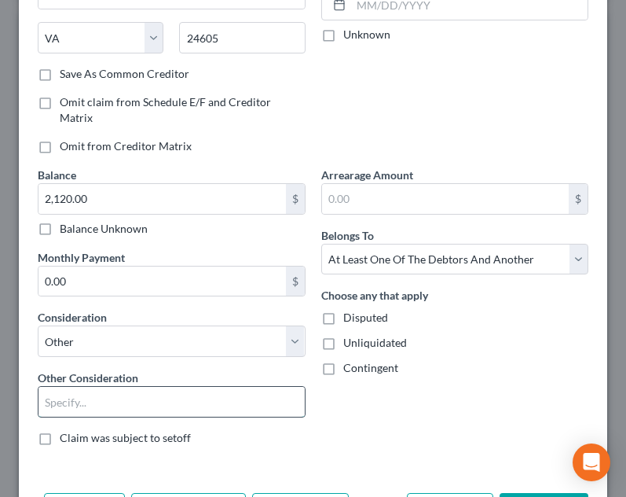
click at [137, 403] on input "text" at bounding box center [172, 402] width 266 height 30
click at [396, 471] on div "Creditor * First Community Bank PO Box 989 Bluefield State AL AK AR AZ CA CO CT…" at bounding box center [313, 158] width 589 height 656
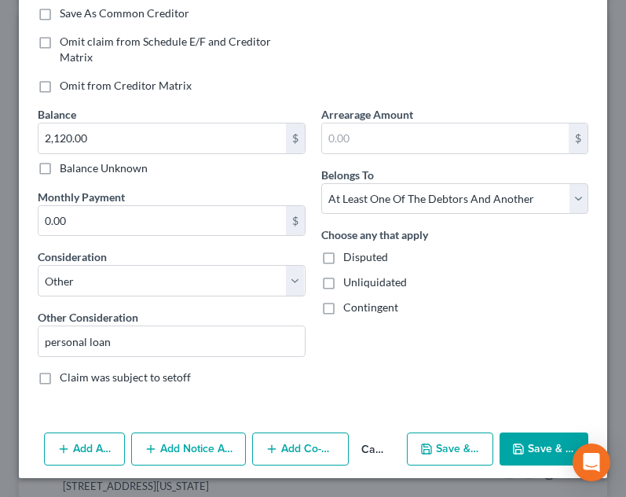
click at [284, 451] on button "Add Co-Debtor" at bounding box center [300, 448] width 97 height 33
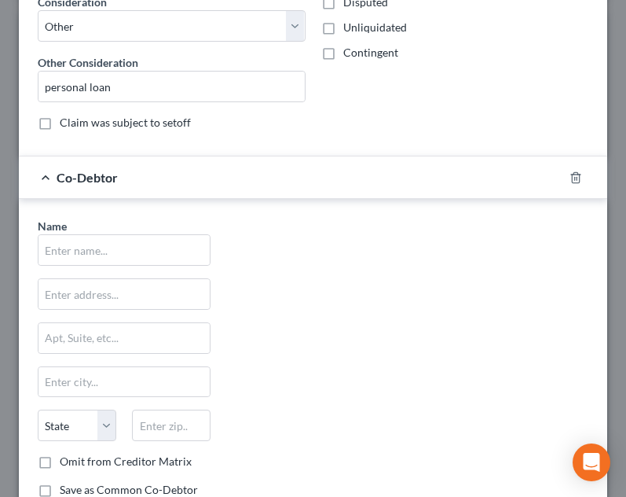
scroll to position [567, 0]
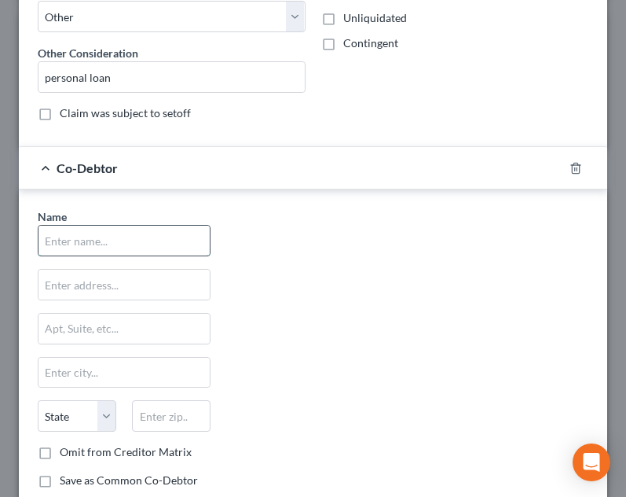
click at [162, 235] on input "text" at bounding box center [124, 241] width 171 height 30
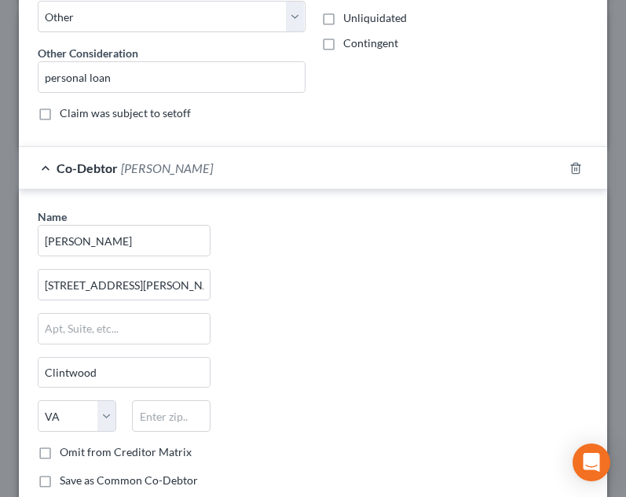
click at [299, 435] on div "Name * Glenna Robbins 294 Robbins Lane Clintwood State AL AK AR AZ CA CO CT DE …" at bounding box center [313, 354] width 567 height 292
click at [163, 416] on input "text" at bounding box center [171, 415] width 79 height 31
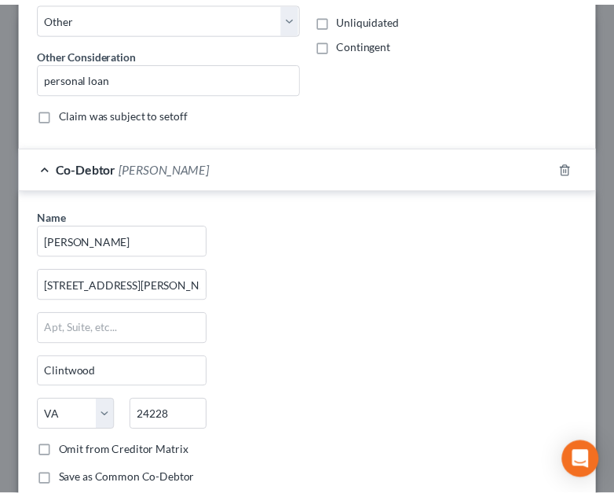
scroll to position [657, 0]
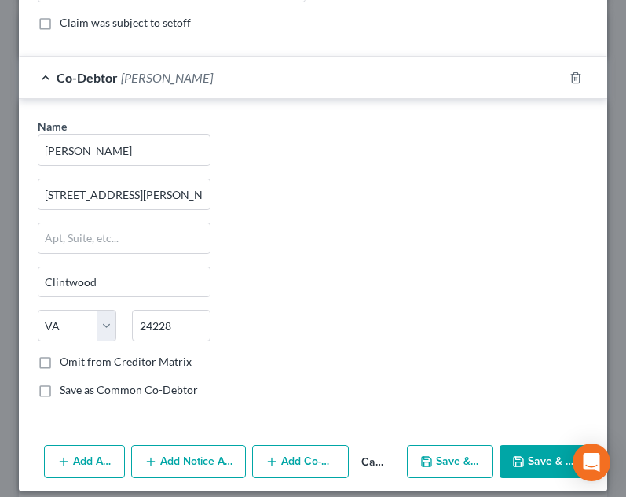
click at [503, 471] on button "Save & Close" at bounding box center [544, 461] width 89 height 33
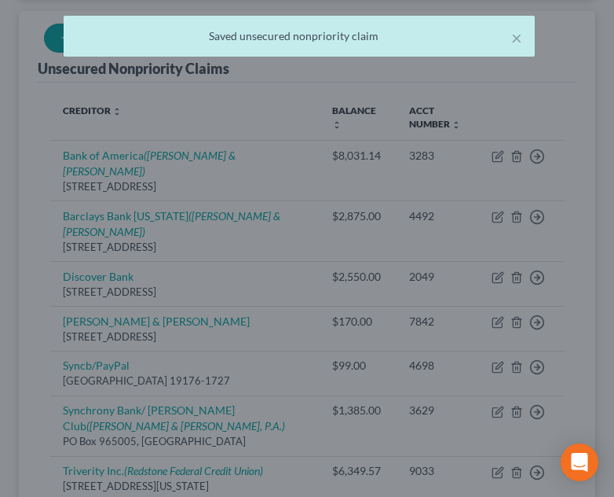
scroll to position [0, 0]
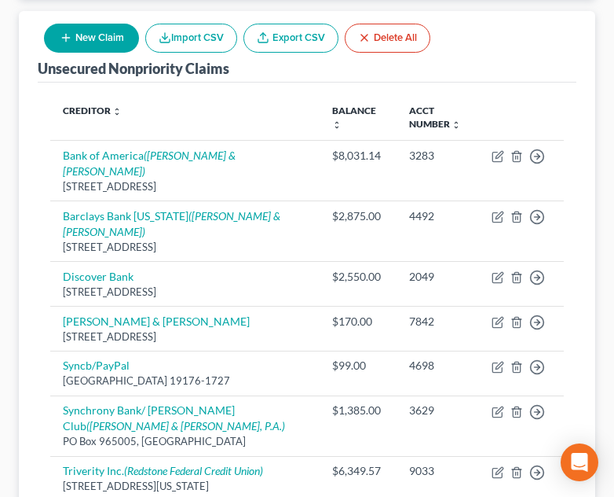
click at [497, 81] on div "Unsecured Nonpriority Claims New Claim Import CSV Export CSV Delete All" at bounding box center [307, 47] width 539 height 72
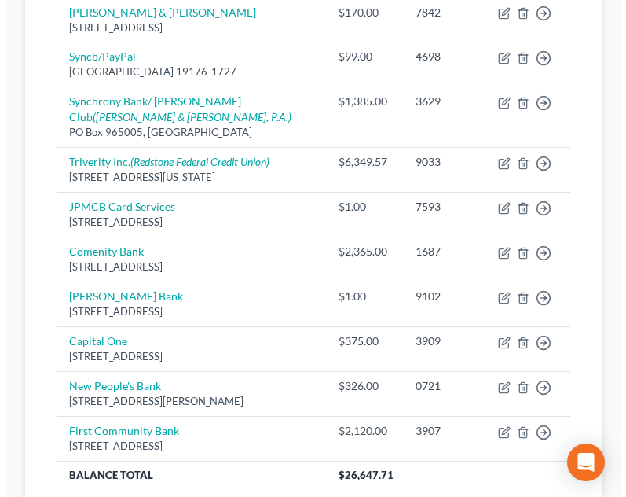
scroll to position [500, 0]
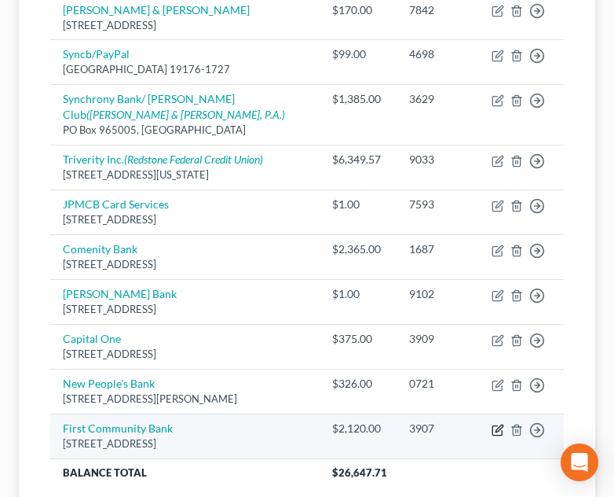
click at [496, 424] on icon "button" at bounding box center [498, 430] width 13 height 13
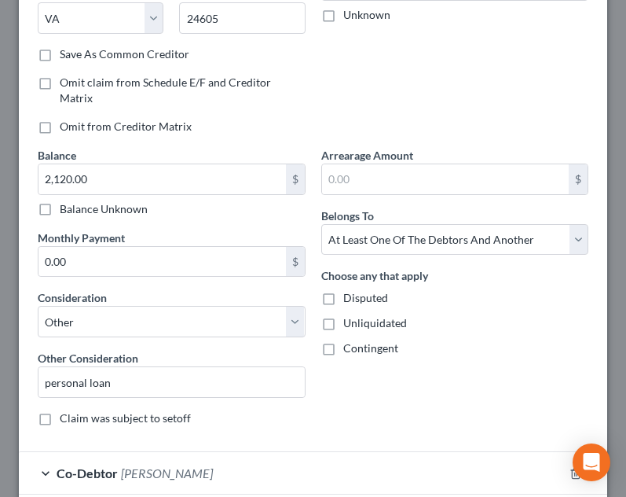
scroll to position [270, 0]
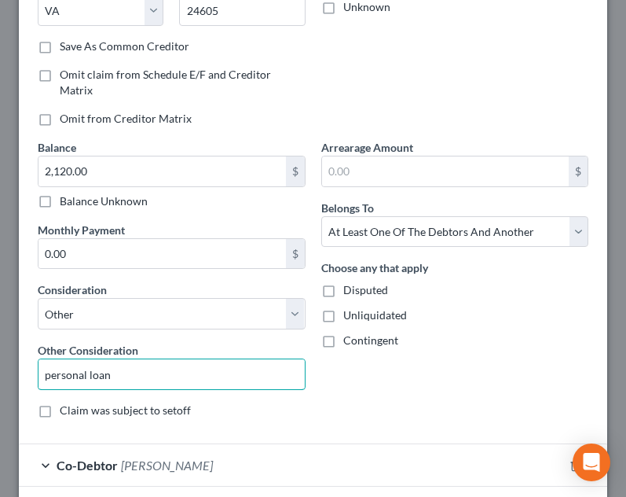
drag, startPoint x: 170, startPoint y: 373, endPoint x: 8, endPoint y: 392, distance: 163.0
click at [8, 392] on div "Edit Unsecured Nonpriority Claim × Creditor * First Community Bank PO Box 989 B…" at bounding box center [313, 248] width 626 height 497
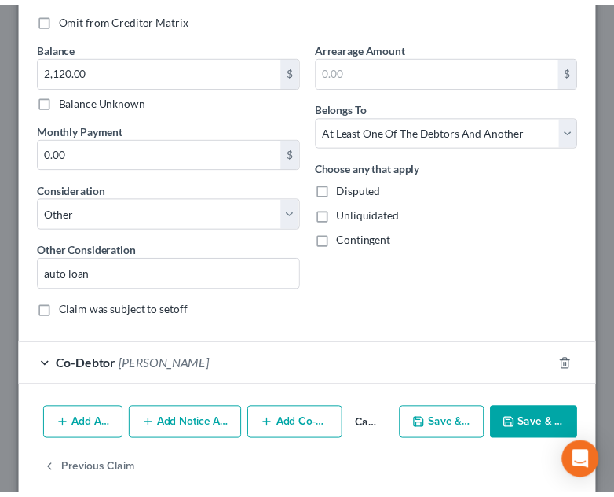
scroll to position [391, 0]
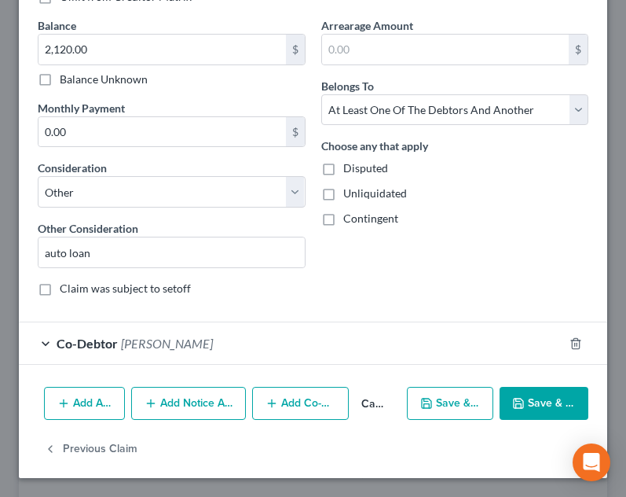
click at [549, 417] on button "Save & Close" at bounding box center [544, 403] width 89 height 33
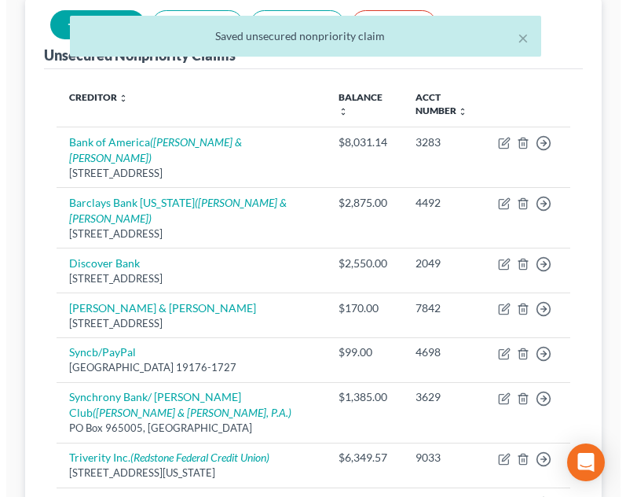
scroll to position [170, 0]
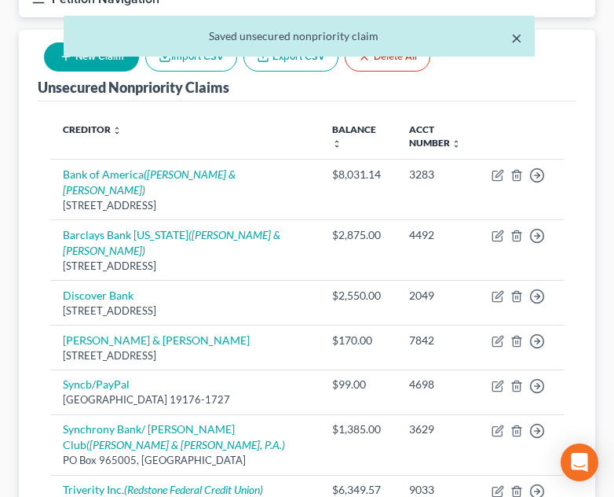
click at [512, 40] on button "×" at bounding box center [517, 37] width 11 height 19
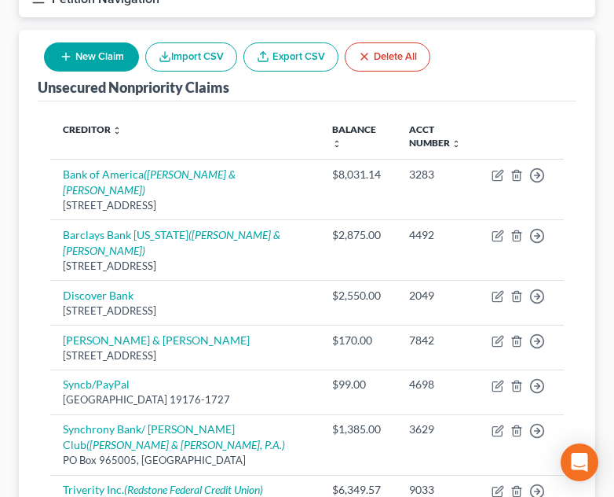
click at [512, 40] on div "Unsecured Nonpriority Claims New Claim Import CSV Export CSV Delete All" at bounding box center [307, 66] width 539 height 72
click at [57, 49] on button "New Claim" at bounding box center [91, 56] width 95 height 29
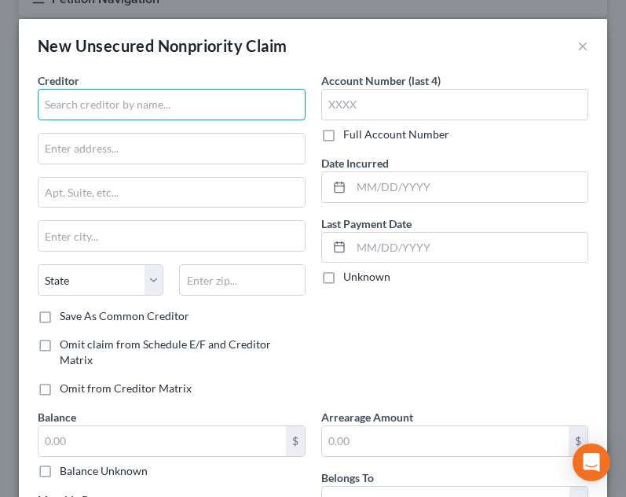
click at [163, 101] on input "text" at bounding box center [172, 104] width 268 height 31
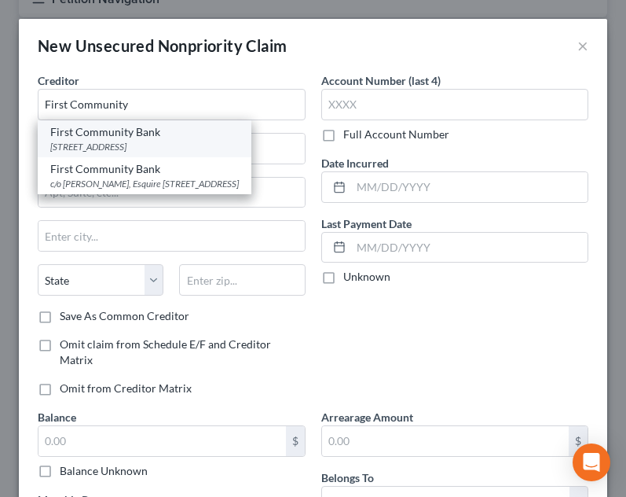
click at [156, 136] on div "First Community Bank" at bounding box center [144, 132] width 189 height 16
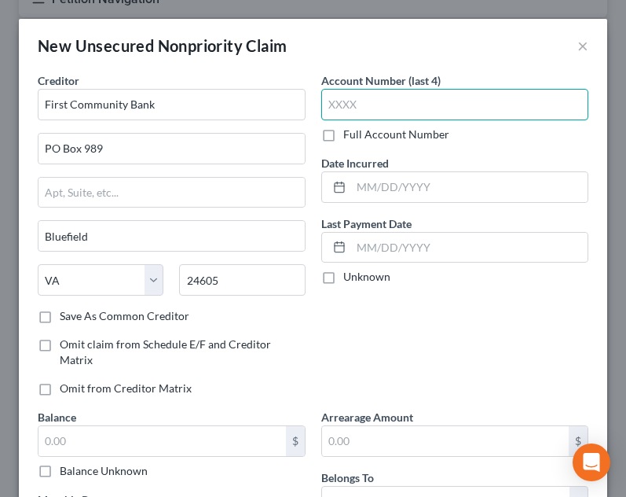
click at [369, 108] on input "text" at bounding box center [455, 104] width 268 height 31
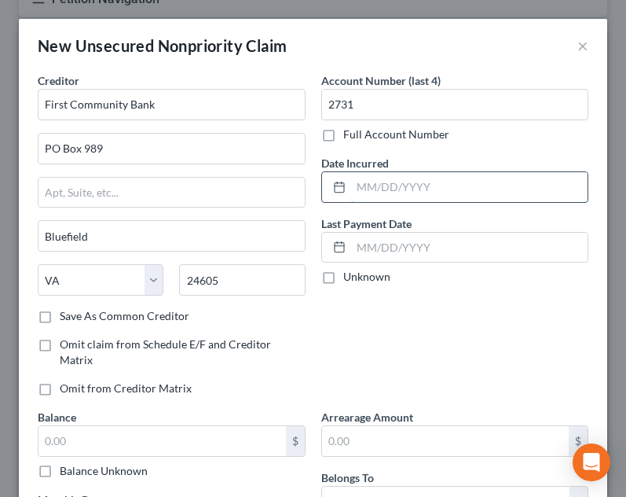
click at [396, 187] on input "text" at bounding box center [469, 187] width 237 height 30
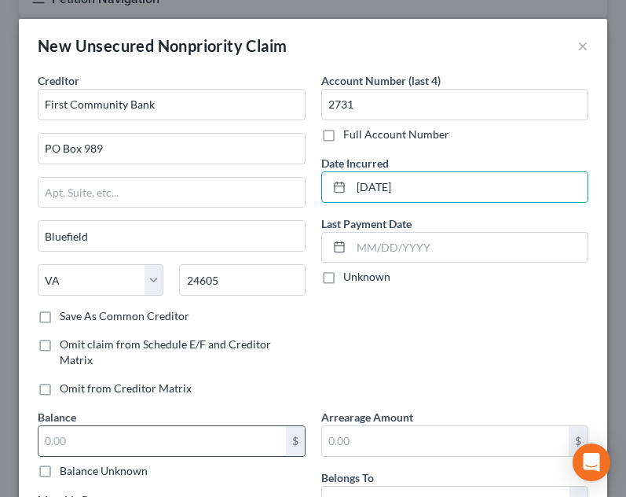
click at [233, 438] on input "text" at bounding box center [163, 441] width 248 height 30
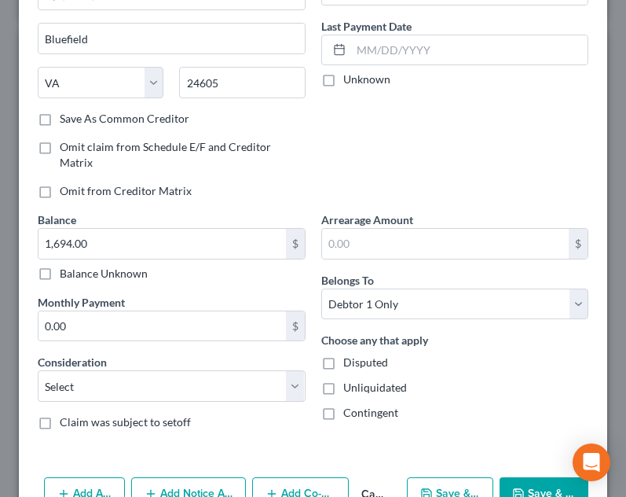
scroll to position [217, 0]
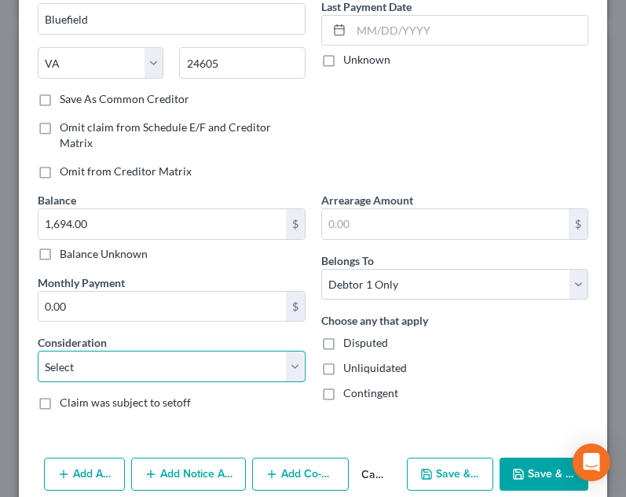
click at [179, 370] on select "Select Cable / Satellite Services Collection Agency Credit Card Debt Debt Couns…" at bounding box center [172, 365] width 268 height 31
click at [38, 350] on select "Select Cable / Satellite Services Collection Agency Credit Card Debt Debt Couns…" at bounding box center [172, 365] width 268 height 31
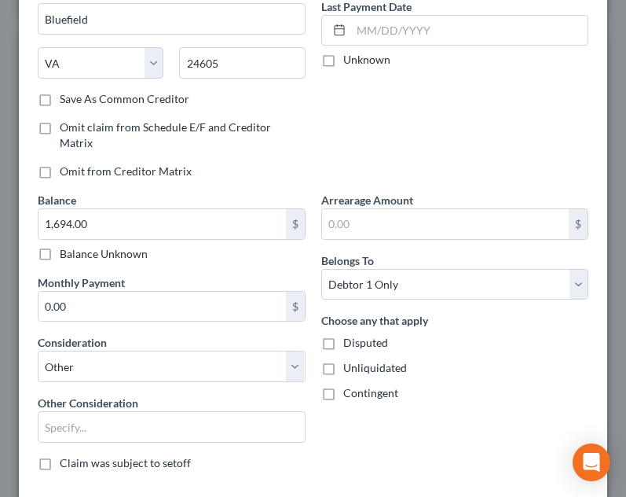
click at [121, 453] on div "Balance 1,694.00 $ Balance Unknown Balance Undetermined 1,694.00 $ Balance Unkn…" at bounding box center [172, 338] width 284 height 292
click at [108, 431] on input "text" at bounding box center [172, 427] width 266 height 30
click at [430, 154] on div "Account Number (last 4) 2731 Full Account Number Date Incurred 05/19/2022 Last …" at bounding box center [456, 23] width 284 height 336
drag, startPoint x: 614, startPoint y: 237, endPoint x: 620, endPoint y: 295, distance: 58.5
click at [620, 295] on div "New Unsecured Nonpriority Claim × Creditor * First Community Bank PO Box 989 Bl…" at bounding box center [313, 248] width 626 height 497
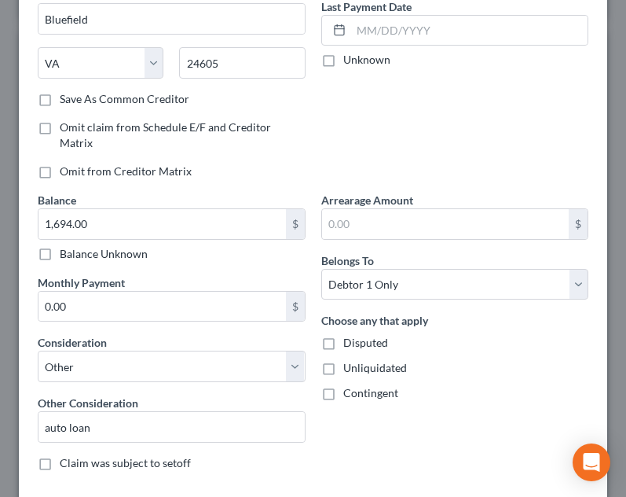
click at [486, 123] on div "Account Number (last 4) 2731 Full Account Number Date Incurred 05/19/2022 Last …" at bounding box center [456, 23] width 284 height 336
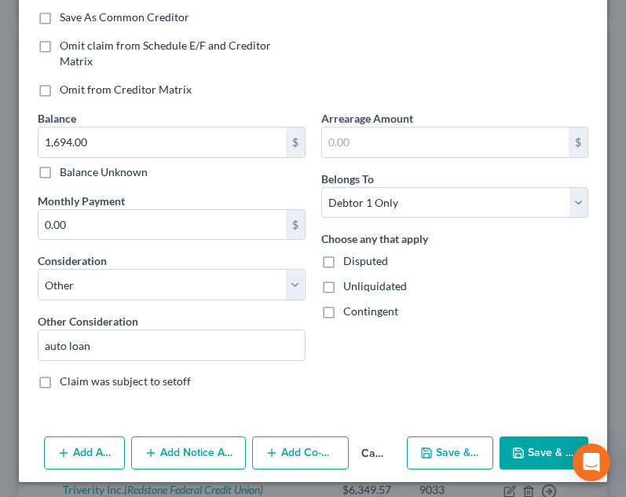
scroll to position [303, 0]
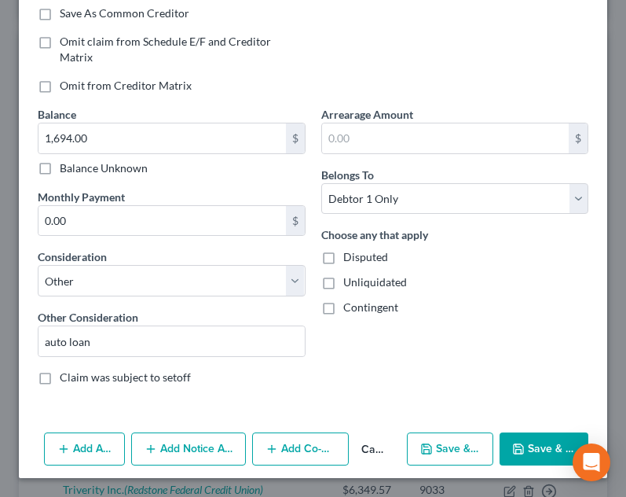
click at [284, 453] on button "Add Co-Debtor" at bounding box center [300, 448] width 97 height 33
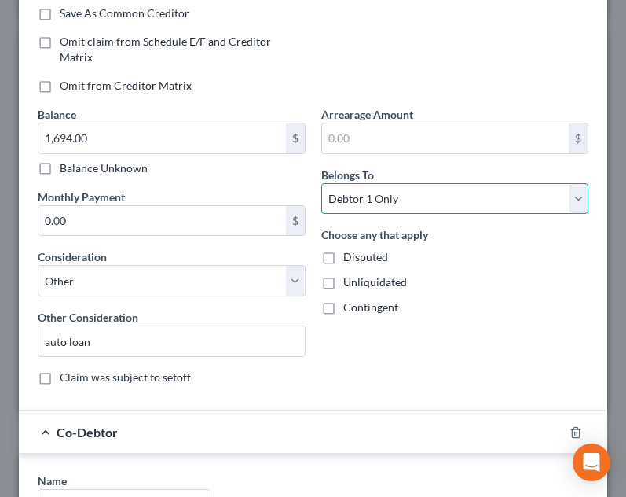
drag, startPoint x: 476, startPoint y: 185, endPoint x: 473, endPoint y: 199, distance: 13.7
click at [476, 185] on select "Select Debtor 1 Only Debtor 2 Only Debtor 1 And Debtor 2 Only At Least One Of T…" at bounding box center [455, 198] width 268 height 31
click at [321, 183] on select "Select Debtor 1 Only Debtor 2 Only Debtor 1 And Debtor 2 Only At Least One Of T…" at bounding box center [455, 198] width 268 height 31
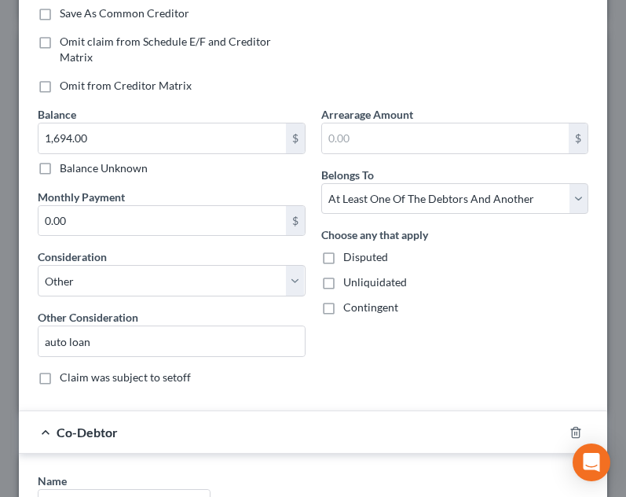
scroll to position [586, 0]
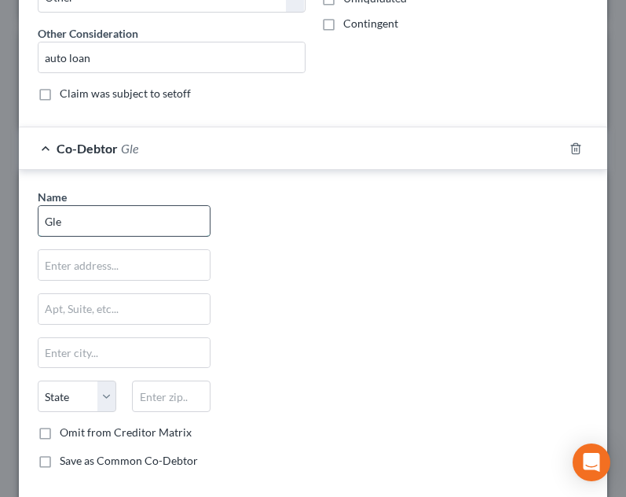
click at [97, 223] on input "Gle" at bounding box center [124, 221] width 171 height 30
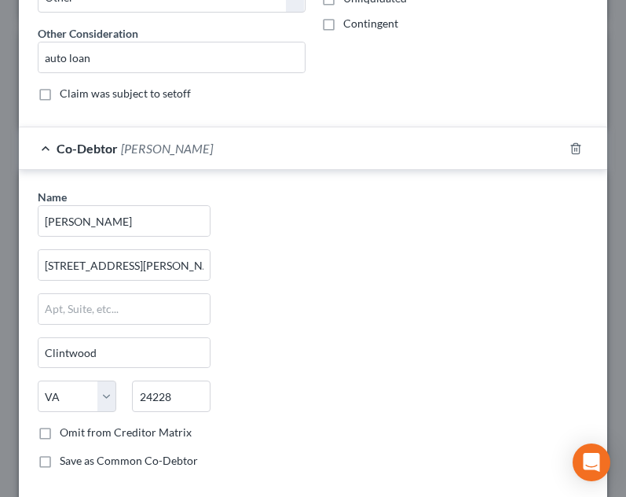
scroll to position [670, 0]
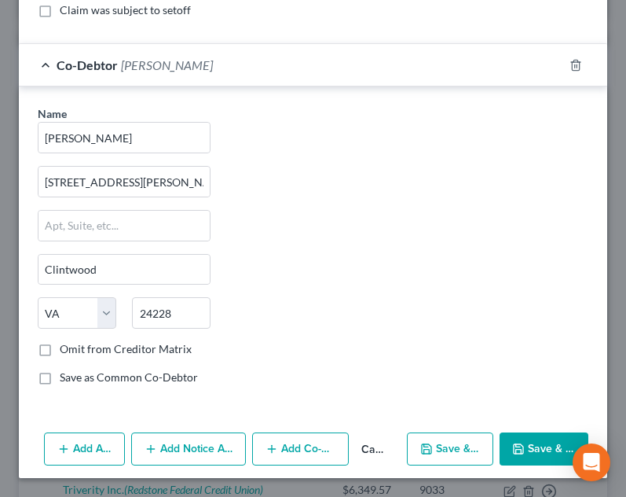
click at [517, 454] on button "Save & Close" at bounding box center [544, 448] width 89 height 33
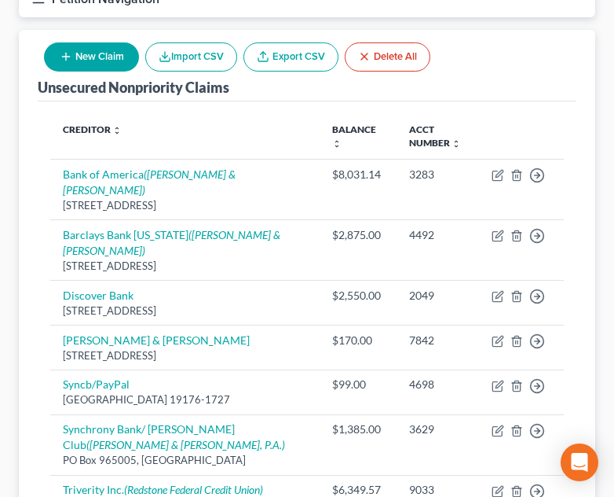
click at [90, 53] on button "New Claim" at bounding box center [91, 56] width 95 height 29
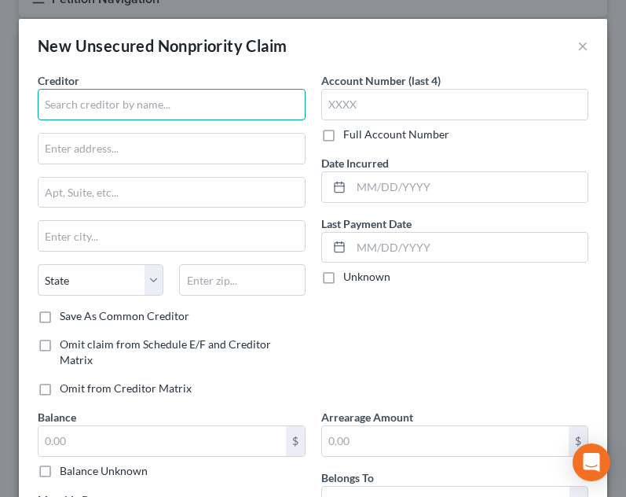
click at [184, 118] on input "text" at bounding box center [172, 104] width 268 height 31
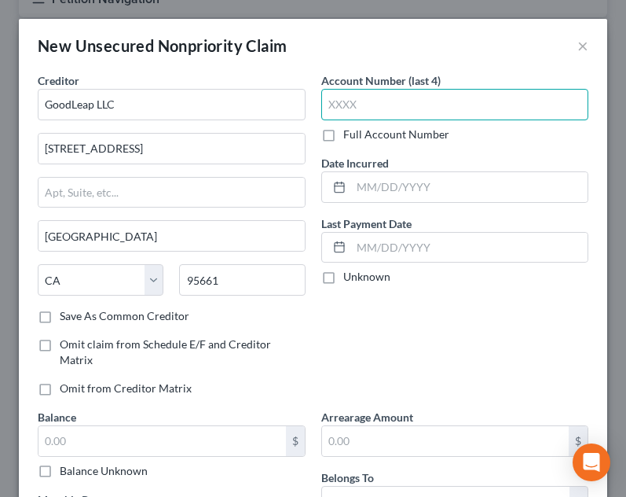
click at [463, 107] on input "text" at bounding box center [455, 104] width 268 height 31
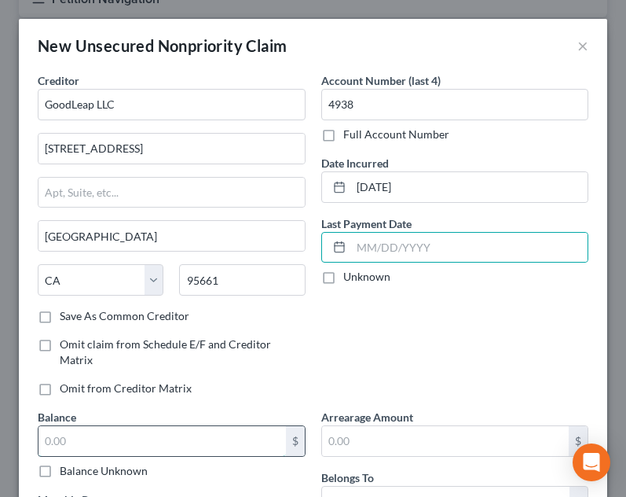
click at [177, 448] on input "text" at bounding box center [163, 441] width 248 height 30
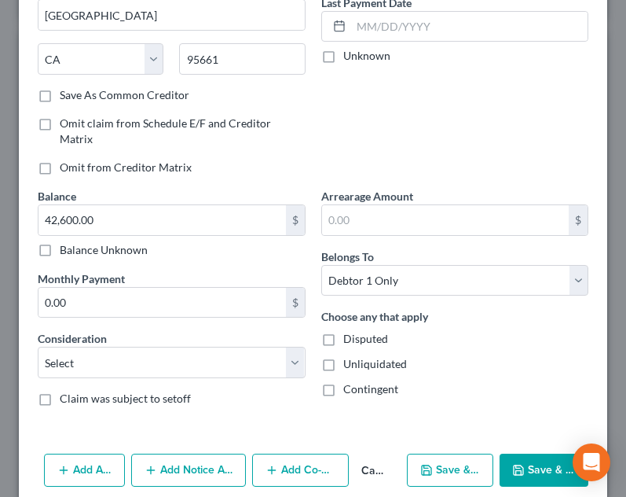
scroll to position [242, 0]
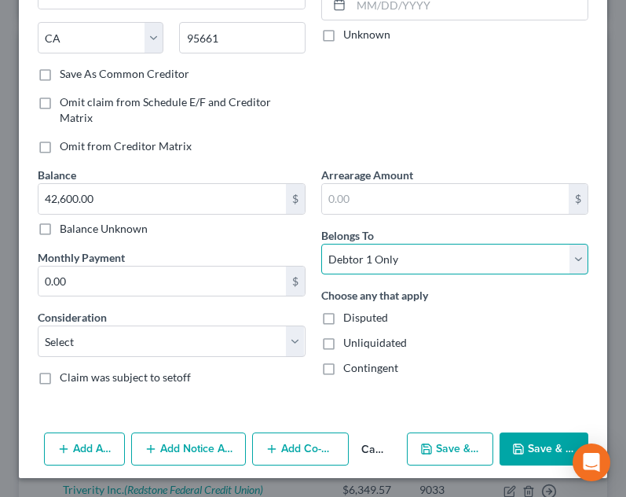
click at [384, 254] on select "Select Debtor 1 Only Debtor 2 Only Debtor 1 And Debtor 2 Only At Least One Of T…" at bounding box center [455, 259] width 268 height 31
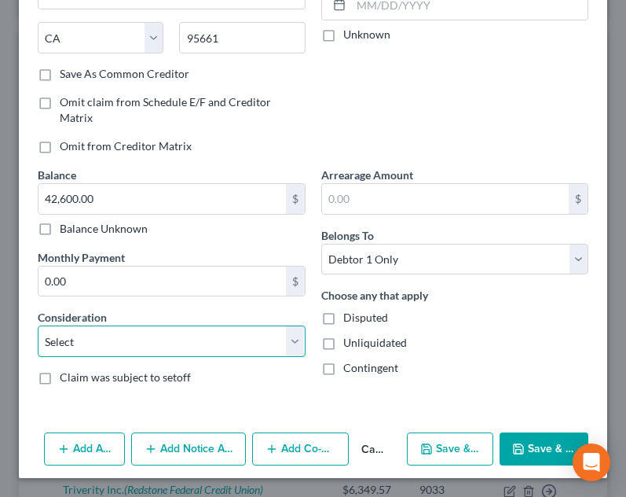
click at [109, 345] on select "Select Cable / Satellite Services Collection Agency Credit Card Debt Debt Couns…" at bounding box center [172, 340] width 268 height 31
click at [38, 325] on select "Select Cable / Satellite Services Collection Agency Credit Card Debt Debt Couns…" at bounding box center [172, 340] width 268 height 31
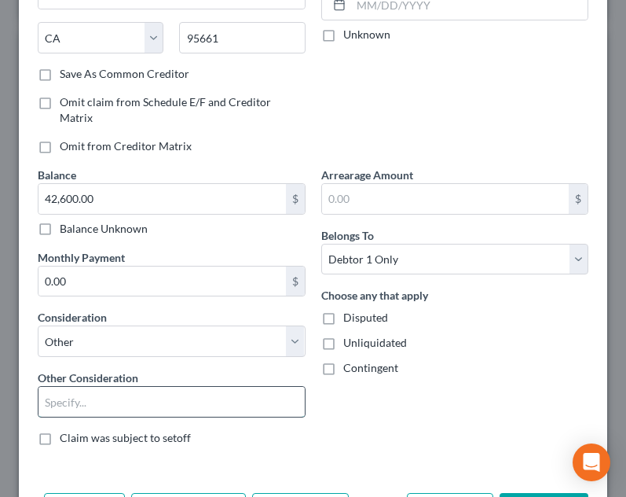
click at [108, 416] on input "text" at bounding box center [172, 402] width 266 height 30
click at [108, 409] on input "text" at bounding box center [172, 402] width 266 height 30
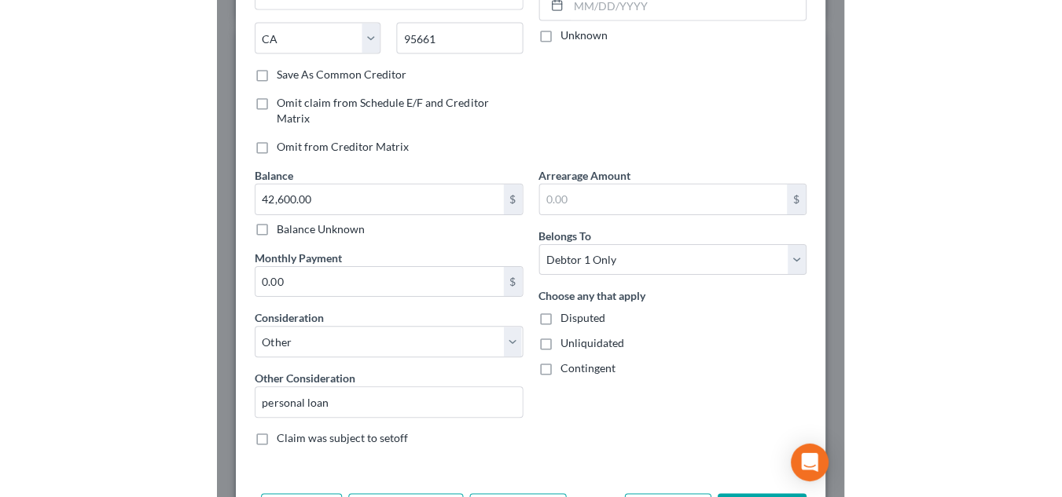
scroll to position [303, 0]
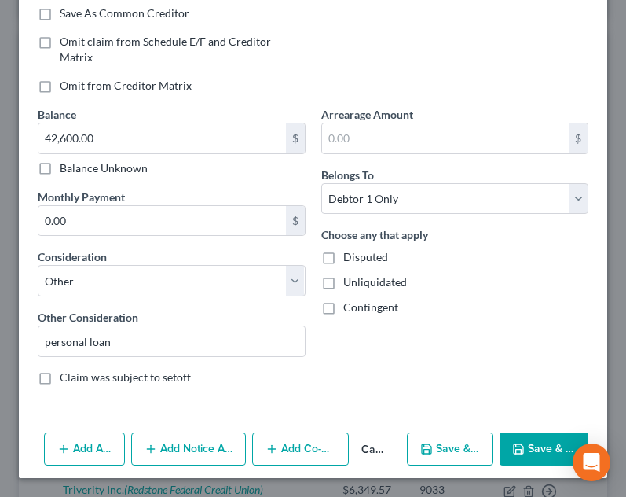
click at [530, 448] on button "Save & Close" at bounding box center [544, 448] width 89 height 33
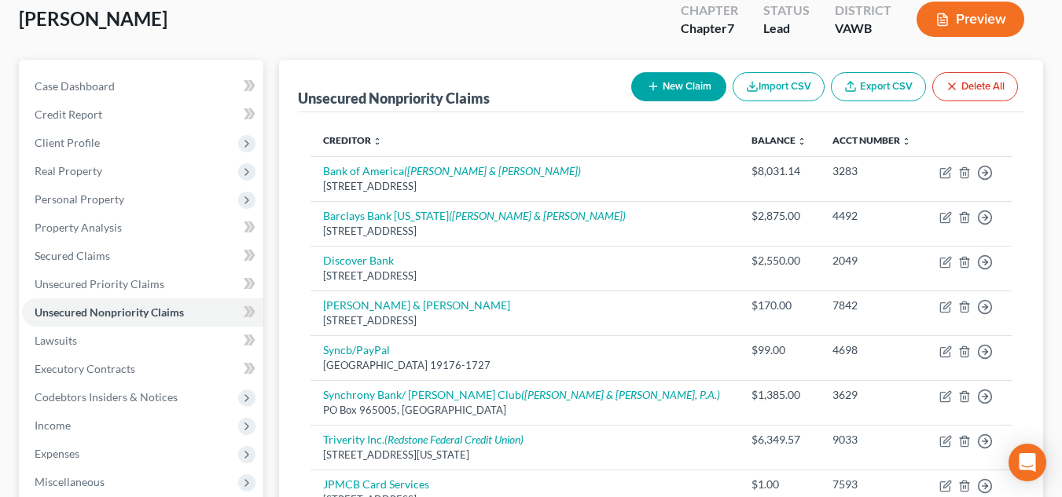
scroll to position [40, 0]
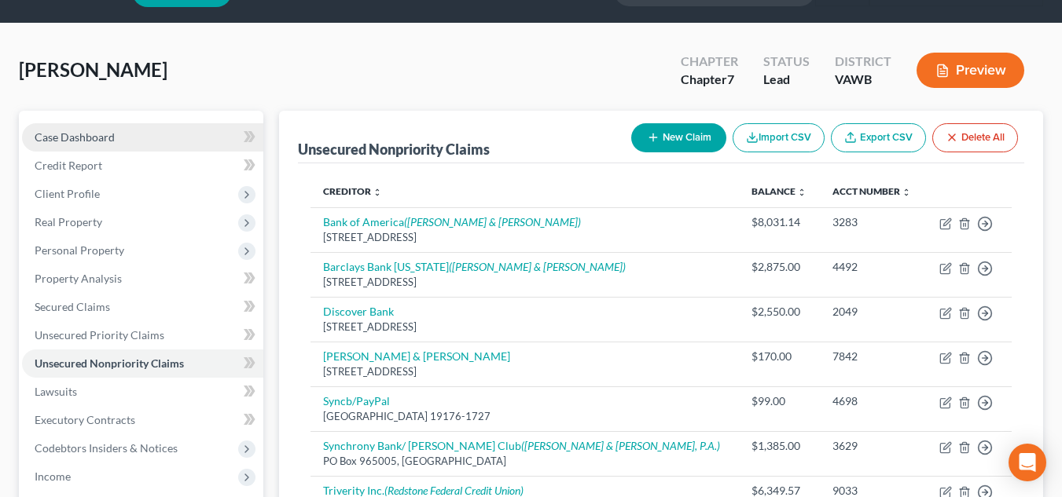
click at [187, 138] on link "Case Dashboard" at bounding box center [142, 137] width 241 height 28
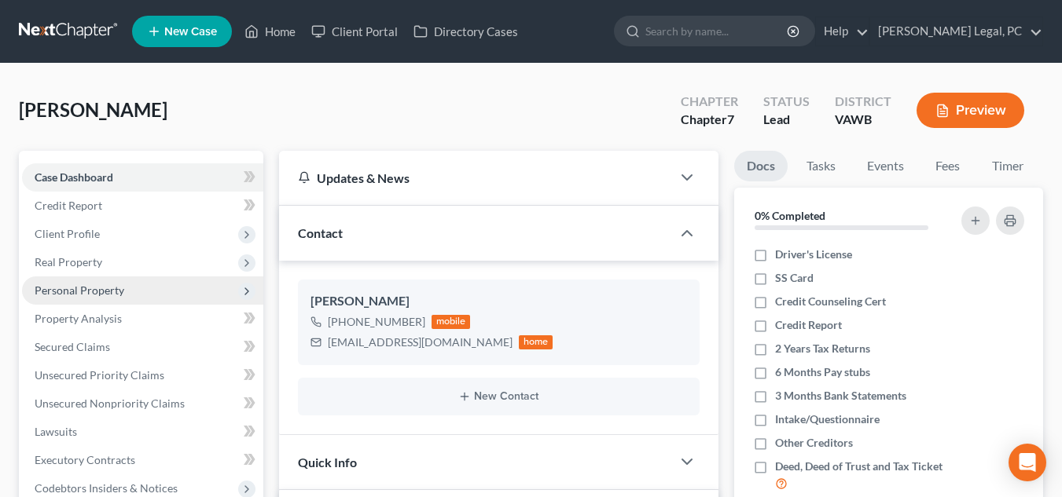
click at [156, 295] on span "Personal Property" at bounding box center [142, 291] width 241 height 28
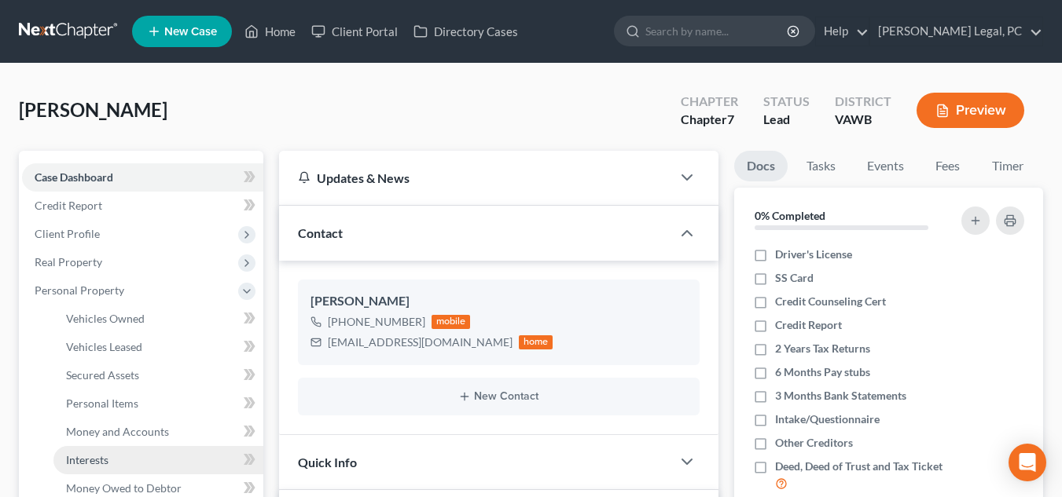
click at [157, 460] on link "Interests" at bounding box center [158, 460] width 210 height 28
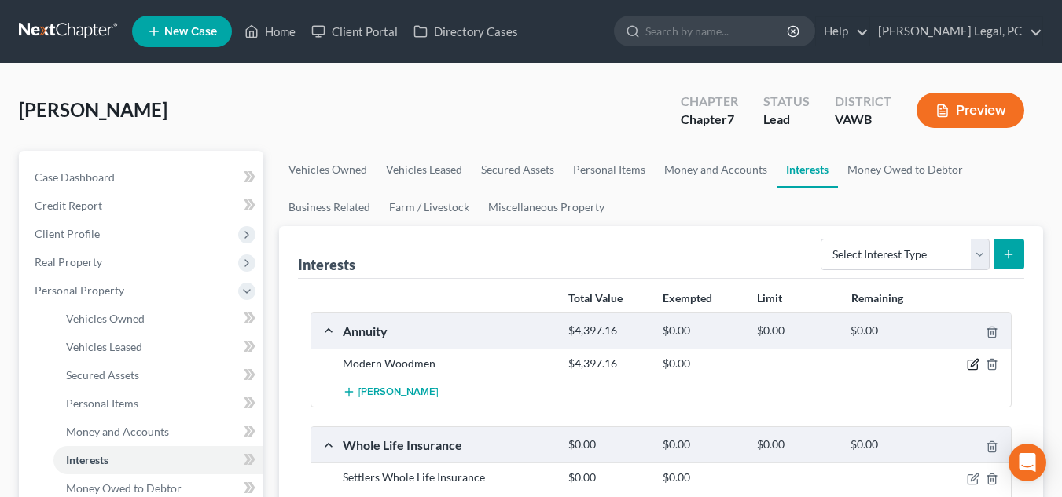
click at [625, 363] on icon "button" at bounding box center [973, 363] width 7 height 7
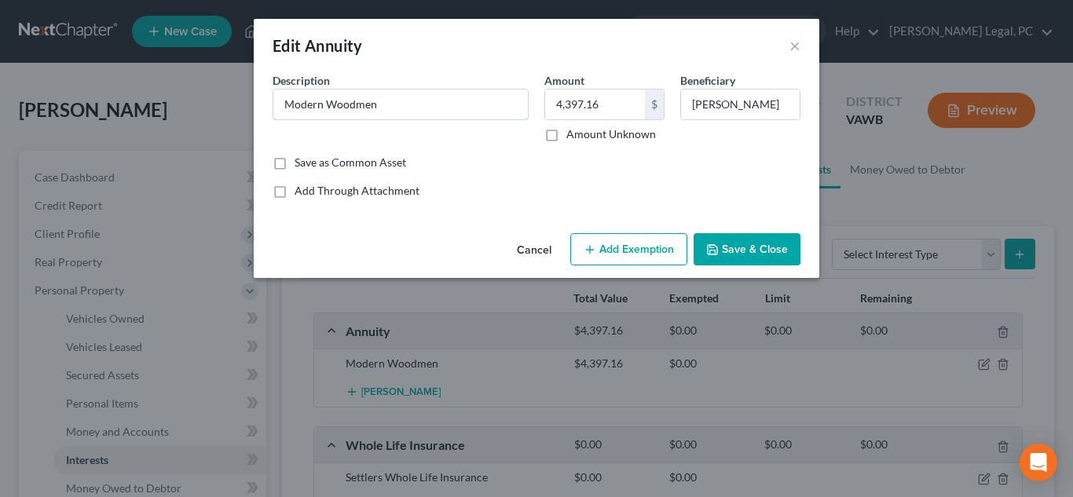
click at [231, 109] on div "Edit Annuity × An exemption set must first be selected from the Filing Informat…" at bounding box center [536, 248] width 1073 height 497
click at [625, 249] on button "Save & Close" at bounding box center [747, 249] width 107 height 33
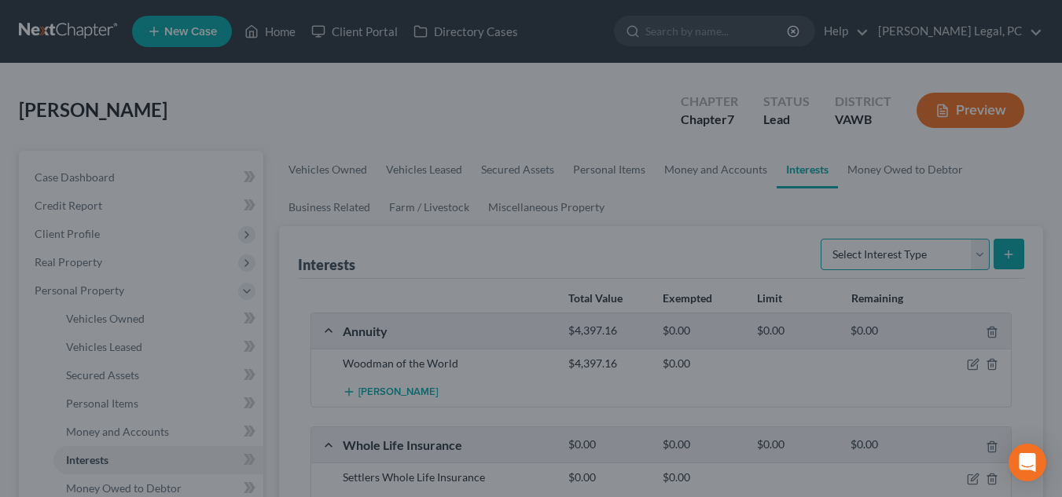
click at [625, 254] on select "Select Interest Type 401K Annuity Bond Education IRA Government Bond Government…" at bounding box center [904, 254] width 169 height 31
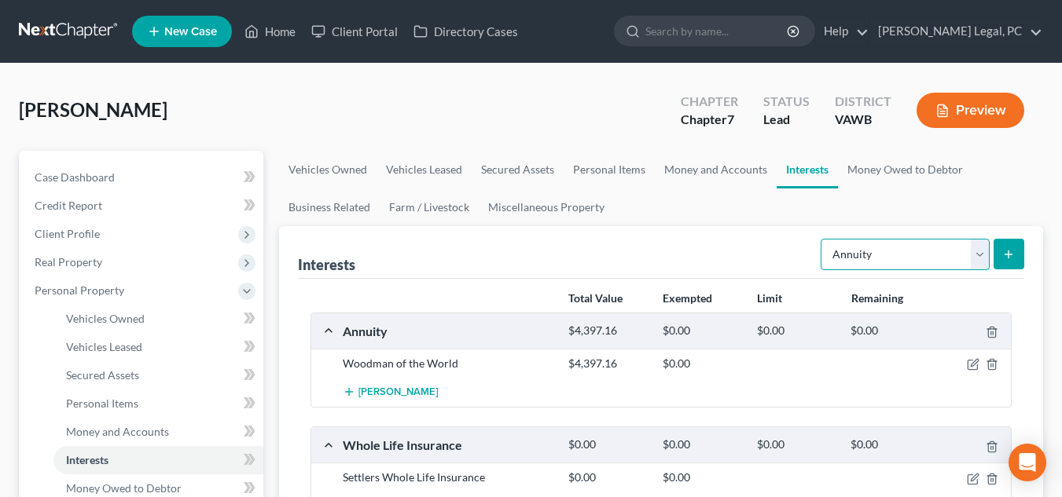
click at [625, 239] on select "Select Interest Type 401K Annuity Bond Education IRA Government Bond Government…" at bounding box center [904, 254] width 169 height 31
click at [625, 246] on button "submit" at bounding box center [1008, 254] width 31 height 31
click at [625, 241] on button "submit" at bounding box center [1008, 254] width 31 height 31
drag, startPoint x: 895, startPoint y: 268, endPoint x: 930, endPoint y: 256, distance: 36.5
click at [930, 256] on select "Select Interest Type 401K Annuity Bond Education IRA Government Bond Government…" at bounding box center [904, 254] width 169 height 31
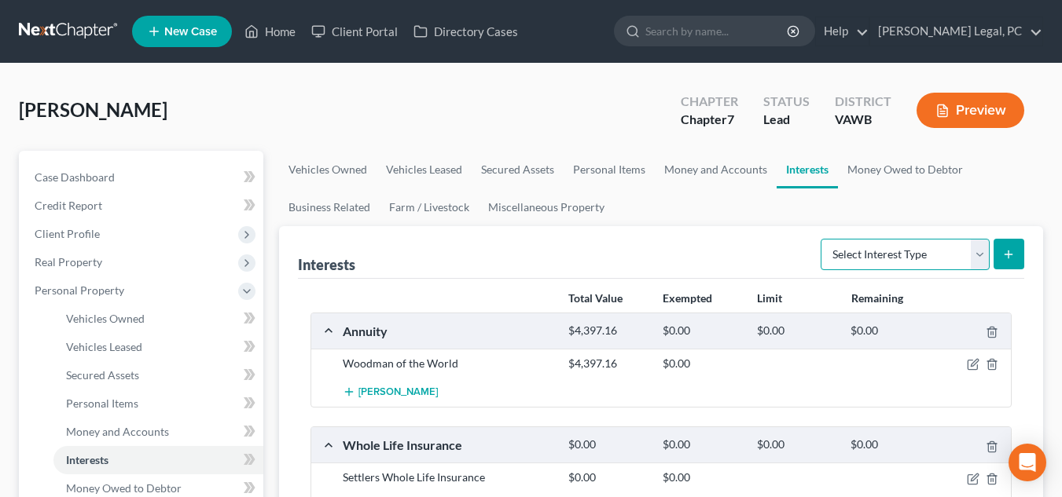
select select "annuity"
click at [822, 239] on select "Select Interest Type 401K Annuity Bond Education IRA Government Bond Government…" at bounding box center [904, 254] width 169 height 31
click at [1014, 264] on button "submit" at bounding box center [1008, 254] width 31 height 31
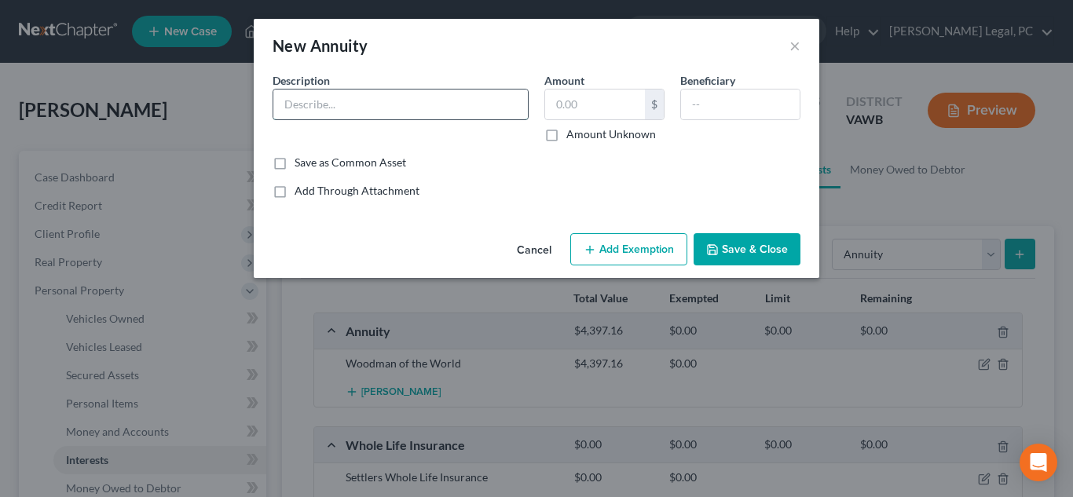
click at [467, 101] on input "text" at bounding box center [400, 105] width 255 height 30
type input "Worker's Compensation"
type input "1.00"
click at [760, 233] on button "Save & Close" at bounding box center [747, 249] width 107 height 33
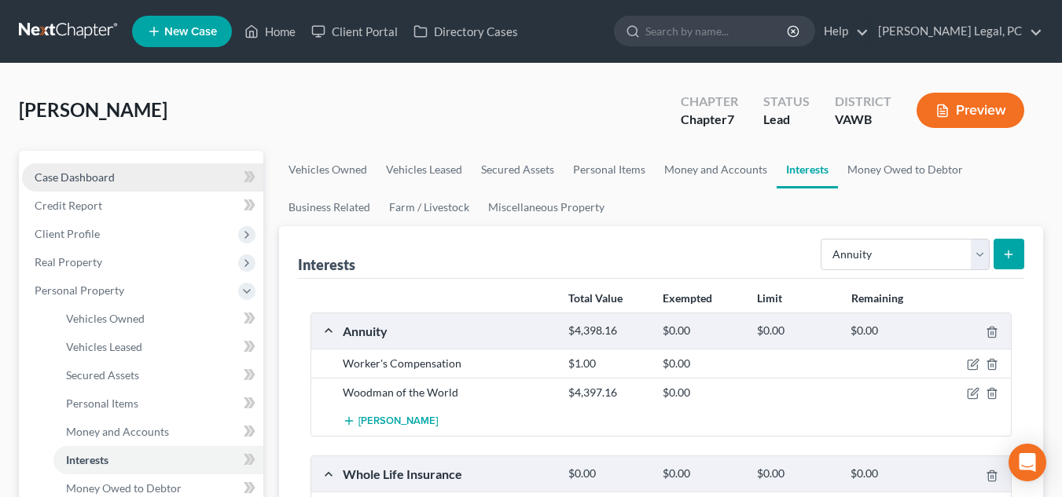
click at [156, 169] on link "Case Dashboard" at bounding box center [142, 177] width 241 height 28
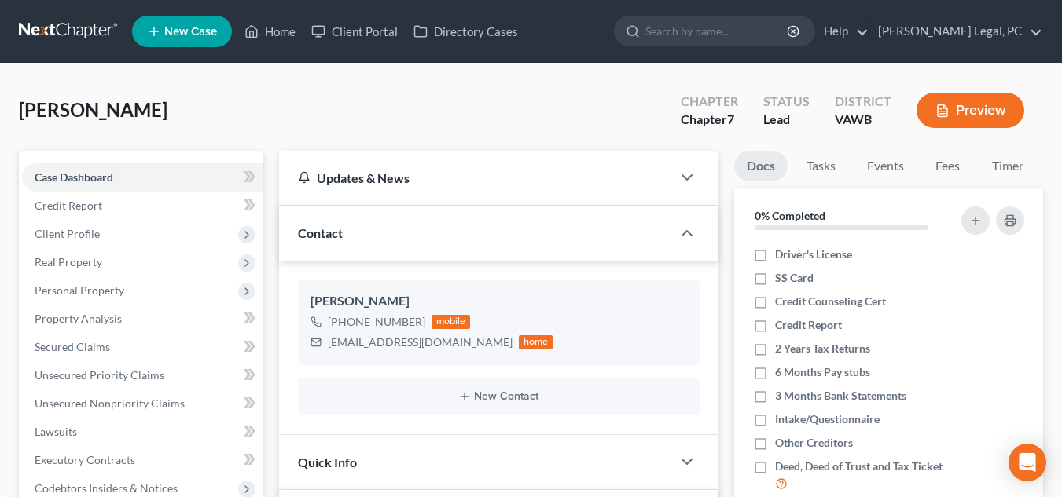
scroll to position [1220, 0]
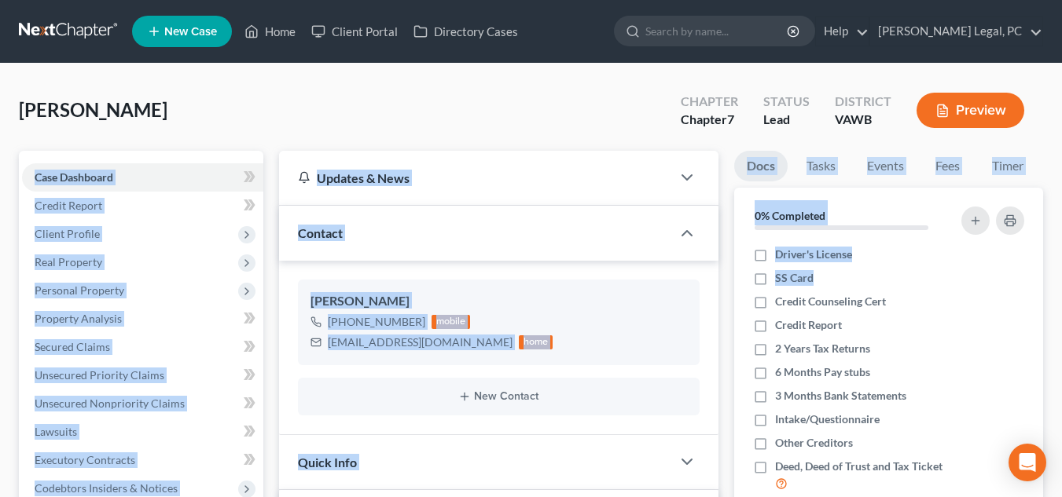
drag, startPoint x: 1058, startPoint y: 123, endPoint x: 1073, endPoint y: 278, distance: 156.3
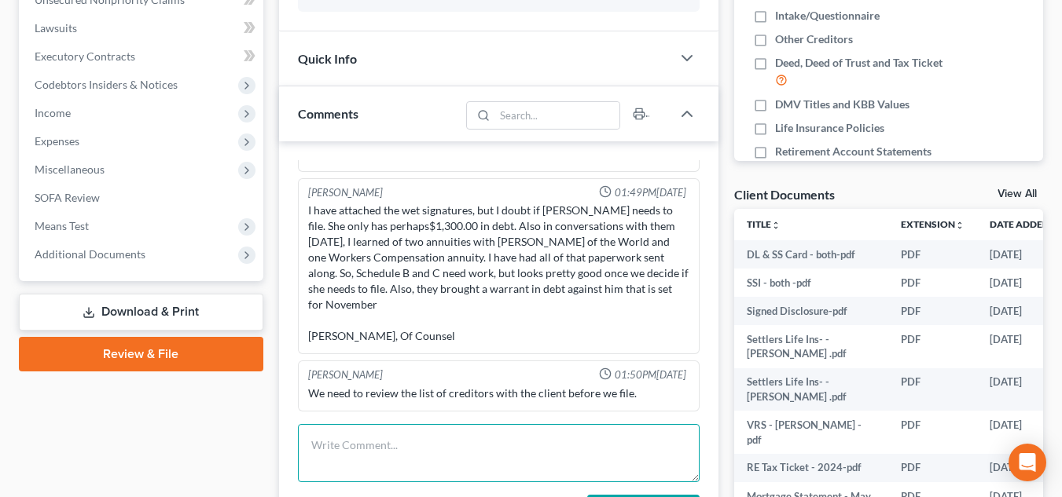
click at [482, 452] on textarea at bounding box center [499, 453] width 402 height 58
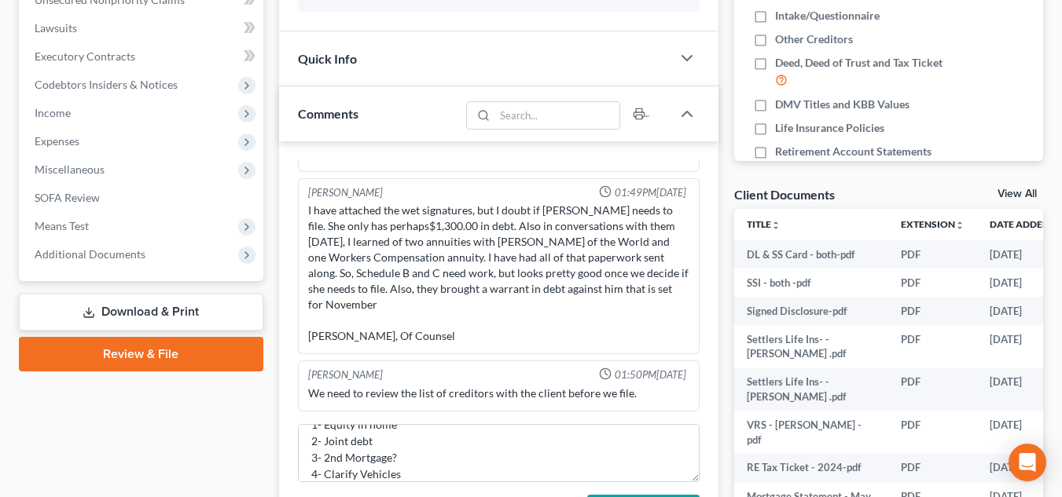
click at [431, 483] on form "NOTES: 1- Equity in home 2- Joint debt 3- 2nd Mortgage? 4- Clarify Vehicles Add…" at bounding box center [499, 476] width 402 height 104
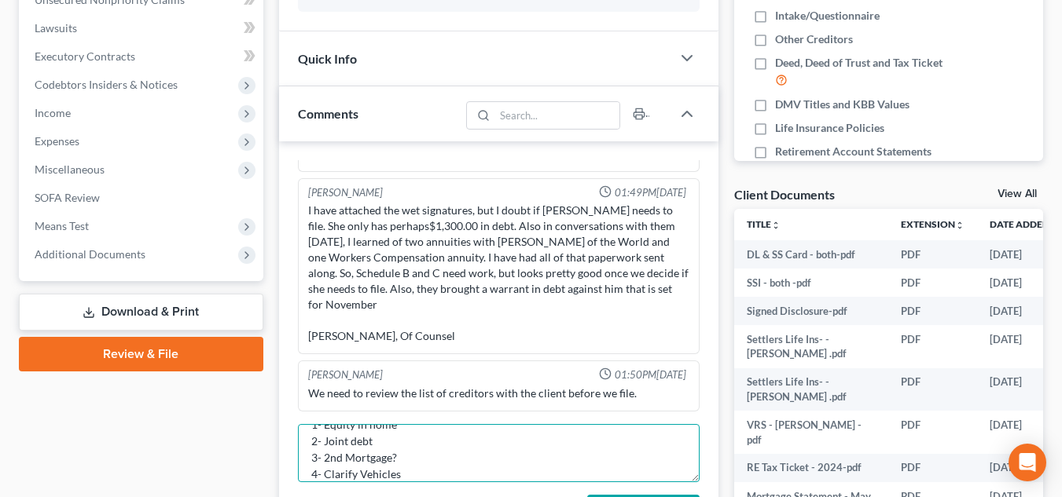
click at [426, 474] on textarea "NOTES: 1- Equity in home 2- Joint debt 3- 2nd Mortgage? 4- Clarify Vehicles" at bounding box center [499, 453] width 402 height 58
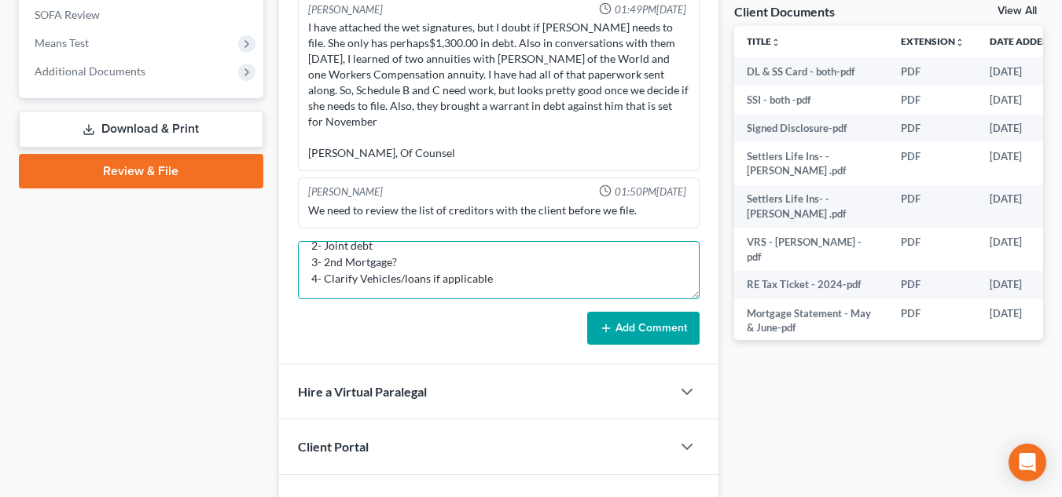
type textarea "NOTES: 1- Equity in home 2- Joint debt 3- 2nd Mortgage? 4- Clarify Vehicles/loa…"
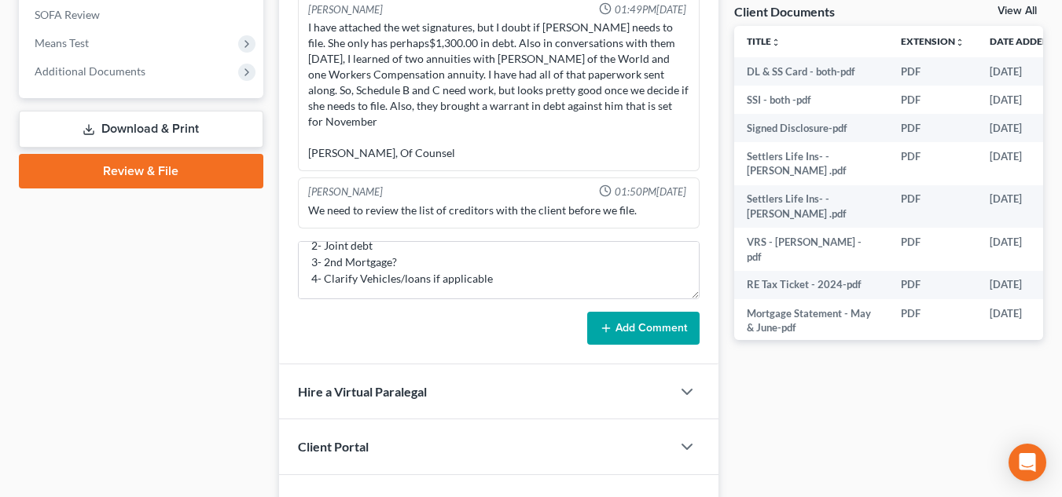
click at [602, 321] on button "Add Comment" at bounding box center [643, 328] width 112 height 33
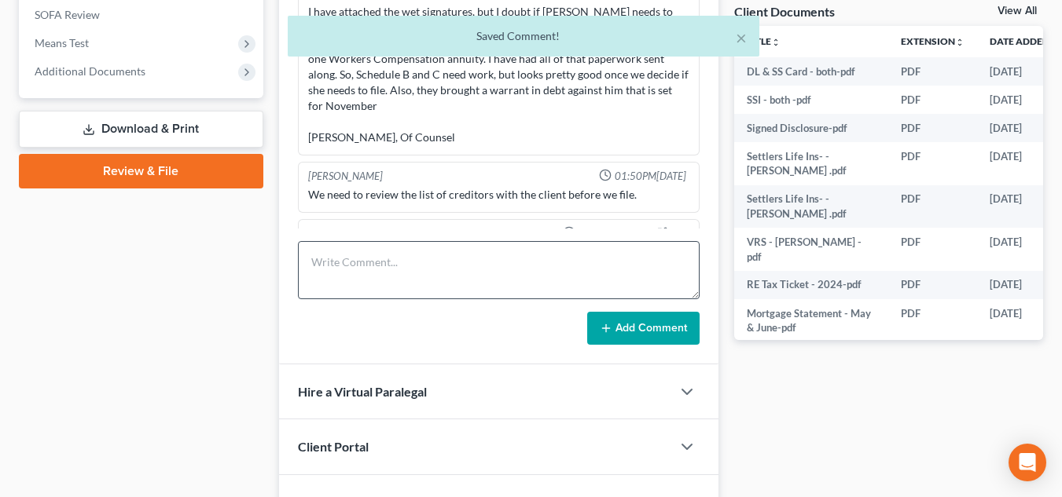
scroll to position [1341, 0]
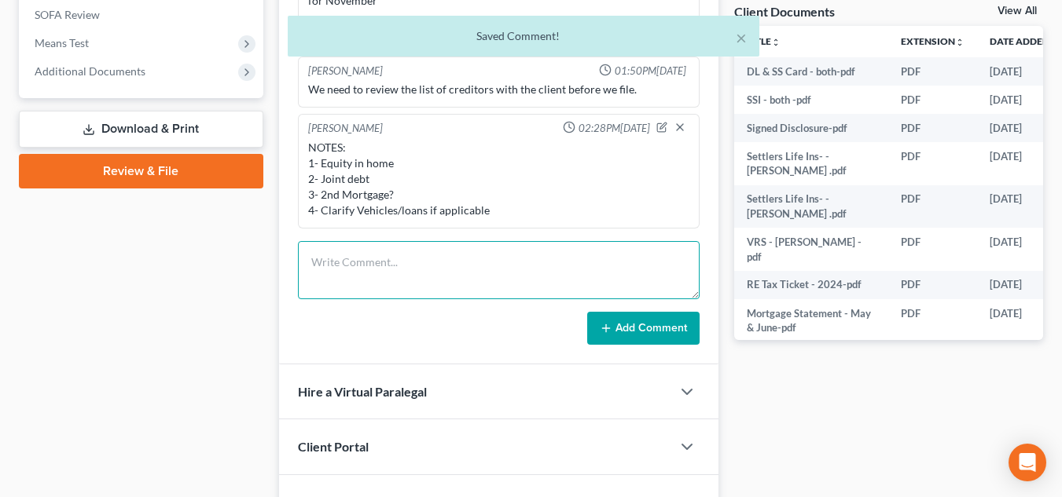
click at [669, 270] on textarea at bounding box center [499, 270] width 402 height 58
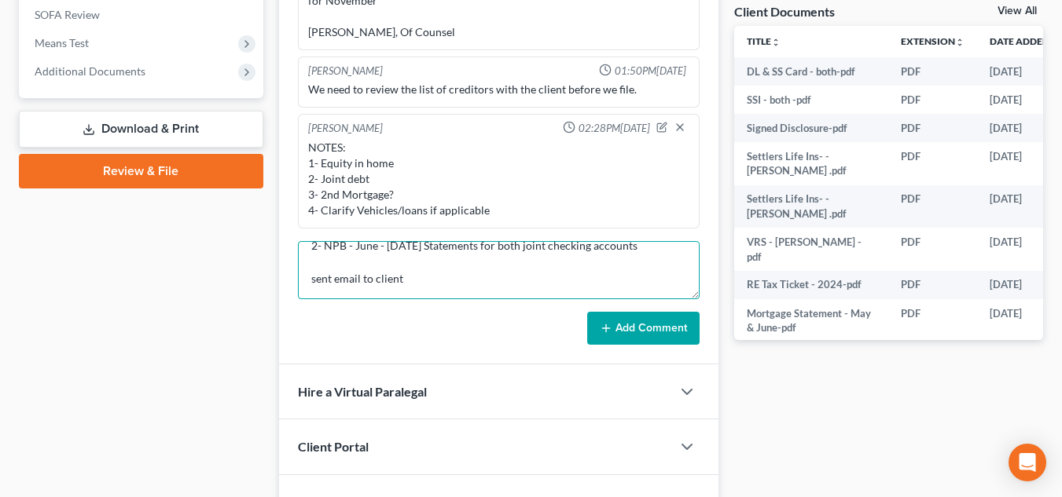
scroll to position [53, 0]
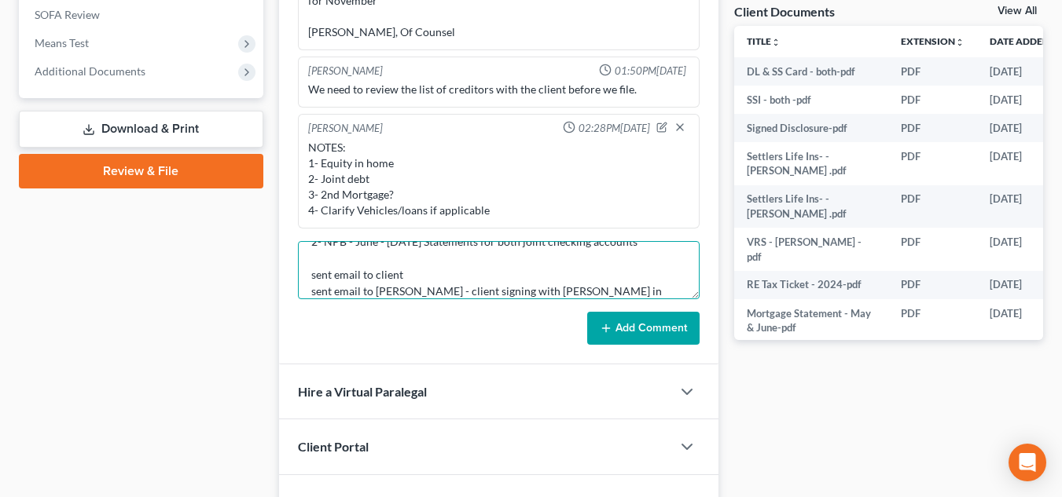
type textarea "NEED: 1- 2023 & 2024 Federal & State Tax Returns 2- NPB - June - Sept. 10 State…"
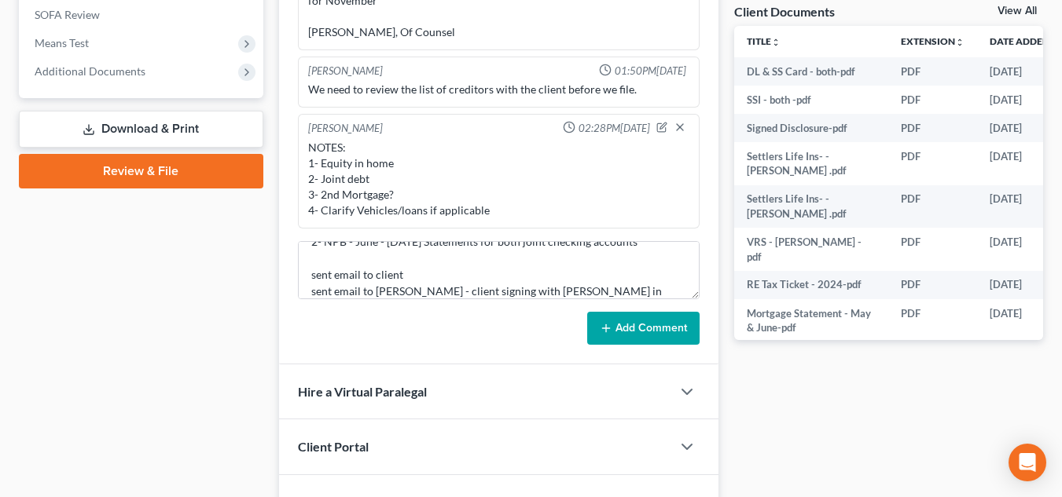
click at [623, 325] on button "Add Comment" at bounding box center [643, 328] width 112 height 33
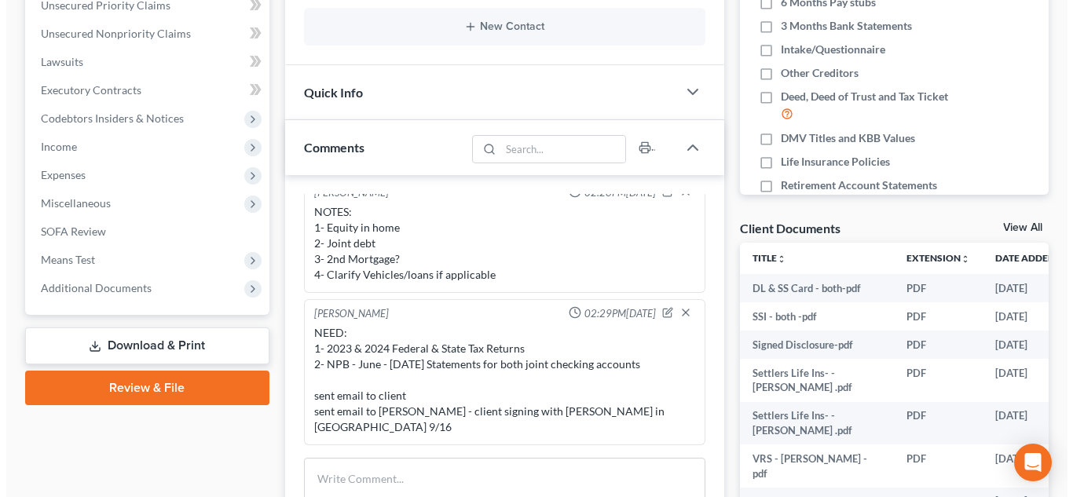
scroll to position [217, 0]
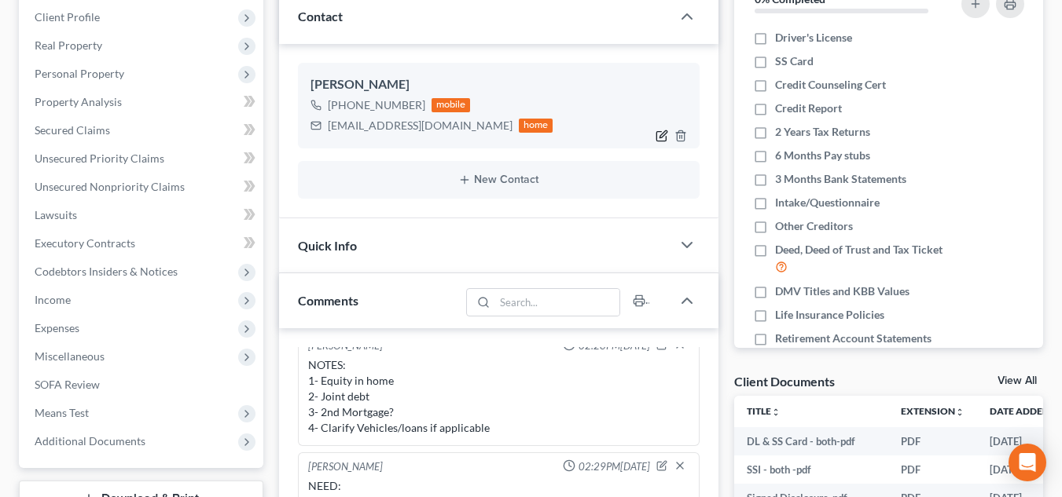
drag, startPoint x: 399, startPoint y: 128, endPoint x: 666, endPoint y: 137, distance: 266.5
click at [666, 137] on icon "button" at bounding box center [660, 135] width 9 height 9
select select "0"
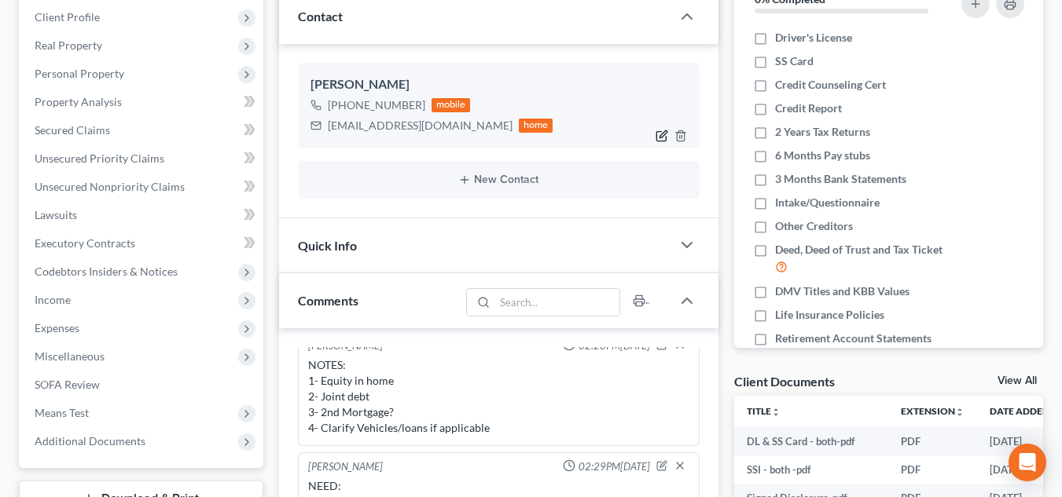
select select "0"
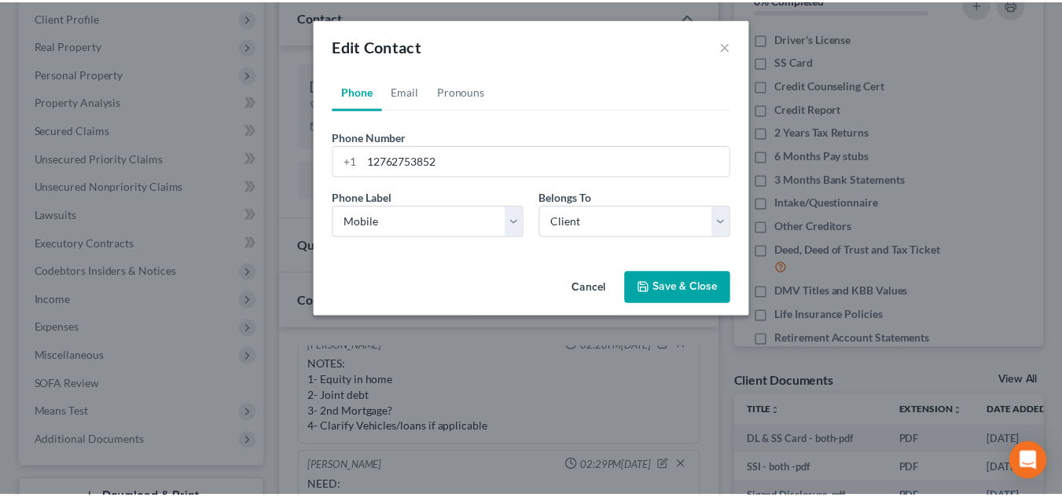
scroll to position [1446, 0]
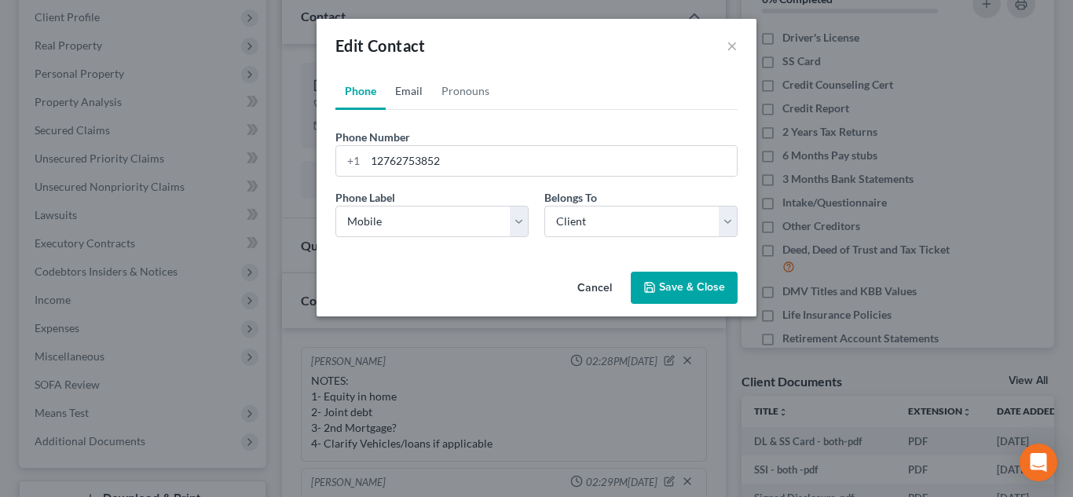
click at [421, 90] on link "Email" at bounding box center [409, 91] width 46 height 38
drag, startPoint x: 365, startPoint y: 163, endPoint x: 653, endPoint y: 145, distance: 289.0
click at [653, 145] on div "drobbins53@hotmail.com" at bounding box center [537, 160] width 402 height 31
copy div
click at [732, 44] on button "×" at bounding box center [732, 45] width 11 height 19
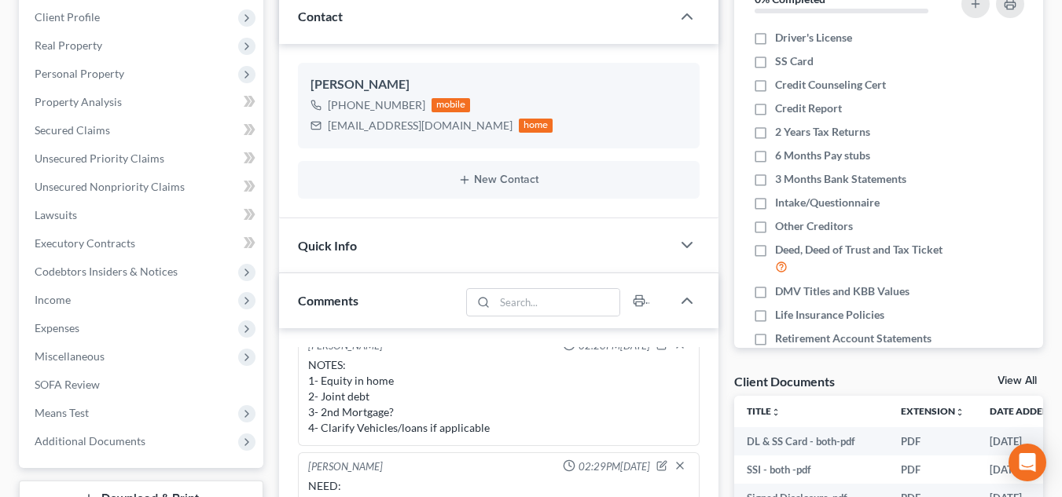
scroll to position [390, 0]
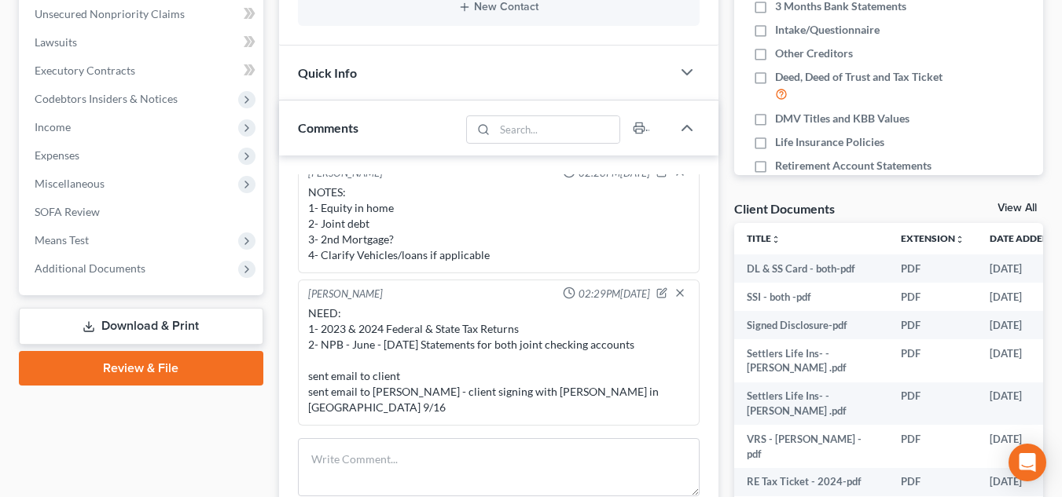
click at [656, 303] on div at bounding box center [674, 295] width 36 height 16
click at [656, 299] on icon "button" at bounding box center [661, 293] width 11 height 11
type textarea "NEED: 1- 2023 & 2024 Federal & State Tax Returns 2- NPB - June - Sept. 10 State…"
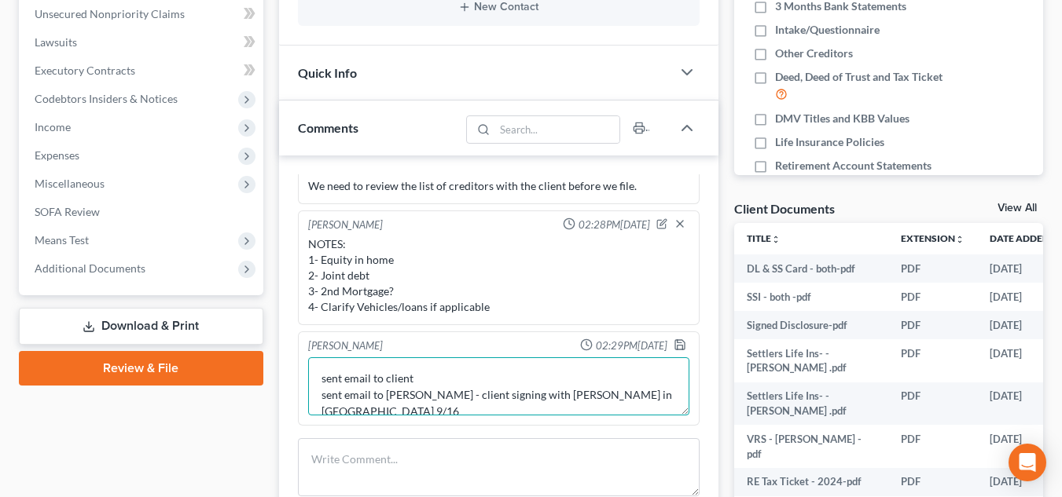
scroll to position [0, 0]
drag, startPoint x: 321, startPoint y: 394, endPoint x: 641, endPoint y: 368, distance: 320.9
click at [641, 368] on textarea "NEED: 1- 2023 & 2024 Federal & State Tax Returns 2- NPB - June - Sept. 10 State…" at bounding box center [498, 387] width 381 height 58
click at [321, 381] on textarea "NEED: 1- 2023 & 2024 Federal & State Tax Returns 2- NPB - June - Sept. 10 State…" at bounding box center [498, 387] width 381 height 58
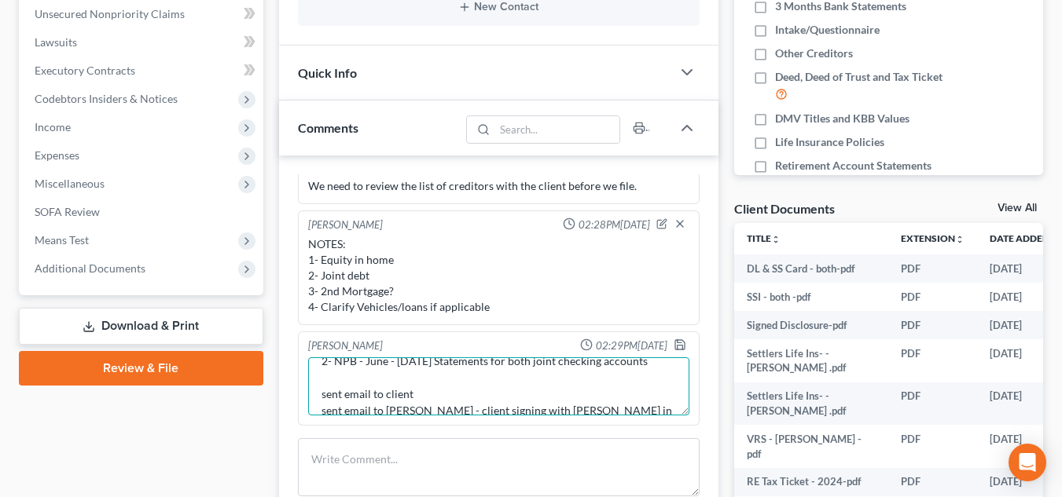
drag, startPoint x: 321, startPoint y: 397, endPoint x: 617, endPoint y: 402, distance: 295.5
click at [617, 402] on textarea "NEED: 1- 2023 & 2024 Federal & State Tax Returns 2- NPB - June - Sept. 10 State…" at bounding box center [498, 387] width 381 height 58
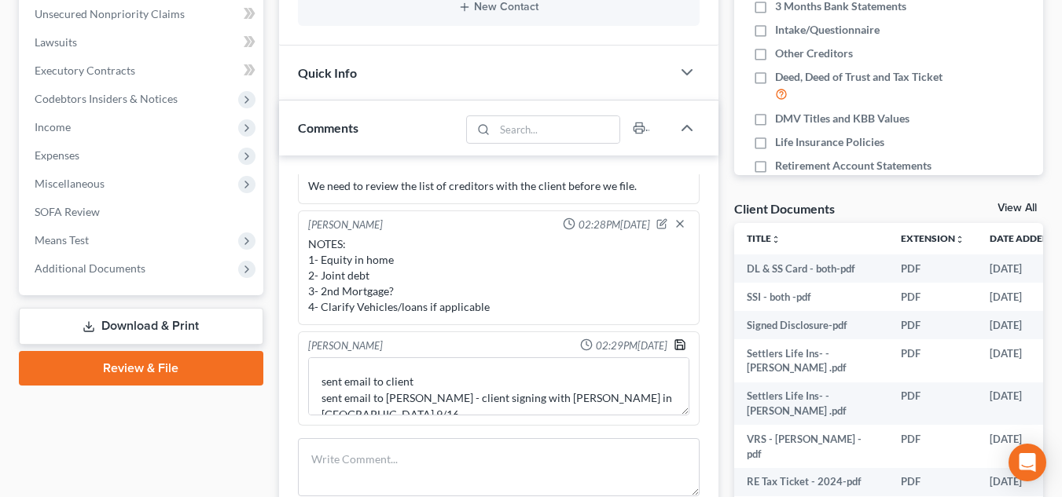
click at [673, 342] on icon "button" at bounding box center [679, 345] width 13 height 13
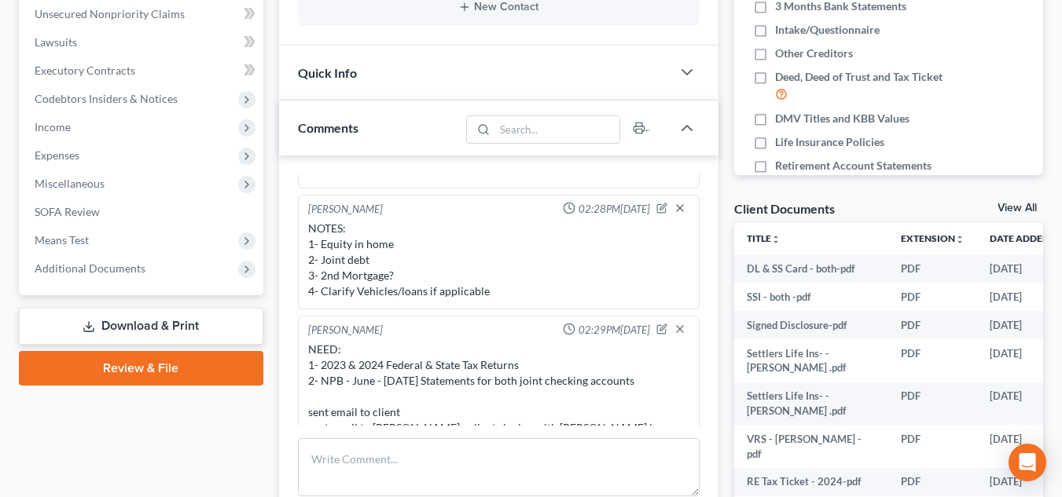
scroll to position [1477, 0]
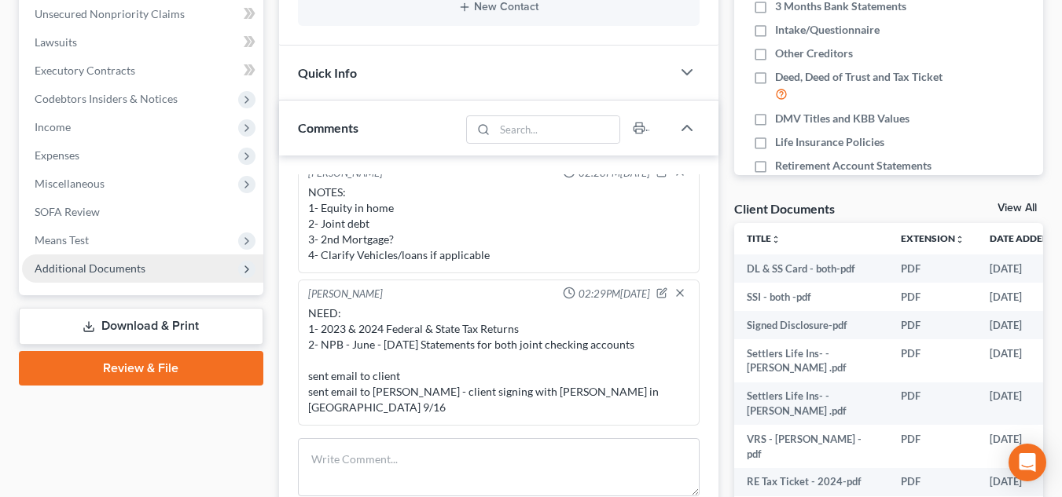
click at [133, 279] on span "Additional Documents" at bounding box center [142, 269] width 241 height 28
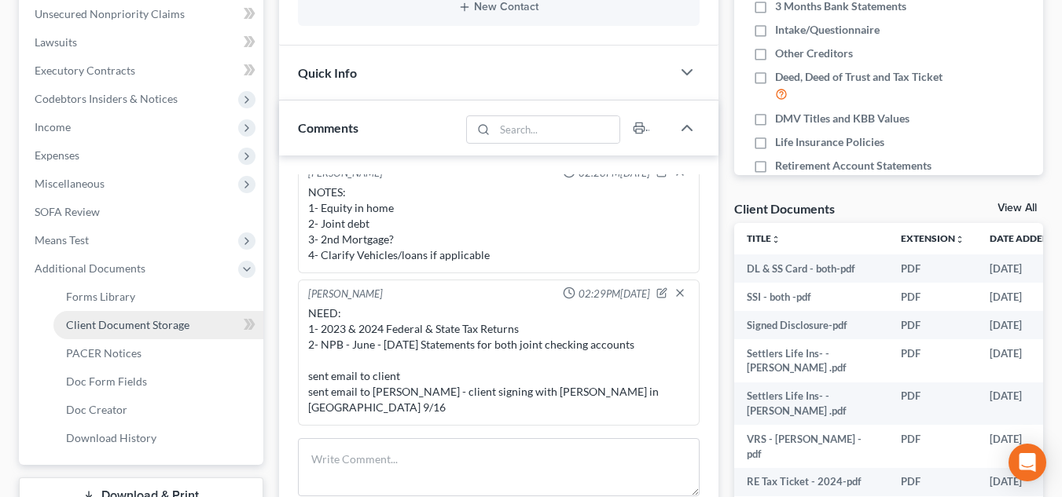
click at [161, 327] on span "Client Document Storage" at bounding box center [127, 324] width 123 height 13
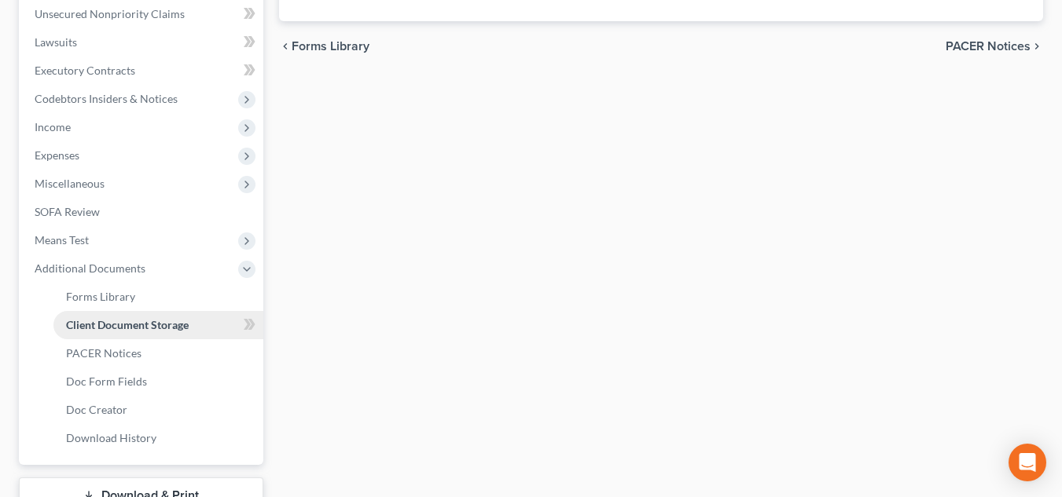
select select "0"
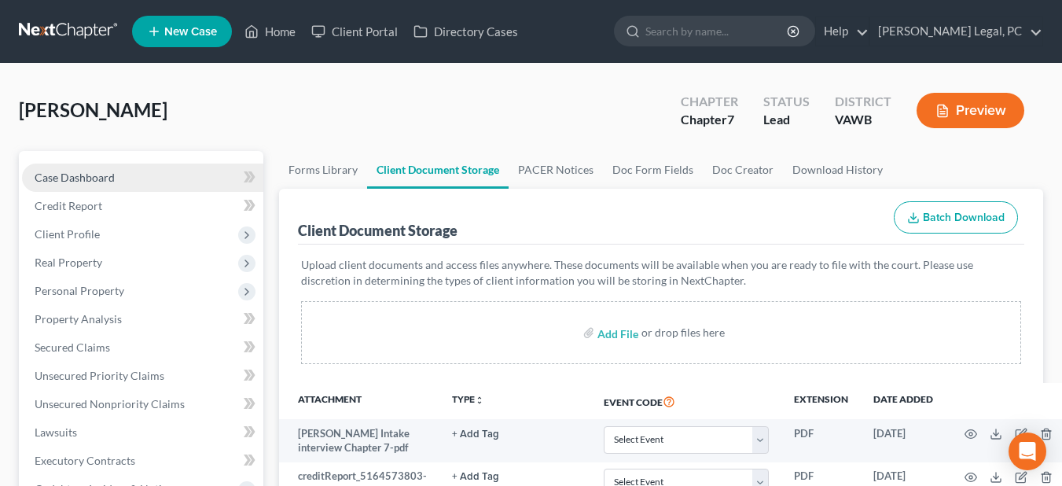
click at [149, 173] on link "Case Dashboard" at bounding box center [142, 177] width 241 height 28
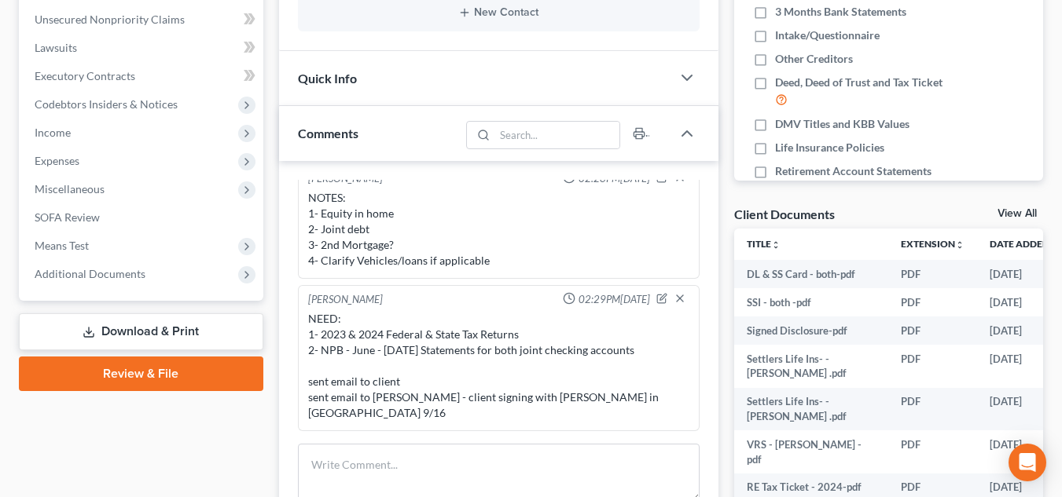
scroll to position [467, 0]
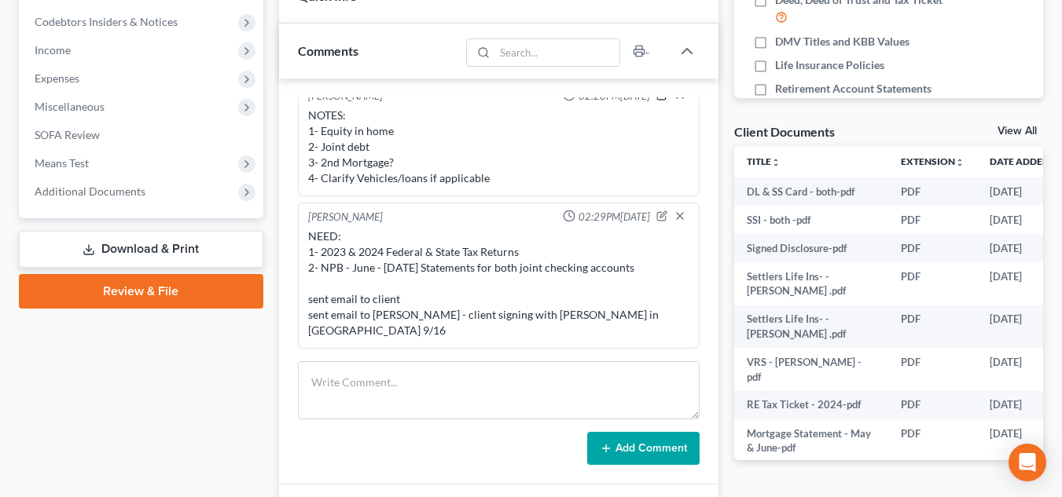
click at [659, 97] on icon "button" at bounding box center [662, 93] width 6 height 6
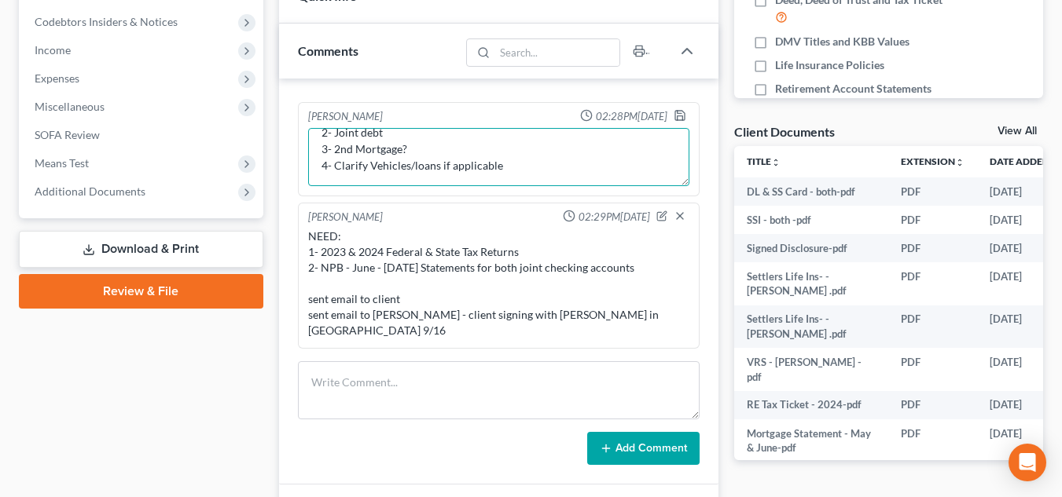
click at [538, 185] on textarea "NOTES: 1- Equity in home 2- Joint debt 3- 2nd Mortgage? 4- Clarify Vehicles/loa…" at bounding box center [498, 157] width 381 height 58
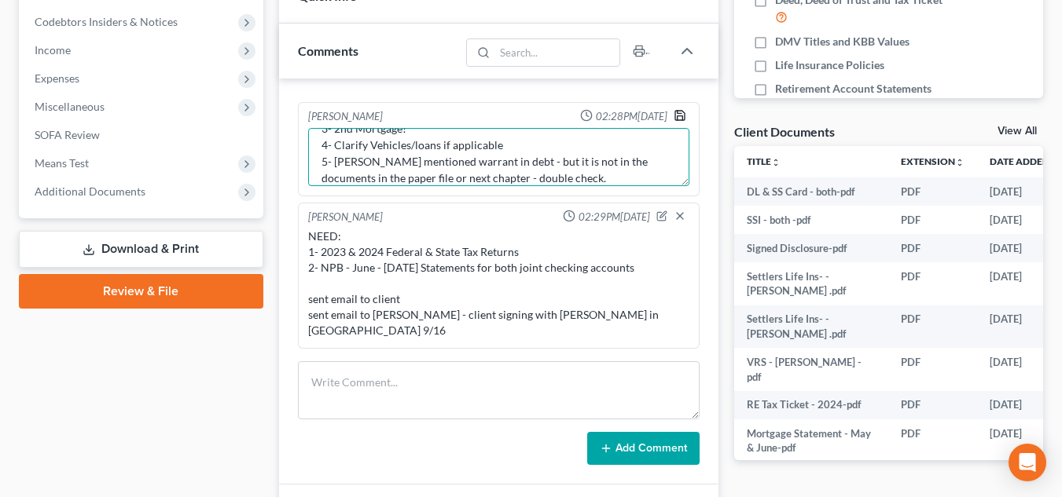
type textarea "NOTES: 1- Equity in home 2- Joint debt 3- 2nd Mortgage? 4- Clarify Vehicles/loa…"
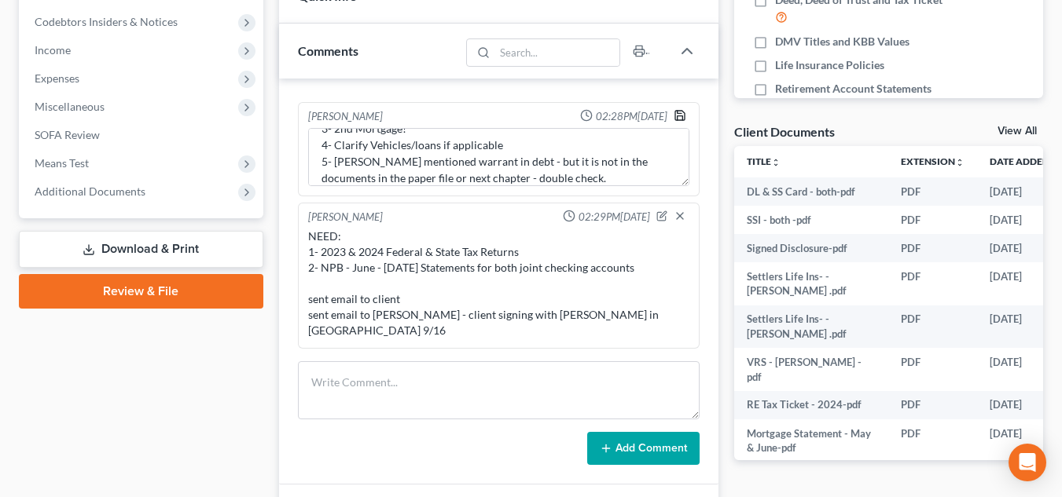
click at [675, 120] on icon "button" at bounding box center [679, 115] width 9 height 9
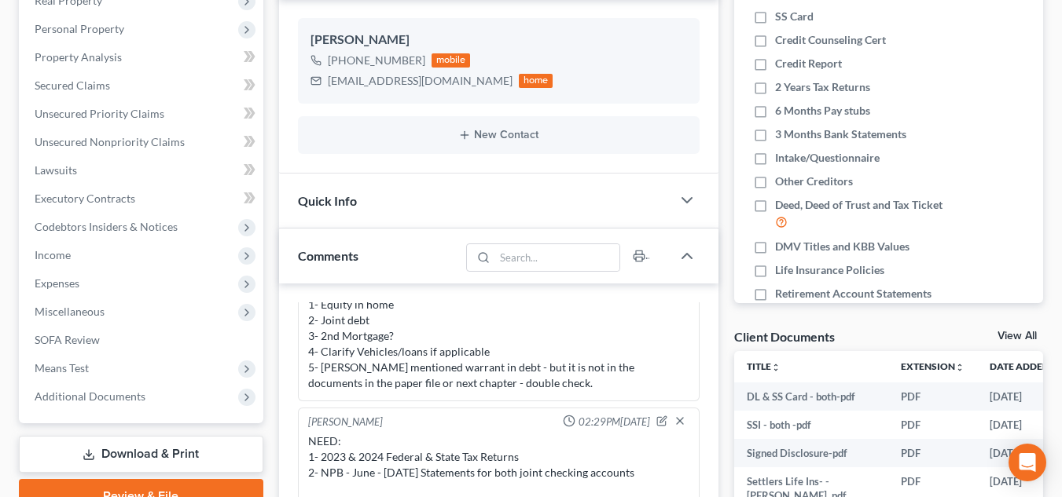
scroll to position [30, 0]
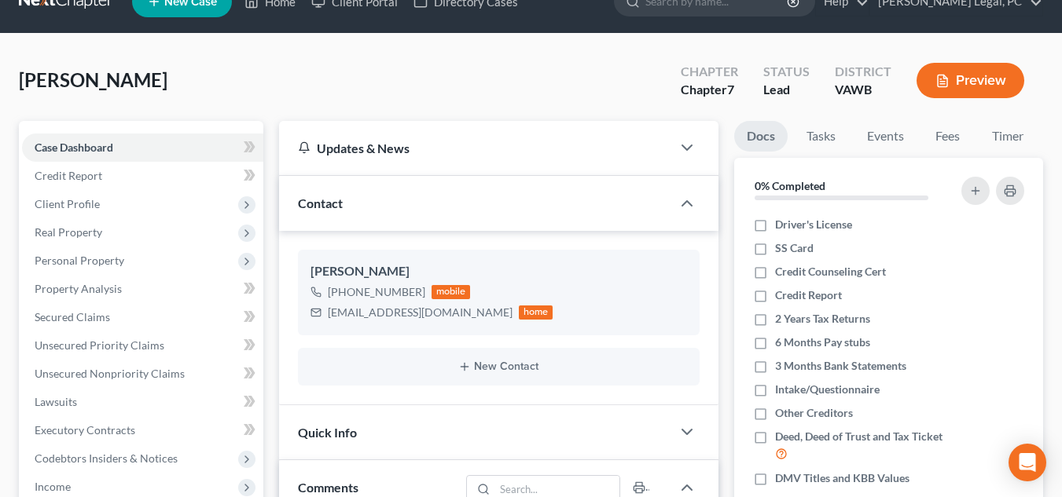
click at [97, 10] on link at bounding box center [69, 1] width 101 height 28
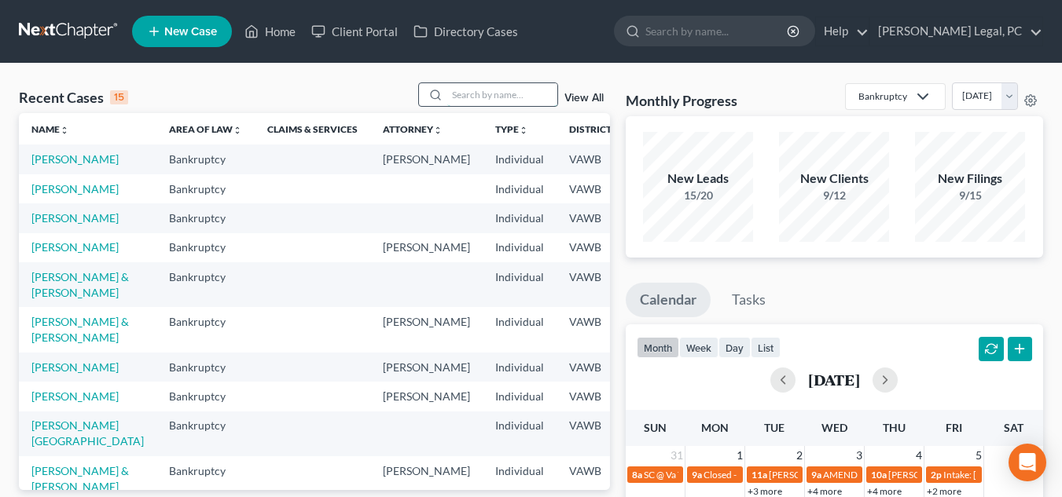
click at [534, 95] on input "search" at bounding box center [502, 94] width 110 height 23
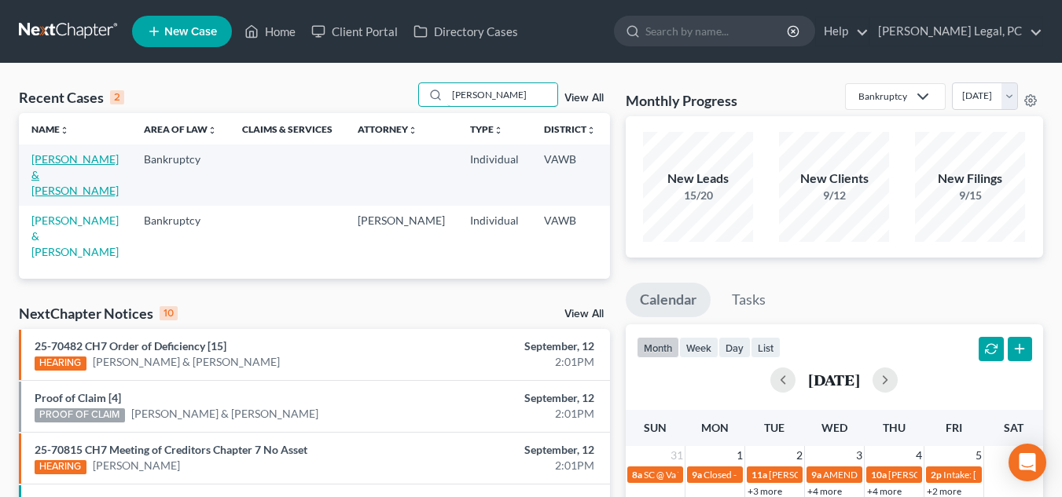
type input "[PERSON_NAME]"
click at [53, 176] on link "[PERSON_NAME] & [PERSON_NAME]" at bounding box center [74, 174] width 87 height 45
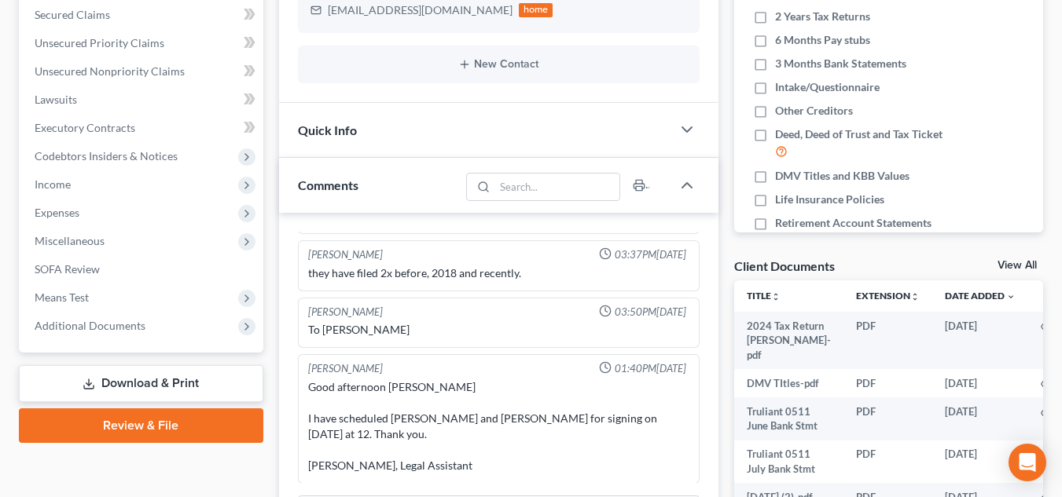
scroll to position [415, 0]
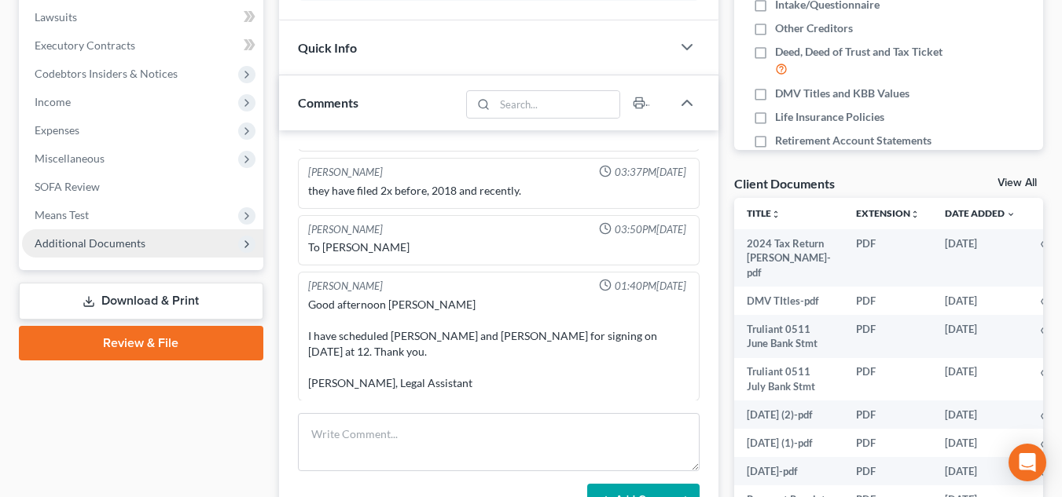
click at [141, 230] on span "Additional Documents" at bounding box center [142, 243] width 241 height 28
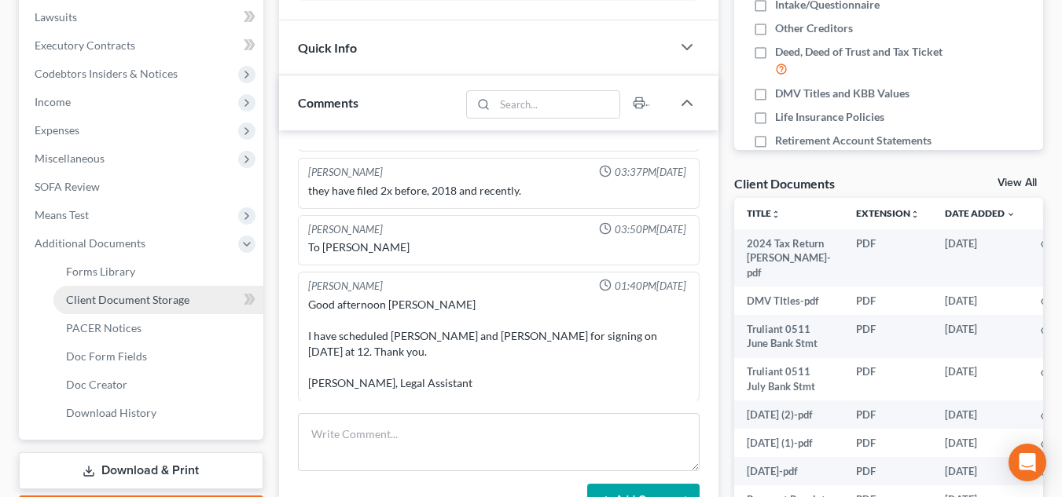
click at [125, 304] on span "Client Document Storage" at bounding box center [127, 299] width 123 height 13
